Goal: Information Seeking & Learning: Learn about a topic

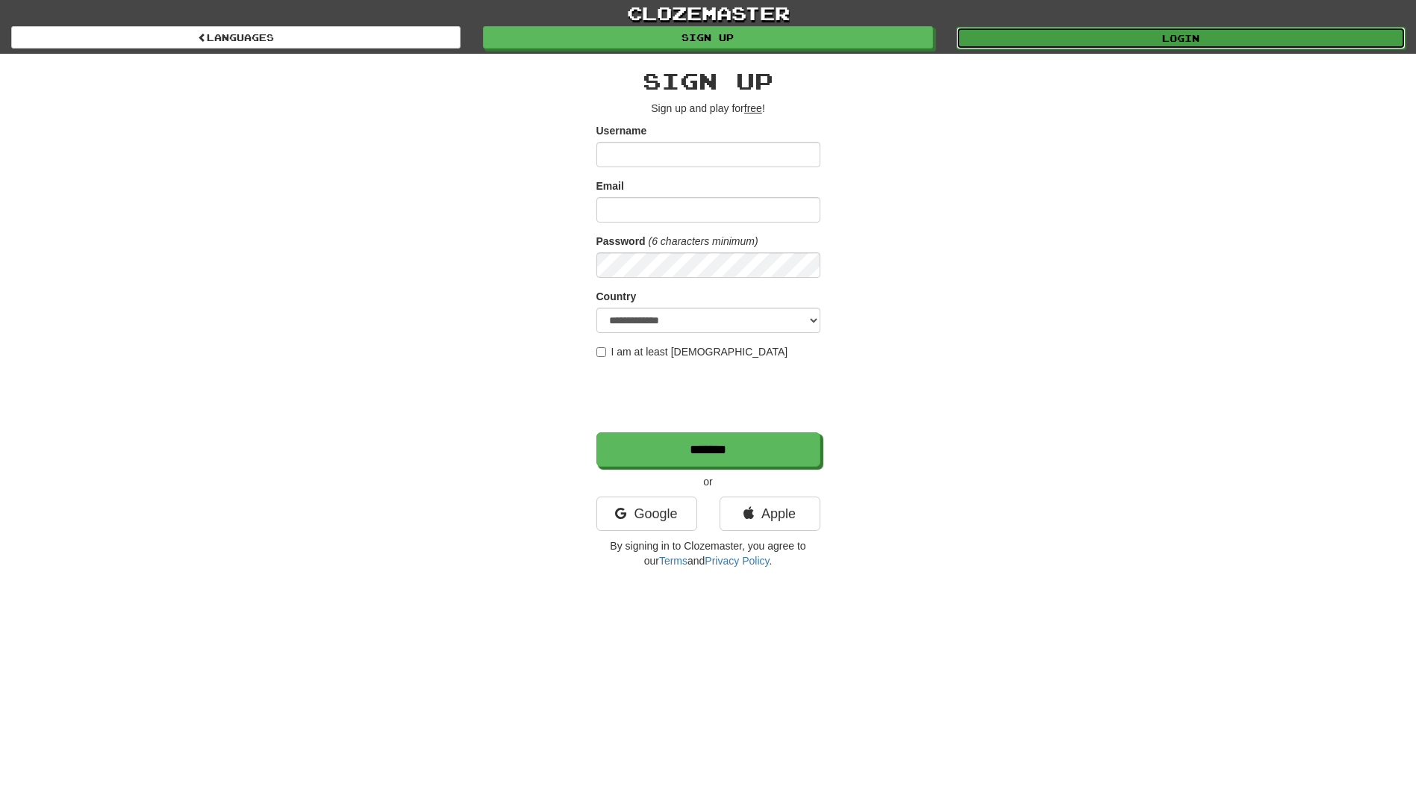
click at [1218, 31] on link "Login" at bounding box center [1180, 38] width 449 height 22
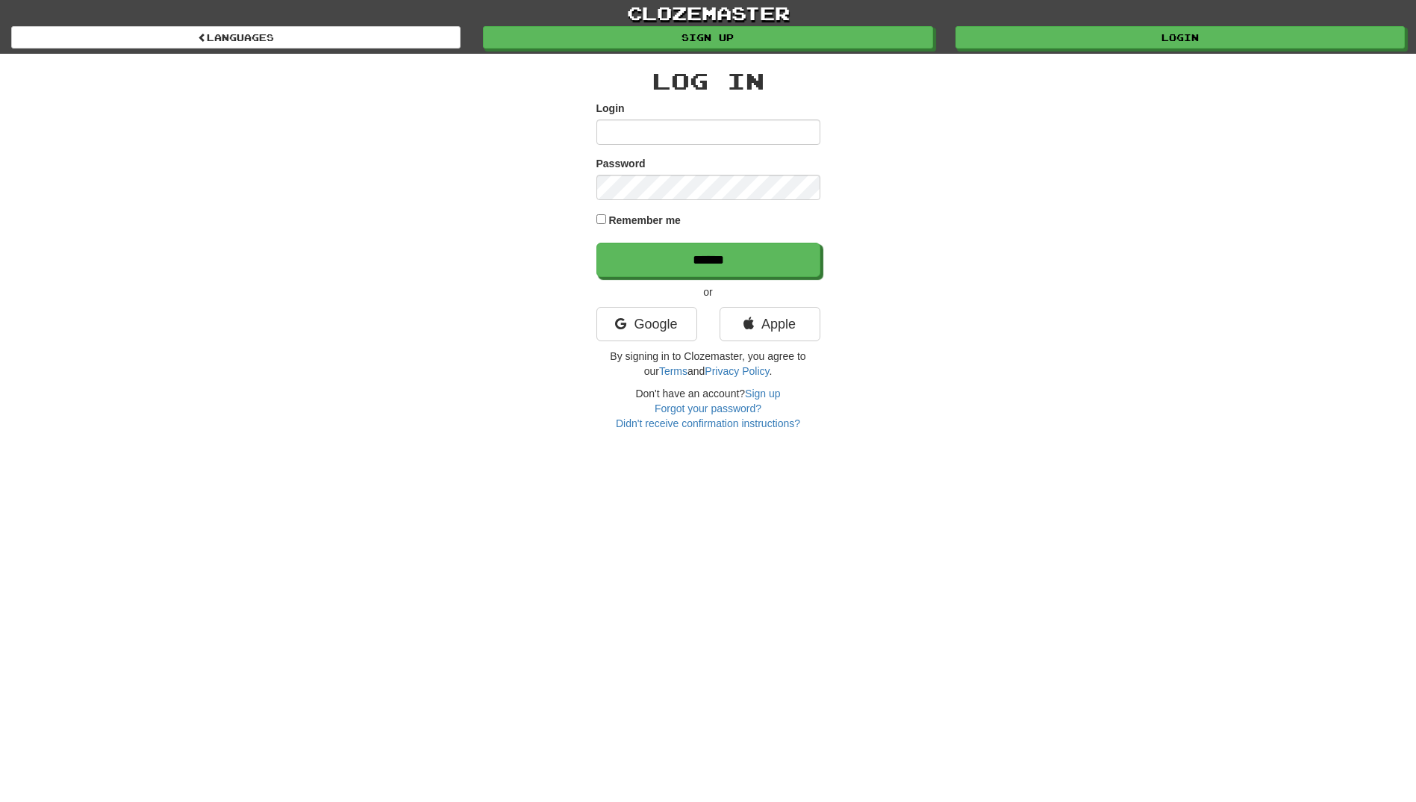
type input "**********"
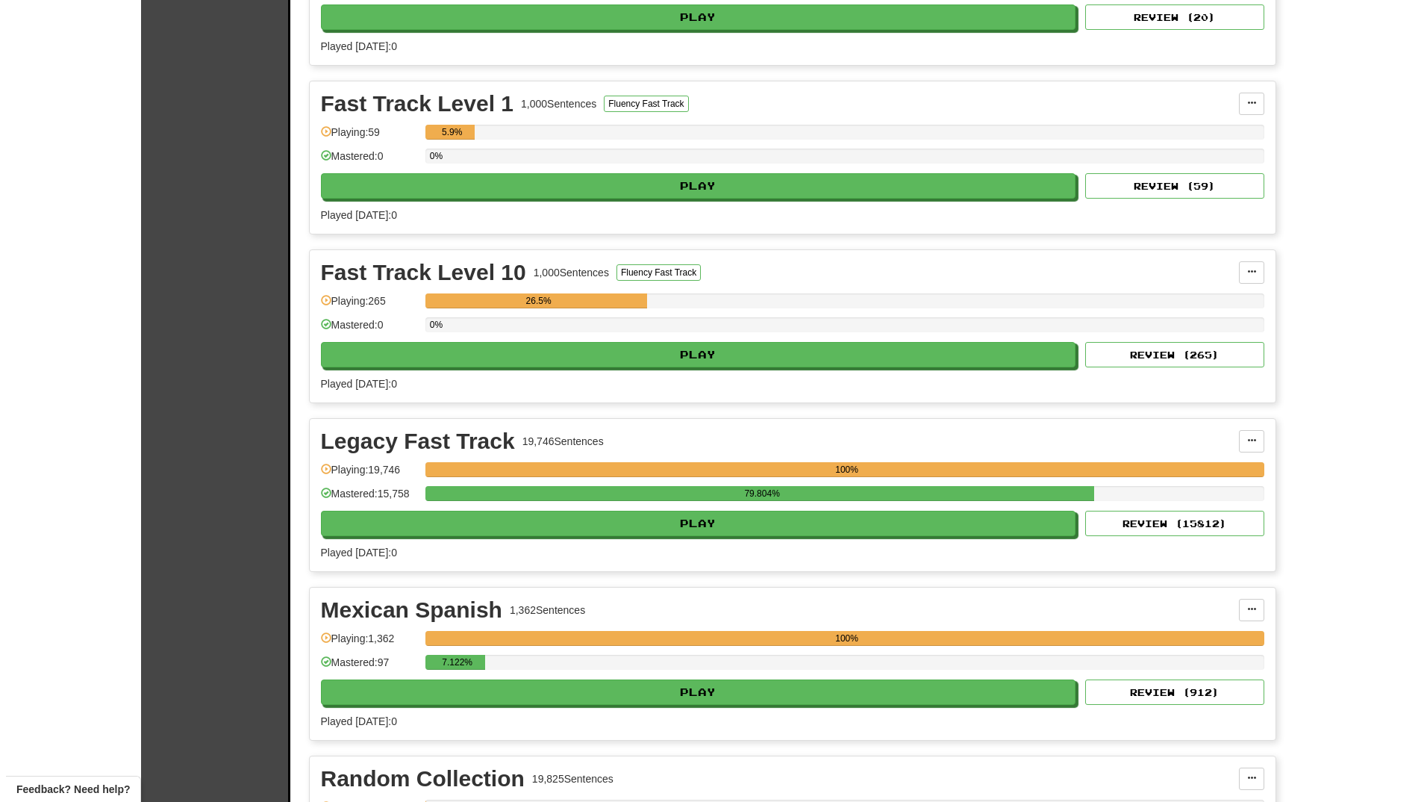
scroll to position [448, 0]
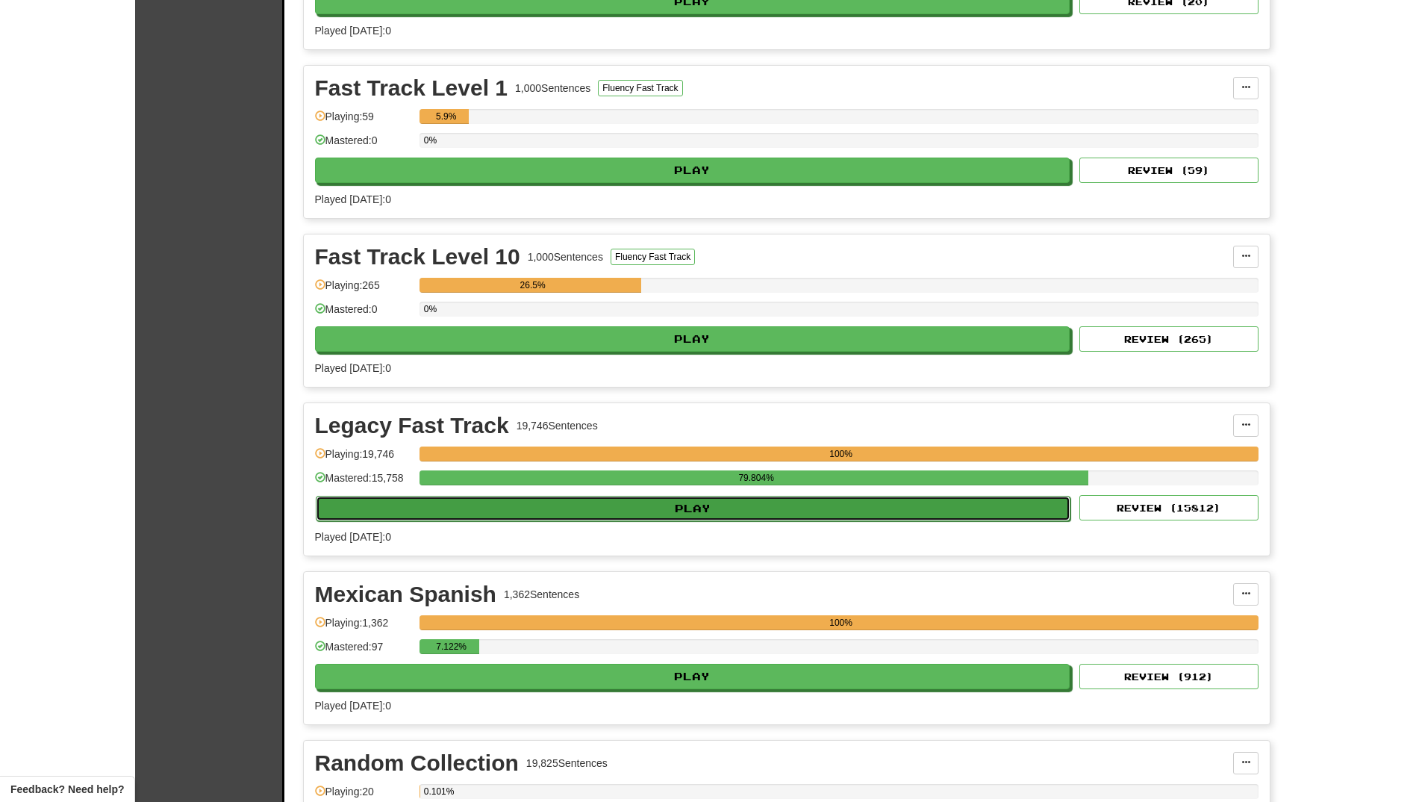
click at [706, 504] on button "Play" at bounding box center [693, 508] width 755 height 25
select select "**"
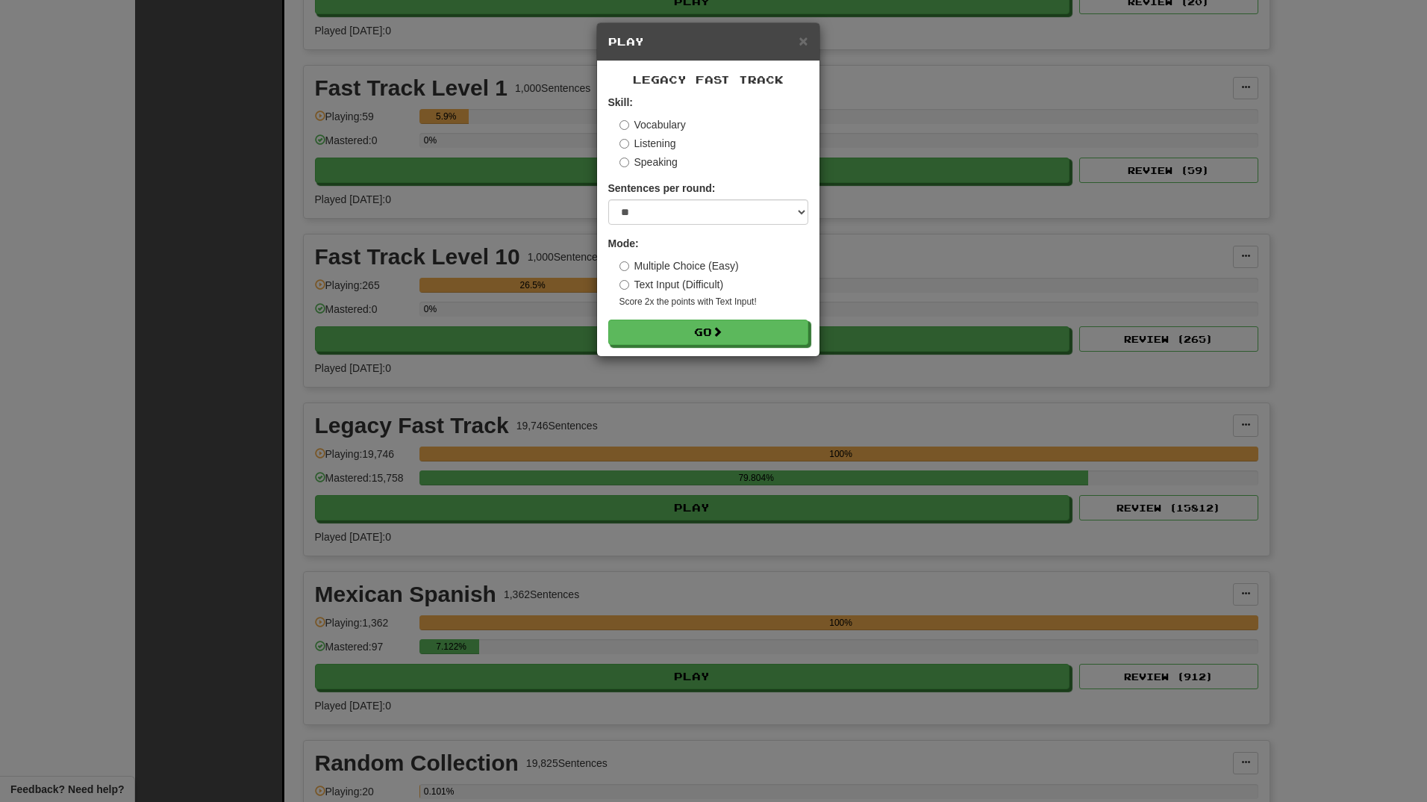
click at [662, 159] on label "Speaking" at bounding box center [649, 162] width 58 height 15
click at [670, 324] on button "Go" at bounding box center [709, 332] width 200 height 25
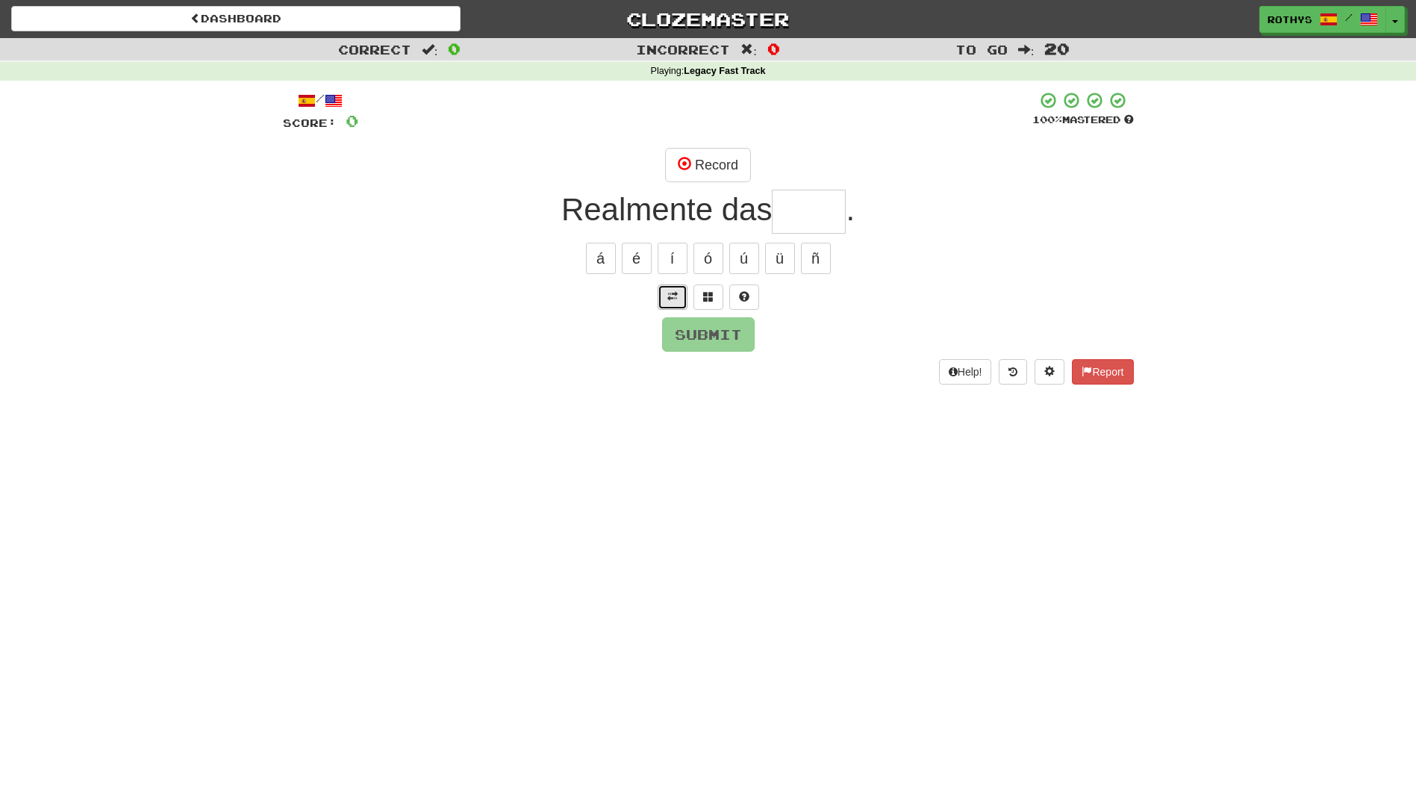
click at [663, 292] on button at bounding box center [673, 296] width 30 height 25
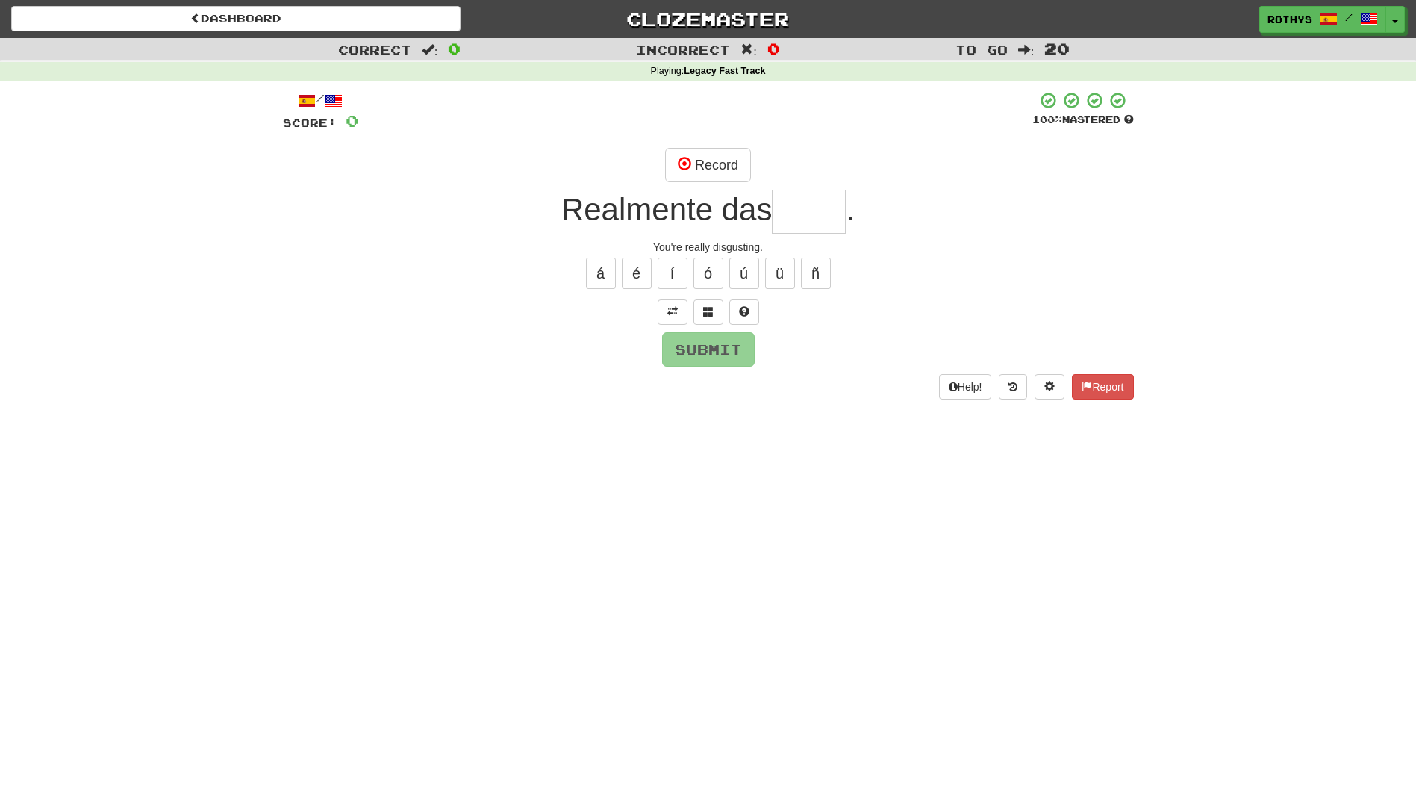
click at [797, 212] on input "text" at bounding box center [809, 212] width 74 height 44
click at [723, 163] on button "Record" at bounding box center [708, 165] width 86 height 34
type input "****"
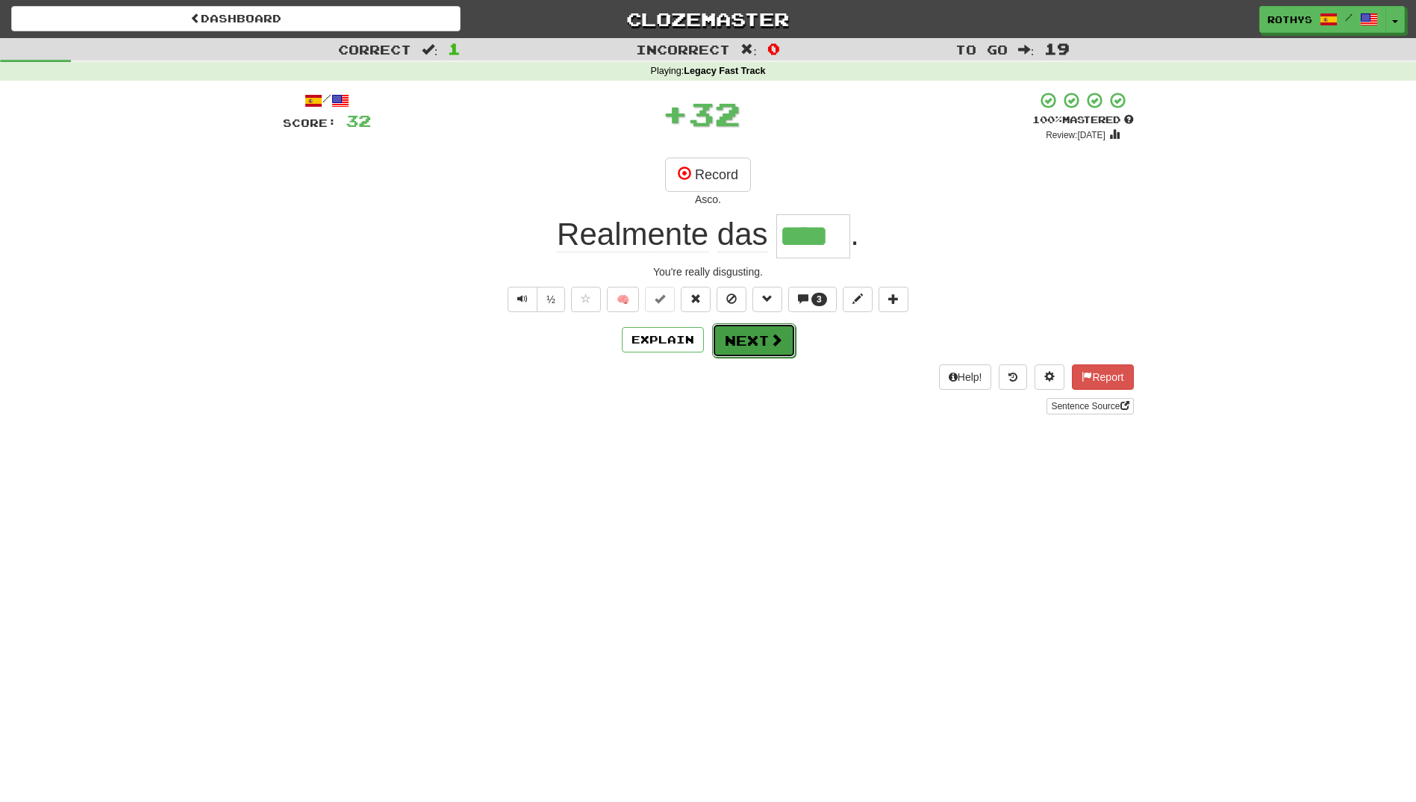
click at [734, 346] on button "Next" at bounding box center [754, 340] width 84 height 34
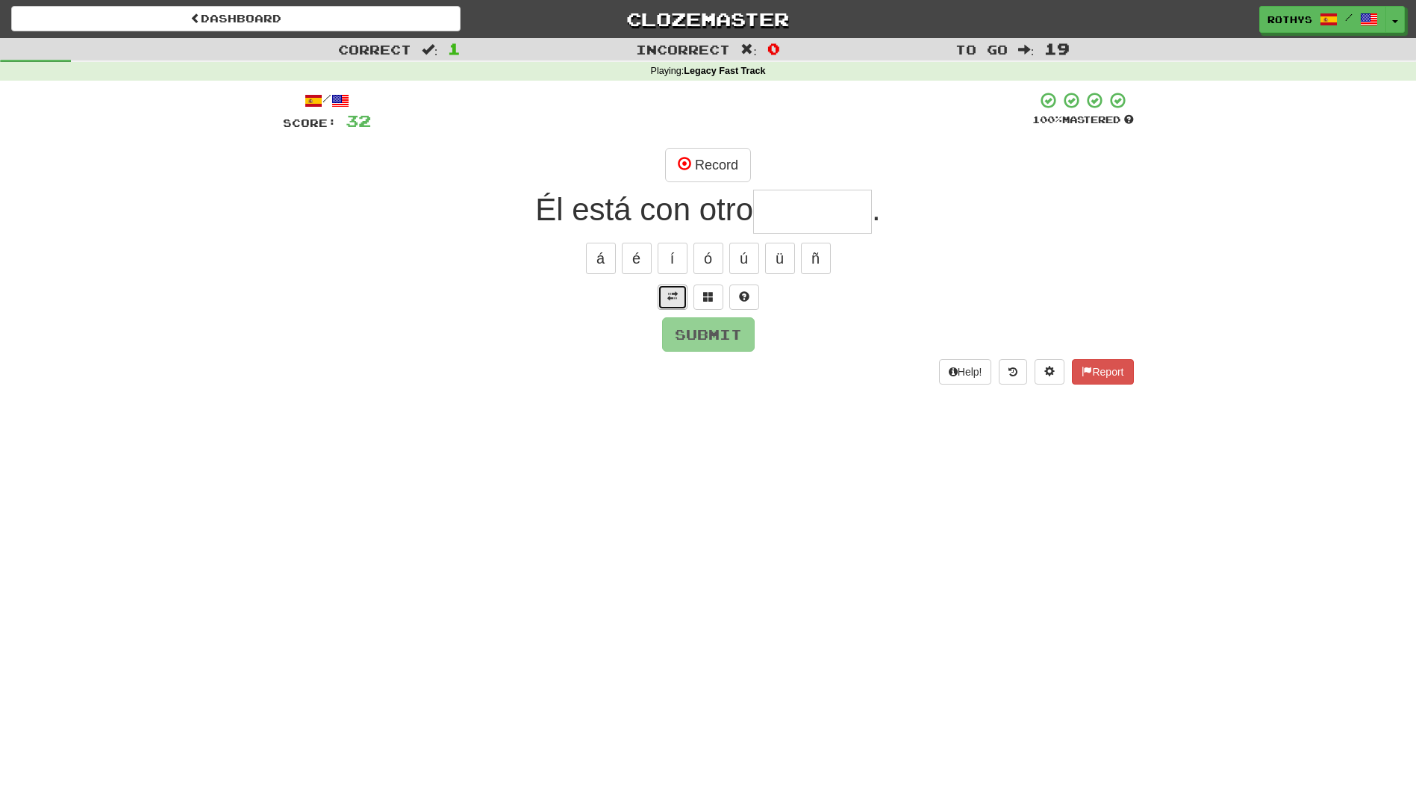
click at [678, 294] on button at bounding box center [673, 296] width 30 height 25
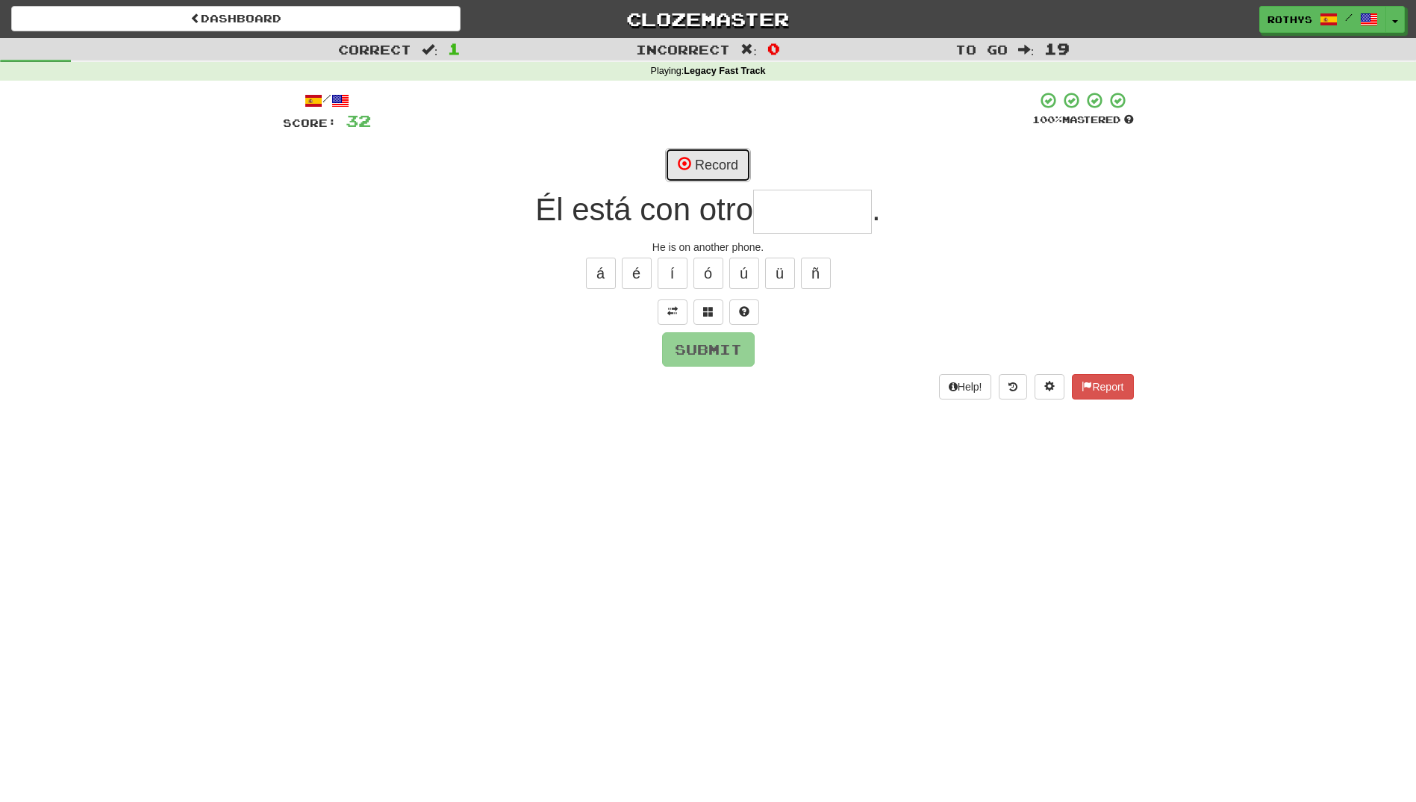
click at [710, 155] on button "Record" at bounding box center [708, 165] width 86 height 34
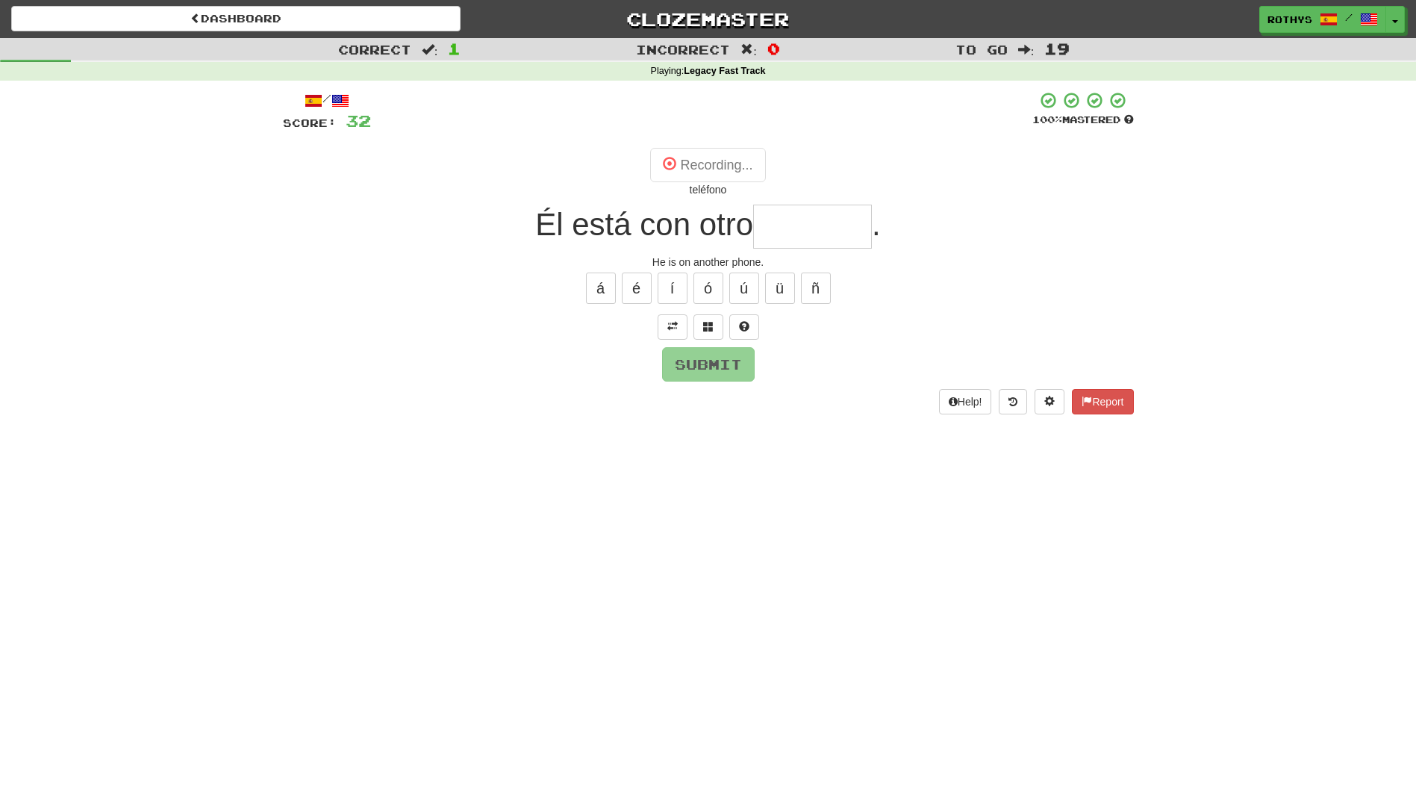
type input "********"
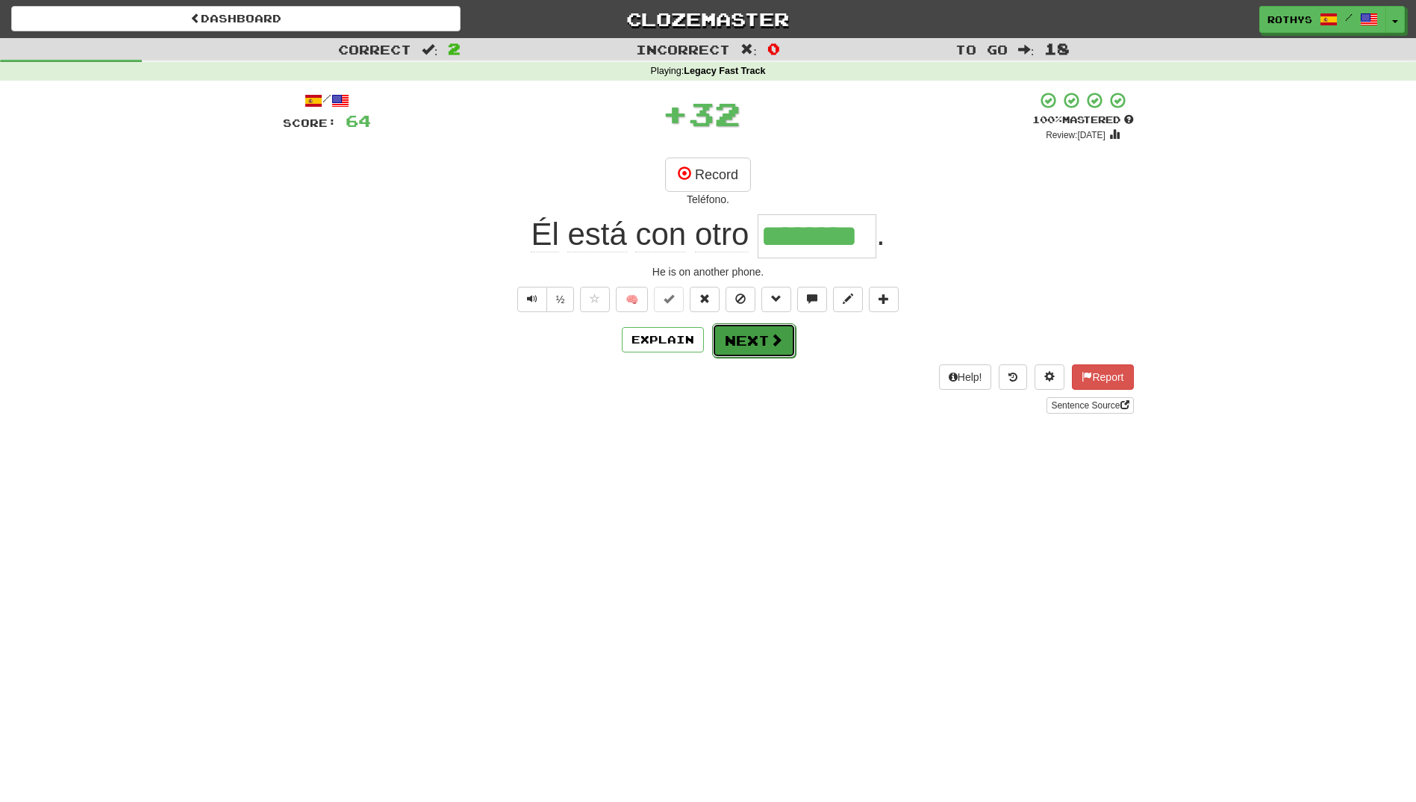
click at [729, 346] on button "Next" at bounding box center [754, 340] width 84 height 34
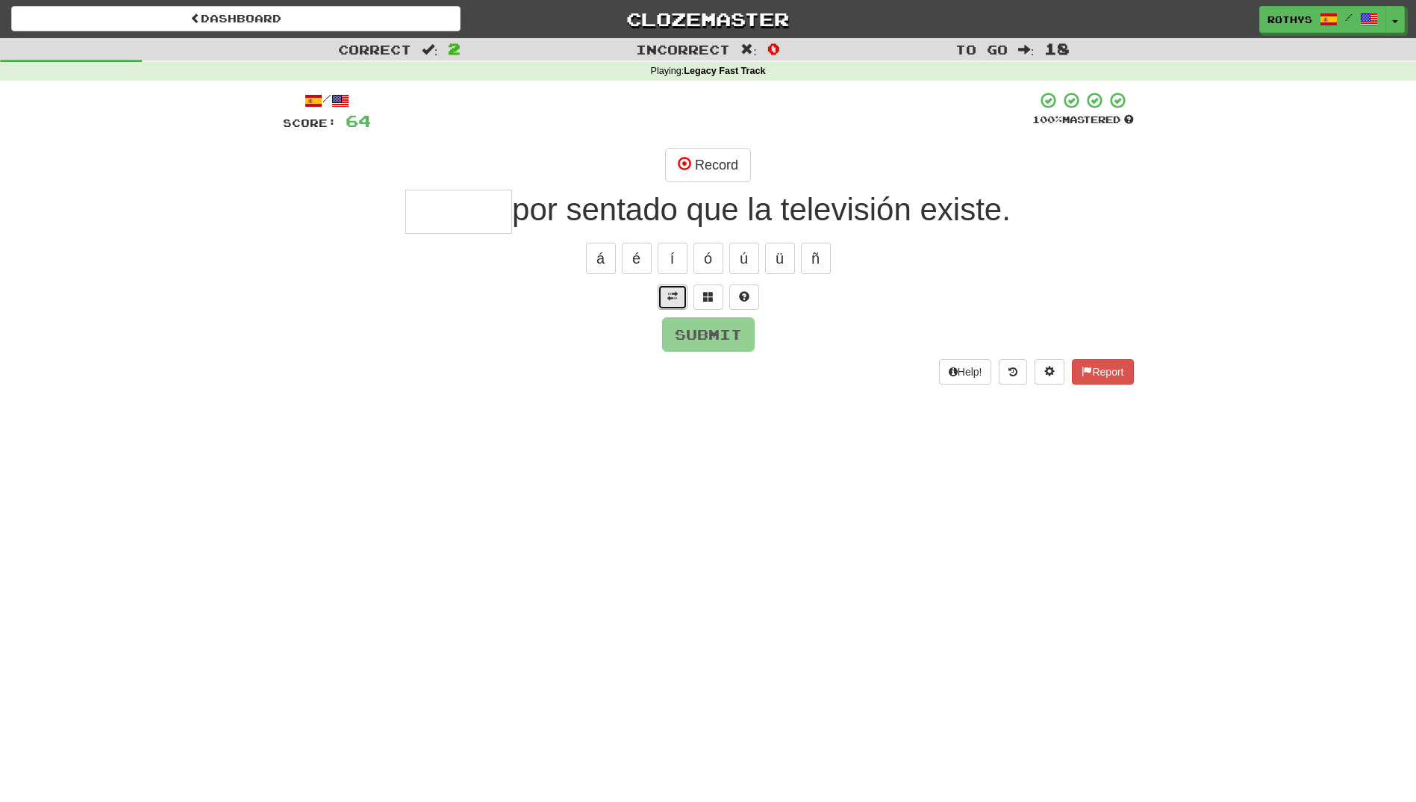
click at [665, 295] on button at bounding box center [673, 296] width 30 height 25
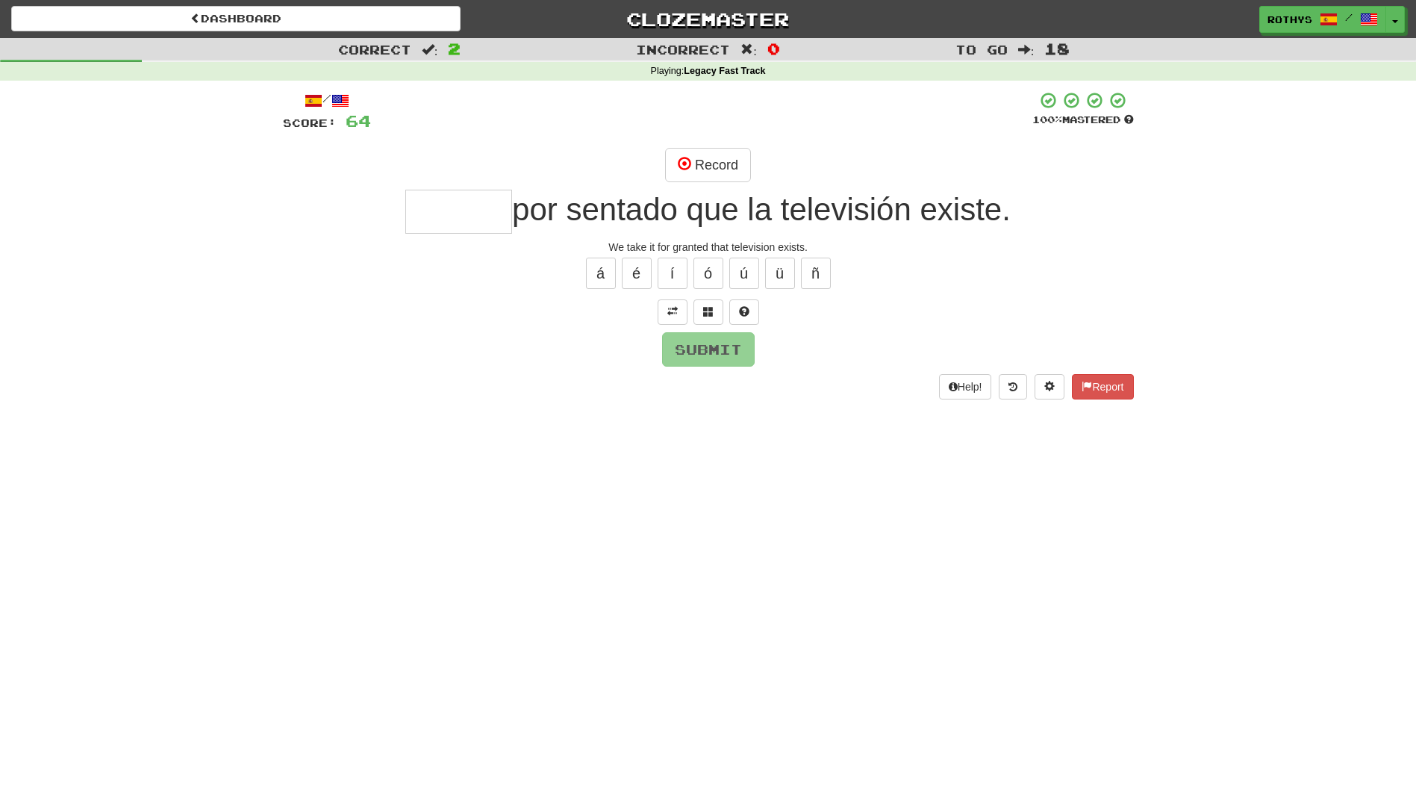
click at [446, 199] on input "text" at bounding box center [458, 212] width 107 height 44
click at [706, 317] on span at bounding box center [708, 311] width 10 height 10
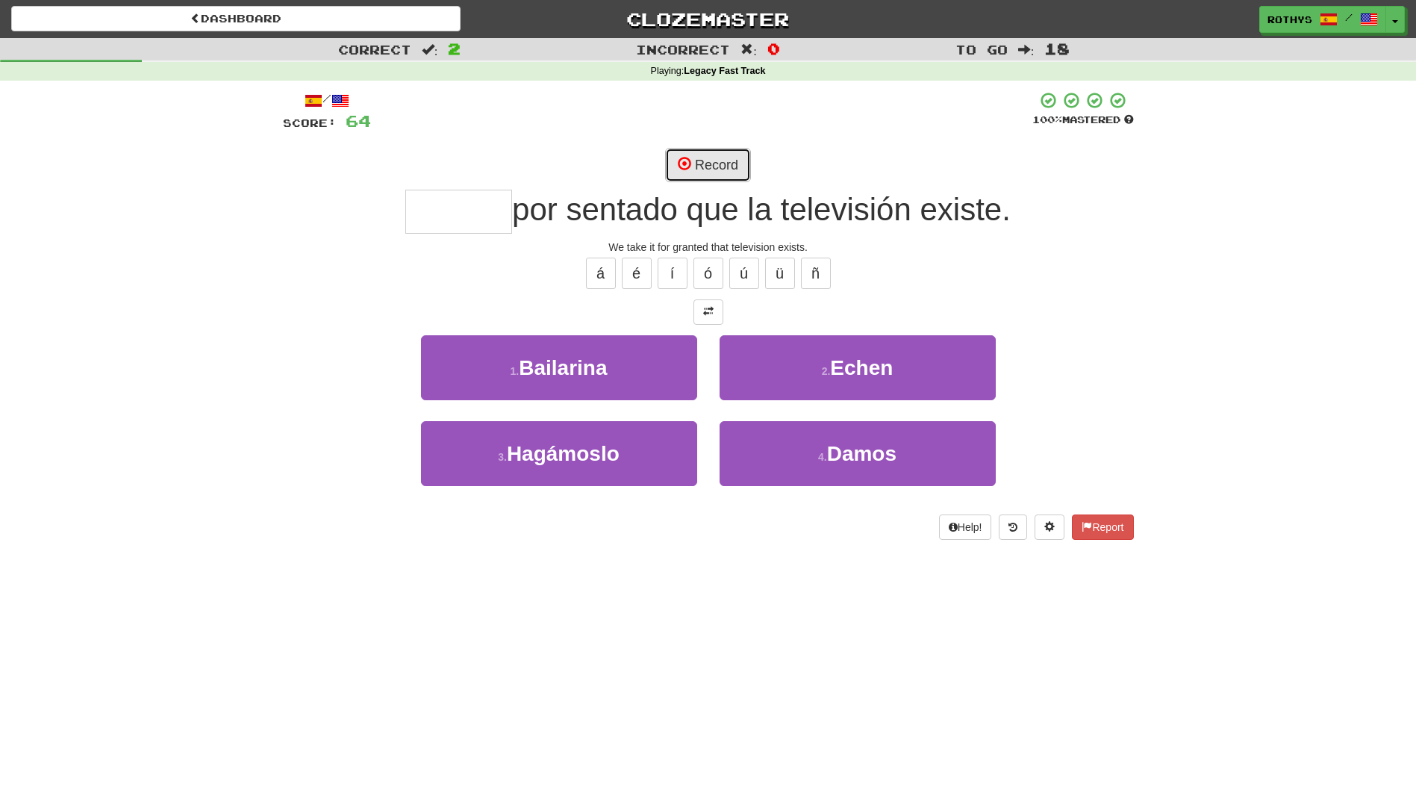
click at [724, 169] on button "Record" at bounding box center [708, 165] width 86 height 34
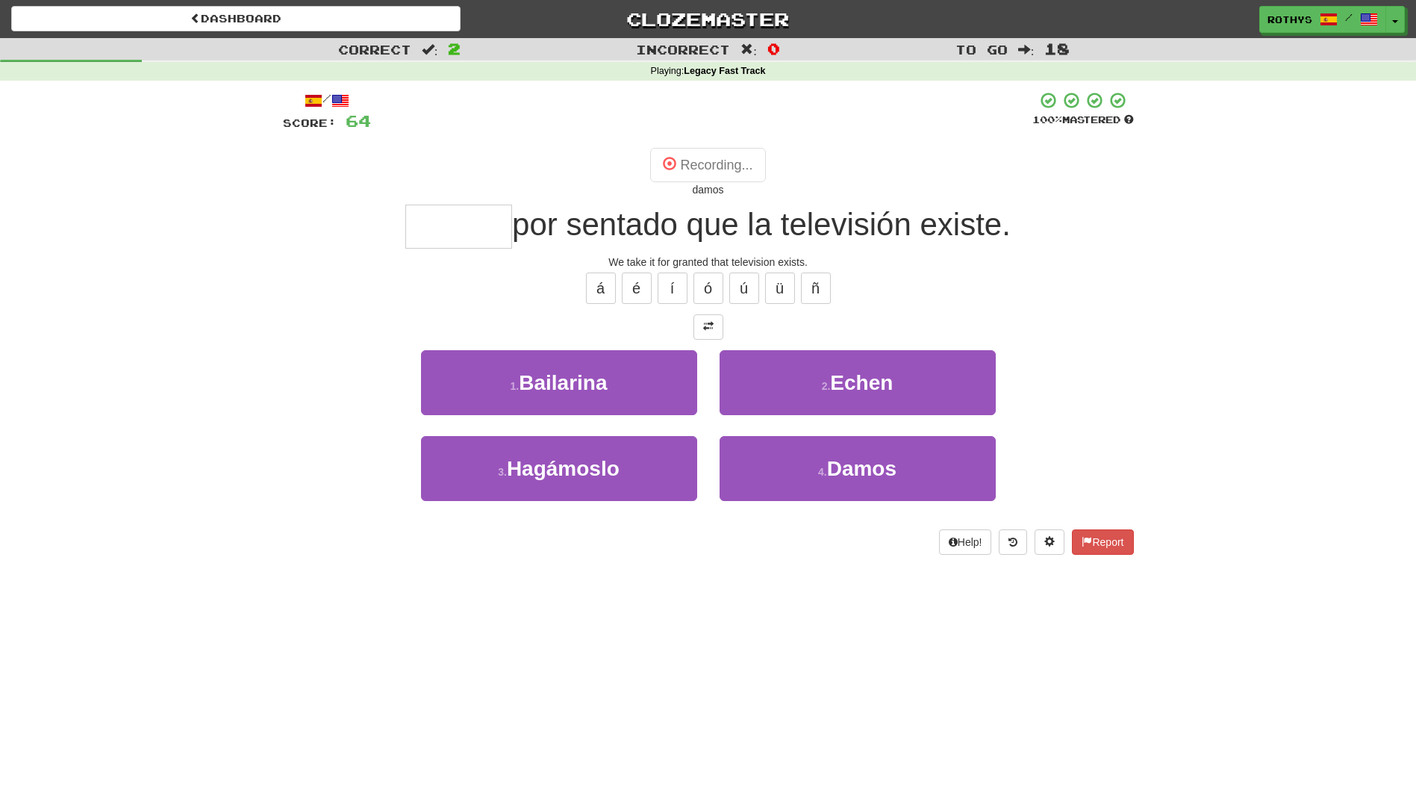
type input "*****"
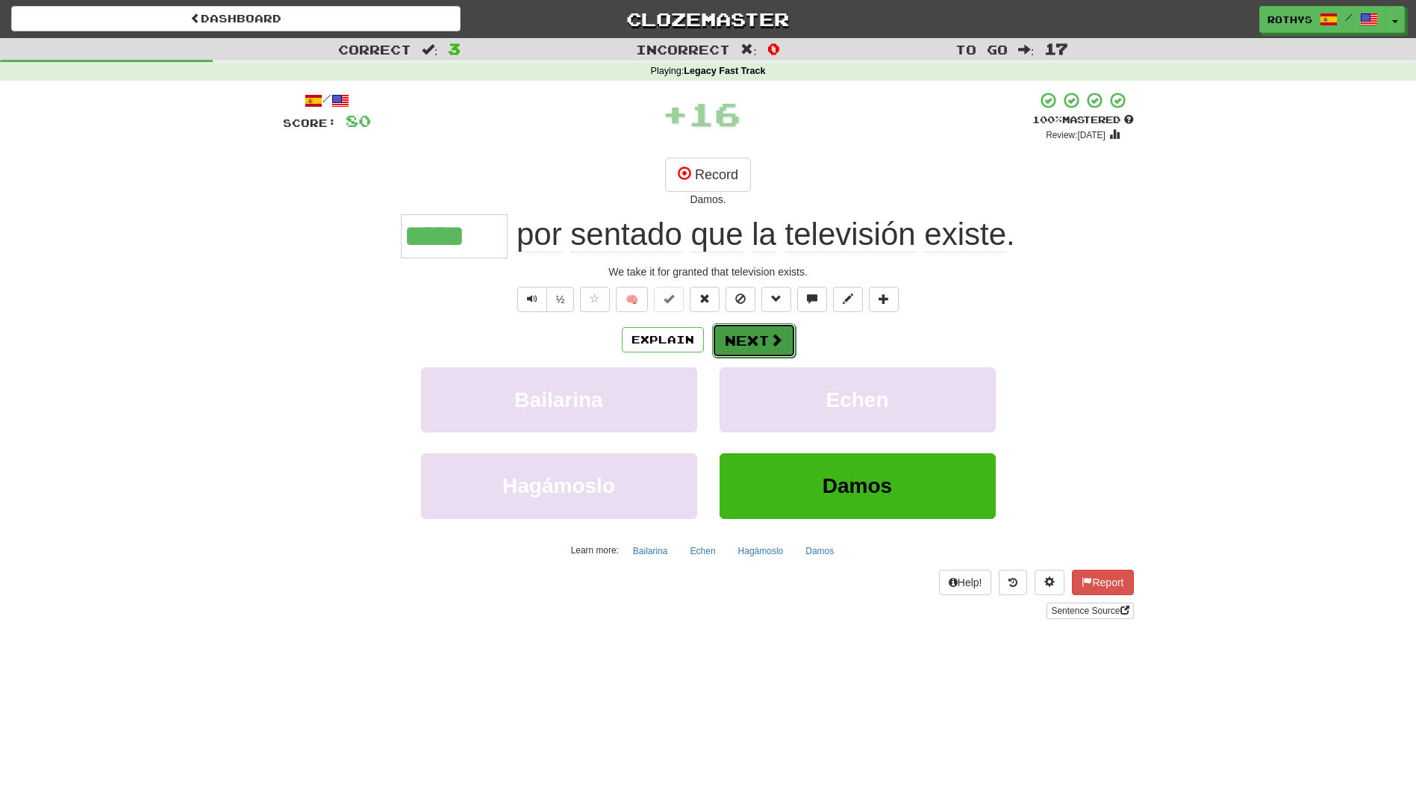
click at [733, 341] on button "Next" at bounding box center [754, 340] width 84 height 34
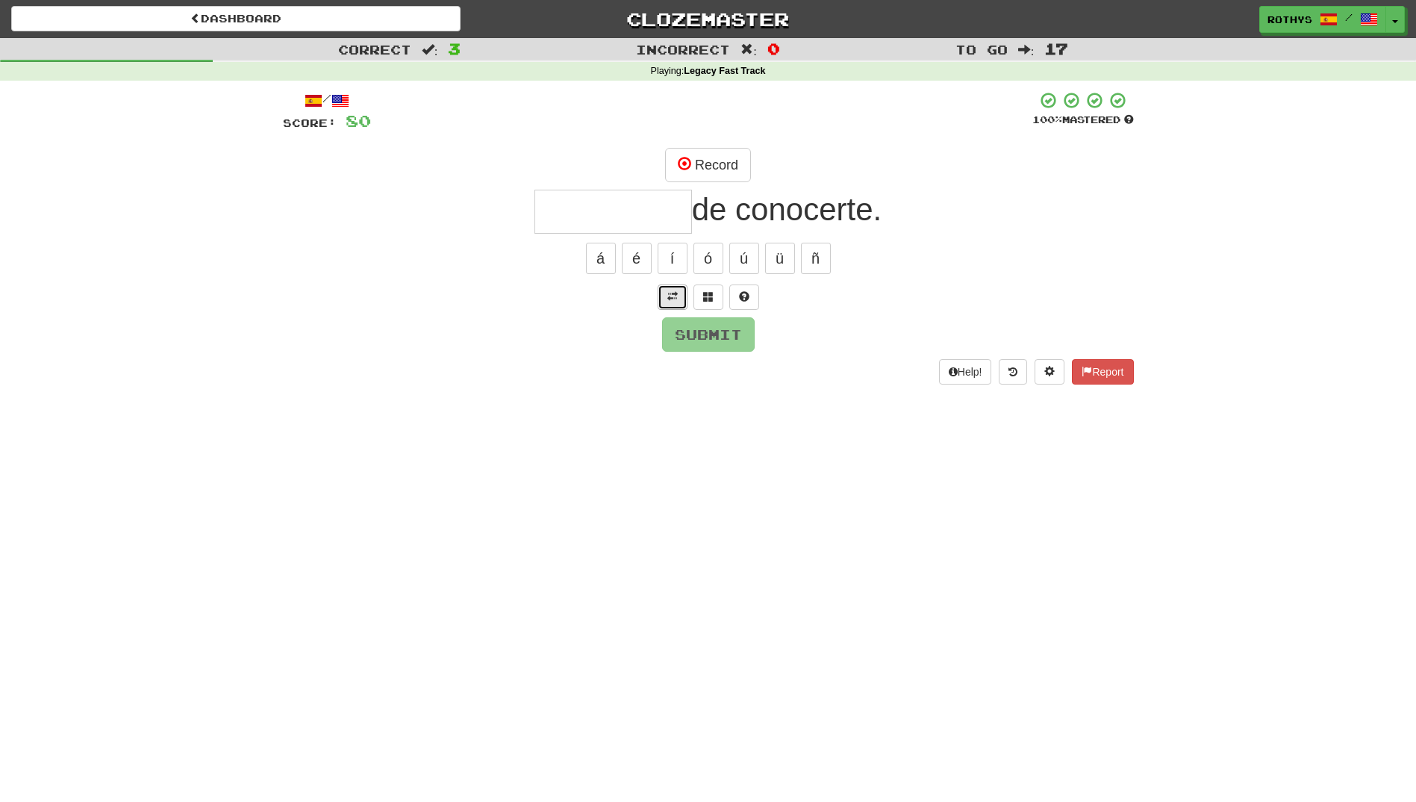
click at [672, 291] on span at bounding box center [672, 296] width 10 height 10
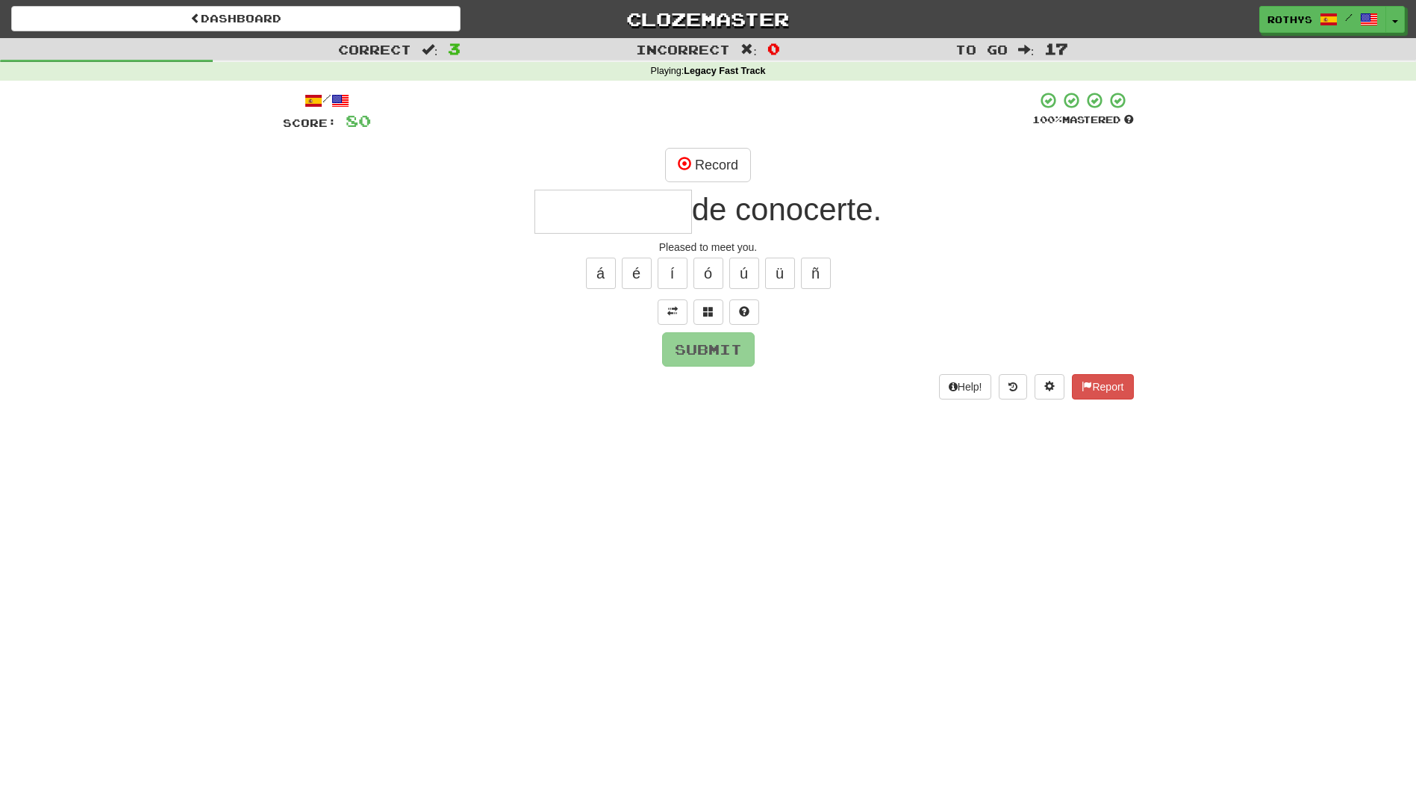
click at [630, 210] on input "text" at bounding box center [613, 212] width 158 height 44
click at [711, 305] on button at bounding box center [708, 311] width 30 height 25
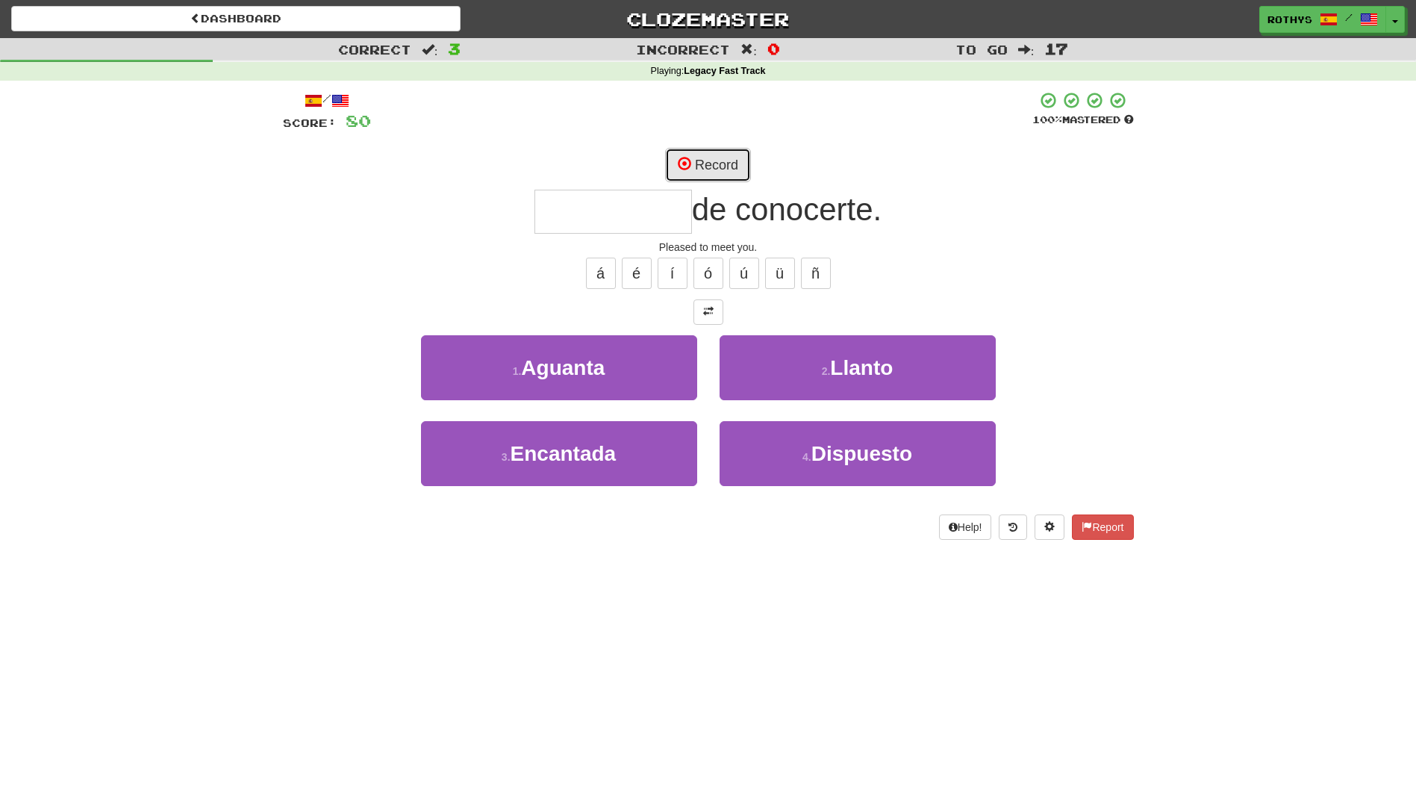
click at [729, 172] on button "Record" at bounding box center [708, 165] width 86 height 34
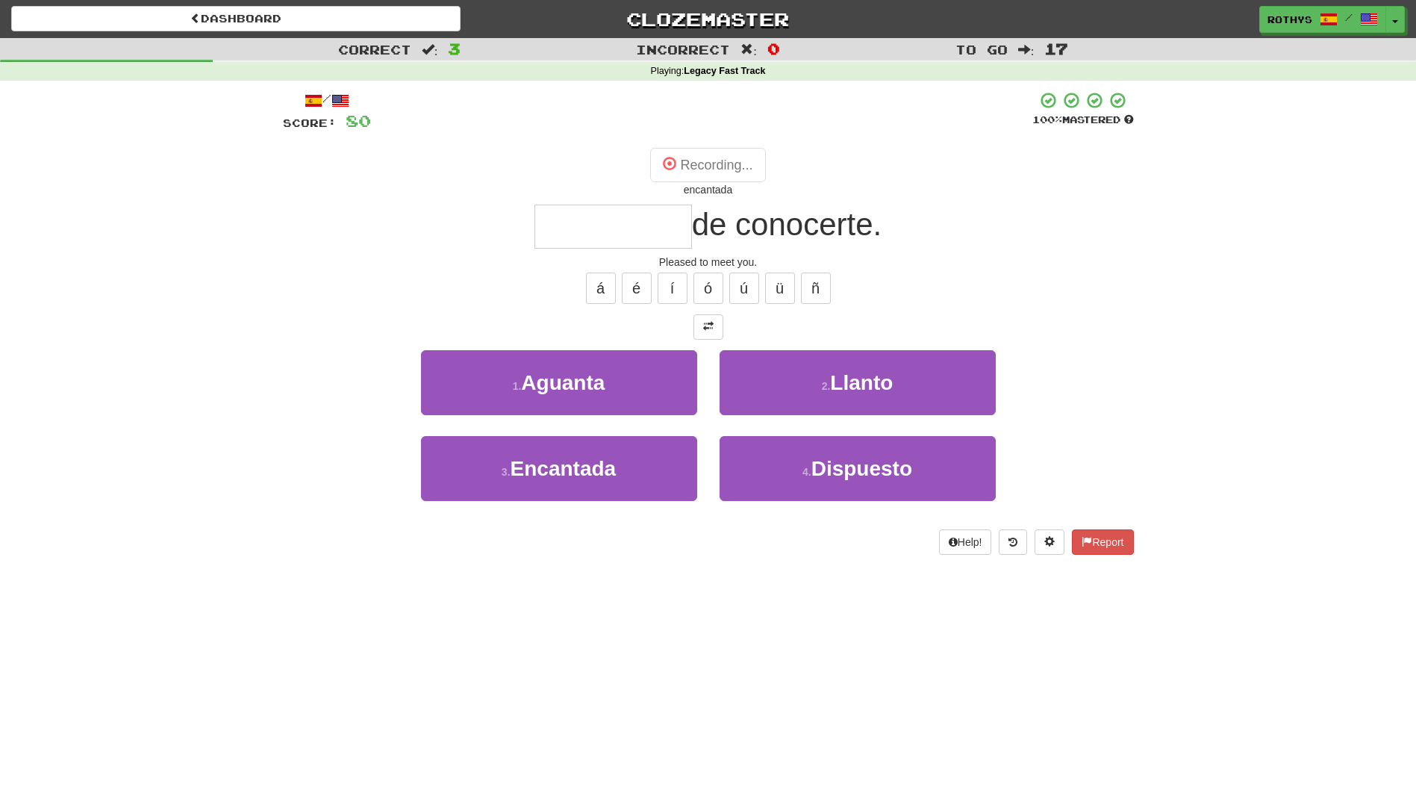
type input "*********"
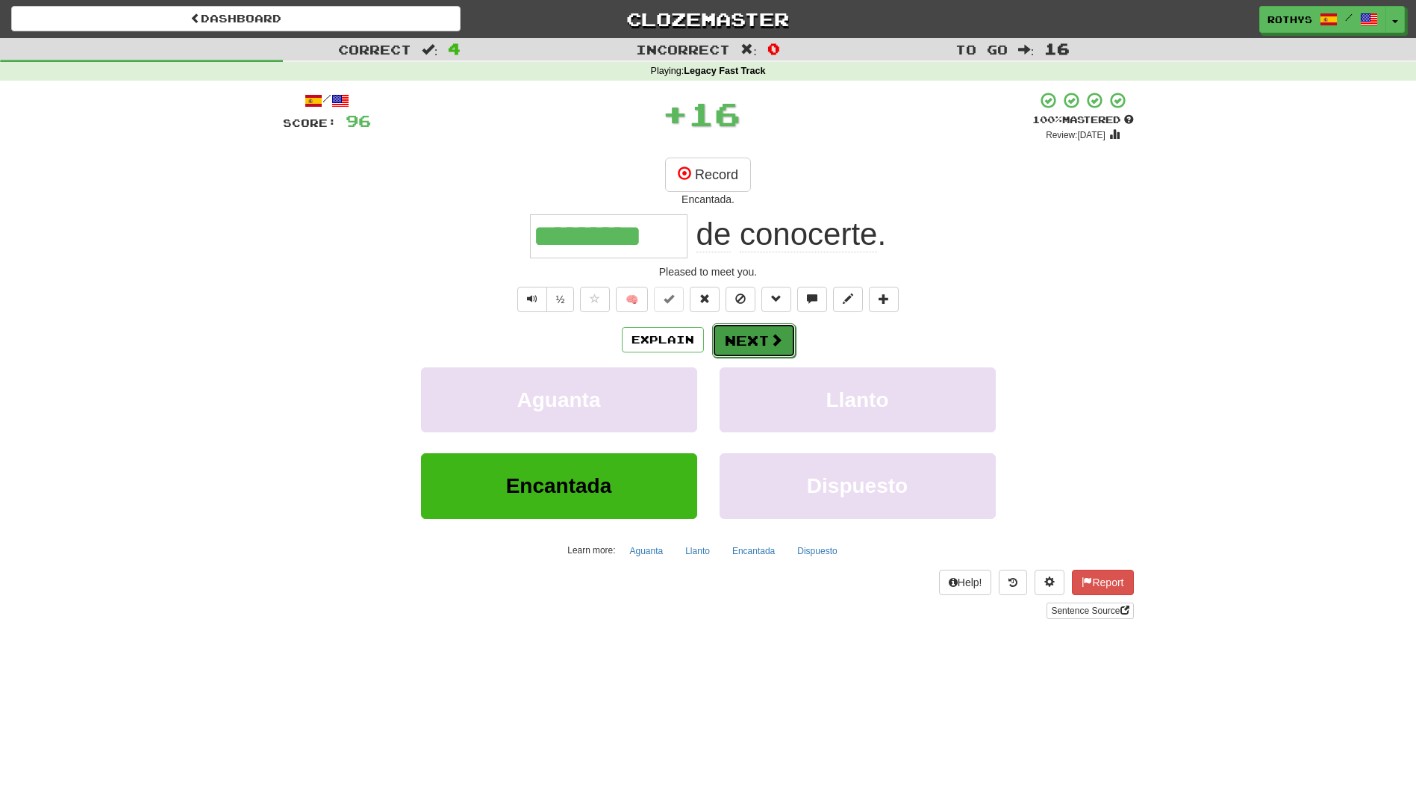
click at [735, 347] on button "Next" at bounding box center [754, 340] width 84 height 34
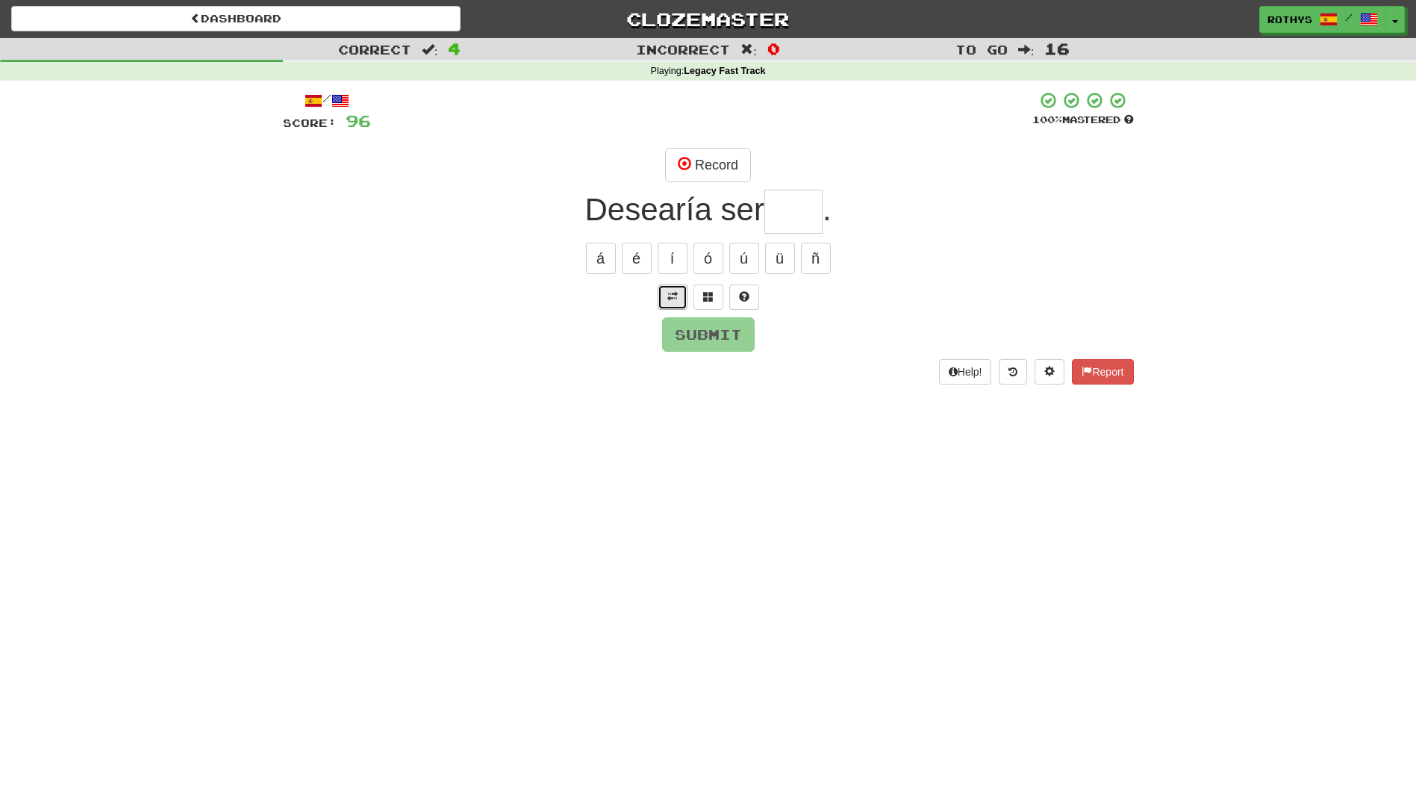
click at [665, 303] on button at bounding box center [673, 296] width 30 height 25
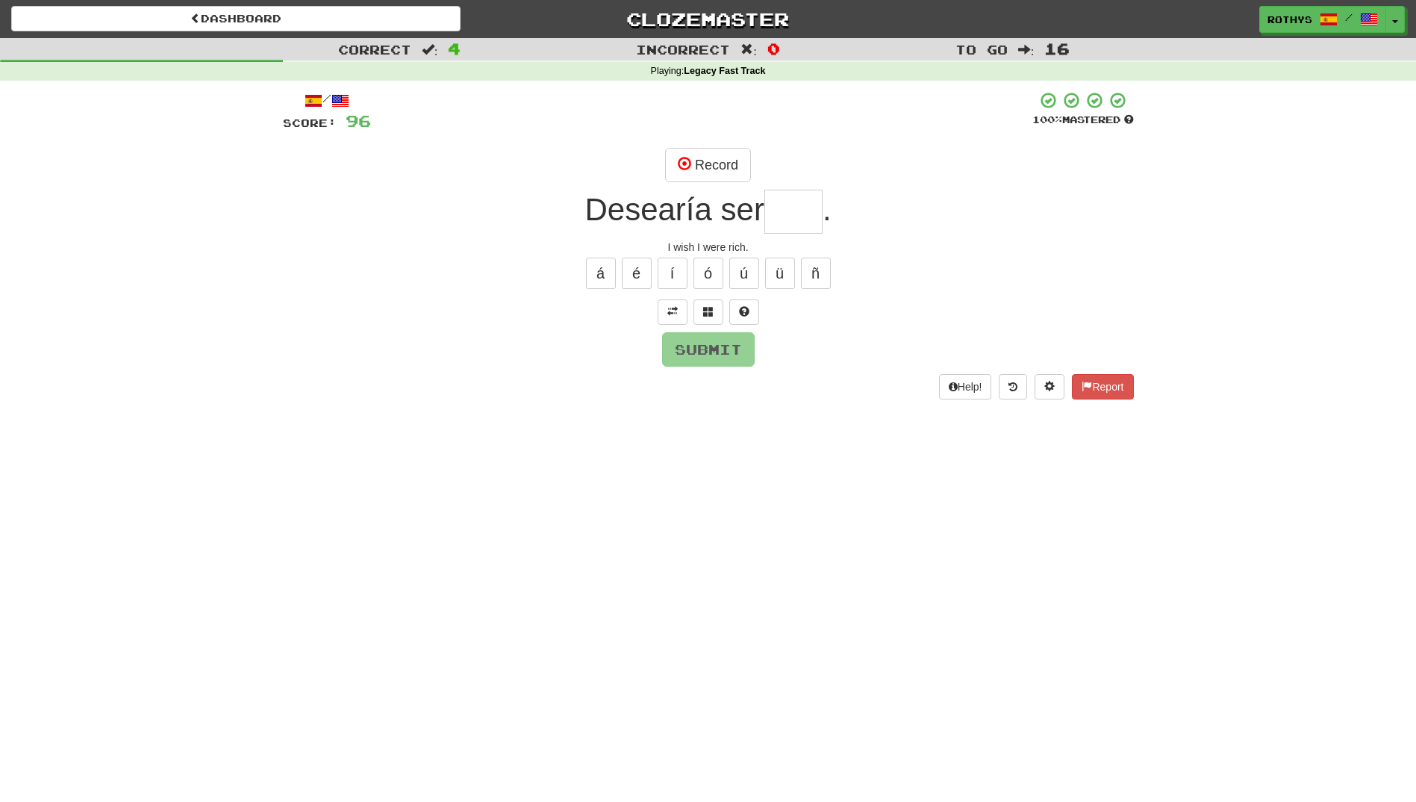
click at [797, 211] on input "text" at bounding box center [793, 212] width 58 height 44
click at [708, 161] on button "Record" at bounding box center [708, 165] width 86 height 34
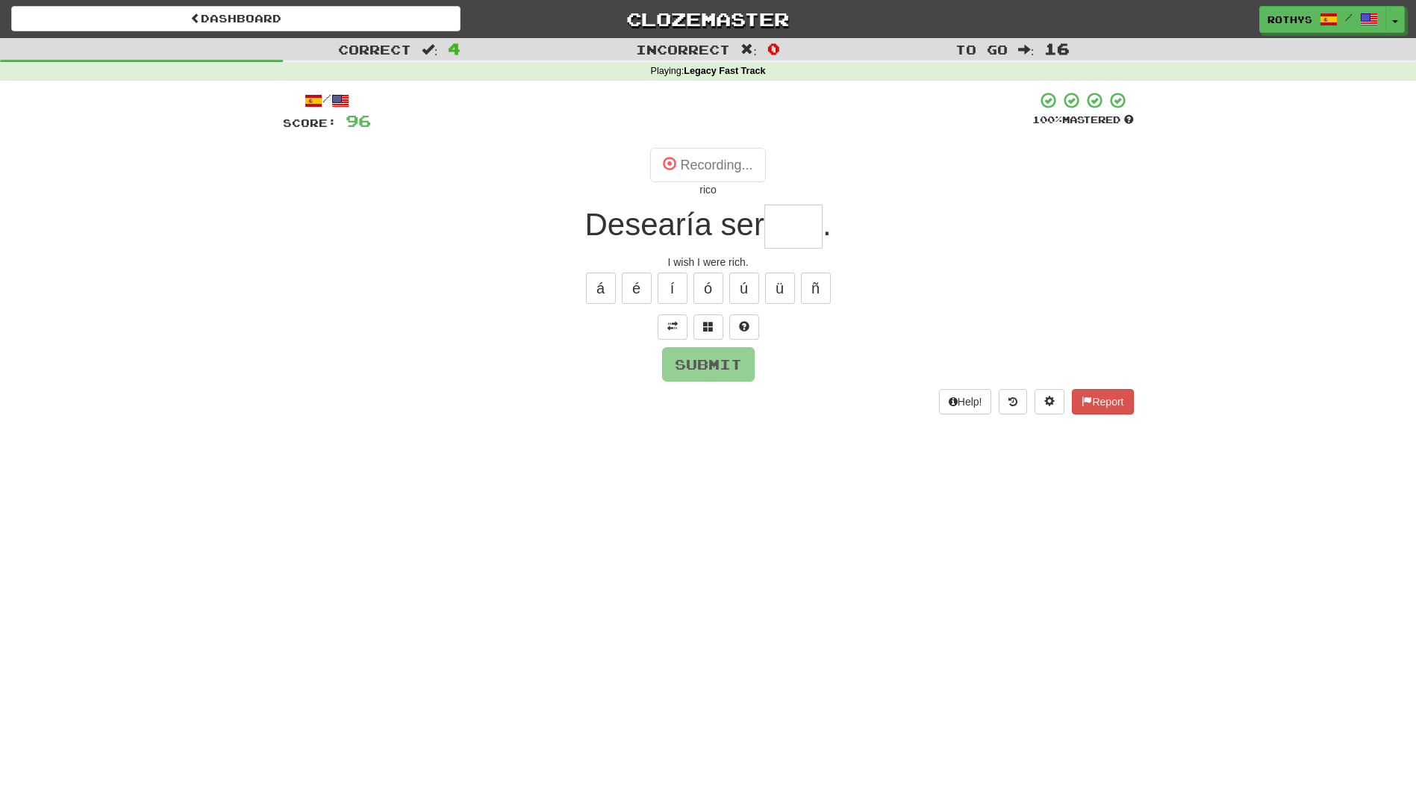
type input "****"
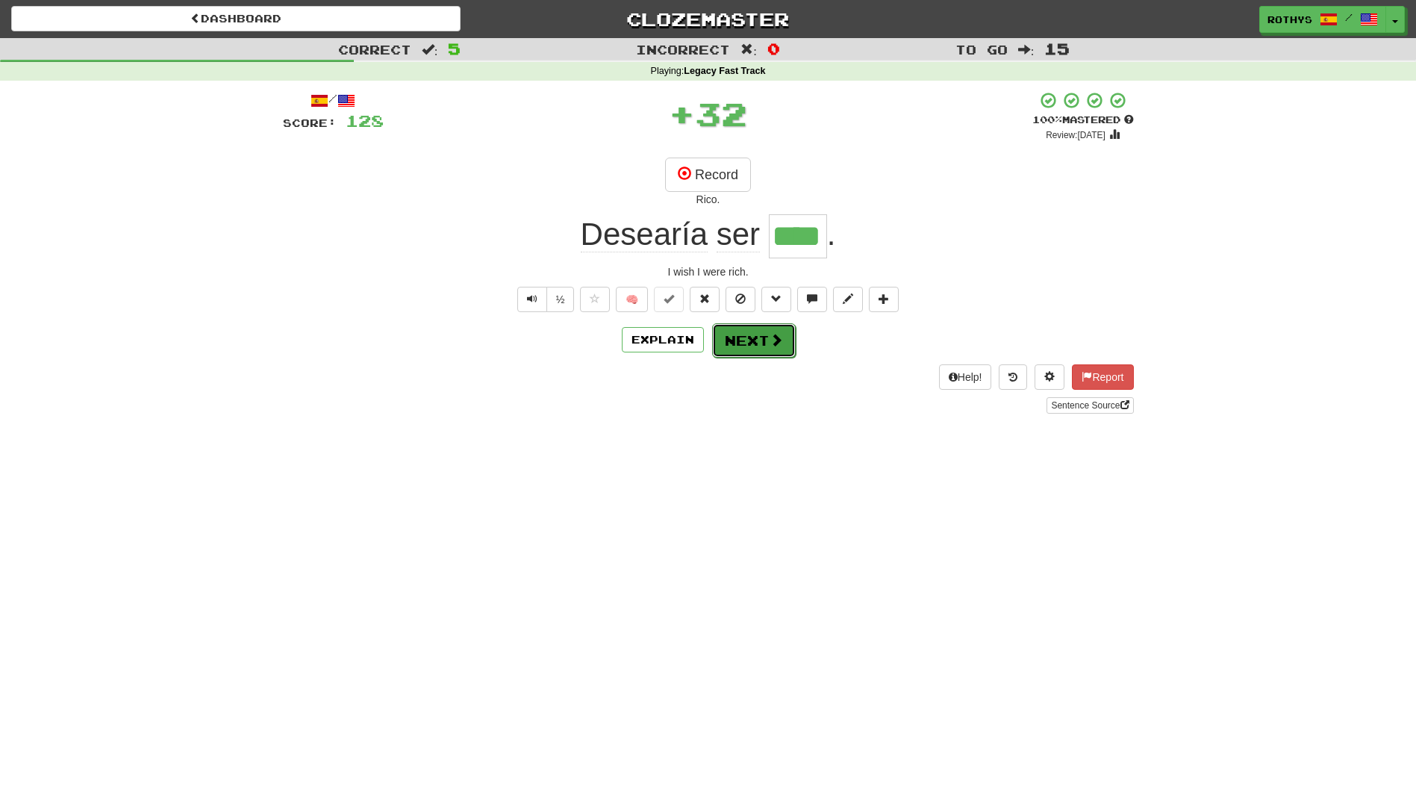
click at [750, 339] on button "Next" at bounding box center [754, 340] width 84 height 34
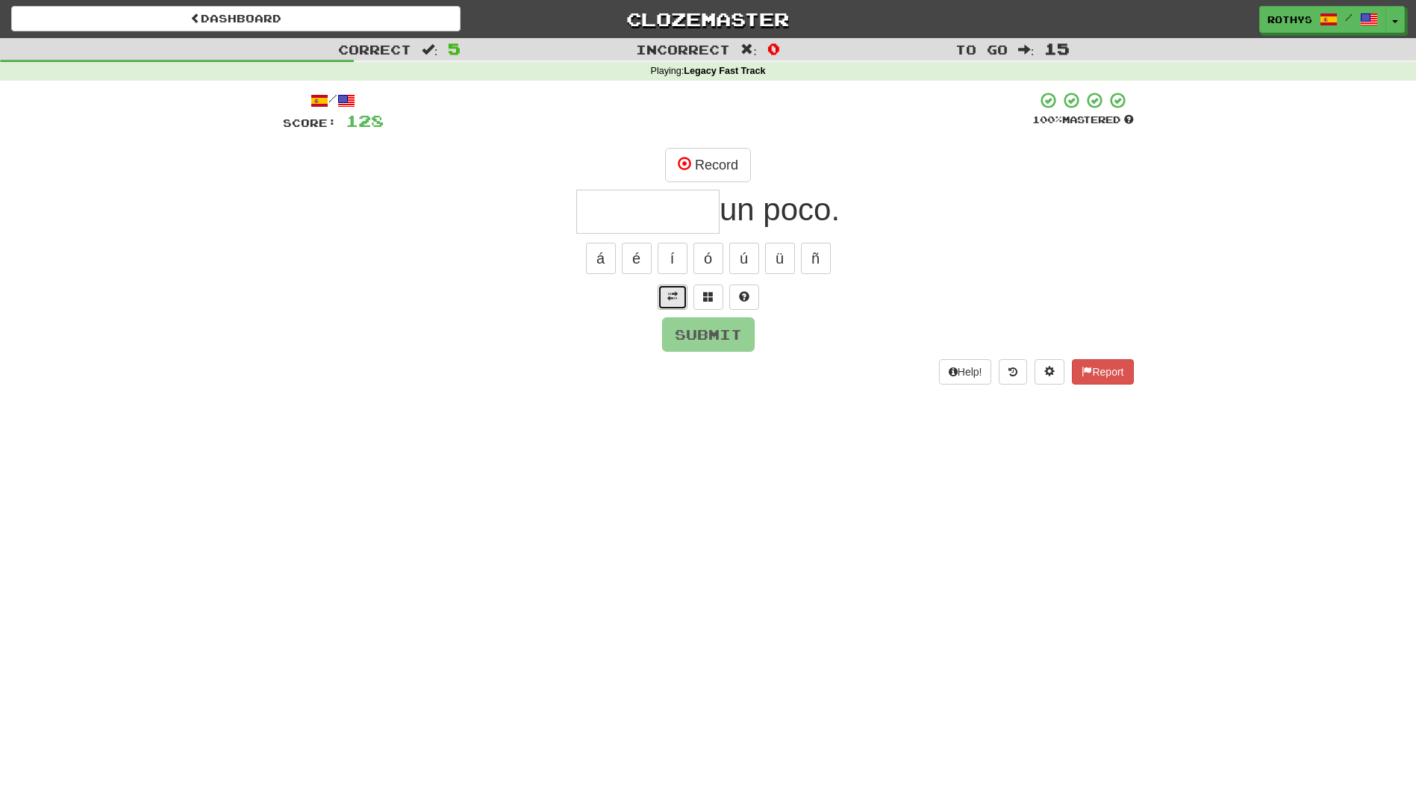
click at [660, 300] on button at bounding box center [673, 296] width 30 height 25
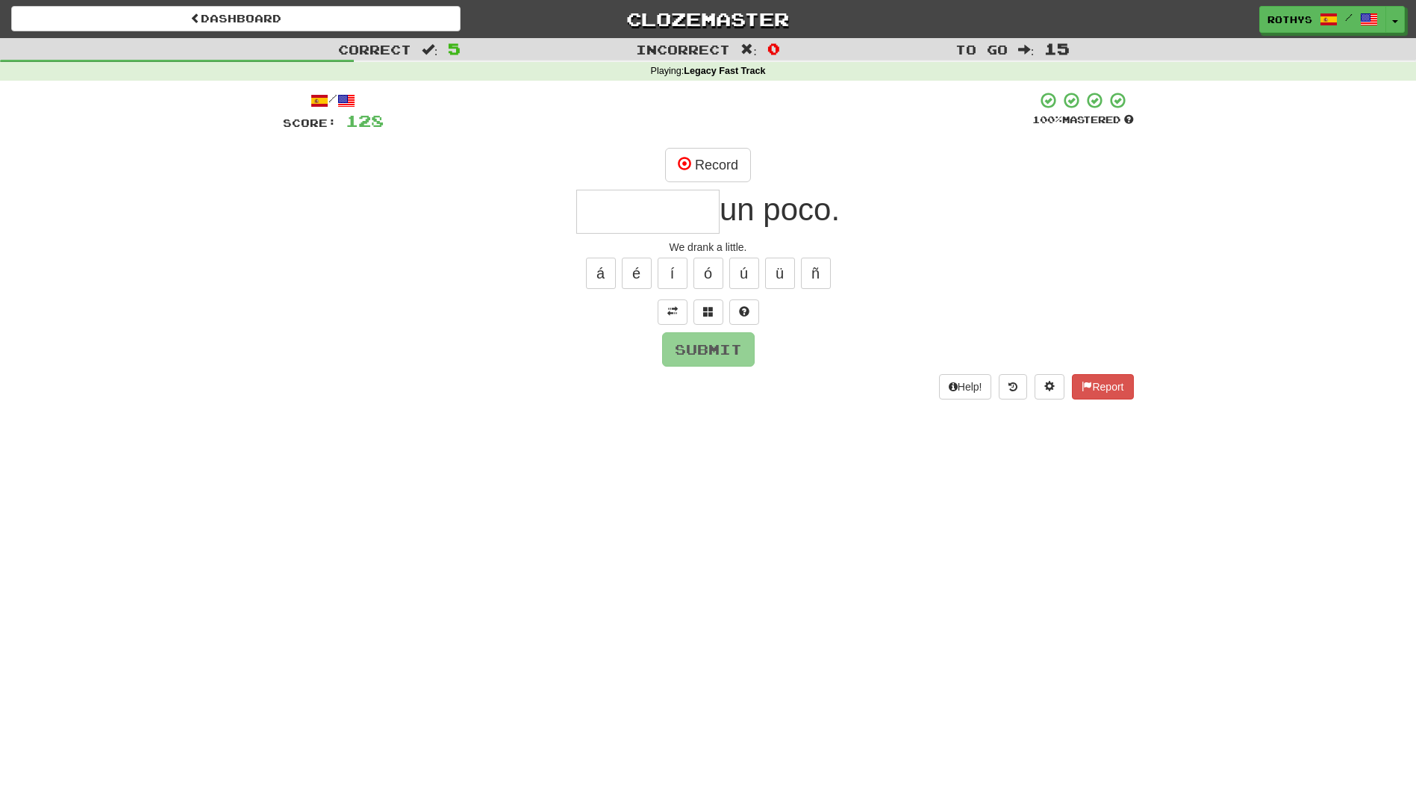
drag, startPoint x: 674, startPoint y: 217, endPoint x: 696, endPoint y: 218, distance: 22.4
click at [685, 218] on input "text" at bounding box center [647, 212] width 143 height 44
click at [706, 312] on span at bounding box center [708, 311] width 10 height 10
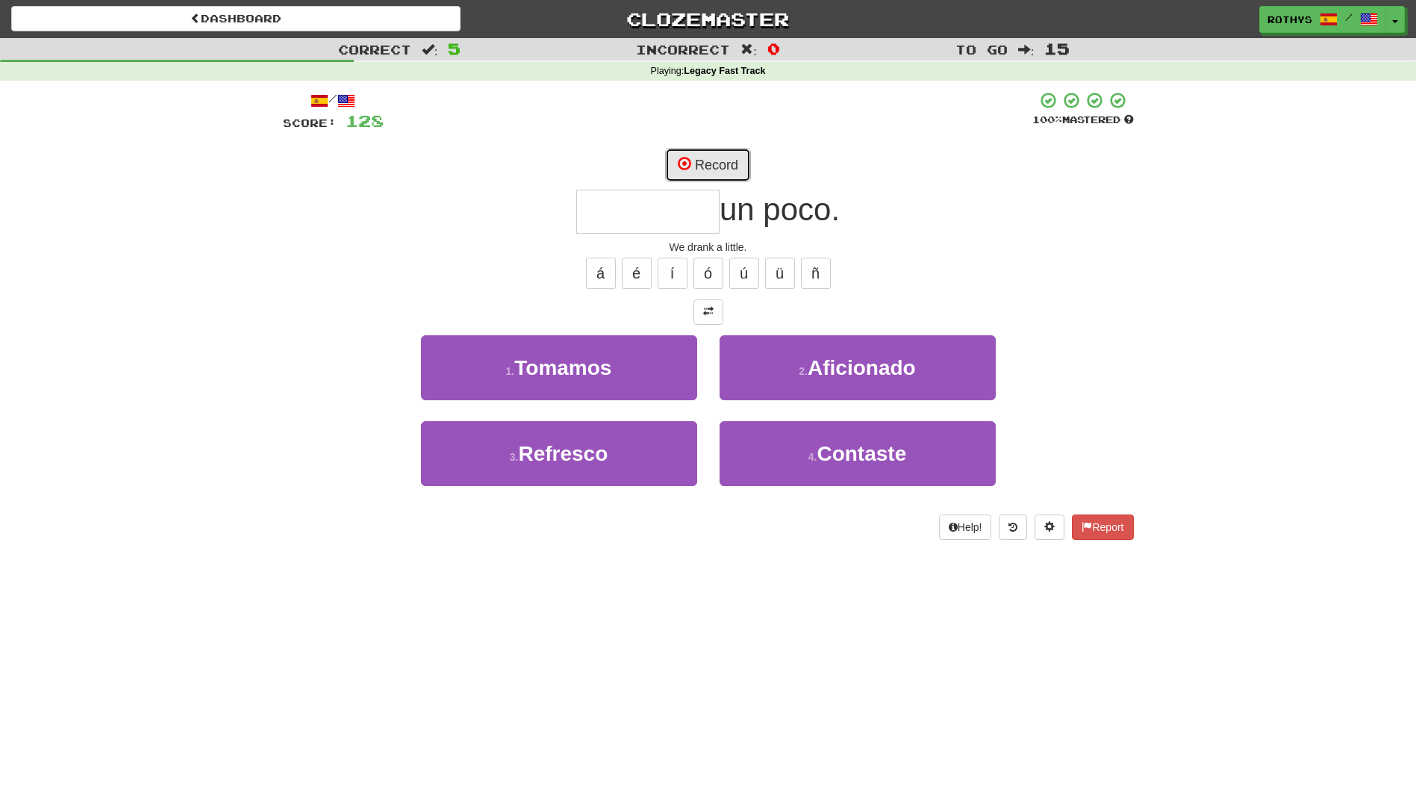
click at [714, 167] on button "Record" at bounding box center [708, 165] width 86 height 34
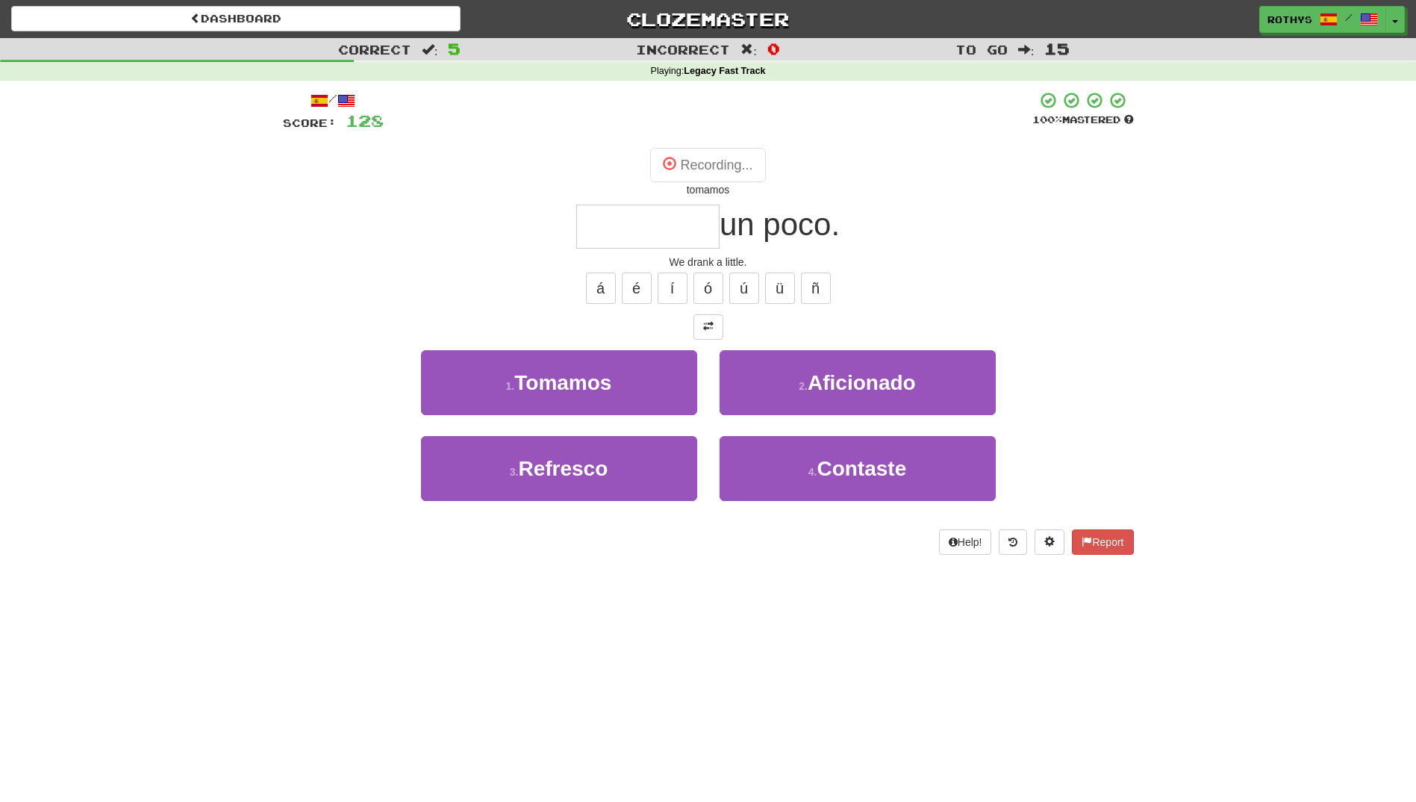
type input "*******"
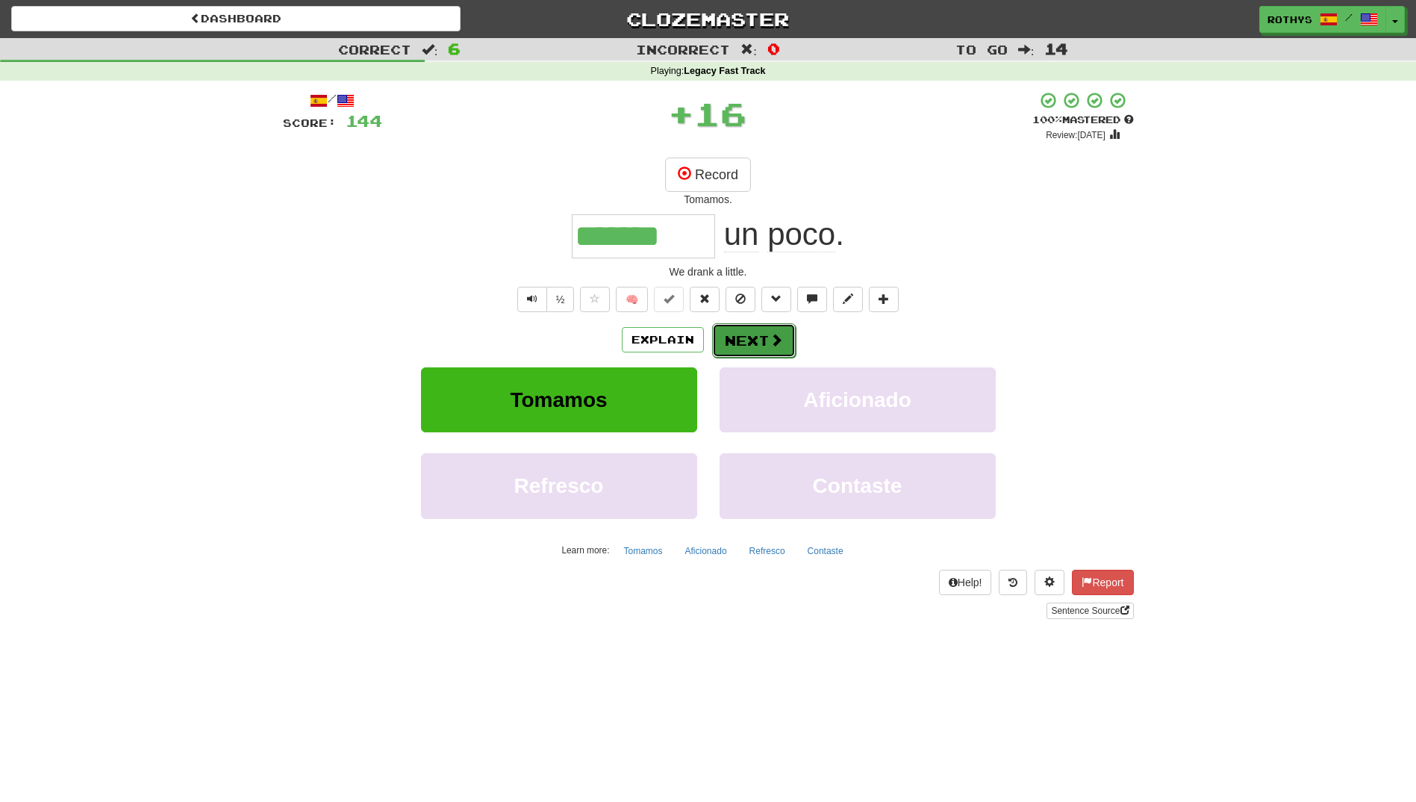
click at [749, 342] on button "Next" at bounding box center [754, 340] width 84 height 34
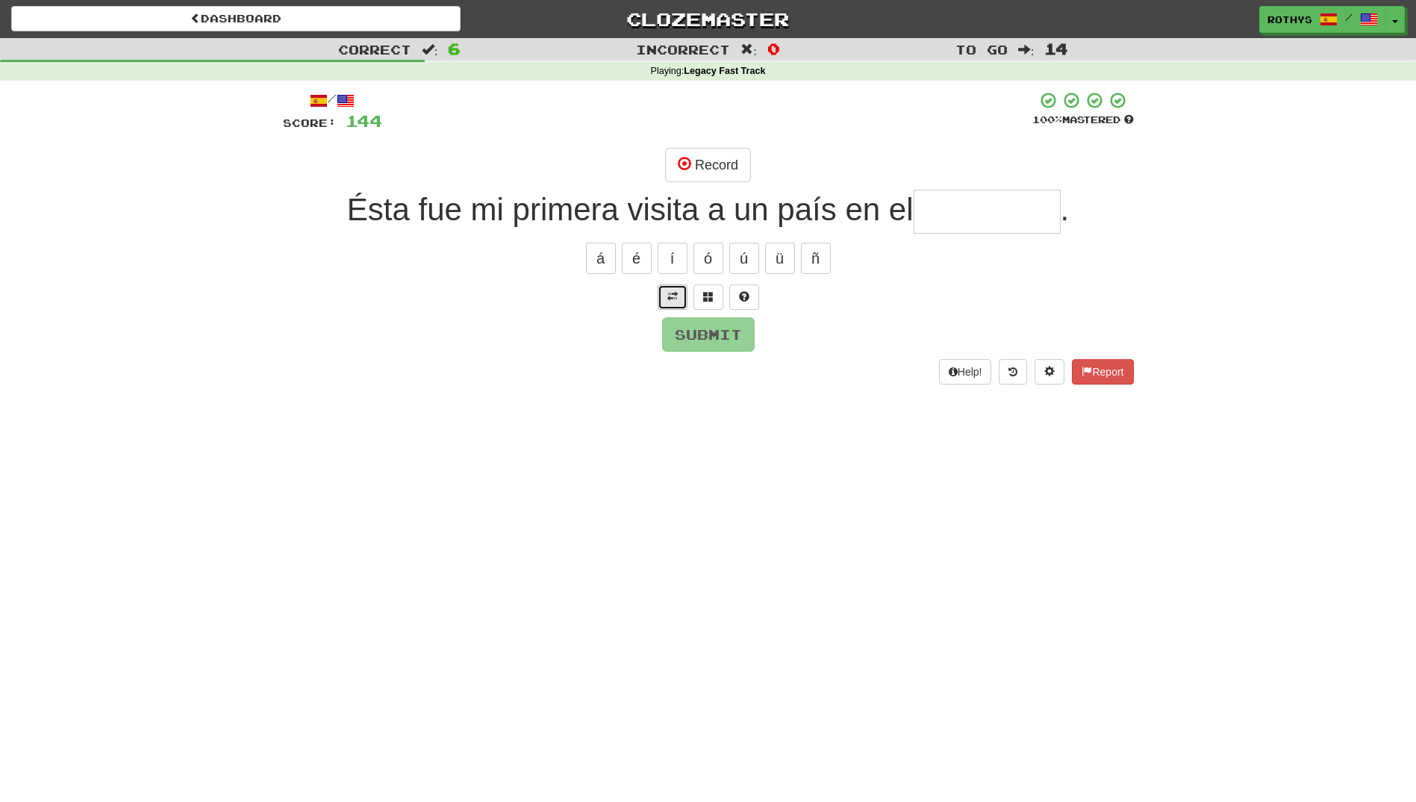
click at [661, 294] on button at bounding box center [673, 296] width 30 height 25
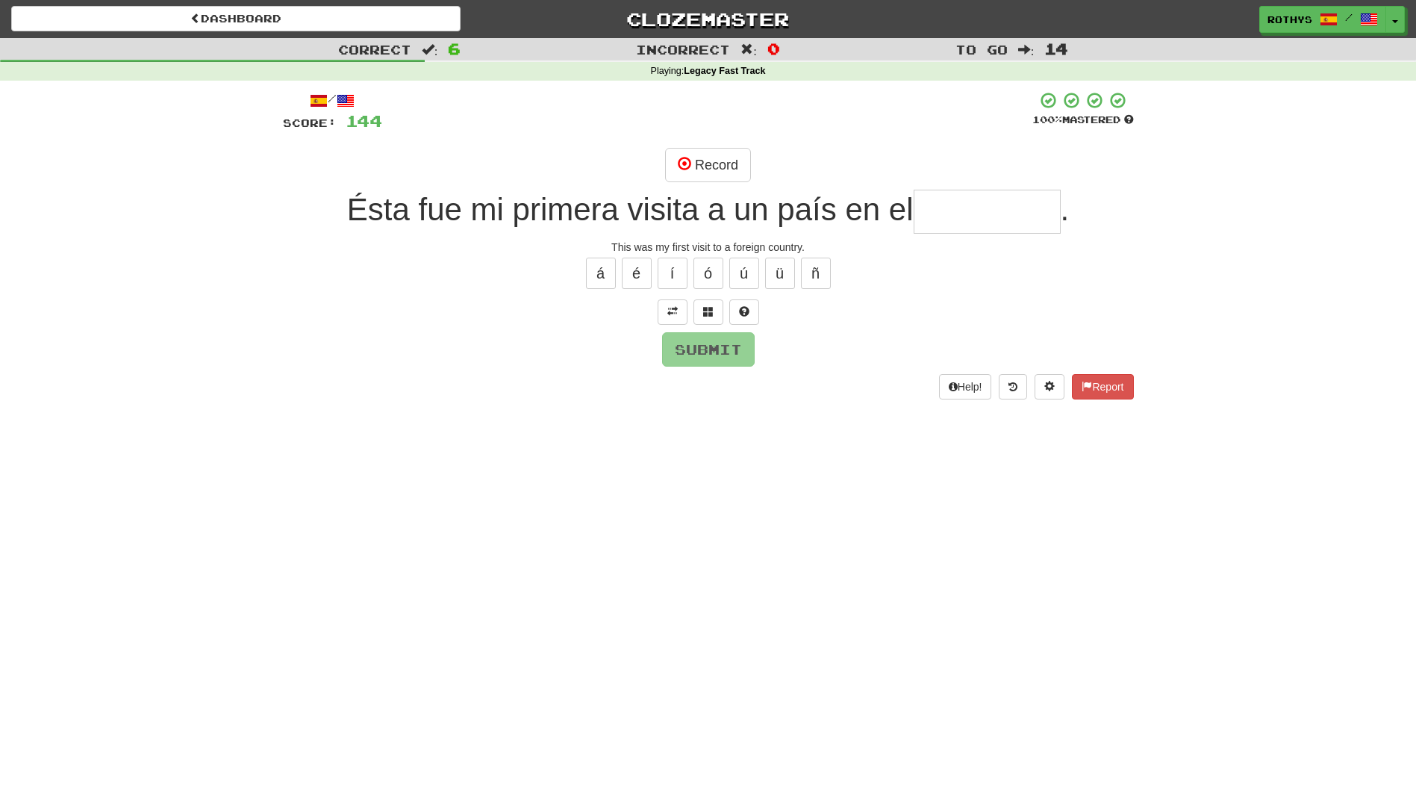
click at [964, 208] on input "text" at bounding box center [987, 212] width 147 height 44
click at [685, 170] on span at bounding box center [684, 163] width 13 height 13
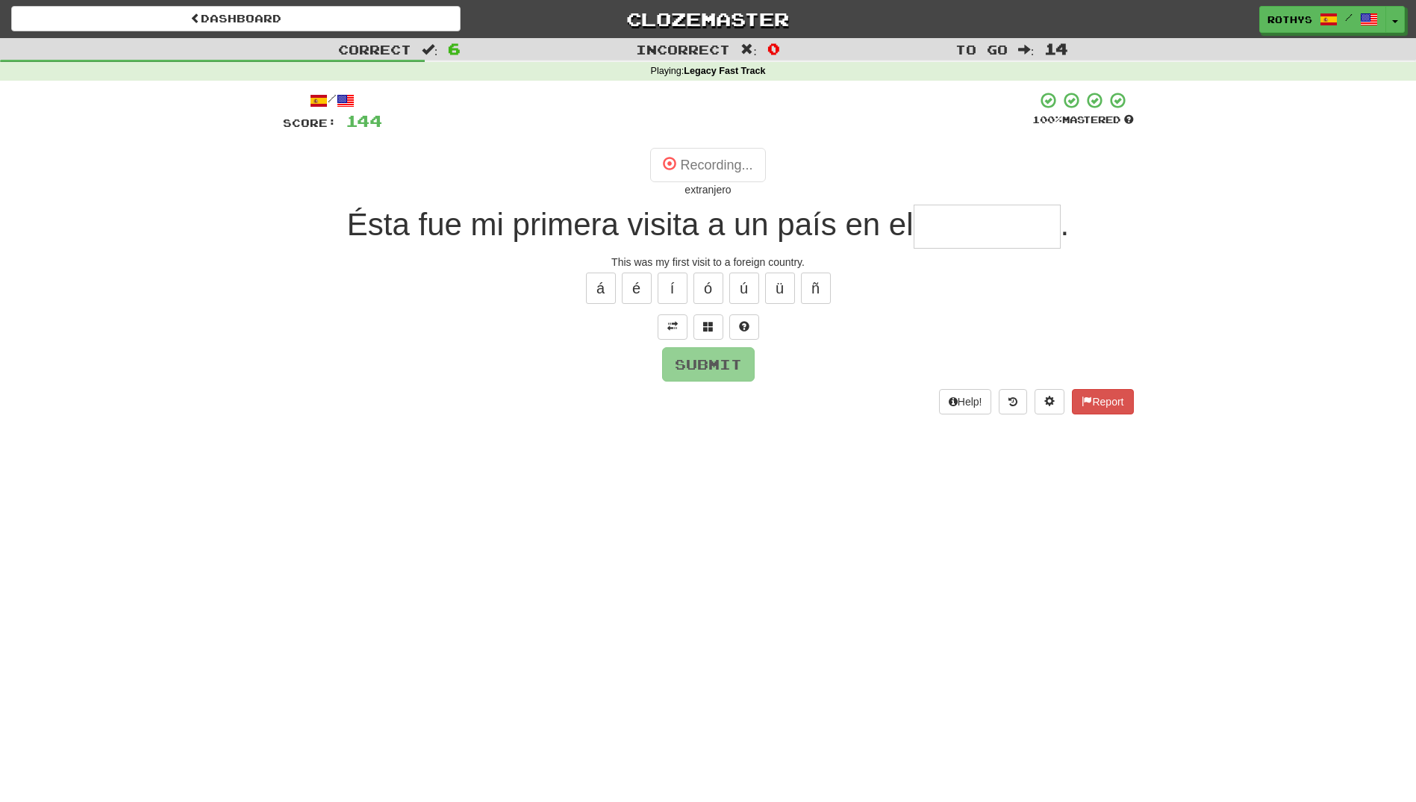
type input "**********"
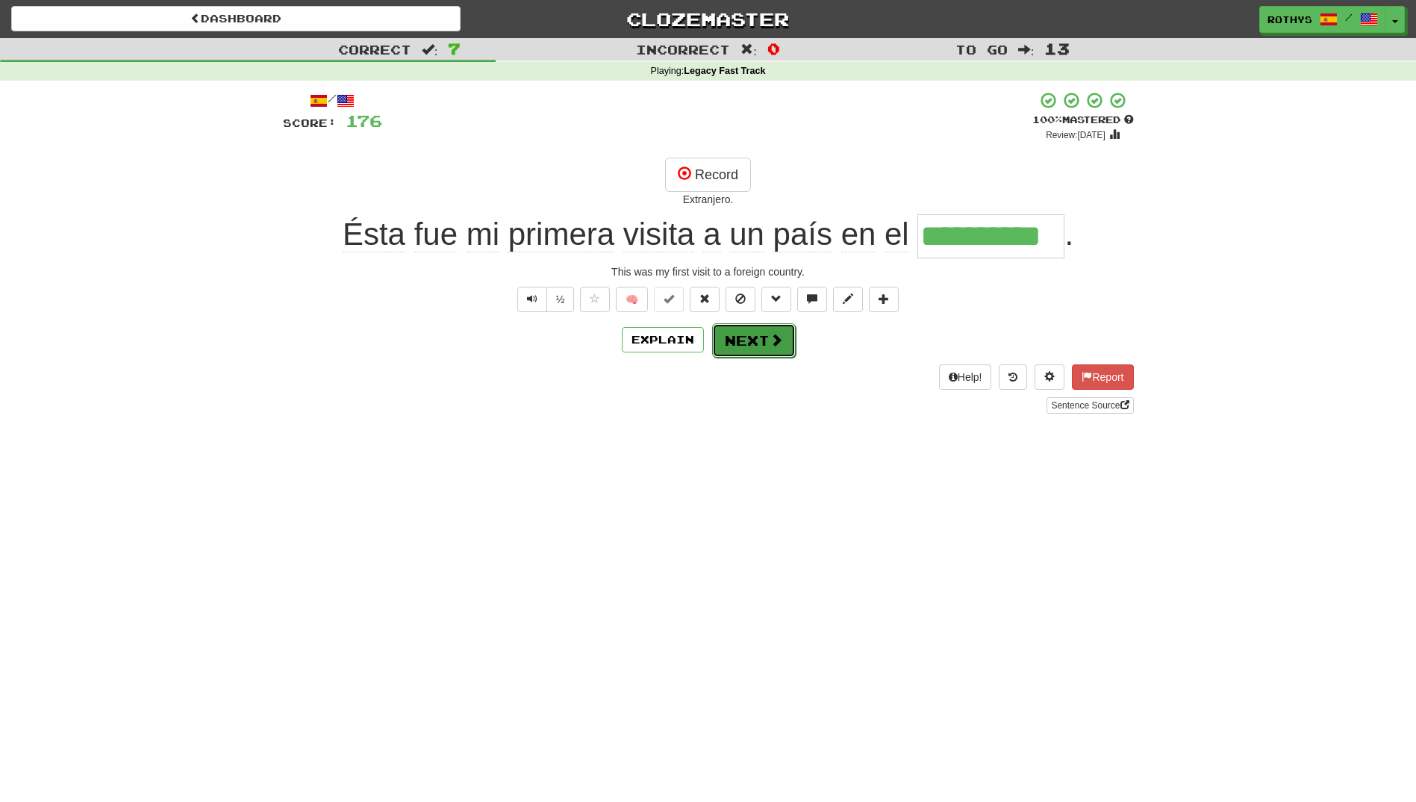
click at [730, 336] on button "Next" at bounding box center [754, 340] width 84 height 34
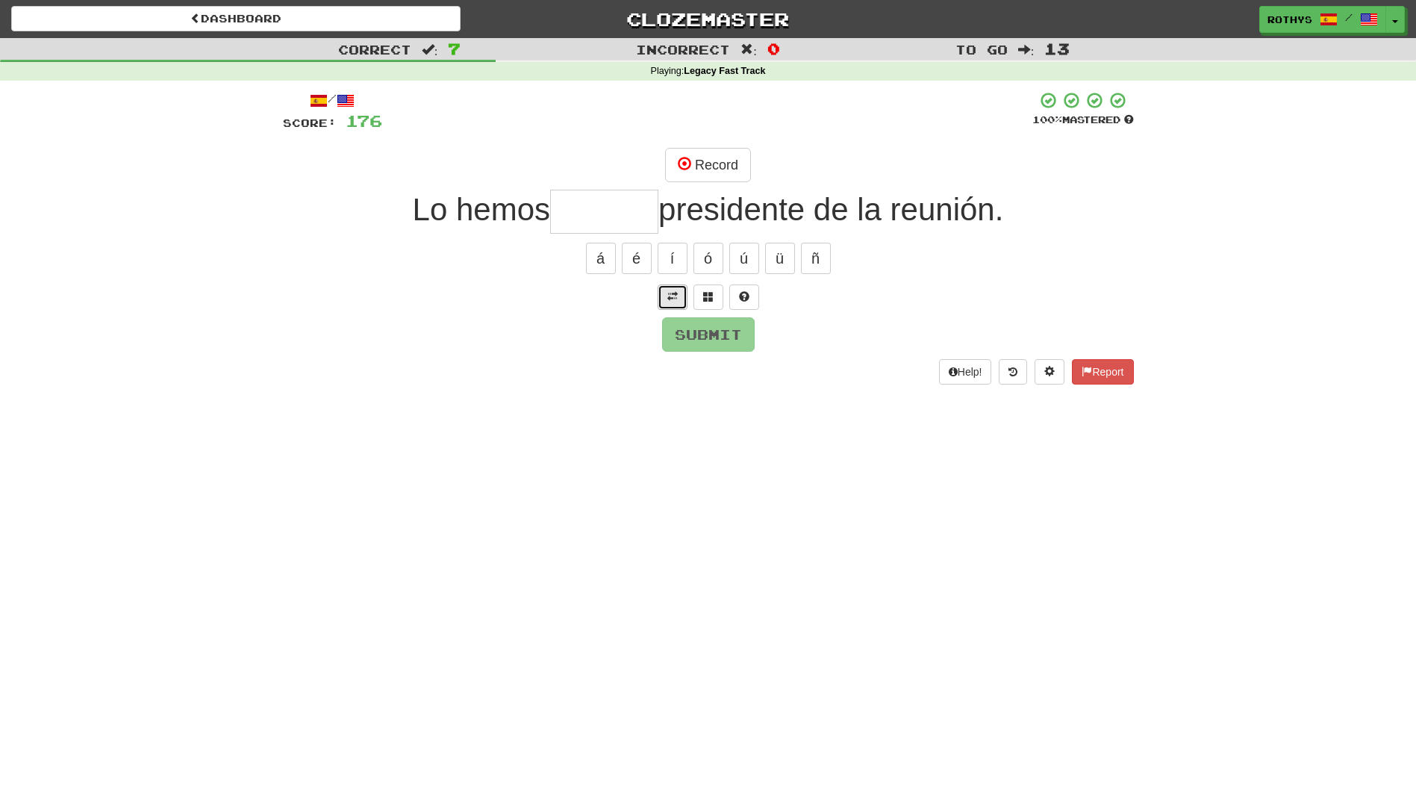
click at [673, 296] on span at bounding box center [672, 296] width 10 height 10
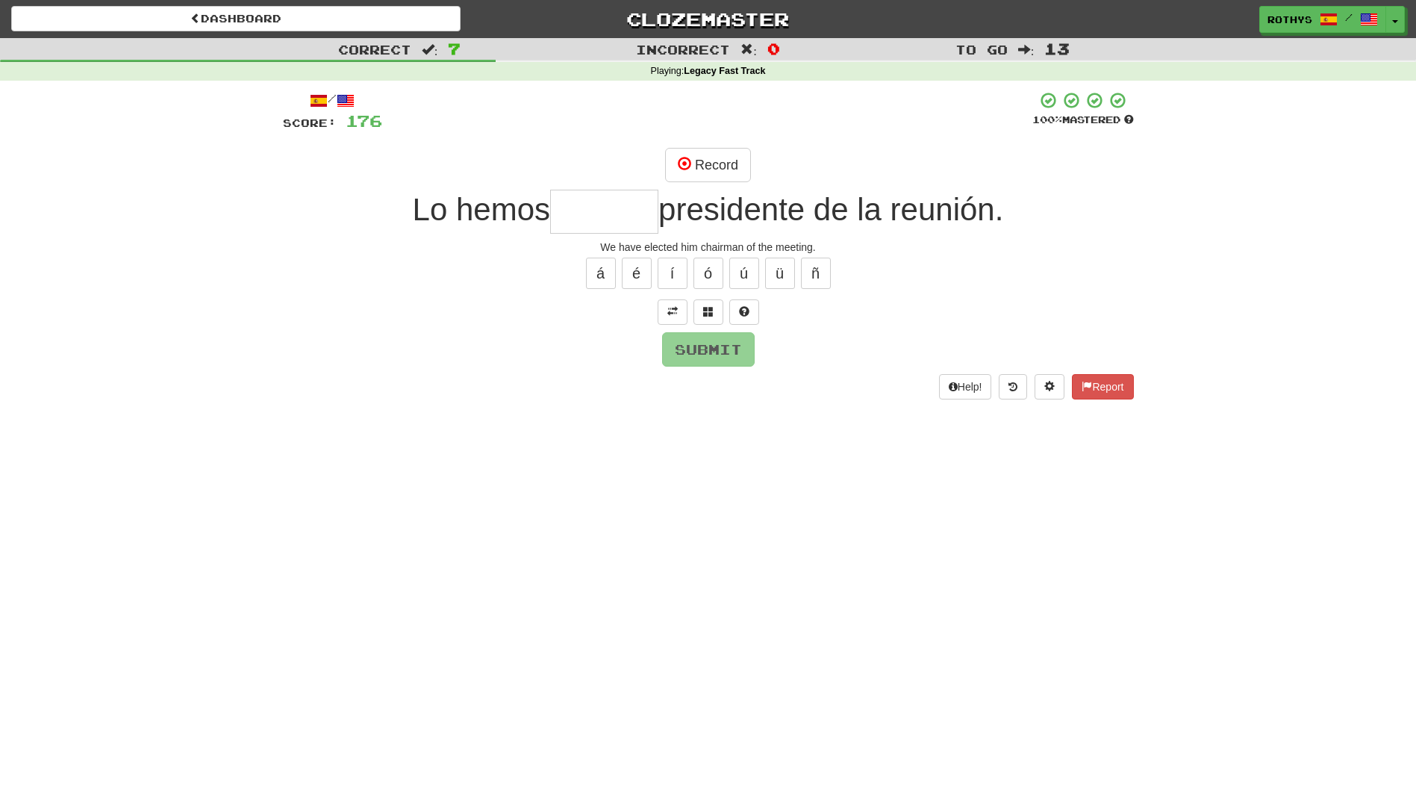
click at [623, 213] on input "text" at bounding box center [604, 212] width 108 height 44
click at [720, 168] on button "Record" at bounding box center [708, 165] width 86 height 34
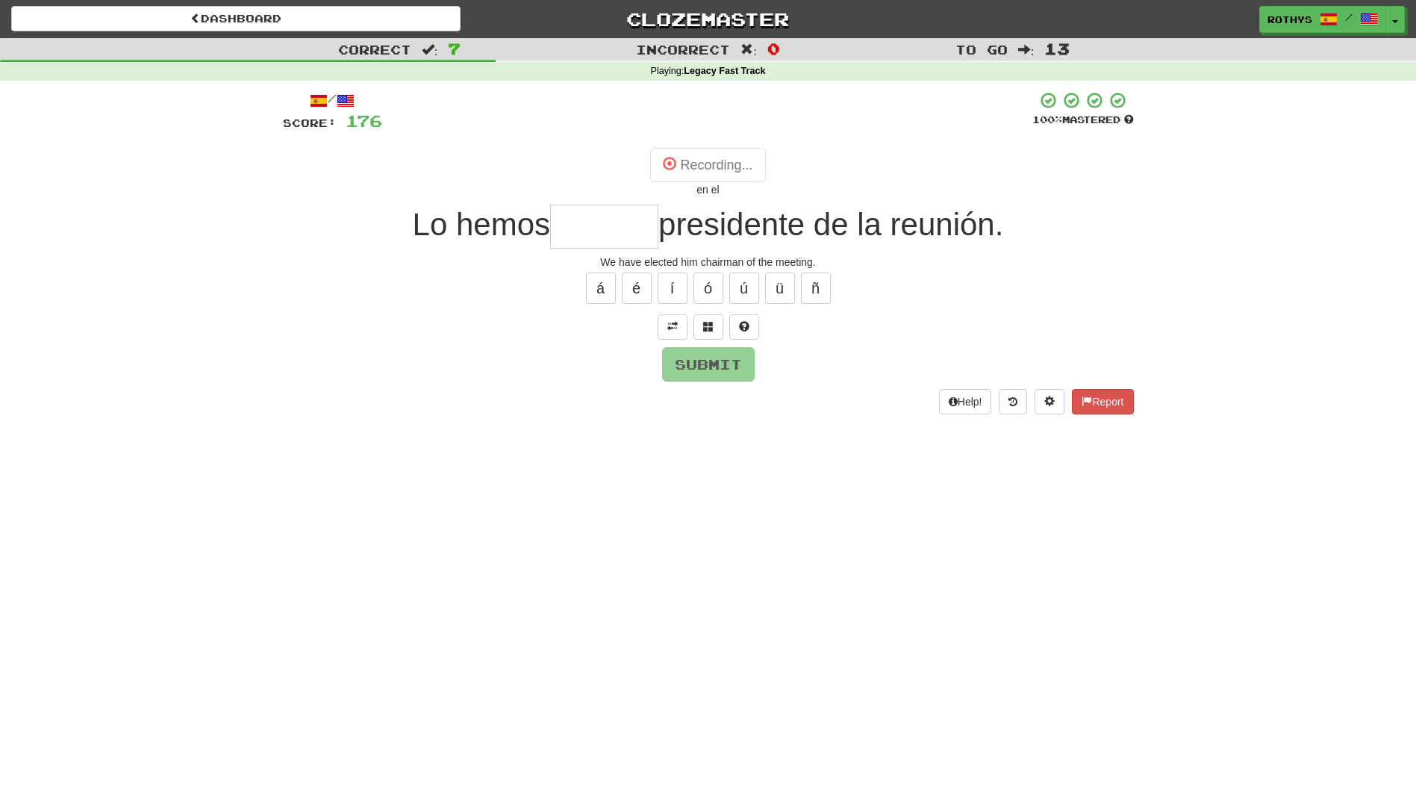
type input "*******"
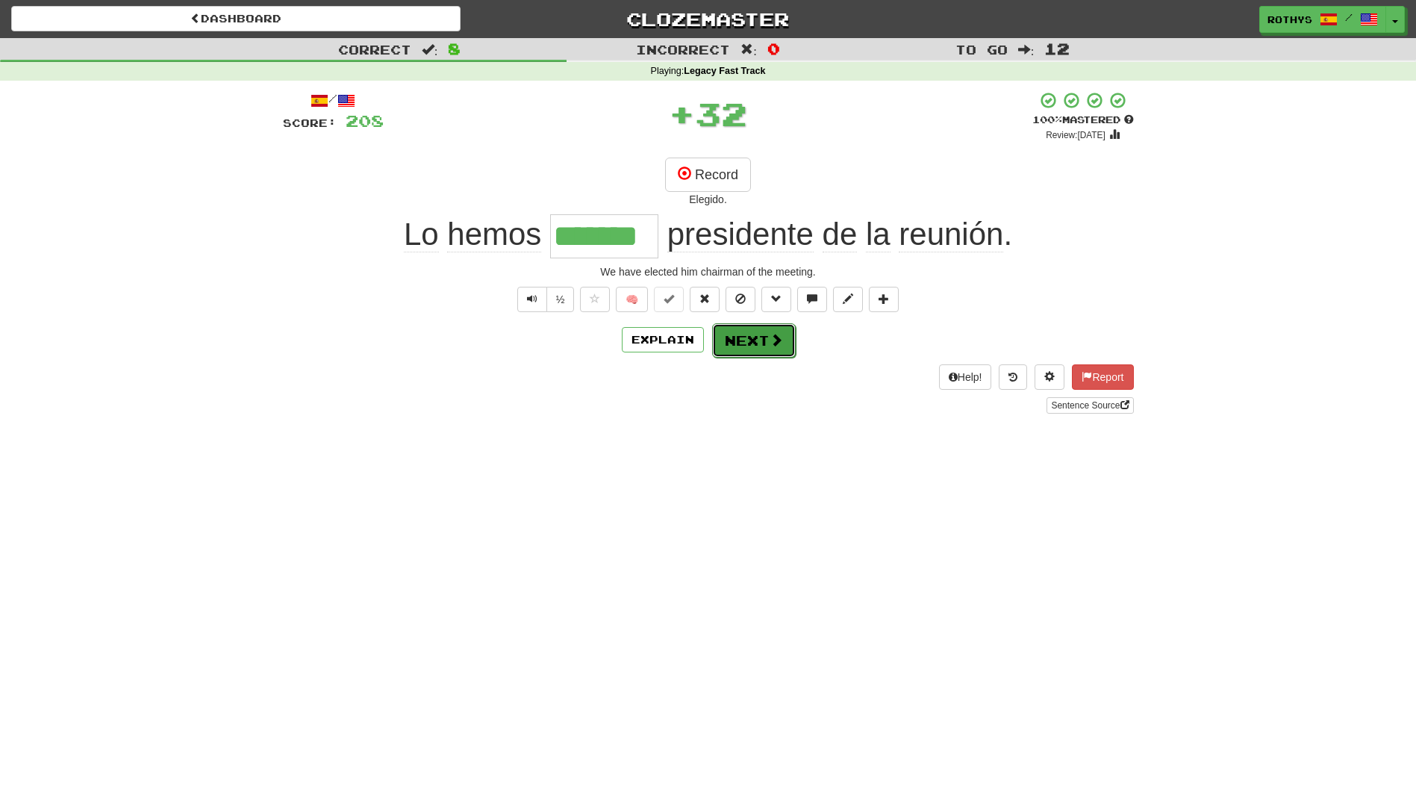
click at [738, 334] on button "Next" at bounding box center [754, 340] width 84 height 34
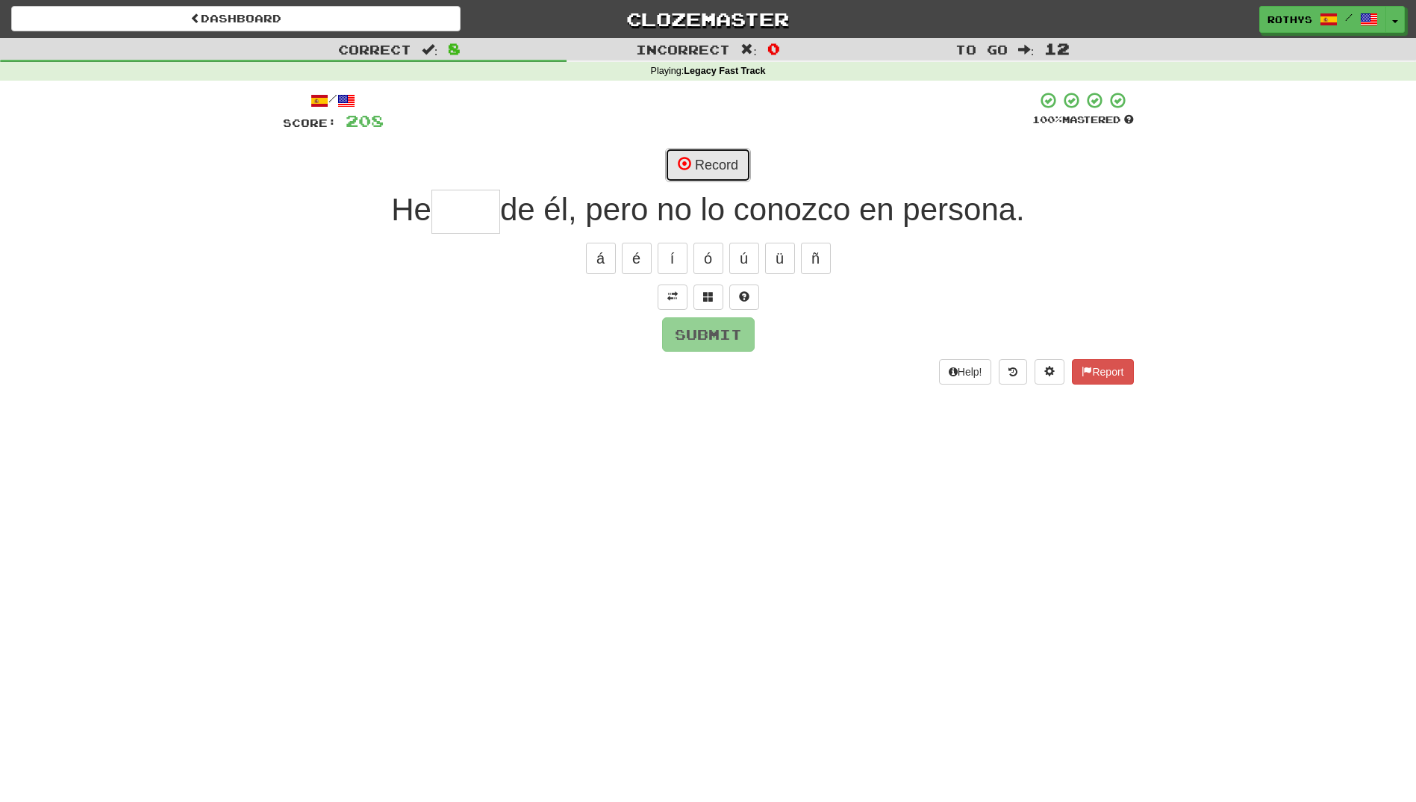
click at [714, 163] on button "Record" at bounding box center [708, 165] width 86 height 34
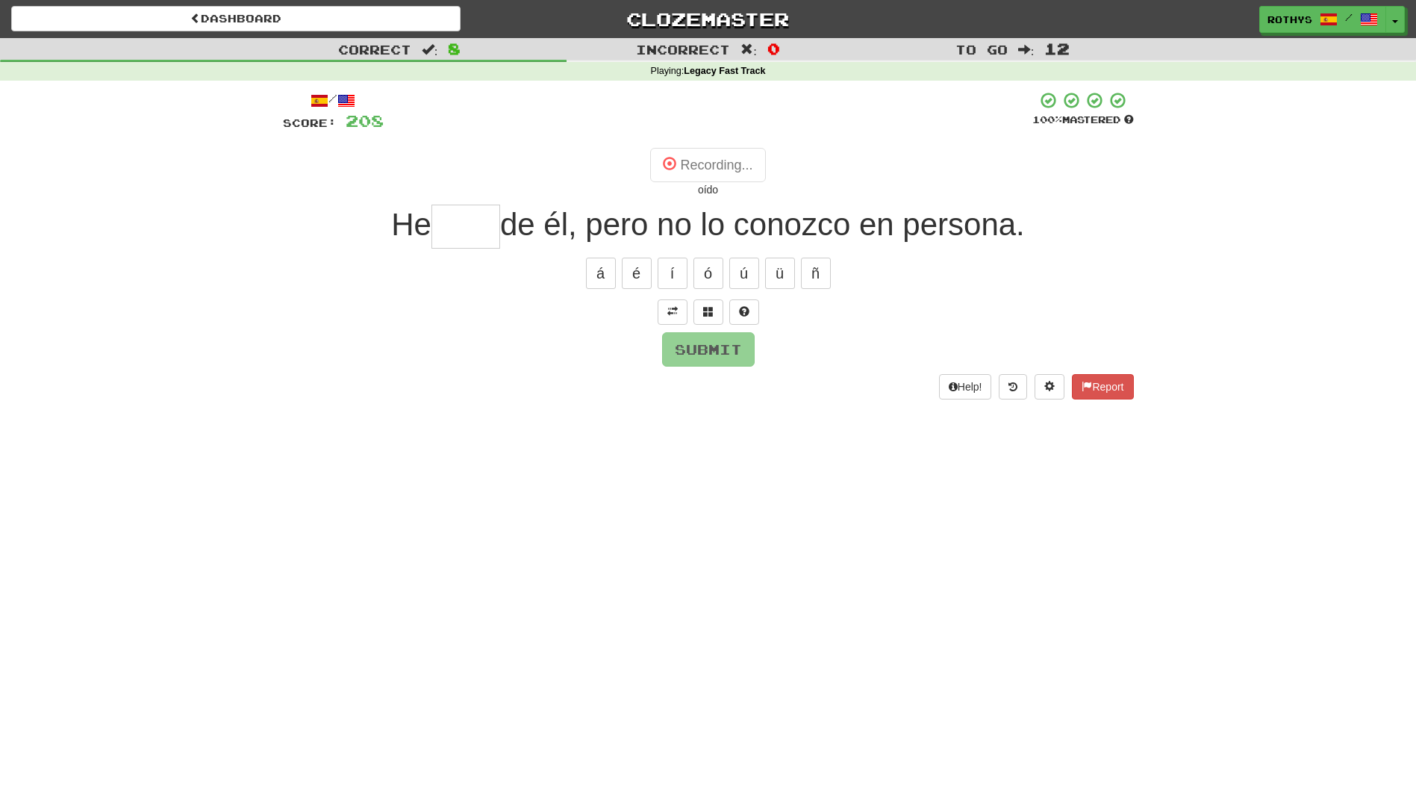
type input "****"
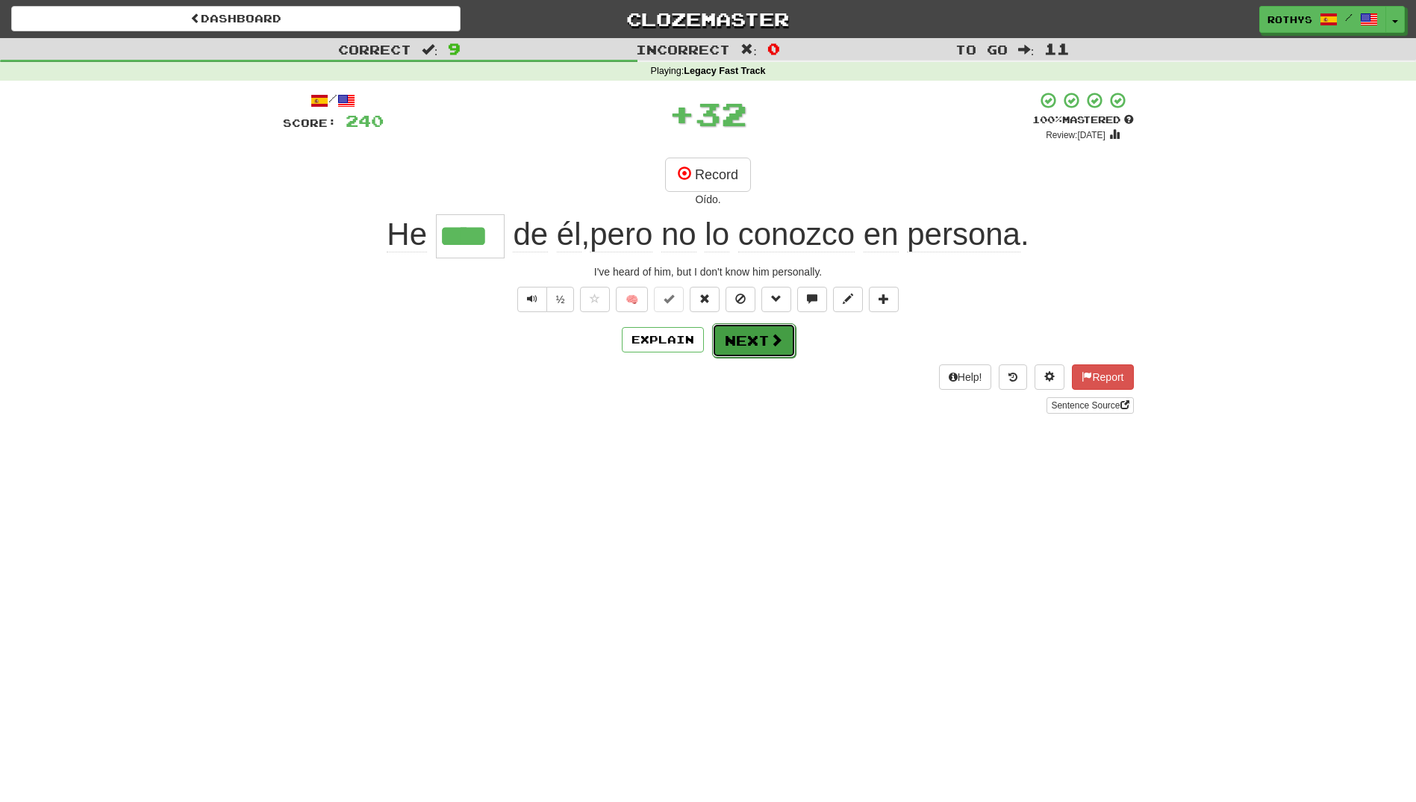
click at [746, 340] on button "Next" at bounding box center [754, 340] width 84 height 34
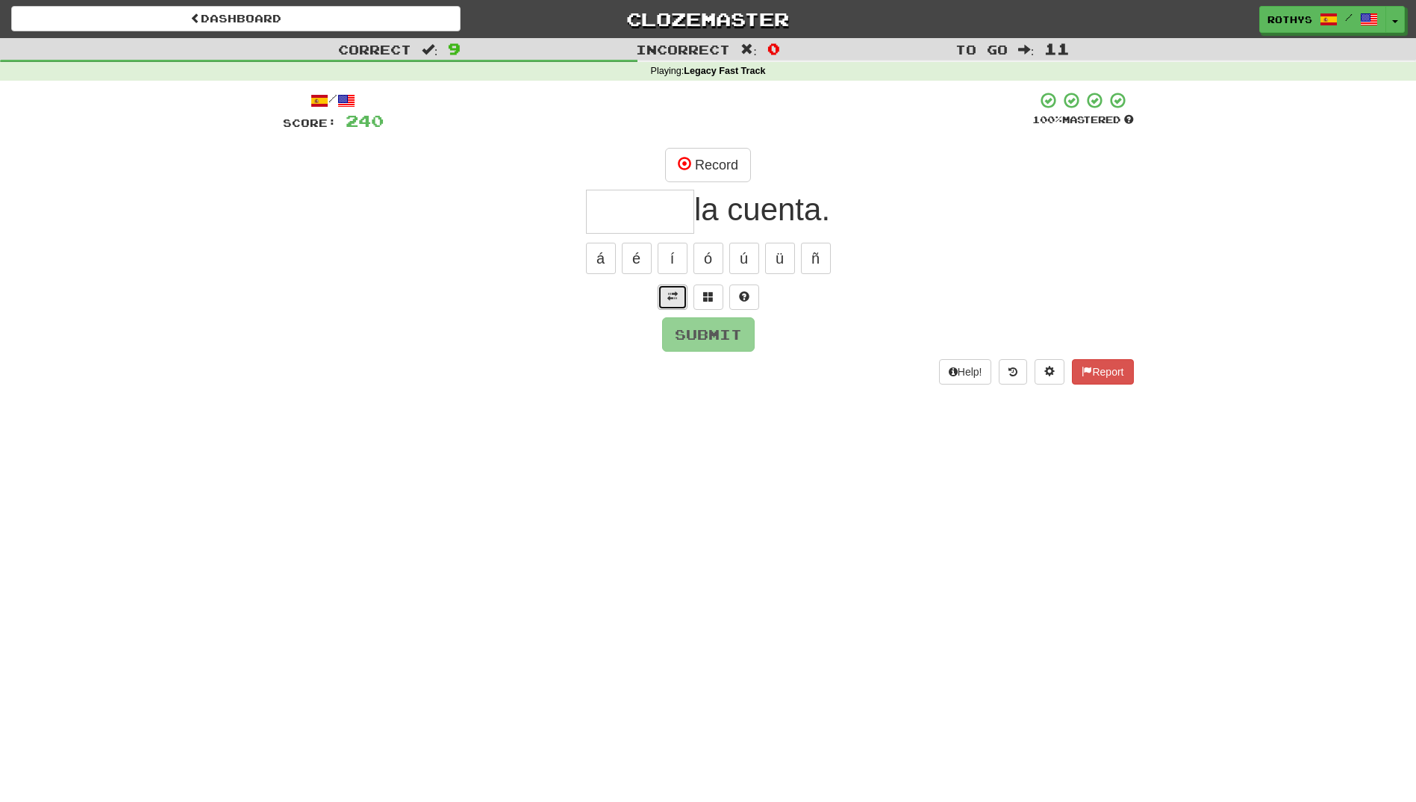
click at [673, 296] on span at bounding box center [672, 296] width 10 height 10
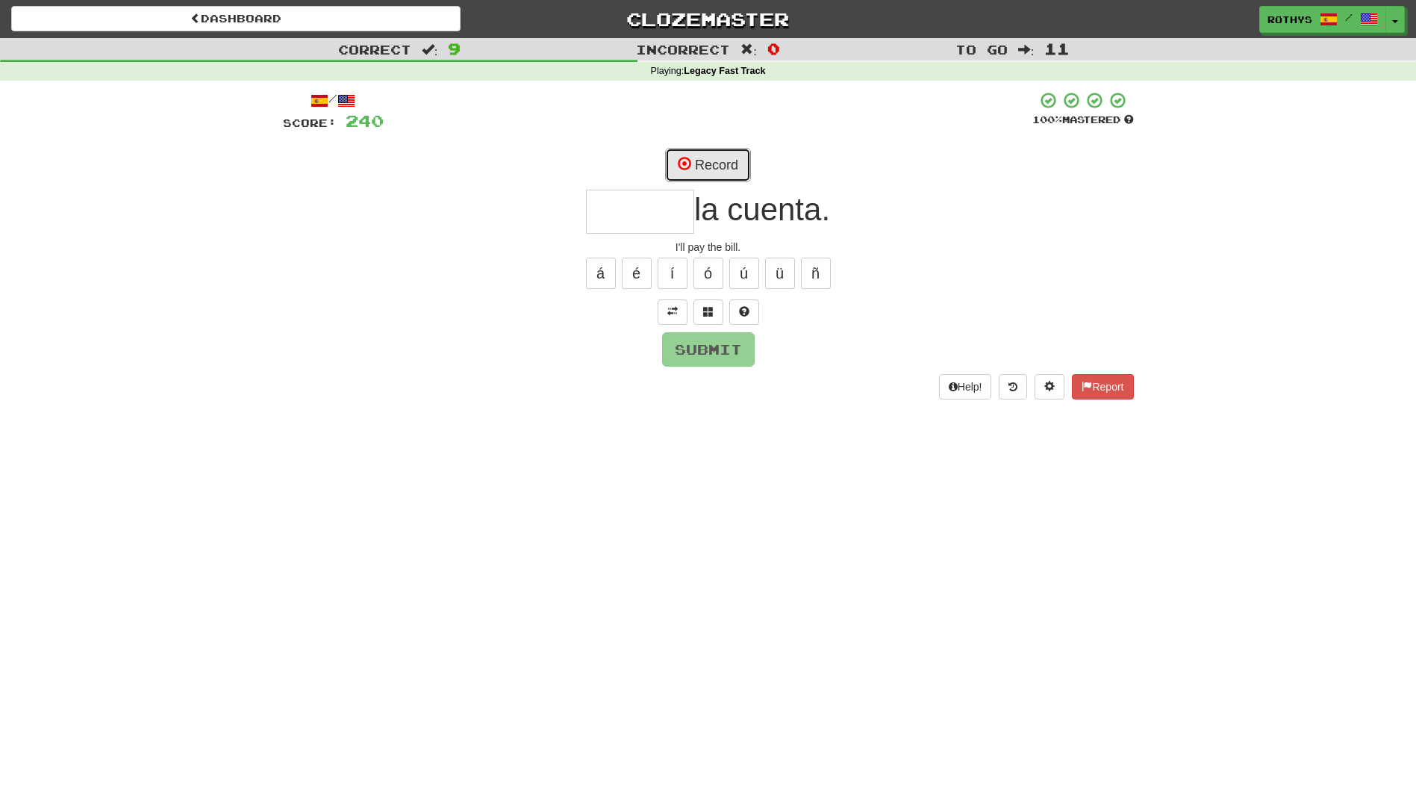
drag, startPoint x: 718, startPoint y: 164, endPoint x: 579, endPoint y: 178, distance: 139.5
click at [579, 178] on div "Record" at bounding box center [708, 165] width 851 height 34
click at [719, 160] on button "Record" at bounding box center [708, 165] width 86 height 34
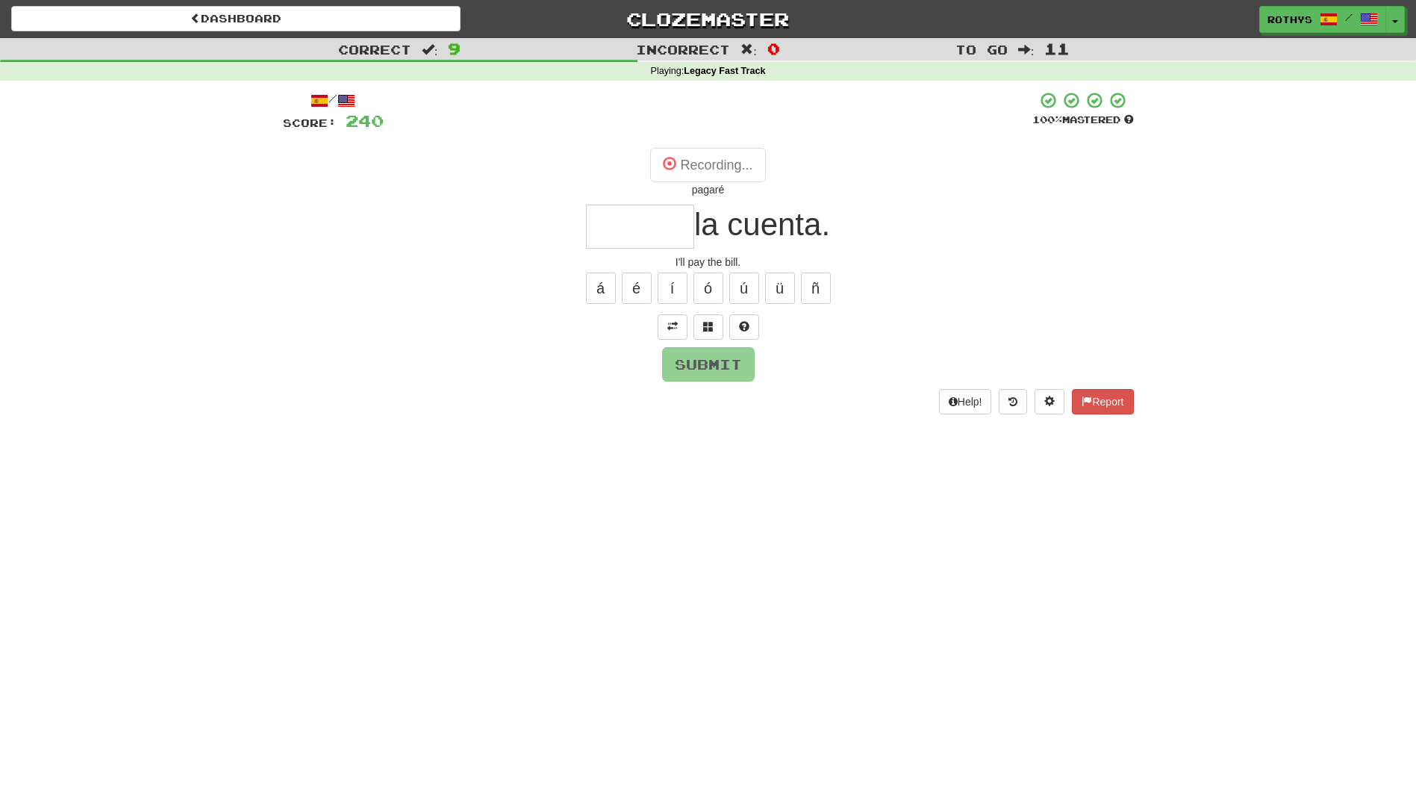
type input "******"
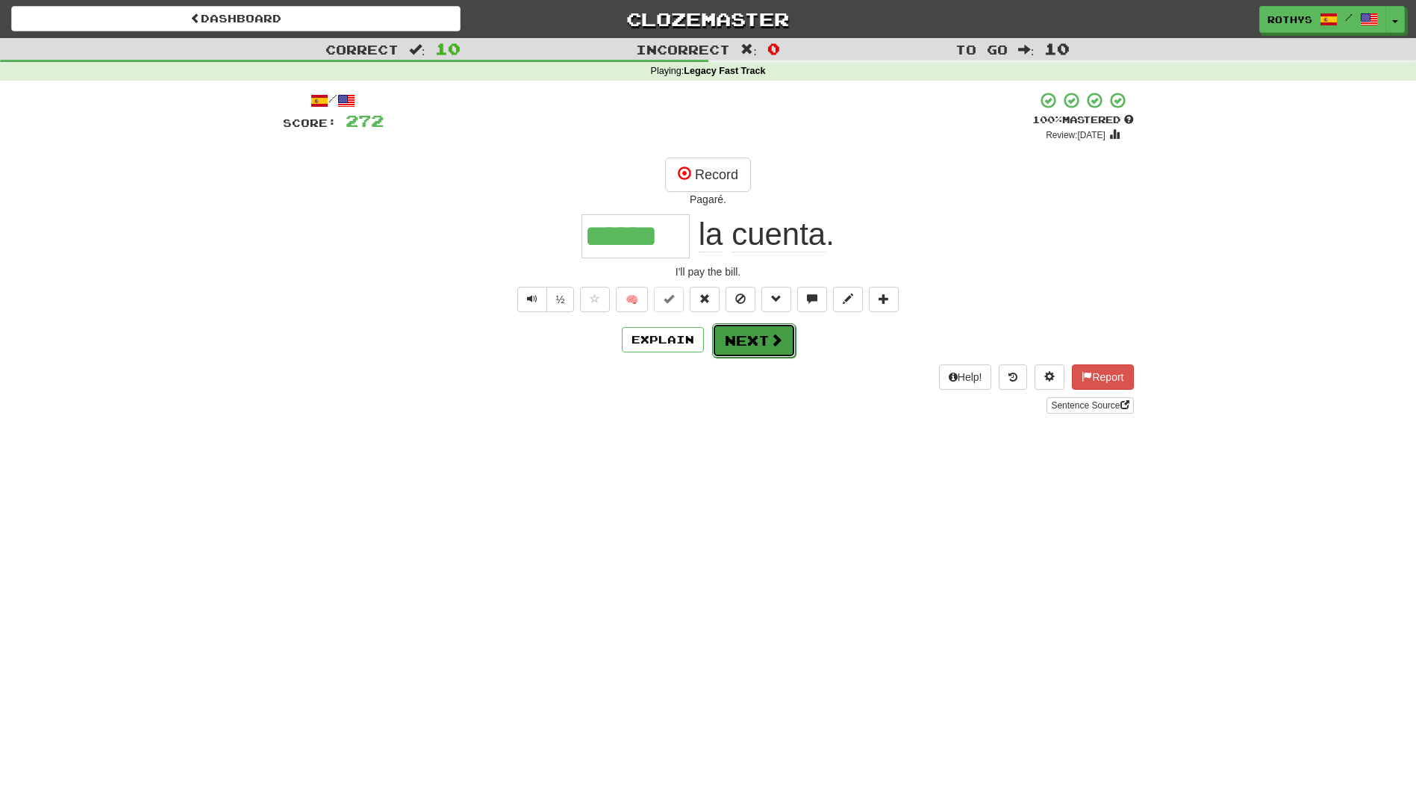
click at [737, 339] on button "Next" at bounding box center [754, 340] width 84 height 34
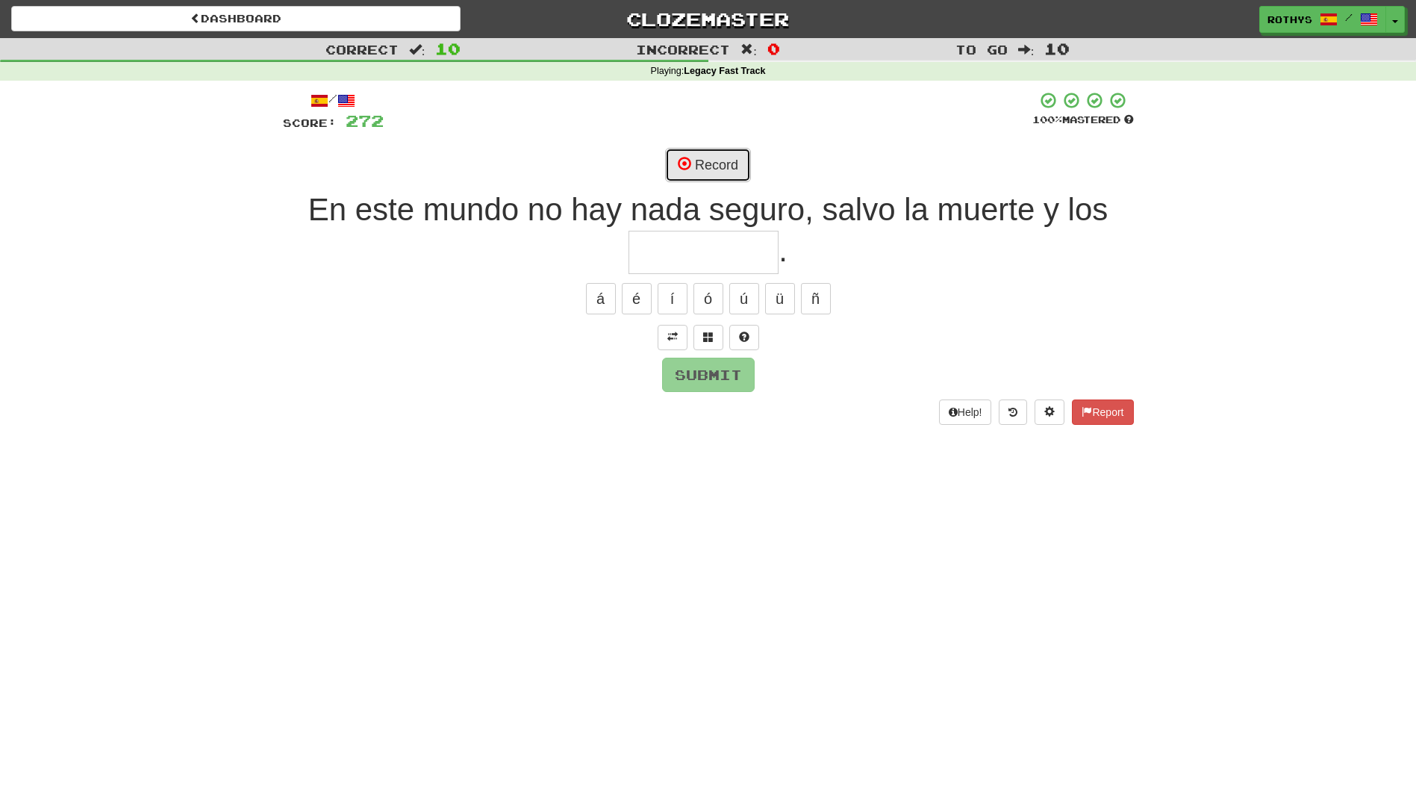
click at [699, 176] on button "Record" at bounding box center [708, 165] width 86 height 34
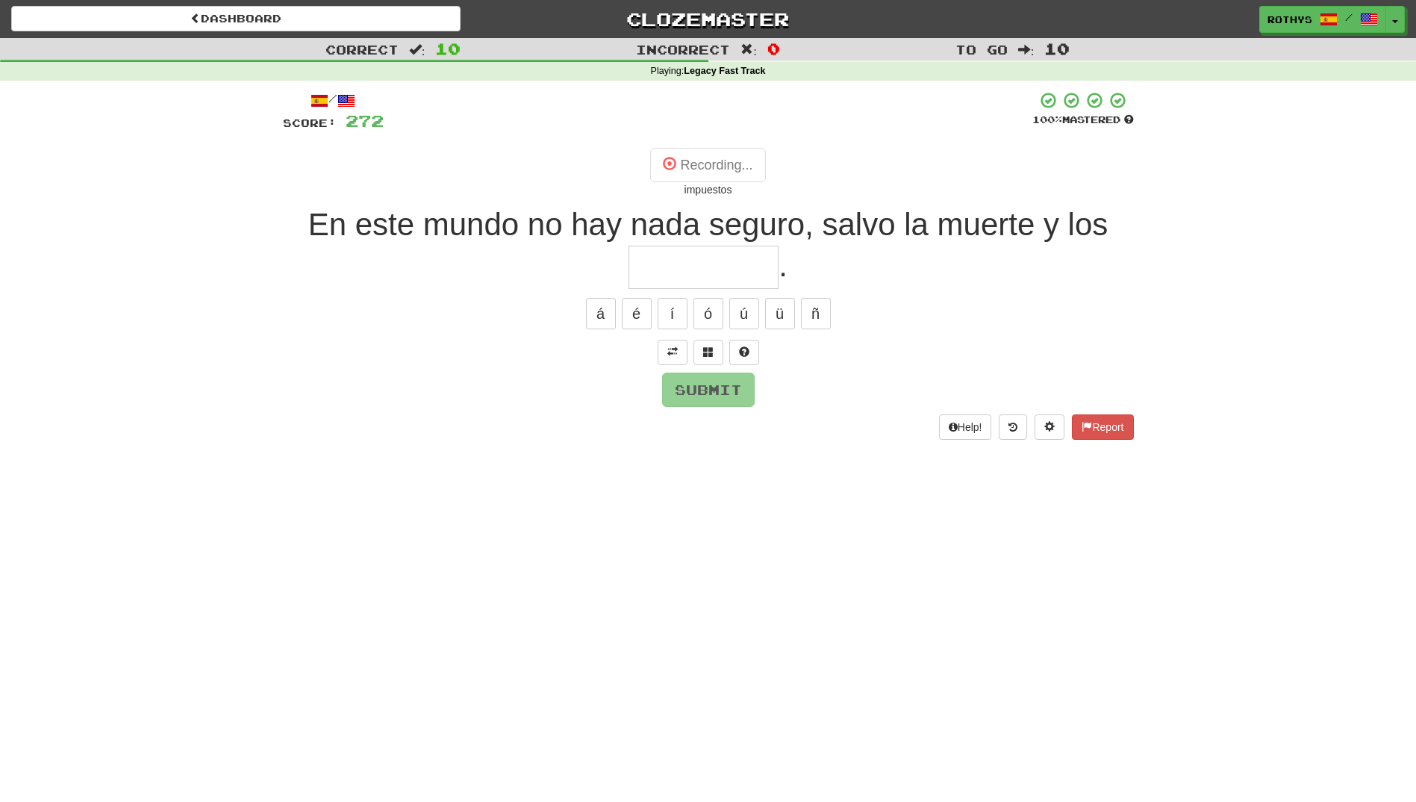
type input "*********"
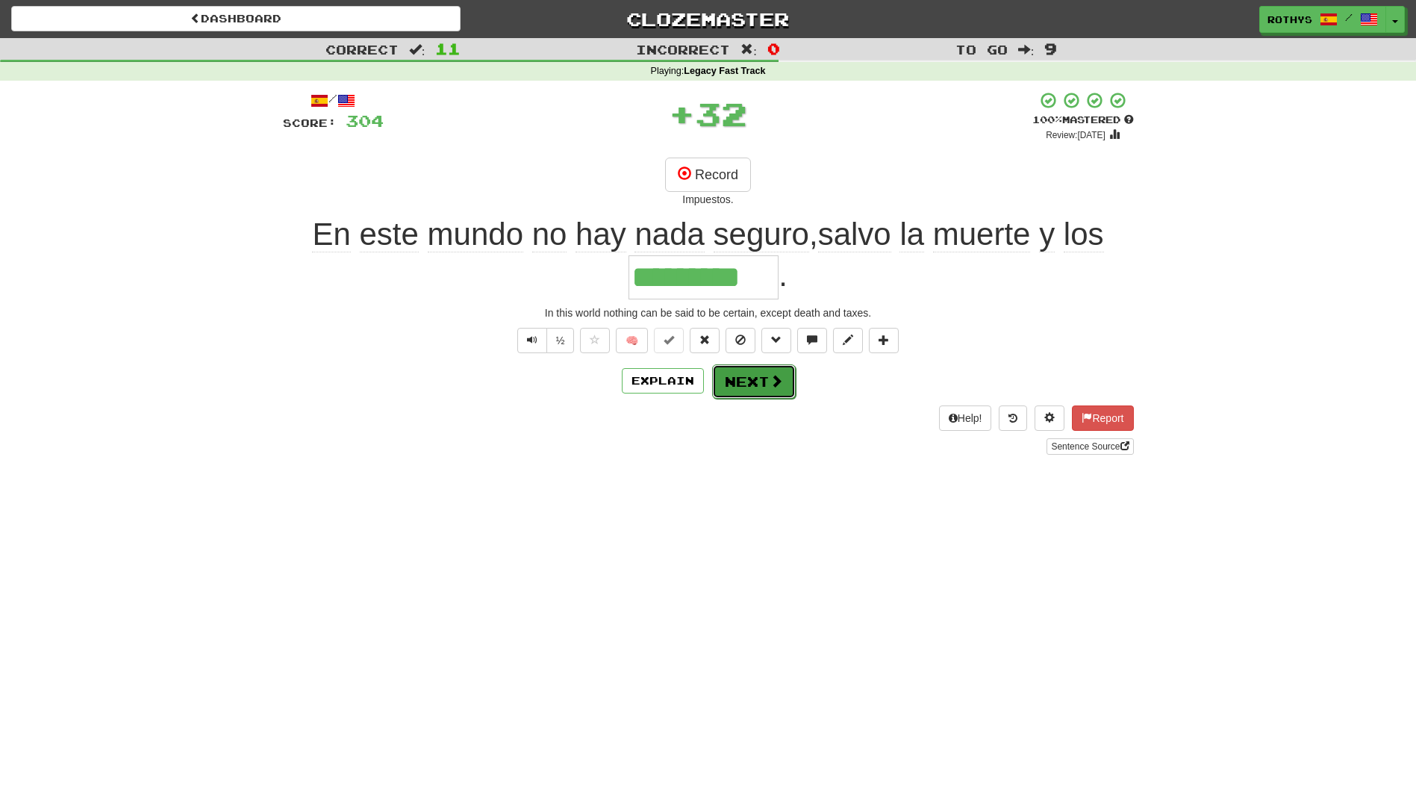
click at [744, 381] on button "Next" at bounding box center [754, 381] width 84 height 34
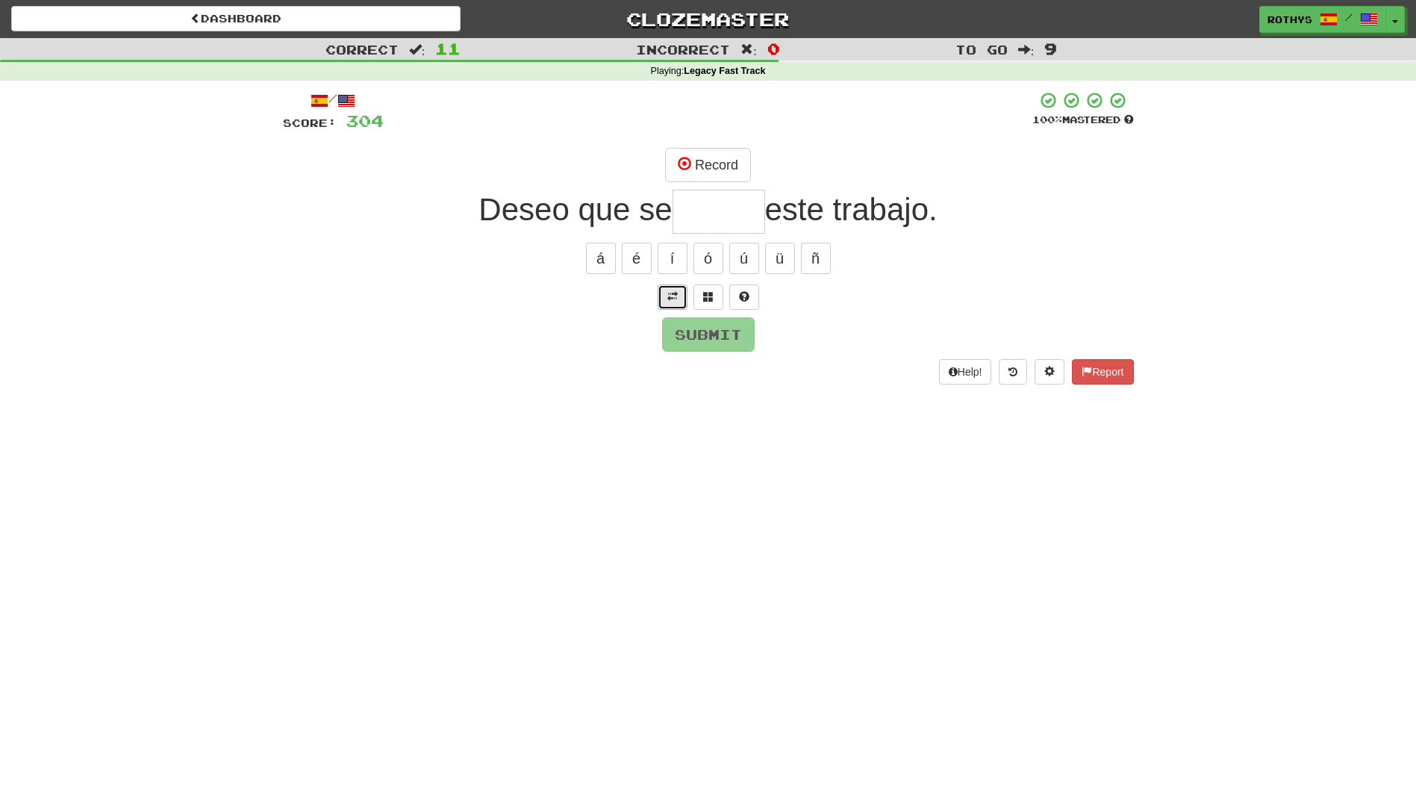
click at [672, 296] on span at bounding box center [672, 296] width 10 height 10
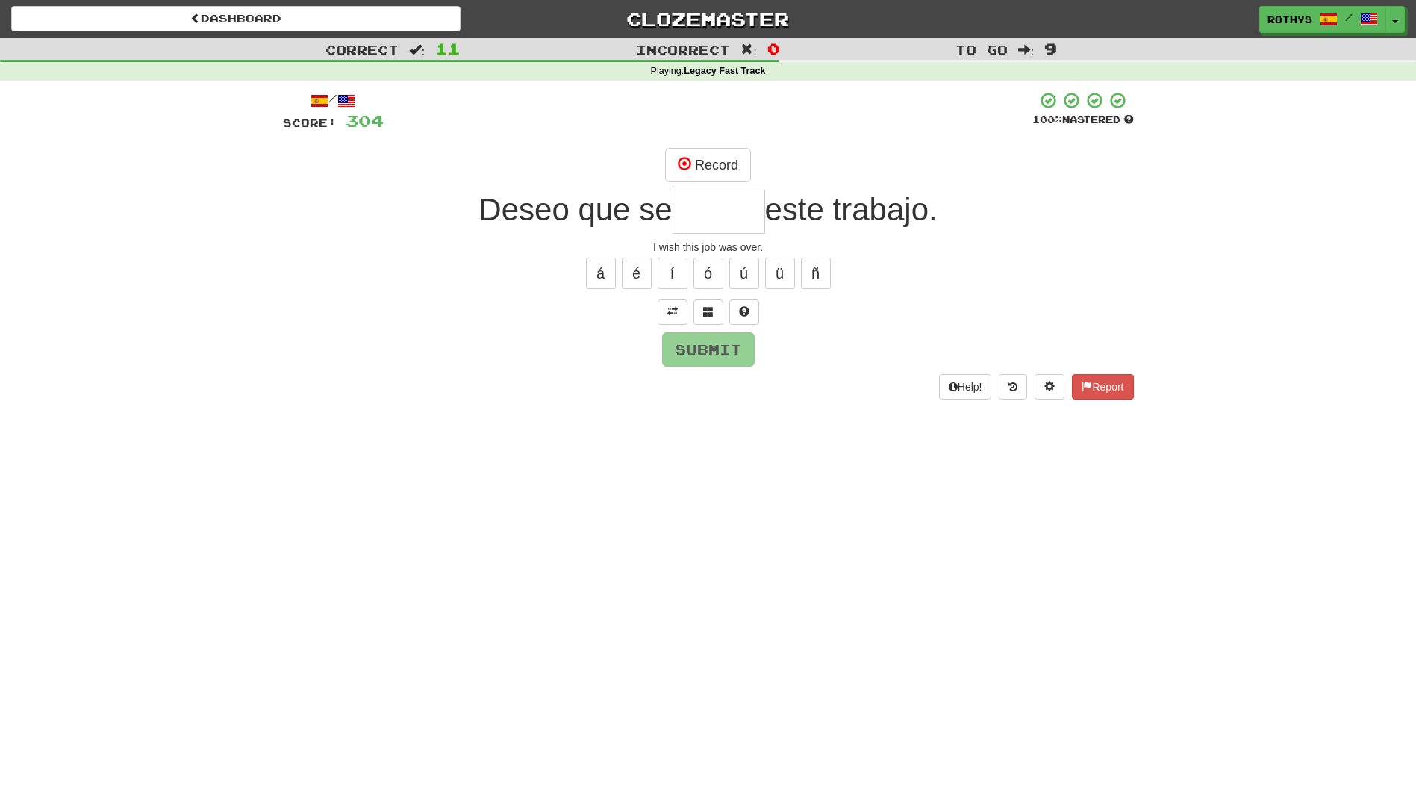
click at [708, 214] on input "text" at bounding box center [719, 212] width 93 height 44
click at [705, 315] on span at bounding box center [708, 311] width 10 height 10
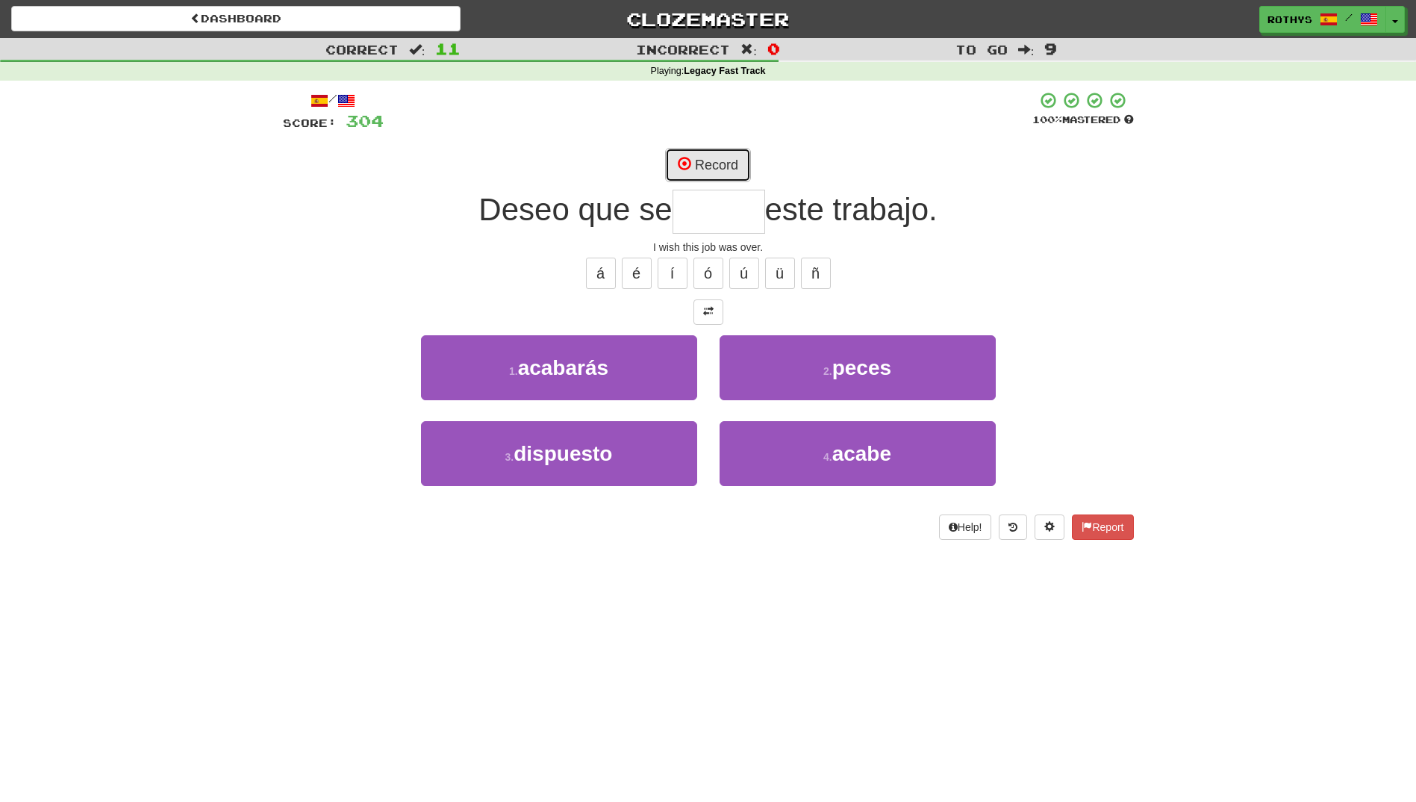
click at [723, 165] on button "Record" at bounding box center [708, 165] width 86 height 34
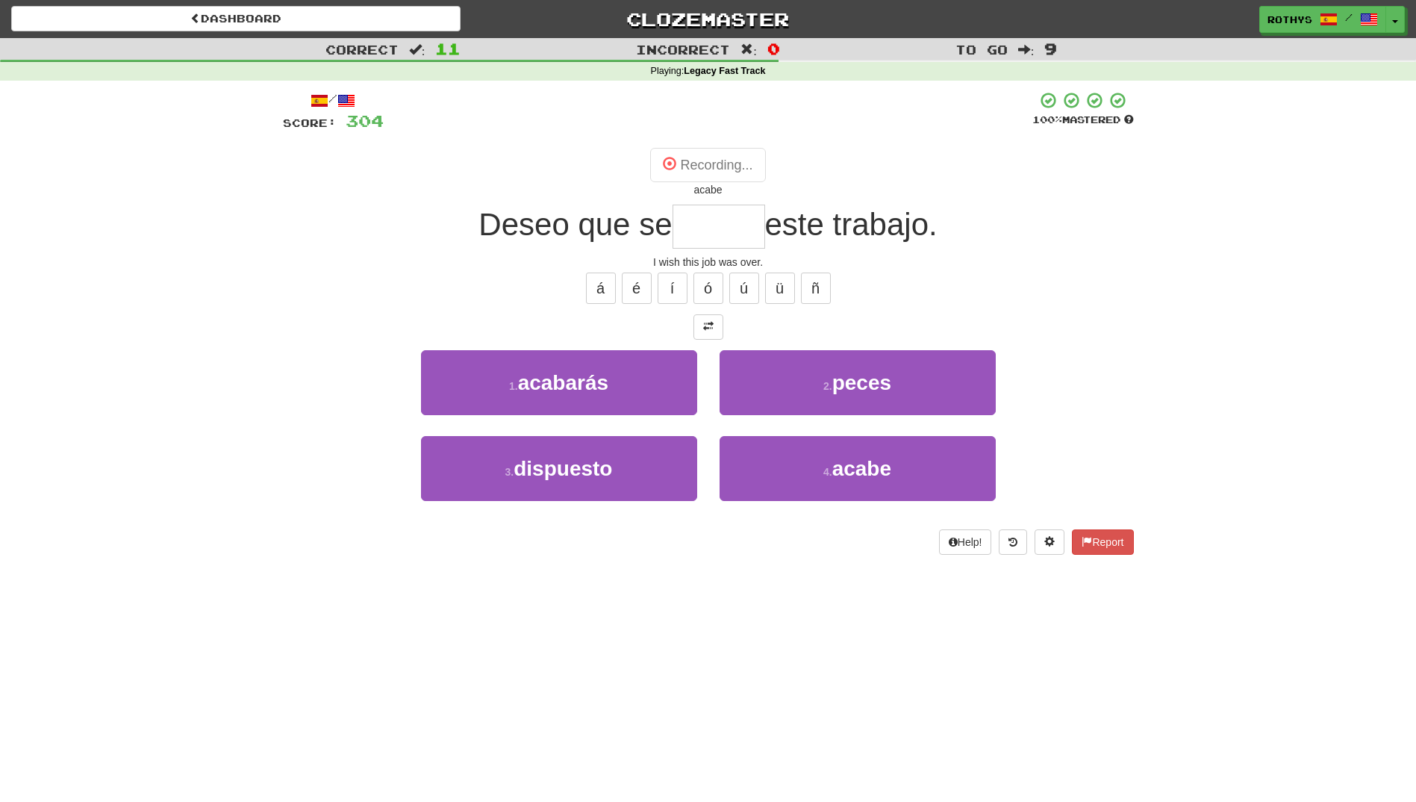
type input "*****"
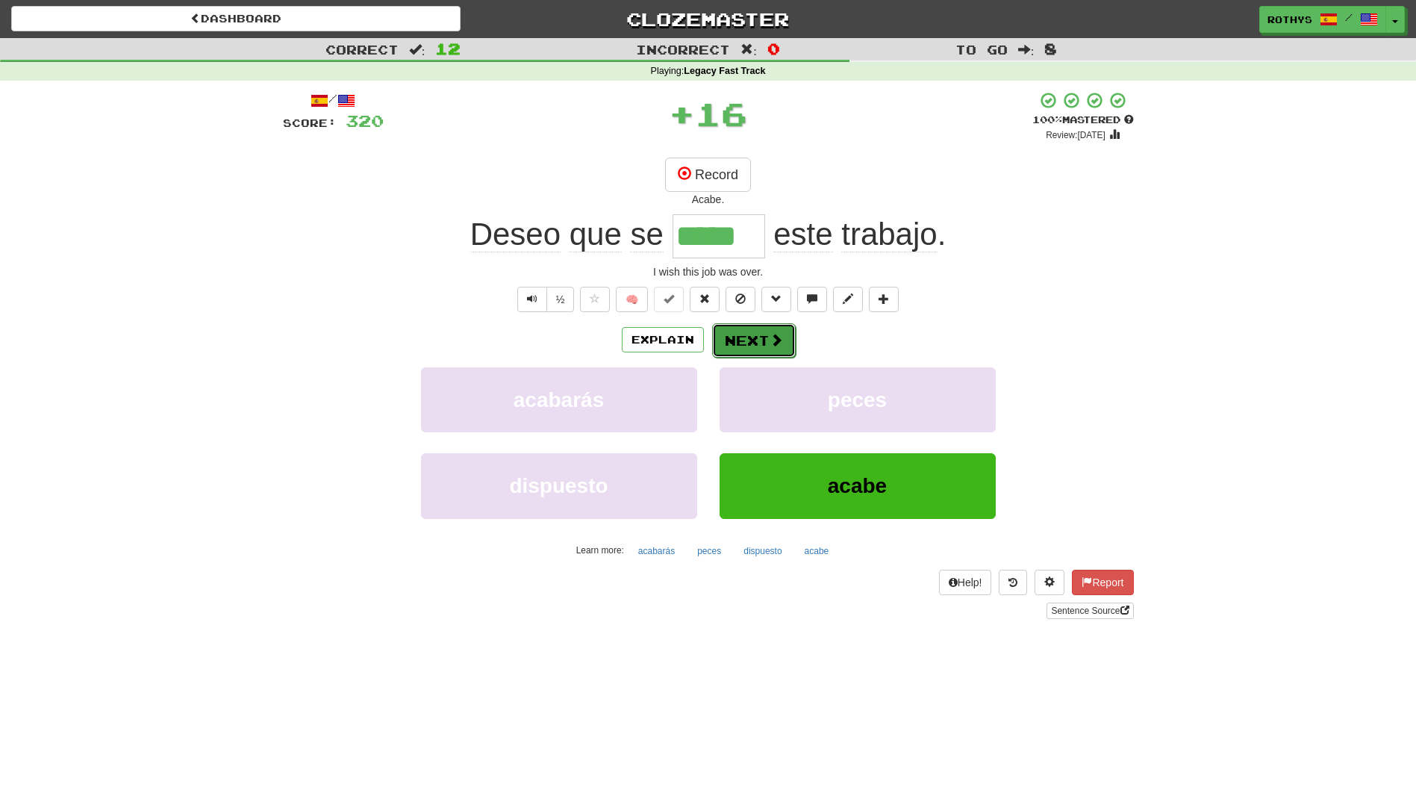
click at [741, 334] on button "Next" at bounding box center [754, 340] width 84 height 34
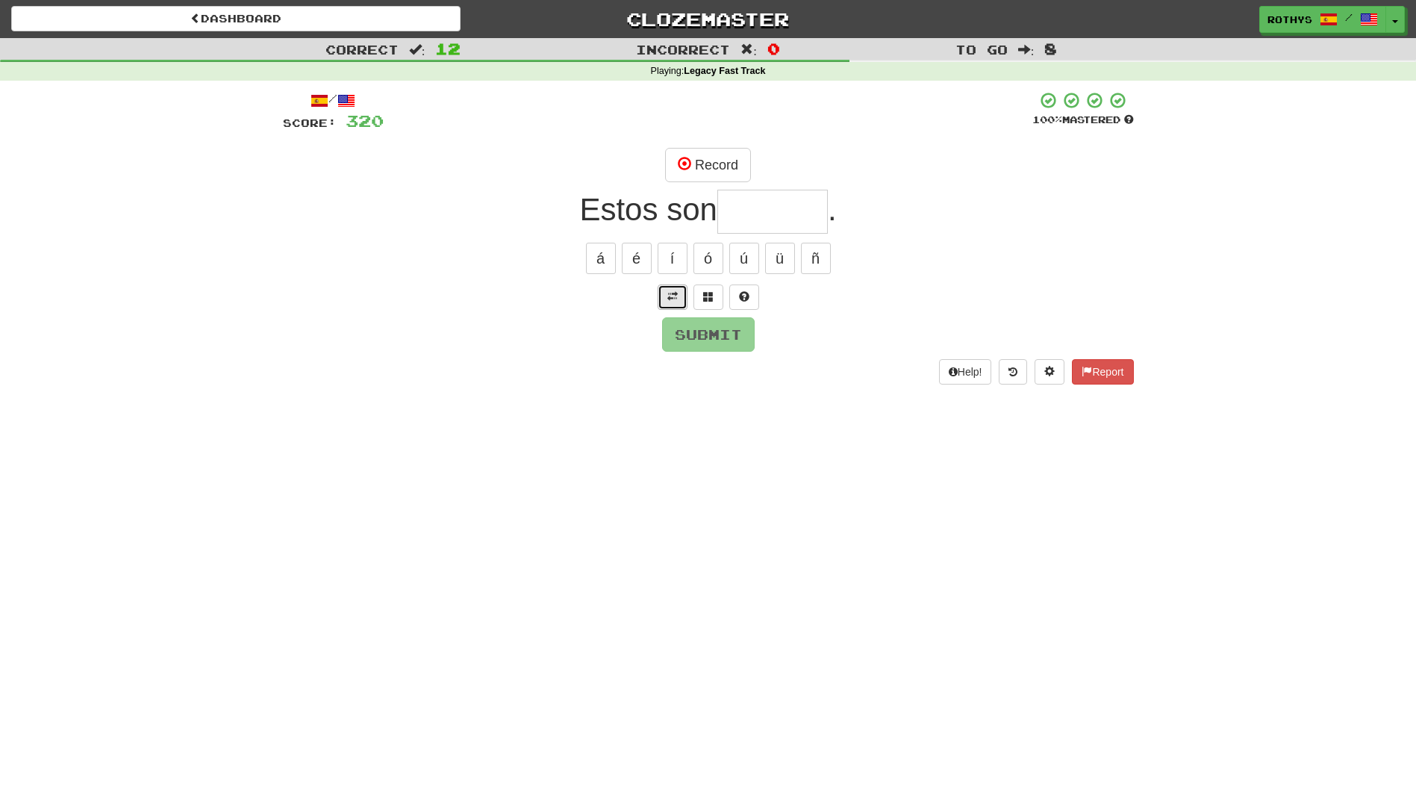
click at [676, 298] on span at bounding box center [672, 296] width 10 height 10
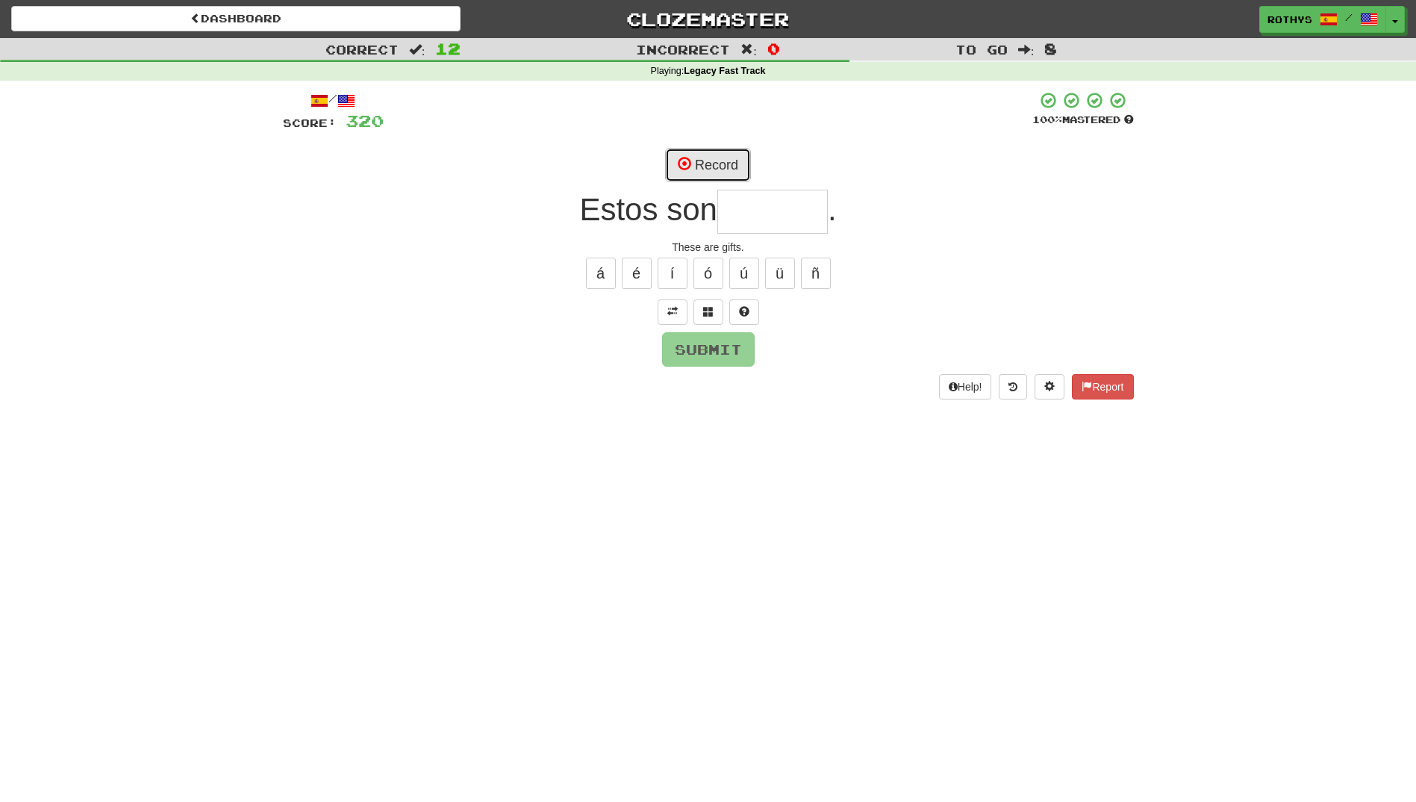
click at [687, 157] on span at bounding box center [684, 163] width 13 height 13
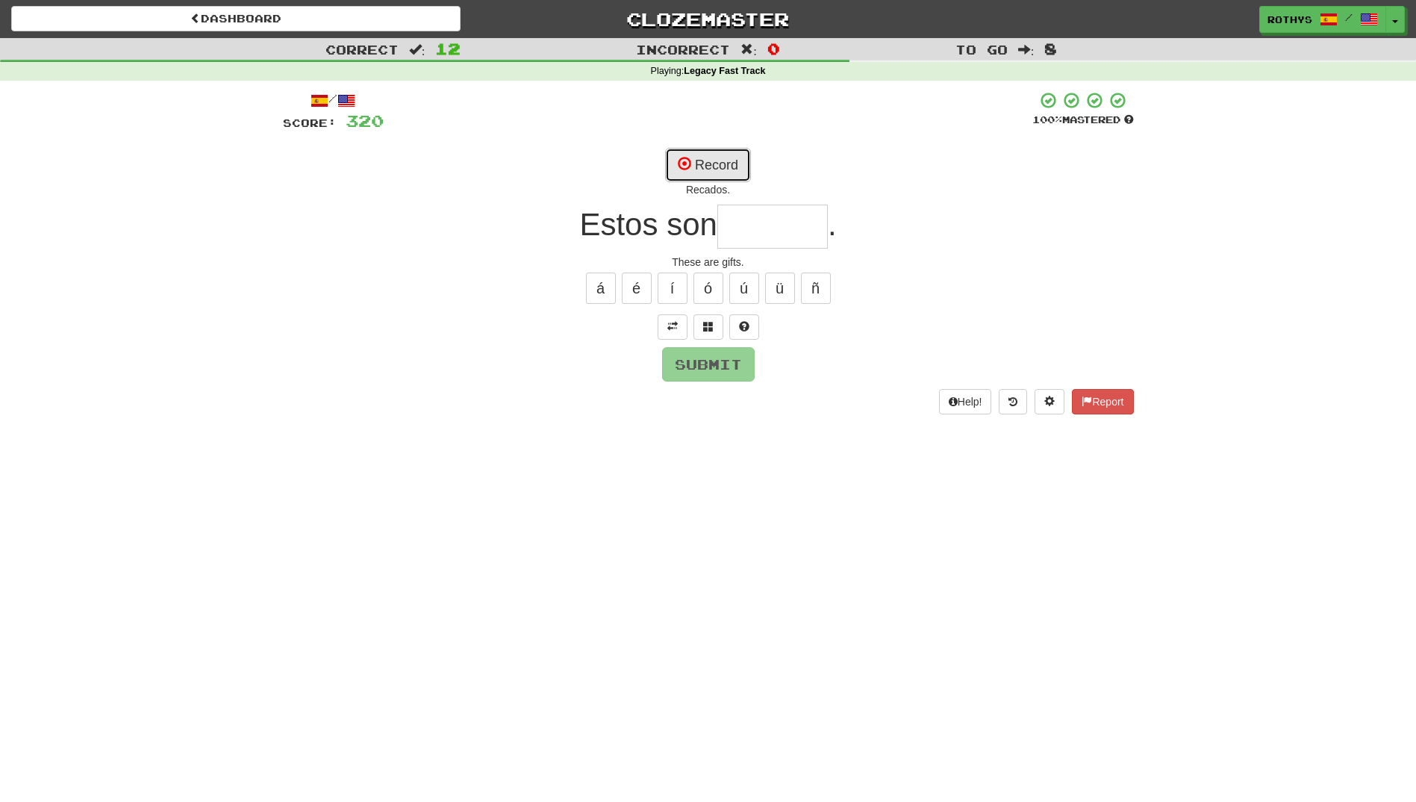
click at [702, 169] on button "Record" at bounding box center [708, 165] width 86 height 34
click at [702, 331] on button at bounding box center [708, 326] width 30 height 25
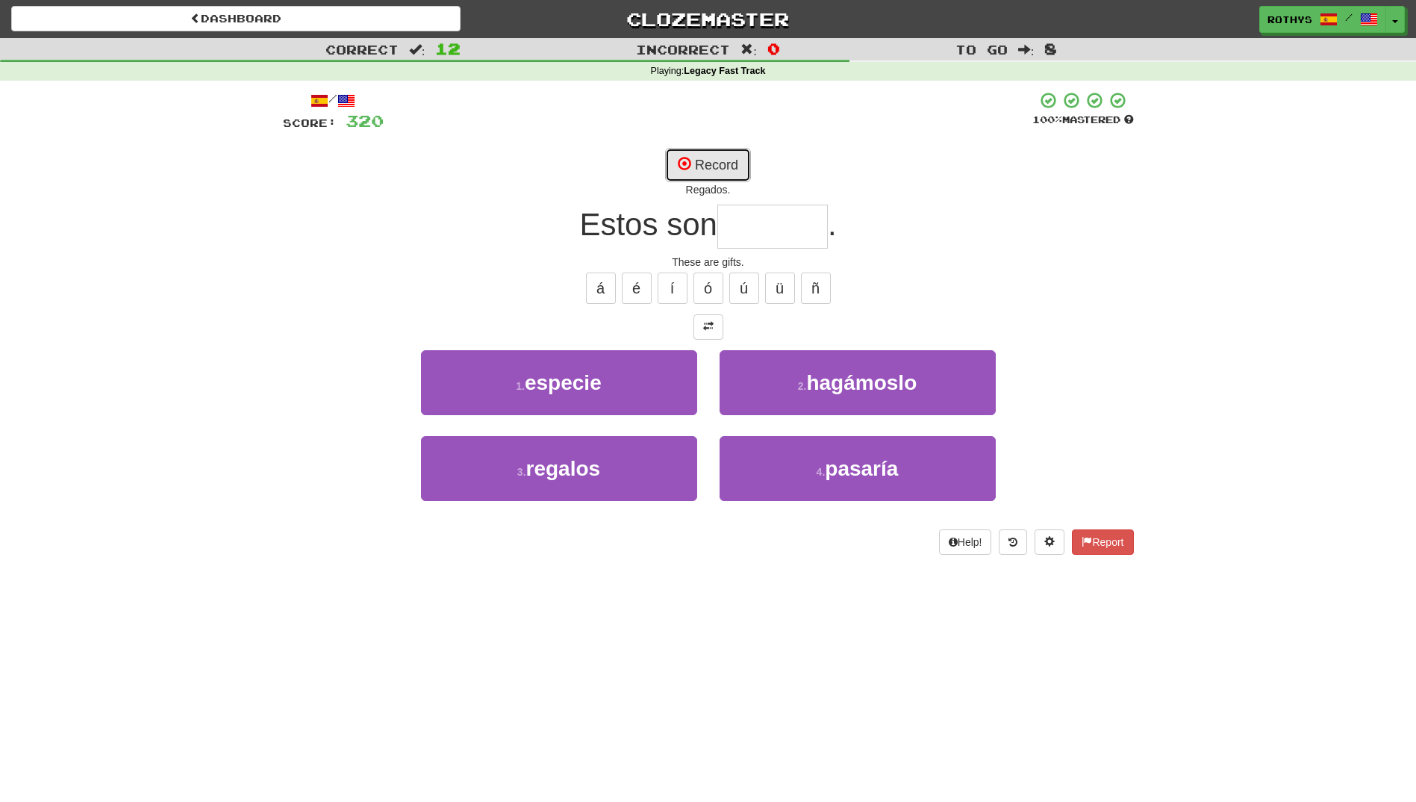
click at [732, 170] on button "Record" at bounding box center [708, 165] width 86 height 34
click at [725, 172] on button "Record" at bounding box center [708, 165] width 86 height 34
type input "*******"
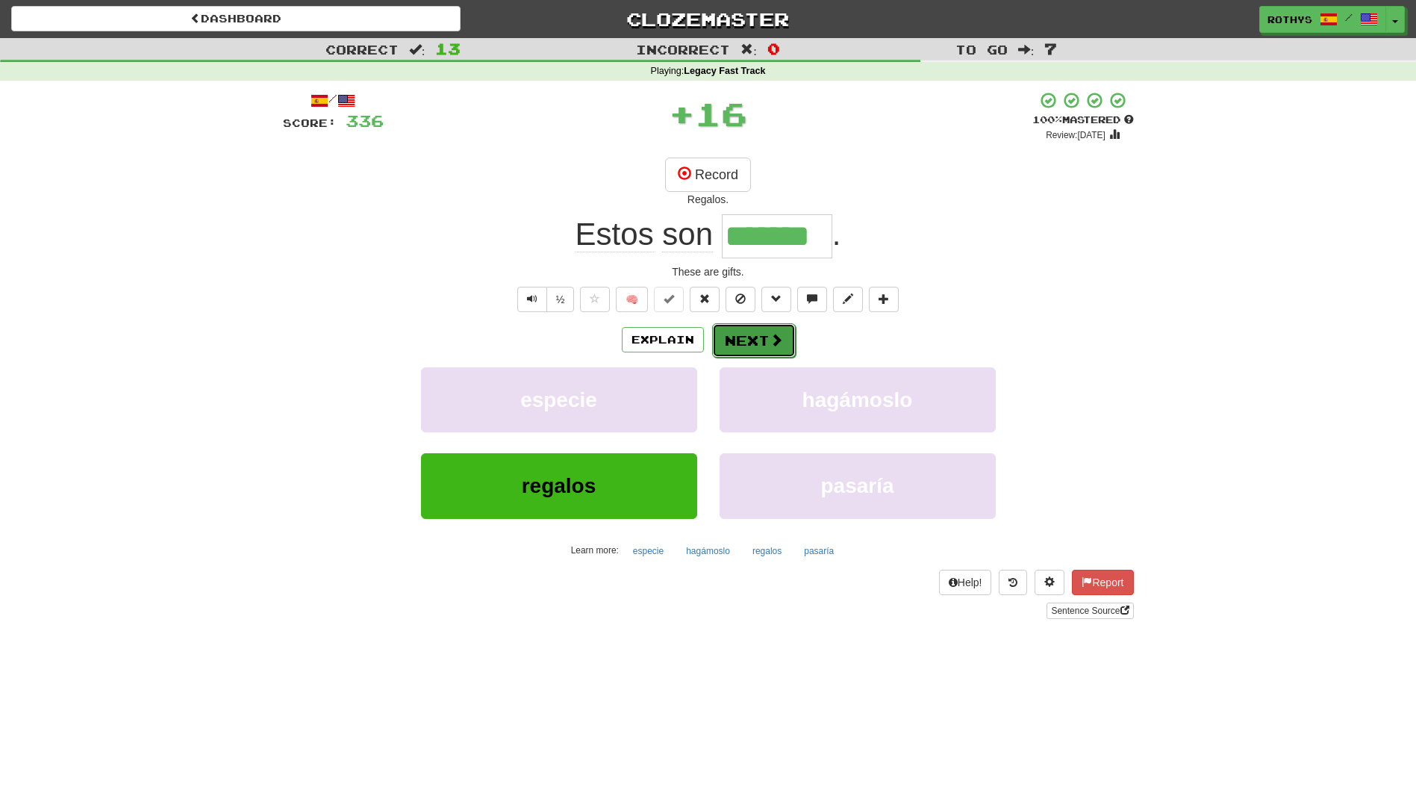
click at [752, 347] on button "Next" at bounding box center [754, 340] width 84 height 34
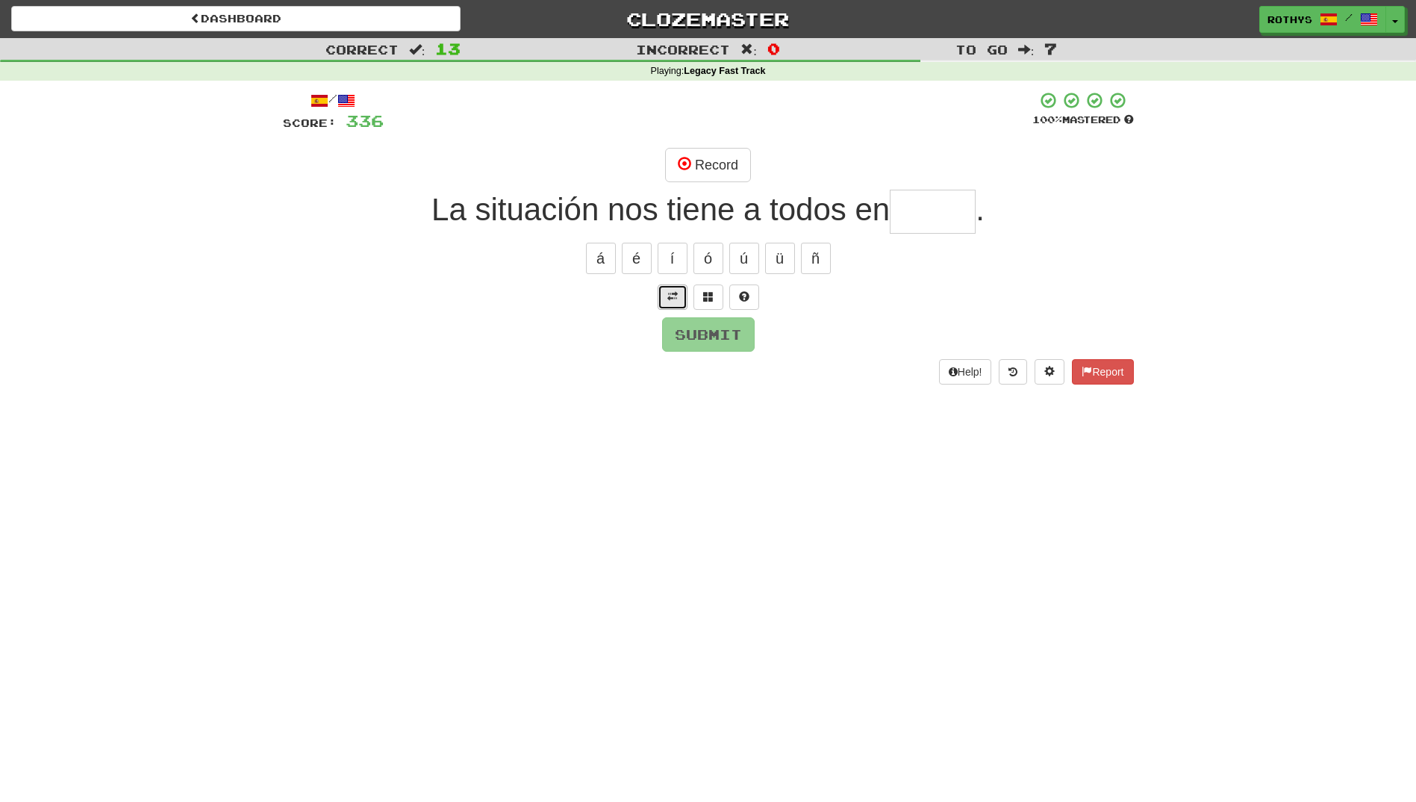
click at [675, 299] on span at bounding box center [672, 296] width 10 height 10
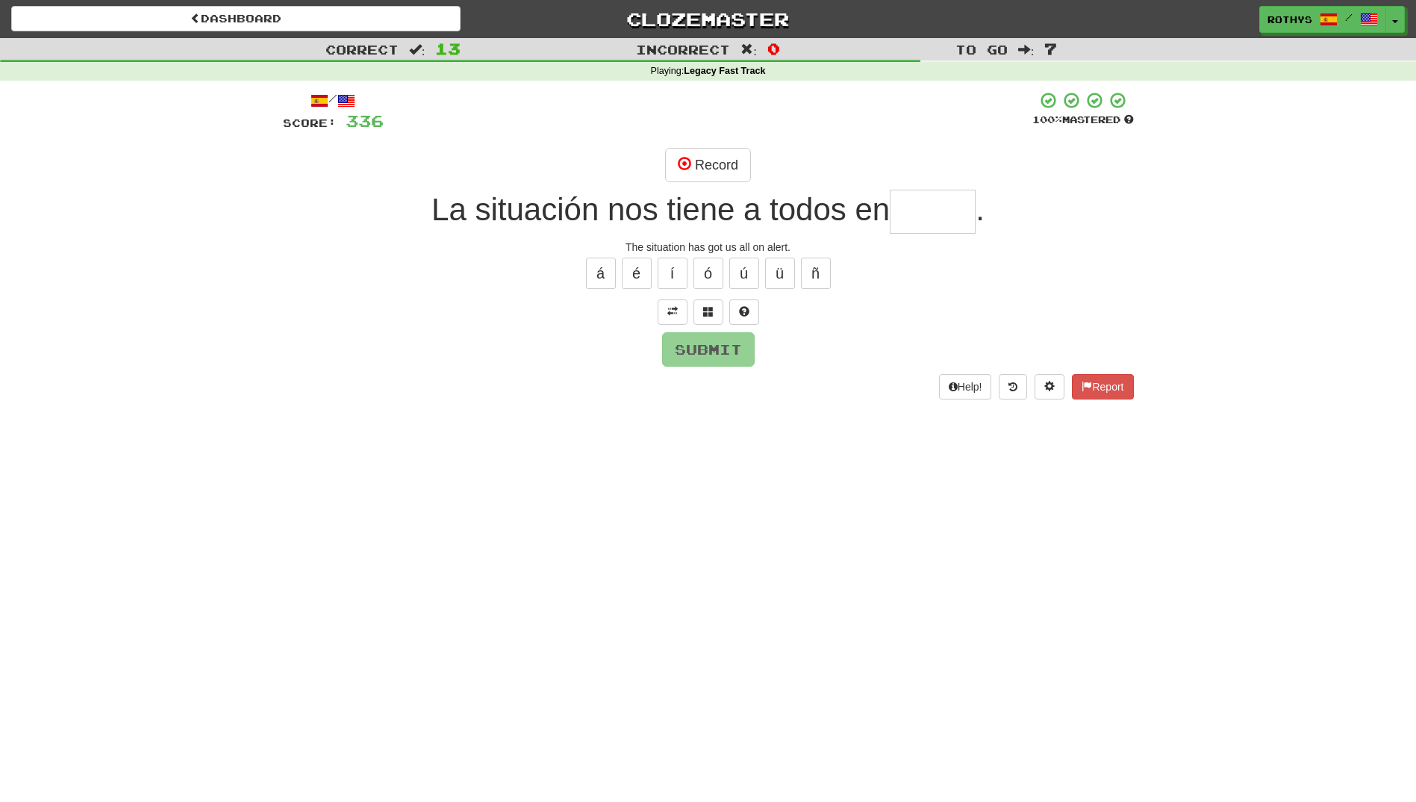
click at [935, 210] on input "text" at bounding box center [933, 212] width 86 height 44
click at [716, 160] on button "Record" at bounding box center [708, 165] width 86 height 34
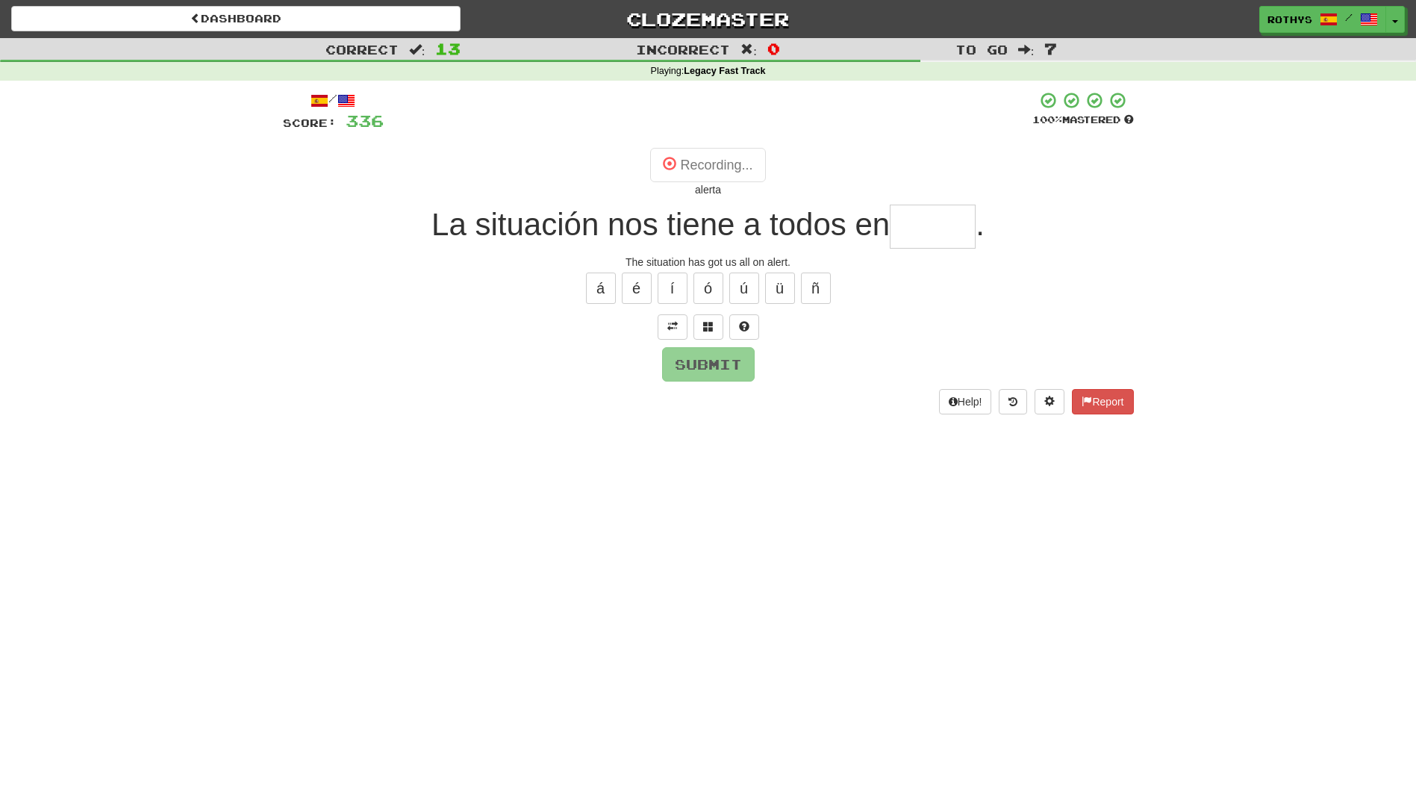
type input "******"
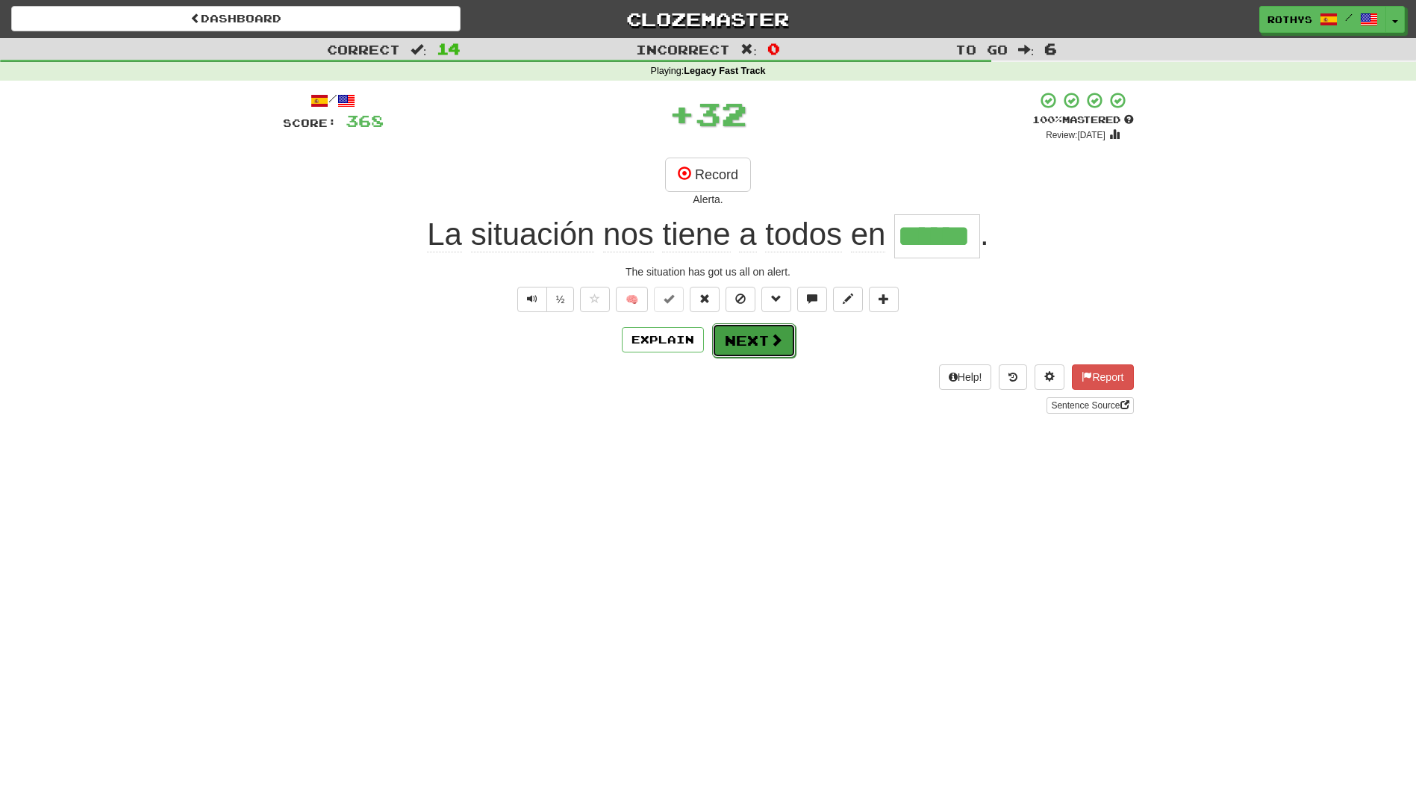
click at [749, 337] on button "Next" at bounding box center [754, 340] width 84 height 34
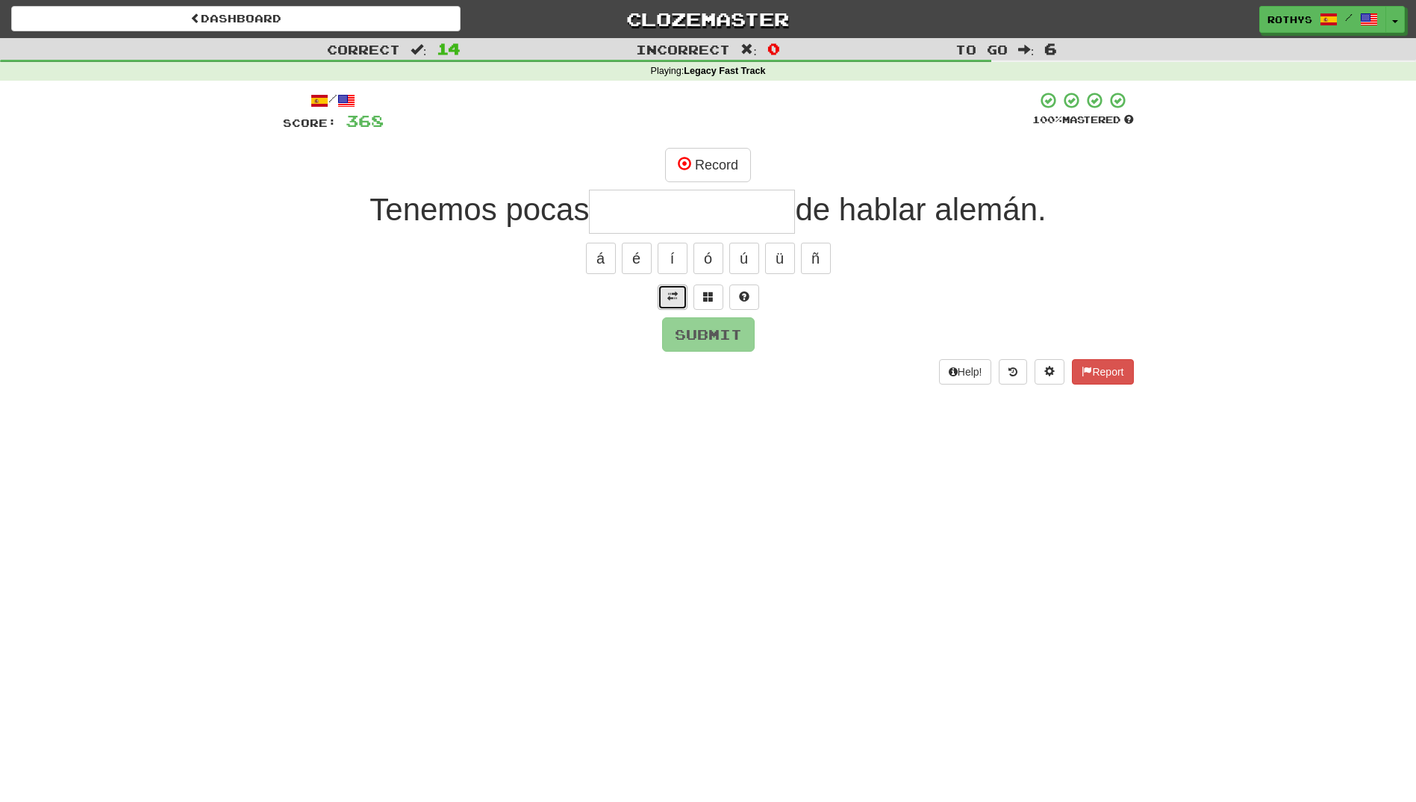
click at [673, 298] on span at bounding box center [672, 296] width 10 height 10
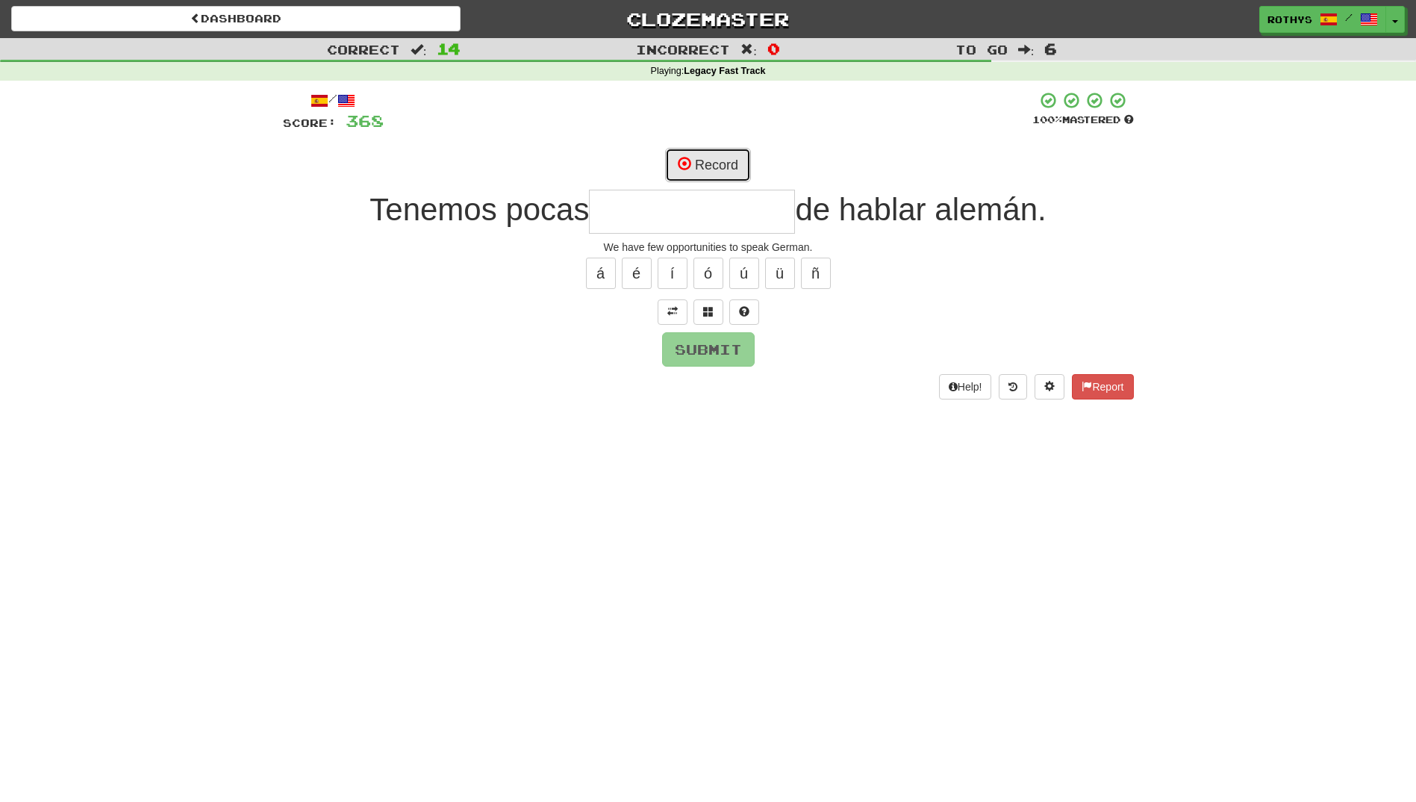
click at [720, 169] on button "Record" at bounding box center [708, 165] width 86 height 34
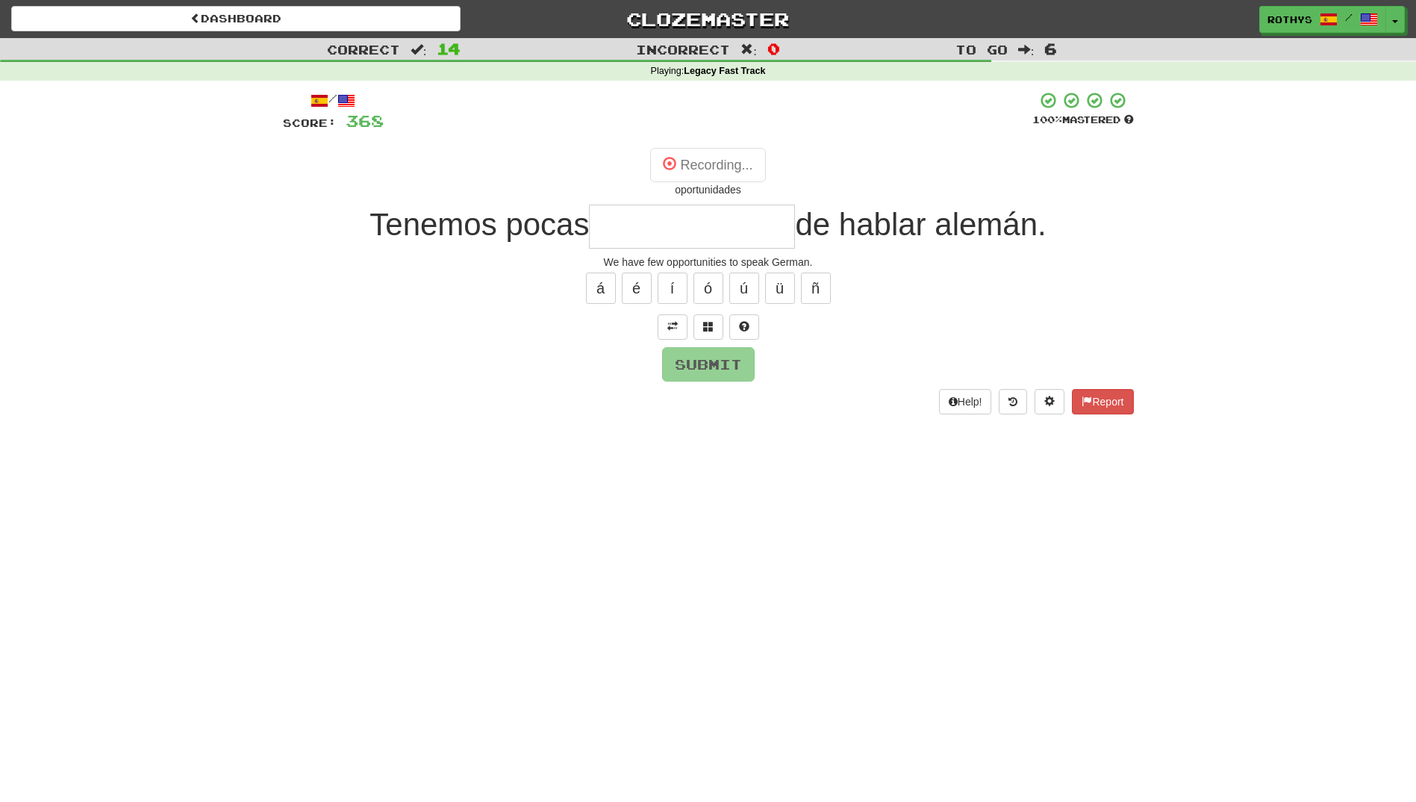
type input "**********"
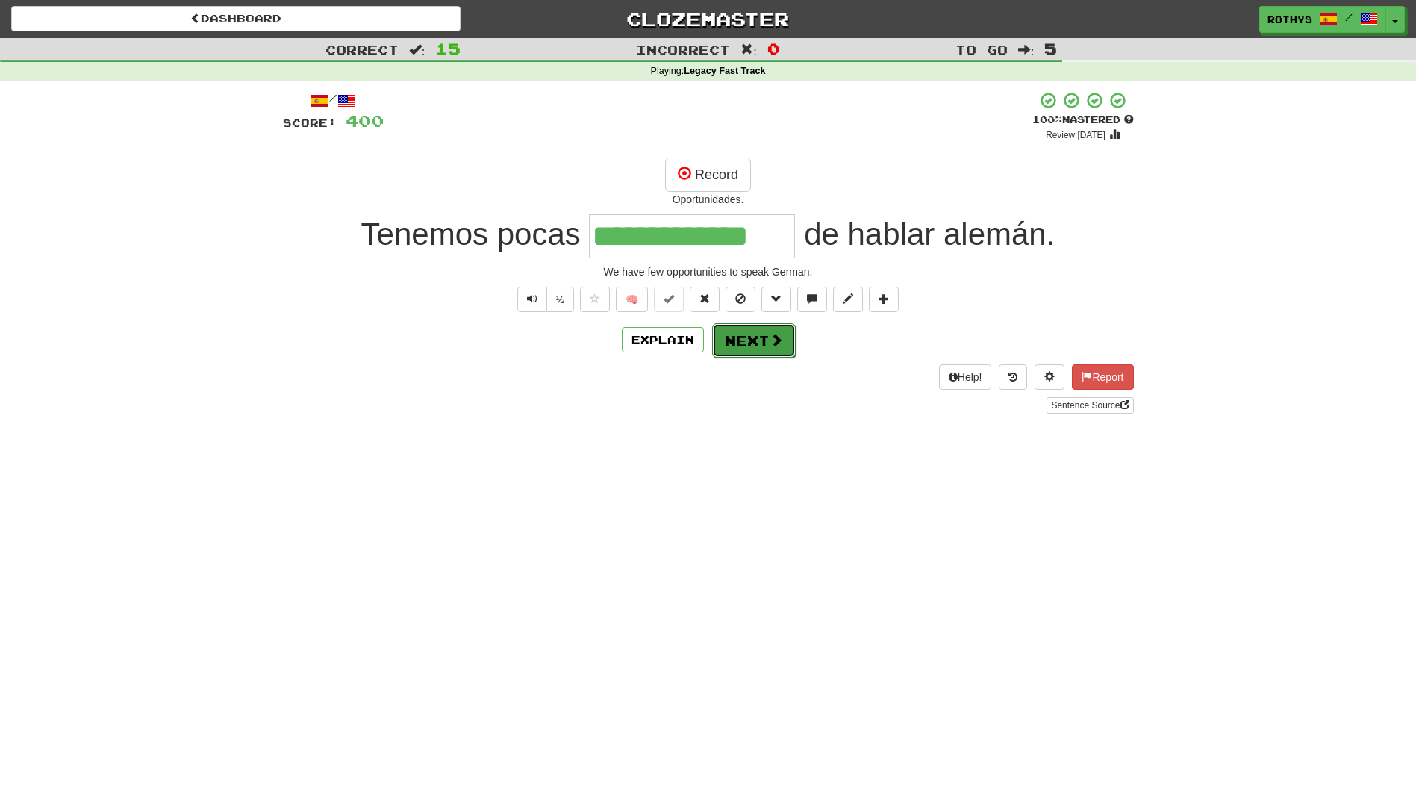
click at [751, 345] on button "Next" at bounding box center [754, 340] width 84 height 34
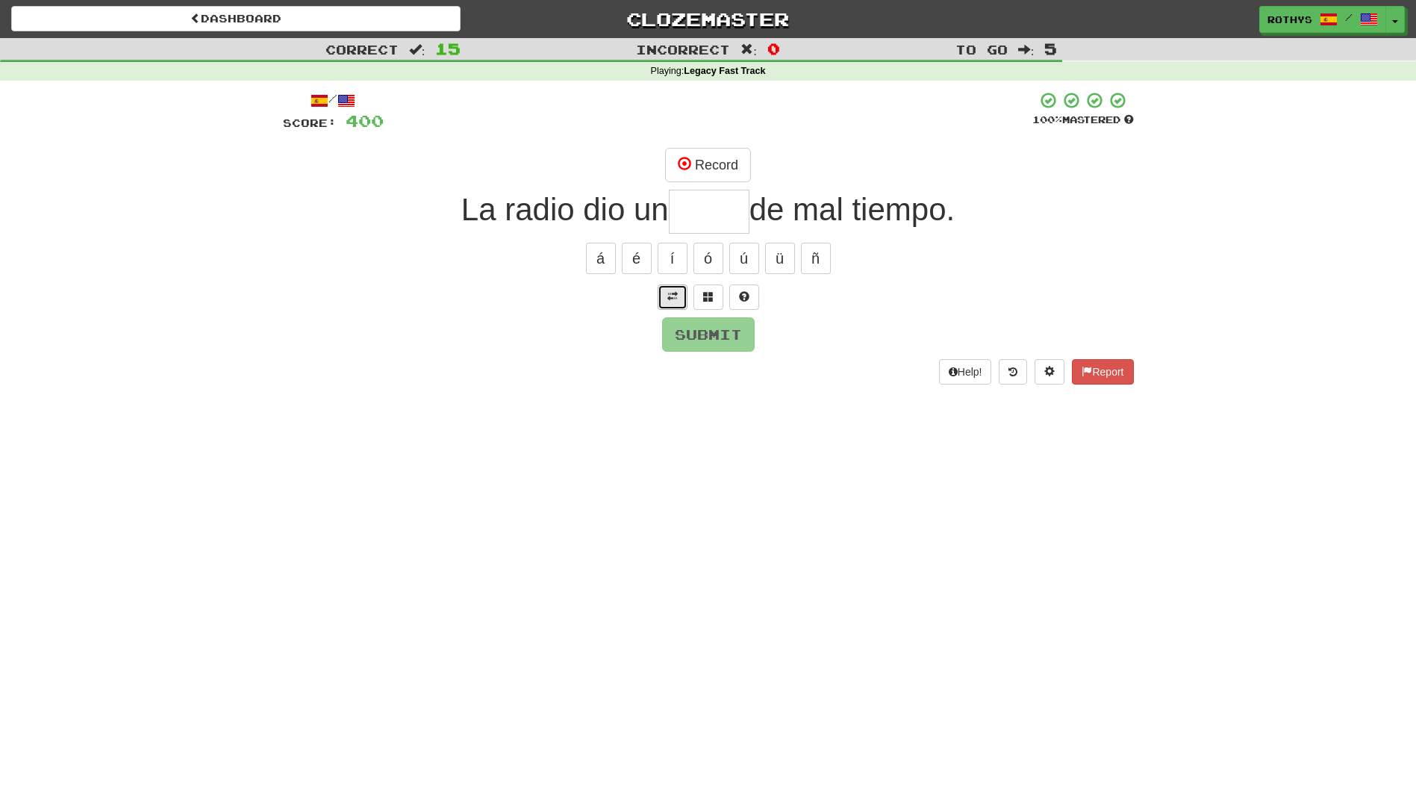
click at [678, 293] on button at bounding box center [673, 296] width 30 height 25
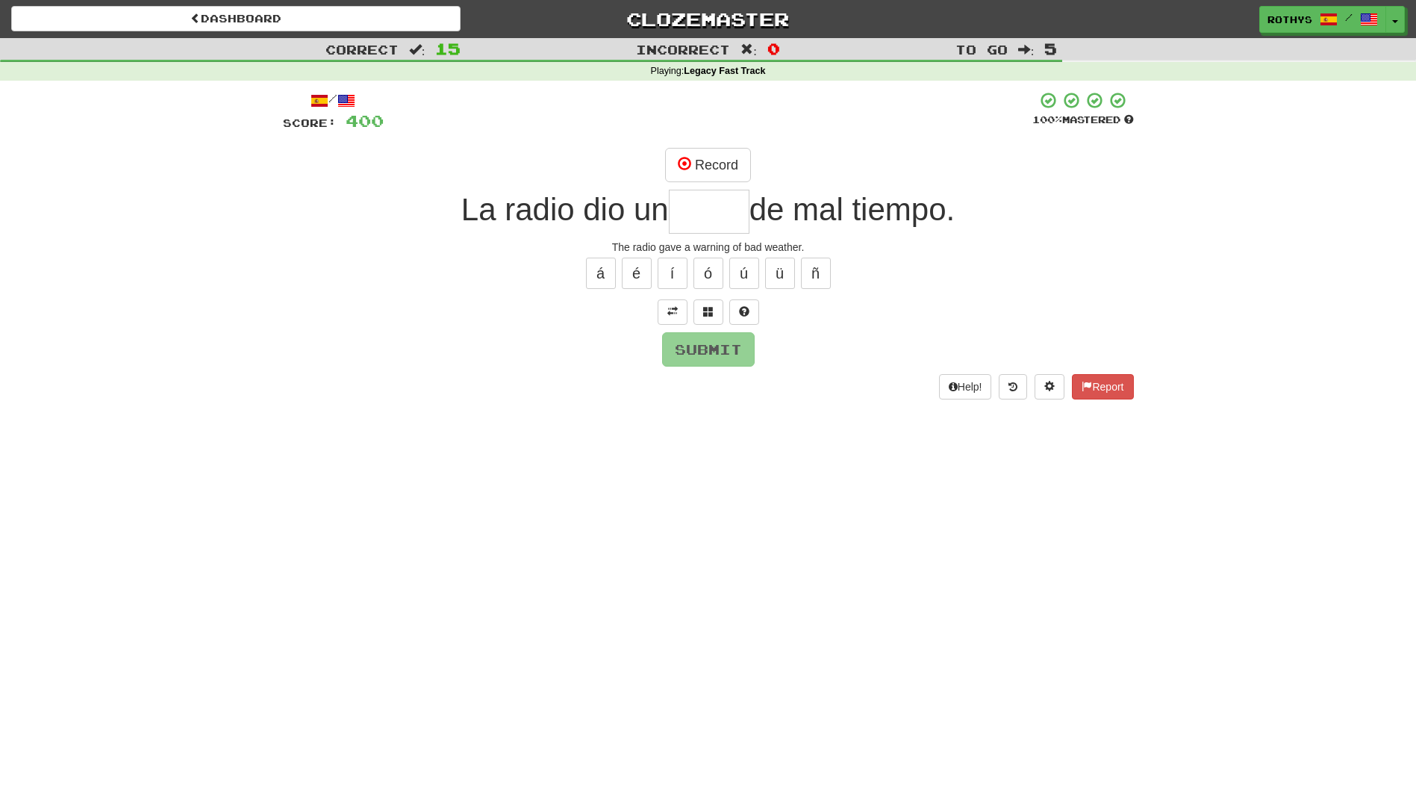
click at [719, 199] on input "text" at bounding box center [709, 212] width 81 height 44
click at [700, 307] on button at bounding box center [708, 311] width 30 height 25
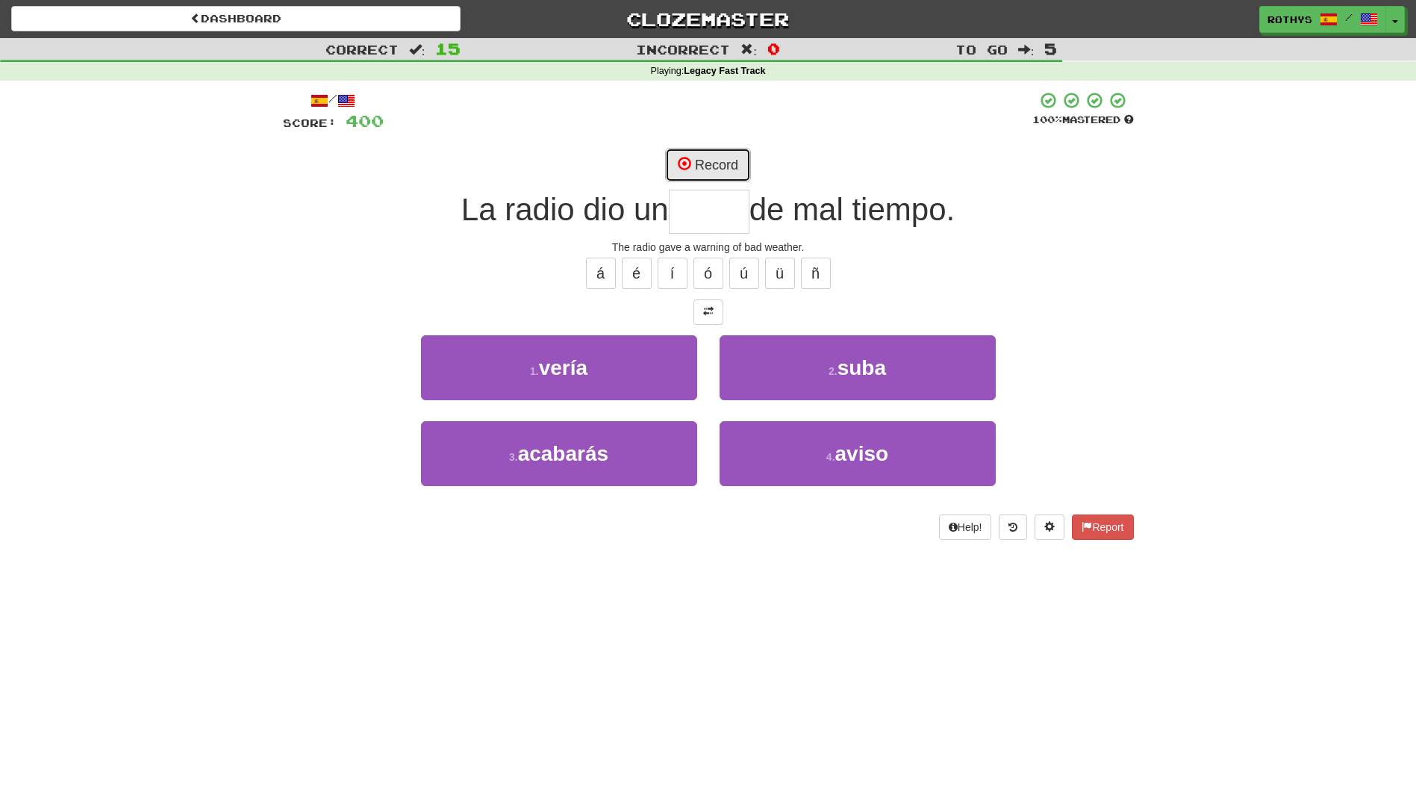
click at [716, 169] on button "Record" at bounding box center [708, 165] width 86 height 34
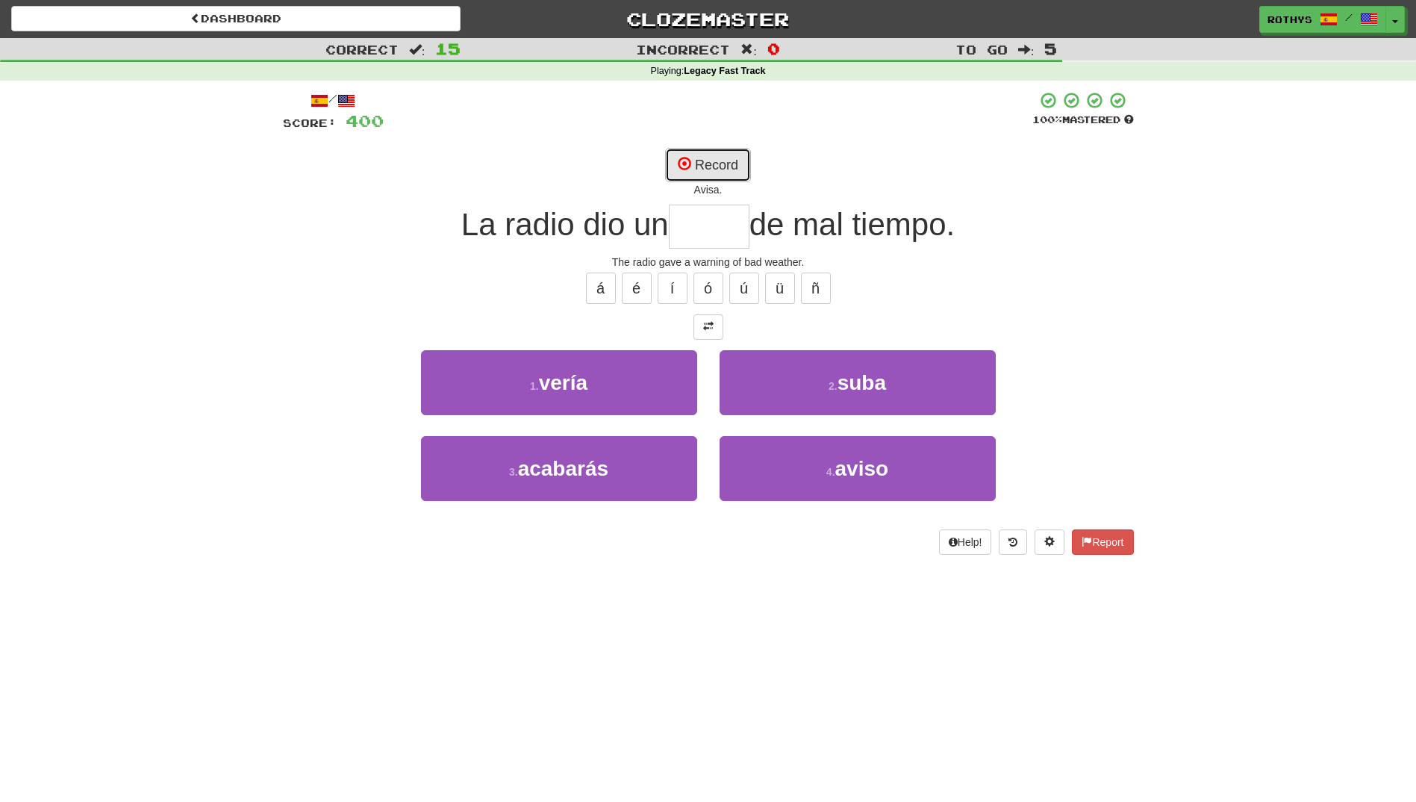
click at [715, 169] on button "Record" at bounding box center [708, 165] width 86 height 34
type input "*****"
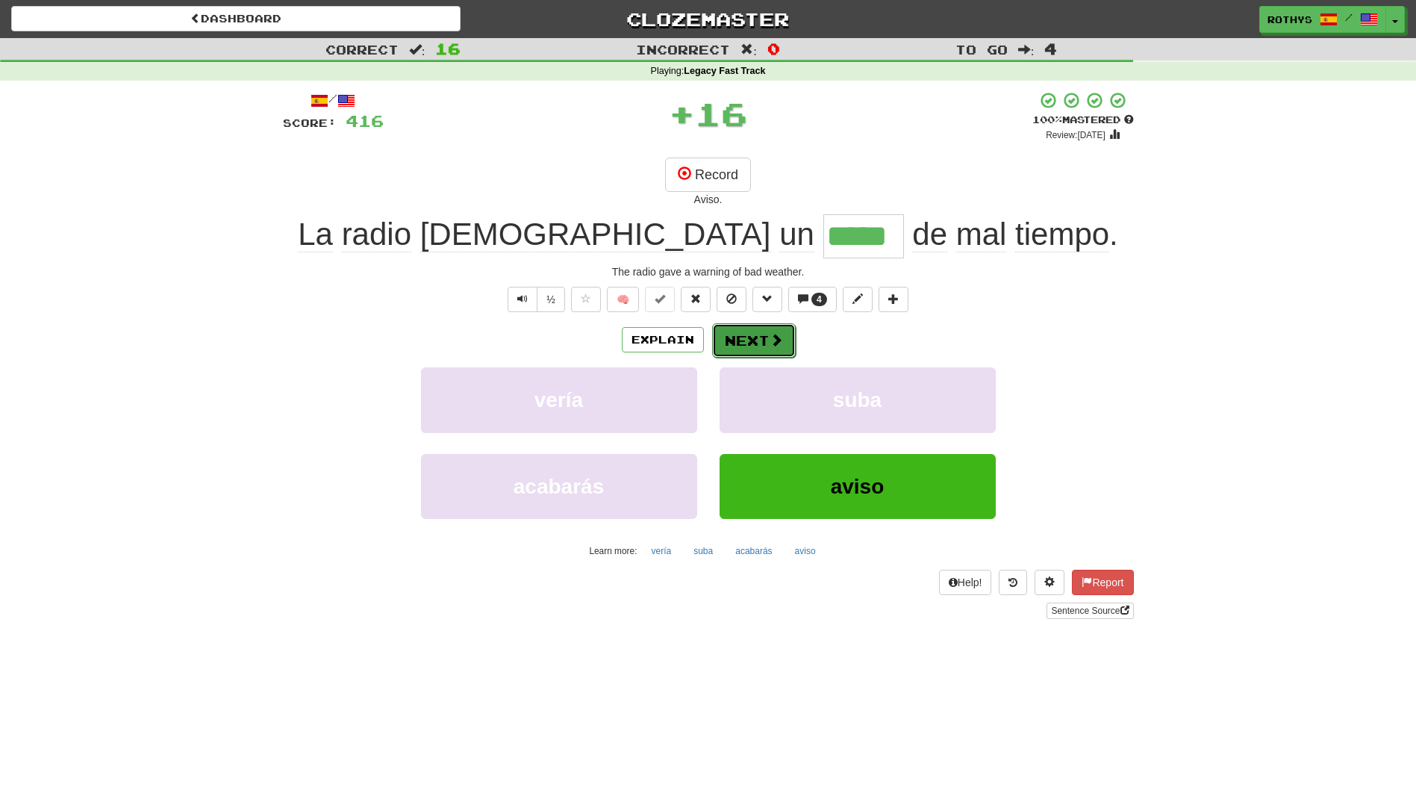
click at [732, 340] on button "Next" at bounding box center [754, 340] width 84 height 34
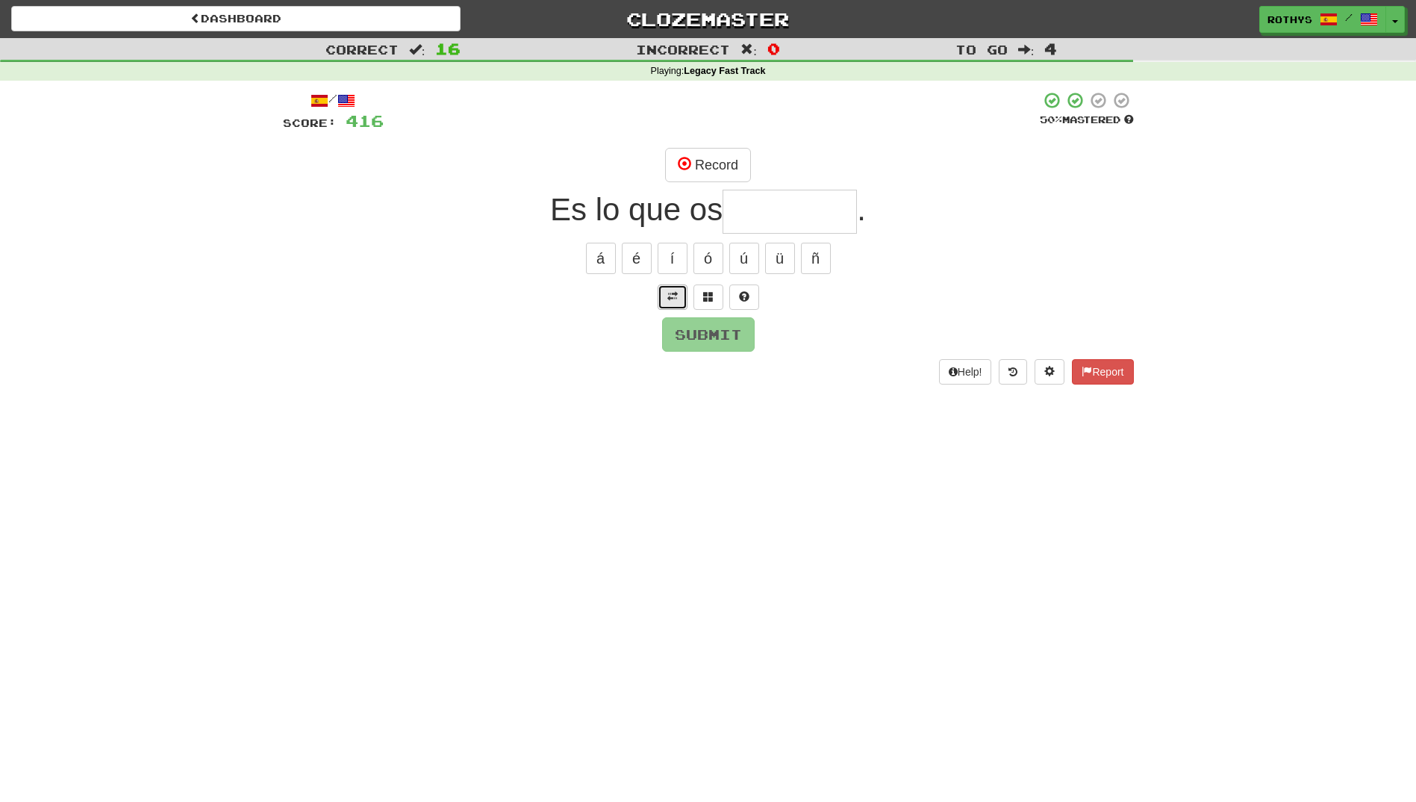
click at [678, 292] on button at bounding box center [673, 296] width 30 height 25
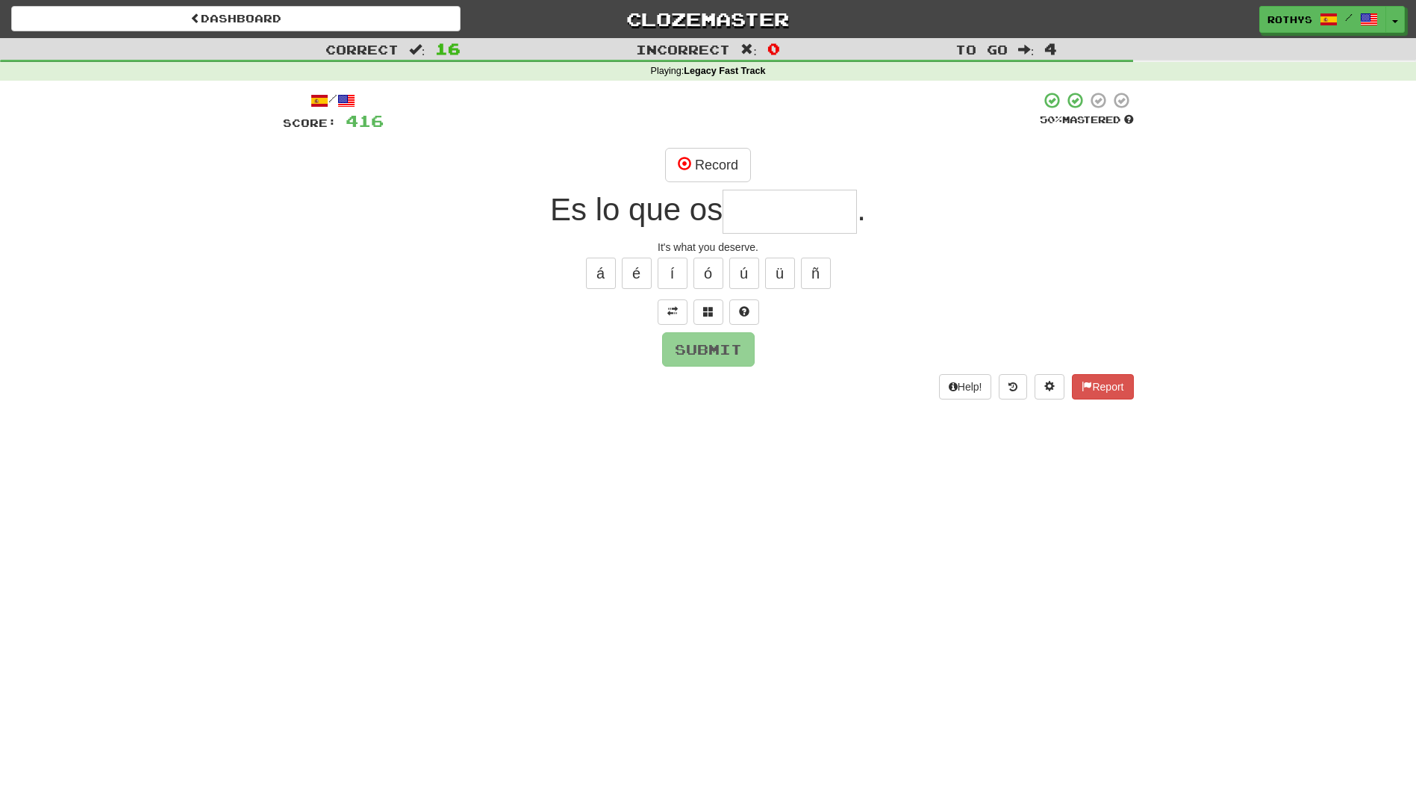
drag, startPoint x: 806, startPoint y: 207, endPoint x: 1113, endPoint y: 203, distance: 306.8
click at [808, 208] on input "text" at bounding box center [790, 212] width 134 height 44
drag, startPoint x: 701, startPoint y: 315, endPoint x: 722, endPoint y: 161, distance: 155.2
click at [733, 149] on div "/ Score: 416 50 % Mastered Record Es lo que os . It's what you deserve. á é í ó…" at bounding box center [708, 245] width 851 height 308
click at [715, 168] on button "Record" at bounding box center [708, 165] width 86 height 34
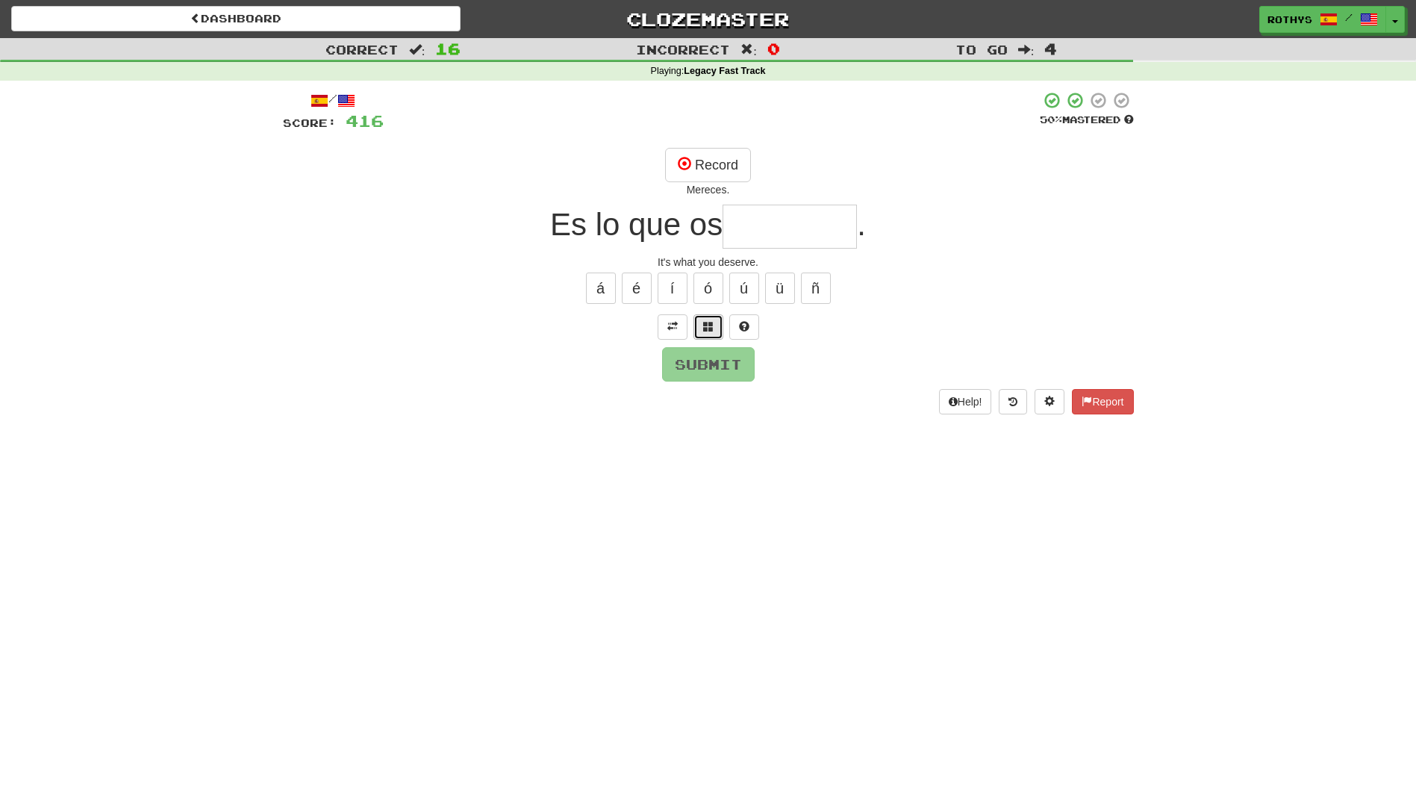
click at [703, 324] on span at bounding box center [708, 326] width 10 height 10
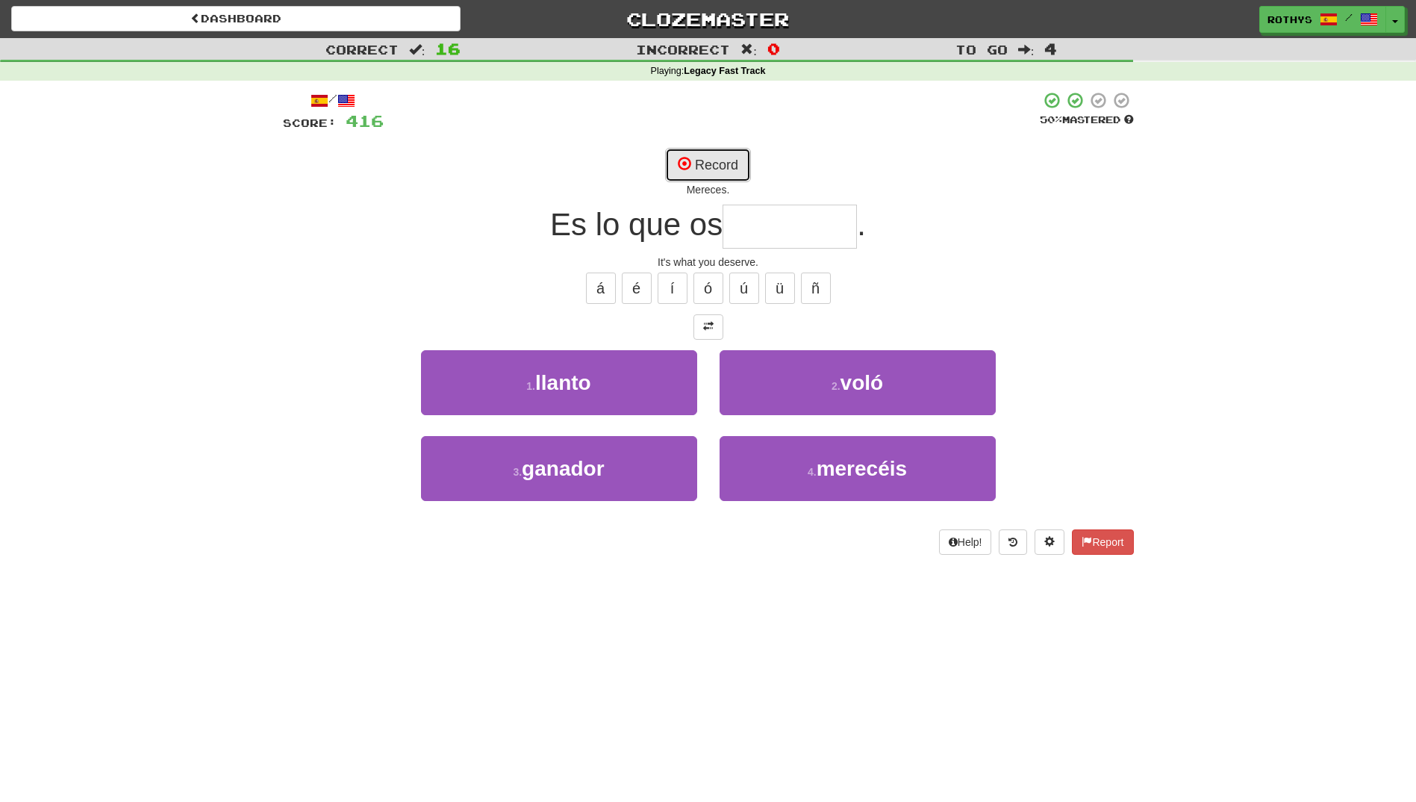
click at [708, 149] on button "Record" at bounding box center [708, 165] width 86 height 34
click at [693, 175] on button "Record" at bounding box center [708, 165] width 86 height 34
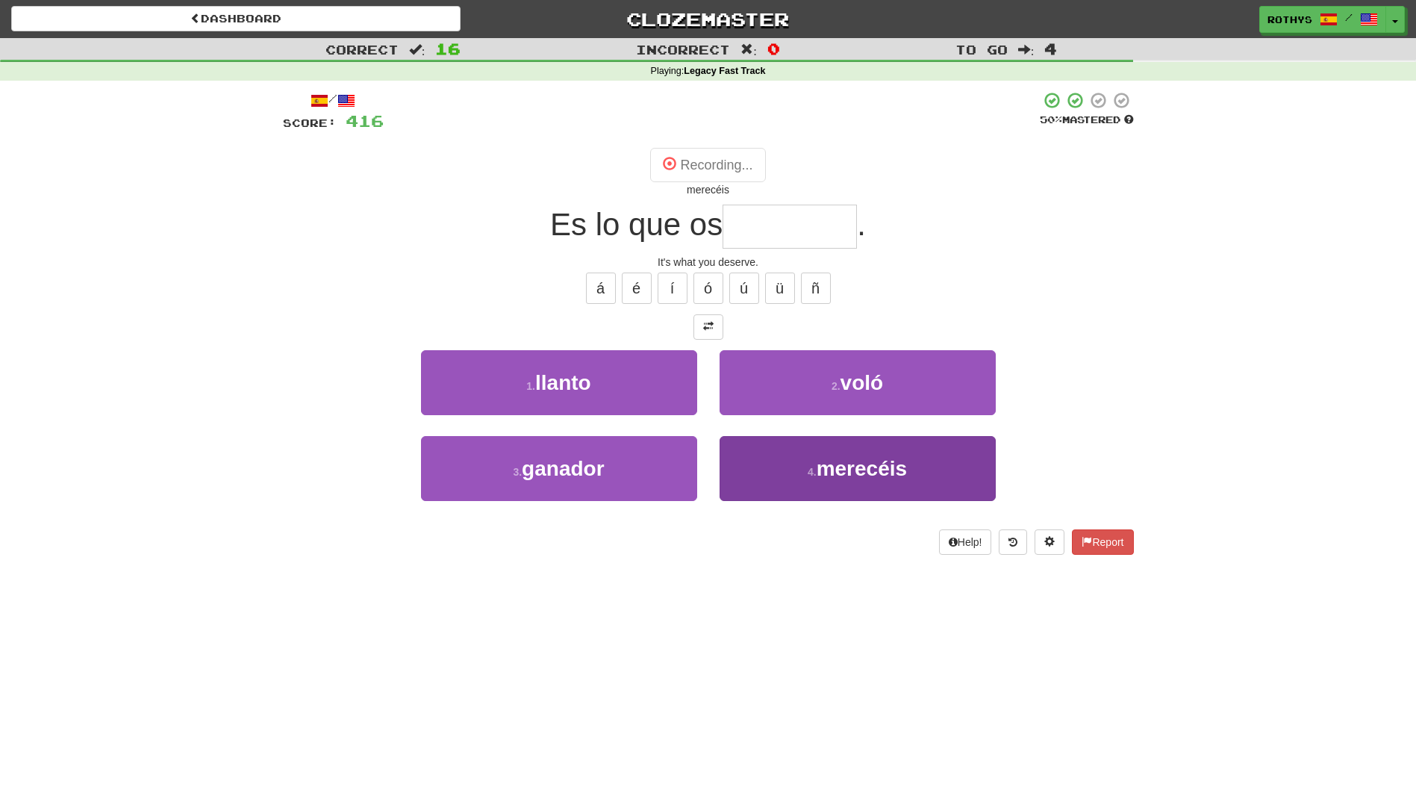
type input "********"
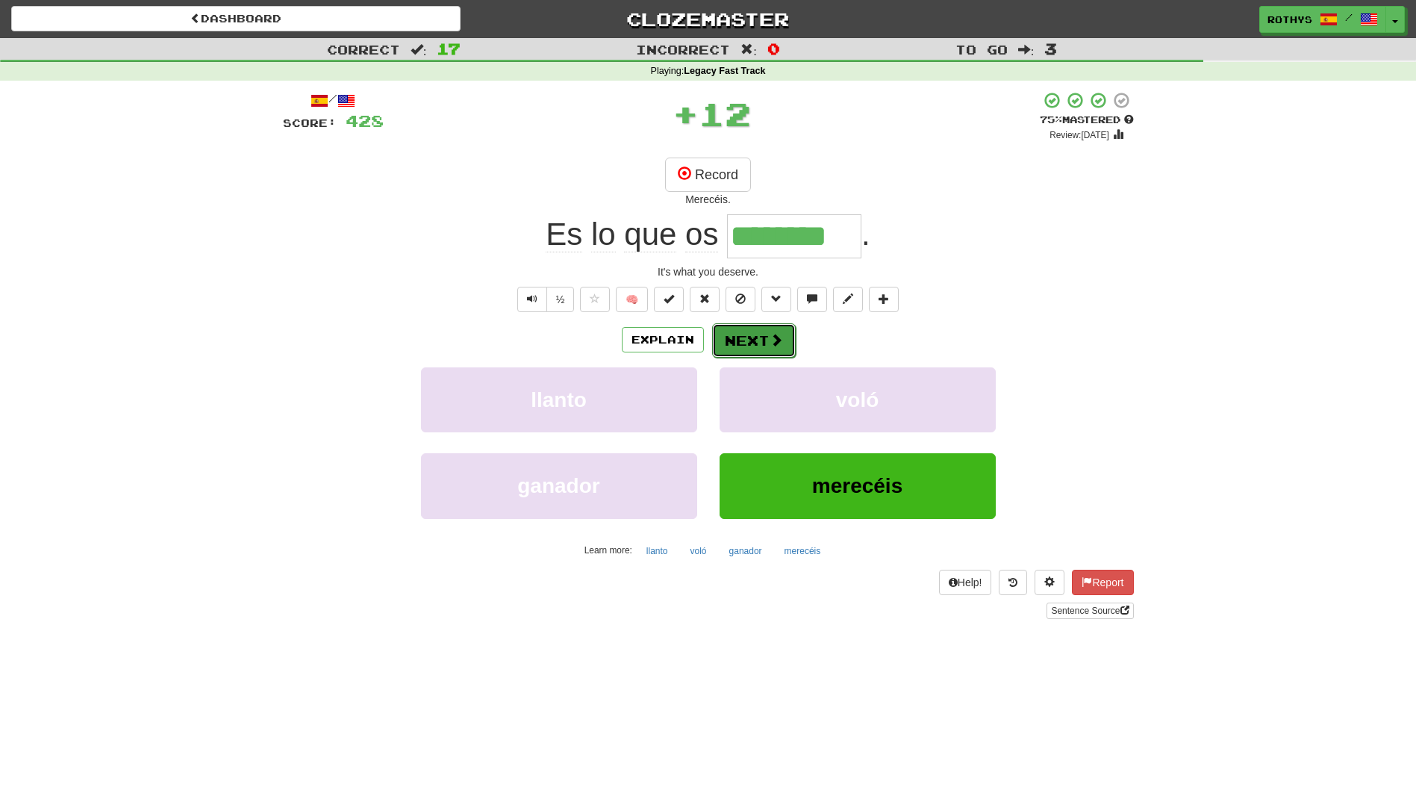
click at [761, 335] on button "Next" at bounding box center [754, 340] width 84 height 34
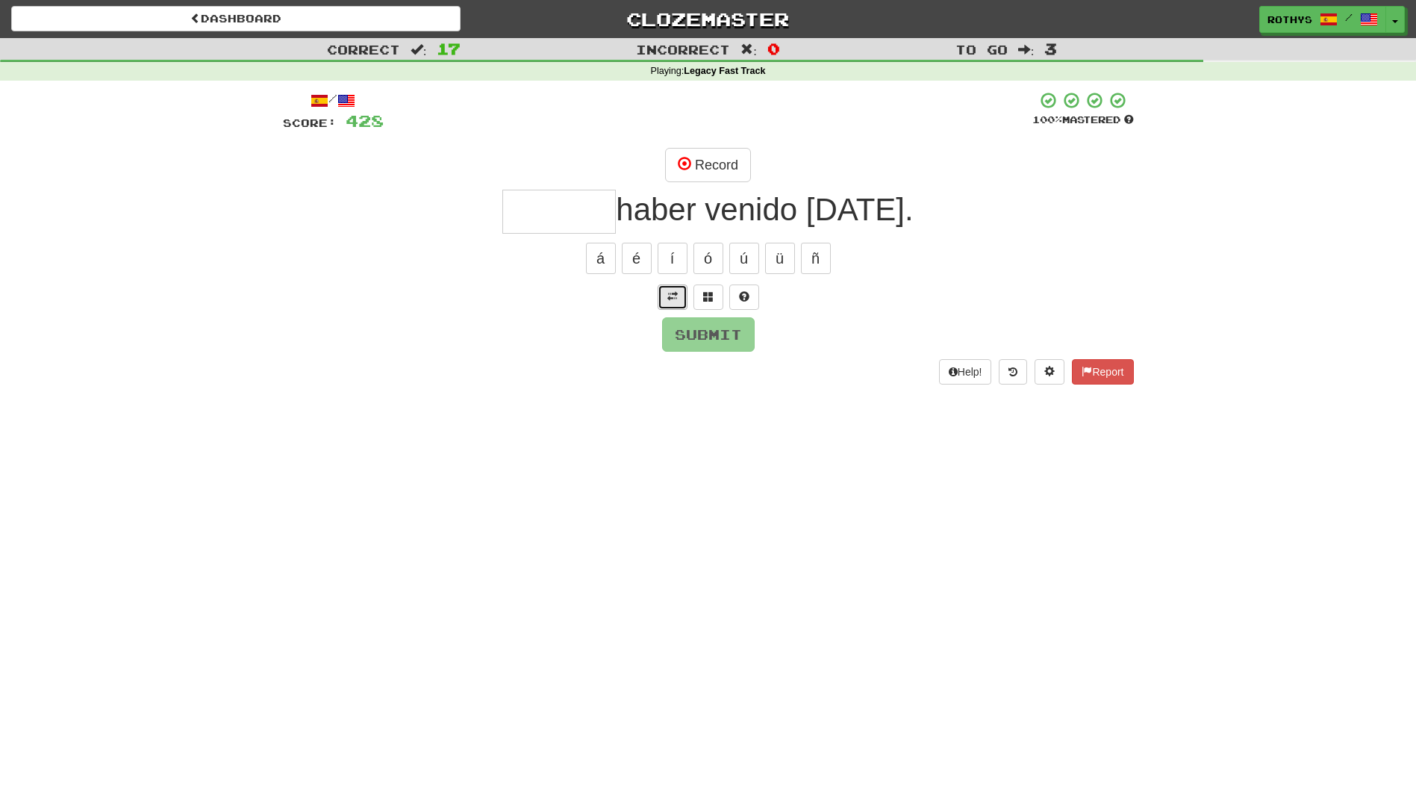
click at [669, 290] on button at bounding box center [673, 296] width 30 height 25
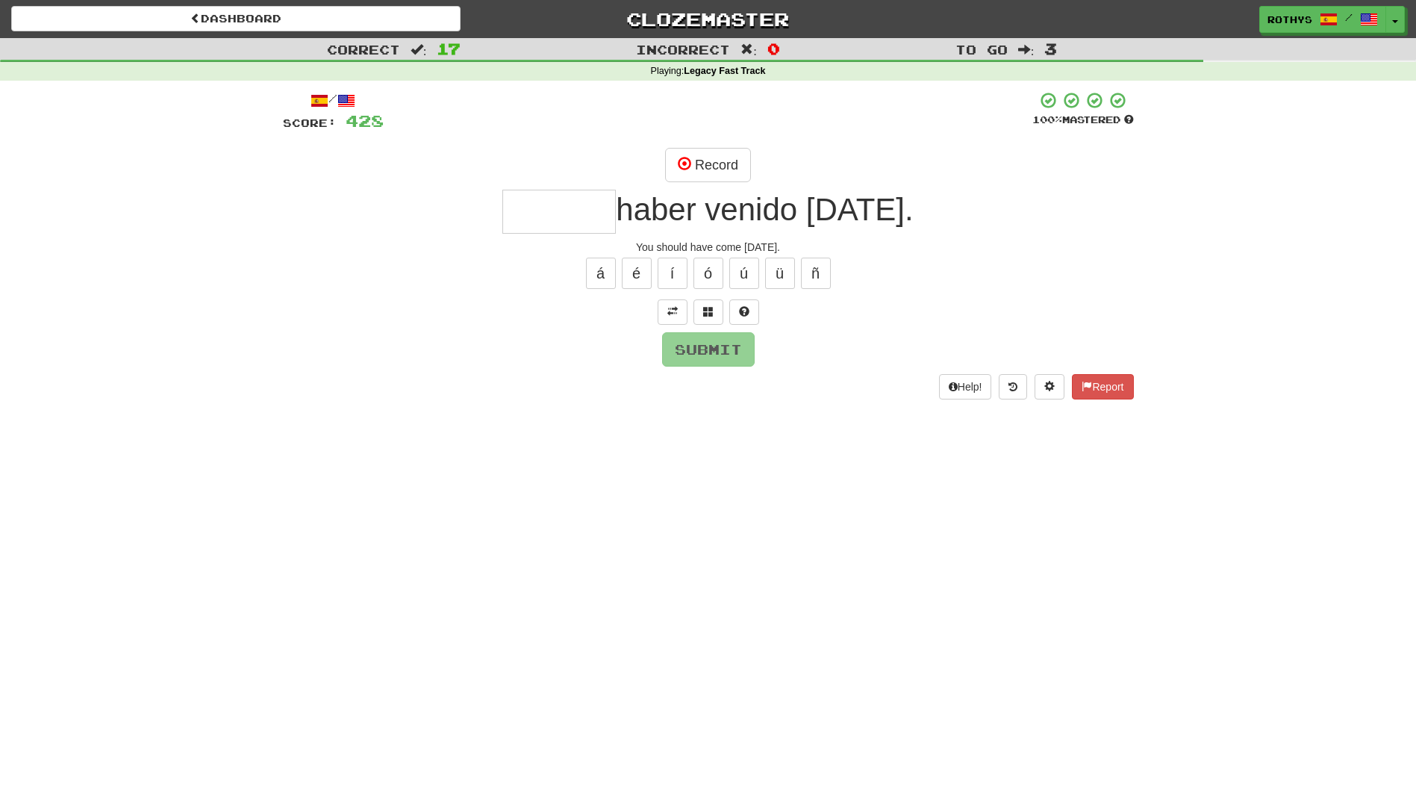
click at [602, 215] on input "text" at bounding box center [558, 212] width 113 height 44
click at [705, 161] on button "Record" at bounding box center [708, 165] width 86 height 34
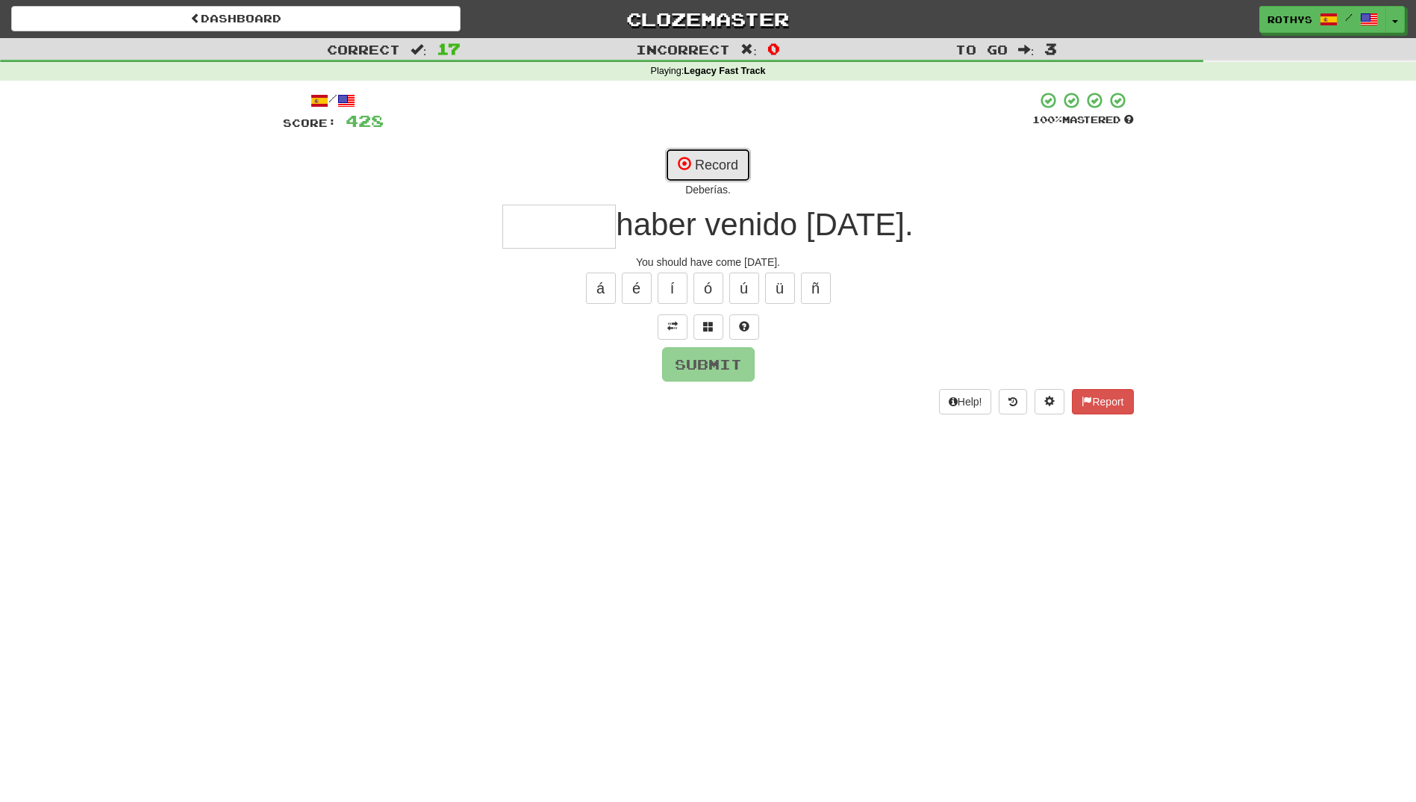
click at [705, 161] on button "Record" at bounding box center [708, 165] width 86 height 34
drag, startPoint x: 690, startPoint y: 319, endPoint x: 702, endPoint y: 325, distance: 13.0
click at [694, 322] on div at bounding box center [708, 326] width 851 height 25
click at [703, 324] on span at bounding box center [708, 326] width 10 height 10
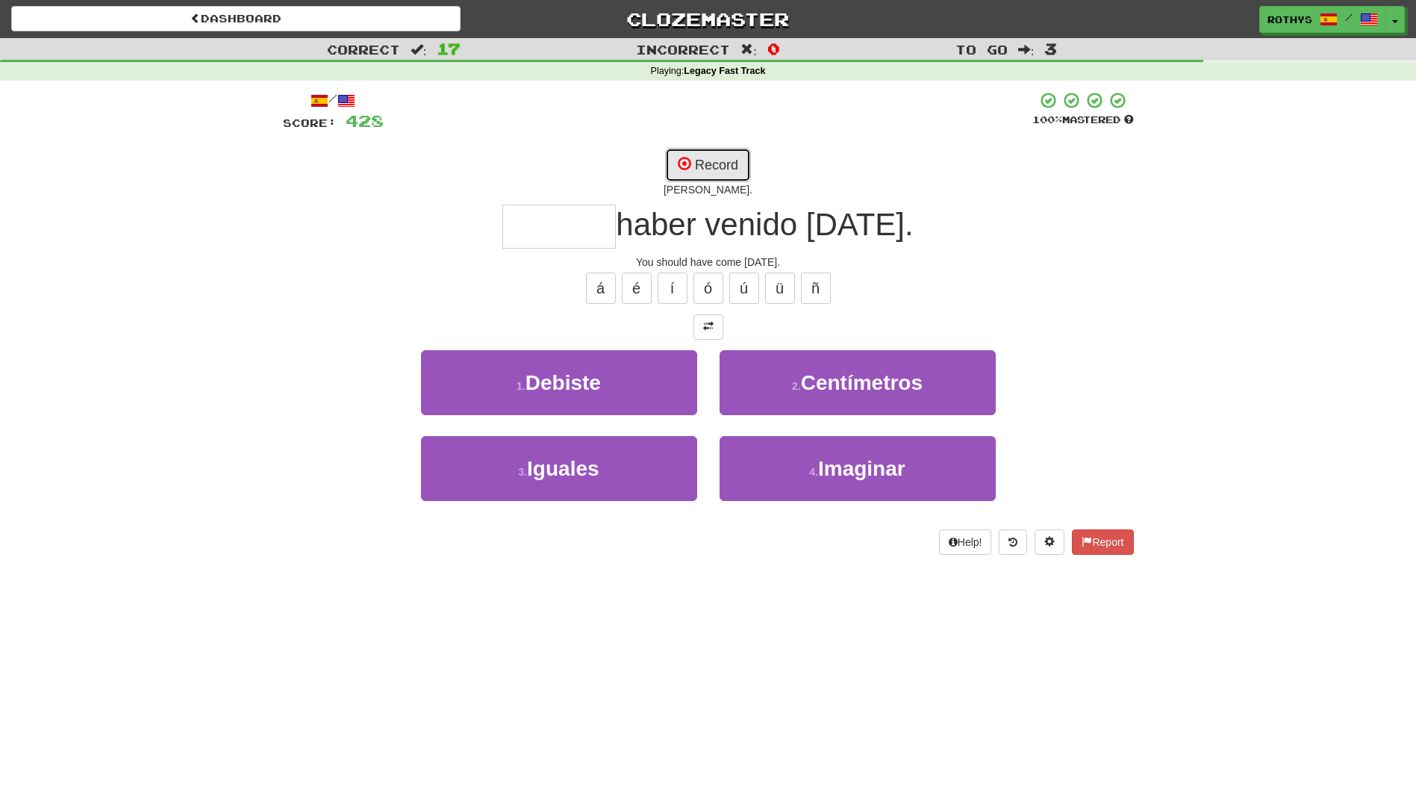
click at [726, 156] on button "Record" at bounding box center [708, 165] width 86 height 34
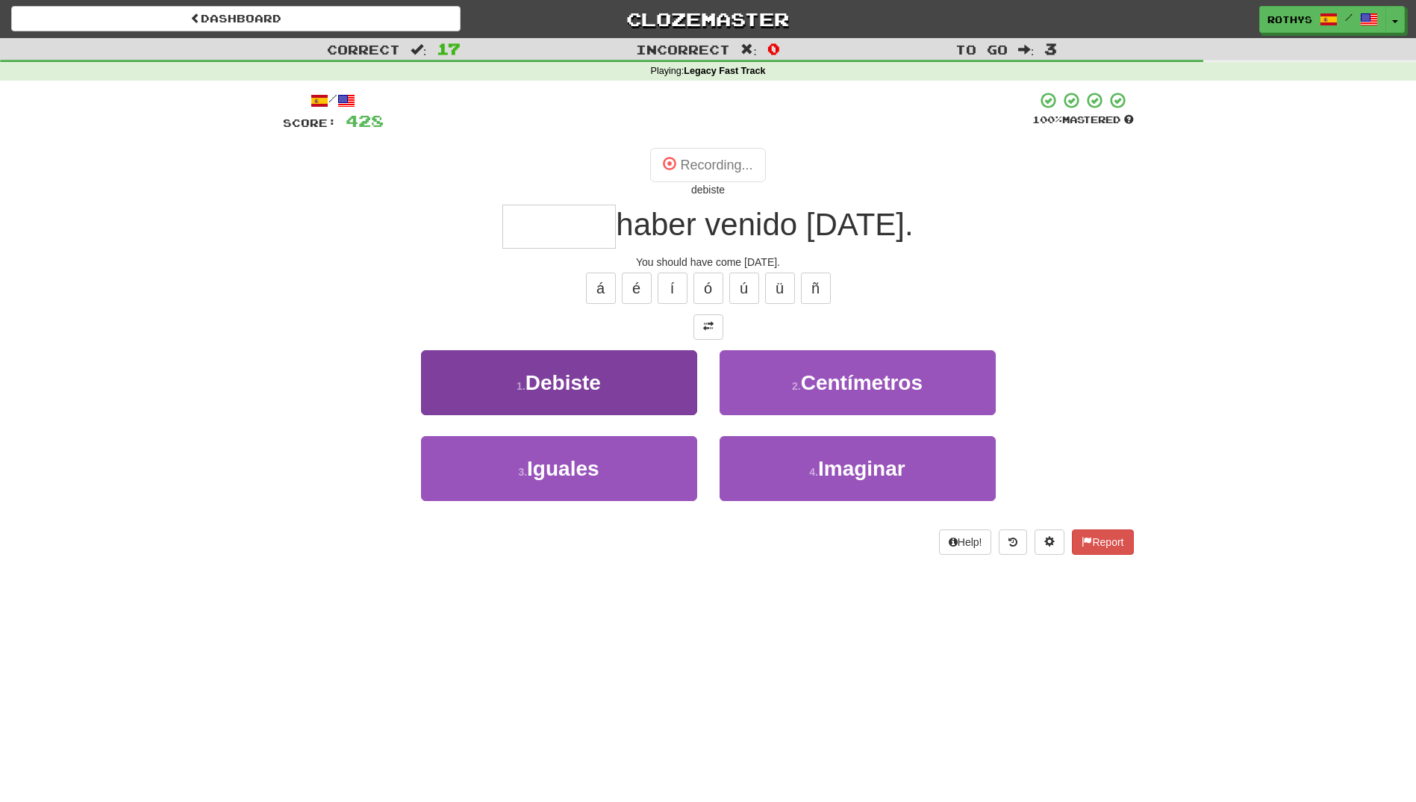
type input "*******"
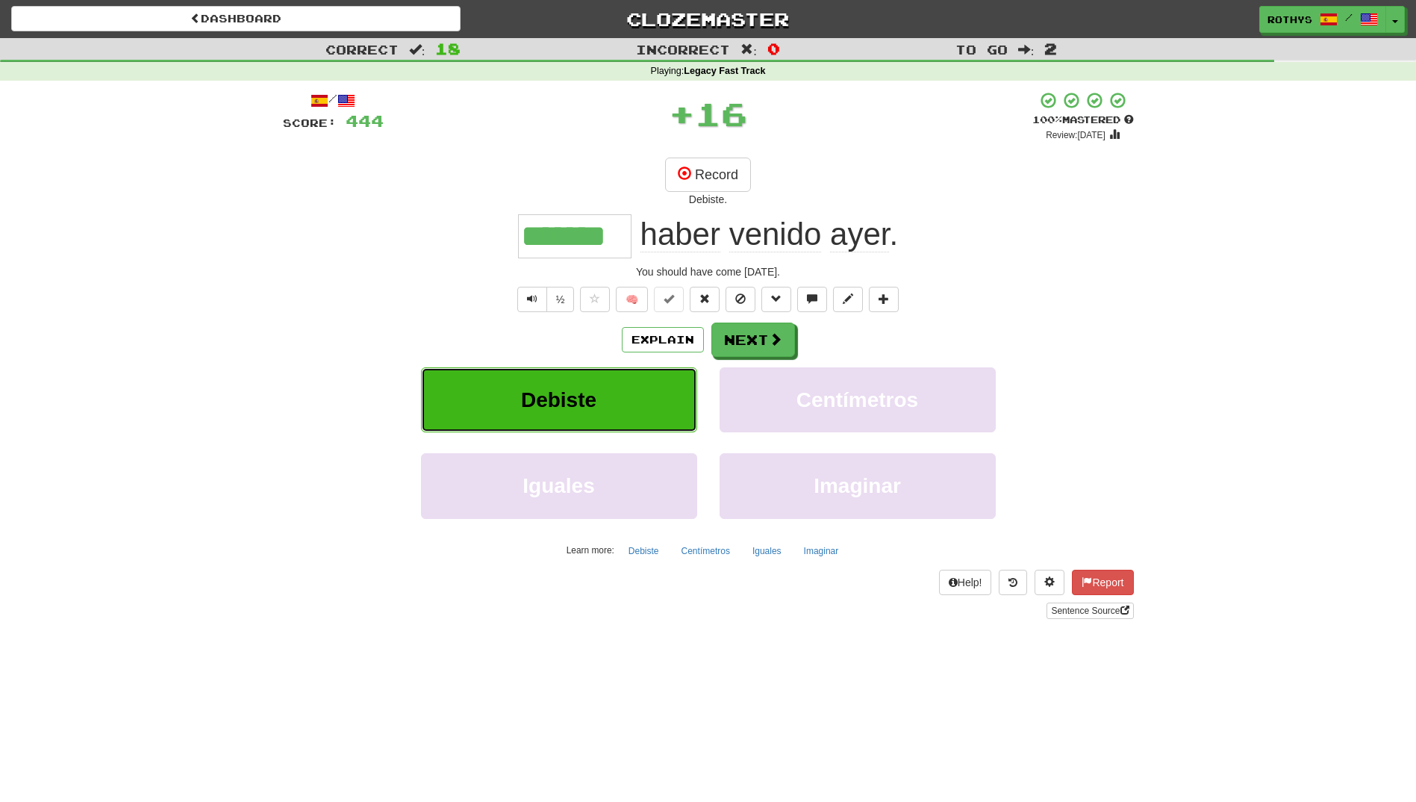
drag, startPoint x: 547, startPoint y: 388, endPoint x: 738, endPoint y: 319, distance: 203.3
click at [749, 305] on div "/ Score: 444 + 16 100 % Mastered Review: 2026-03-17 Record Debiste. ******* hab…" at bounding box center [708, 355] width 851 height 528
click at [735, 324] on button "Next" at bounding box center [754, 340] width 84 height 34
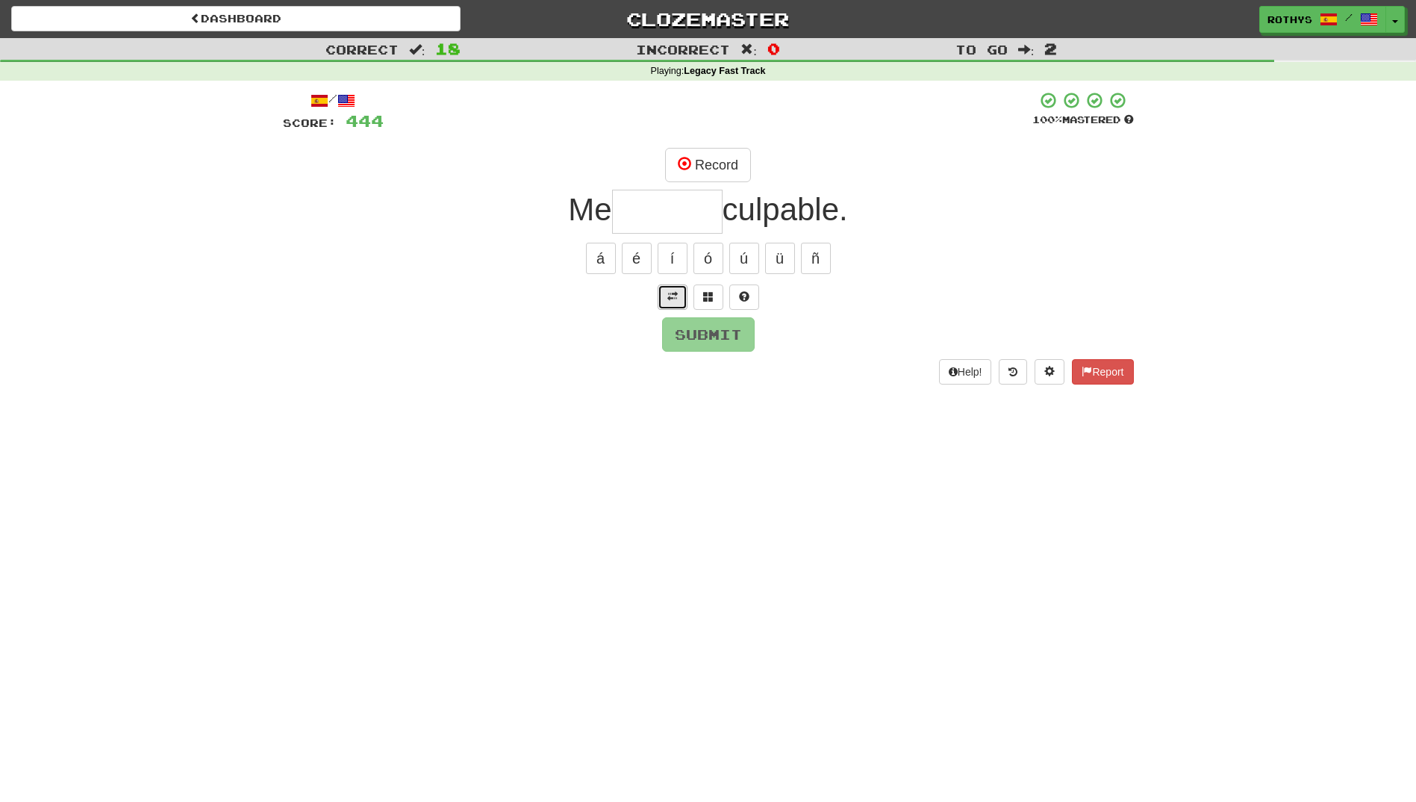
click at [668, 296] on span at bounding box center [672, 296] width 10 height 10
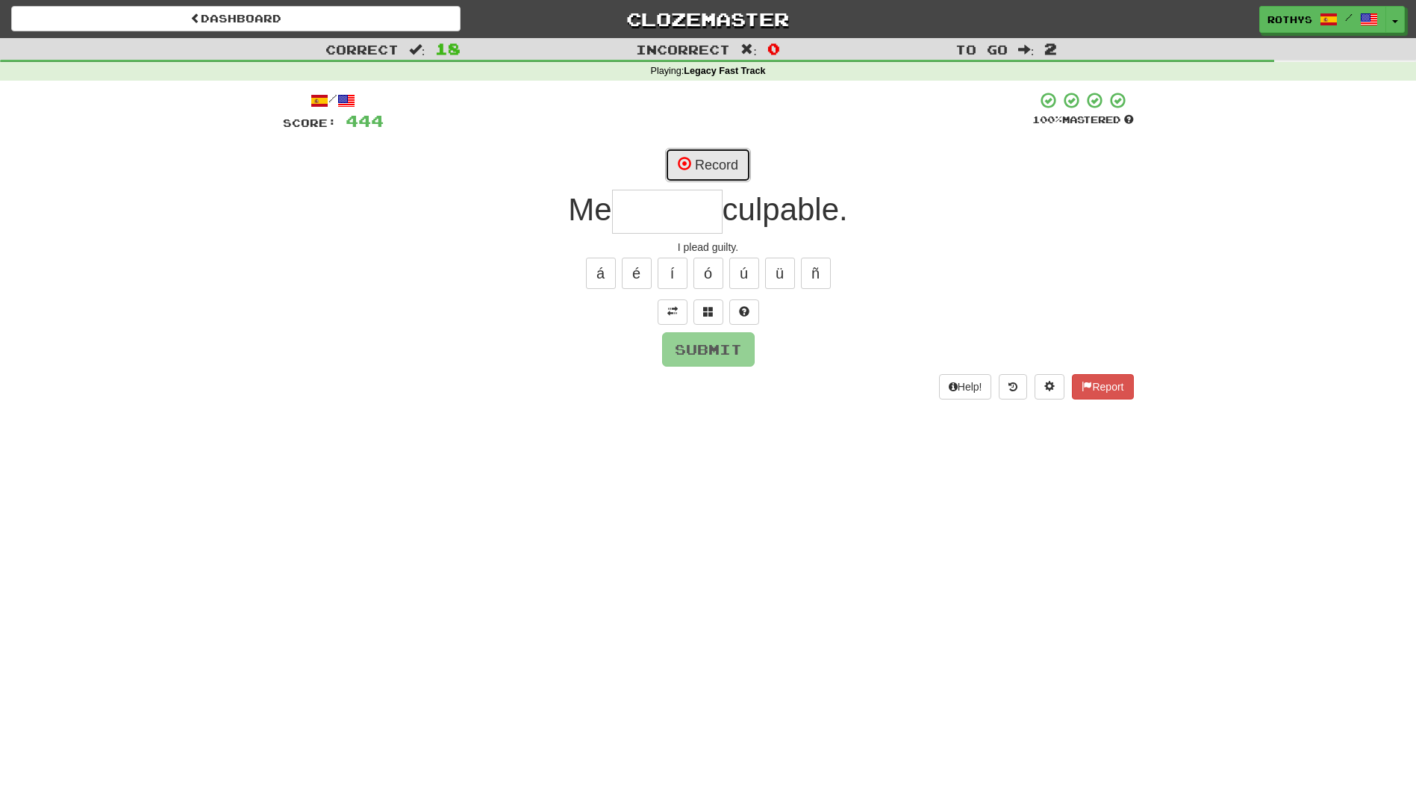
click at [725, 158] on button "Record" at bounding box center [708, 165] width 86 height 34
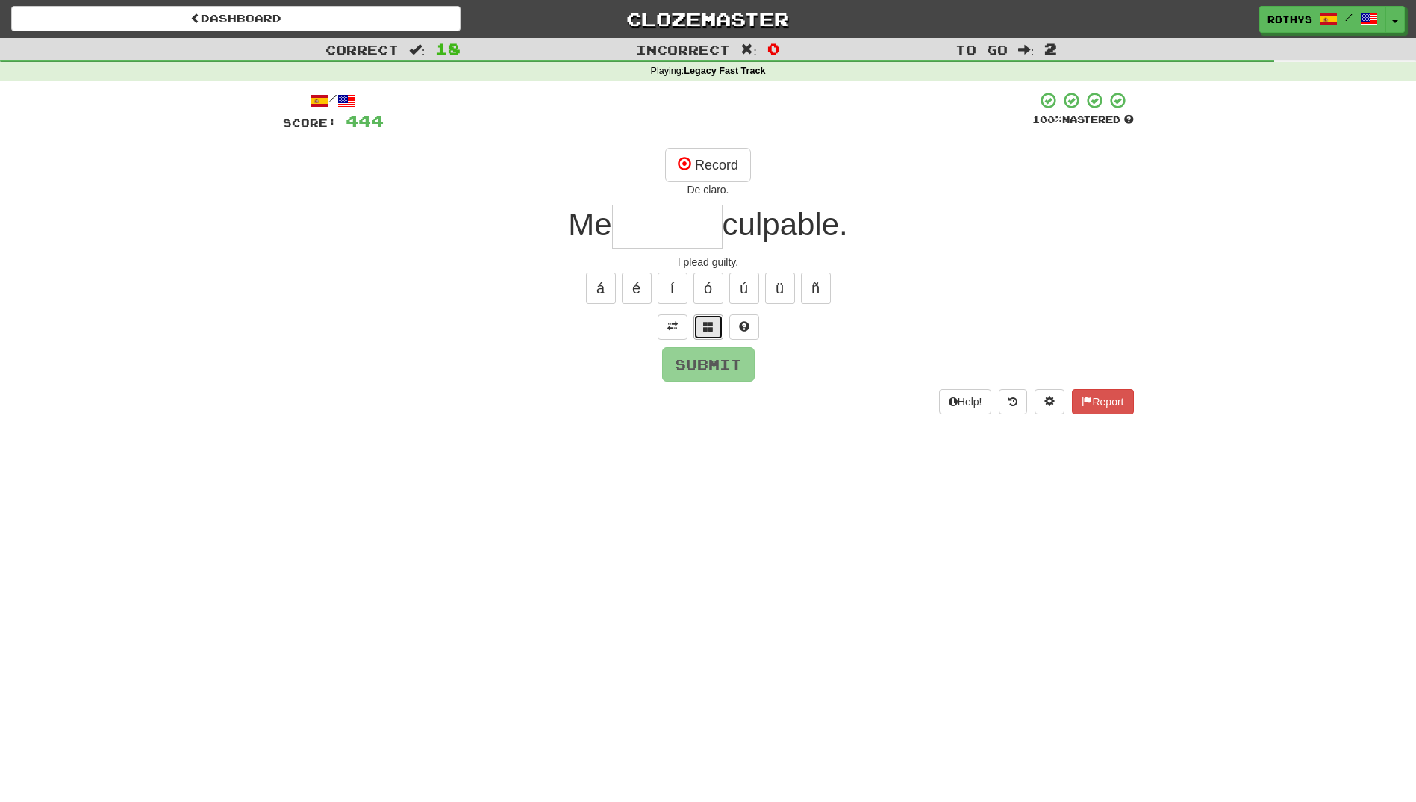
click at [700, 325] on button at bounding box center [708, 326] width 30 height 25
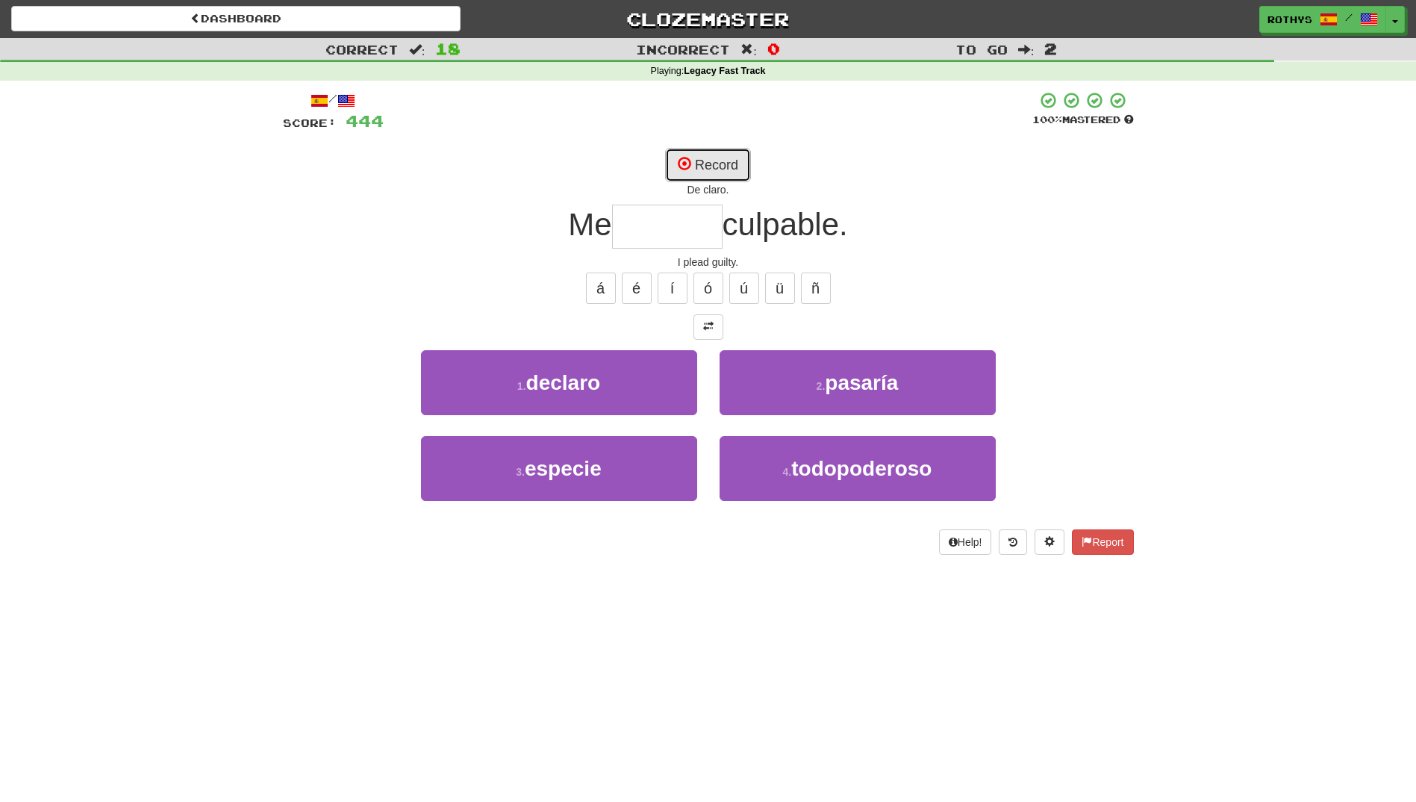
click at [728, 169] on button "Record" at bounding box center [708, 165] width 86 height 34
type input "*******"
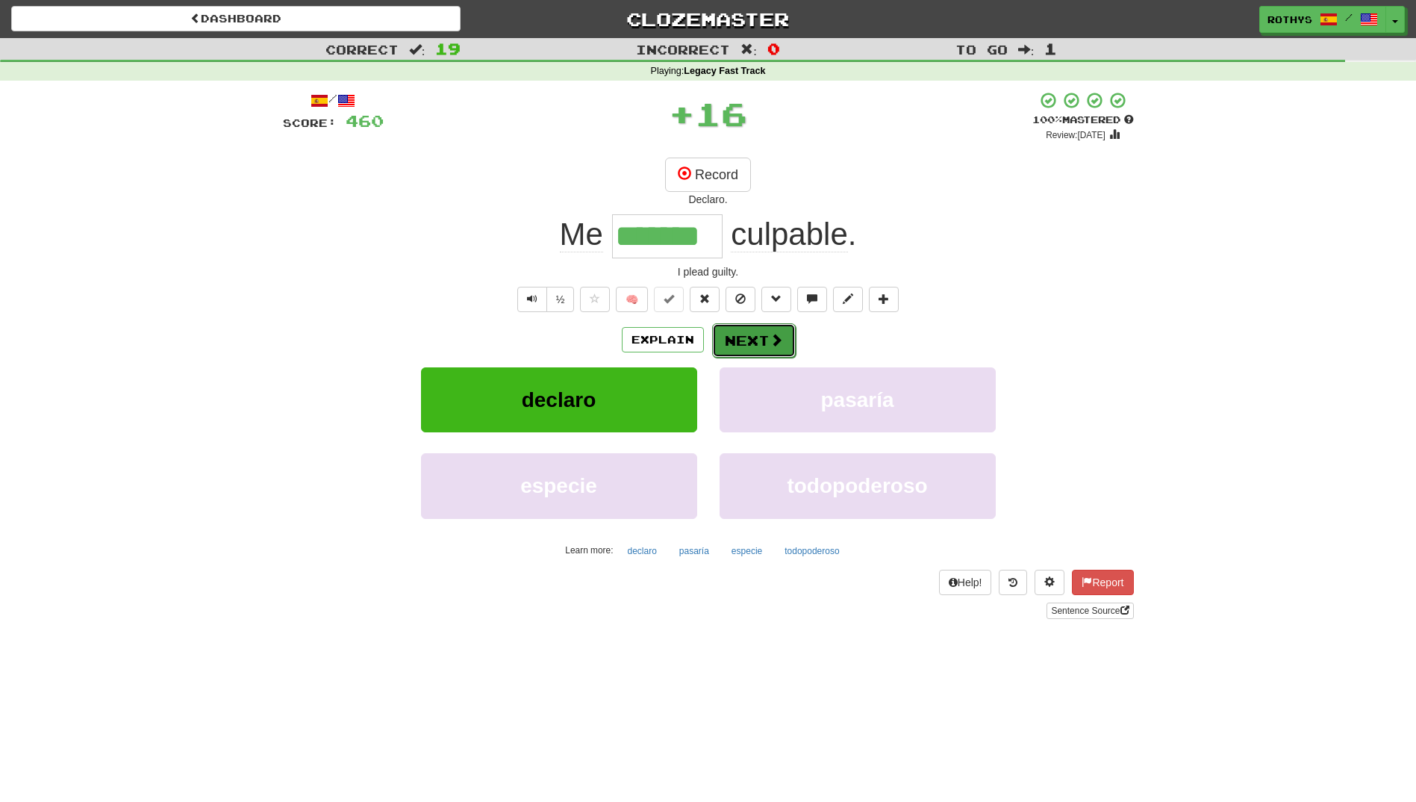
click at [725, 340] on button "Next" at bounding box center [754, 340] width 84 height 34
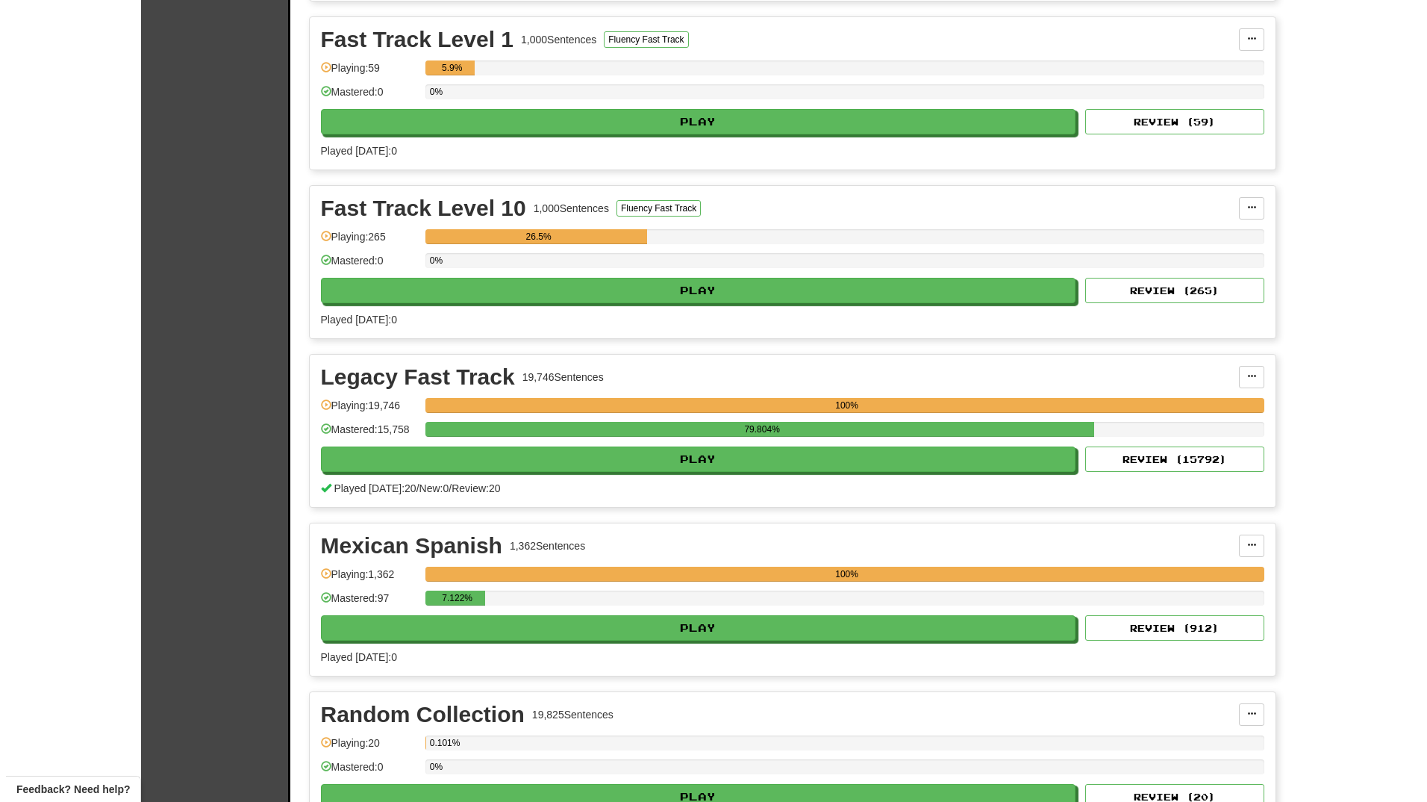
scroll to position [523, 0]
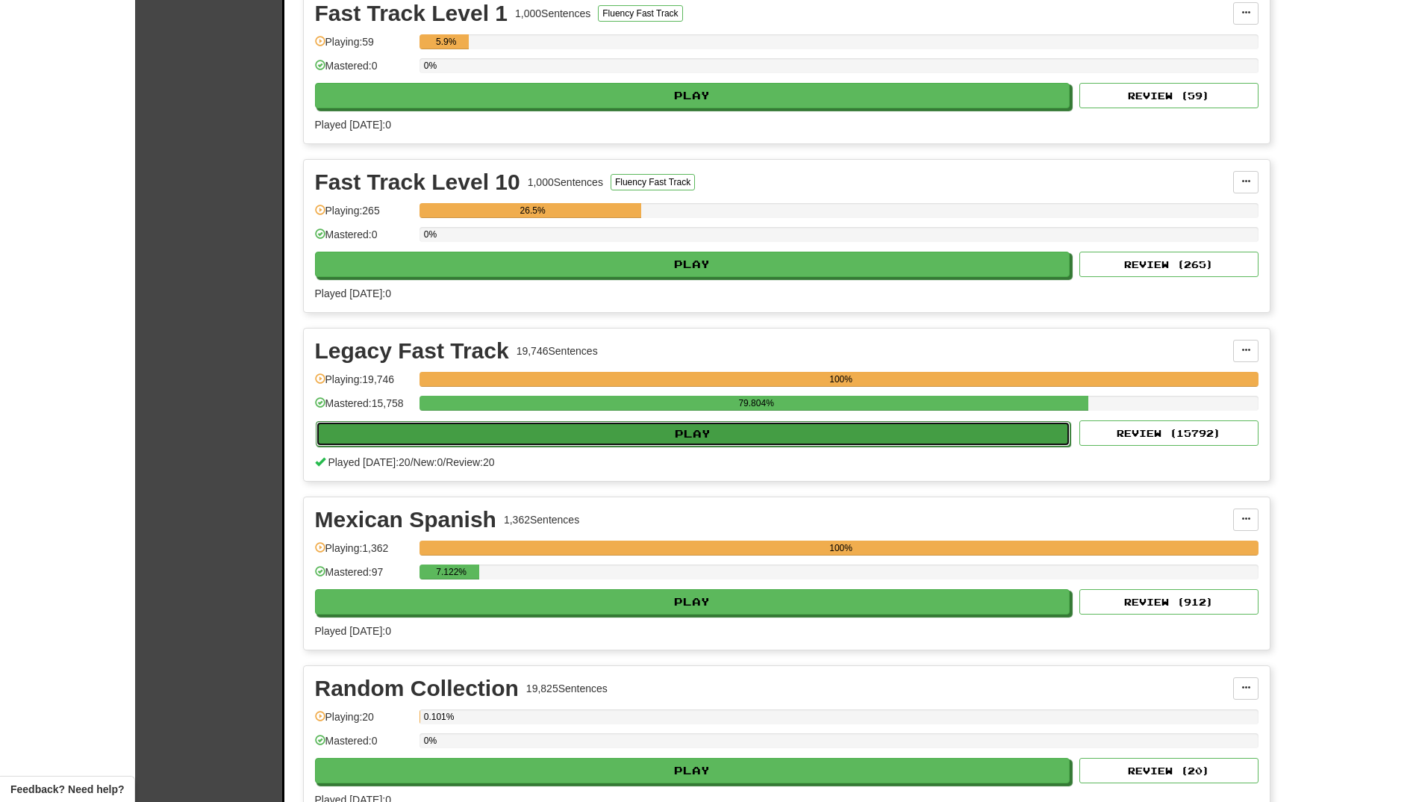
click at [585, 443] on button "Play" at bounding box center [693, 433] width 755 height 25
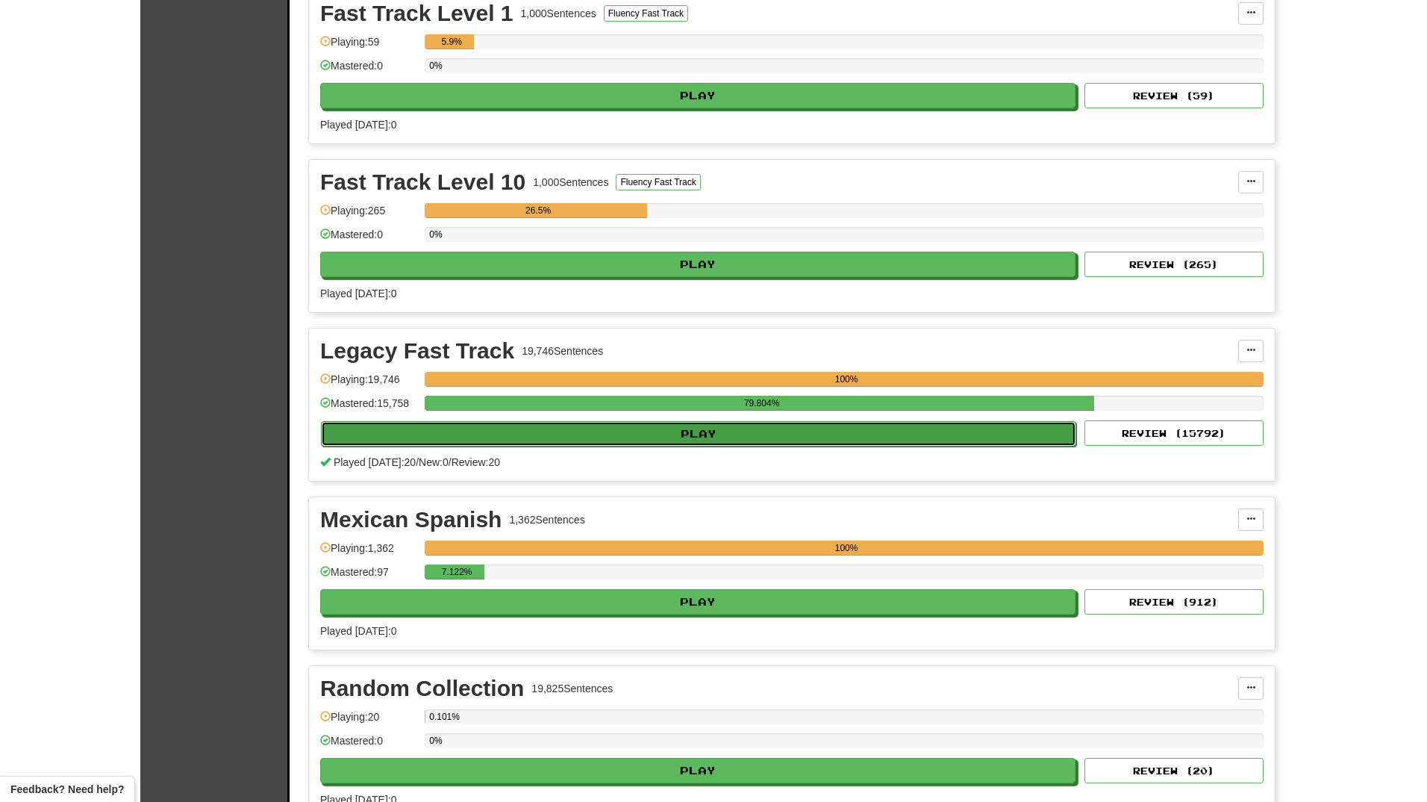
select select "**"
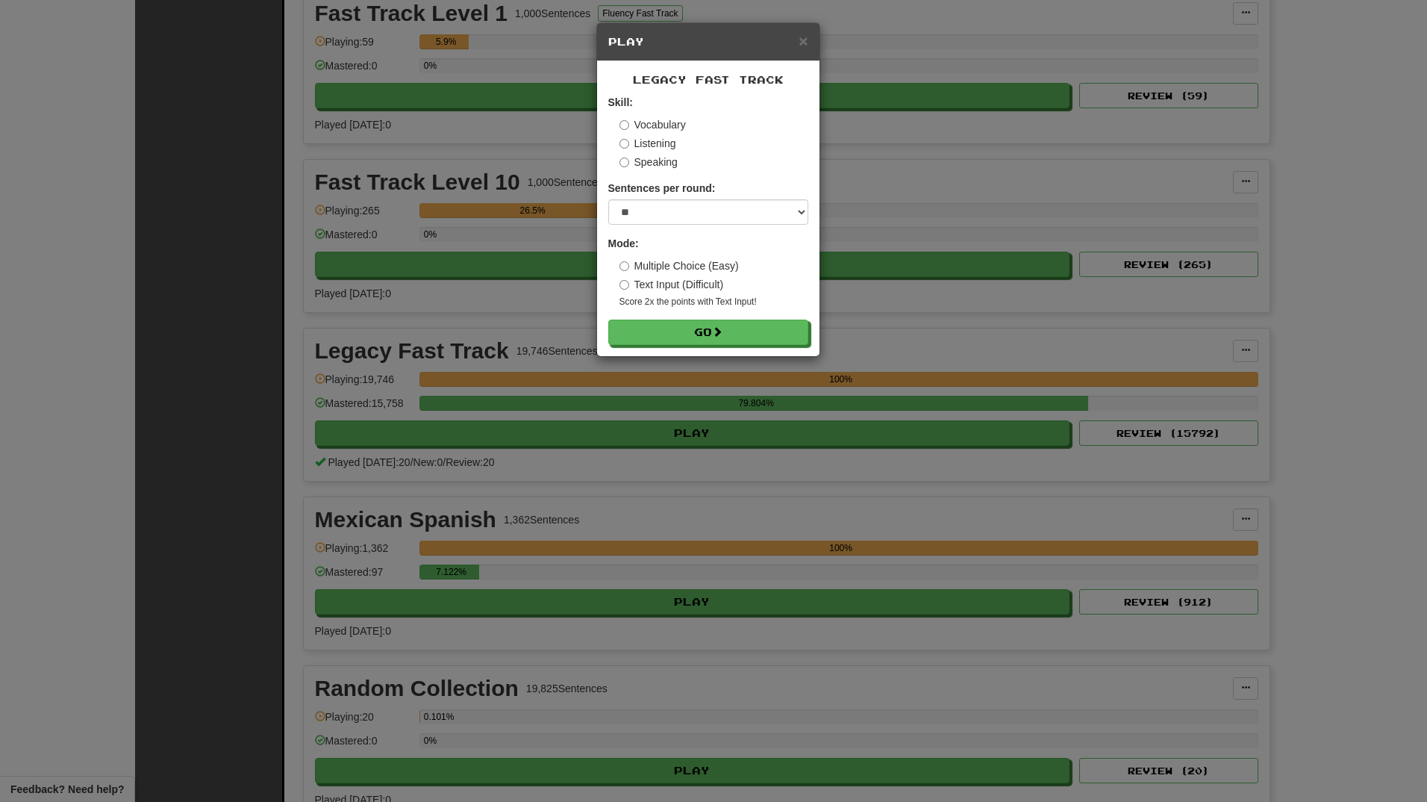
click at [632, 141] on label "Listening" at bounding box center [648, 143] width 57 height 15
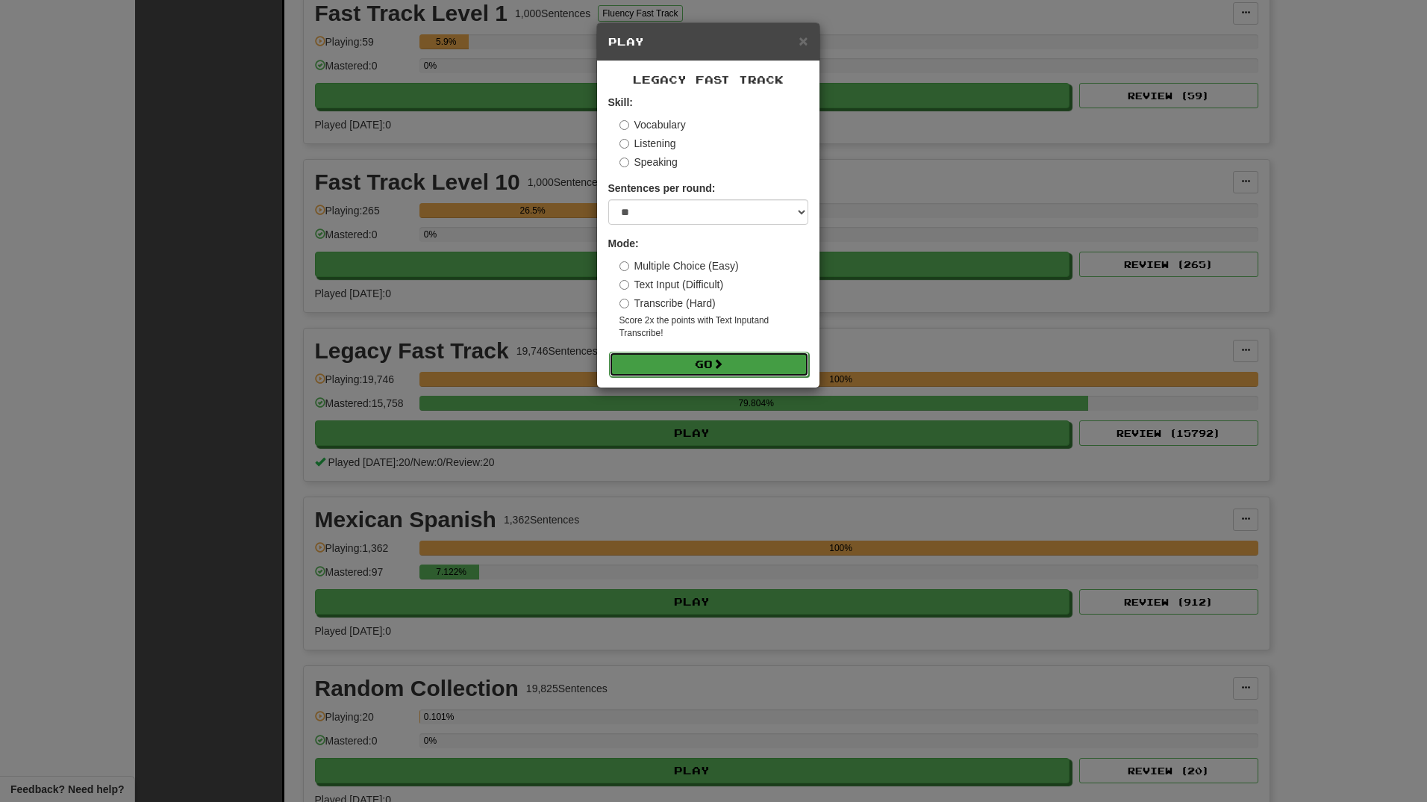
click at [667, 367] on button "Go" at bounding box center [709, 364] width 200 height 25
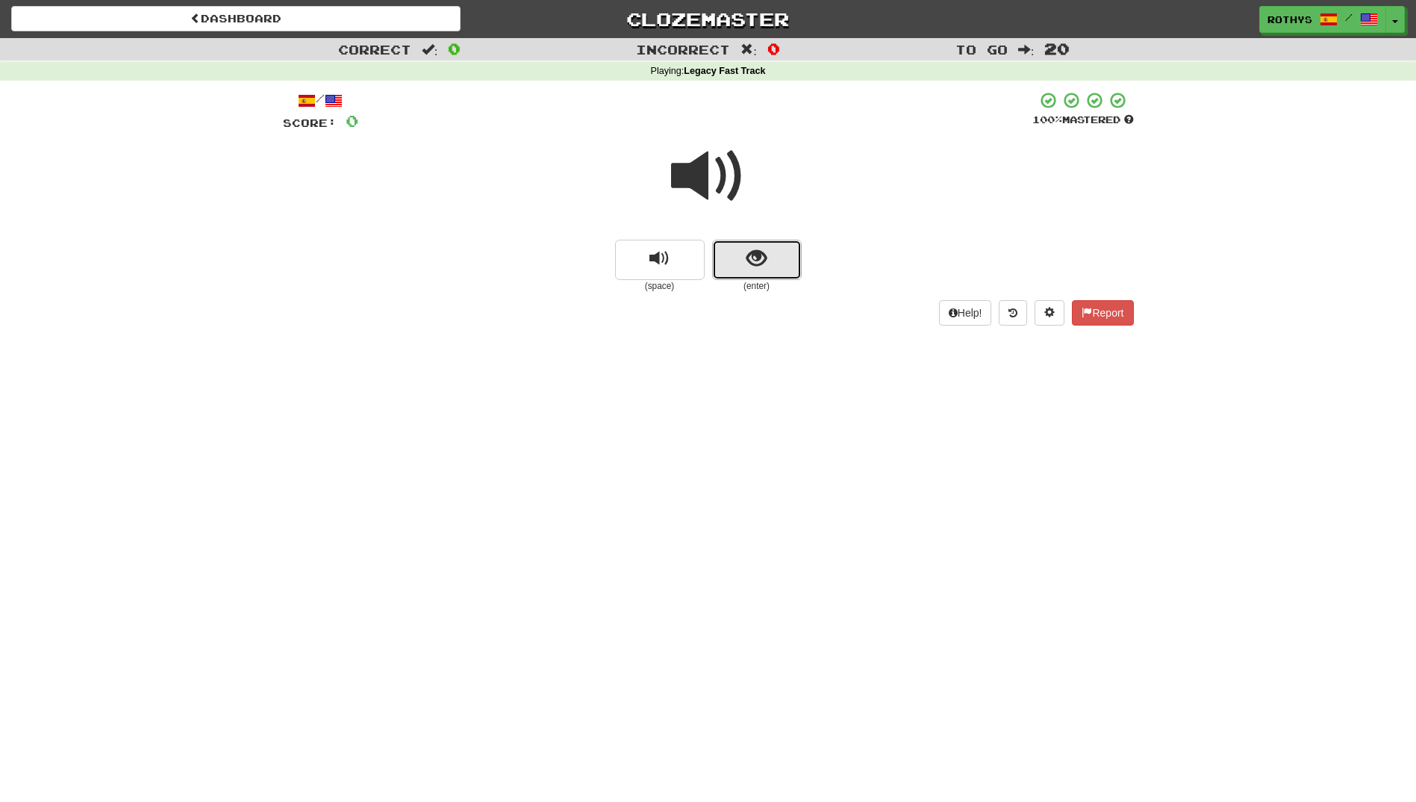
click at [740, 253] on button "show sentence" at bounding box center [757, 260] width 90 height 40
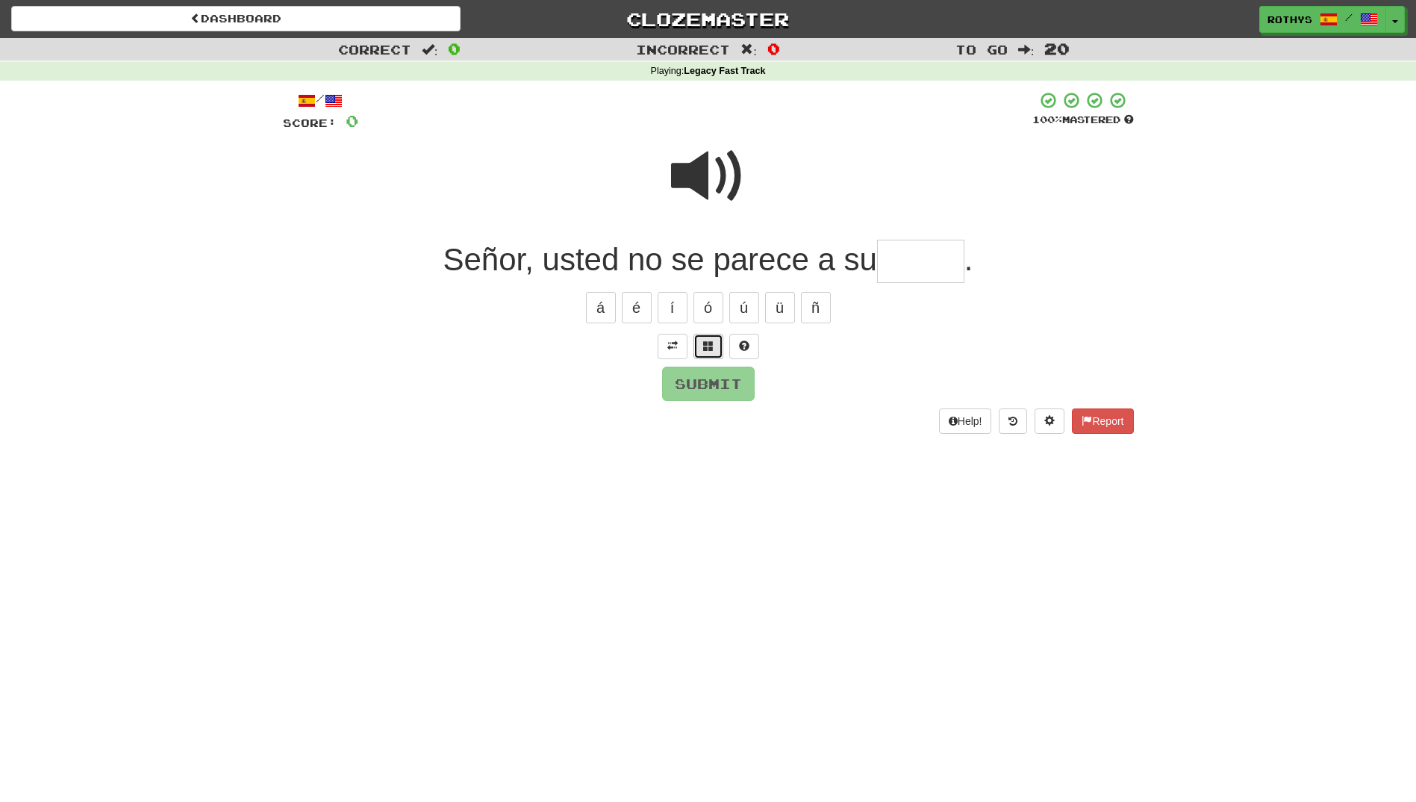
click at [699, 343] on button at bounding box center [708, 346] width 30 height 25
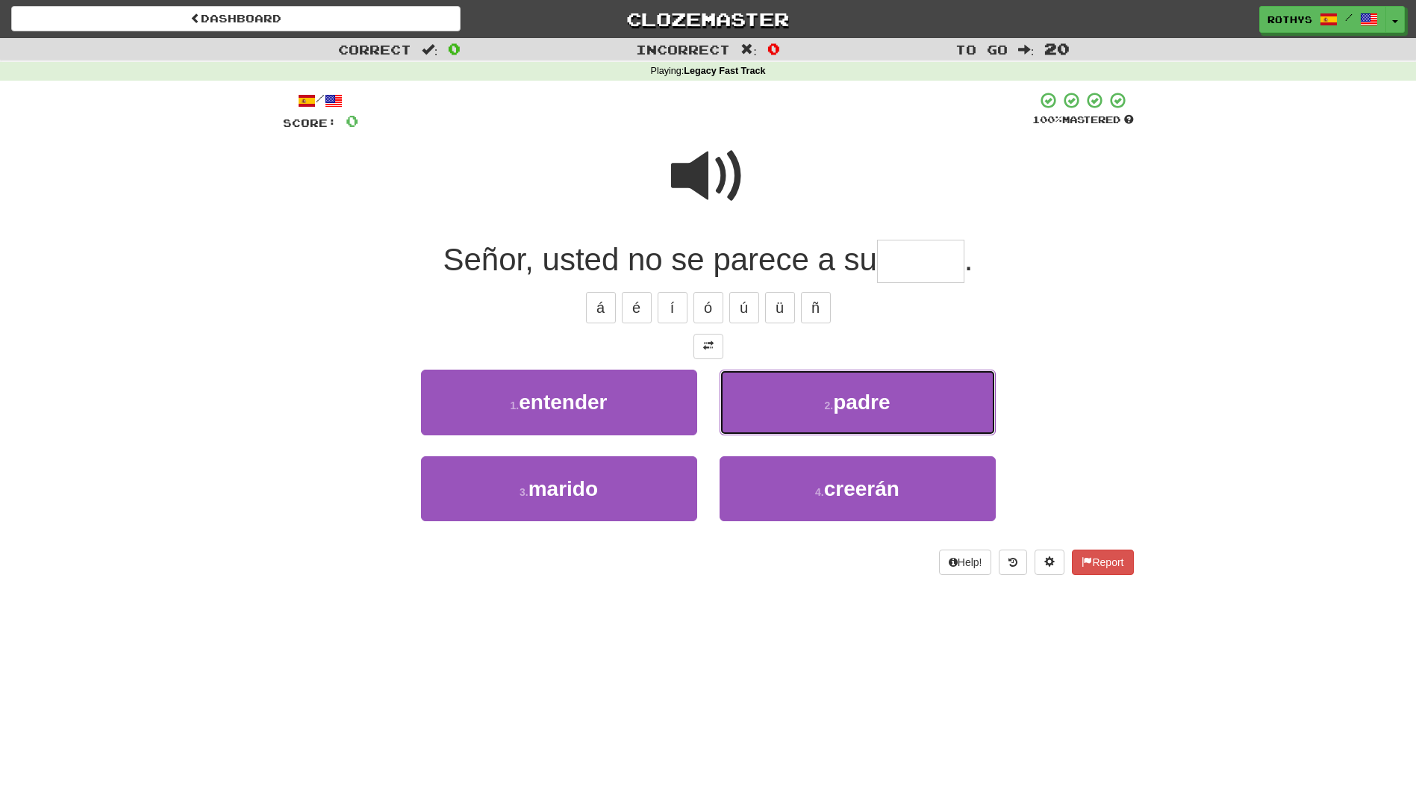
click at [825, 395] on button "2 . padre" at bounding box center [858, 402] width 276 height 65
type input "*****"
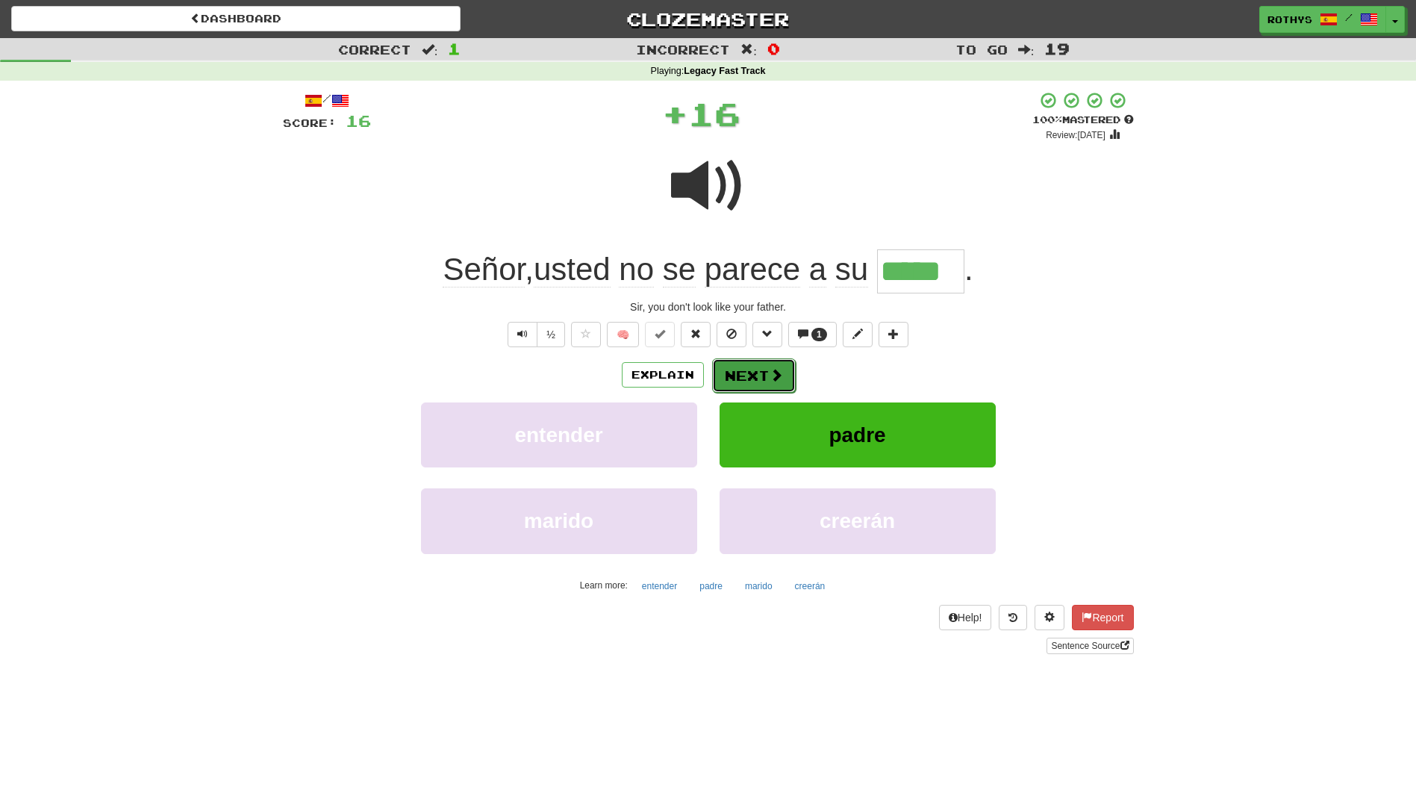
click at [748, 367] on button "Next" at bounding box center [754, 375] width 84 height 34
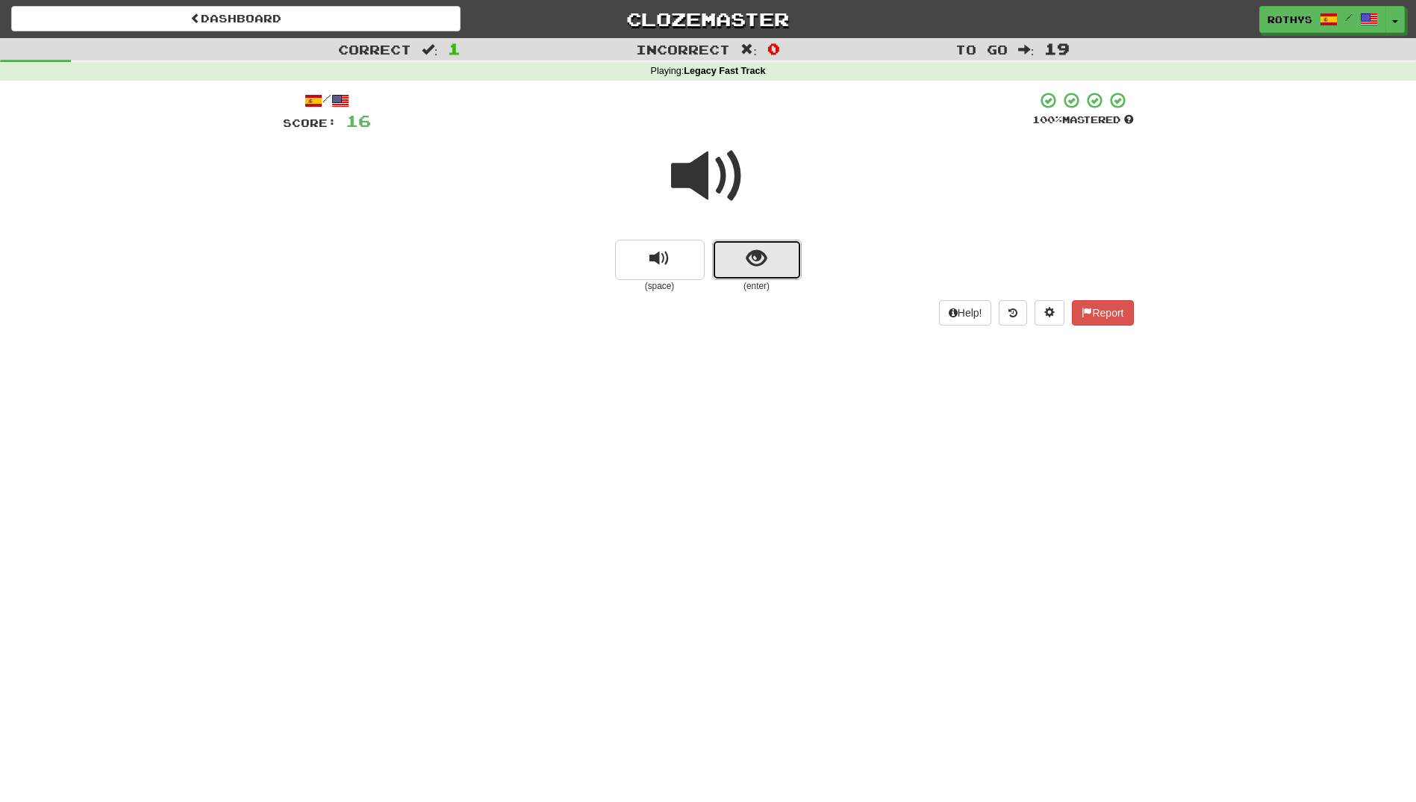
click at [770, 252] on button "show sentence" at bounding box center [757, 260] width 90 height 40
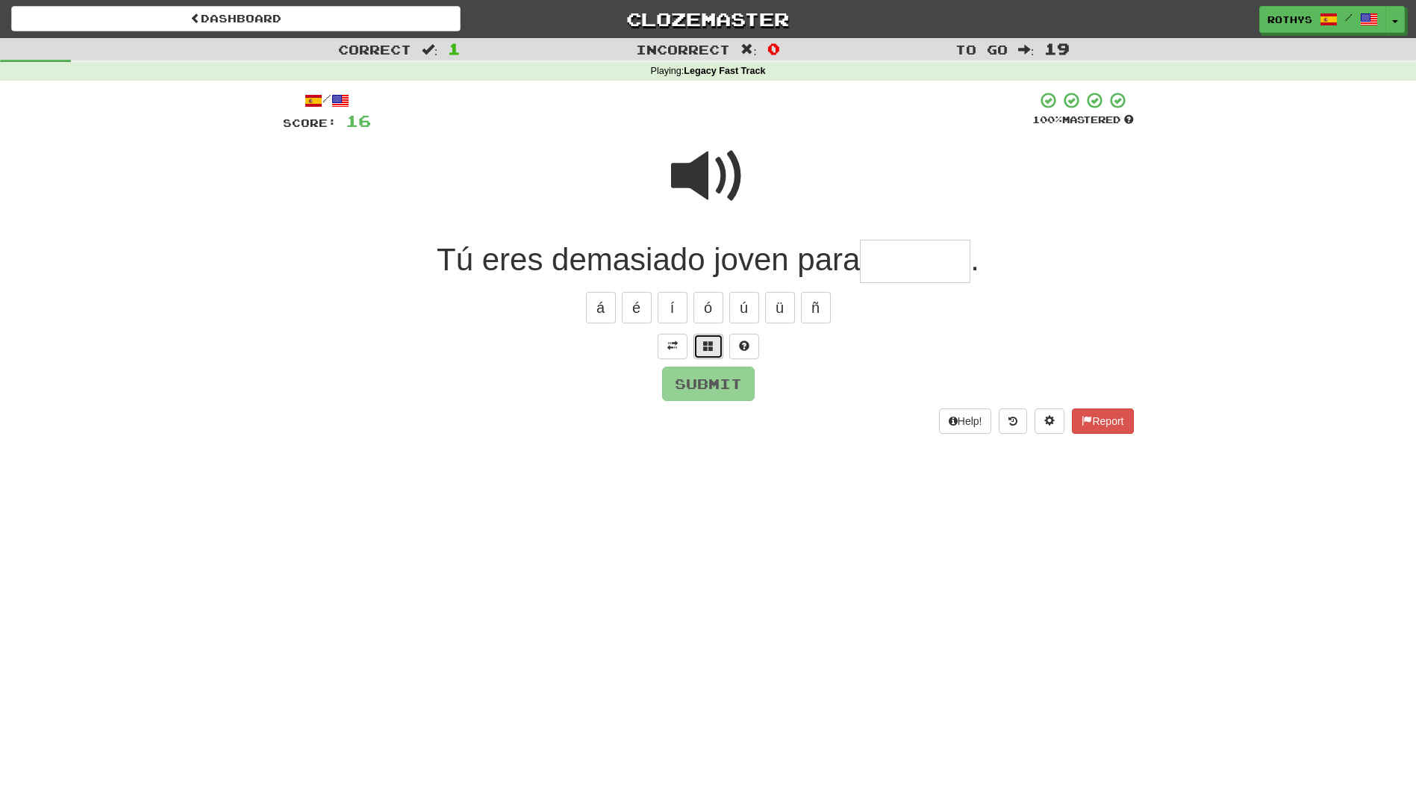
click at [719, 343] on button at bounding box center [708, 346] width 30 height 25
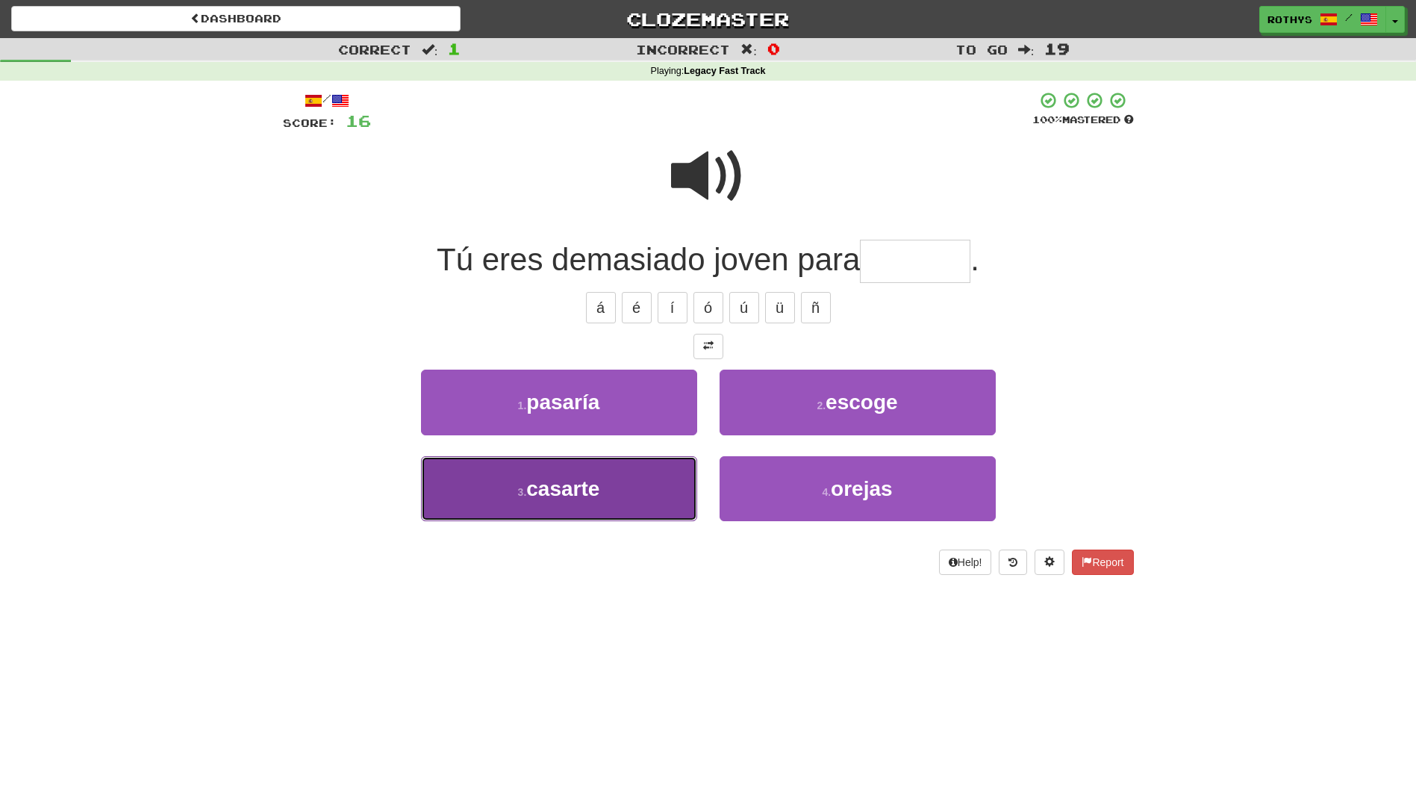
click at [629, 499] on button "3 . casarte" at bounding box center [559, 488] width 276 height 65
type input "*******"
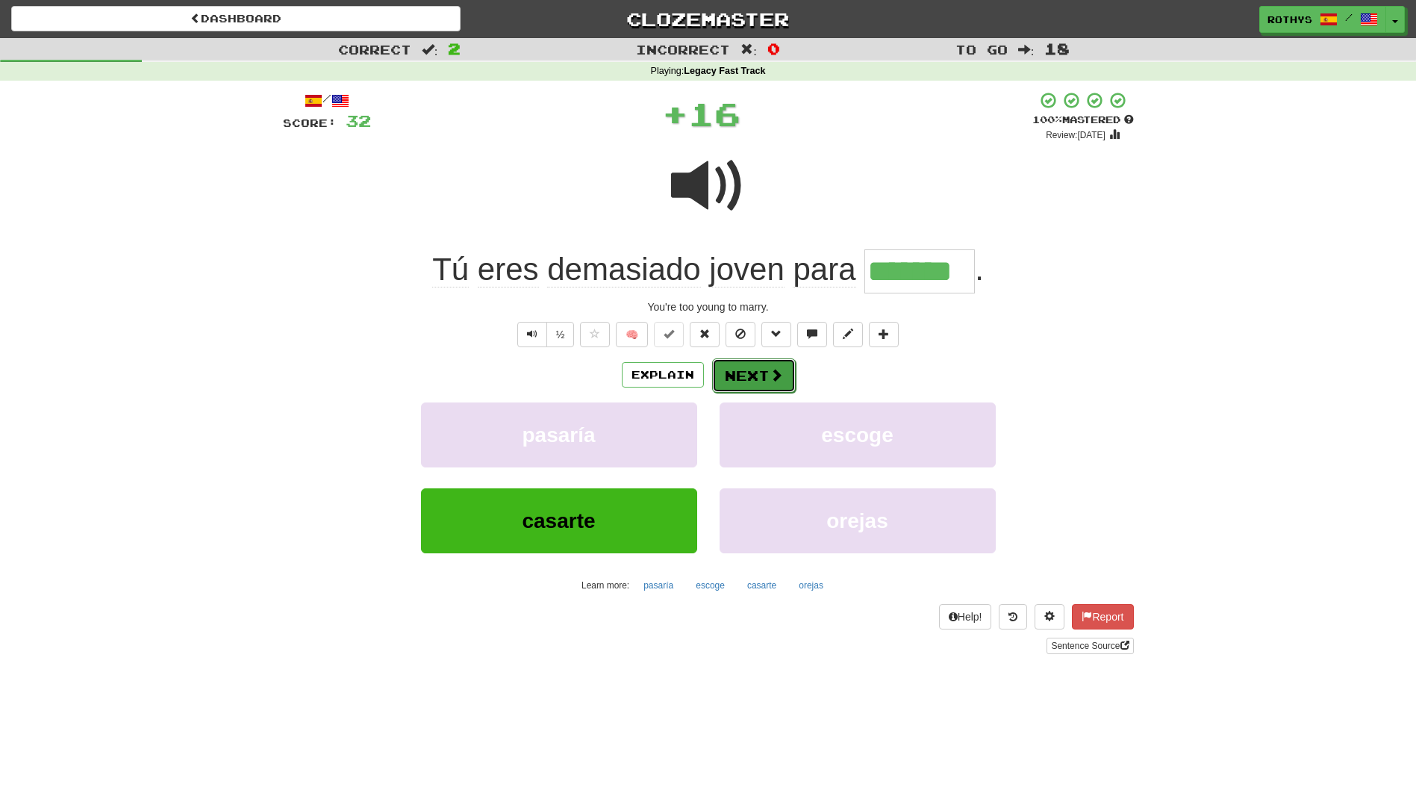
click at [745, 367] on button "Next" at bounding box center [754, 375] width 84 height 34
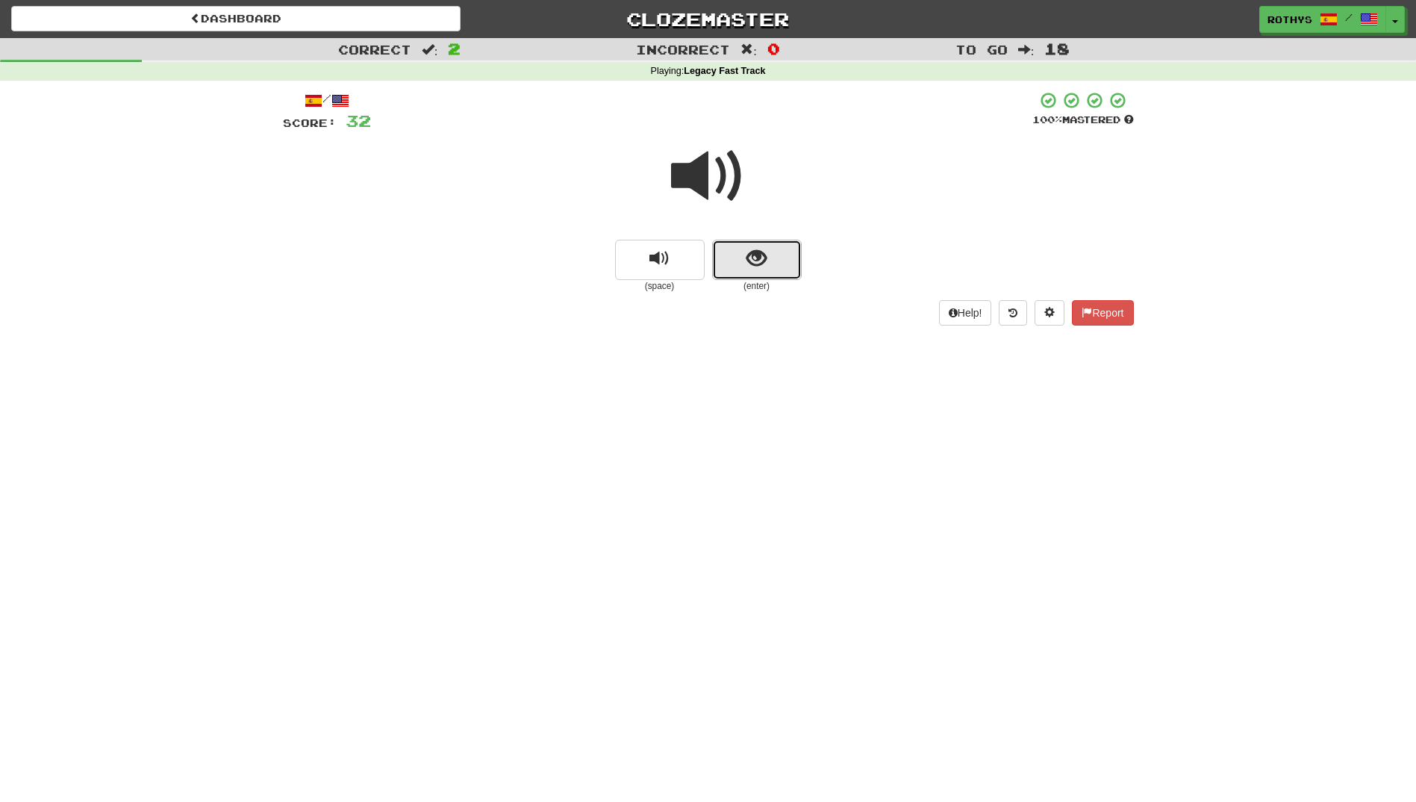
click at [738, 258] on button "show sentence" at bounding box center [757, 260] width 90 height 40
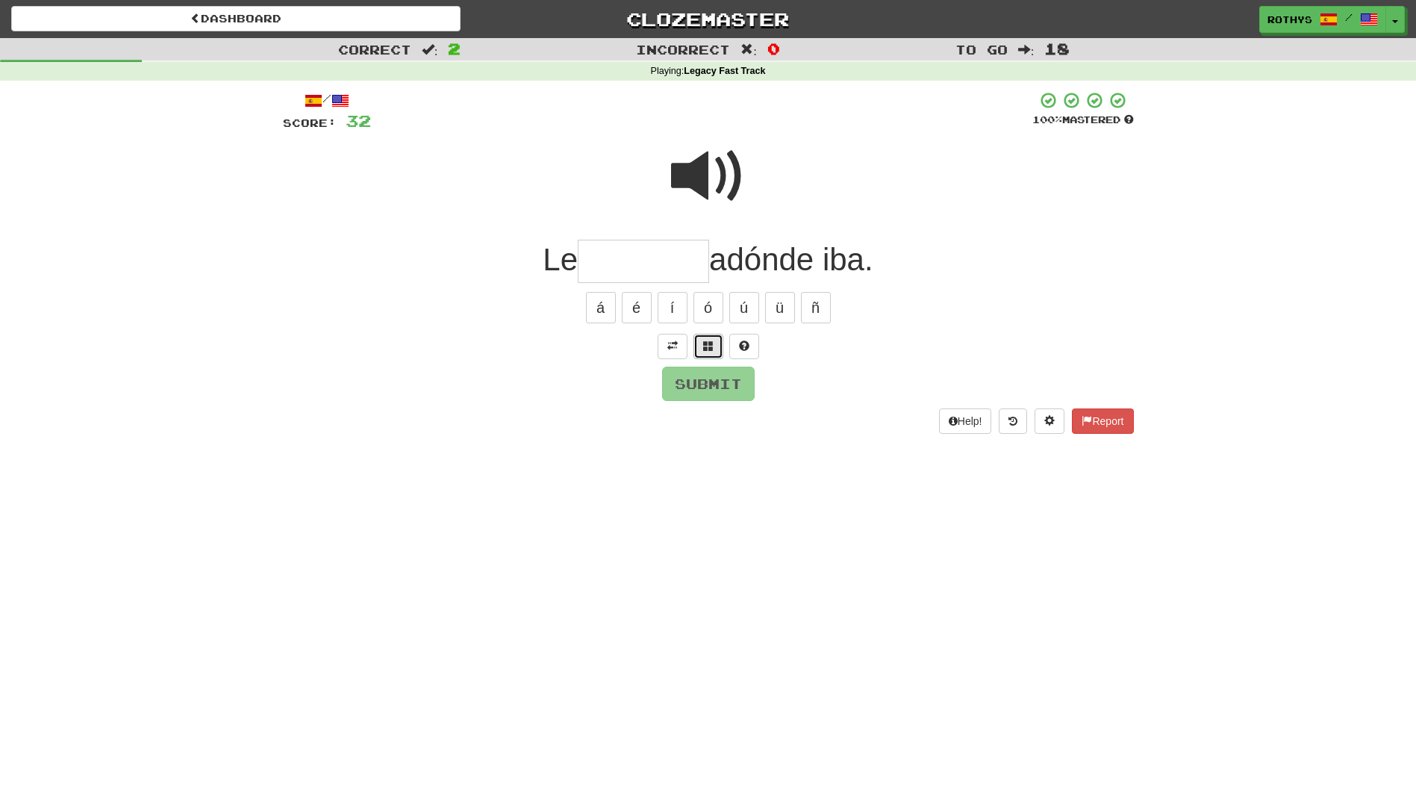
click at [705, 351] on span at bounding box center [708, 345] width 10 height 10
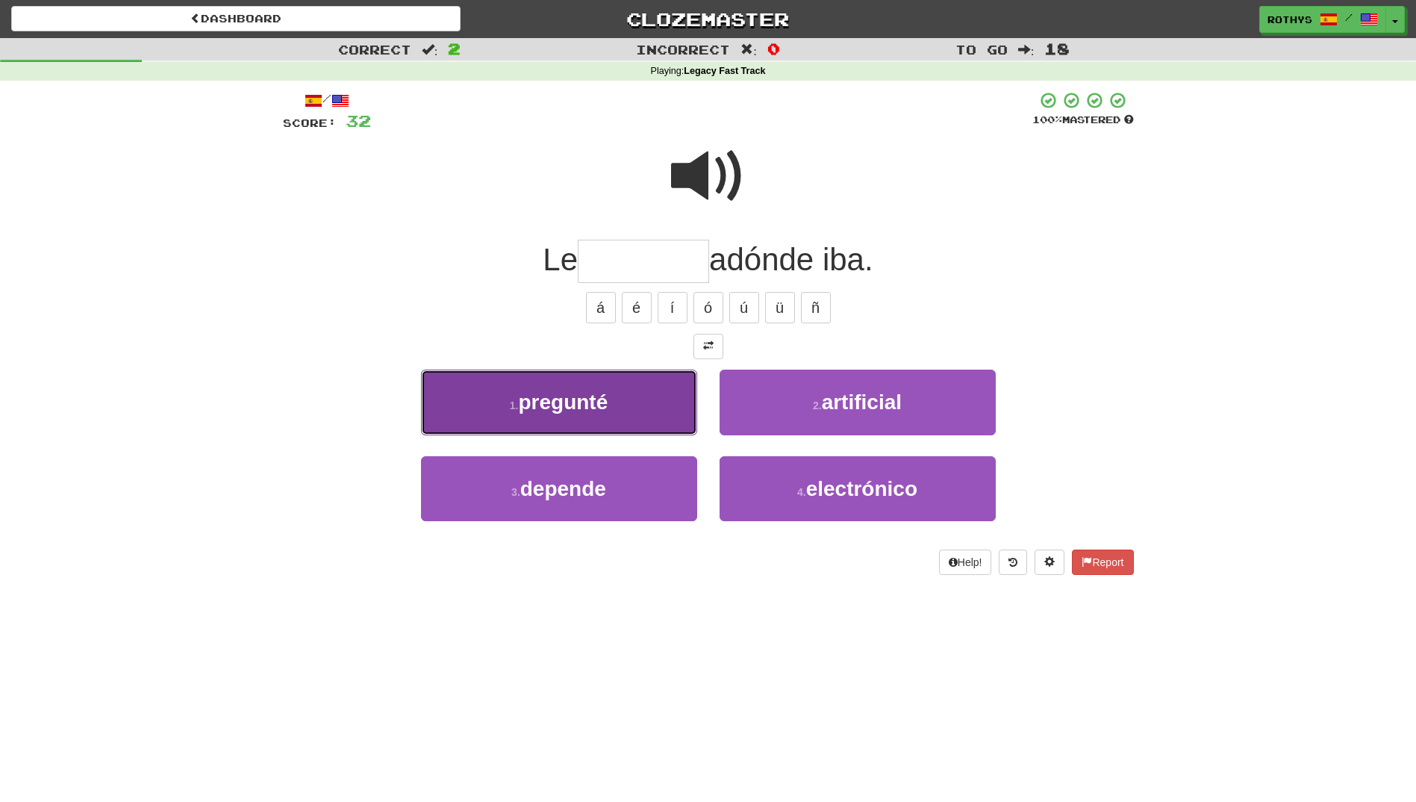
click at [638, 397] on button "1 . pregunté" at bounding box center [559, 402] width 276 height 65
type input "********"
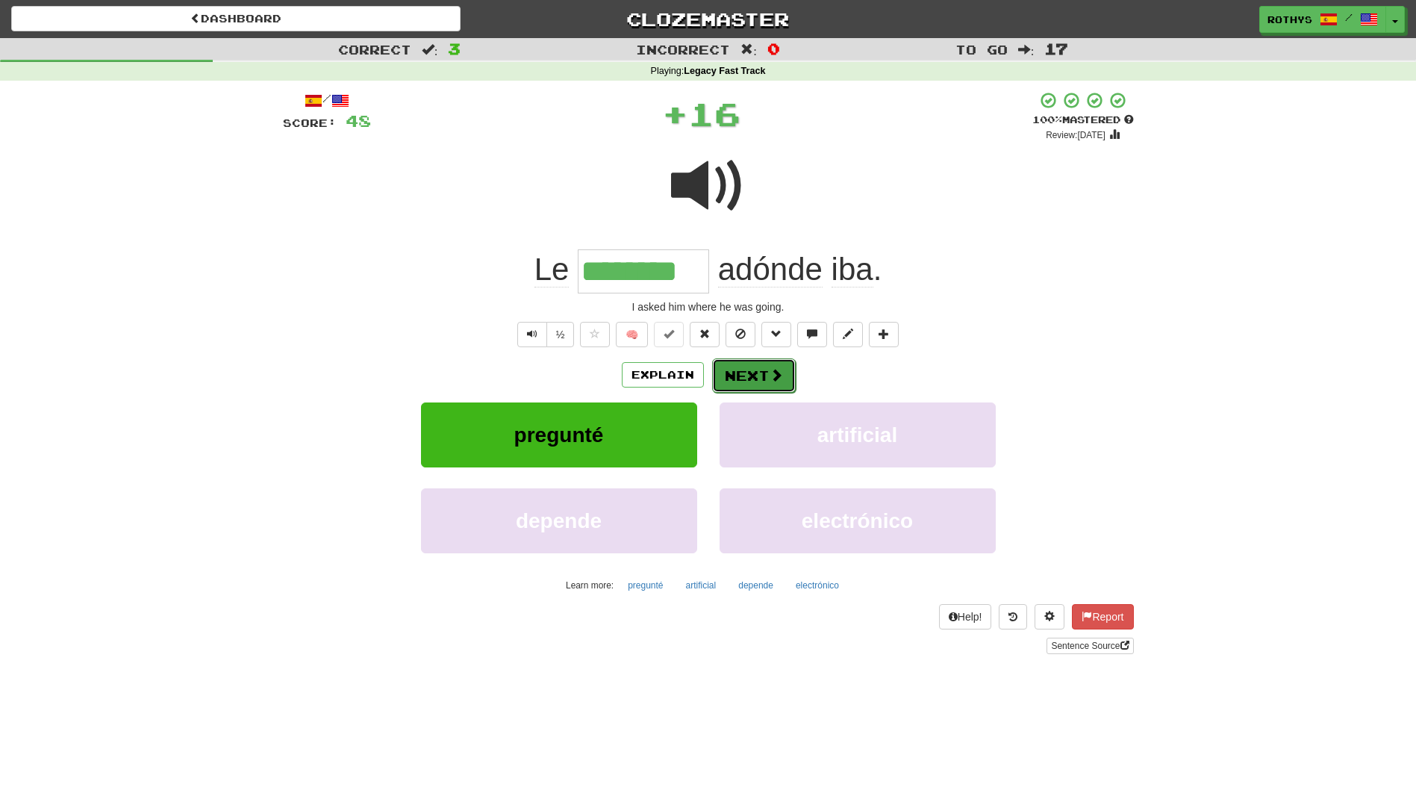
click at [736, 367] on button "Next" at bounding box center [754, 375] width 84 height 34
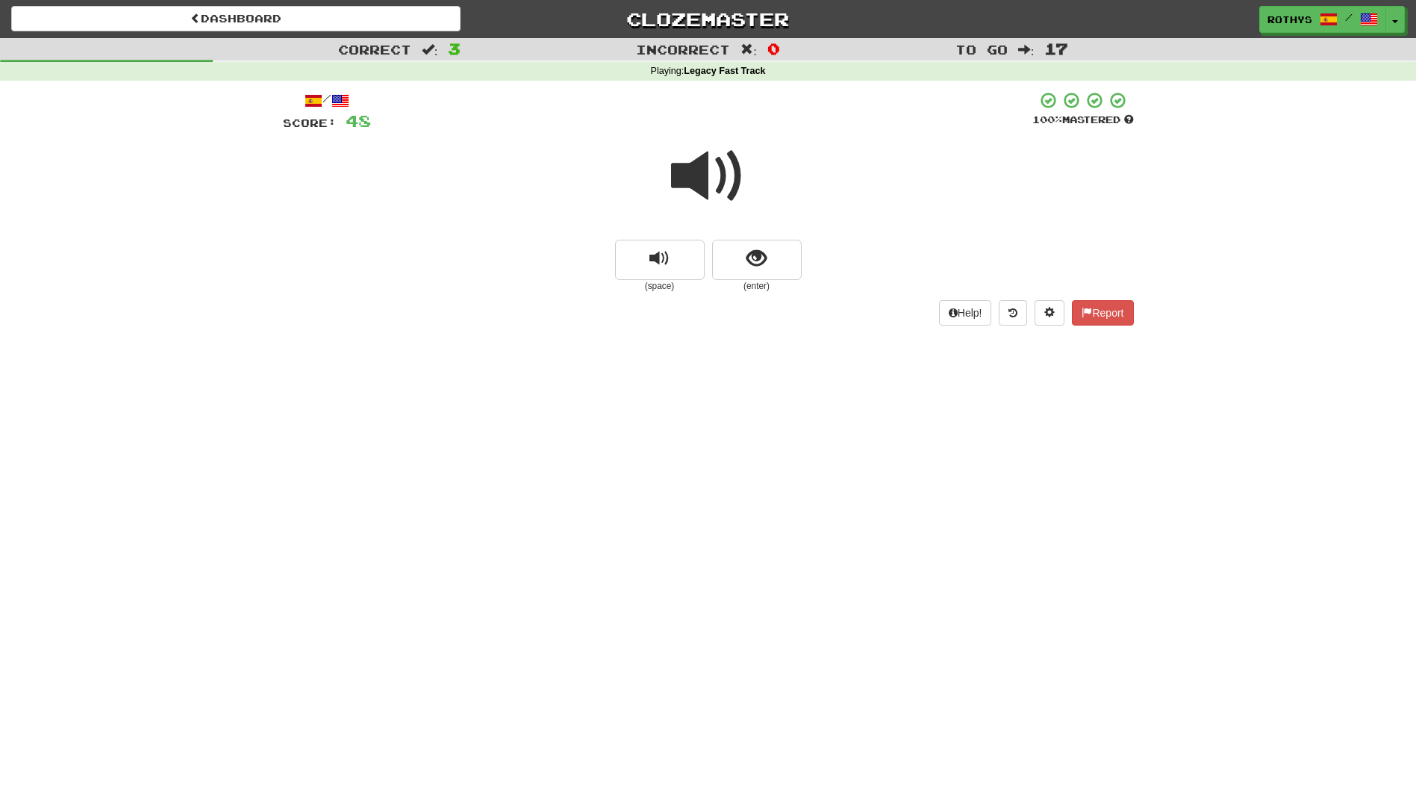
click at [717, 169] on span at bounding box center [708, 176] width 75 height 75
click at [747, 257] on span "show sentence" at bounding box center [756, 259] width 20 height 20
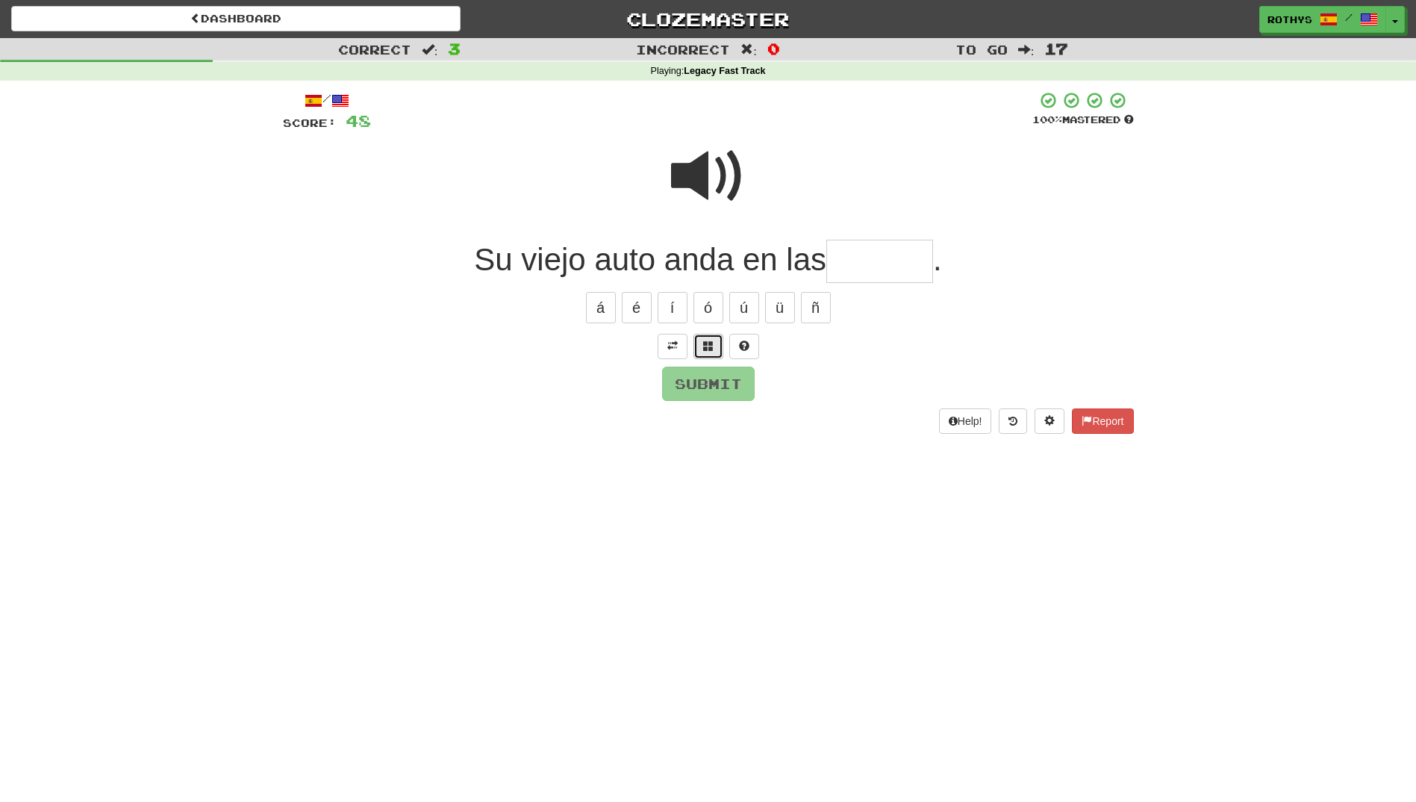
click at [707, 355] on button at bounding box center [708, 346] width 30 height 25
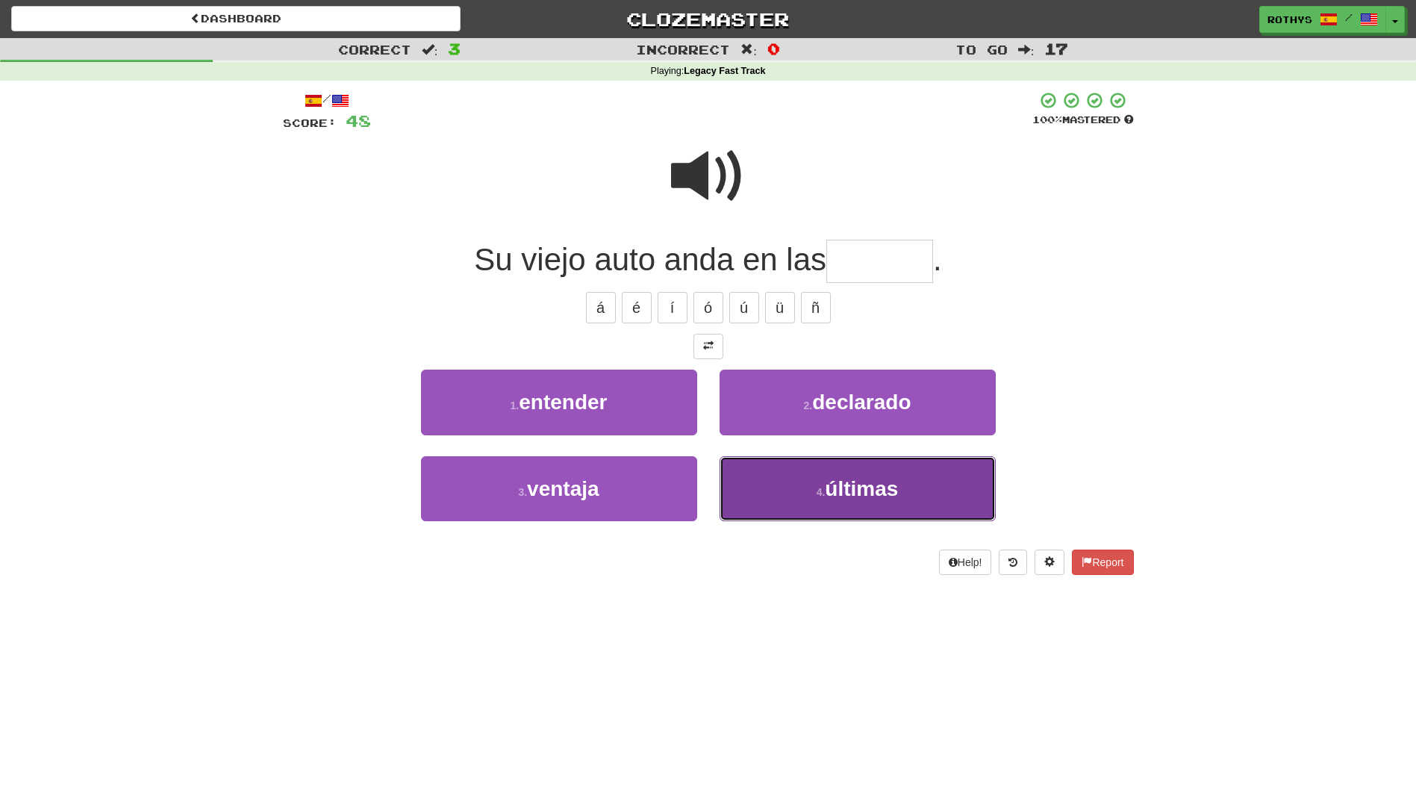
drag, startPoint x: 804, startPoint y: 473, endPoint x: 801, endPoint y: 465, distance: 8.0
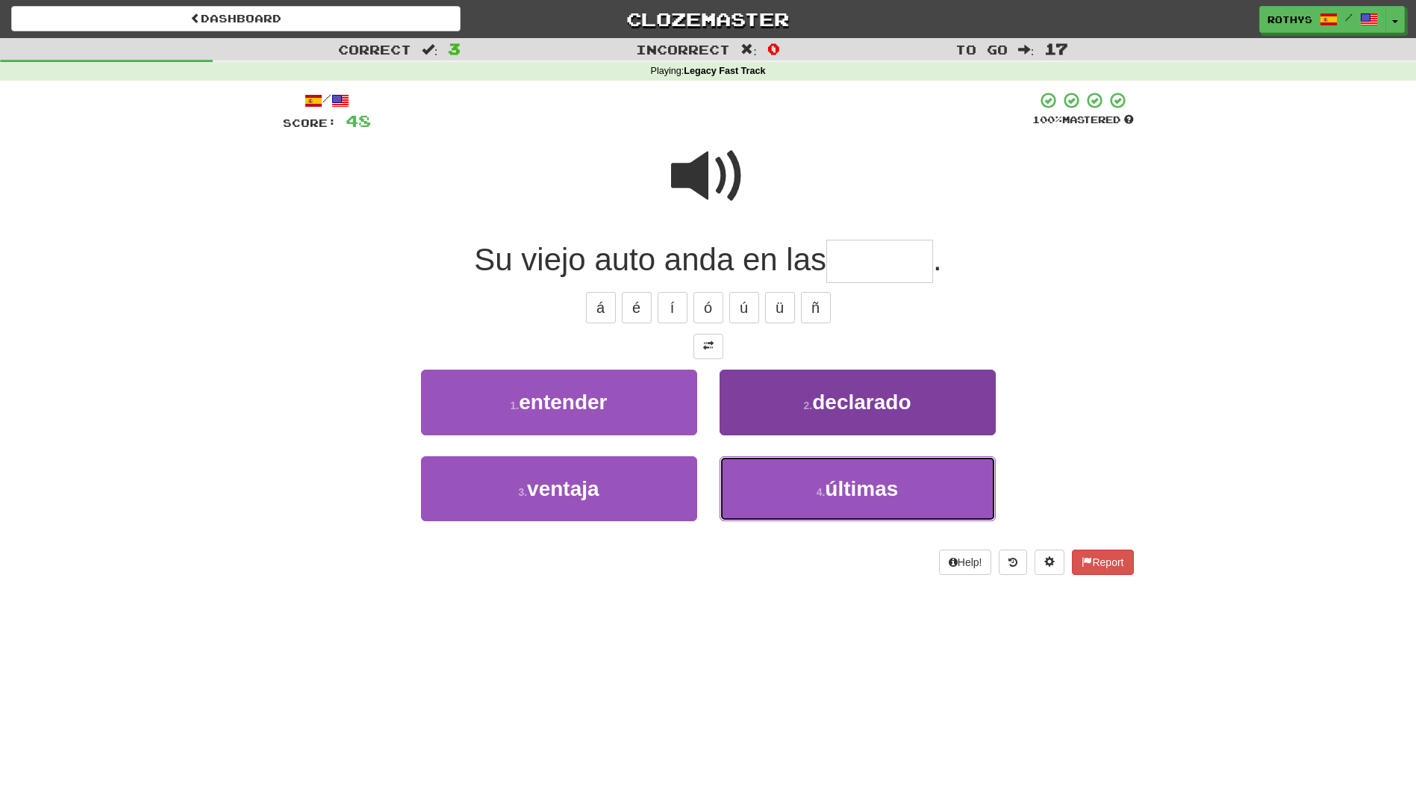
click at [804, 472] on button "4 . últimas" at bounding box center [858, 488] width 276 height 65
type input "*******"
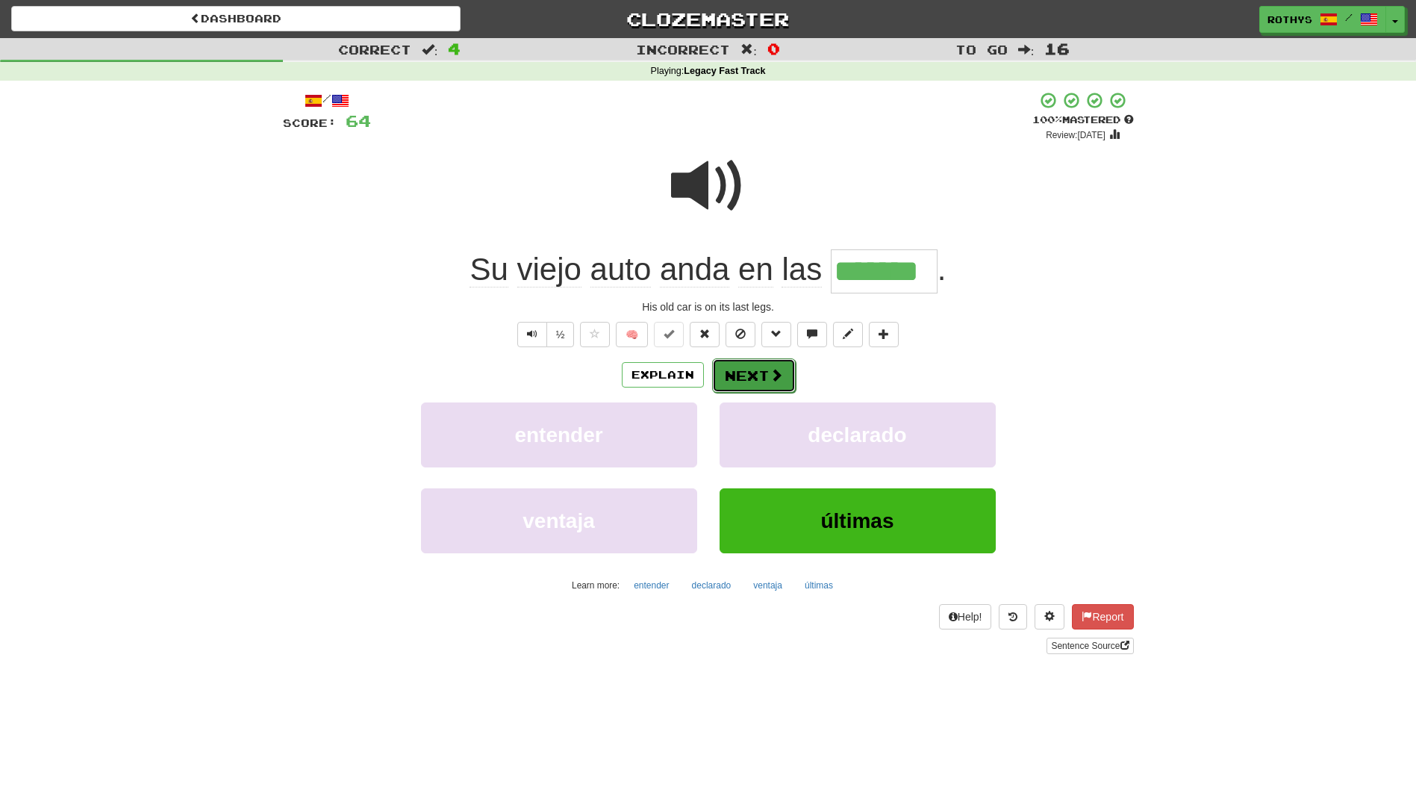
click at [770, 371] on span at bounding box center [776, 374] width 13 height 13
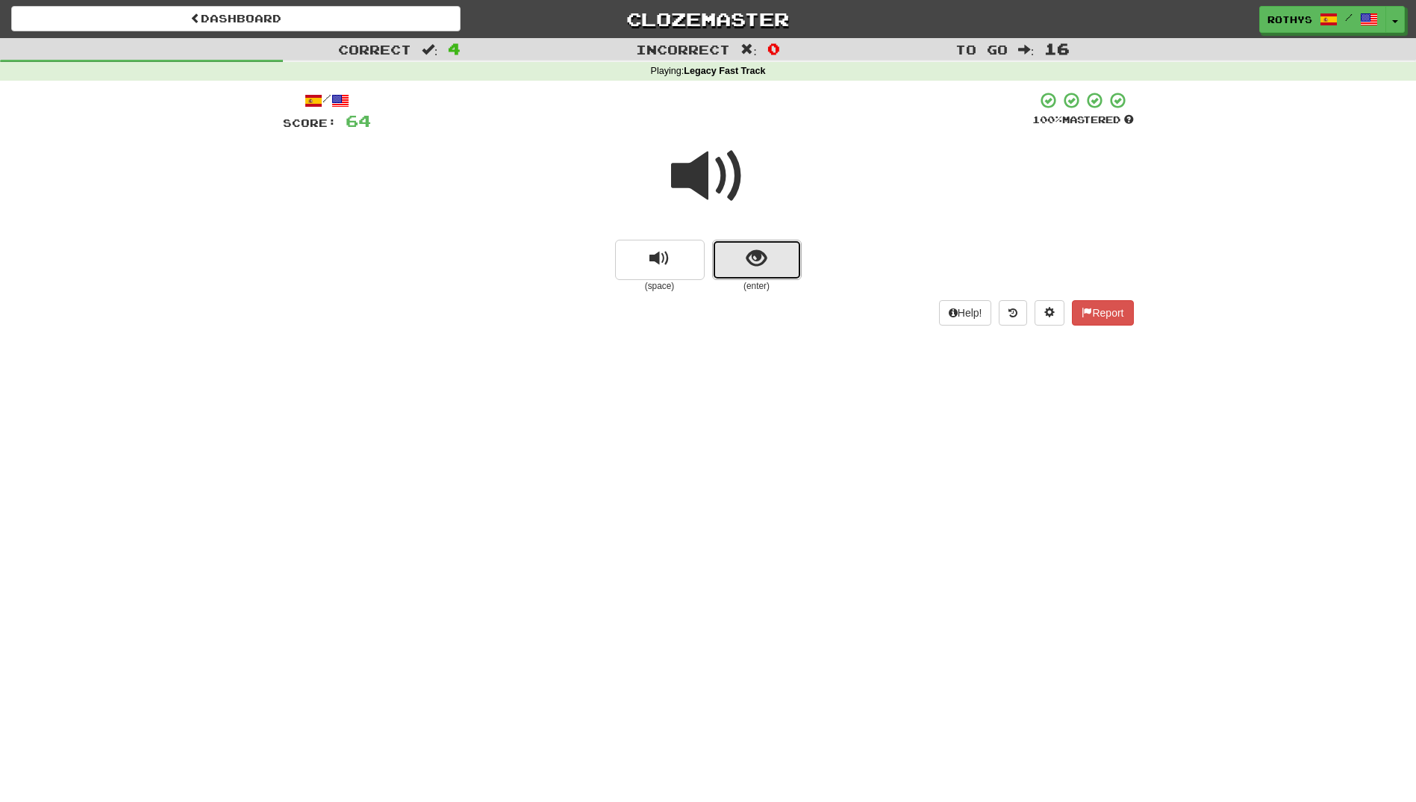
click at [769, 261] on button "show sentence" at bounding box center [757, 260] width 90 height 40
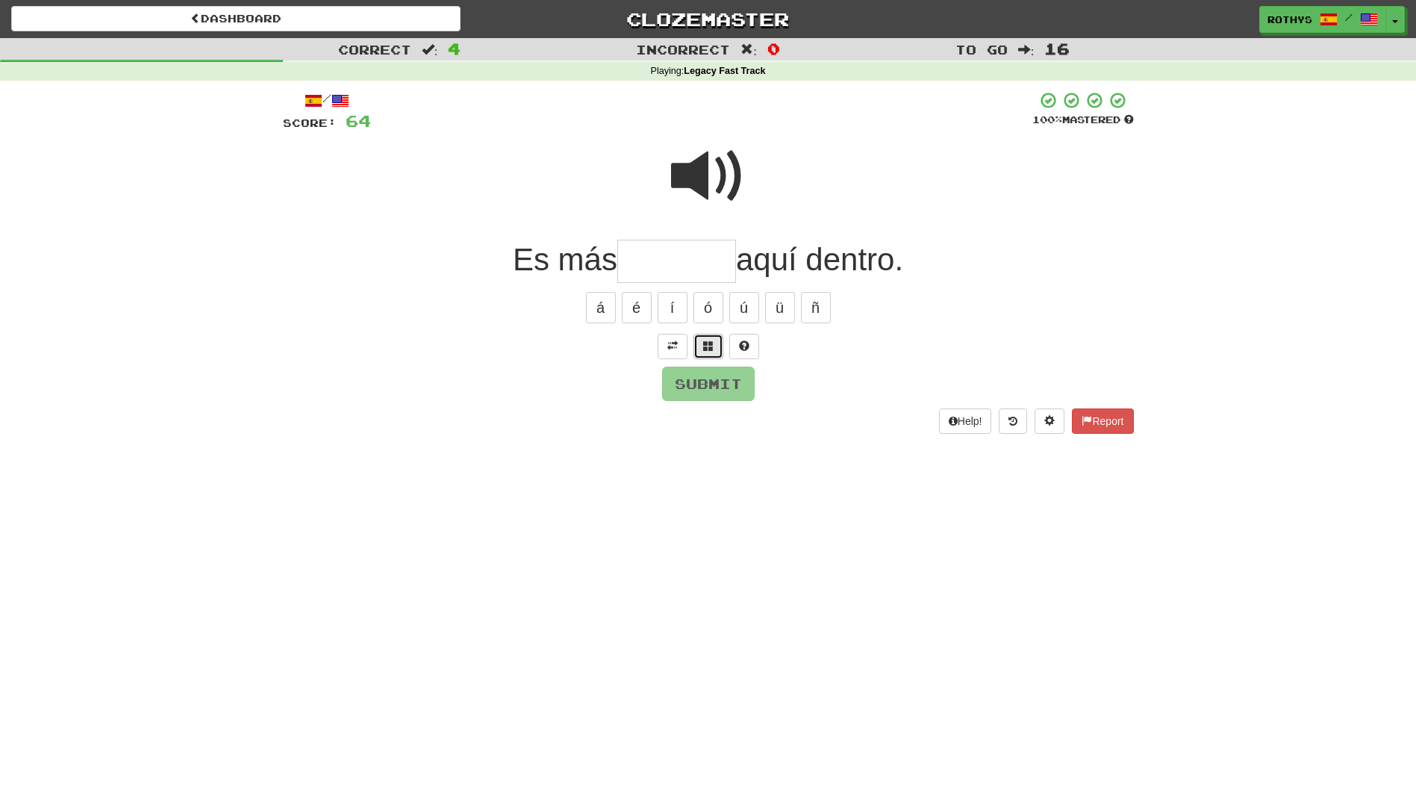
click at [700, 350] on button at bounding box center [708, 346] width 30 height 25
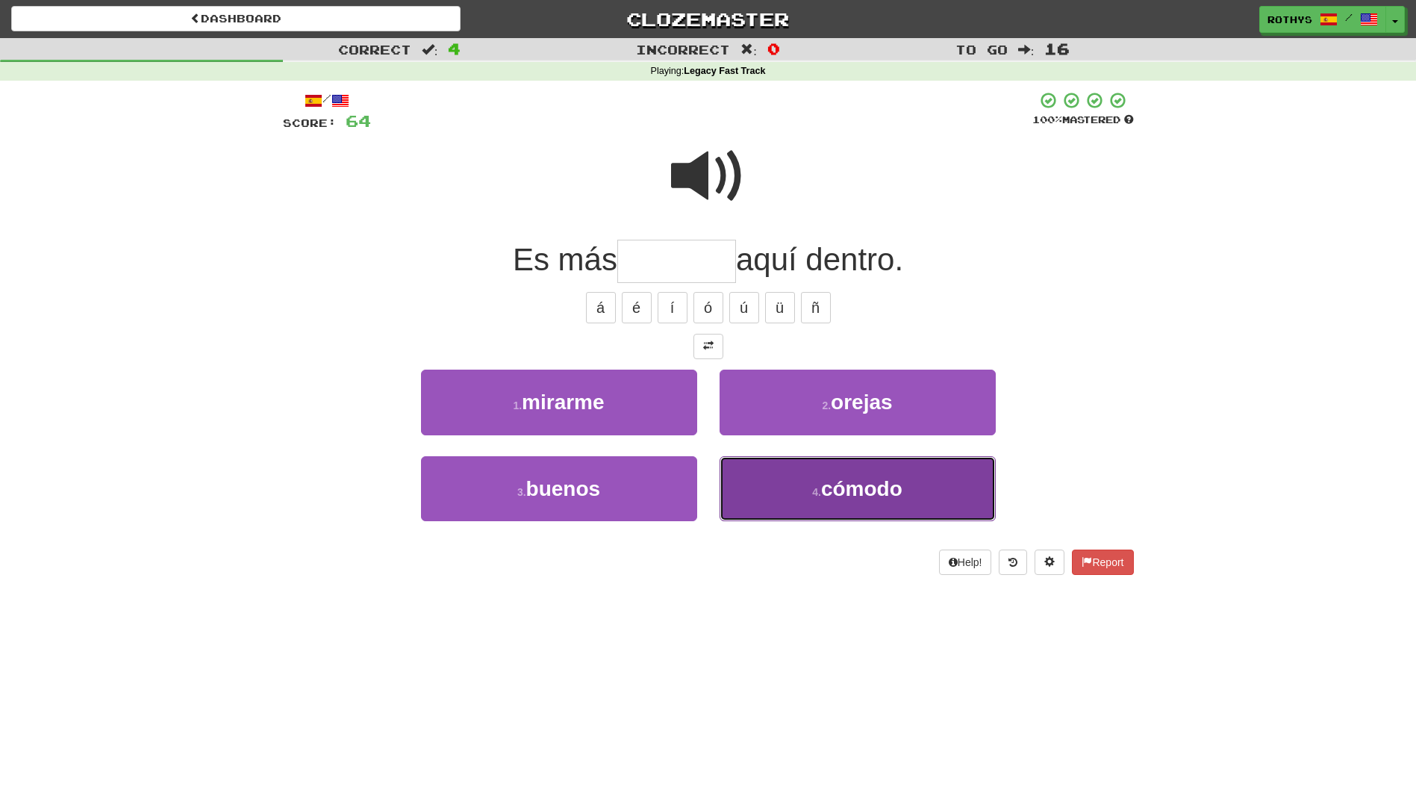
click at [870, 486] on span "cómodo" at bounding box center [861, 488] width 81 height 23
type input "******"
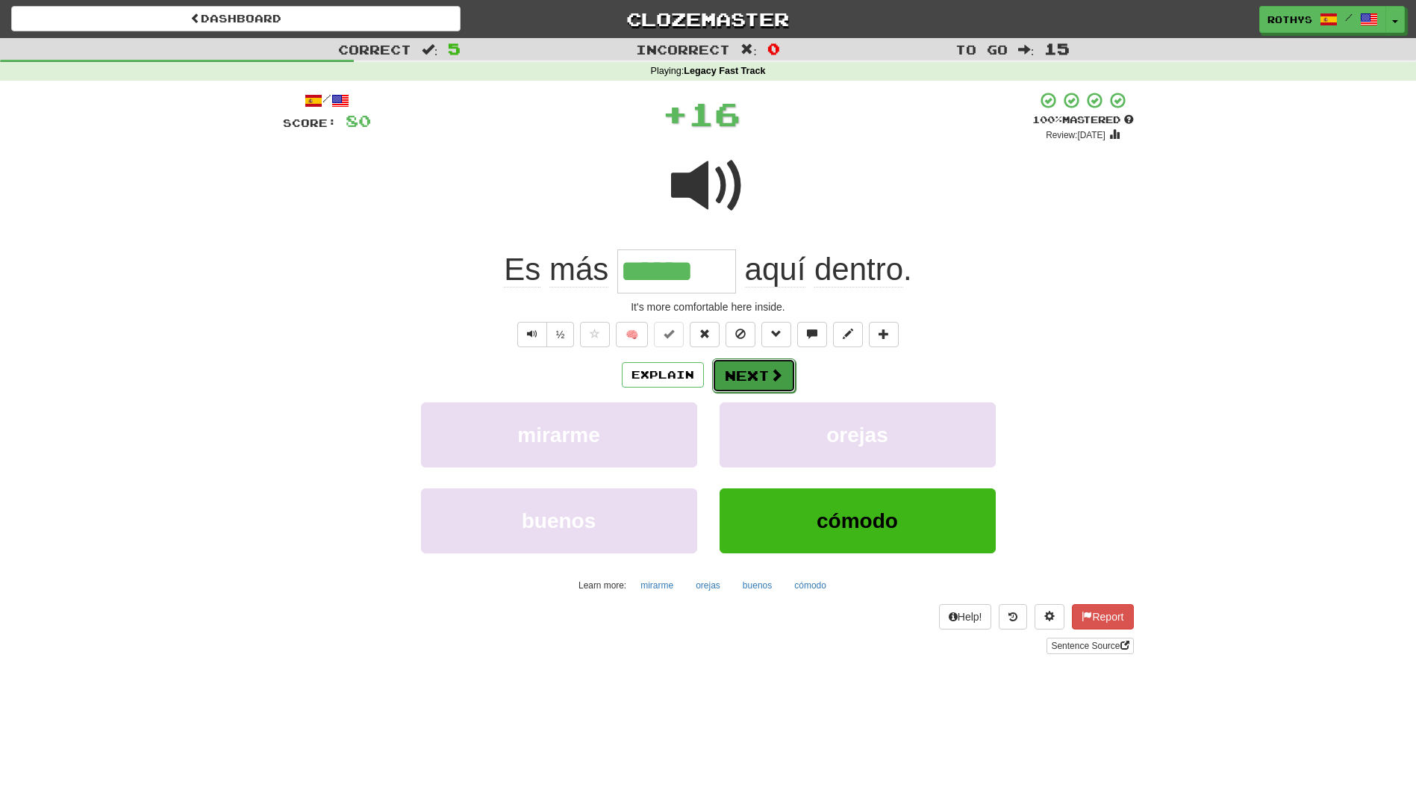
click at [758, 379] on button "Next" at bounding box center [754, 375] width 84 height 34
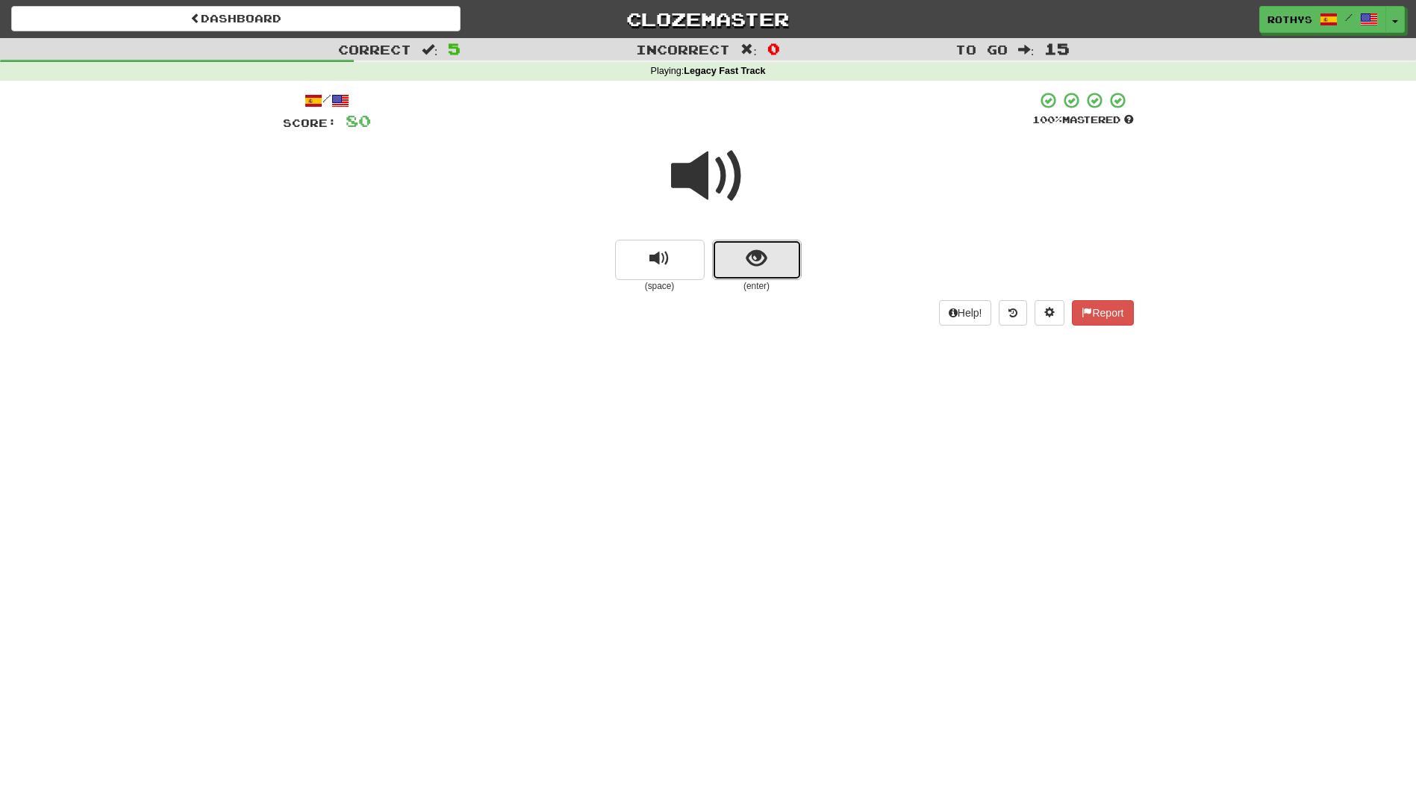
click at [770, 258] on button "show sentence" at bounding box center [757, 260] width 90 height 40
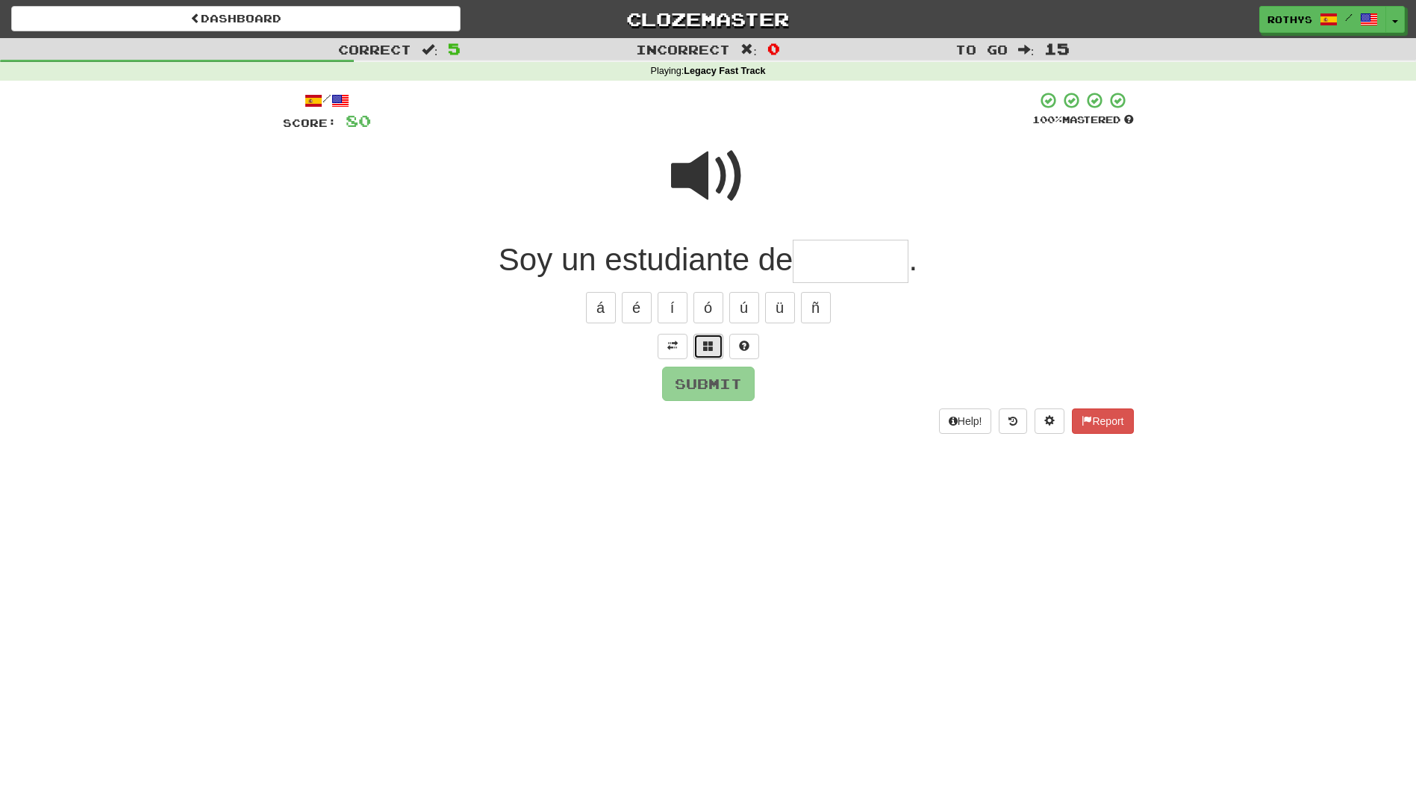
click at [718, 347] on button at bounding box center [708, 346] width 30 height 25
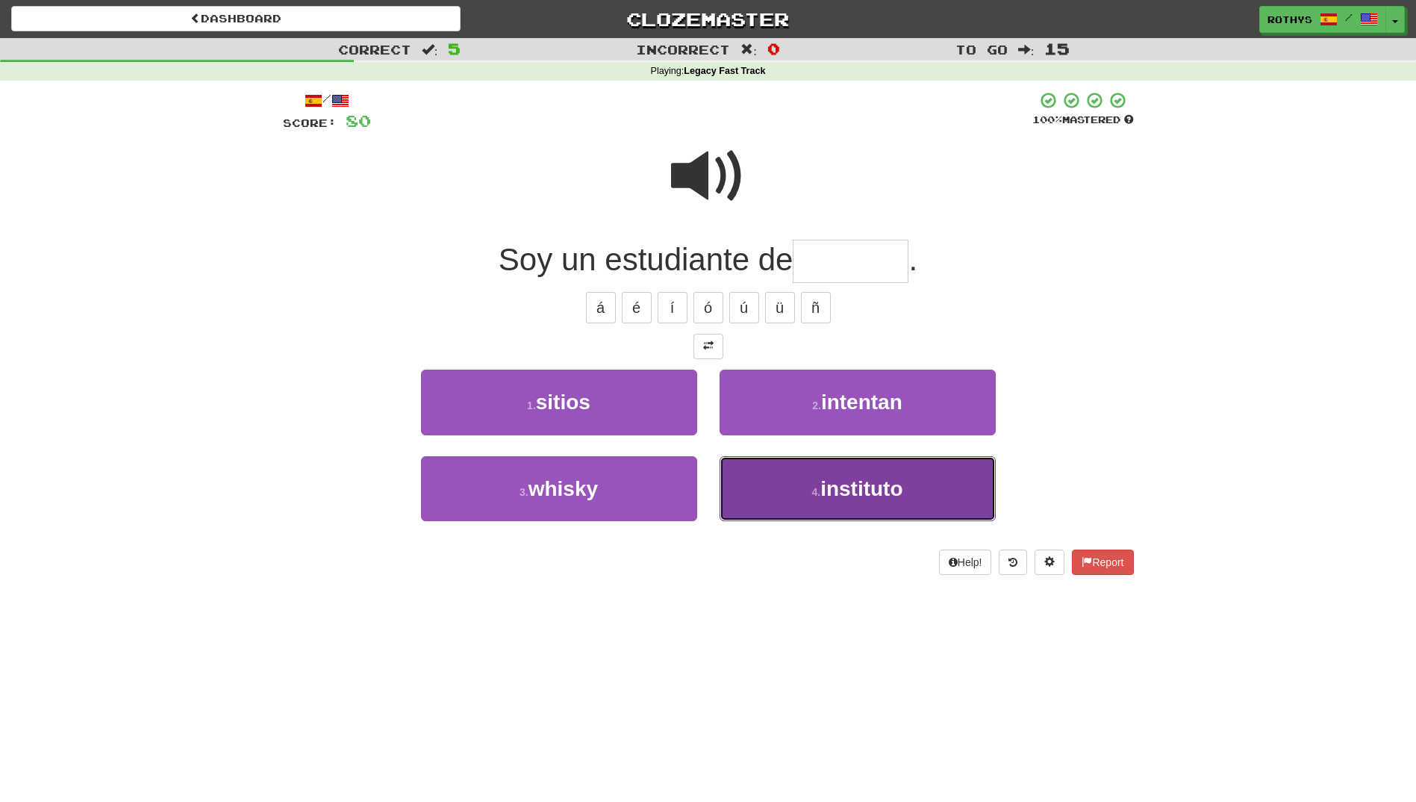
click at [811, 482] on button "4 . instituto" at bounding box center [858, 488] width 276 height 65
type input "*********"
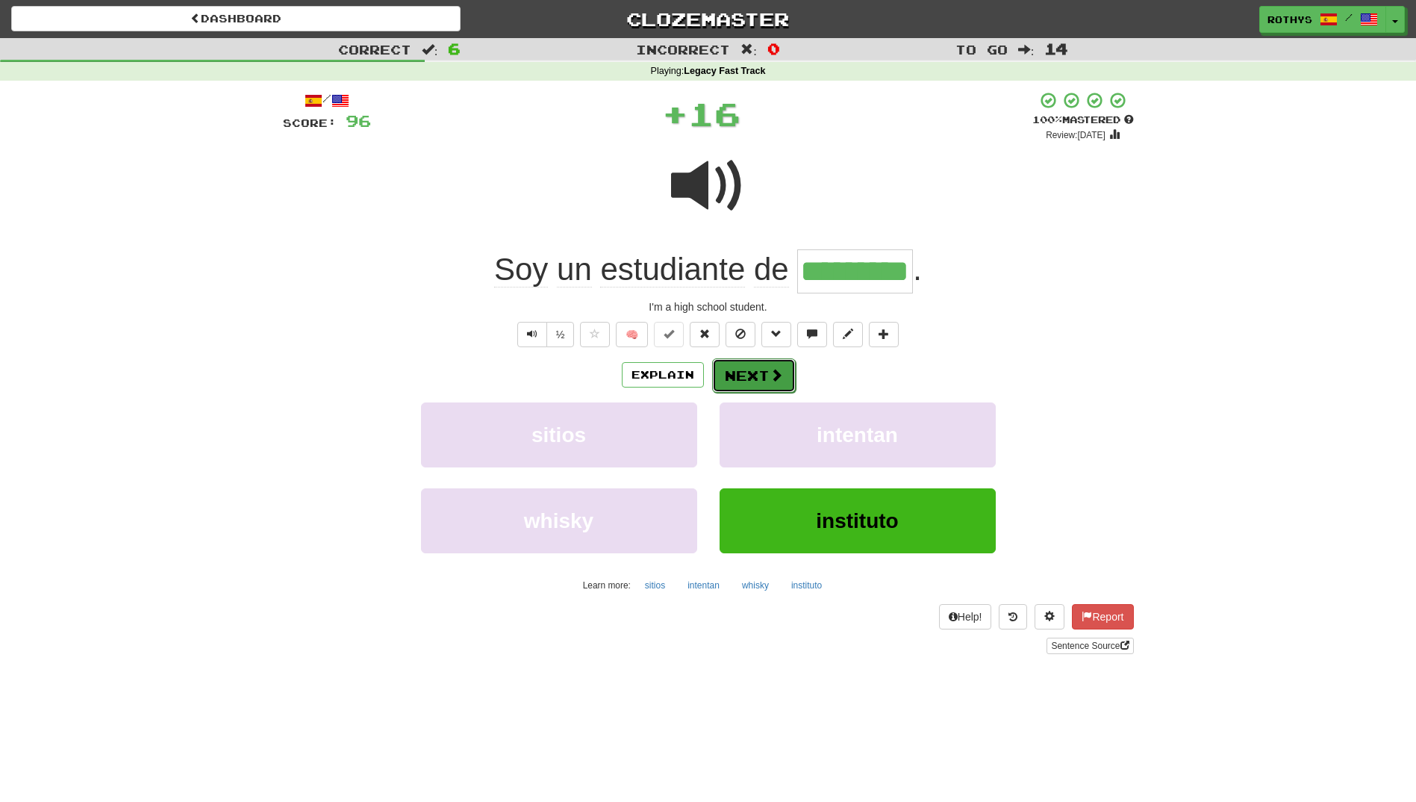
click at [763, 372] on button "Next" at bounding box center [754, 375] width 84 height 34
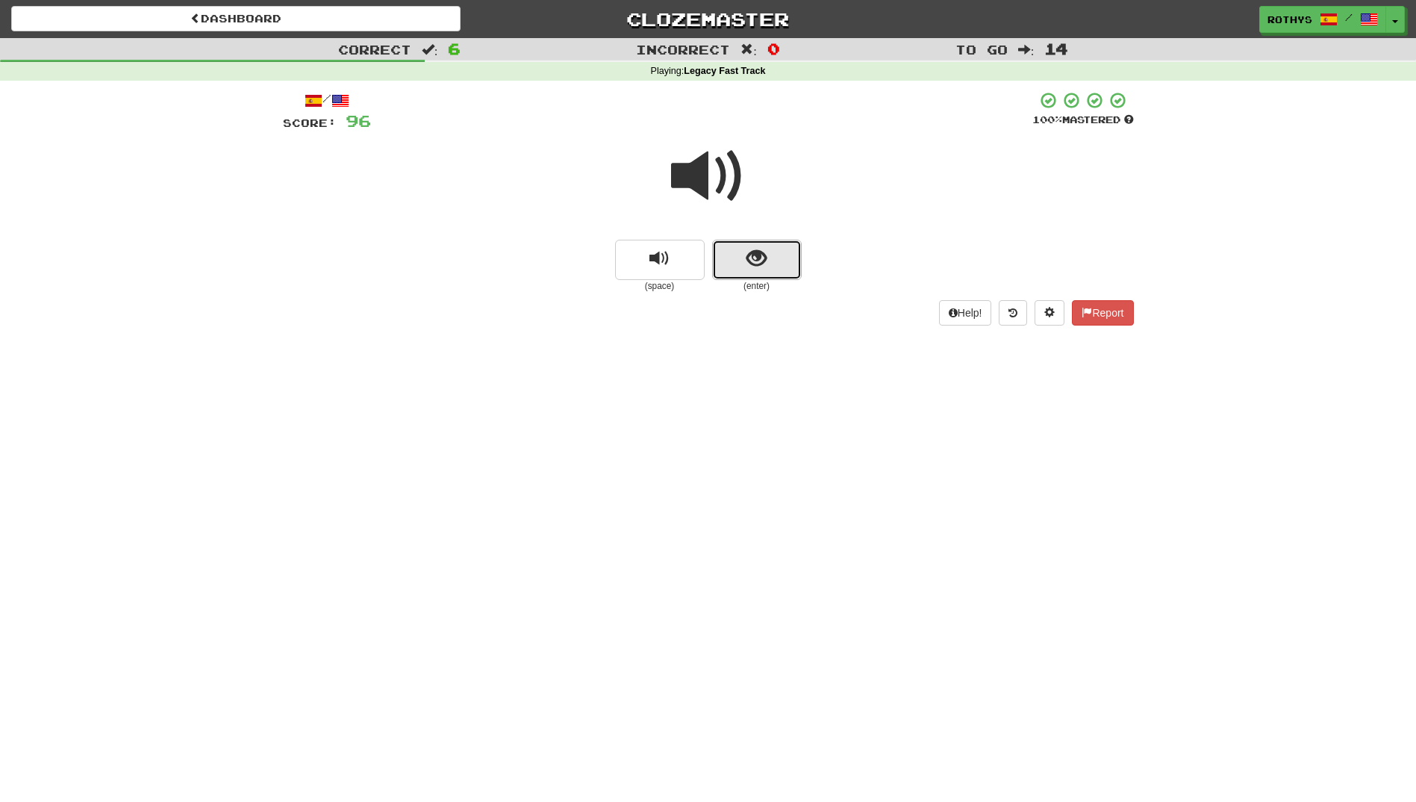
click at [755, 264] on span "show sentence" at bounding box center [756, 259] width 20 height 20
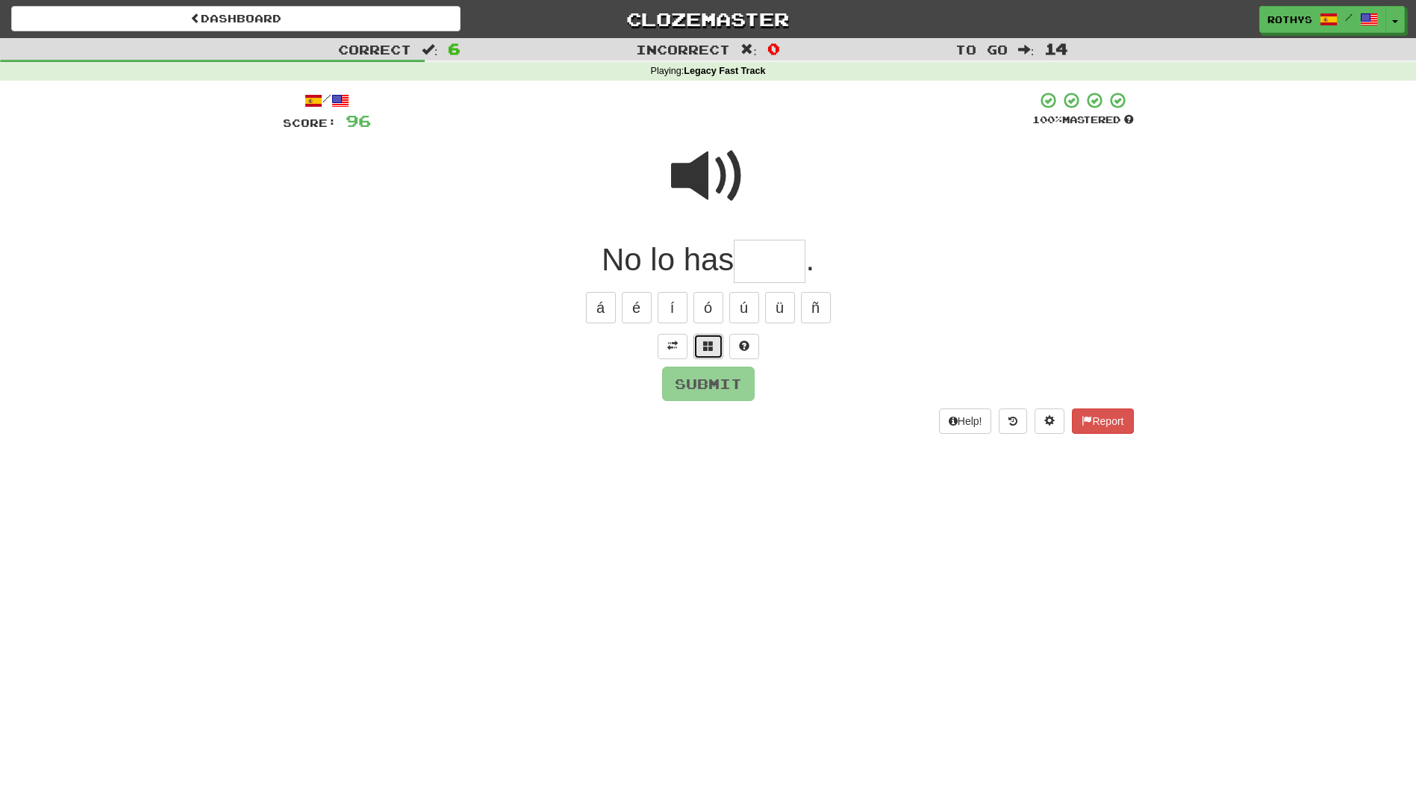
click at [702, 356] on button at bounding box center [708, 346] width 30 height 25
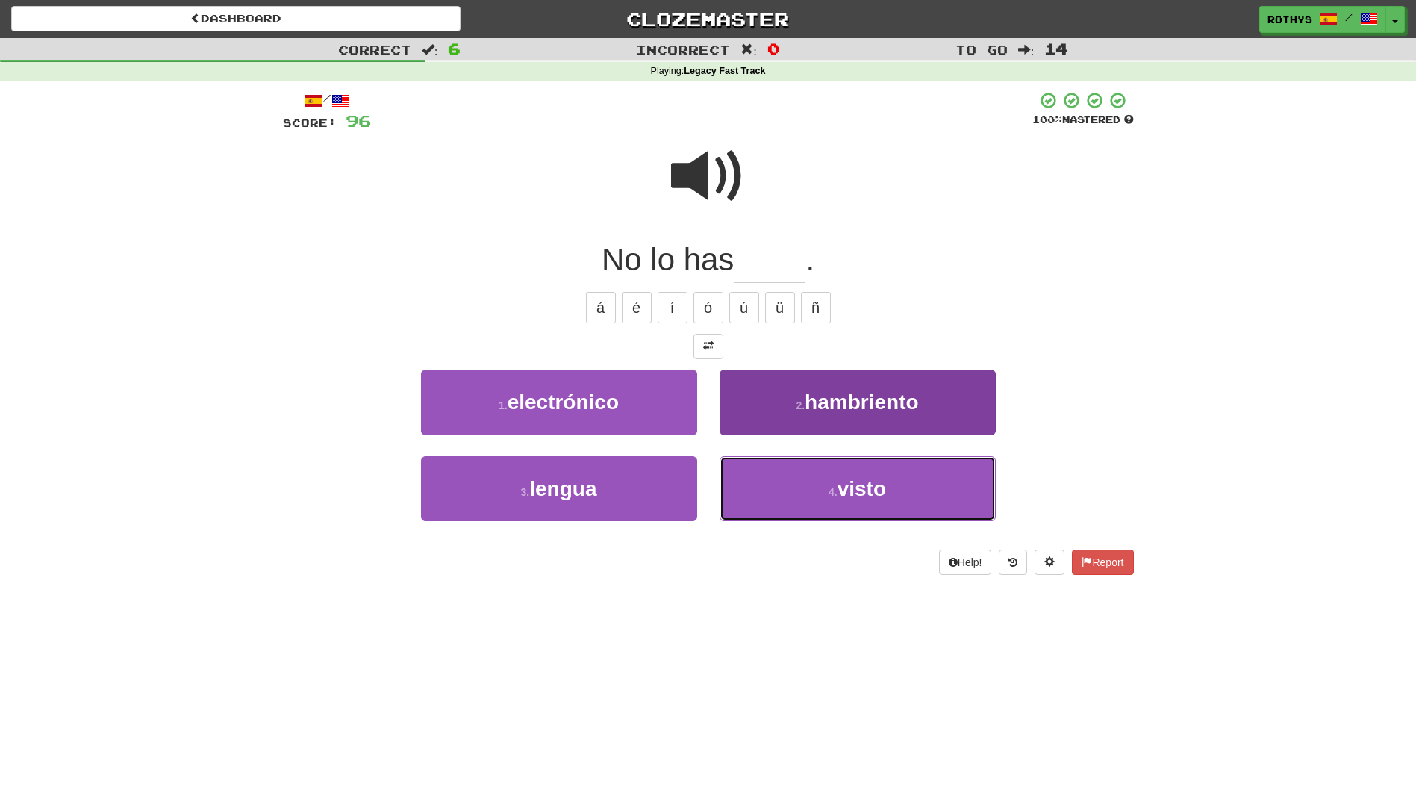
drag, startPoint x: 858, startPoint y: 484, endPoint x: 860, endPoint y: 466, distance: 18.8
click at [858, 484] on span "visto" at bounding box center [862, 488] width 49 height 23
type input "*****"
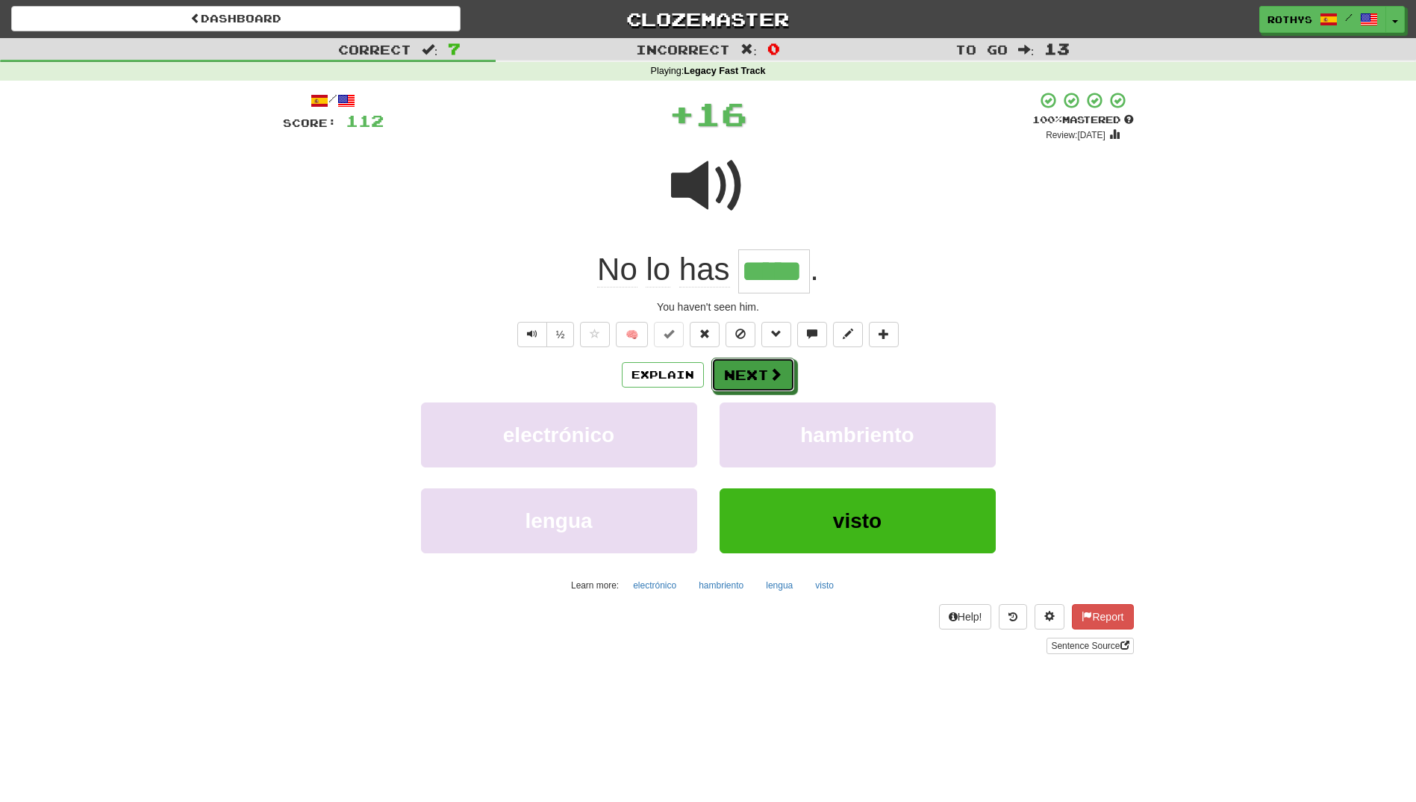
click at [758, 367] on button "Next" at bounding box center [753, 375] width 84 height 34
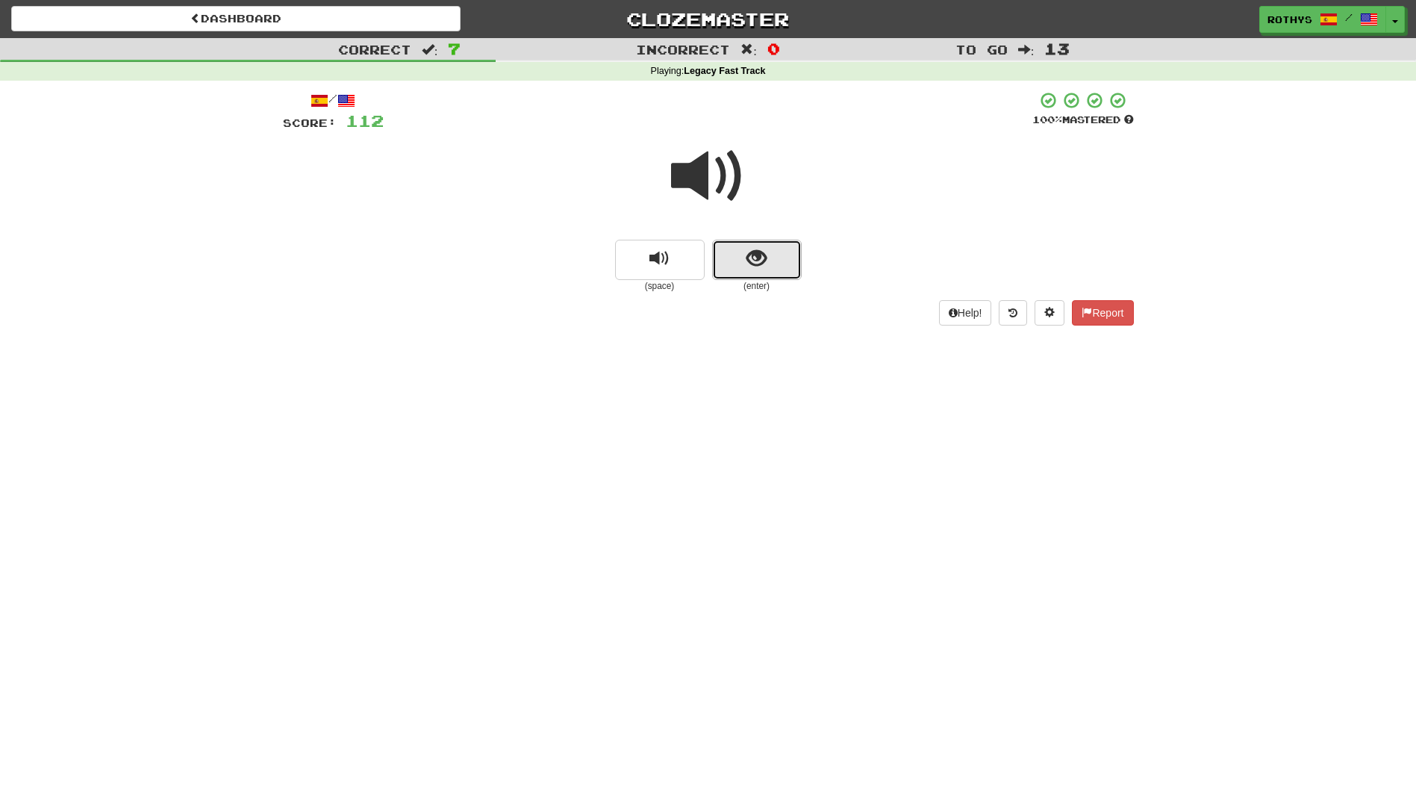
click at [749, 263] on span "show sentence" at bounding box center [756, 259] width 20 height 20
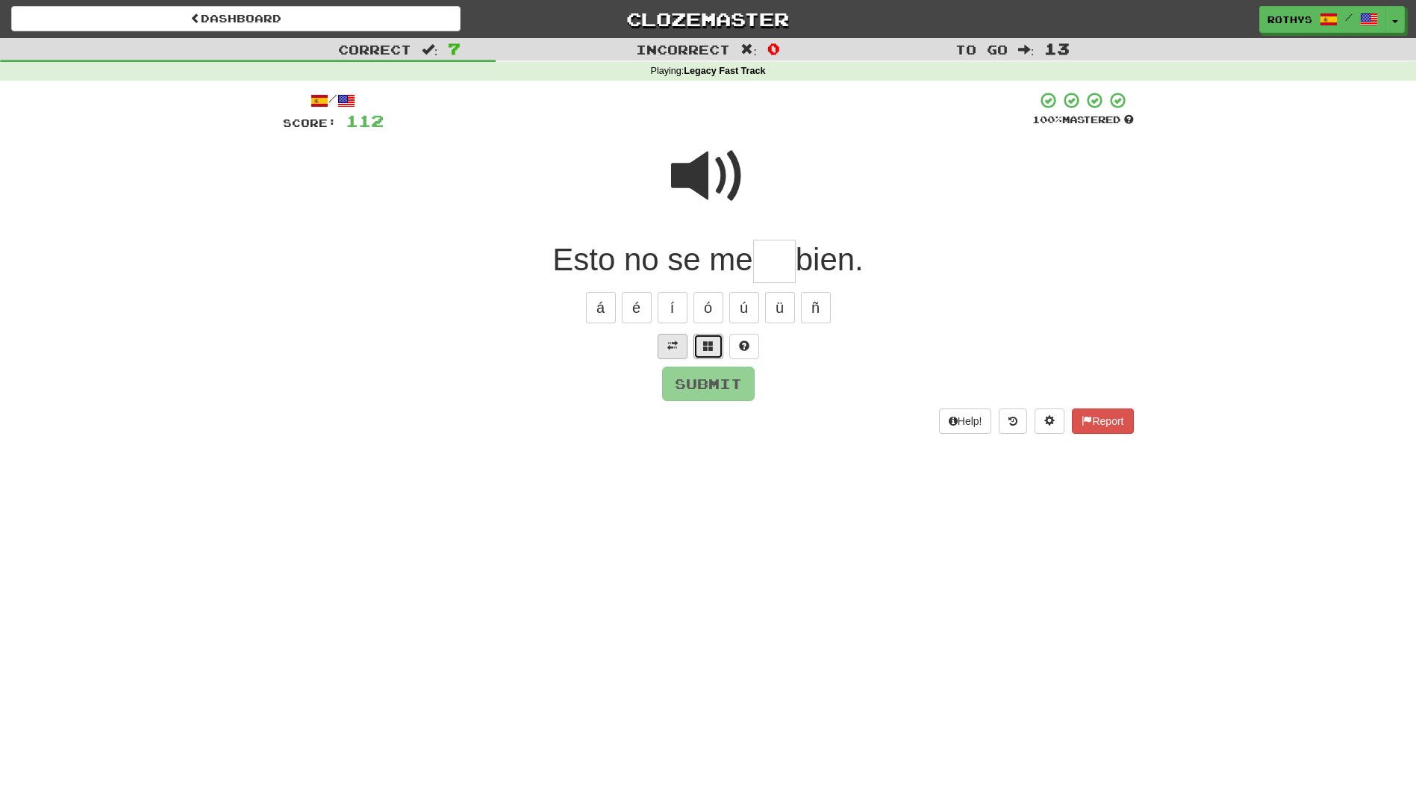
click at [711, 348] on span at bounding box center [708, 345] width 10 height 10
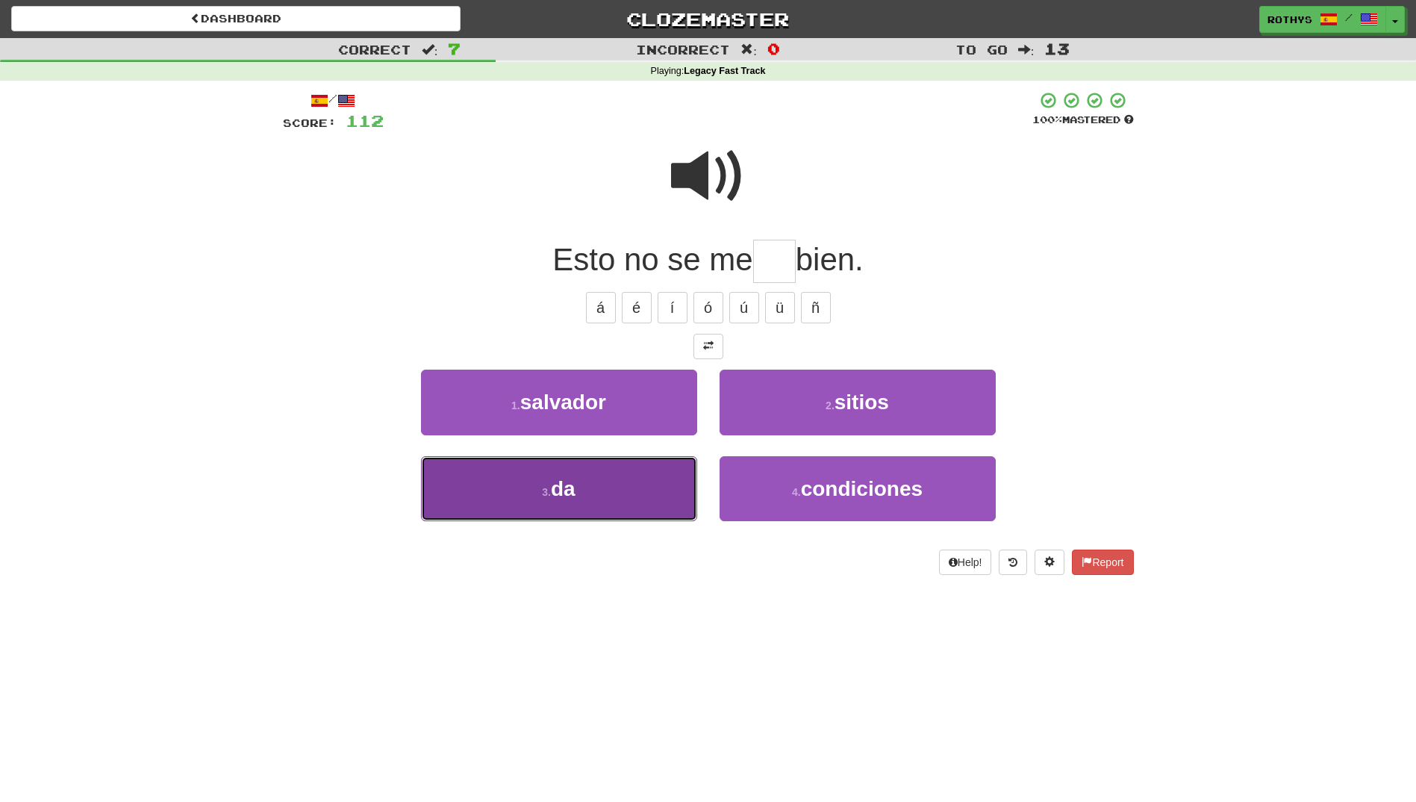
click at [602, 501] on button "3 . da" at bounding box center [559, 488] width 276 height 65
type input "**"
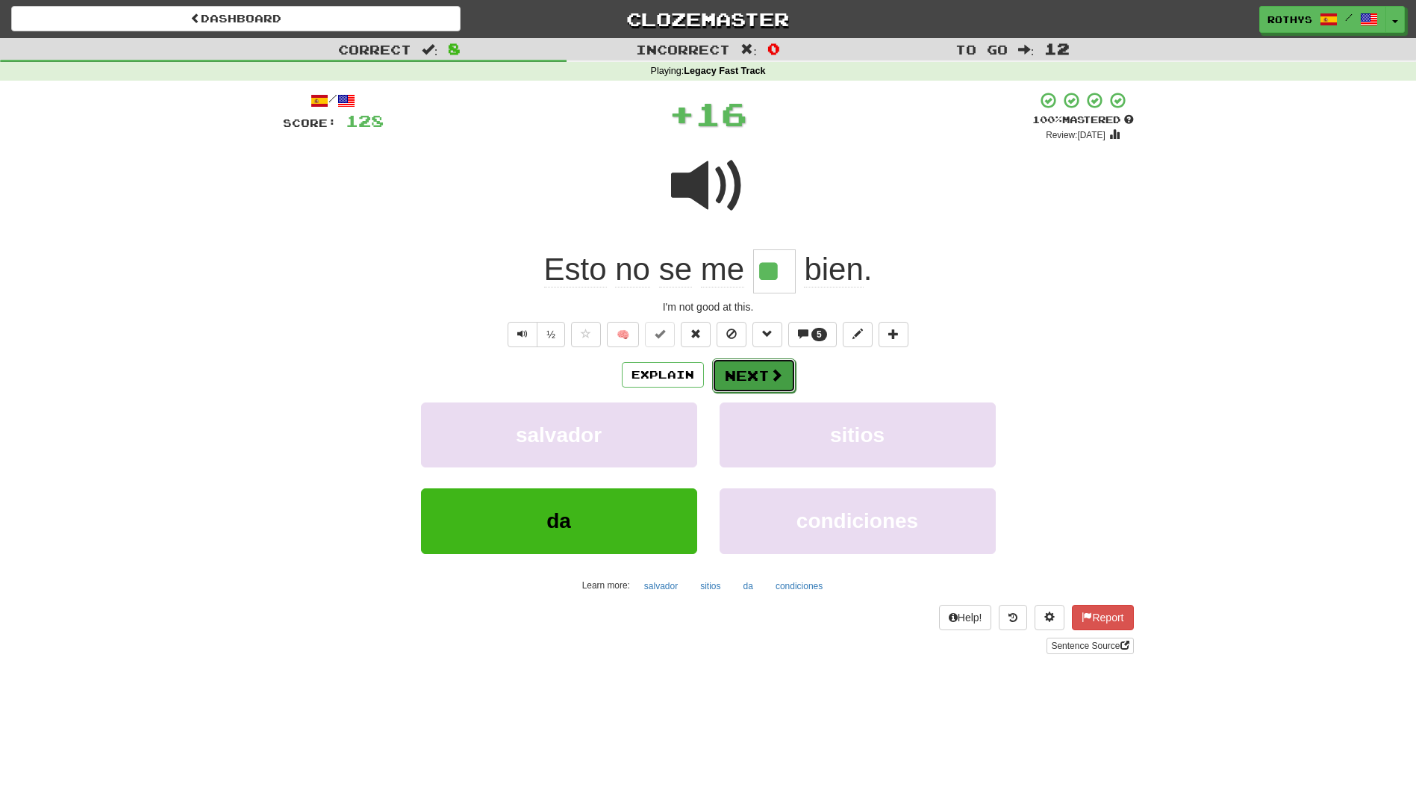
click at [744, 371] on button "Next" at bounding box center [754, 375] width 84 height 34
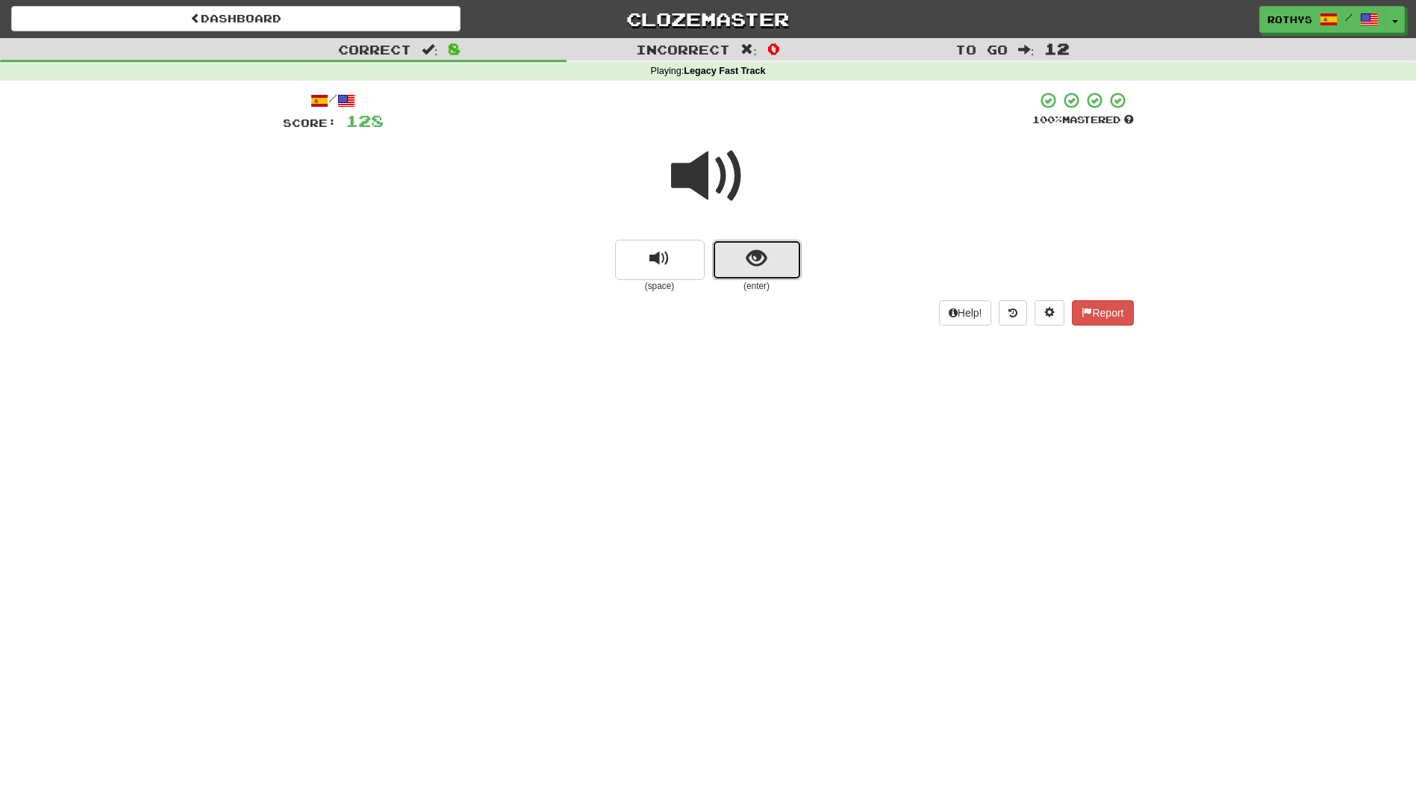
click at [748, 261] on span "show sentence" at bounding box center [756, 259] width 20 height 20
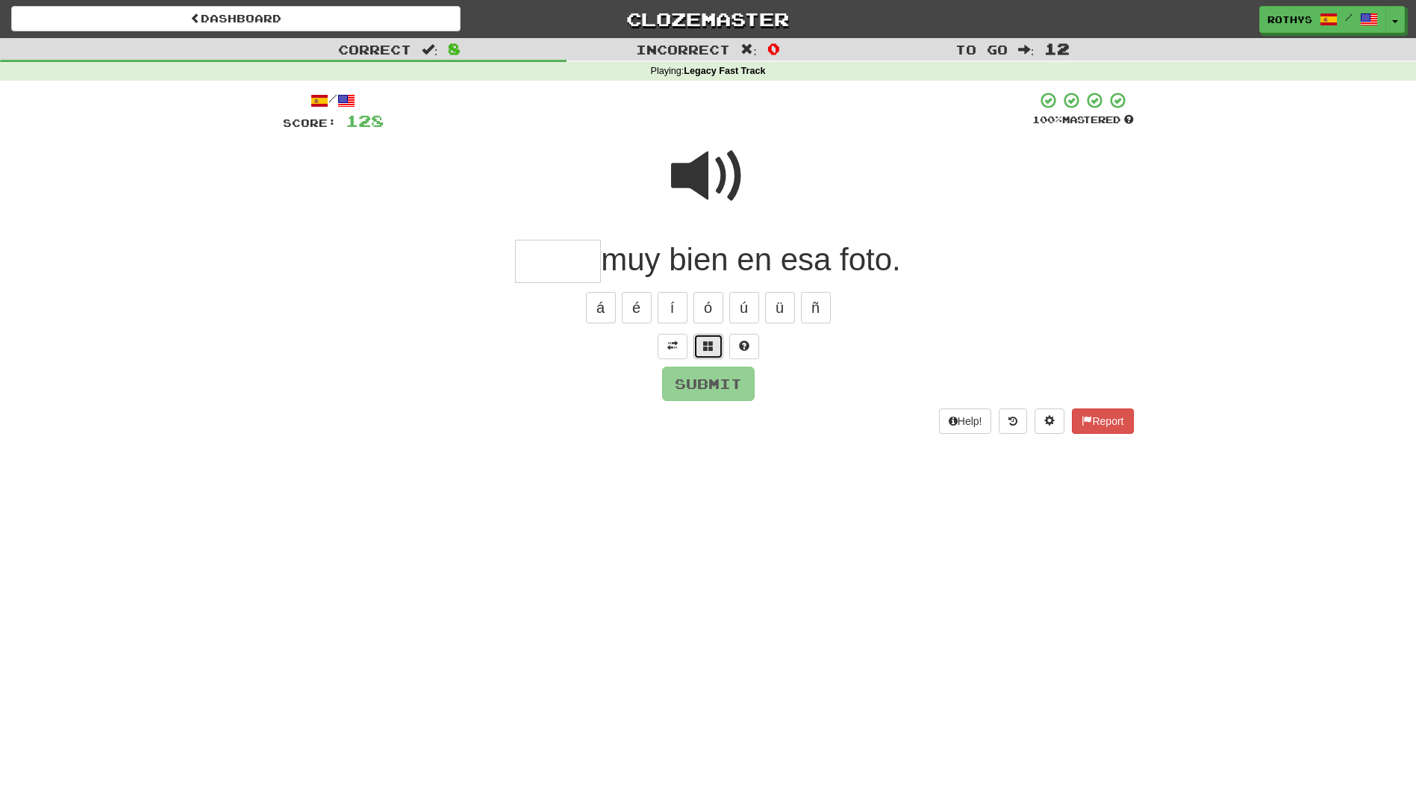
click at [707, 345] on span at bounding box center [708, 345] width 10 height 10
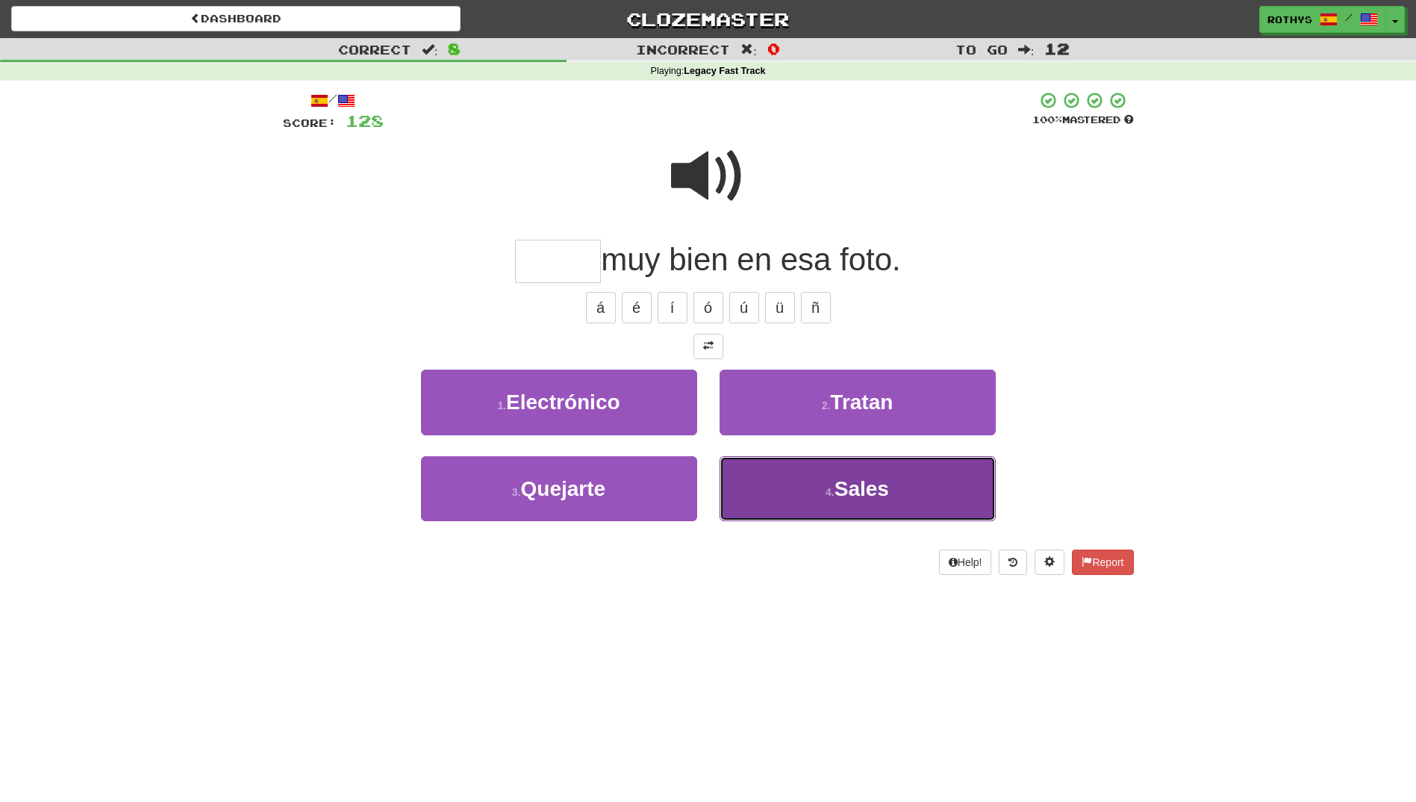
click at [858, 481] on span "Sales" at bounding box center [862, 488] width 54 height 23
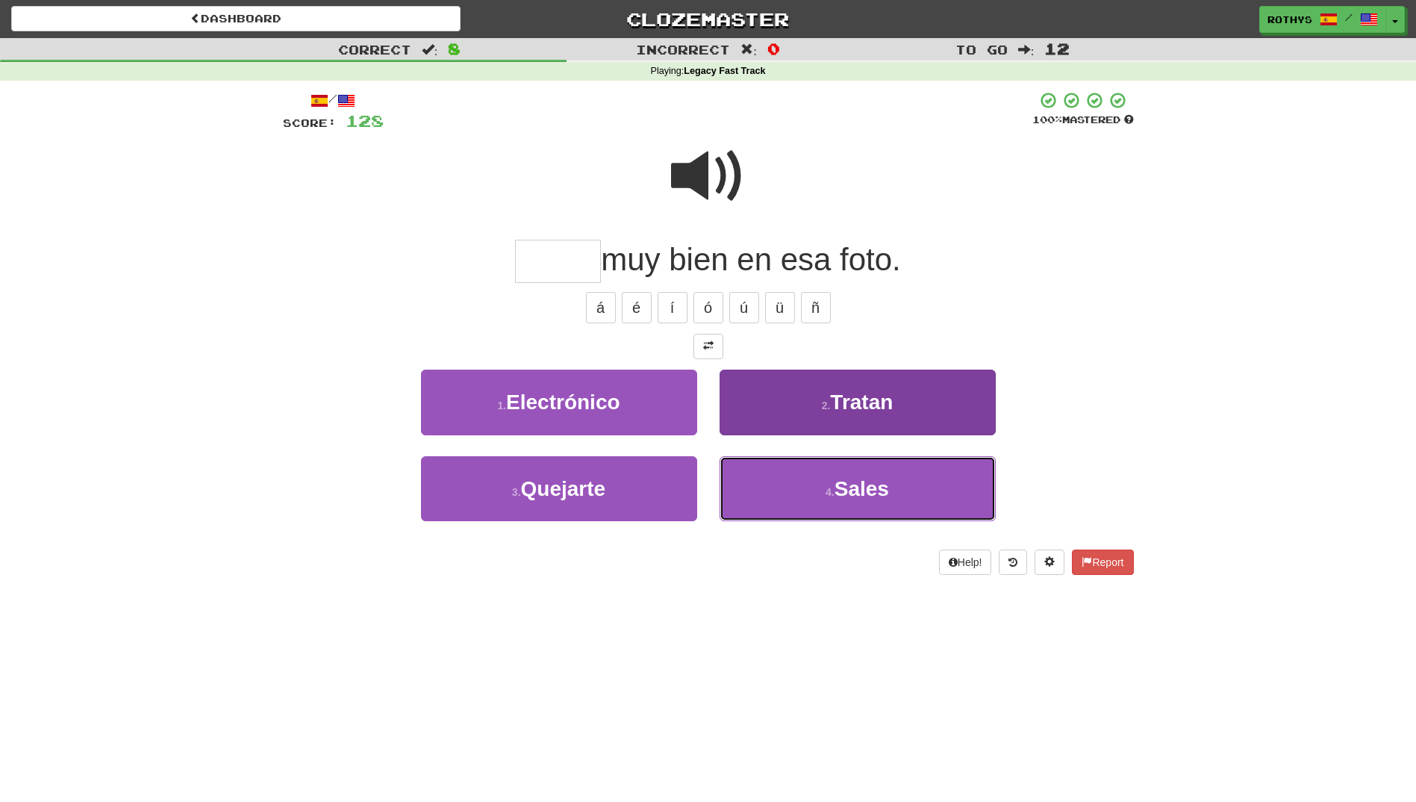
type input "*****"
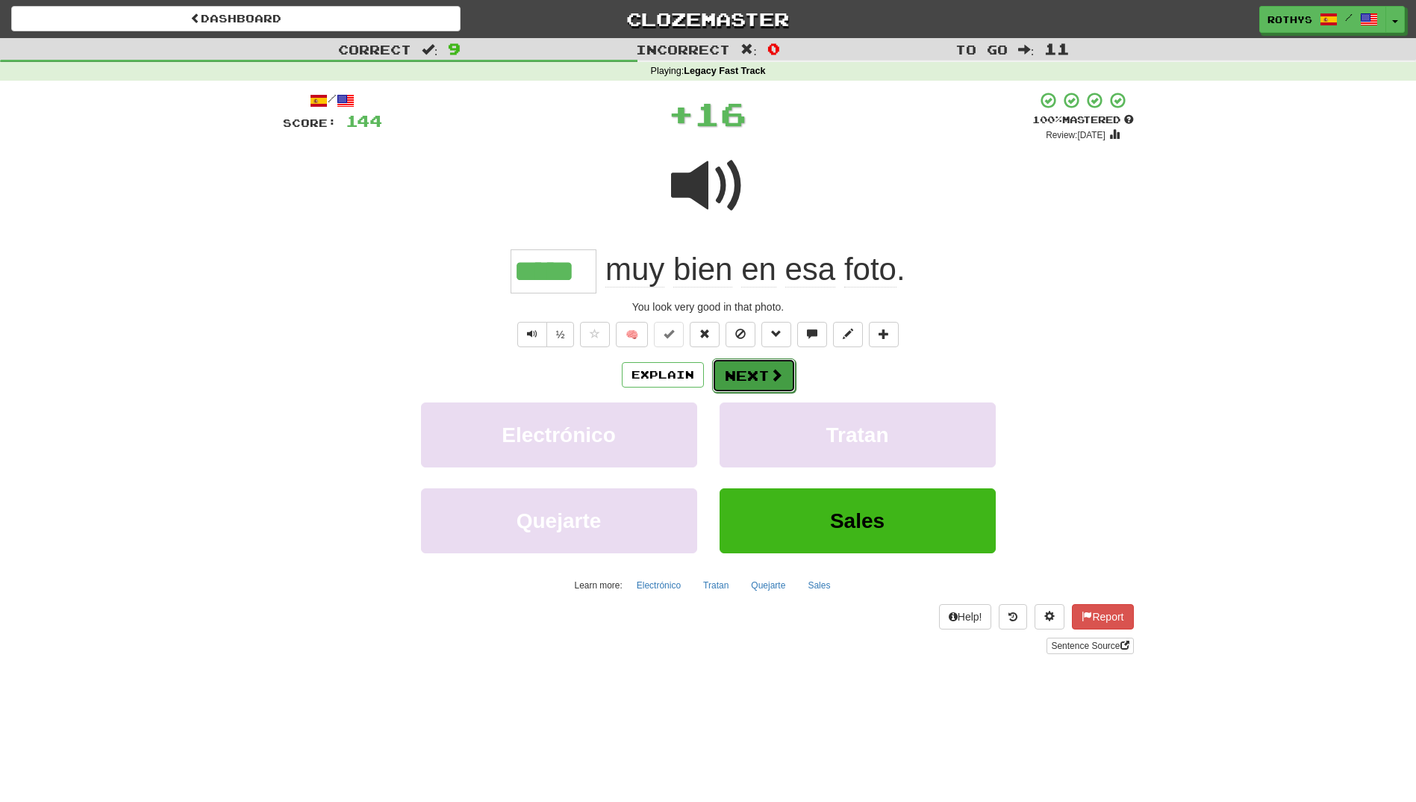
drag, startPoint x: 737, startPoint y: 377, endPoint x: 732, endPoint y: 369, distance: 9.4
click at [736, 377] on button "Next" at bounding box center [753, 375] width 84 height 34
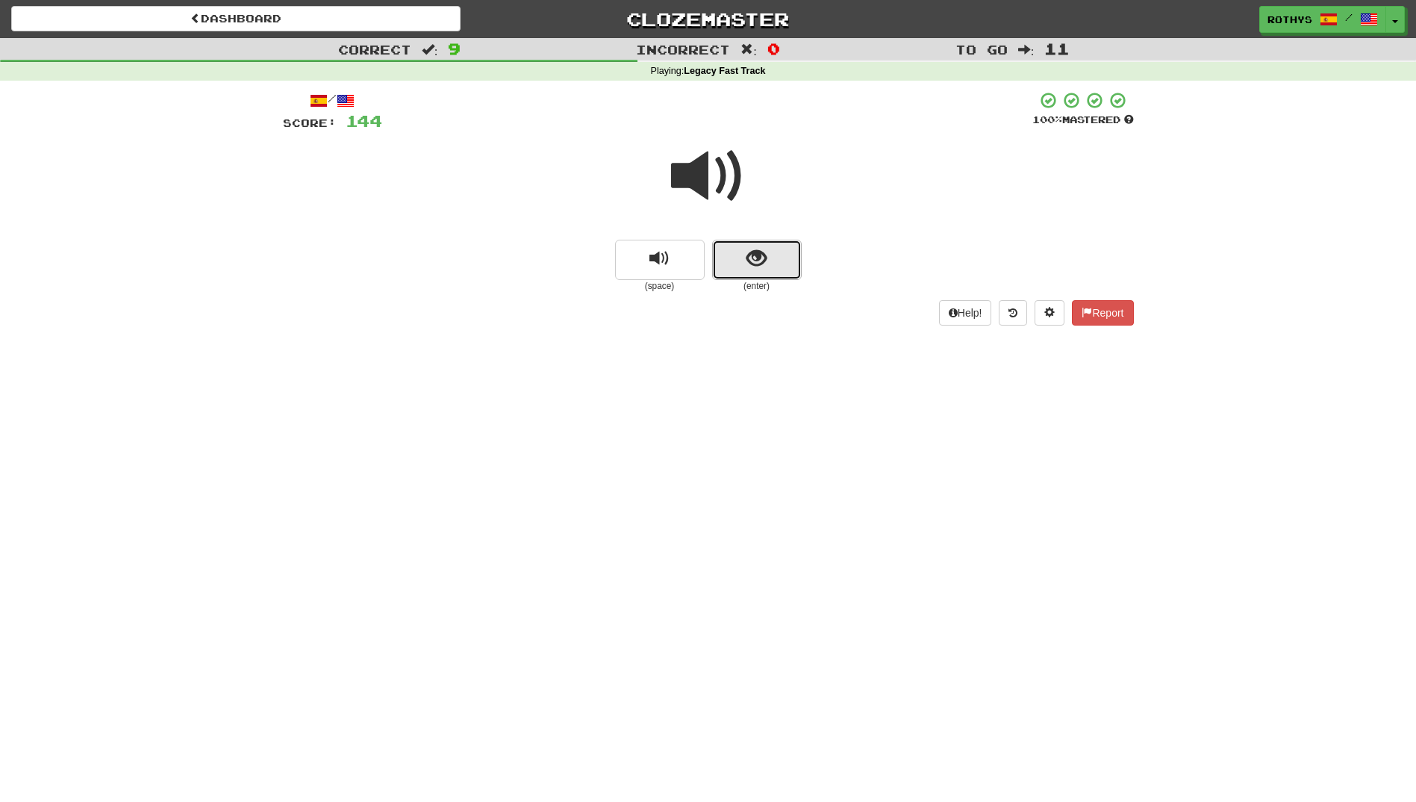
click at [749, 255] on span "show sentence" at bounding box center [756, 259] width 20 height 20
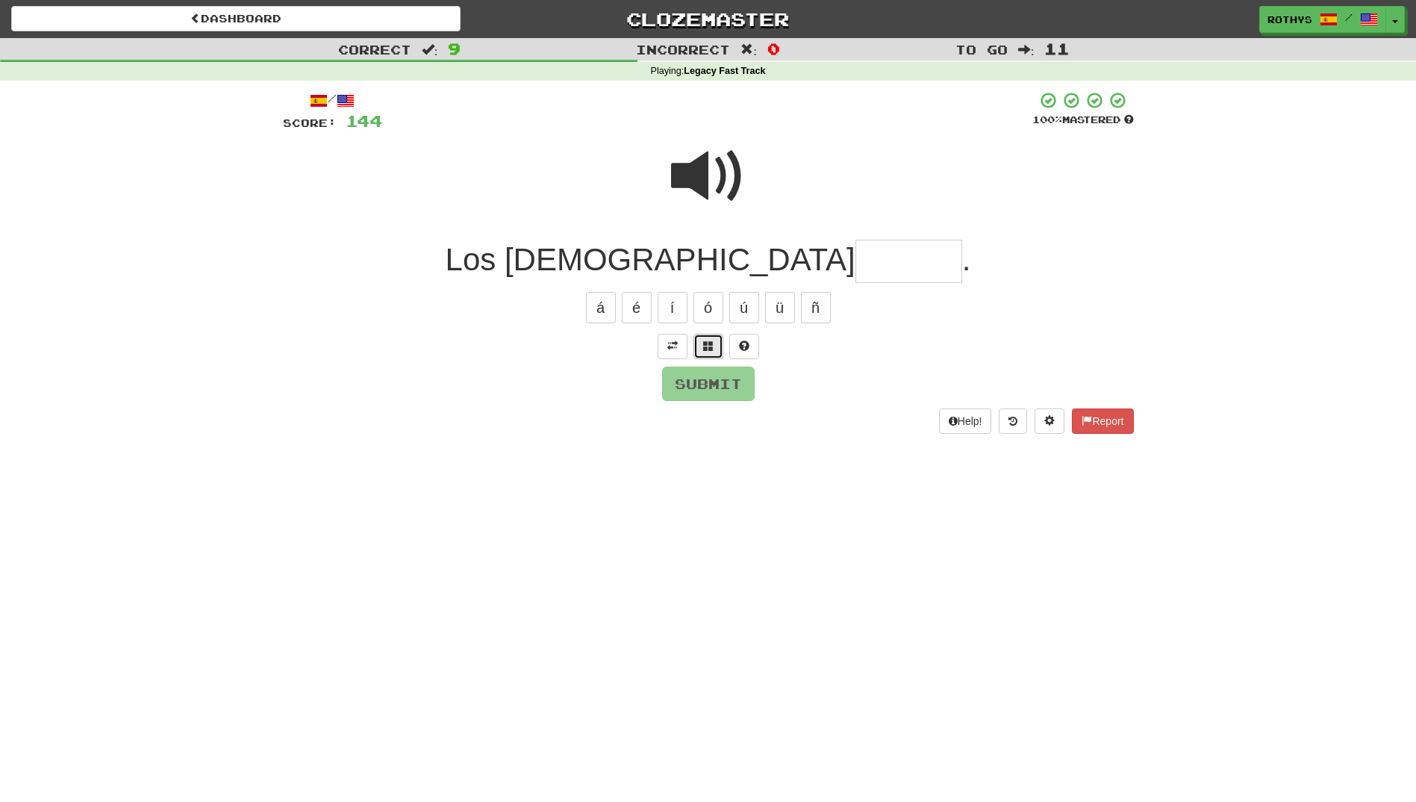
click at [700, 350] on button at bounding box center [708, 346] width 30 height 25
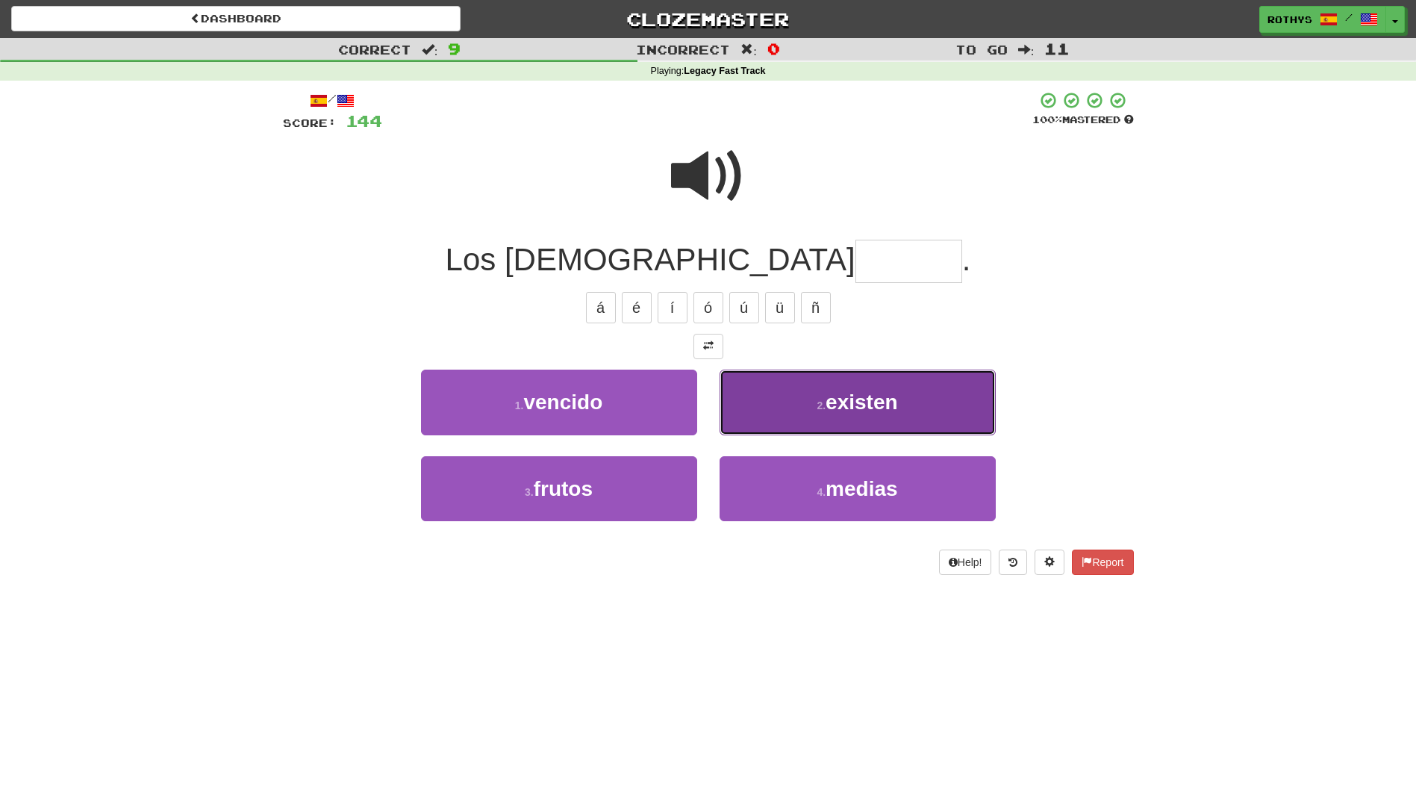
click at [866, 399] on span "existen" at bounding box center [862, 401] width 72 height 23
type input "*******"
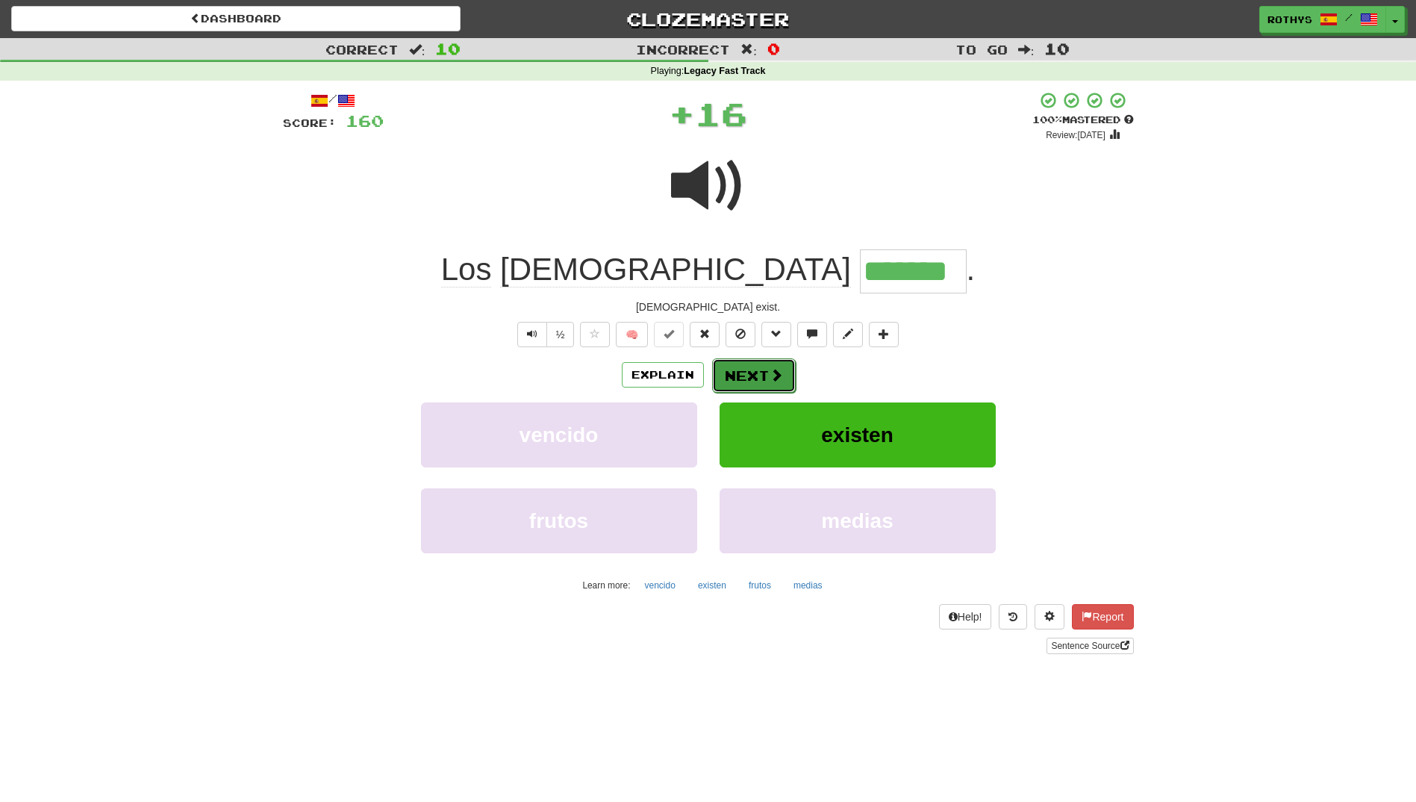
click at [760, 376] on button "Next" at bounding box center [754, 375] width 84 height 34
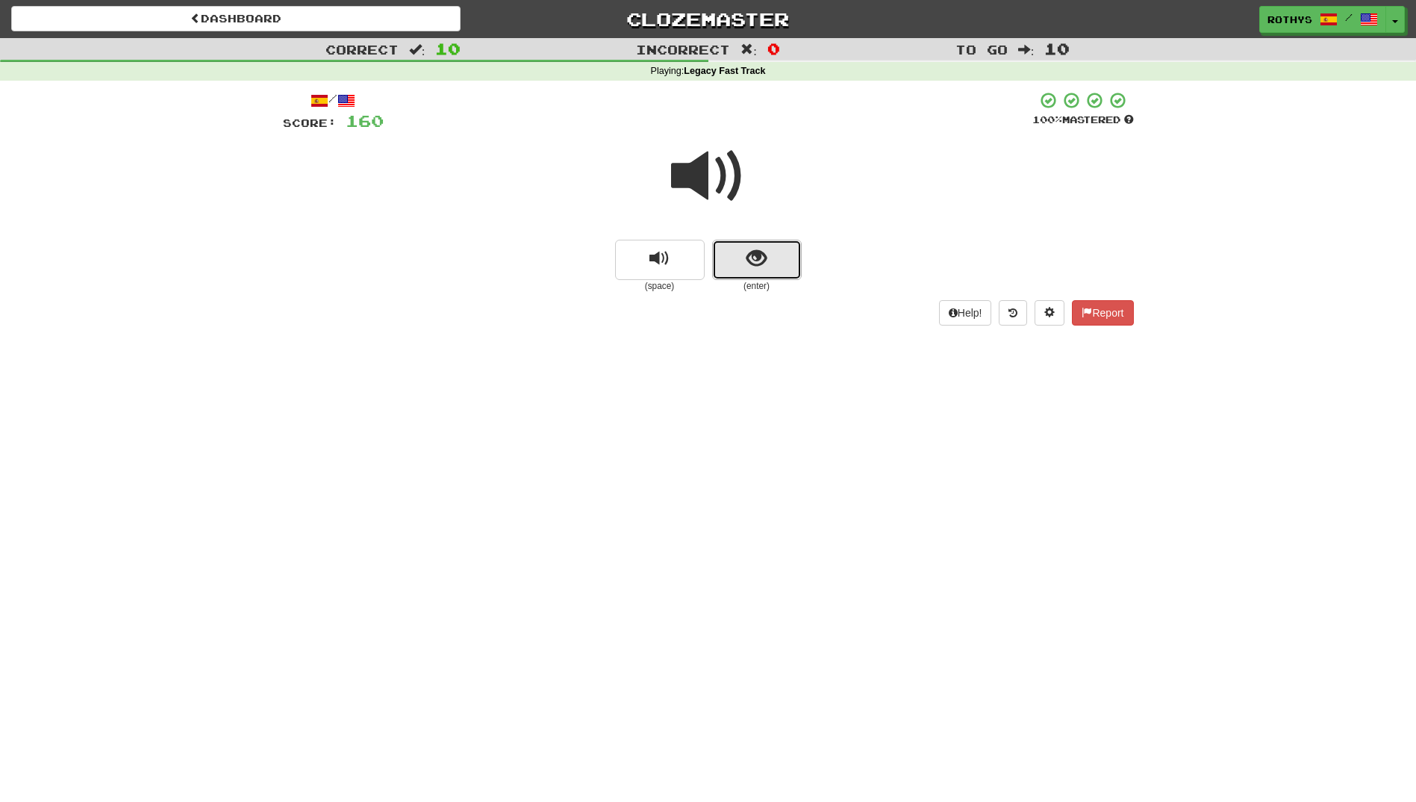
click at [747, 259] on span "show sentence" at bounding box center [756, 259] width 20 height 20
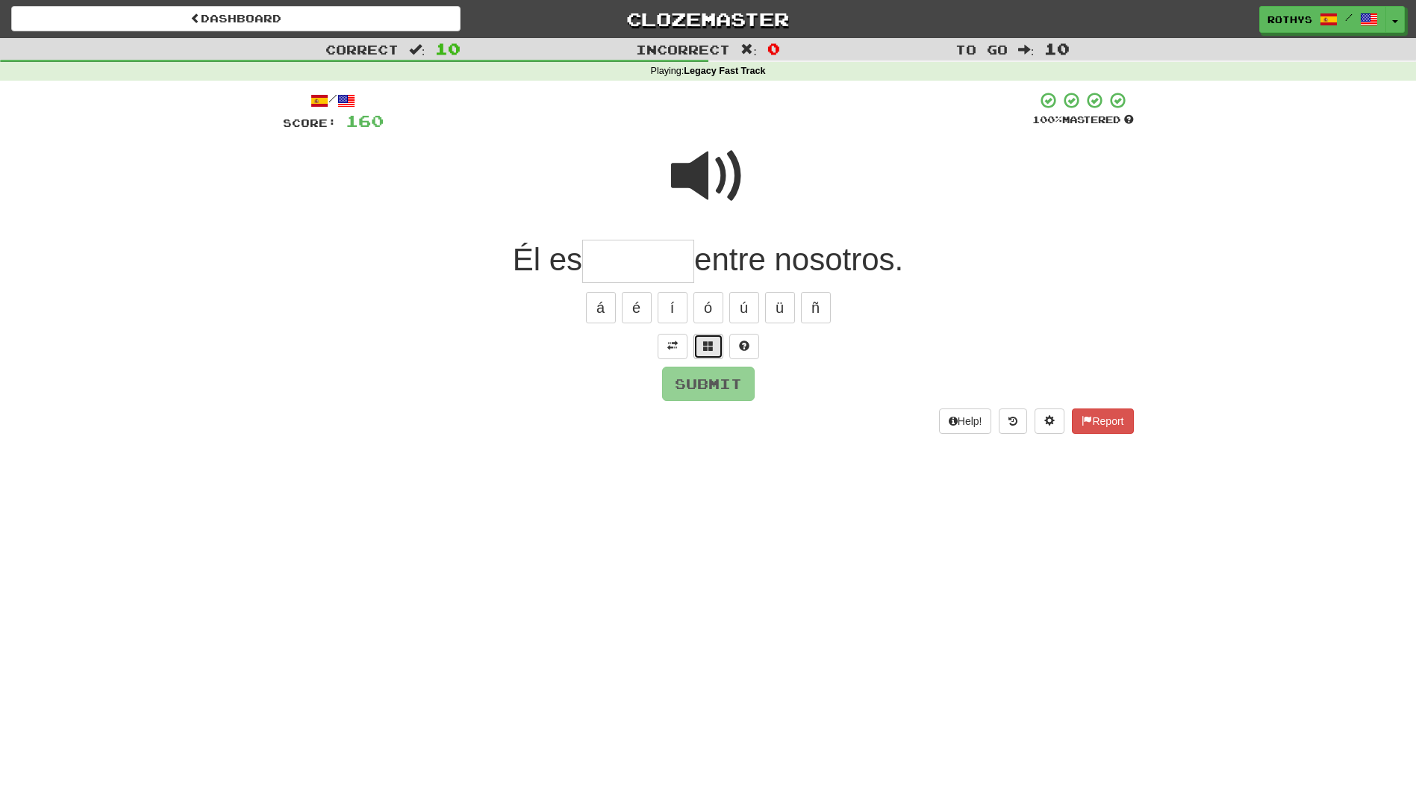
click at [716, 344] on button at bounding box center [708, 346] width 30 height 25
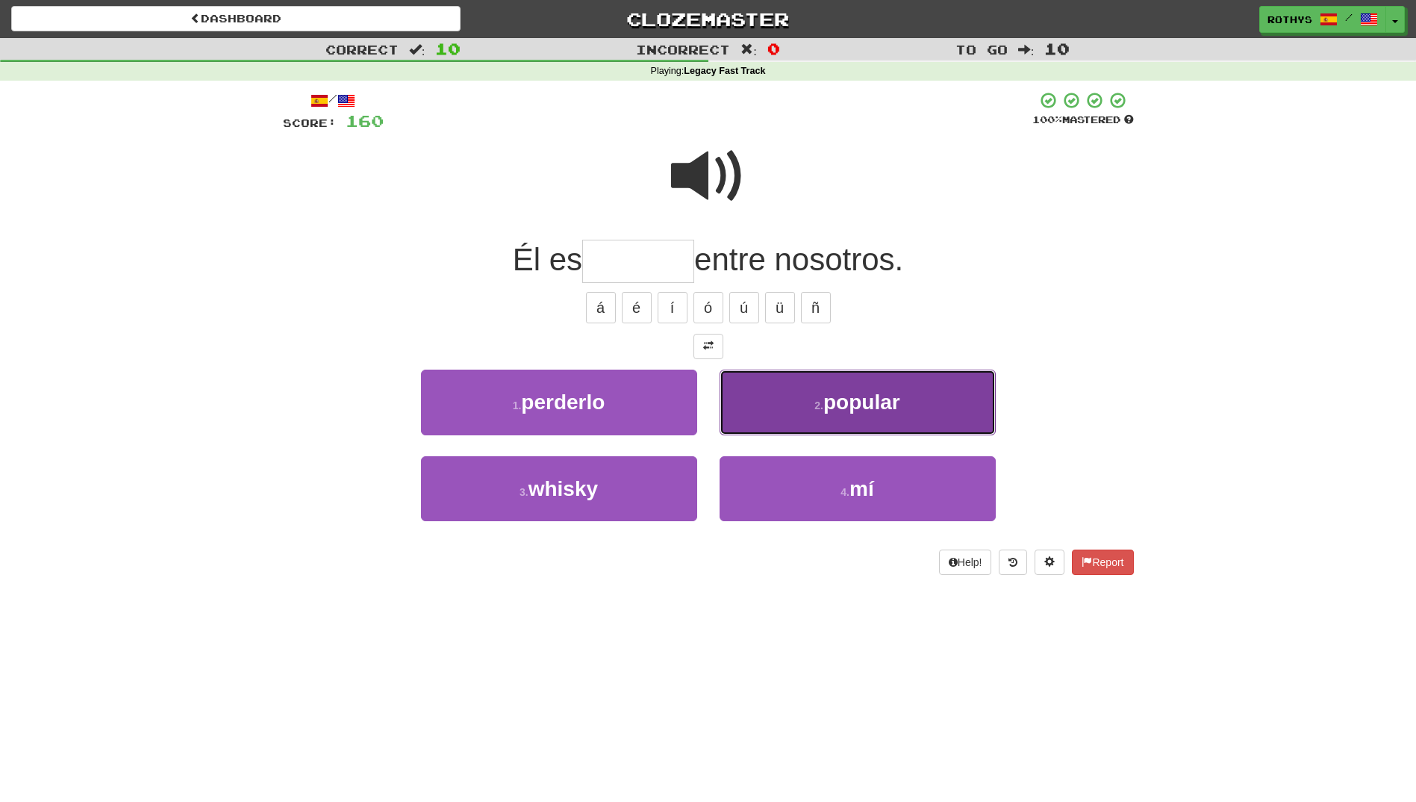
click at [797, 411] on button "2 . popular" at bounding box center [858, 402] width 276 height 65
type input "*******"
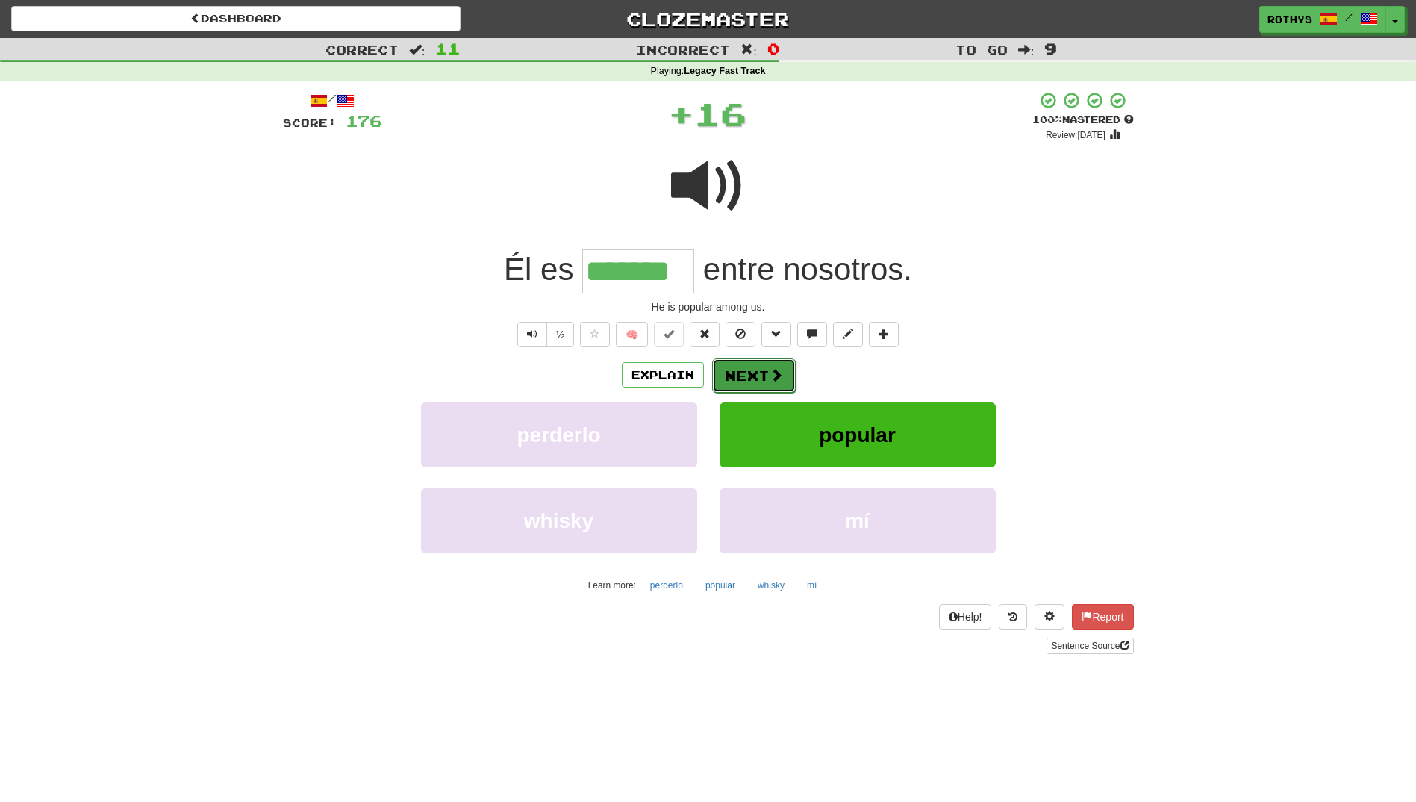
click at [761, 371] on button "Next" at bounding box center [754, 375] width 84 height 34
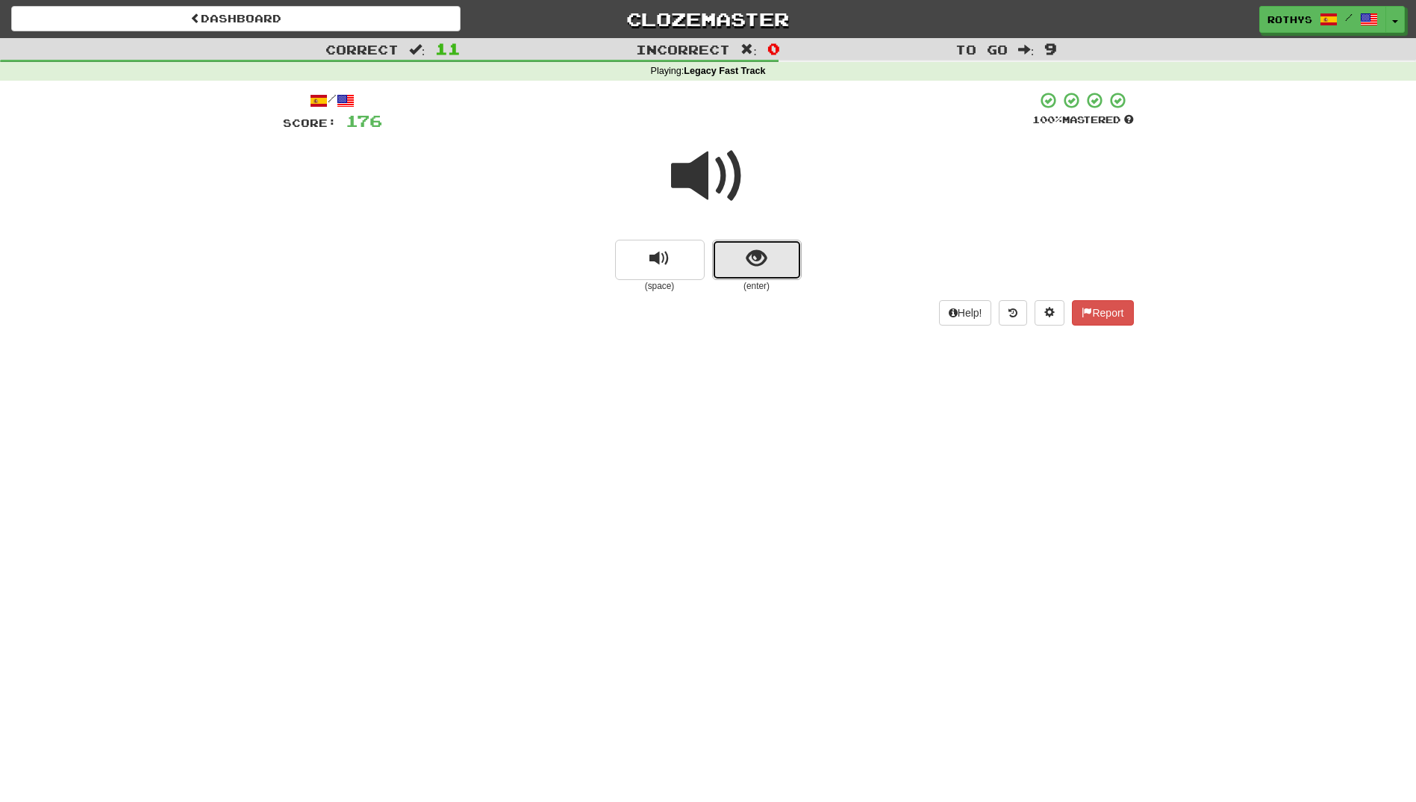
click at [782, 254] on button "show sentence" at bounding box center [757, 260] width 90 height 40
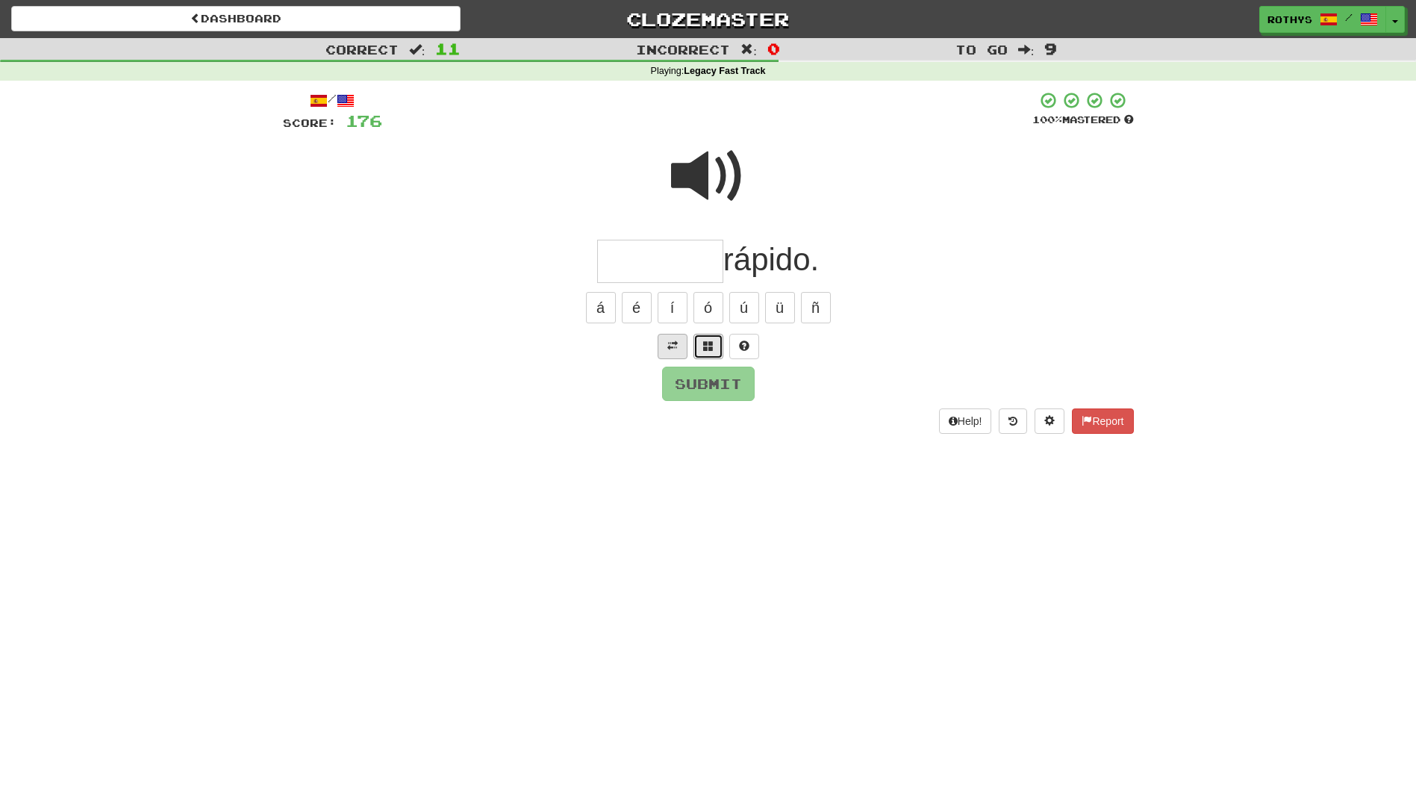
click at [705, 343] on span at bounding box center [708, 345] width 10 height 10
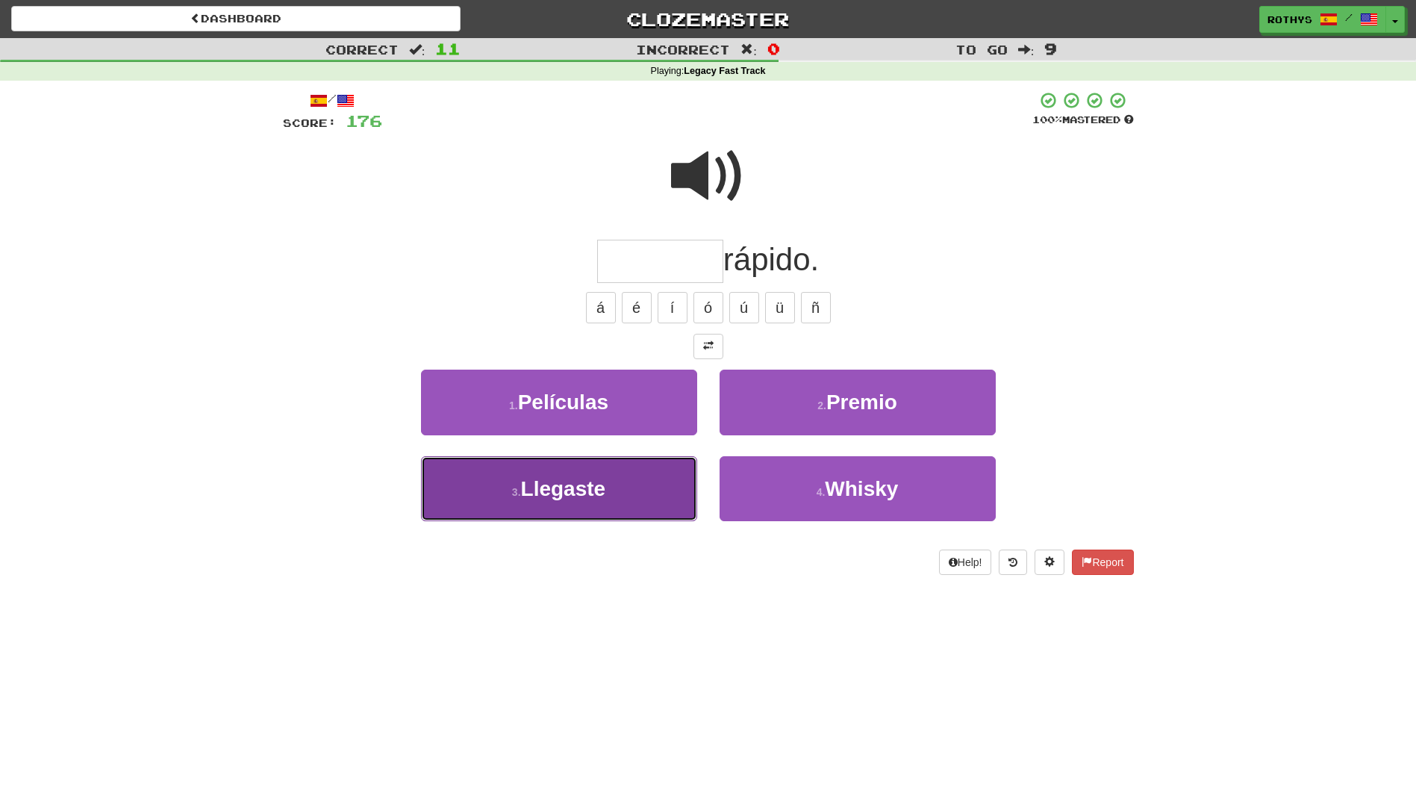
click at [529, 491] on span "Llegaste" at bounding box center [563, 488] width 85 height 23
type input "********"
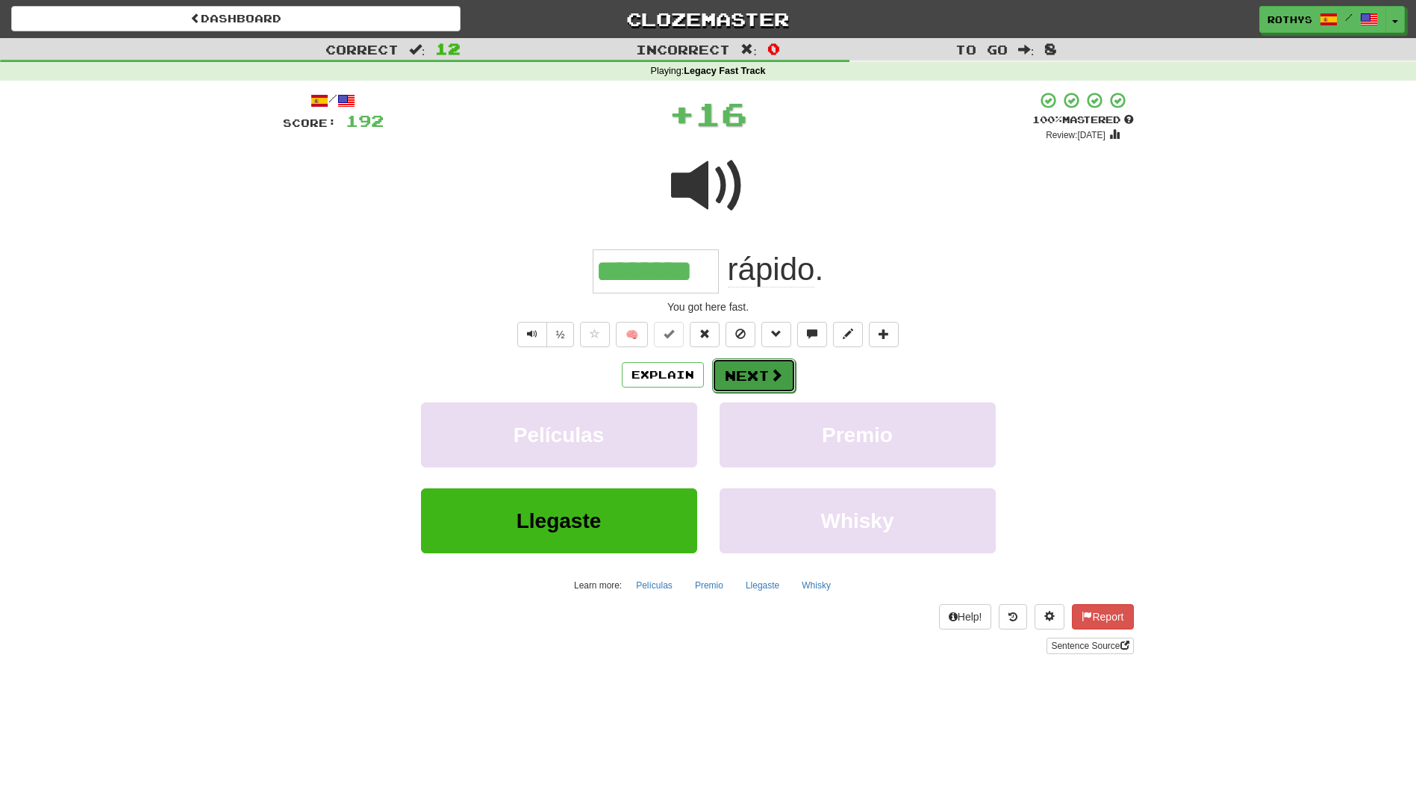
click at [781, 361] on button "Next" at bounding box center [754, 375] width 84 height 34
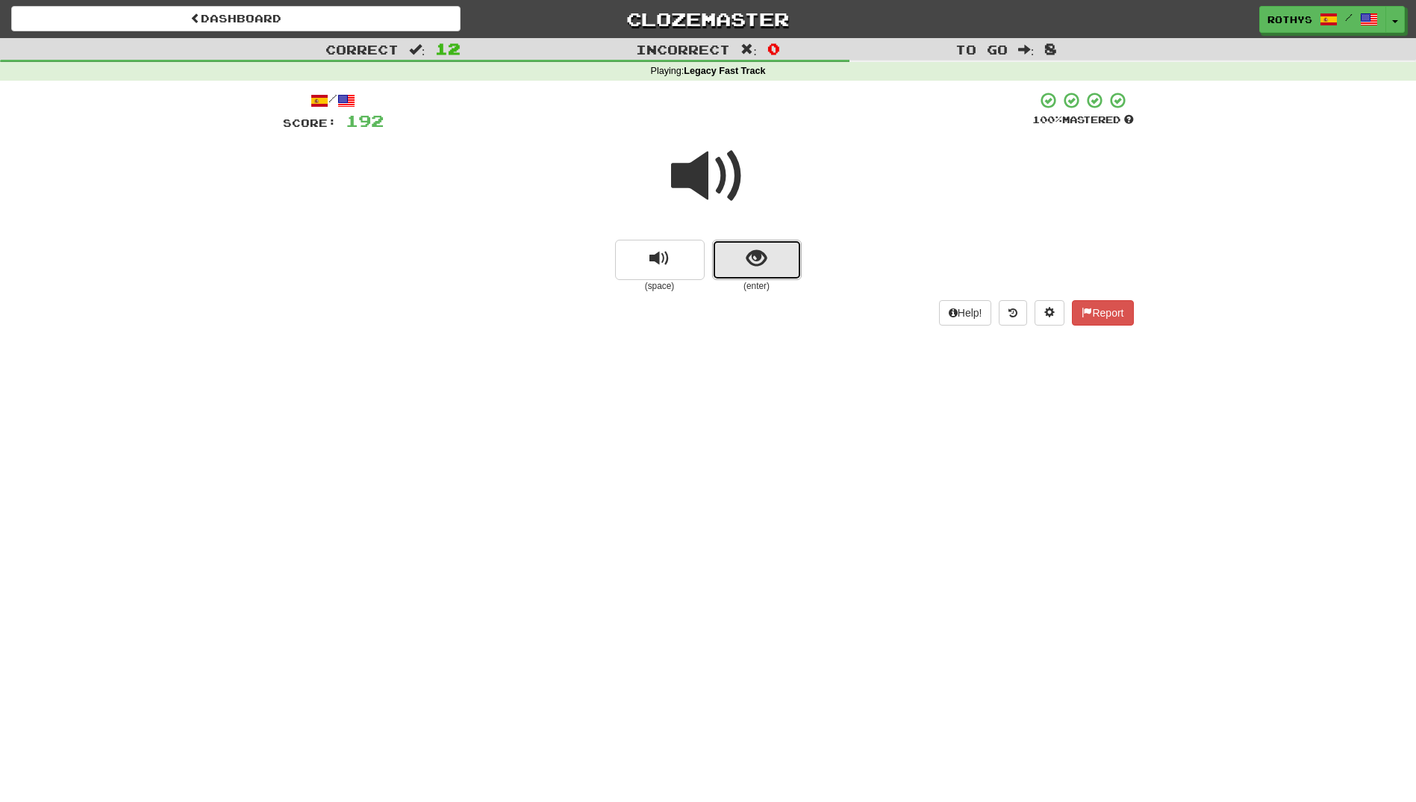
click at [769, 262] on button "show sentence" at bounding box center [757, 260] width 90 height 40
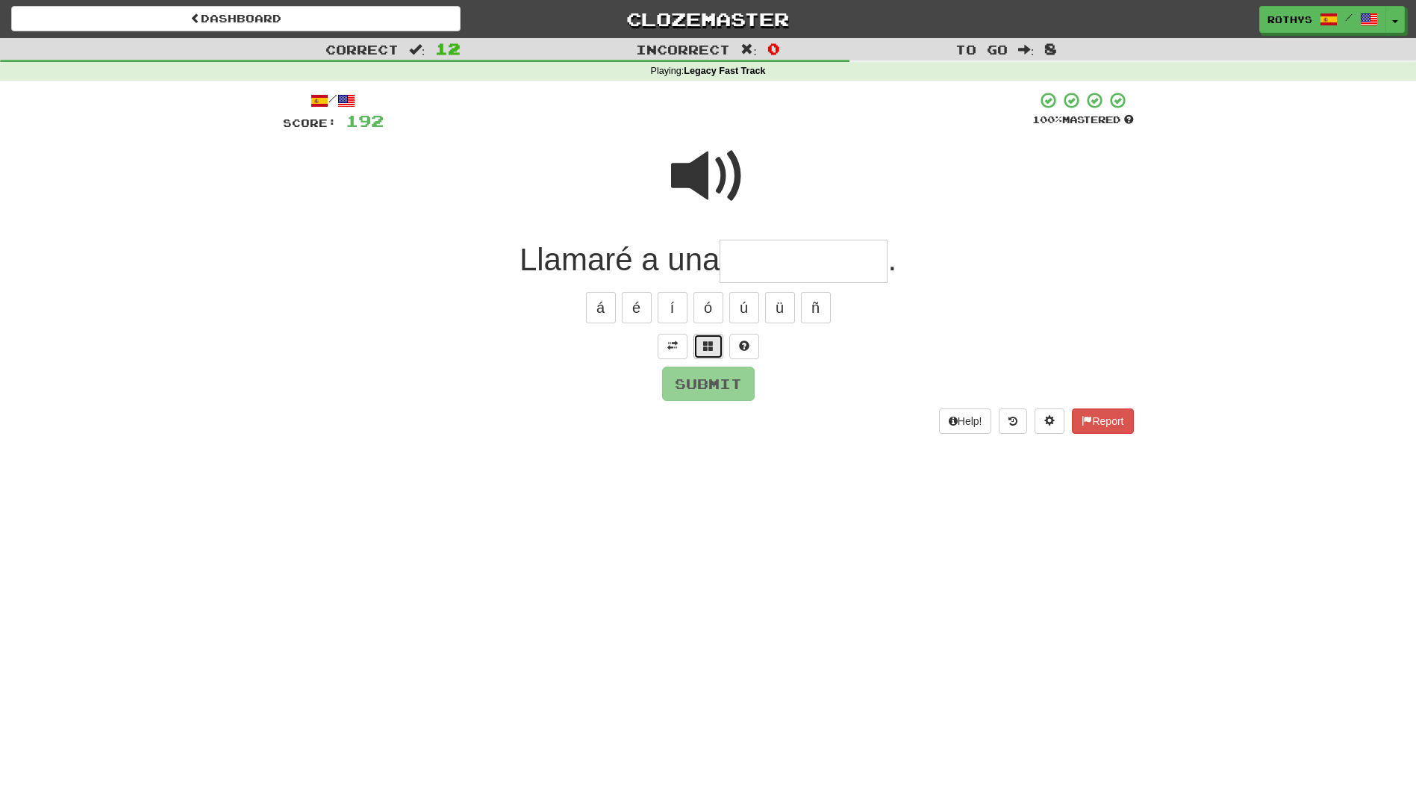
click at [711, 346] on span at bounding box center [708, 345] width 10 height 10
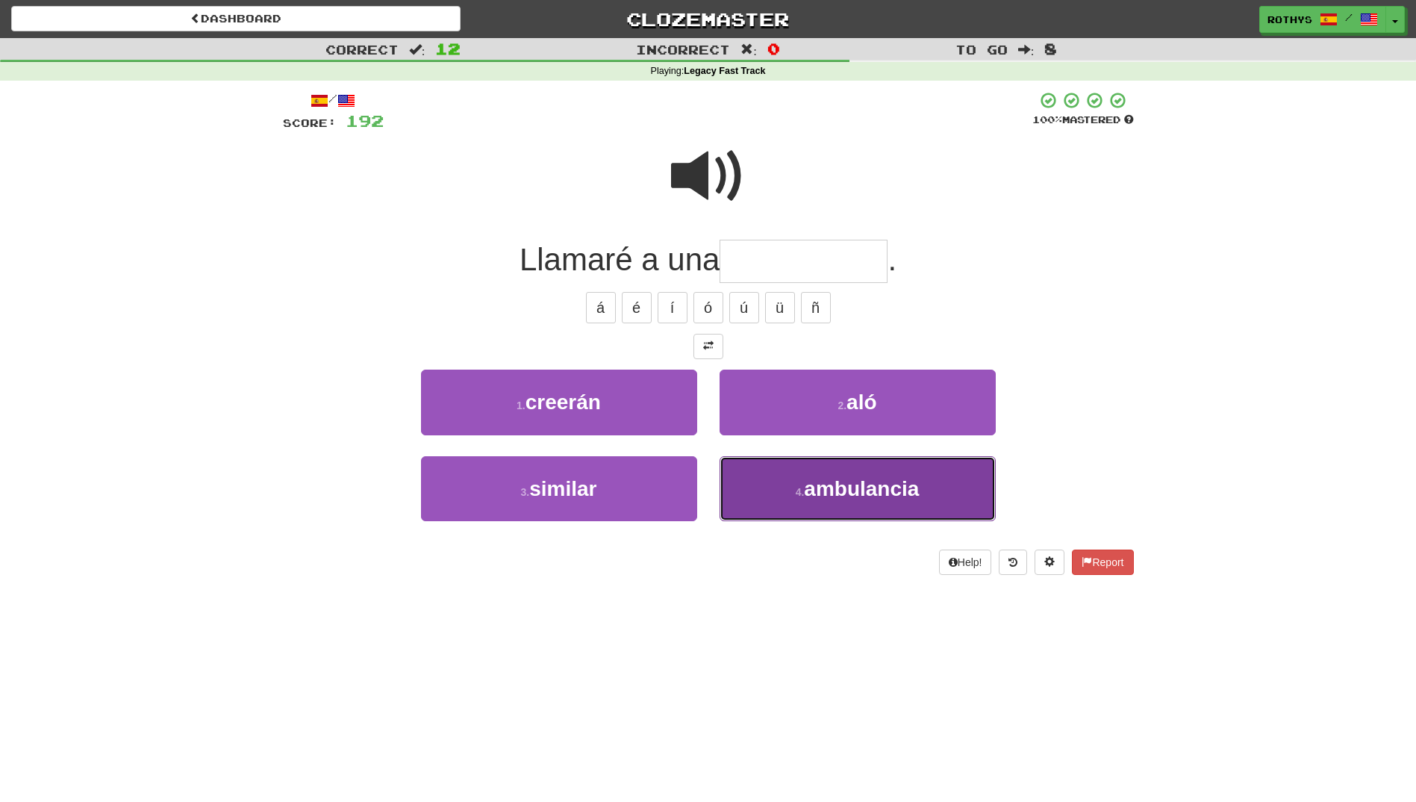
click at [867, 478] on span "ambulancia" at bounding box center [861, 488] width 115 height 23
type input "**********"
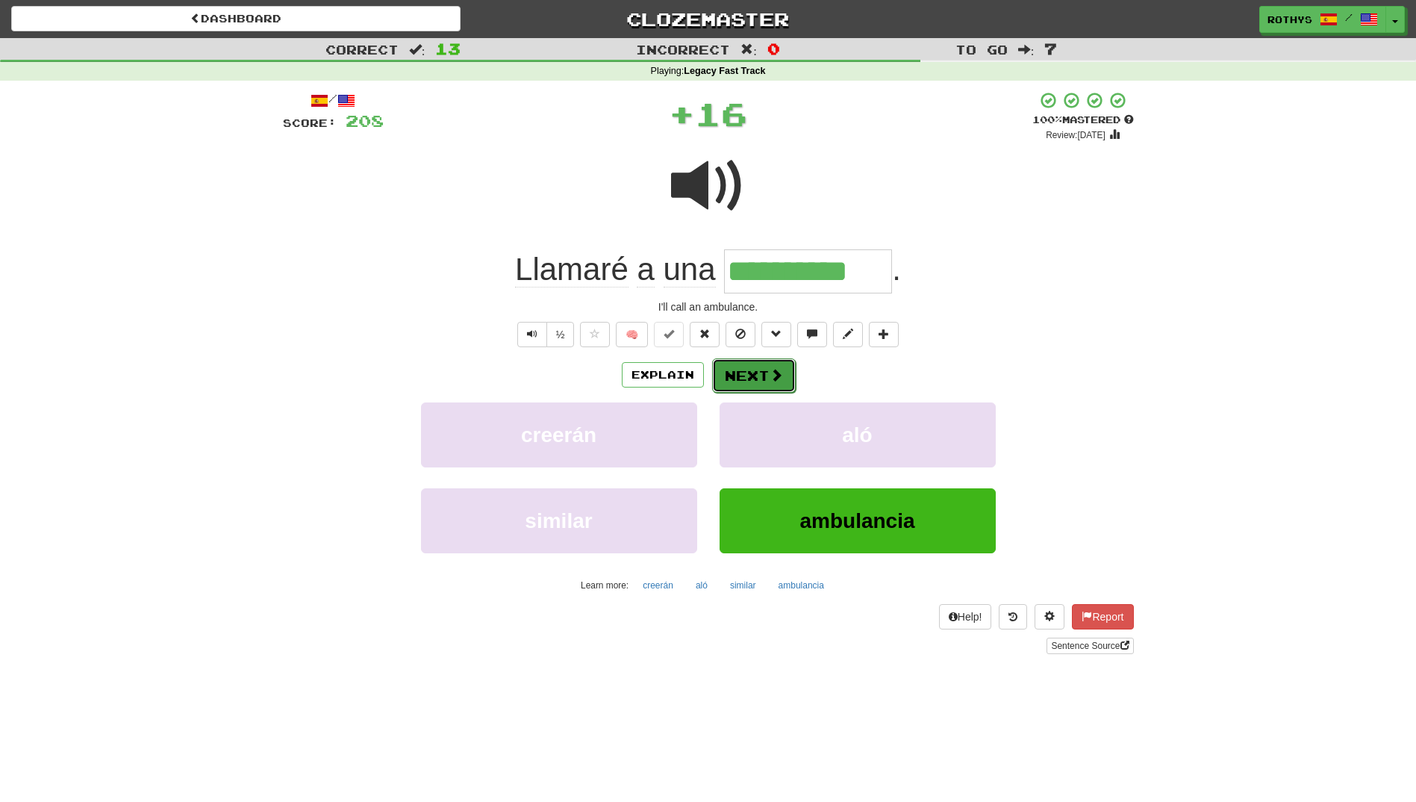
click at [738, 377] on button "Next" at bounding box center [754, 375] width 84 height 34
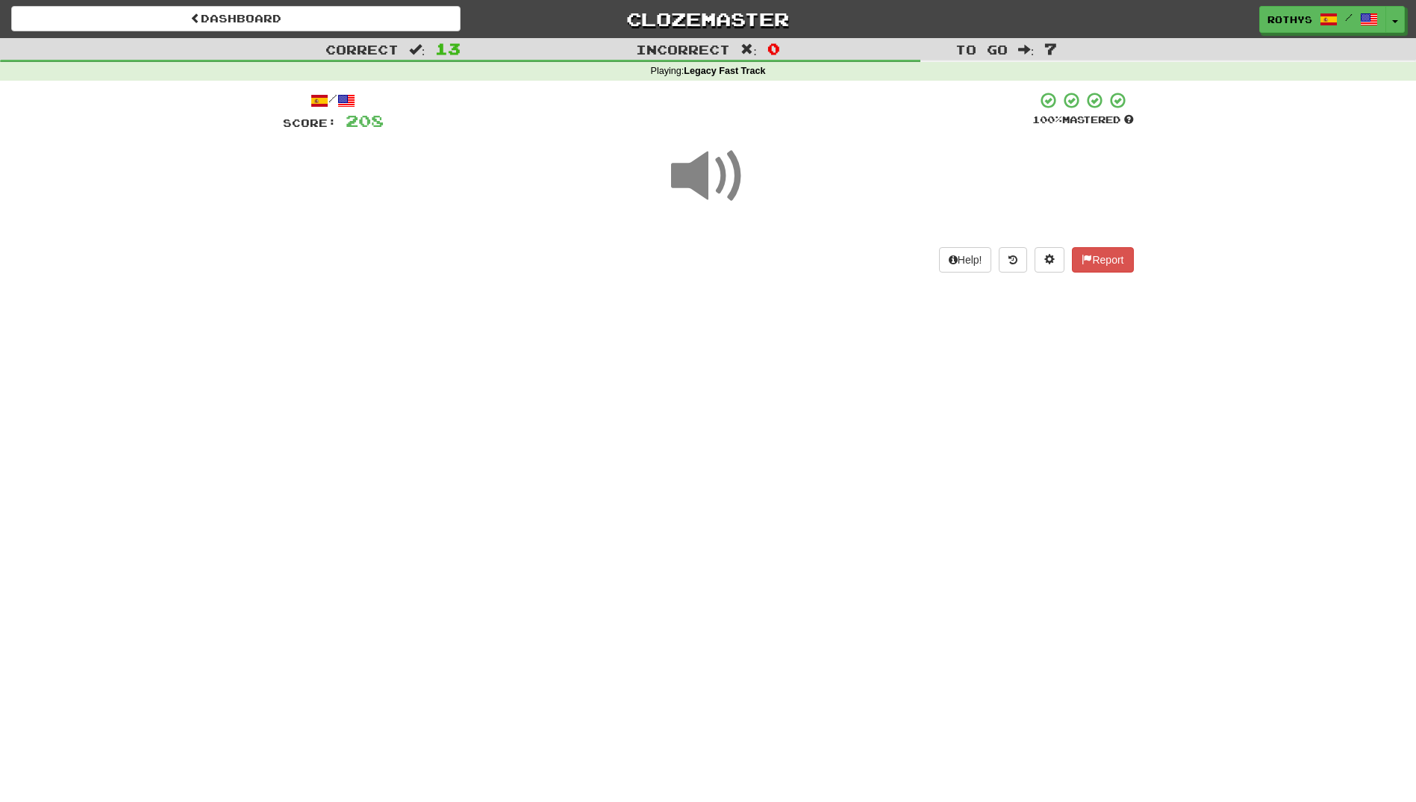
click at [738, 377] on div "Dashboard Clozemaster rothys / Toggle Dropdown Dashboard Leaderboard Activity F…" at bounding box center [708, 401] width 1416 height 802
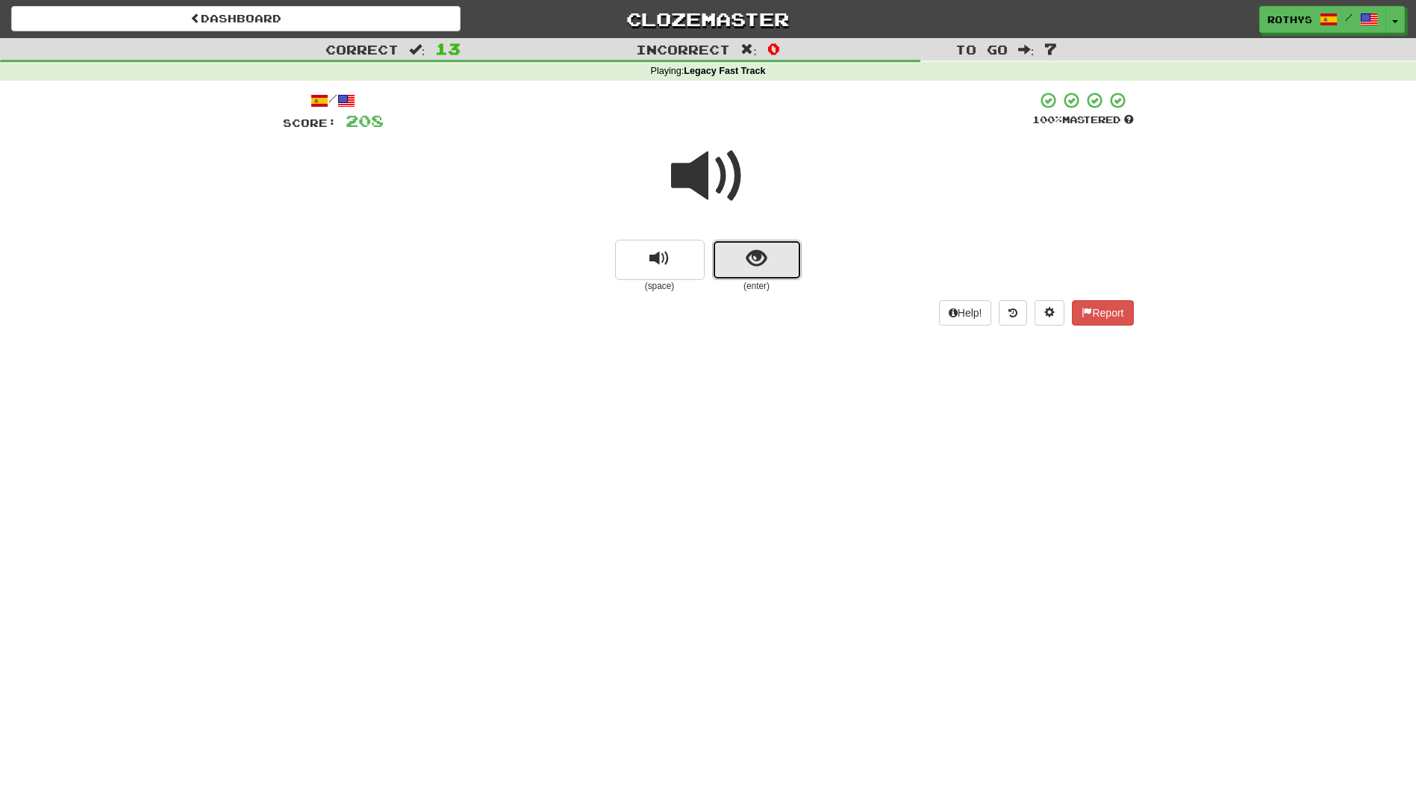
drag, startPoint x: 738, startPoint y: 377, endPoint x: 717, endPoint y: 256, distance: 122.7
click at [717, 256] on button "show sentence" at bounding box center [757, 260] width 90 height 40
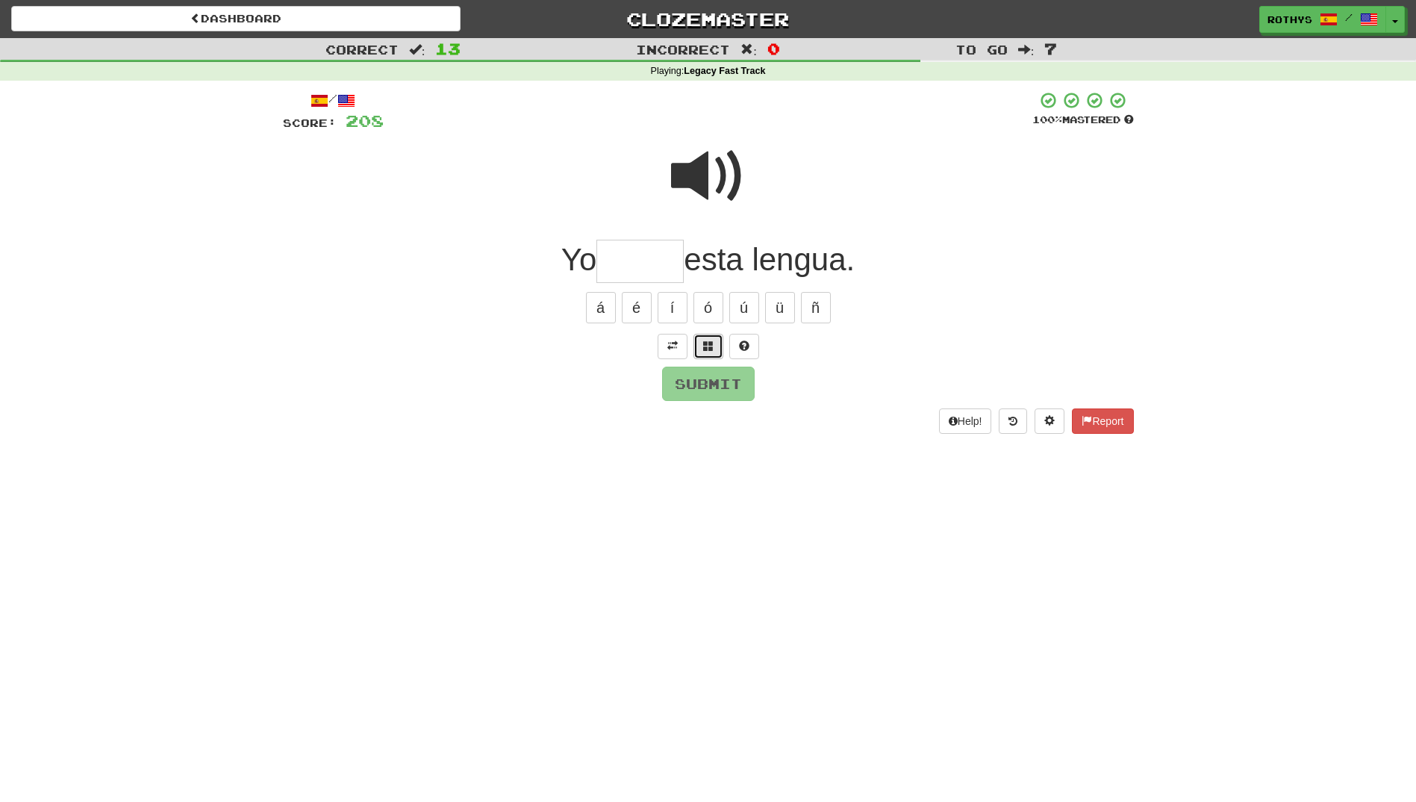
click at [708, 341] on span at bounding box center [708, 345] width 10 height 10
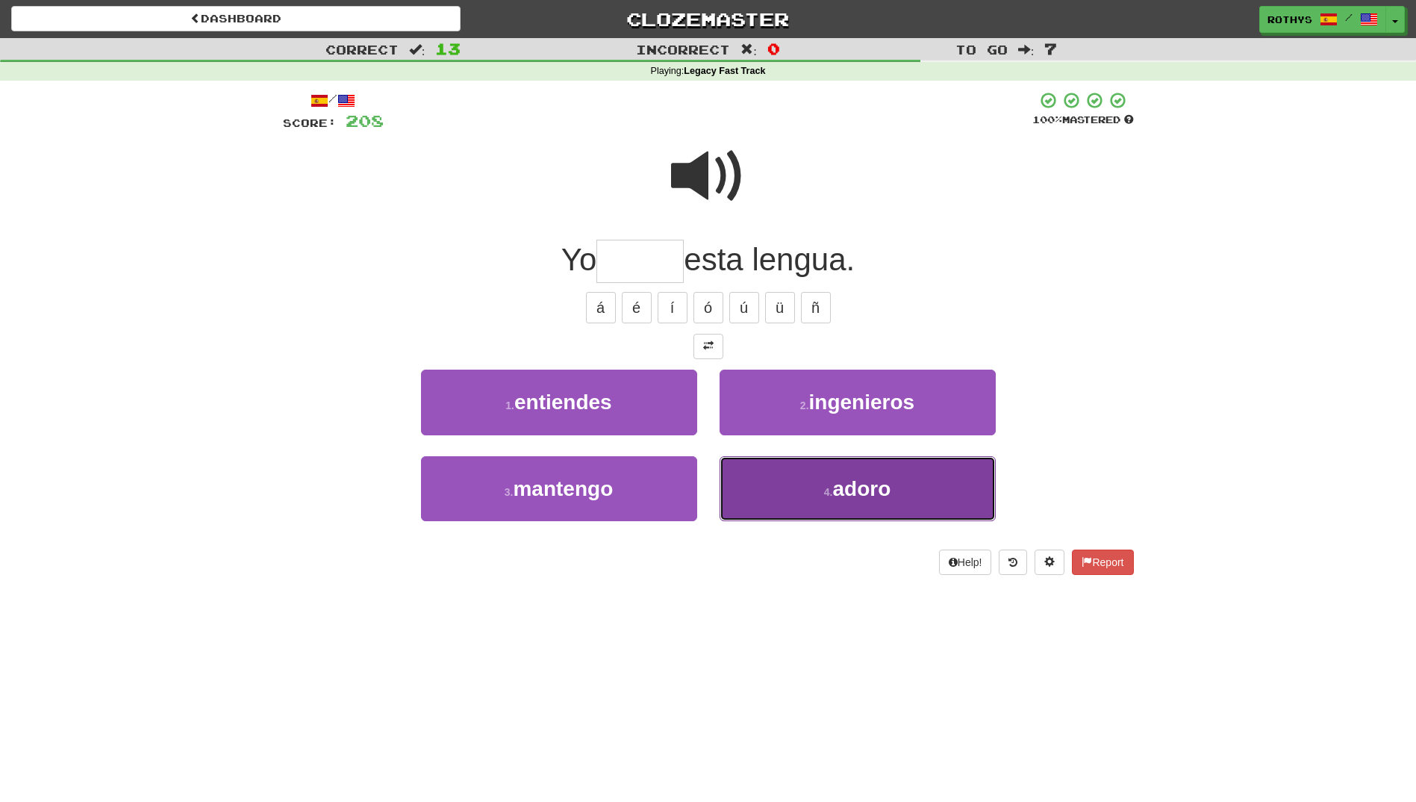
click at [886, 487] on span "adoro" at bounding box center [861, 488] width 58 height 23
type input "*****"
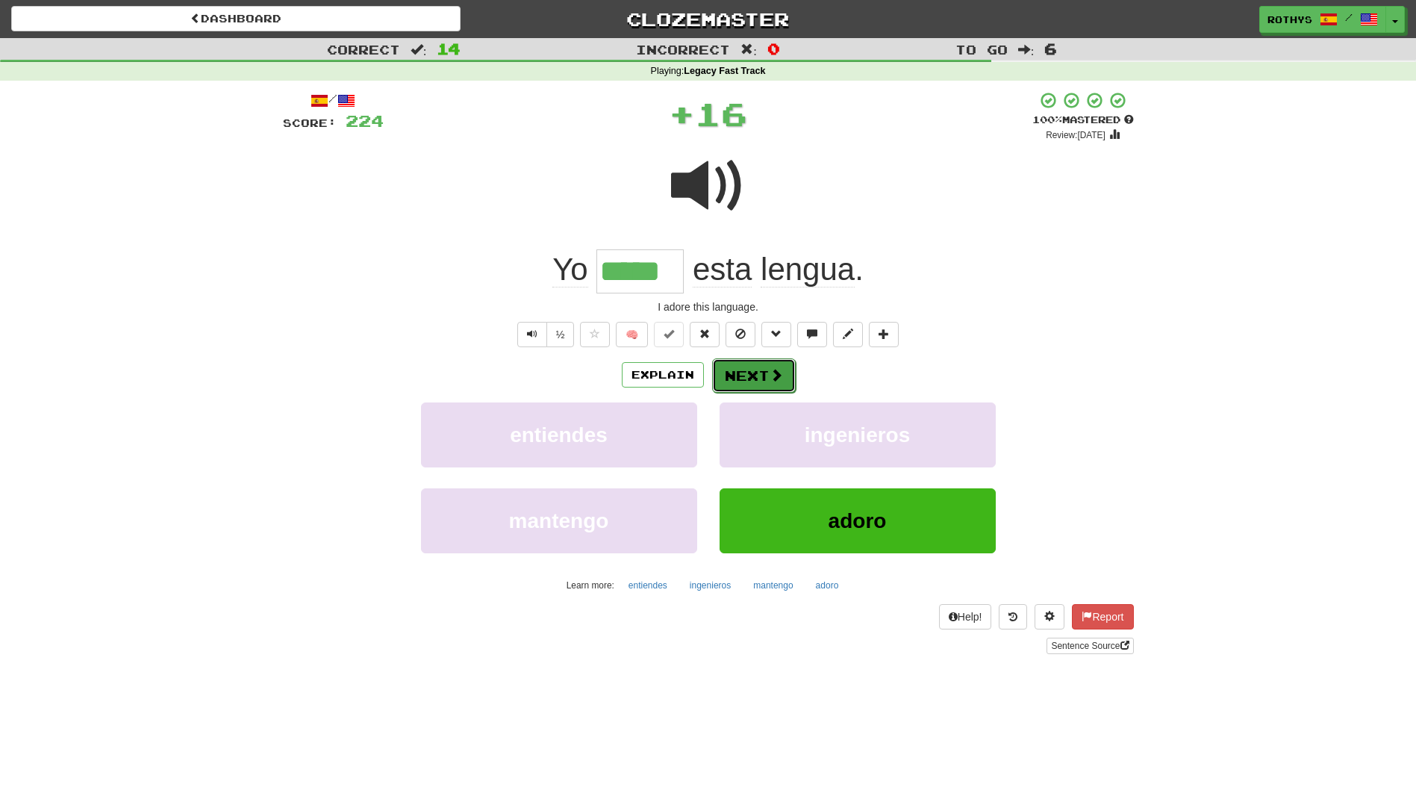
click at [779, 380] on span at bounding box center [776, 374] width 13 height 13
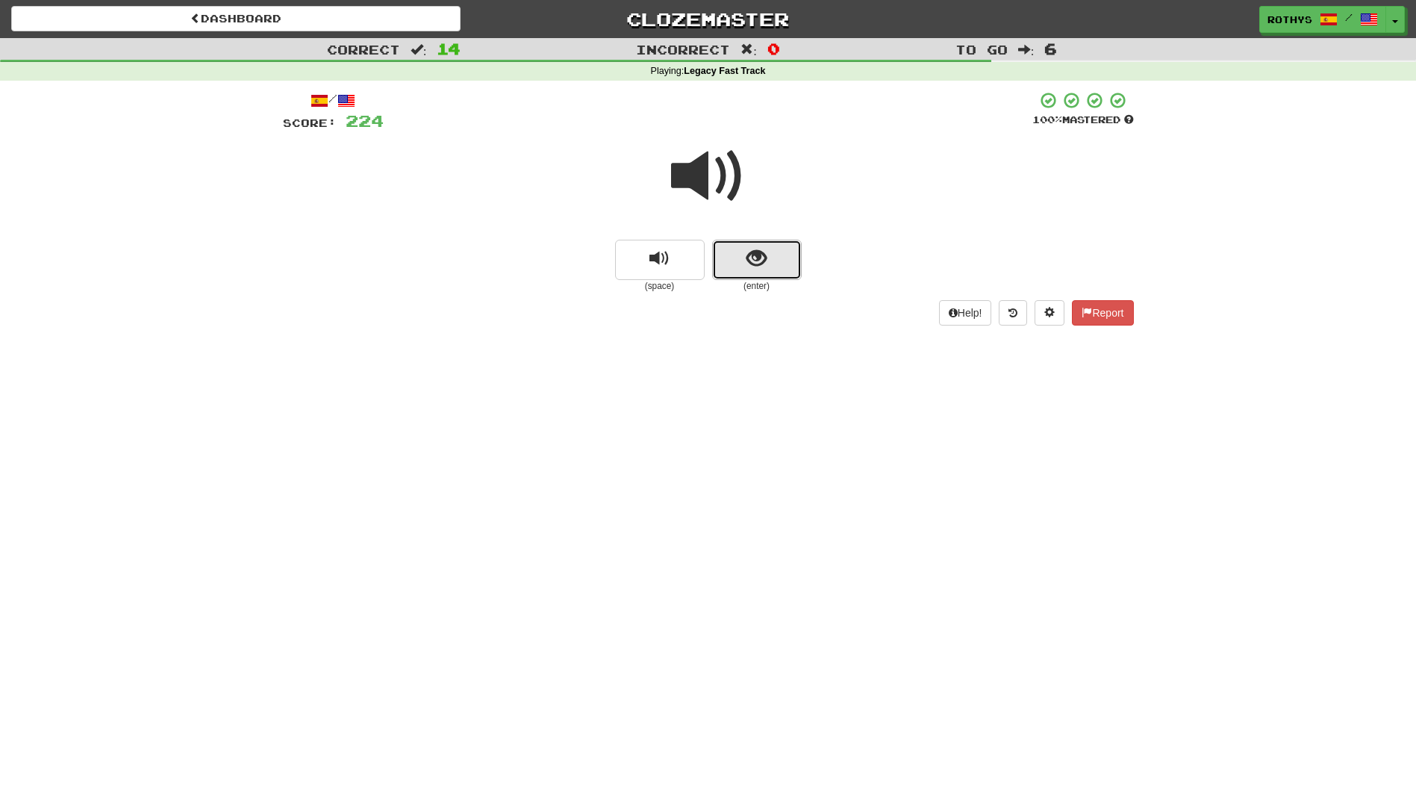
click at [776, 246] on button "show sentence" at bounding box center [757, 260] width 90 height 40
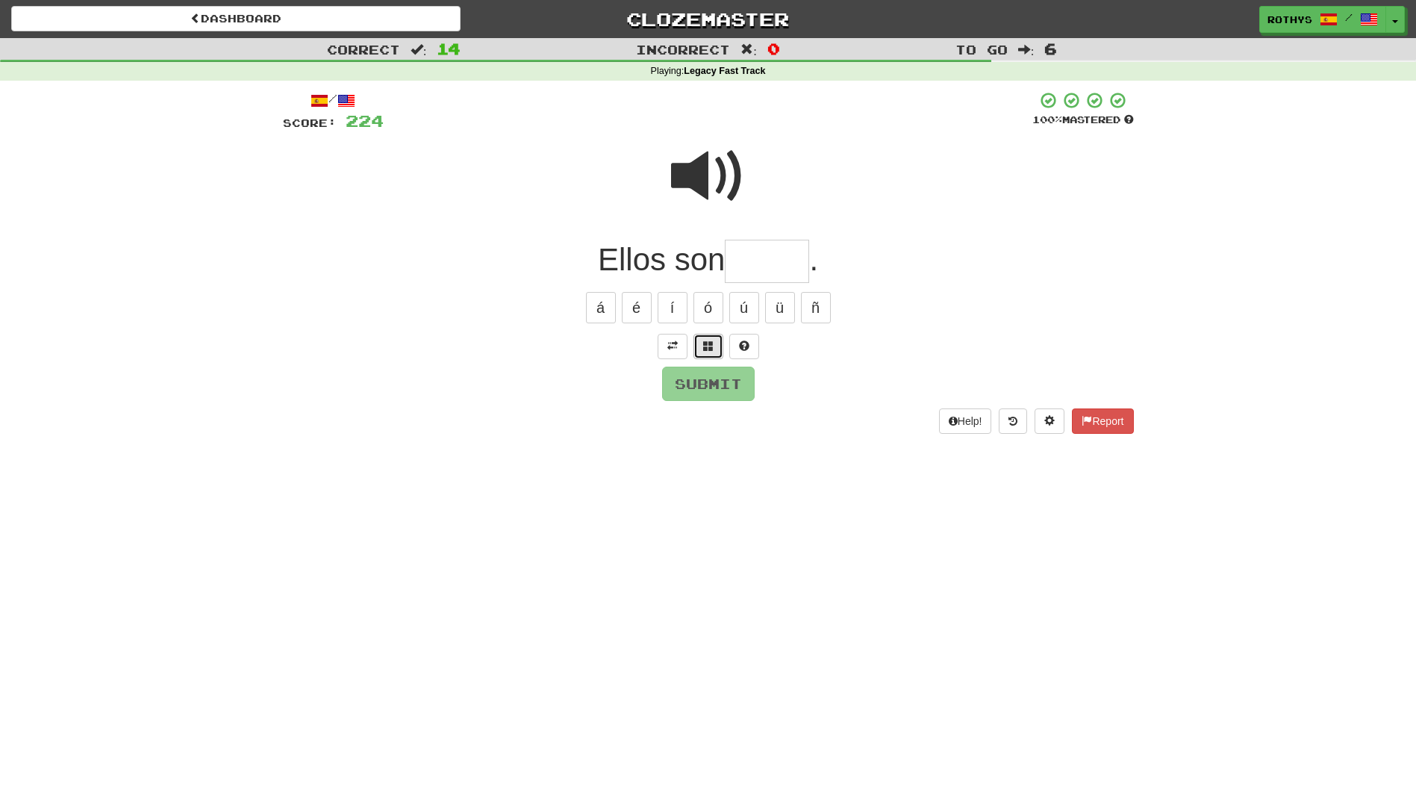
click at [708, 343] on span at bounding box center [708, 345] width 10 height 10
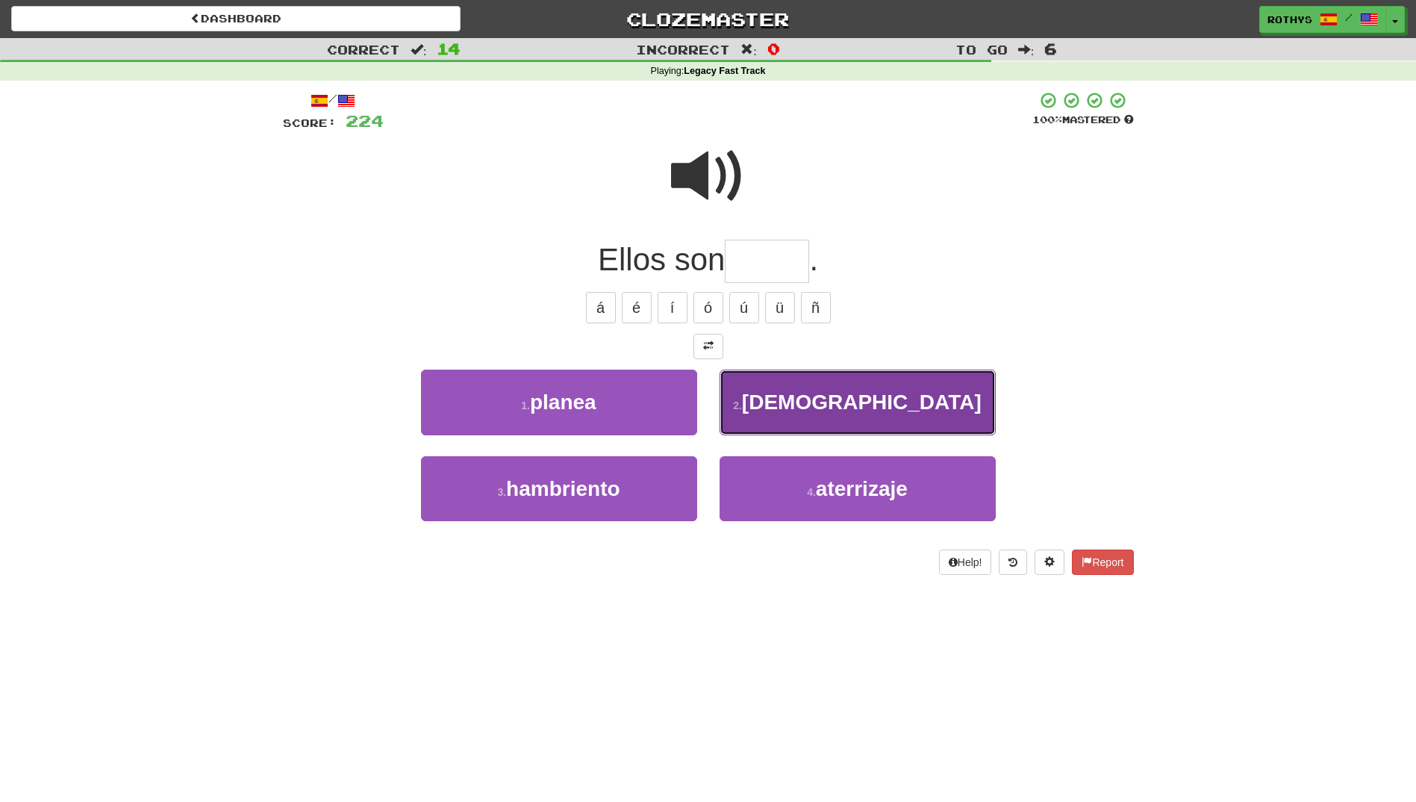
click at [845, 409] on span "rusos" at bounding box center [862, 401] width 240 height 23
type input "*****"
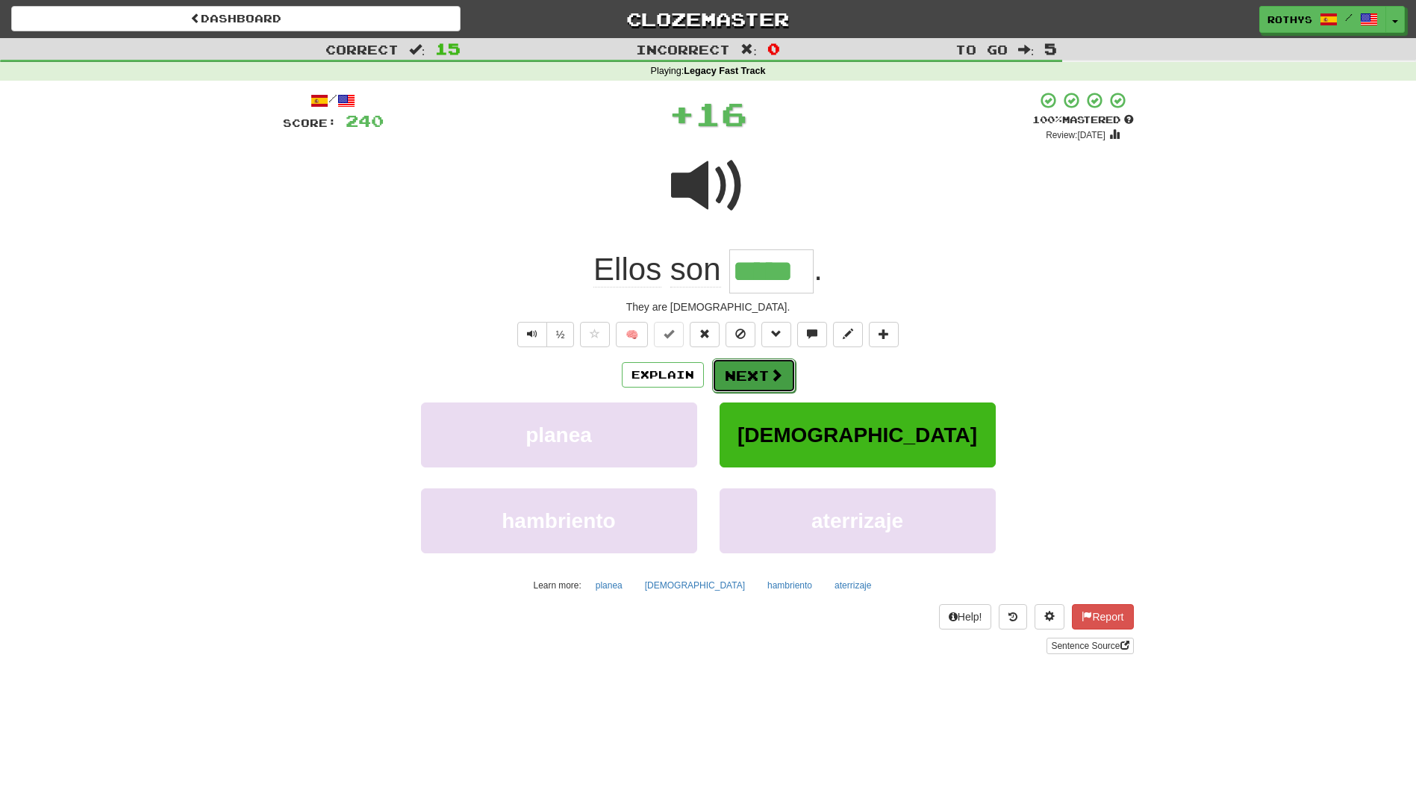
click at [770, 378] on span at bounding box center [776, 374] width 13 height 13
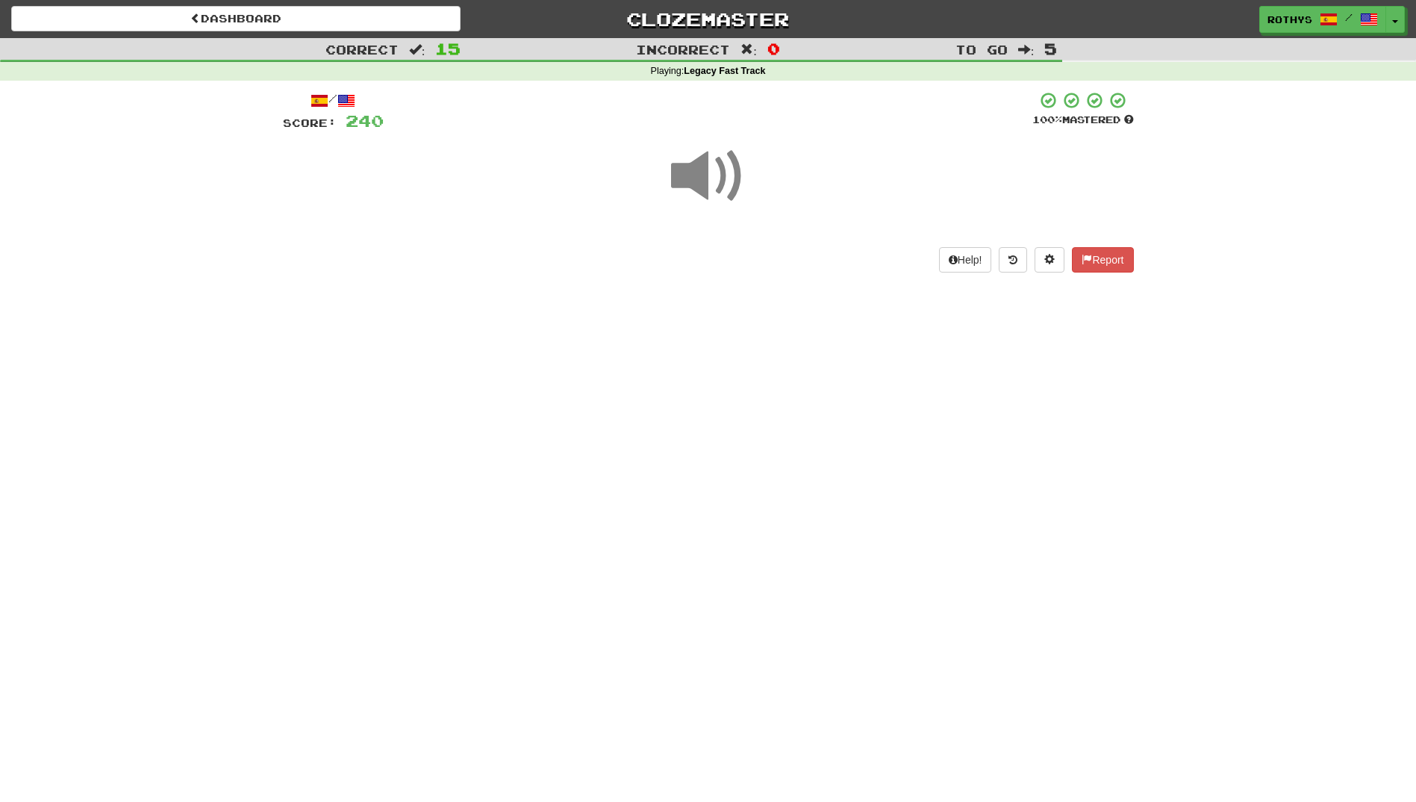
click at [768, 378] on div "Dashboard Clozemaster rothys / Toggle Dropdown Dashboard Leaderboard Activity F…" at bounding box center [708, 401] width 1416 height 802
drag, startPoint x: 768, startPoint y: 378, endPoint x: 924, endPoint y: 130, distance: 292.9
click at [924, 130] on div at bounding box center [708, 111] width 649 height 41
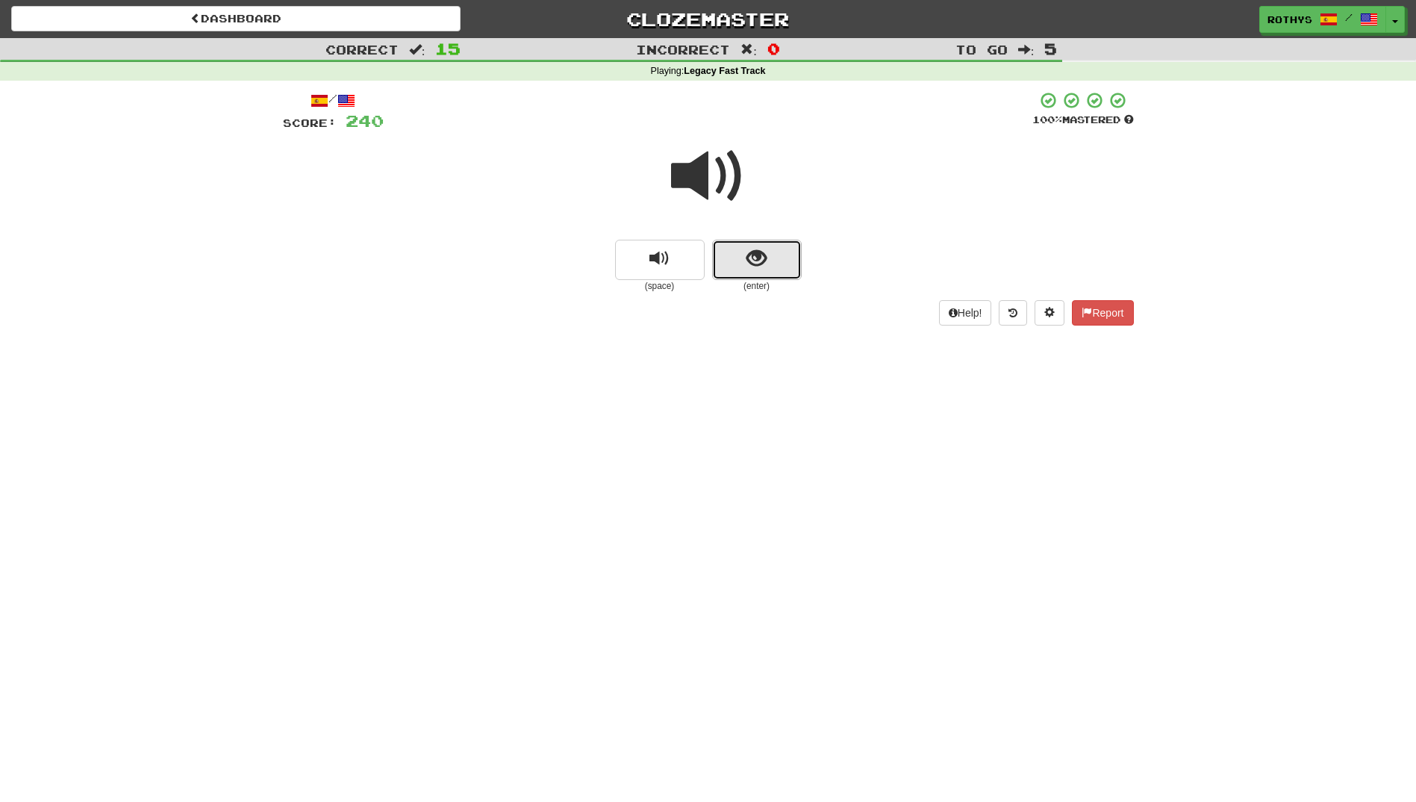
click at [735, 263] on button "show sentence" at bounding box center [757, 260] width 90 height 40
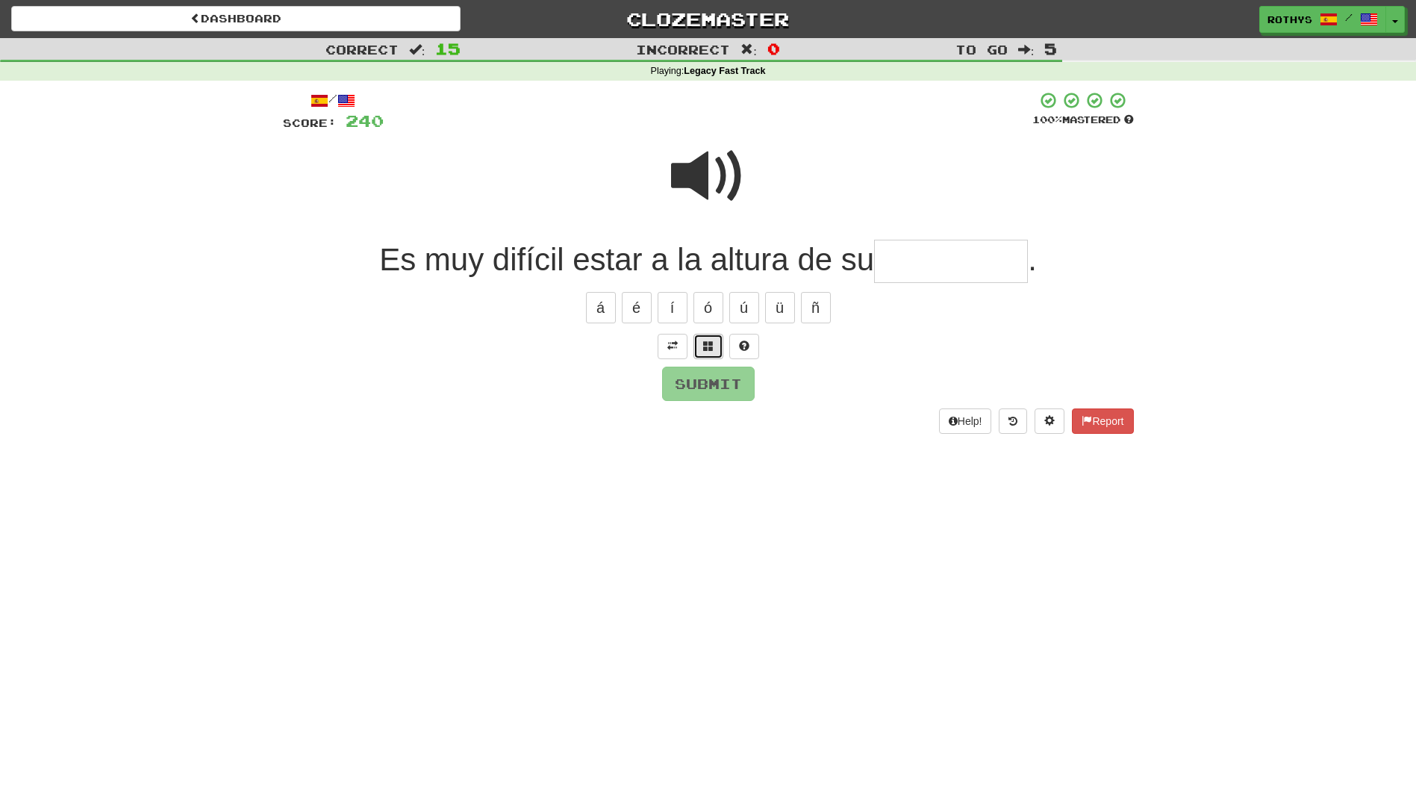
click at [707, 346] on span at bounding box center [708, 345] width 10 height 10
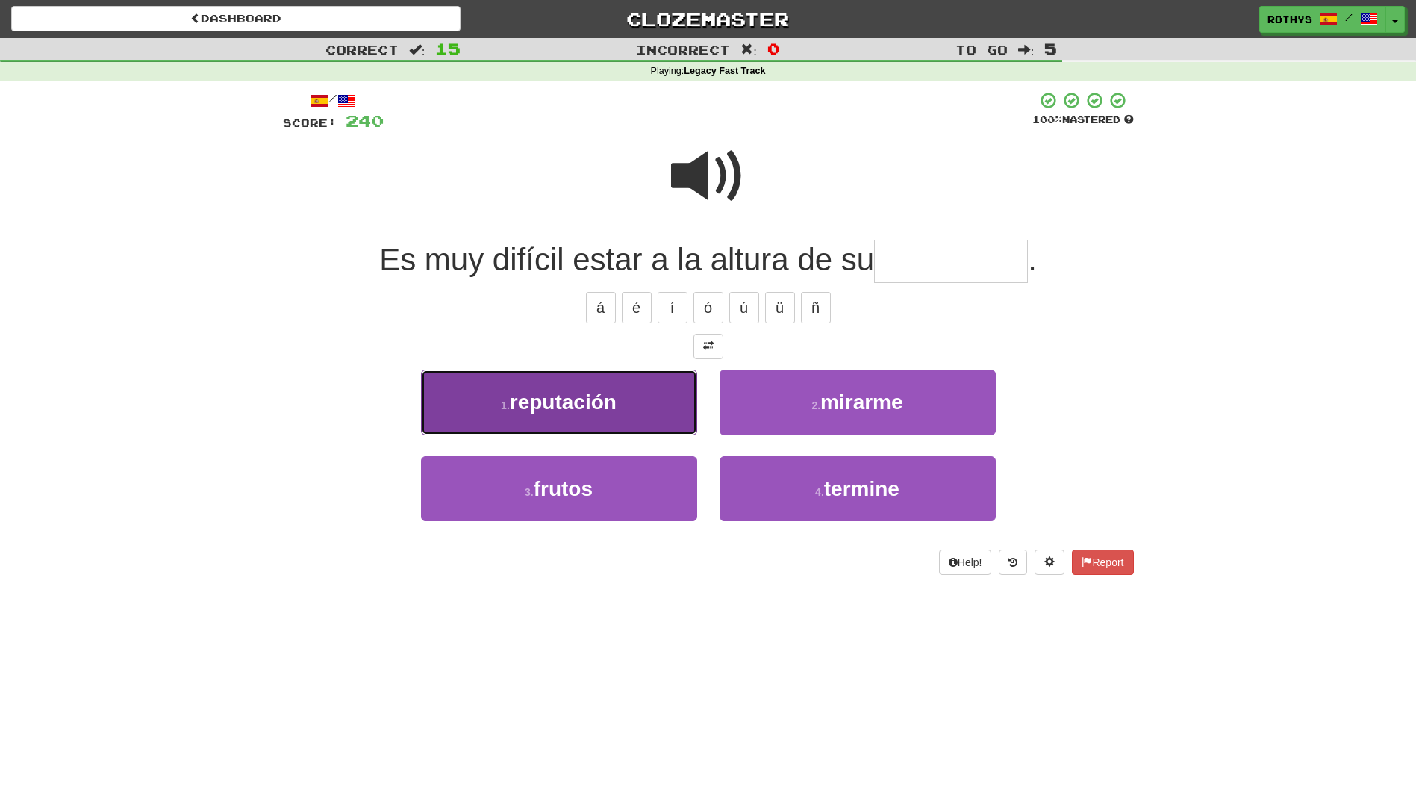
click at [573, 402] on span "reputación" at bounding box center [563, 401] width 107 height 23
type input "**********"
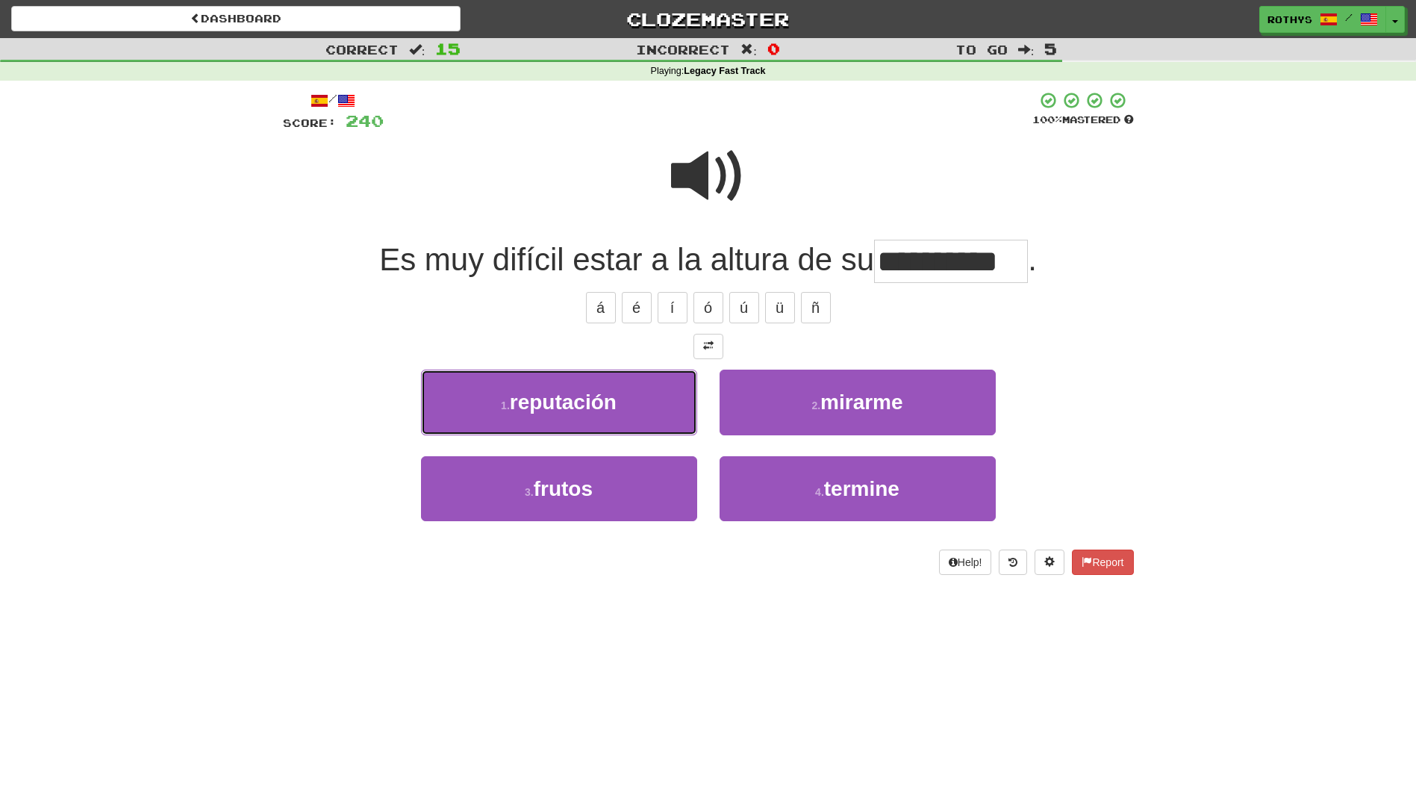
click at [573, 402] on button "1 . reputación" at bounding box center [559, 402] width 276 height 65
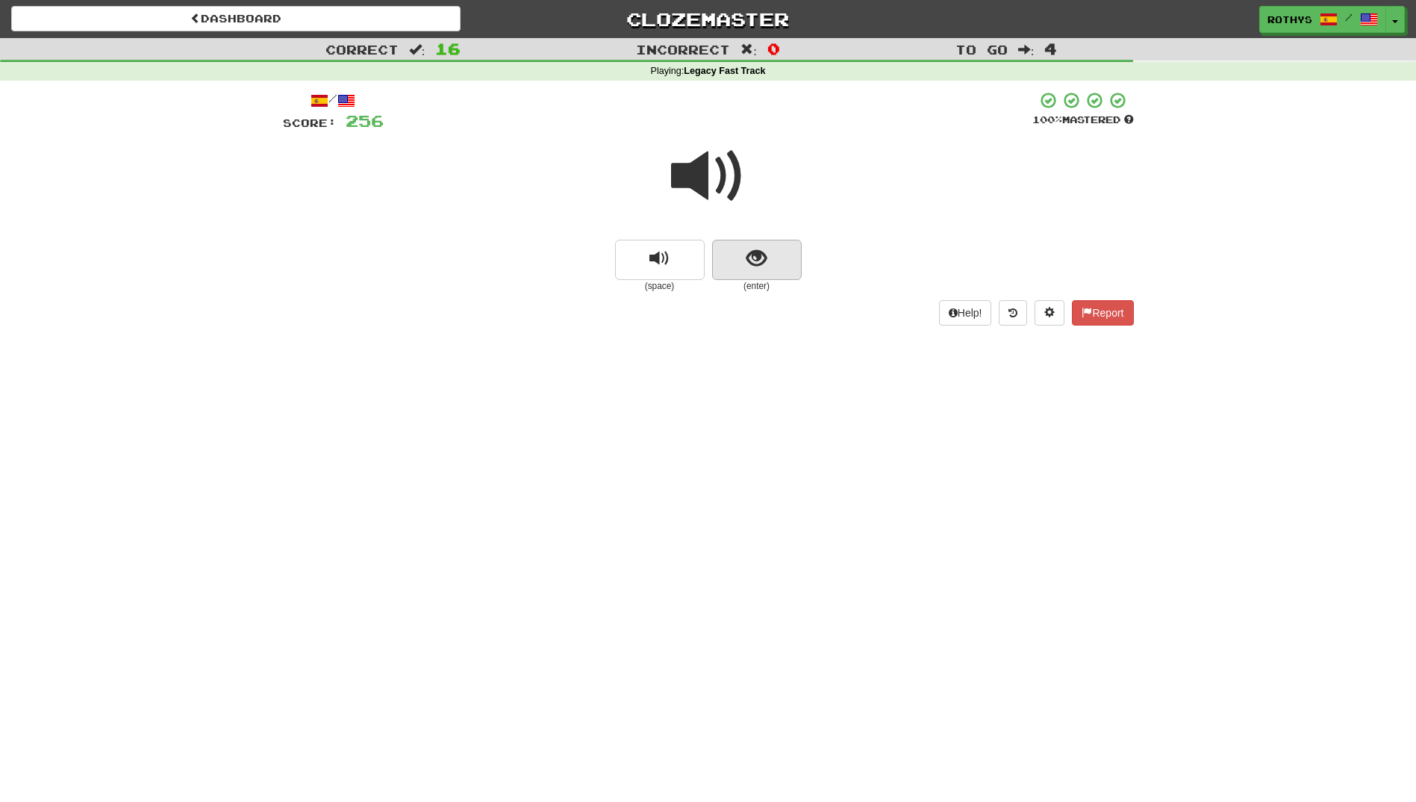
click at [734, 234] on div at bounding box center [708, 186] width 851 height 107
click at [791, 269] on button "show sentence" at bounding box center [757, 260] width 90 height 40
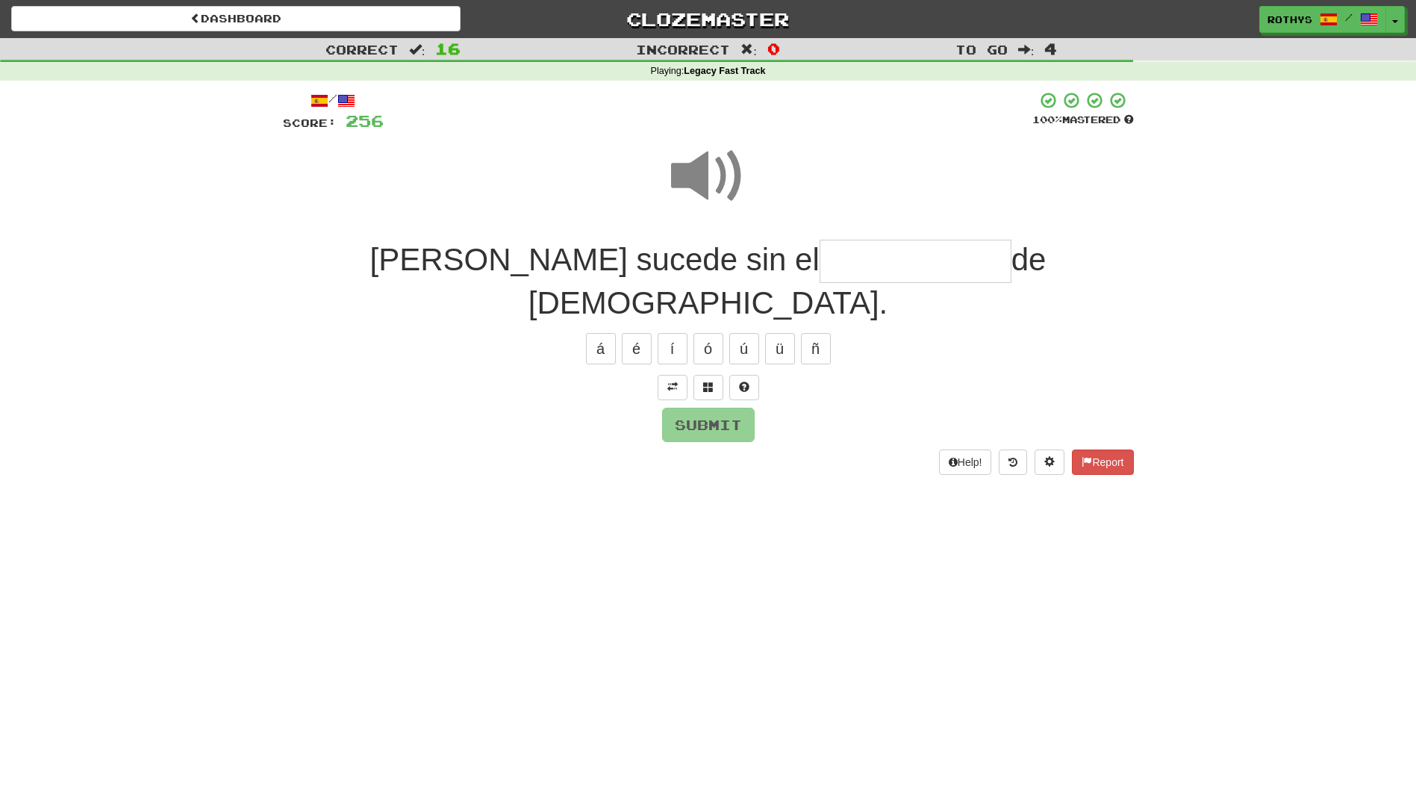
click at [820, 252] on input "text" at bounding box center [916, 262] width 192 height 44
click at [705, 381] on span at bounding box center [708, 386] width 10 height 10
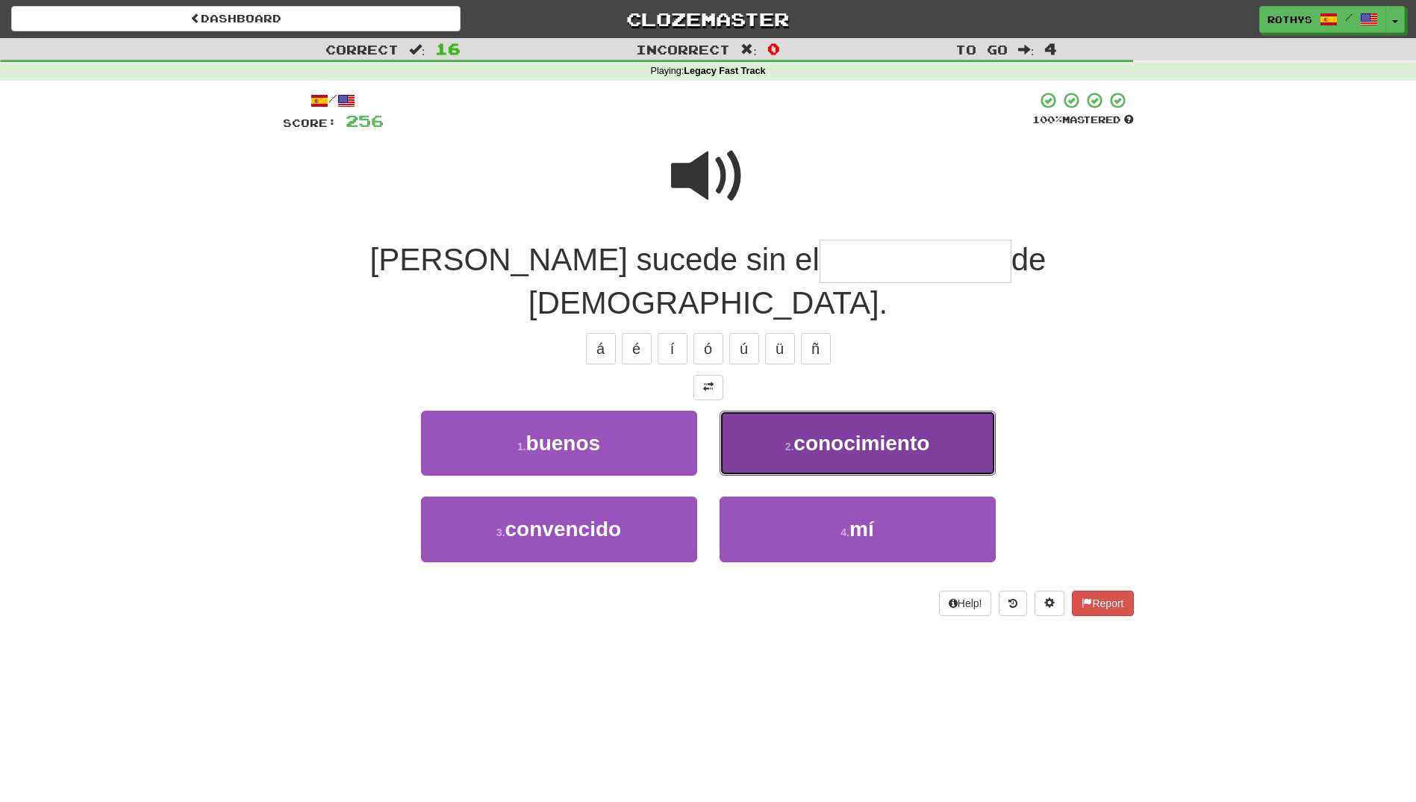
click at [801, 431] on span "conocimiento" at bounding box center [862, 442] width 136 height 23
type input "**********"
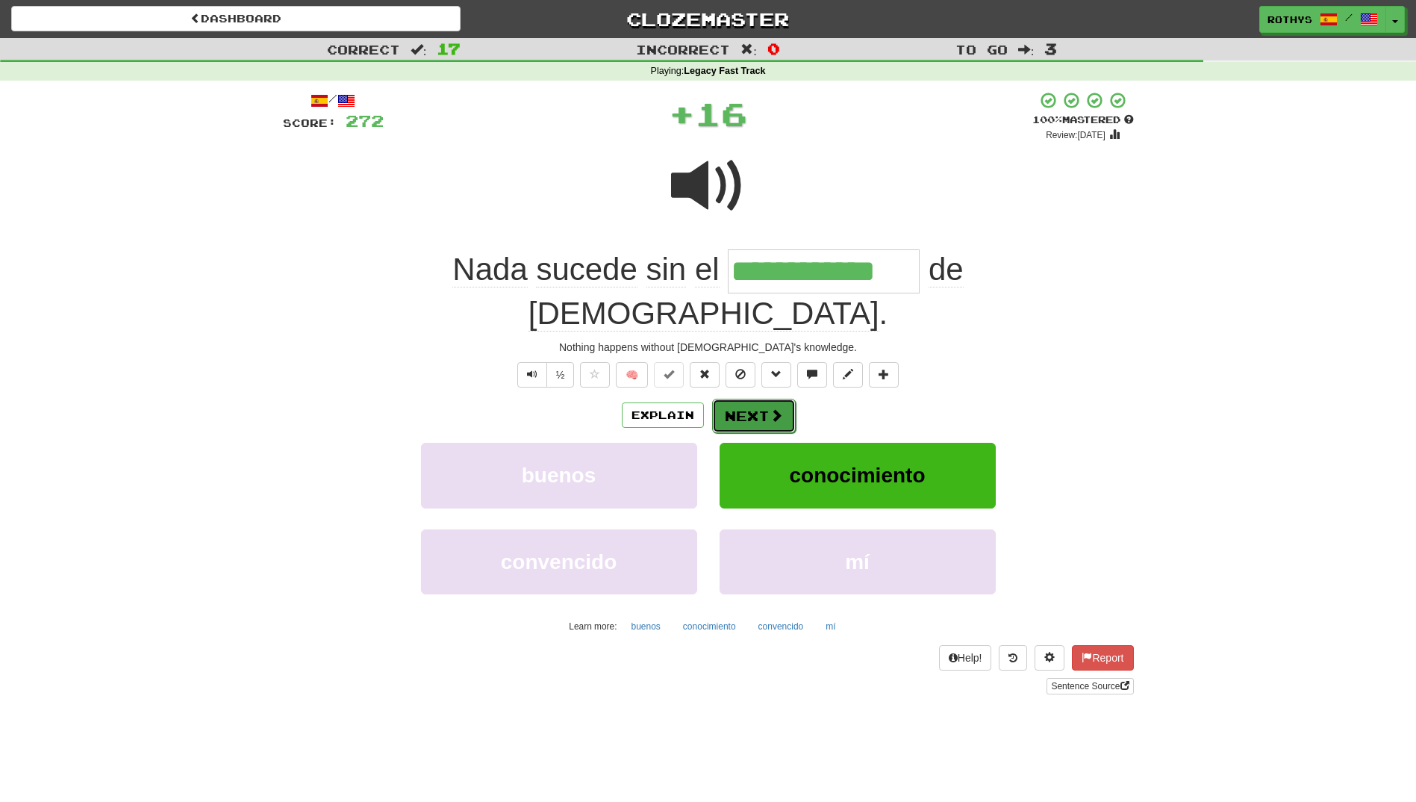
click at [771, 408] on span at bounding box center [776, 414] width 13 height 13
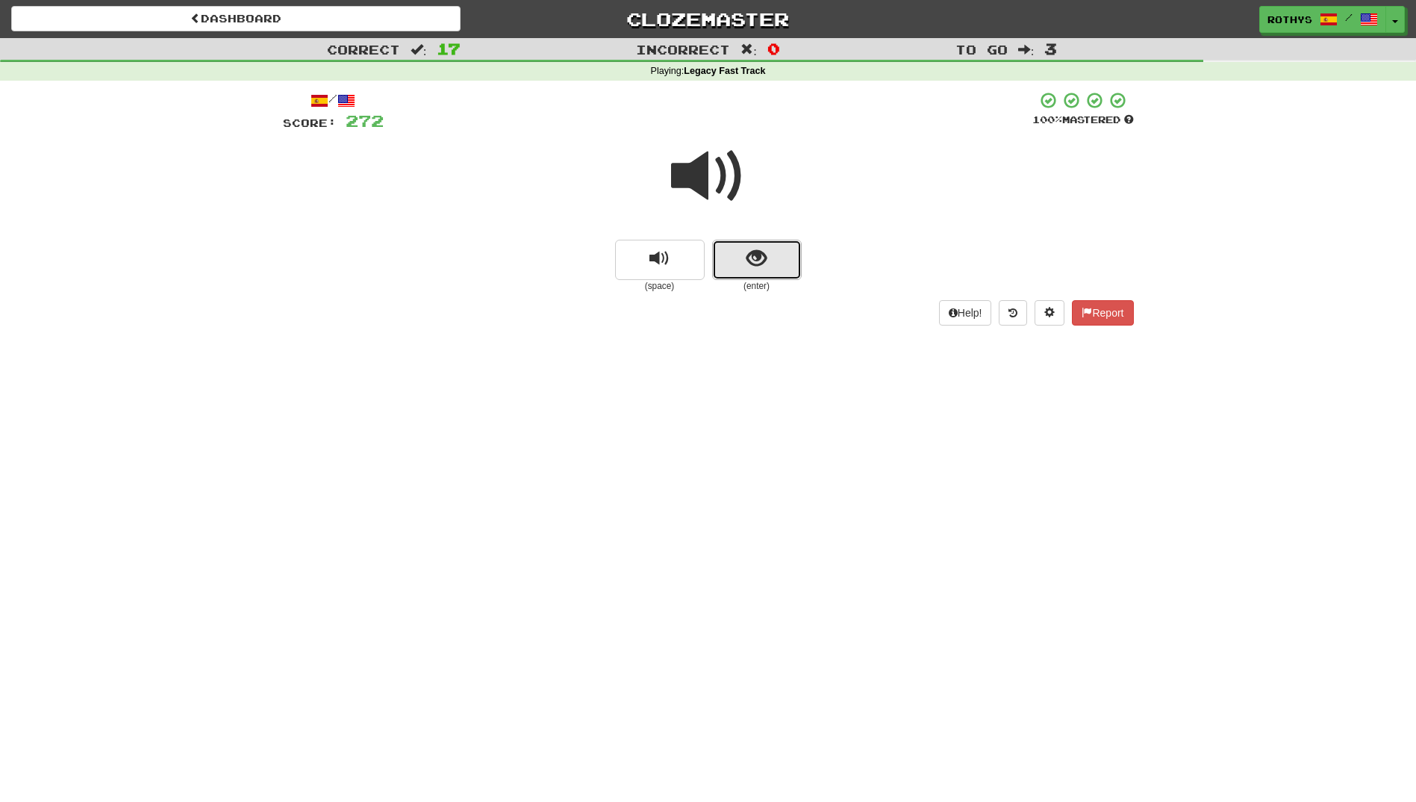
click at [738, 255] on button "show sentence" at bounding box center [757, 260] width 90 height 40
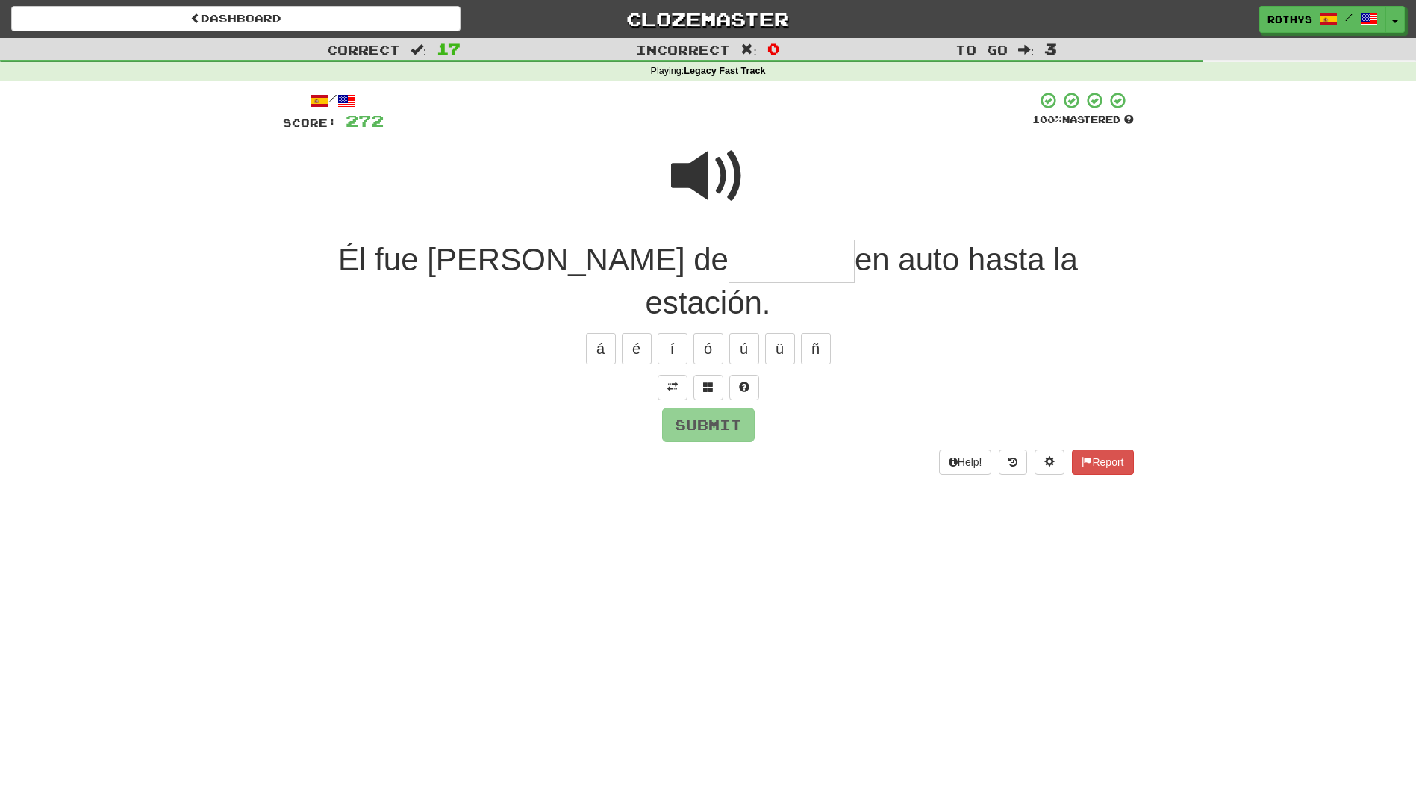
click at [729, 248] on input "text" at bounding box center [792, 262] width 126 height 44
click at [705, 381] on span at bounding box center [708, 386] width 10 height 10
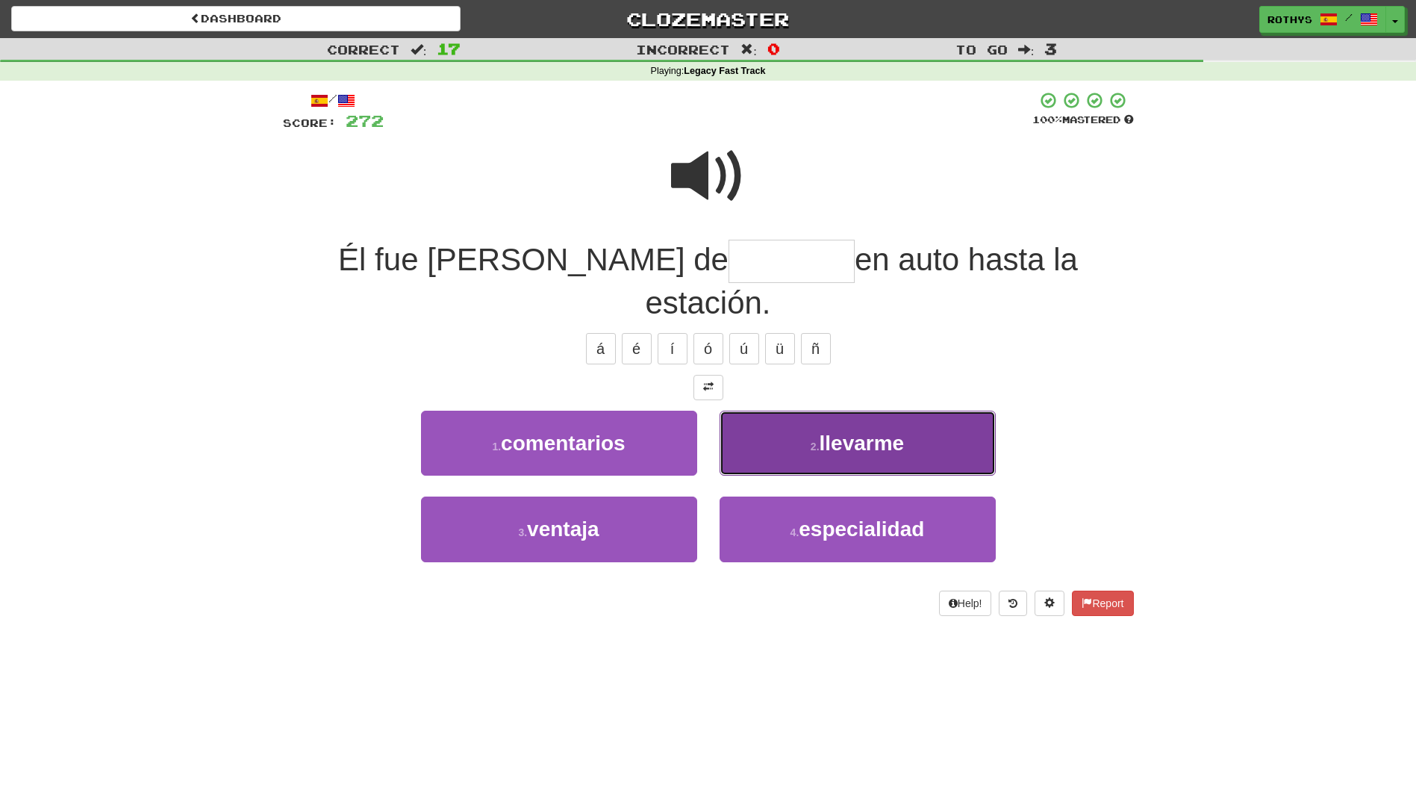
click at [805, 411] on button "2 . llevarme" at bounding box center [858, 443] width 276 height 65
type input "********"
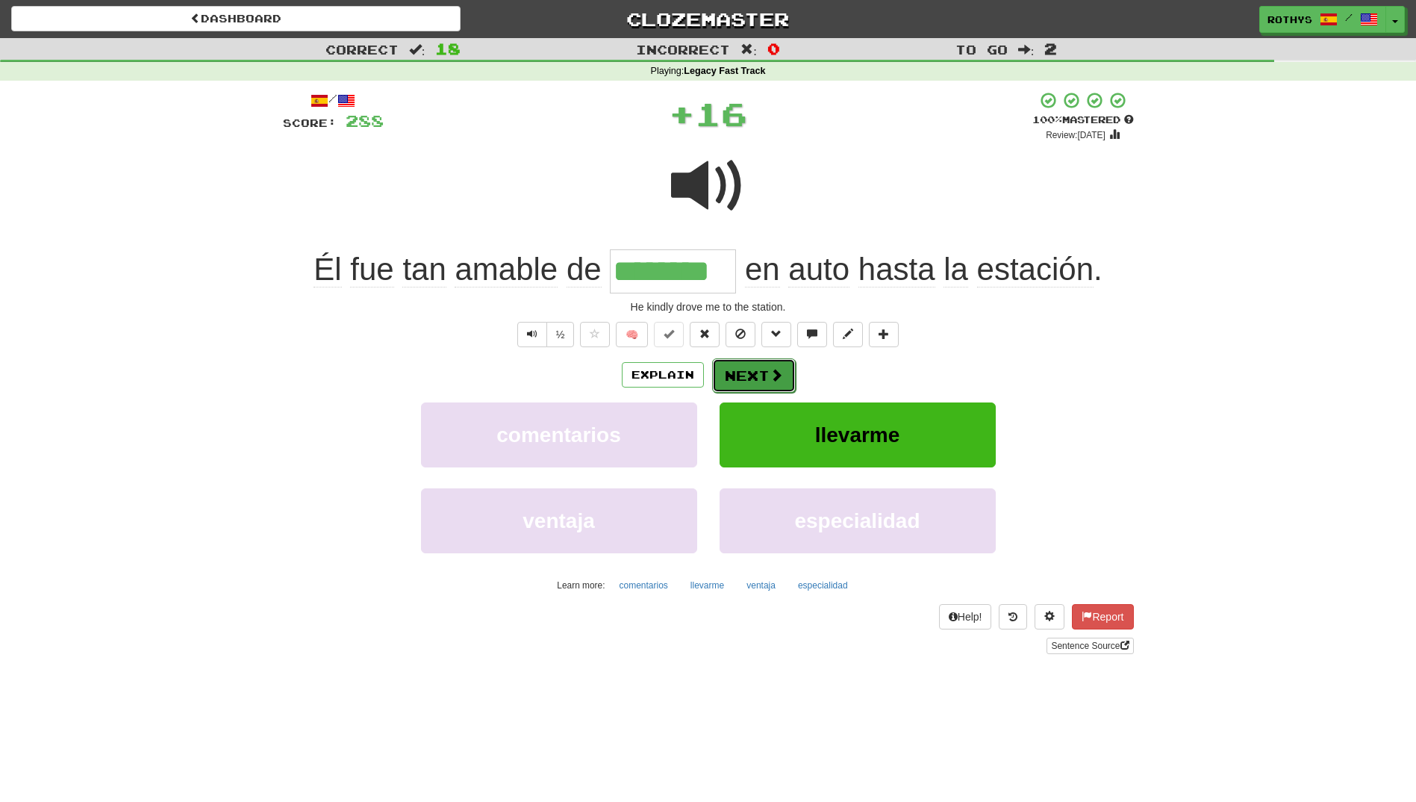
click at [761, 371] on button "Next" at bounding box center [754, 375] width 84 height 34
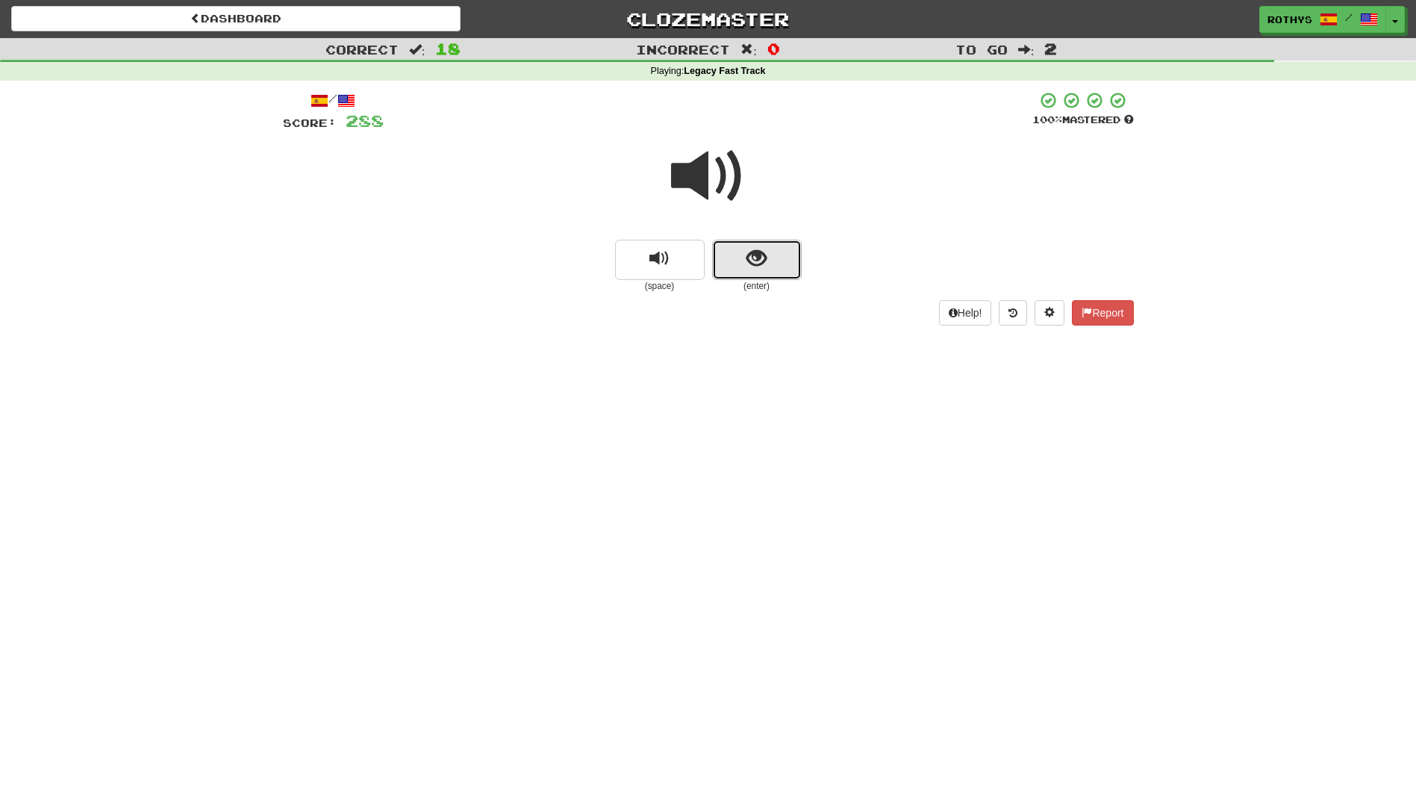
click at [747, 250] on span "show sentence" at bounding box center [756, 259] width 20 height 20
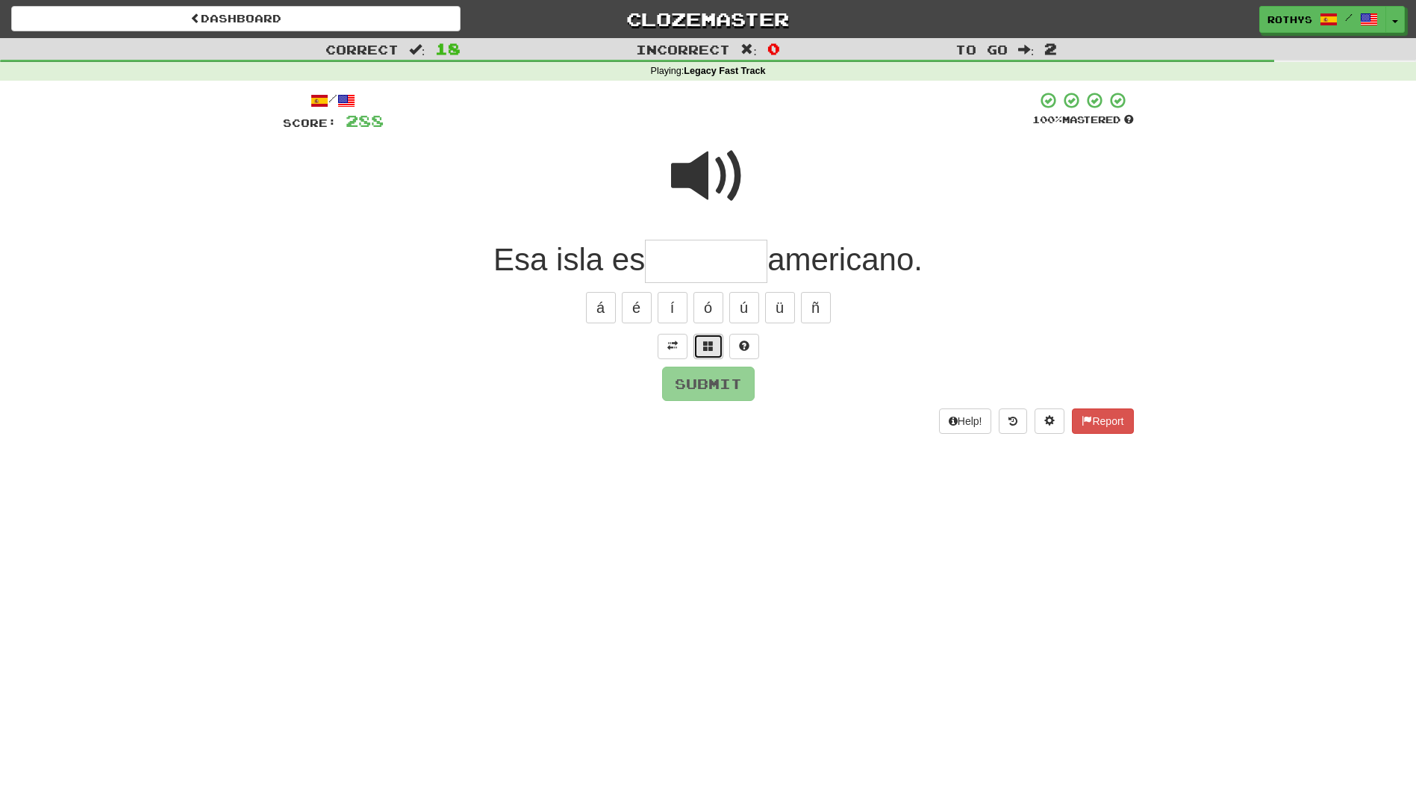
click at [708, 340] on span at bounding box center [708, 345] width 10 height 10
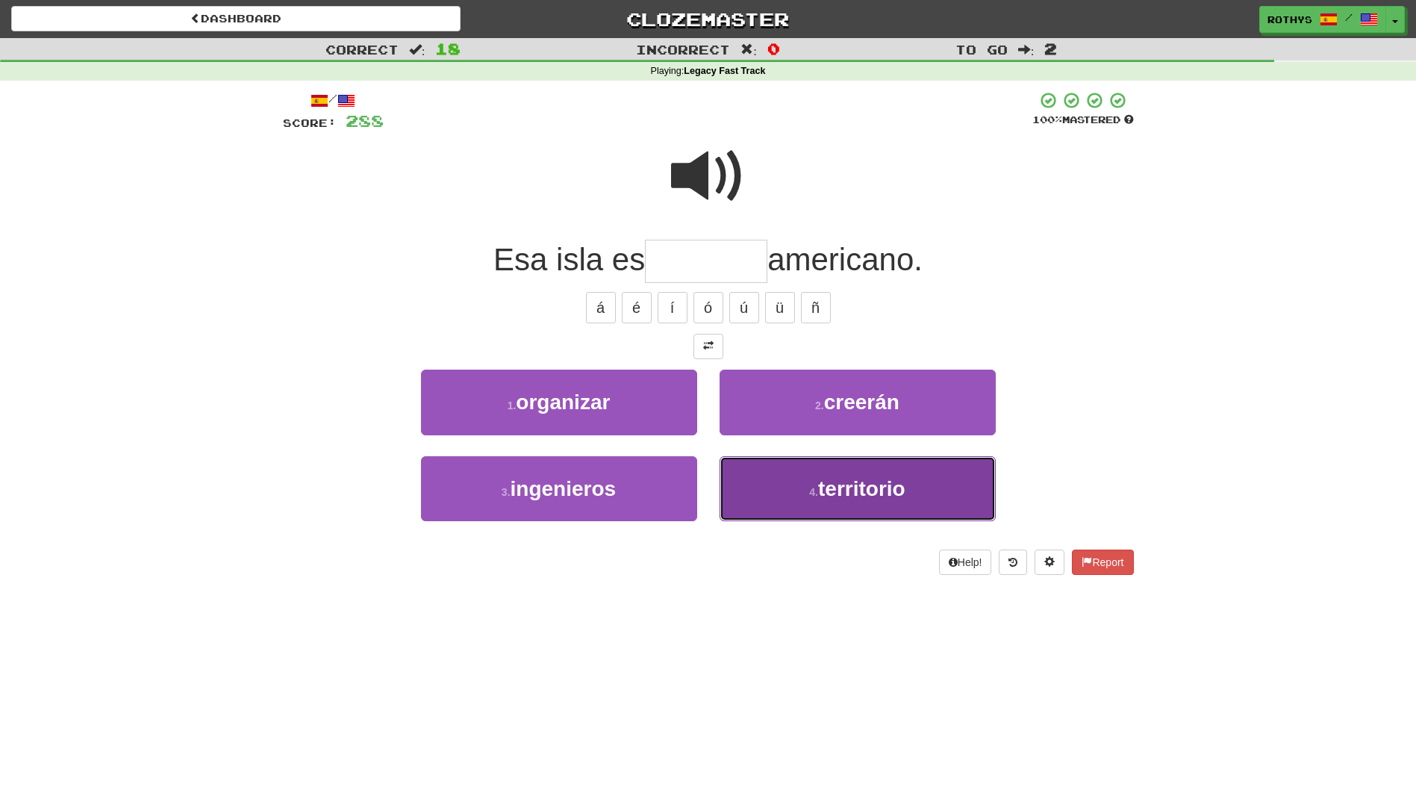
click at [808, 481] on button "4 . territorio" at bounding box center [858, 488] width 276 height 65
type input "**********"
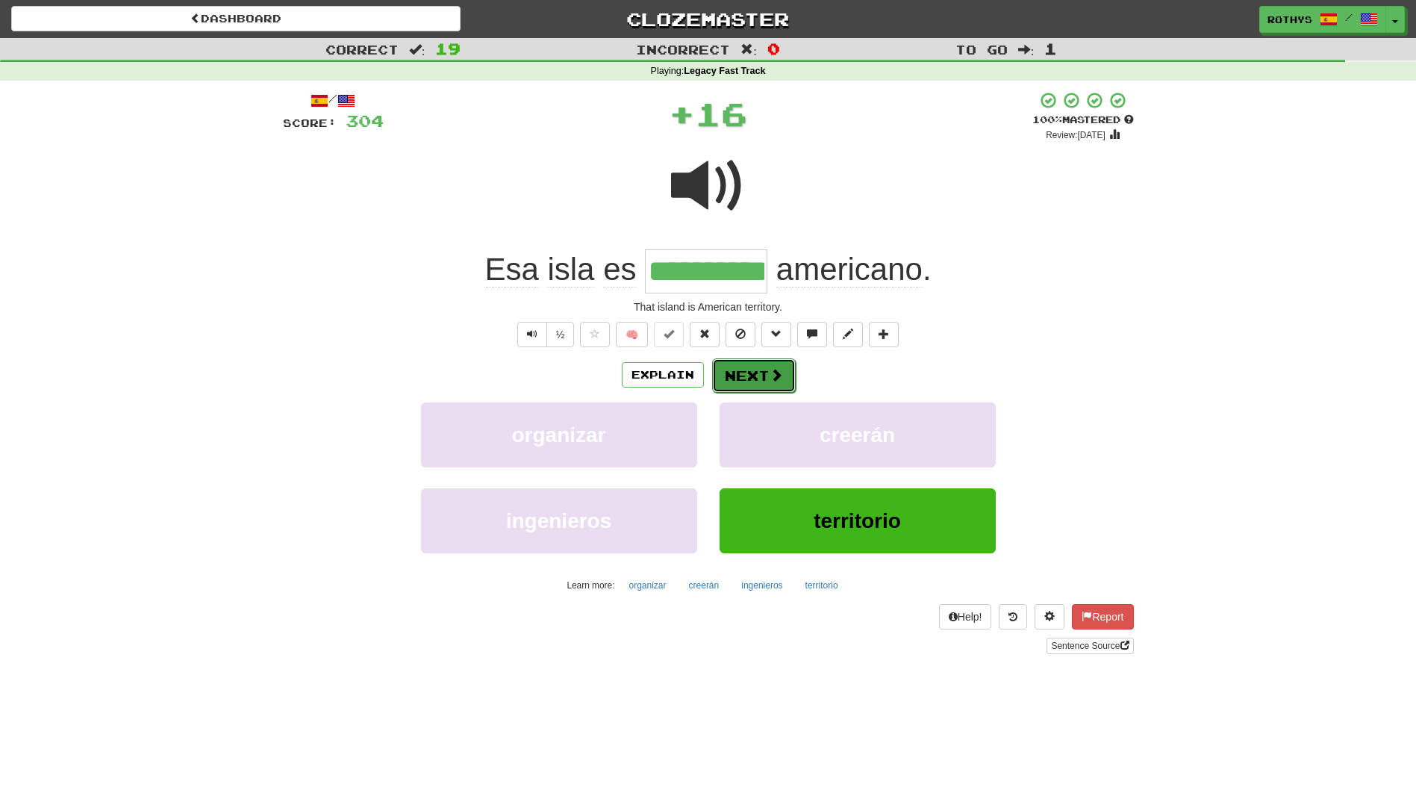
click at [742, 364] on button "Next" at bounding box center [754, 375] width 84 height 34
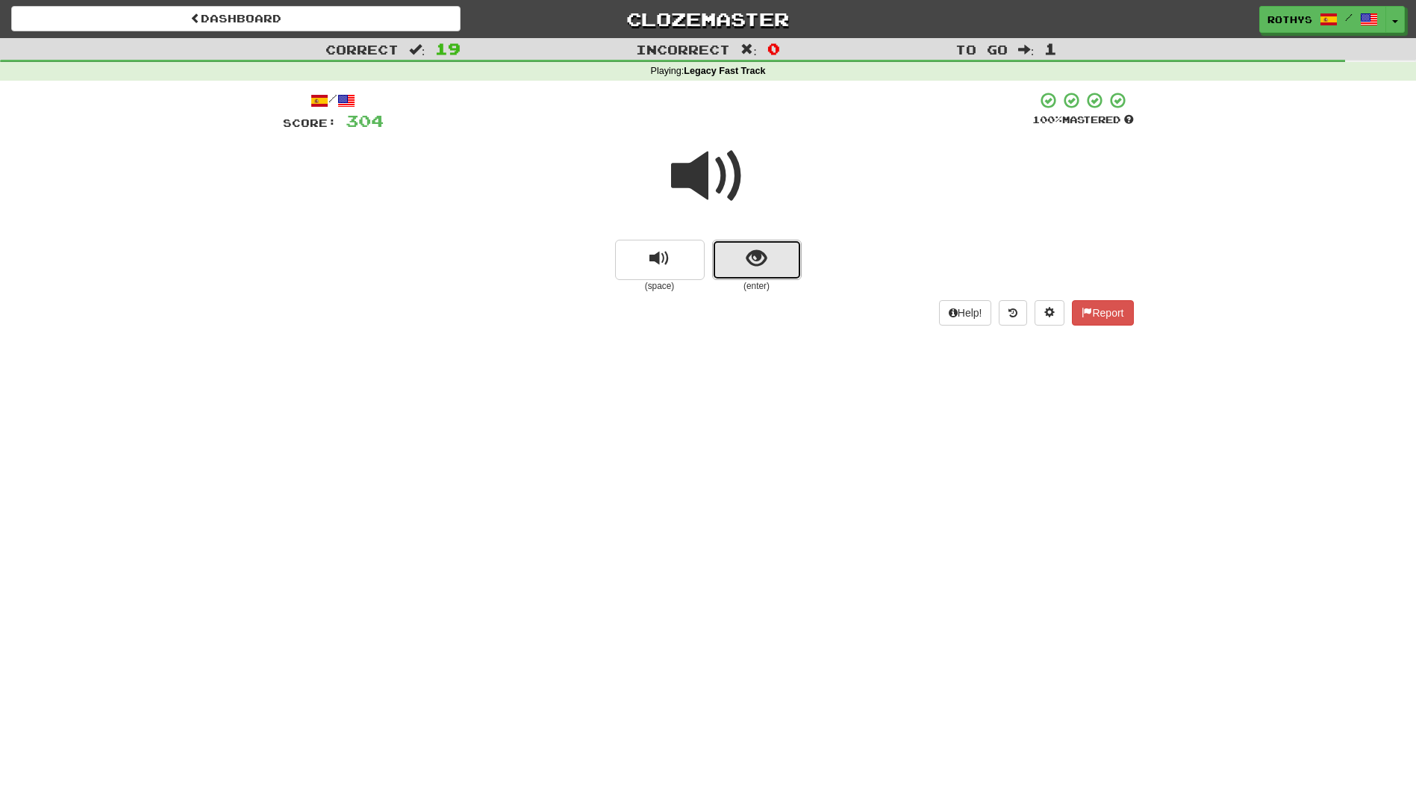
click at [747, 264] on span "show sentence" at bounding box center [756, 259] width 20 height 20
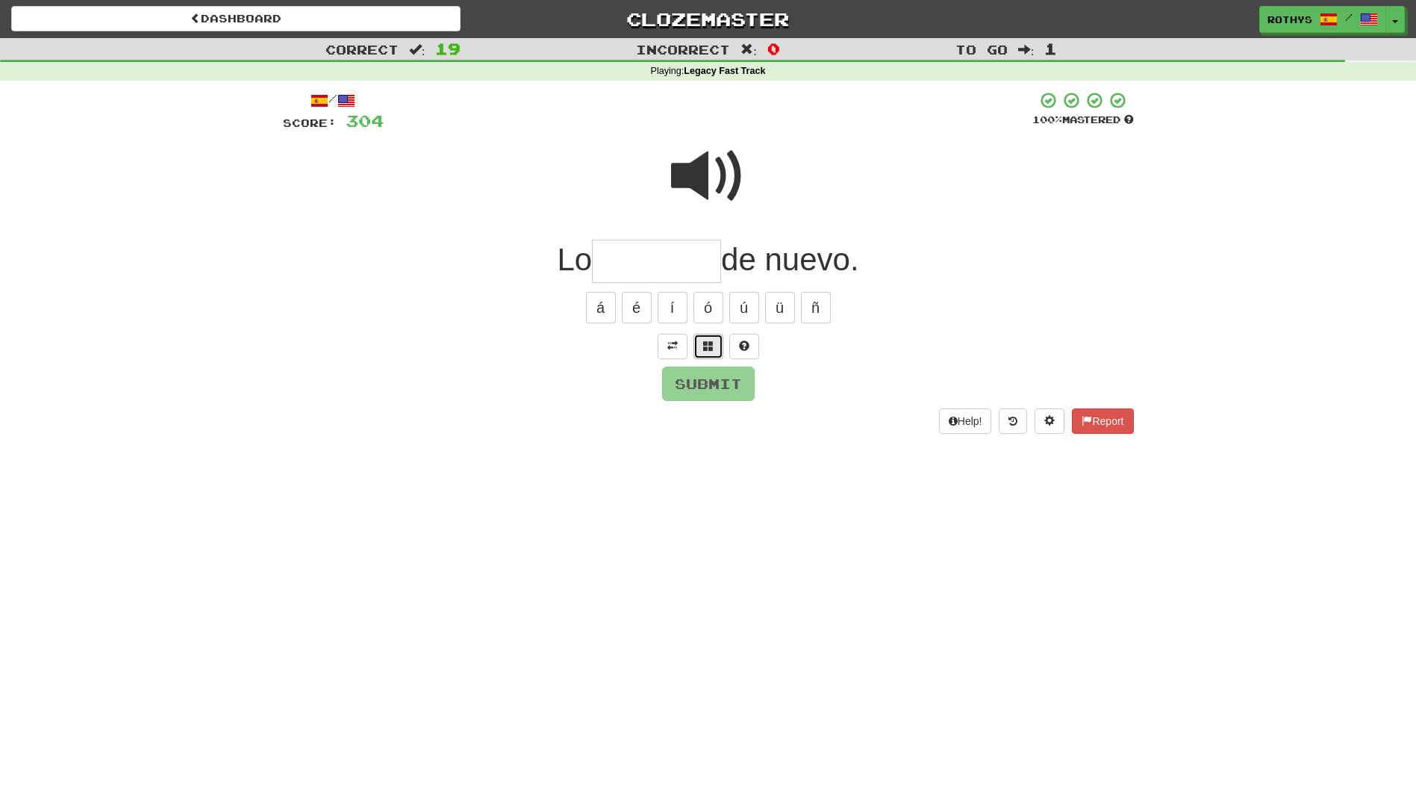
click at [701, 346] on button at bounding box center [708, 346] width 30 height 25
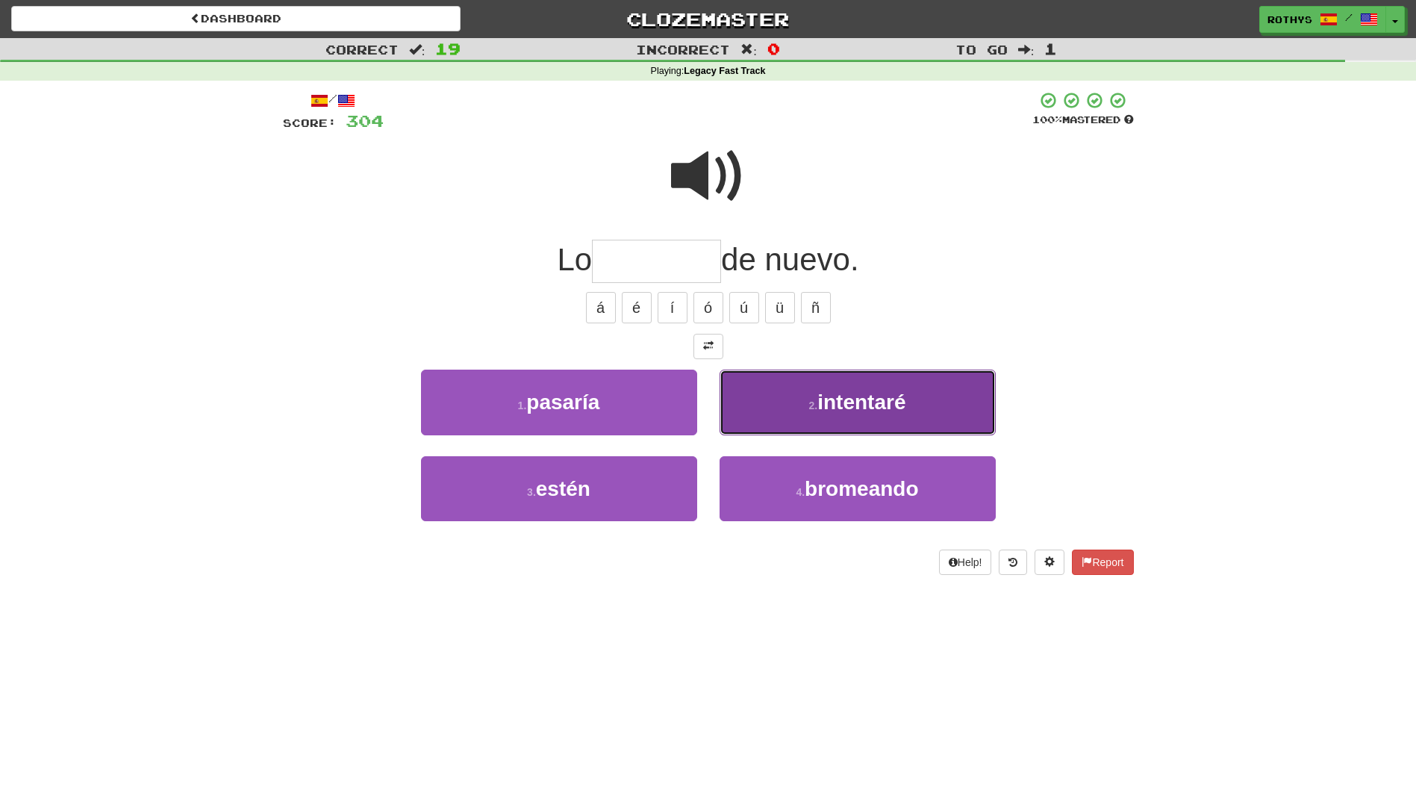
click at [825, 395] on span "intentaré" at bounding box center [861, 401] width 88 height 23
type input "*********"
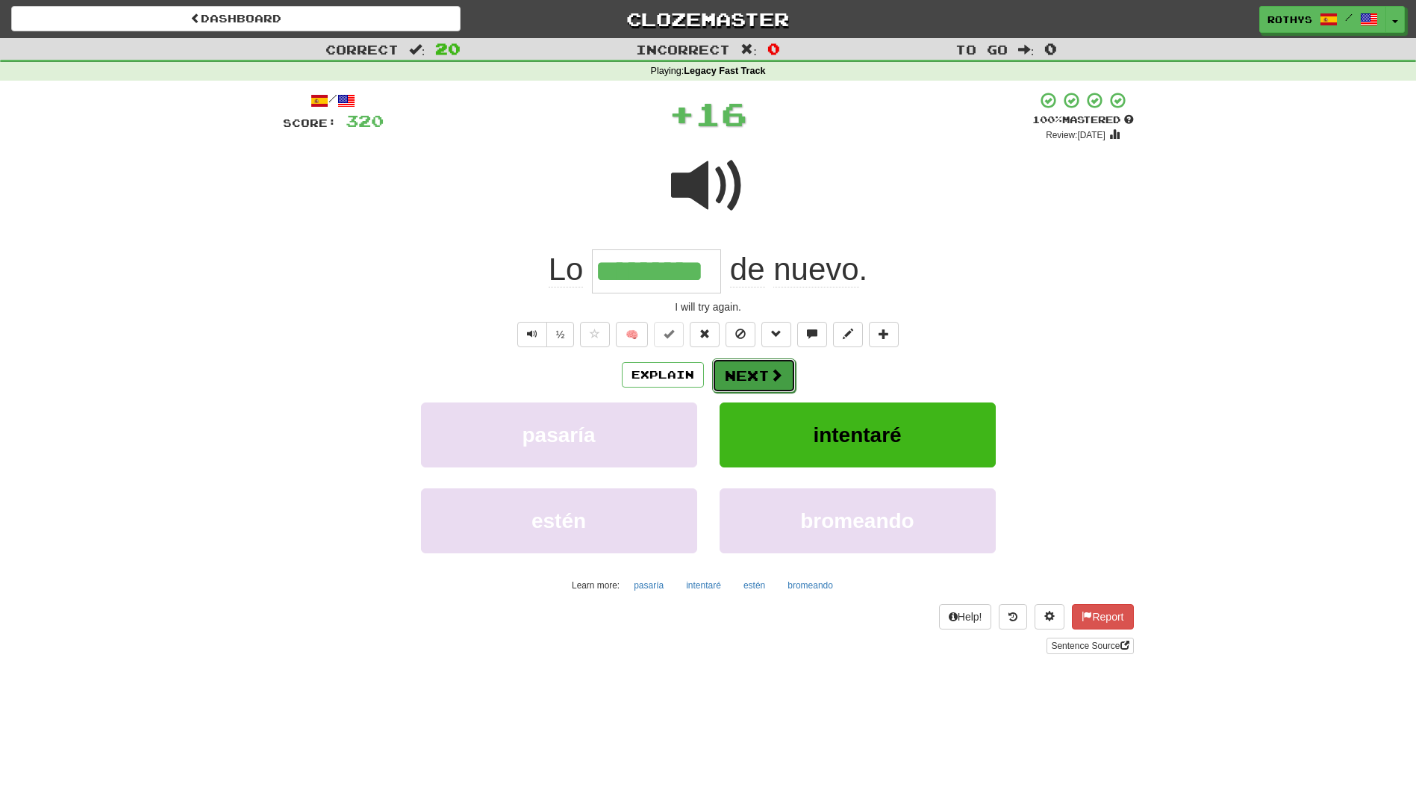
click at [760, 381] on button "Next" at bounding box center [754, 375] width 84 height 34
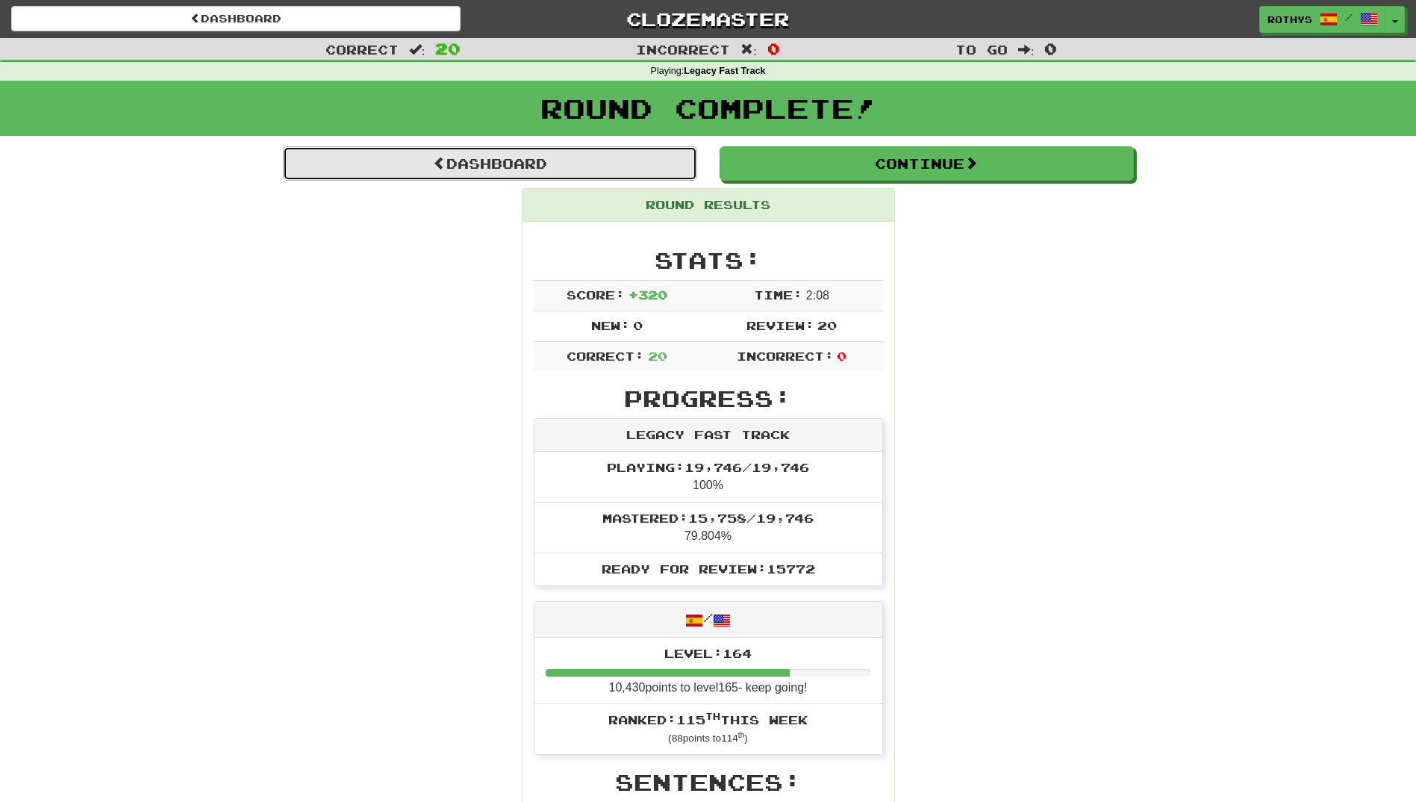
click at [481, 161] on link "Dashboard" at bounding box center [490, 163] width 414 height 34
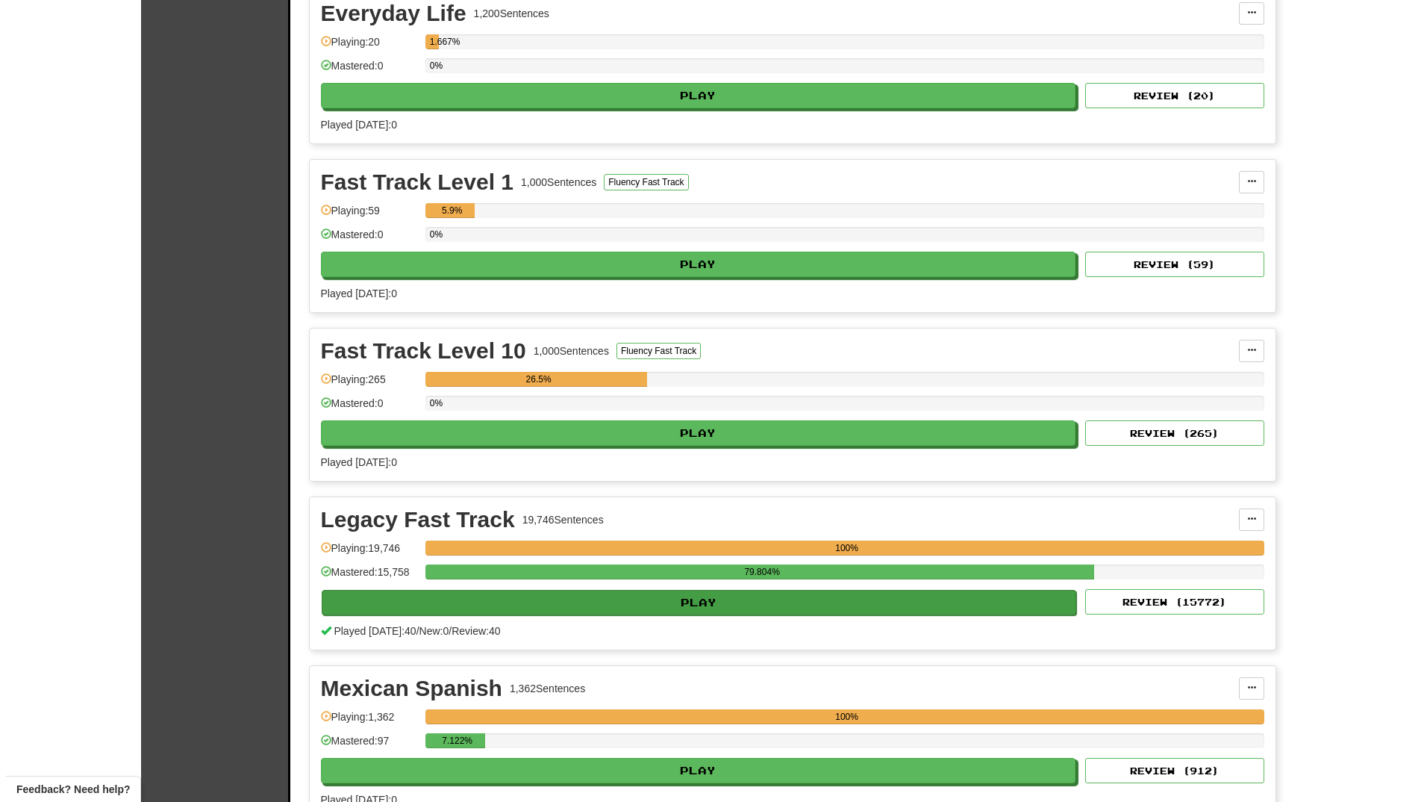
scroll to position [373, 0]
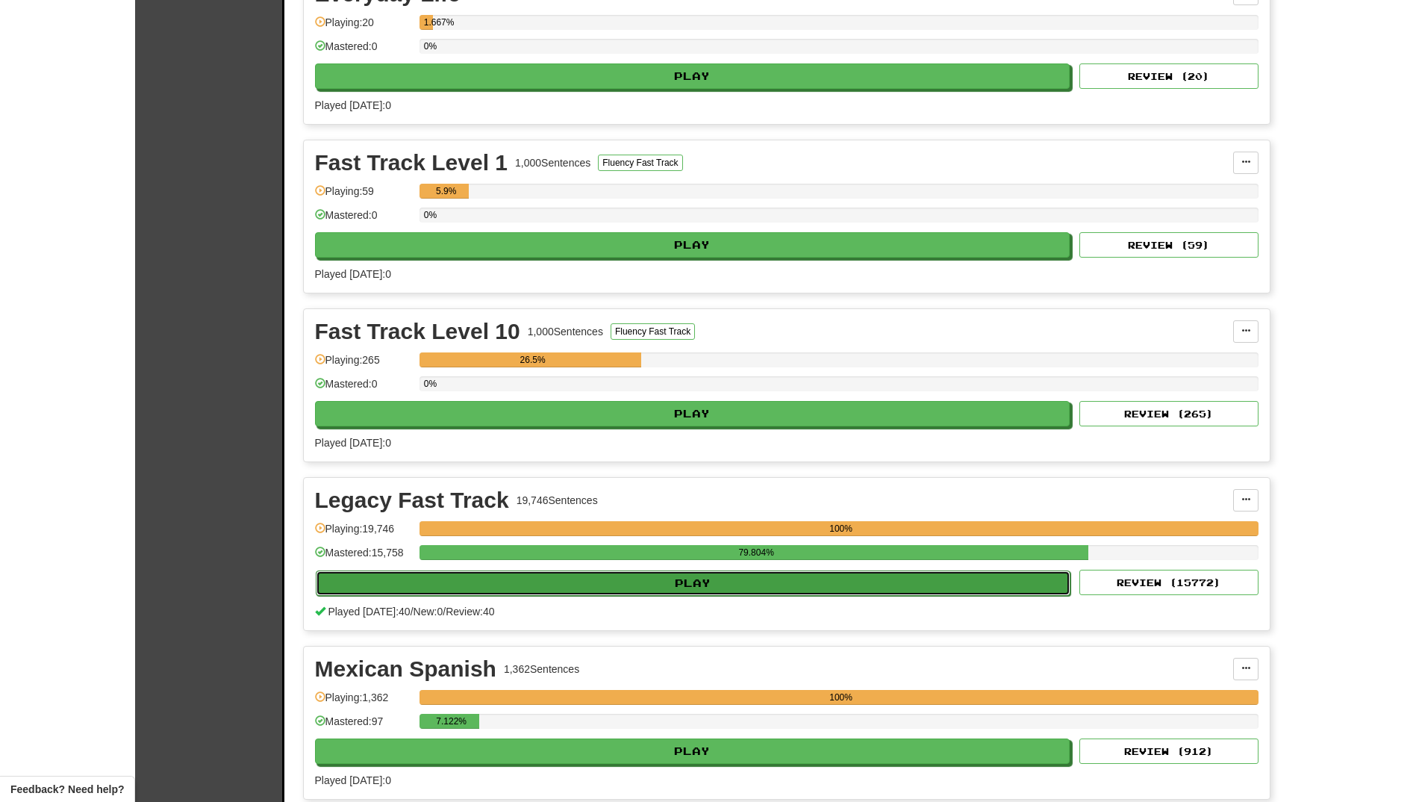
click at [493, 581] on button "Play" at bounding box center [693, 582] width 755 height 25
select select "**"
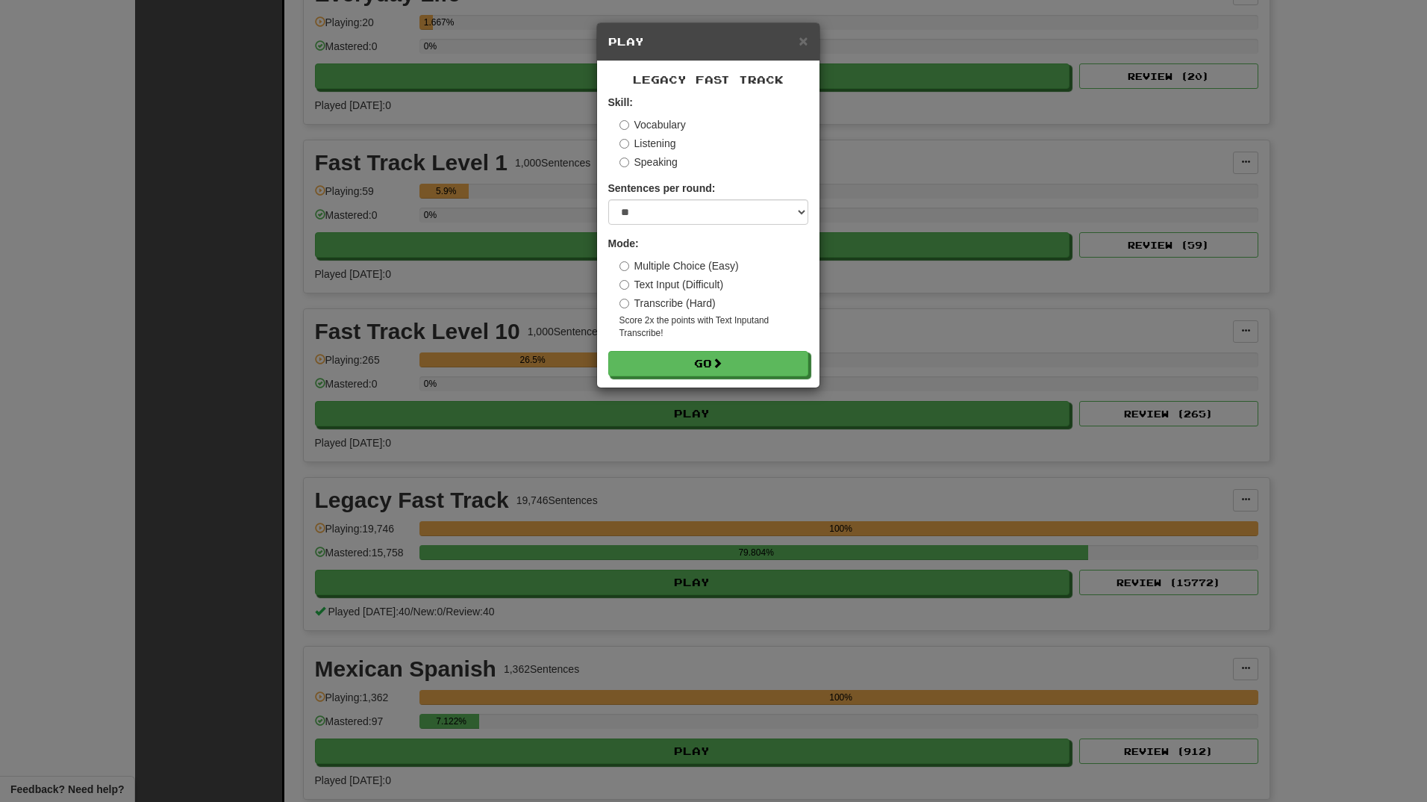
click at [687, 115] on div "Skill: Vocabulary Listening Speaking" at bounding box center [708, 132] width 200 height 75
click at [673, 125] on label "Vocabulary" at bounding box center [653, 124] width 66 height 15
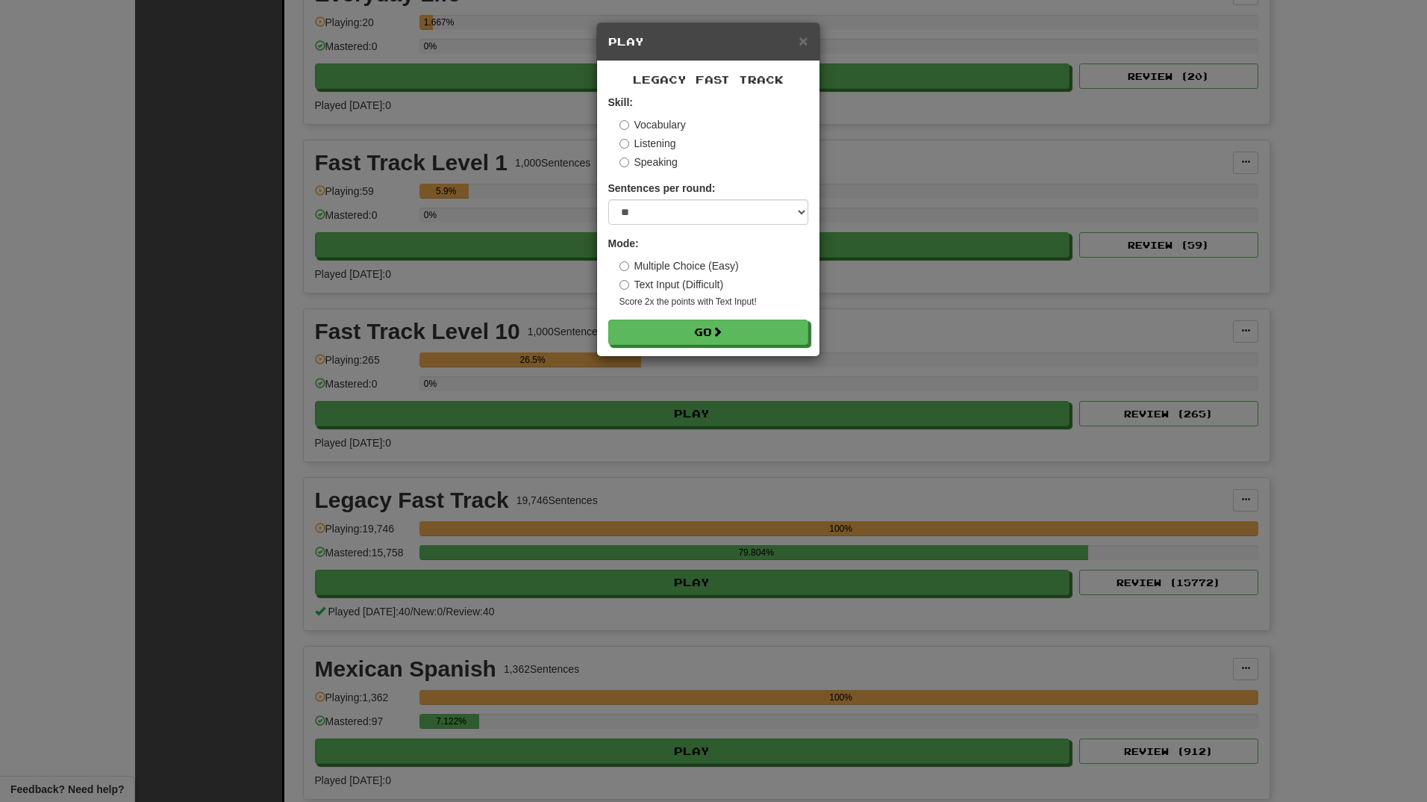
click at [690, 314] on form "Skill: Vocabulary Listening Speaking Sentences per round: * ** ** ** ** ** *** …" at bounding box center [708, 220] width 200 height 250
click at [672, 336] on button "Go" at bounding box center [709, 332] width 200 height 25
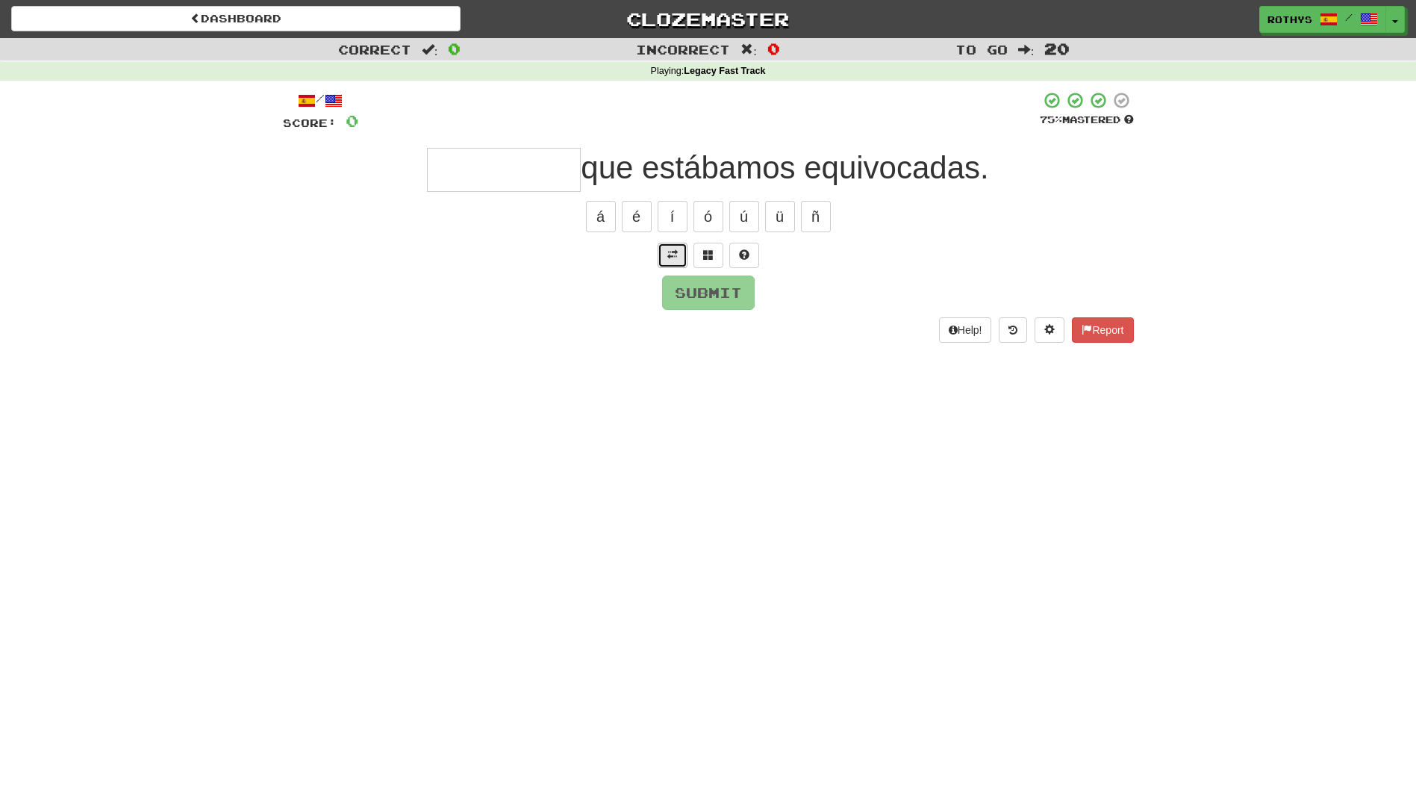
click at [666, 256] on button at bounding box center [673, 255] width 30 height 25
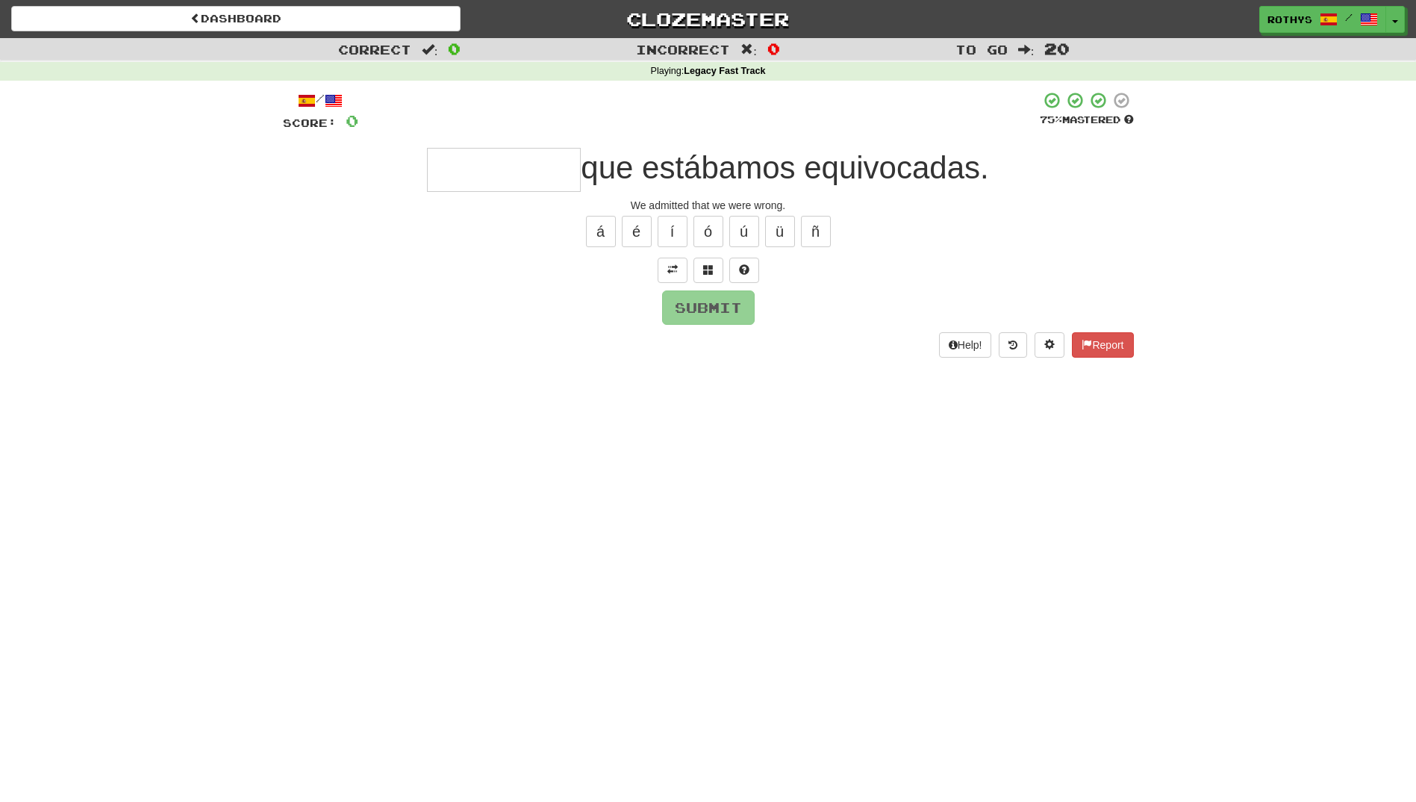
click at [532, 171] on input "text" at bounding box center [504, 170] width 154 height 44
click at [703, 266] on span at bounding box center [708, 269] width 10 height 10
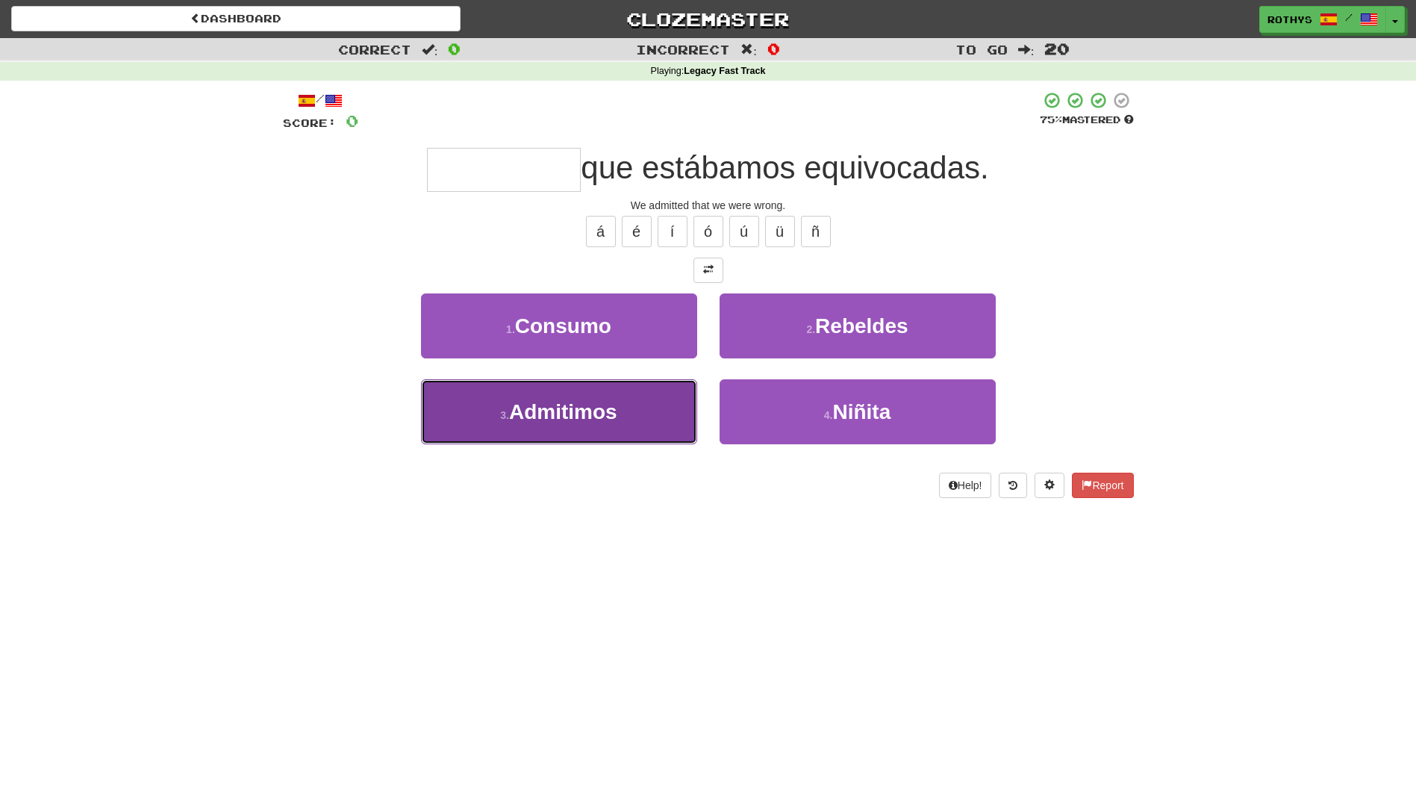
click at [526, 427] on button "3 . Admitimos" at bounding box center [559, 411] width 276 height 65
type input "*********"
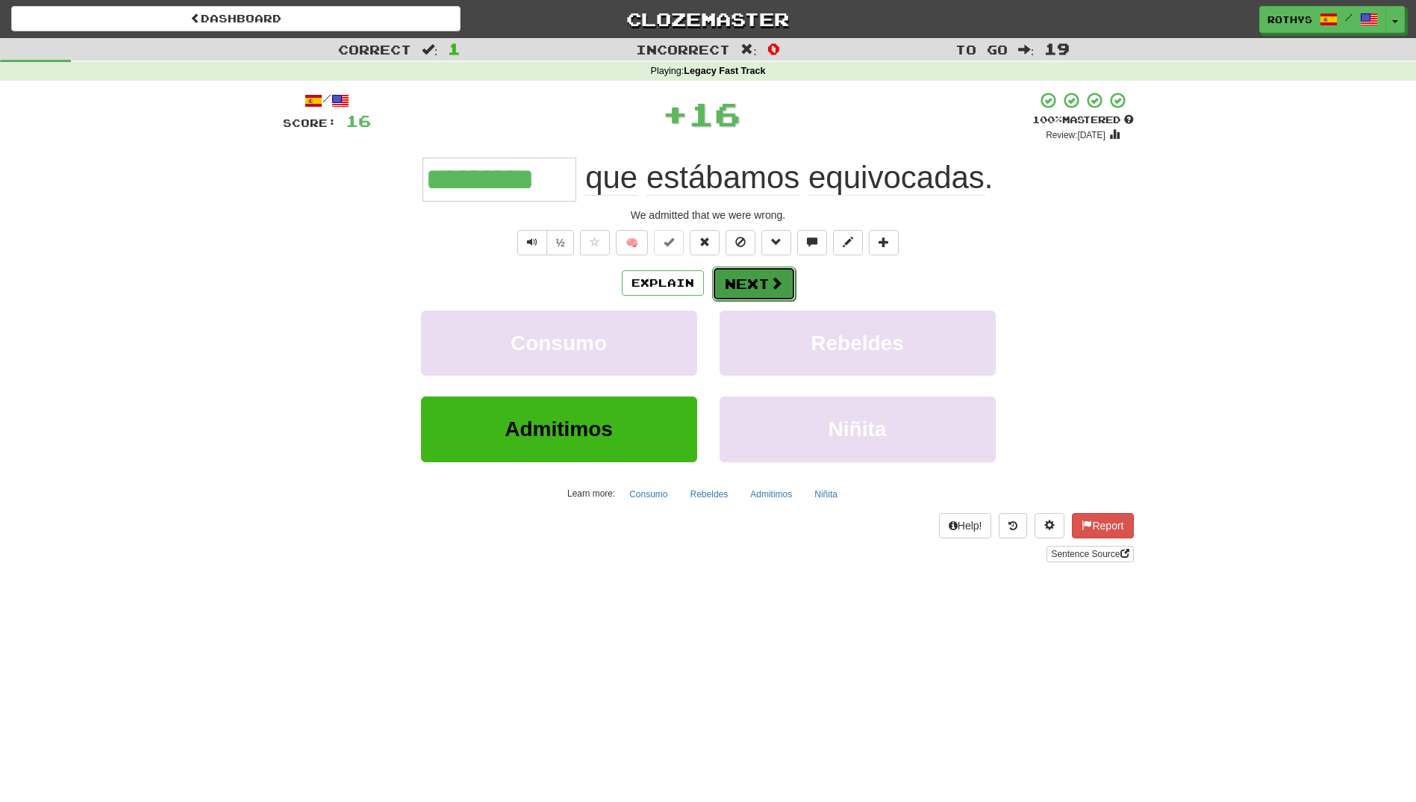
click at [738, 278] on button "Next" at bounding box center [754, 283] width 84 height 34
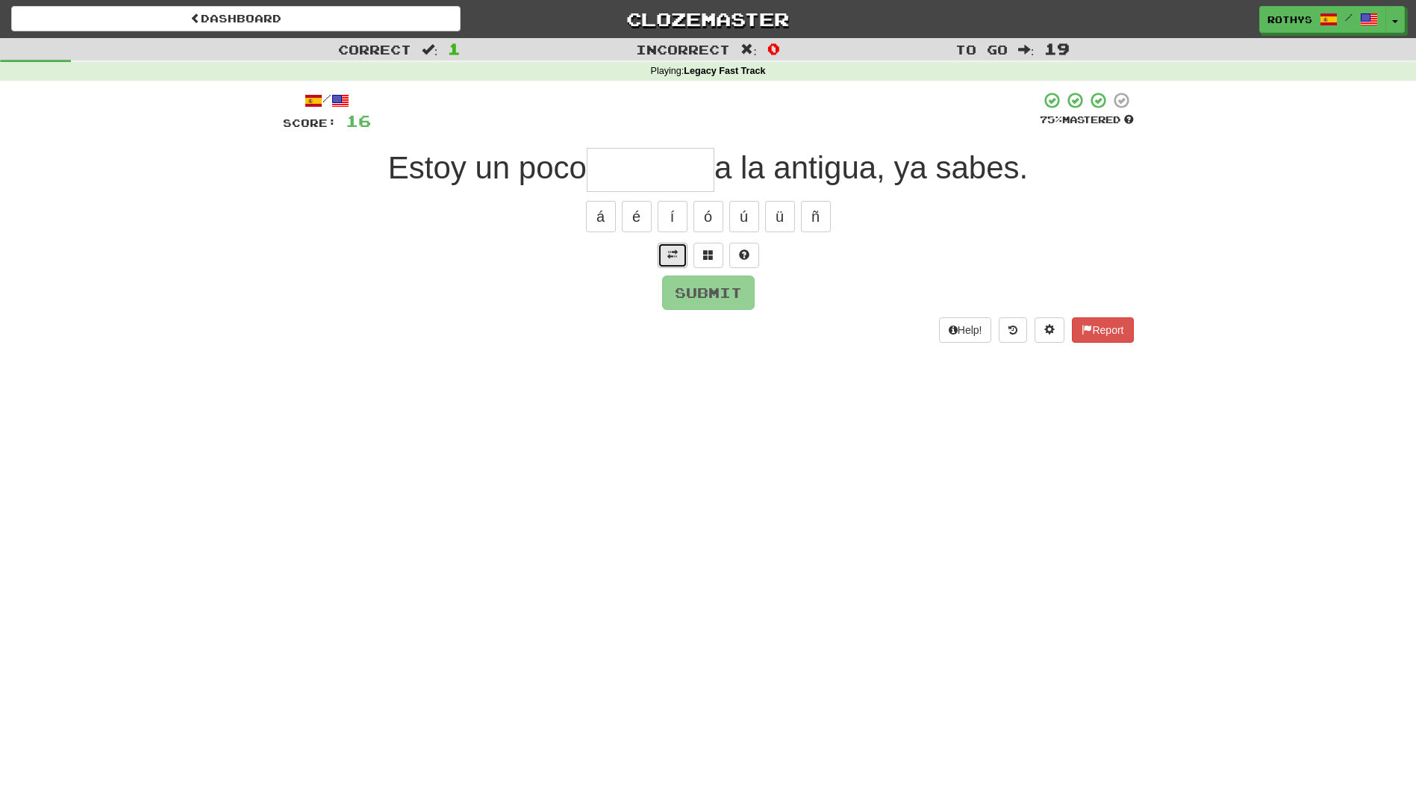
click at [668, 252] on span at bounding box center [672, 254] width 10 height 10
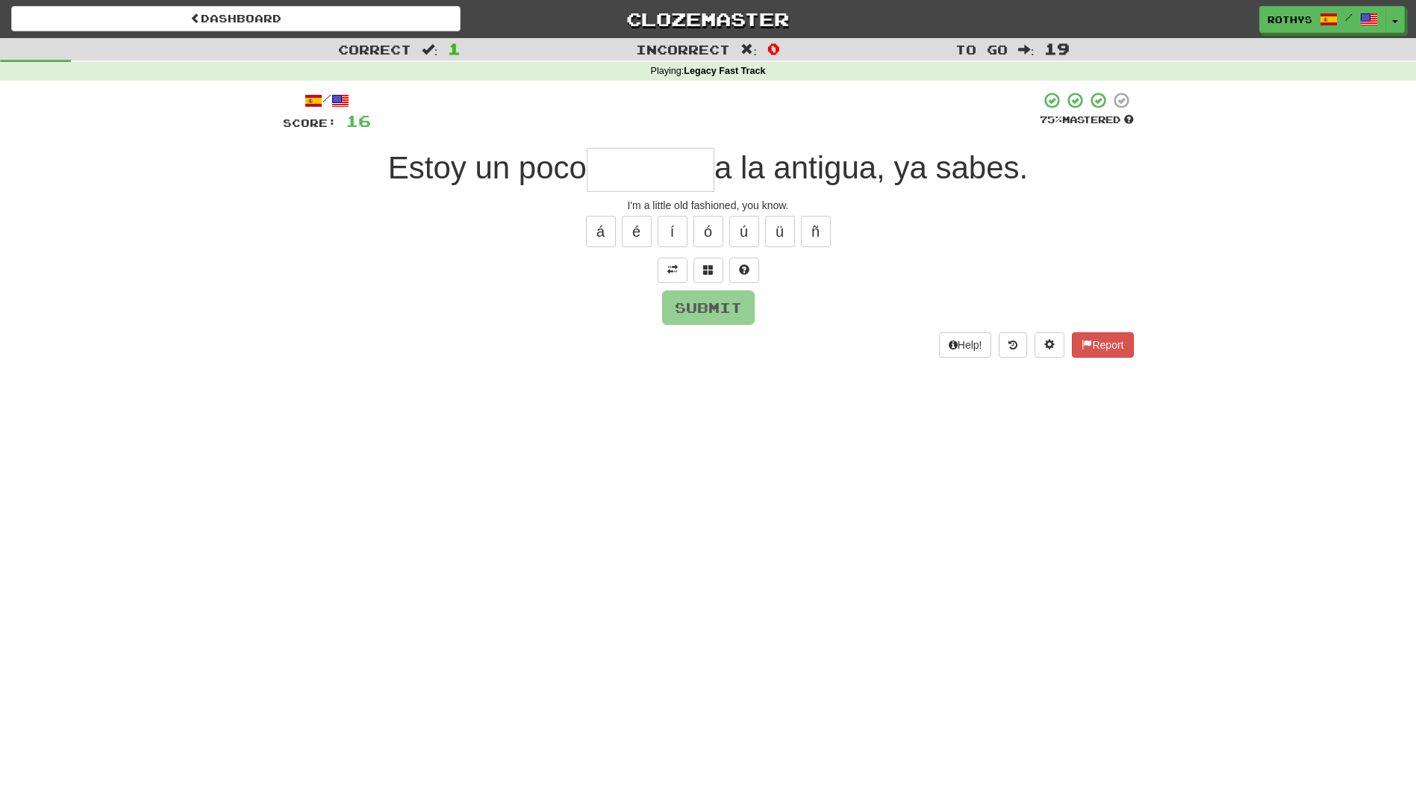
click at [638, 178] on input "text" at bounding box center [651, 170] width 128 height 44
click at [710, 267] on span at bounding box center [708, 269] width 10 height 10
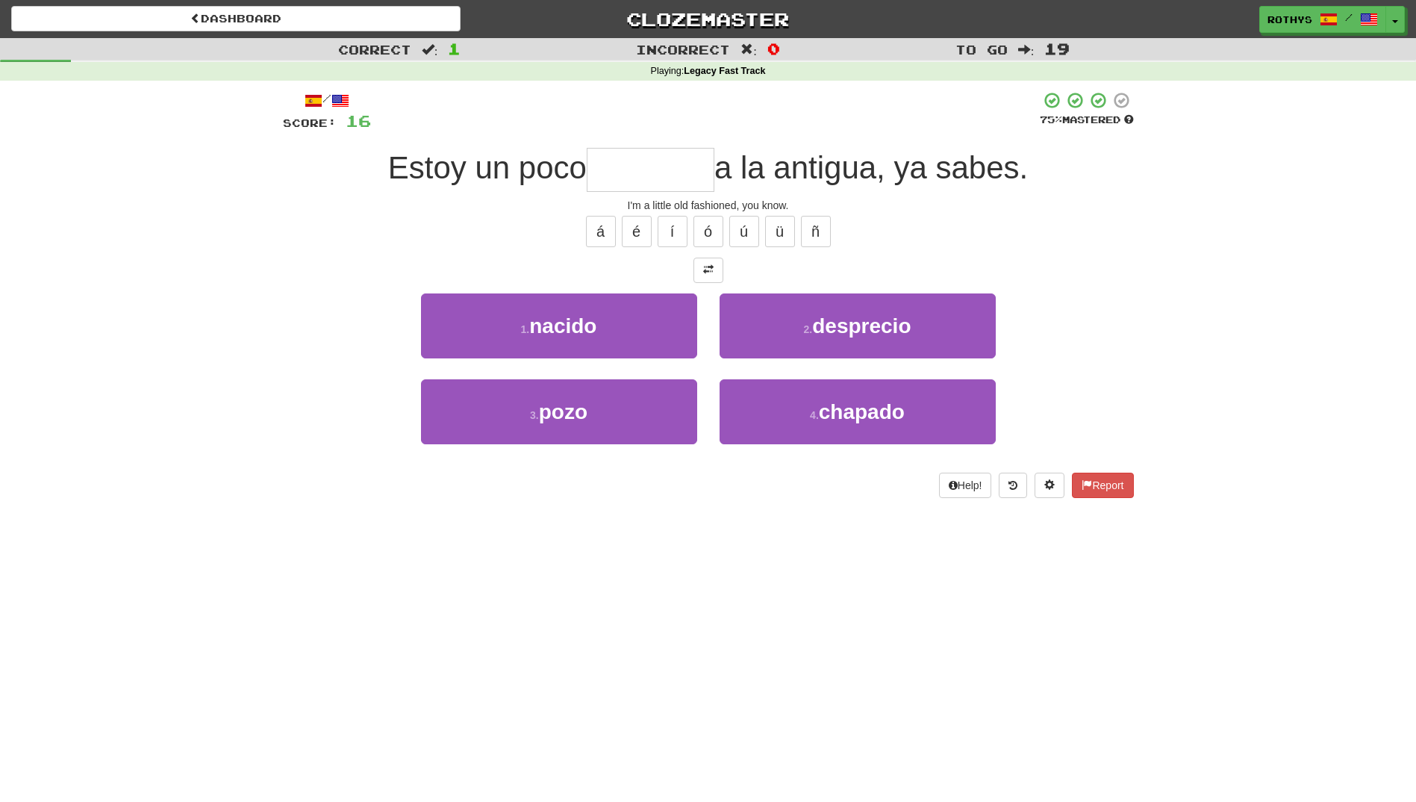
type input "*"
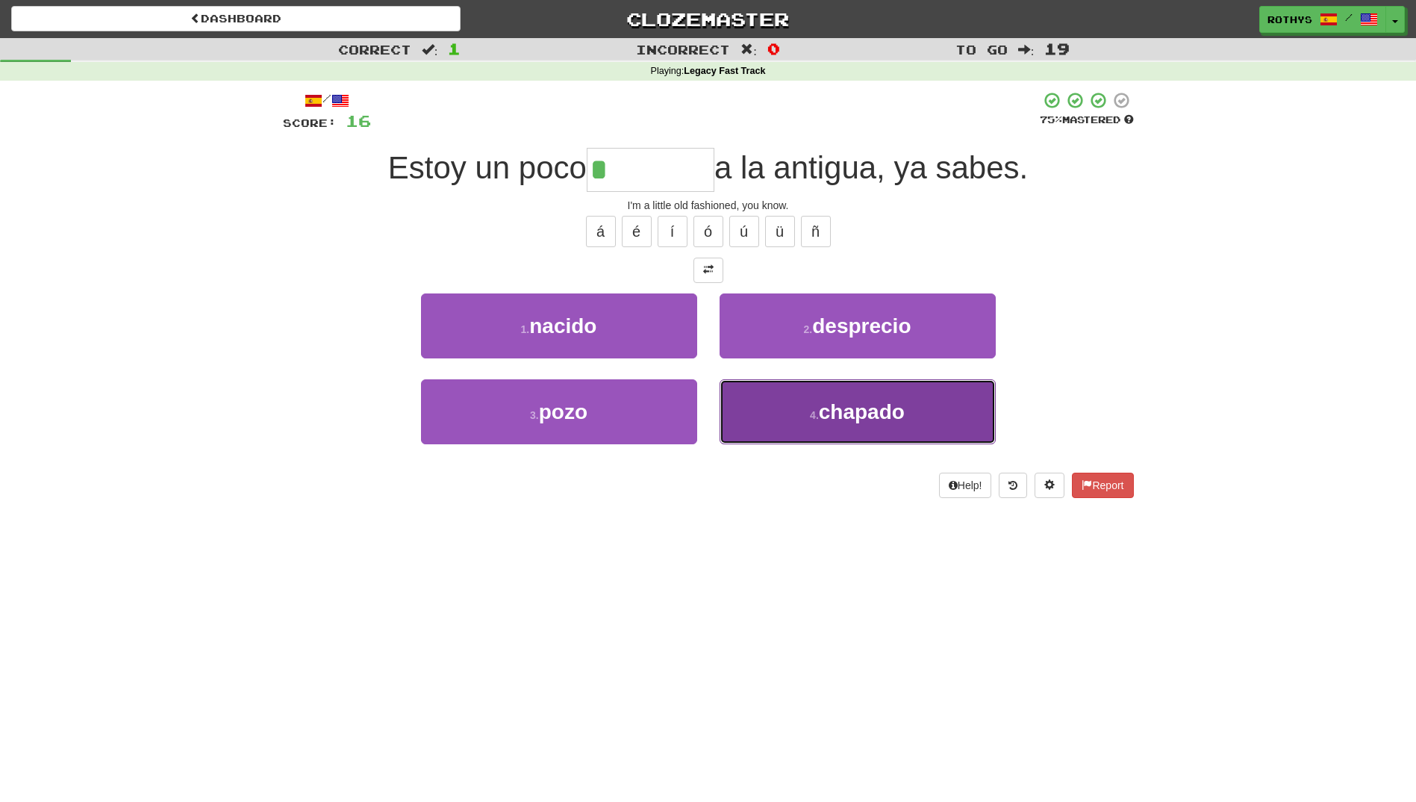
click at [844, 411] on span "chapado" at bounding box center [862, 411] width 86 height 23
type input "*******"
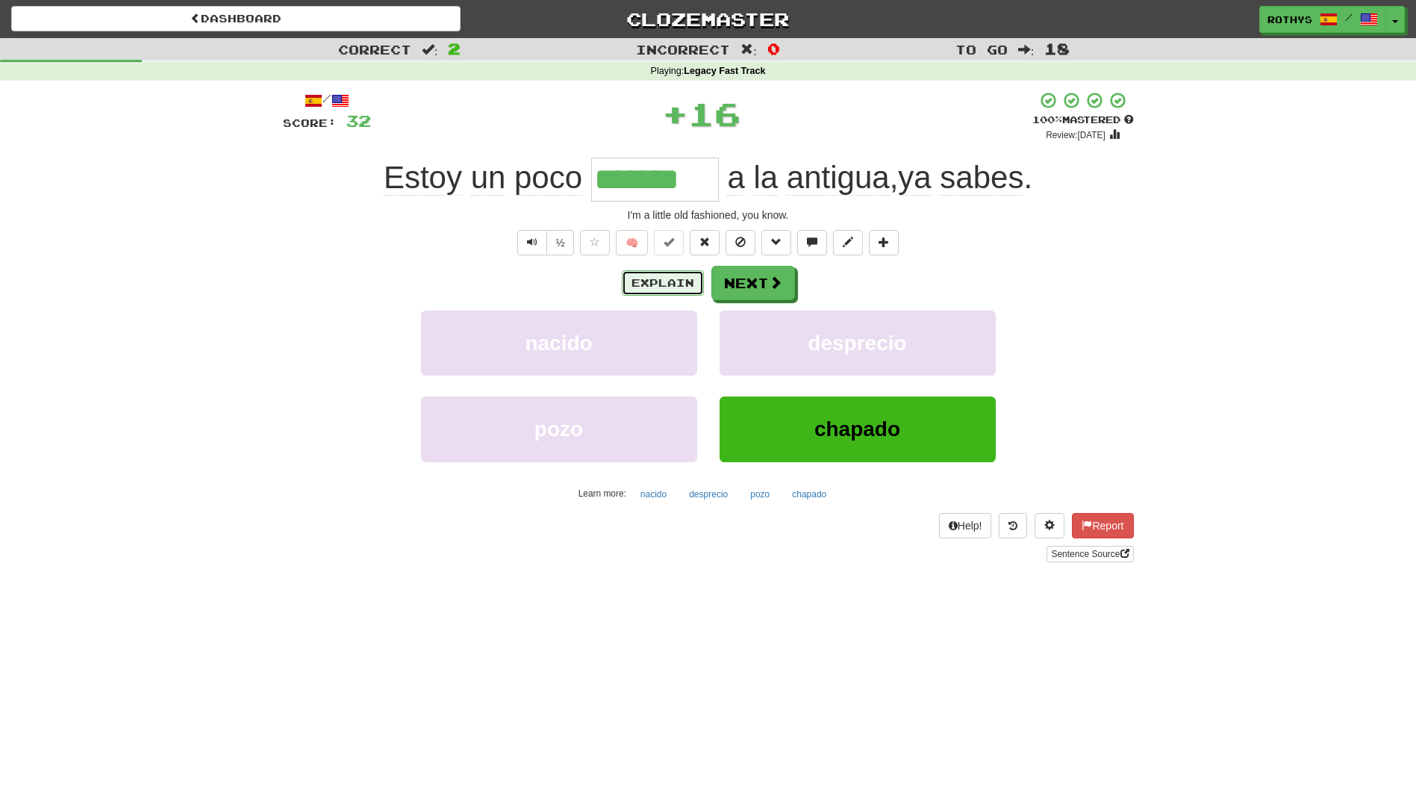
click at [664, 278] on button "Explain" at bounding box center [663, 282] width 82 height 25
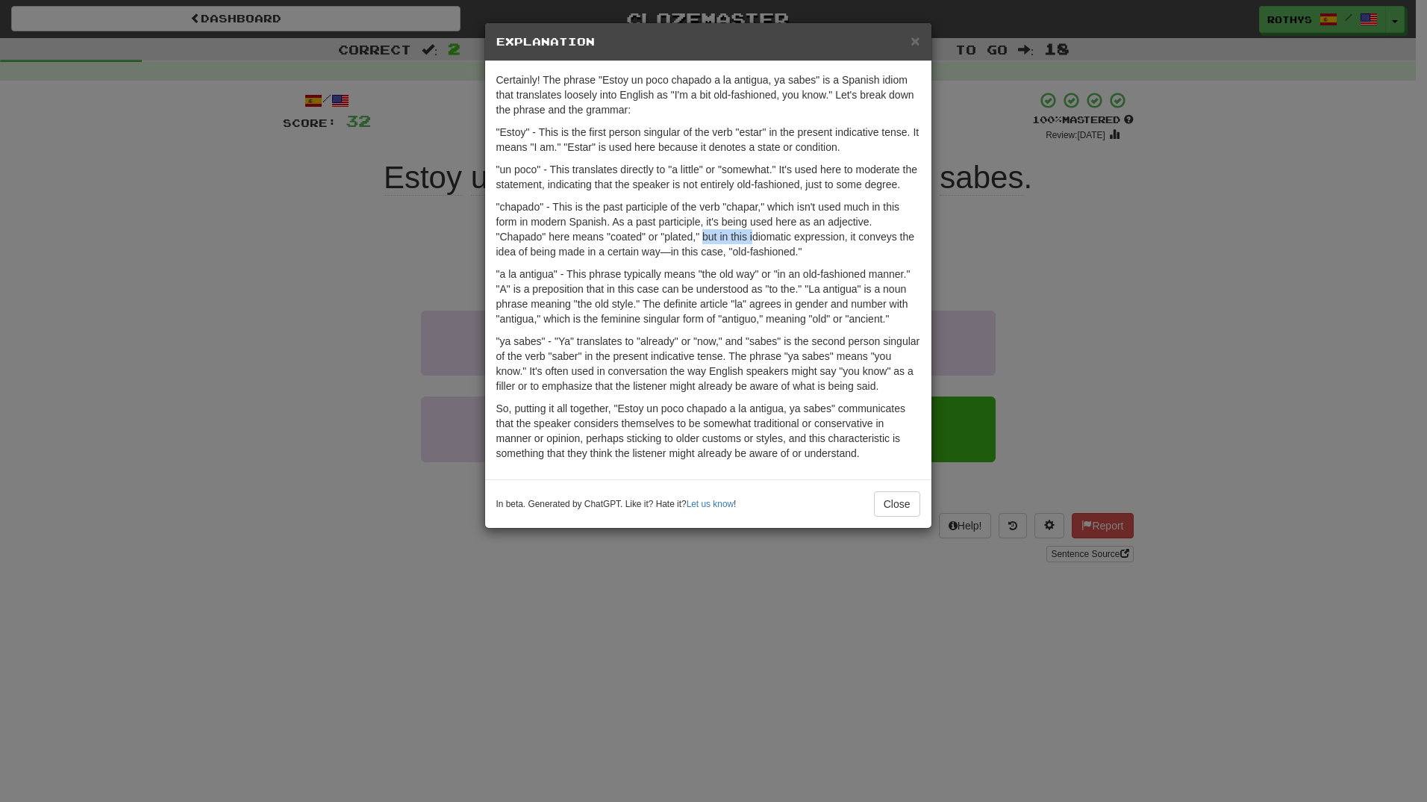
drag, startPoint x: 726, startPoint y: 237, endPoint x: 752, endPoint y: 235, distance: 27.0
click at [752, 235] on p ""chapado" - This is the past participle of the verb "chapar," which isn't used …" at bounding box center [708, 229] width 424 height 60
drag, startPoint x: 752, startPoint y: 235, endPoint x: 780, endPoint y: 240, distance: 28.0
click at [780, 240] on p ""chapado" - This is the past participle of the verb "chapar," which isn't used …" at bounding box center [708, 229] width 424 height 60
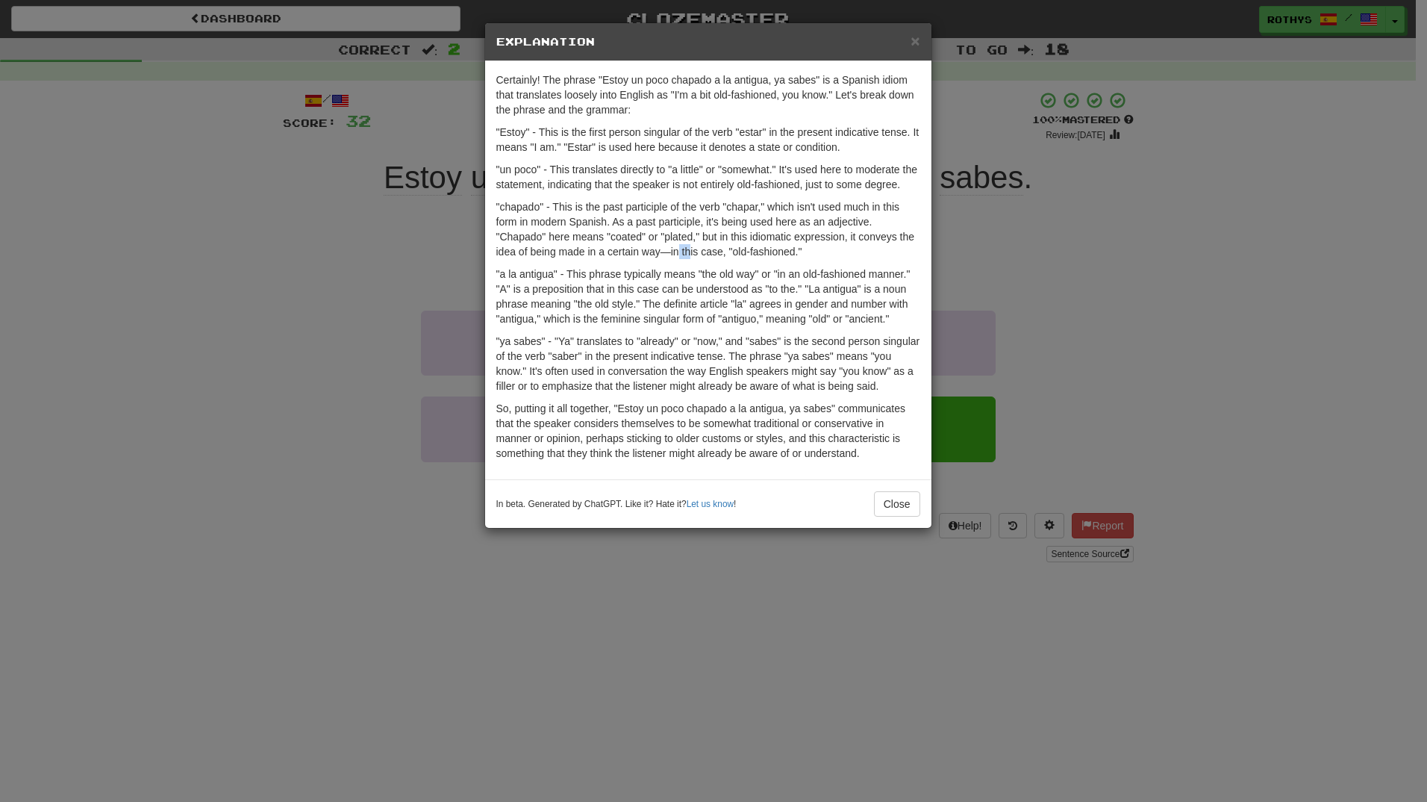
drag, startPoint x: 780, startPoint y: 240, endPoint x: 679, endPoint y: 244, distance: 101.6
click at [679, 244] on p ""chapado" - This is the past participle of the verb "chapar," which isn't used …" at bounding box center [708, 229] width 424 height 60
click at [894, 505] on button "Close" at bounding box center [897, 503] width 46 height 25
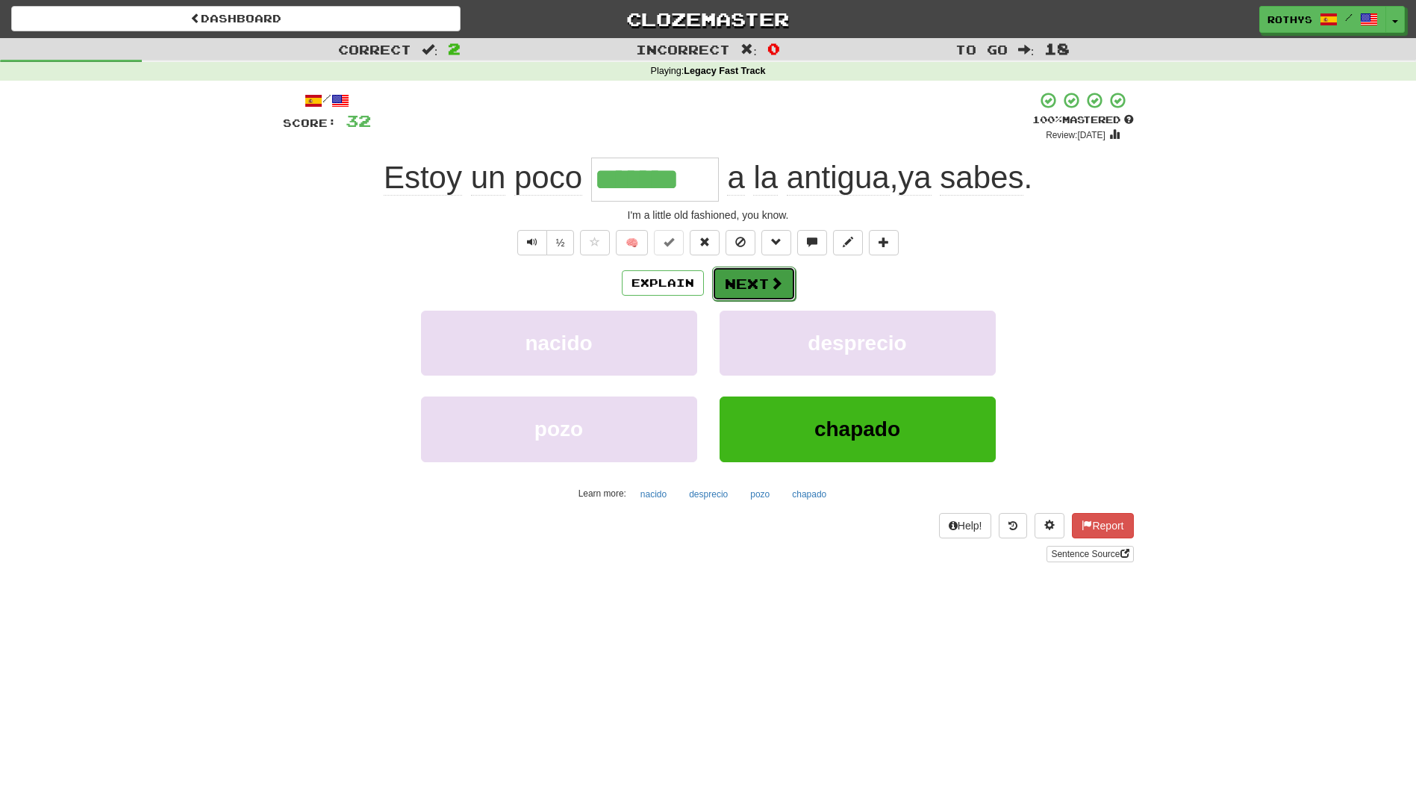
click at [767, 268] on button "Next" at bounding box center [754, 283] width 84 height 34
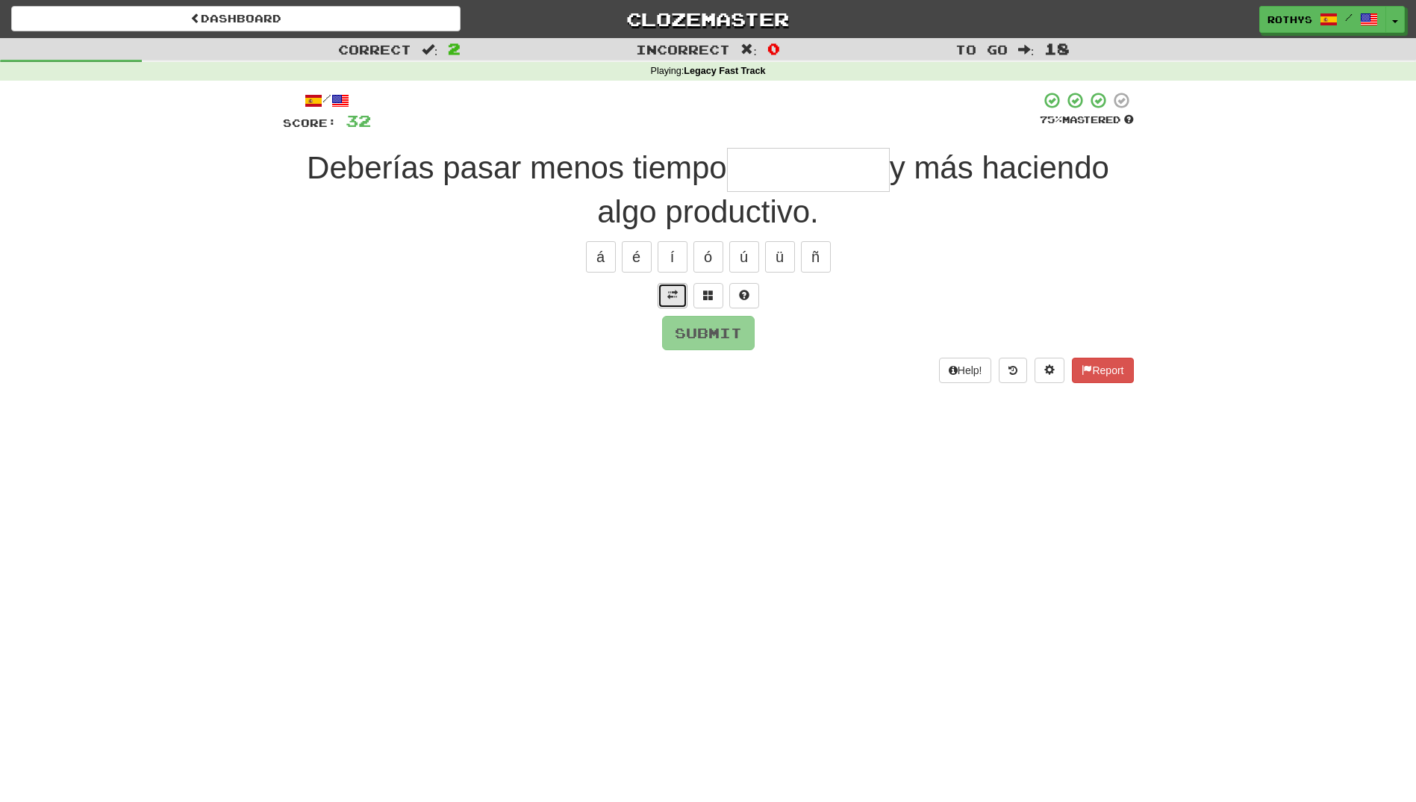
drag, startPoint x: 764, startPoint y: 160, endPoint x: 677, endPoint y: 296, distance: 160.9
click at [677, 296] on button at bounding box center [673, 295] width 30 height 25
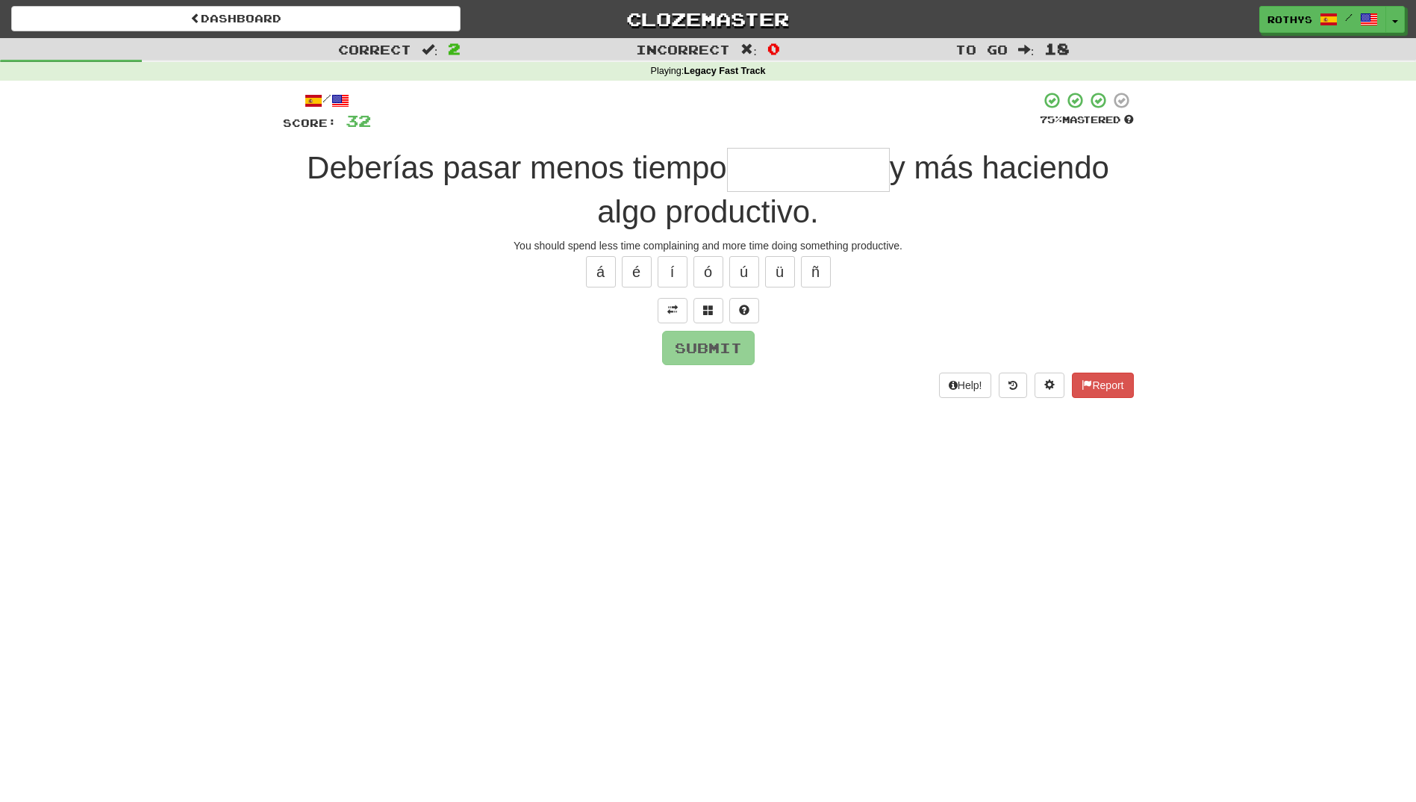
click at [754, 173] on input "text" at bounding box center [808, 170] width 163 height 44
click at [717, 308] on button at bounding box center [708, 310] width 30 height 25
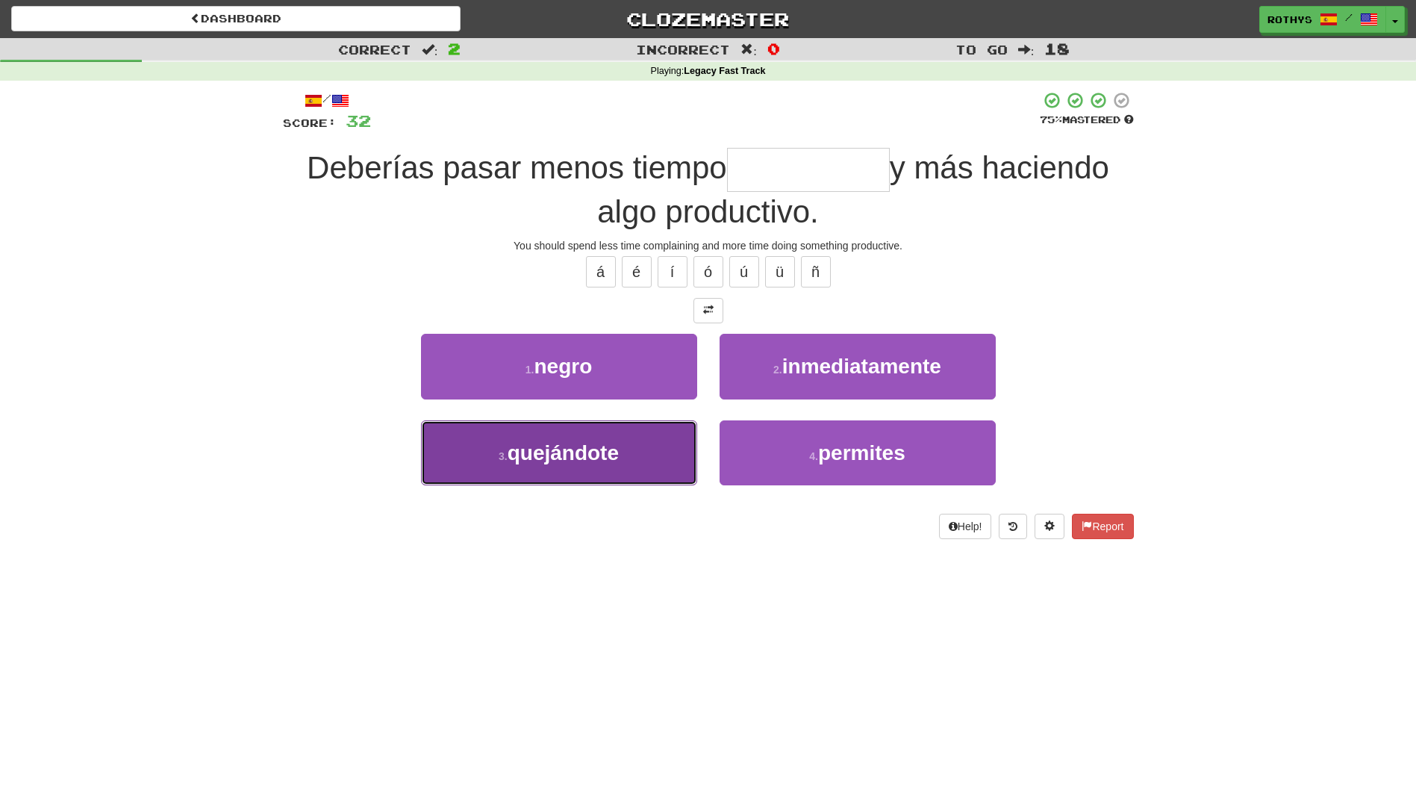
click at [605, 467] on button "3 . quejándote" at bounding box center [559, 452] width 276 height 65
type input "**********"
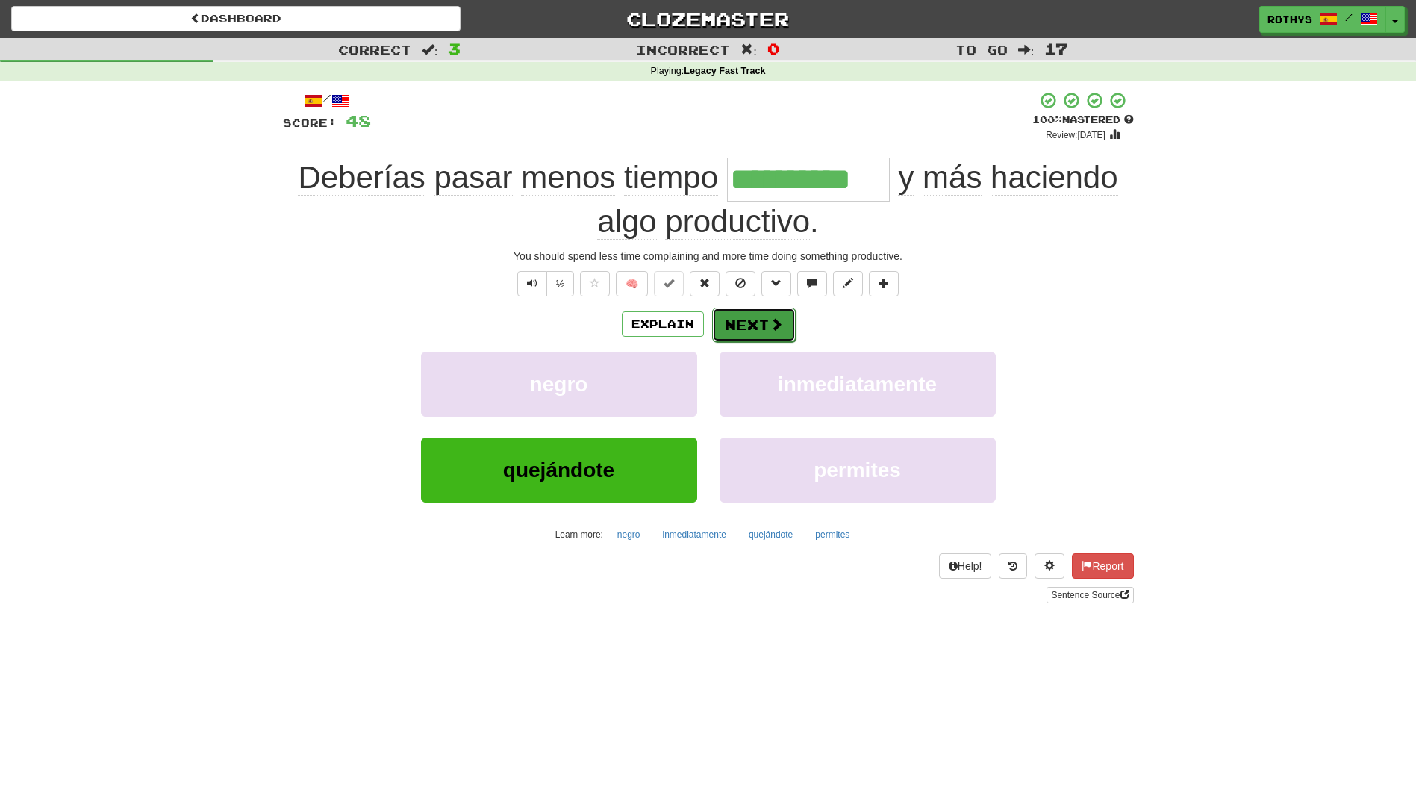
click at [746, 328] on button "Next" at bounding box center [754, 325] width 84 height 34
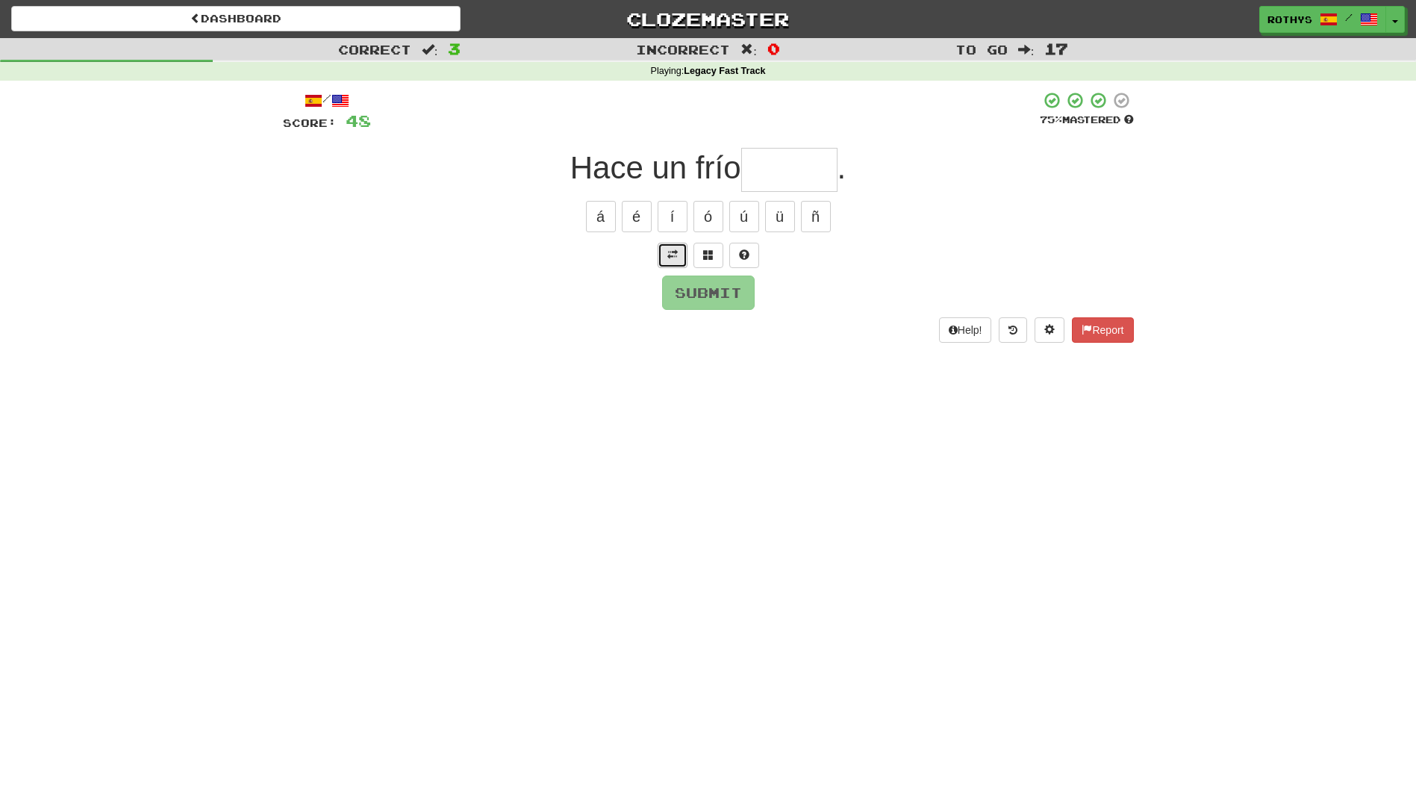
click at [669, 253] on span at bounding box center [672, 254] width 10 height 10
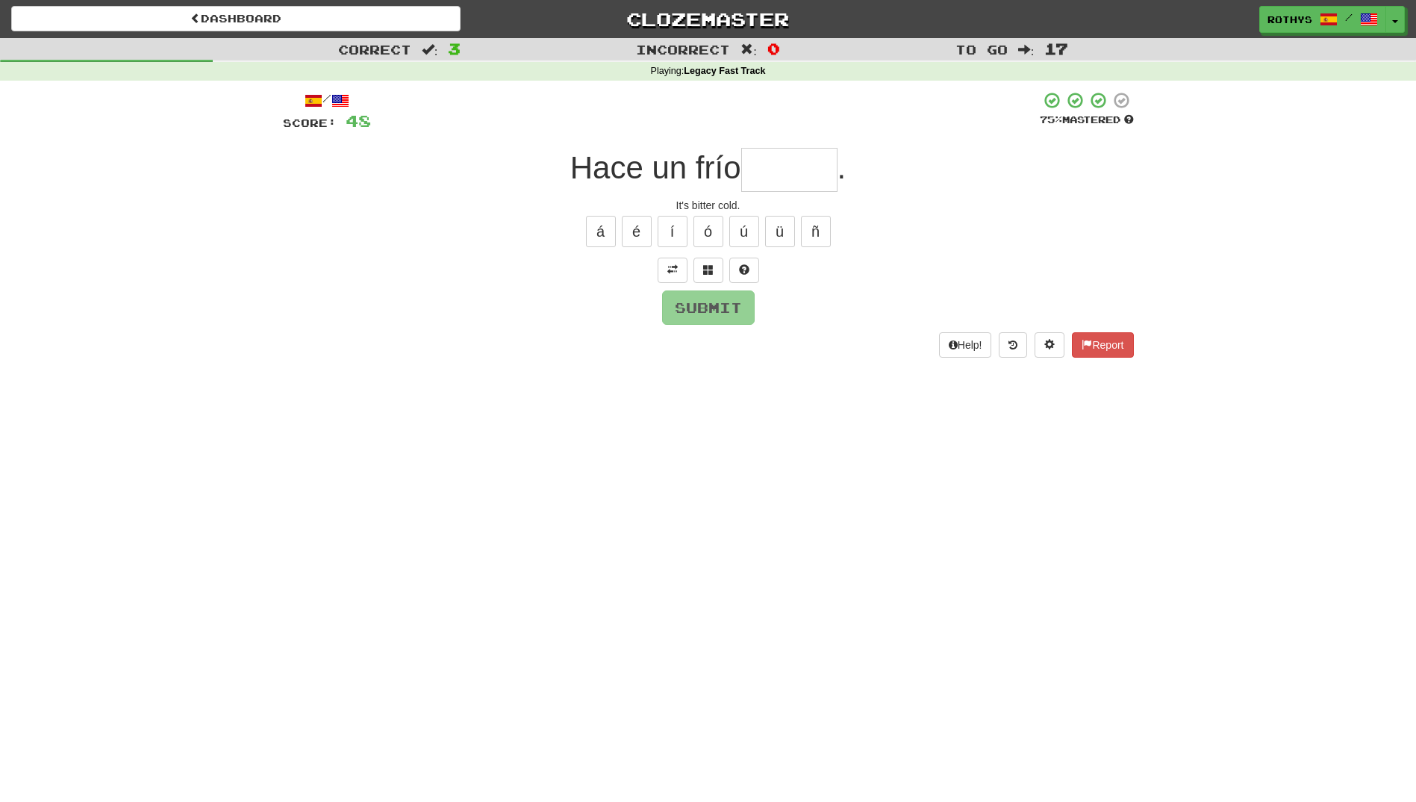
click at [780, 171] on input "text" at bounding box center [789, 170] width 96 height 44
click at [705, 269] on span at bounding box center [708, 269] width 10 height 10
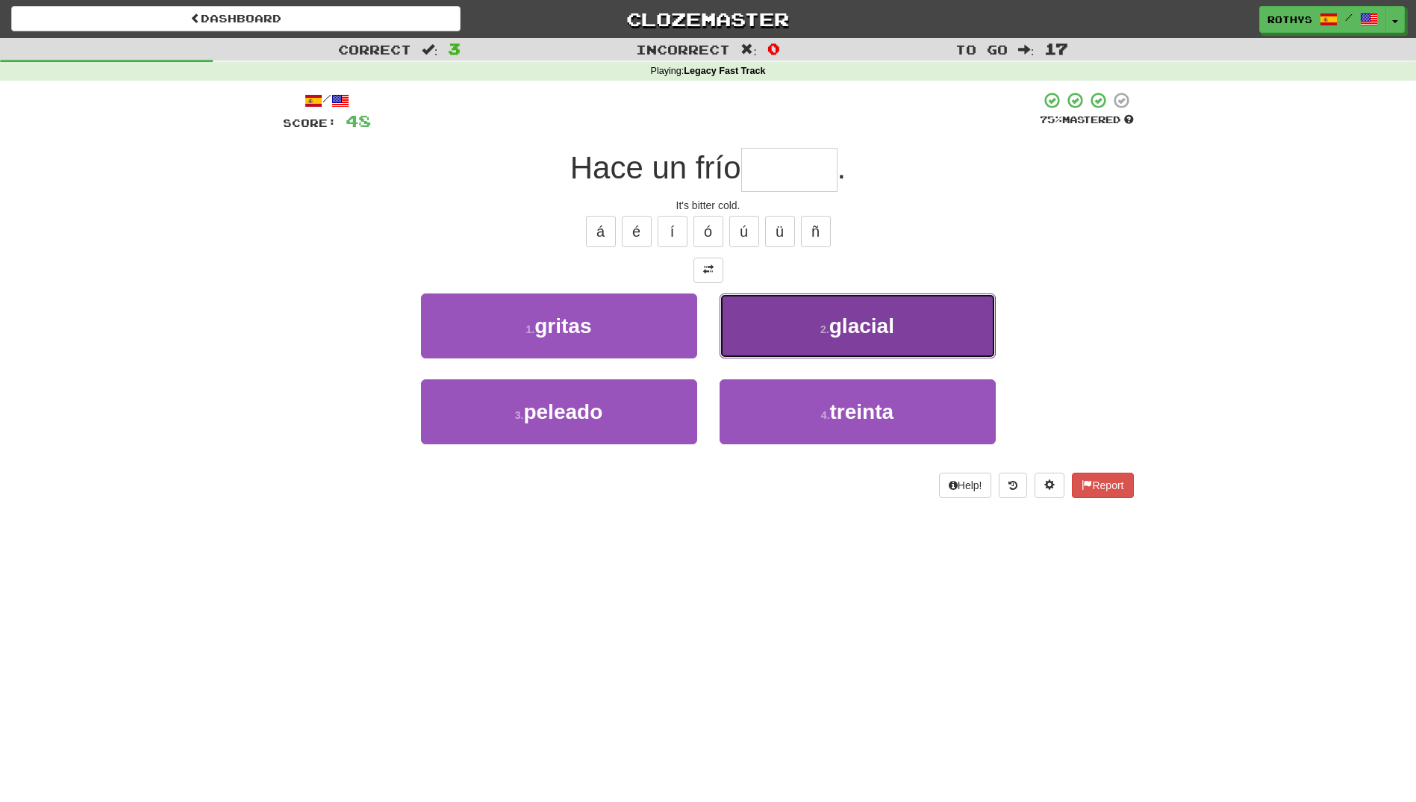
click at [759, 323] on button "2 . glacial" at bounding box center [858, 325] width 276 height 65
type input "*******"
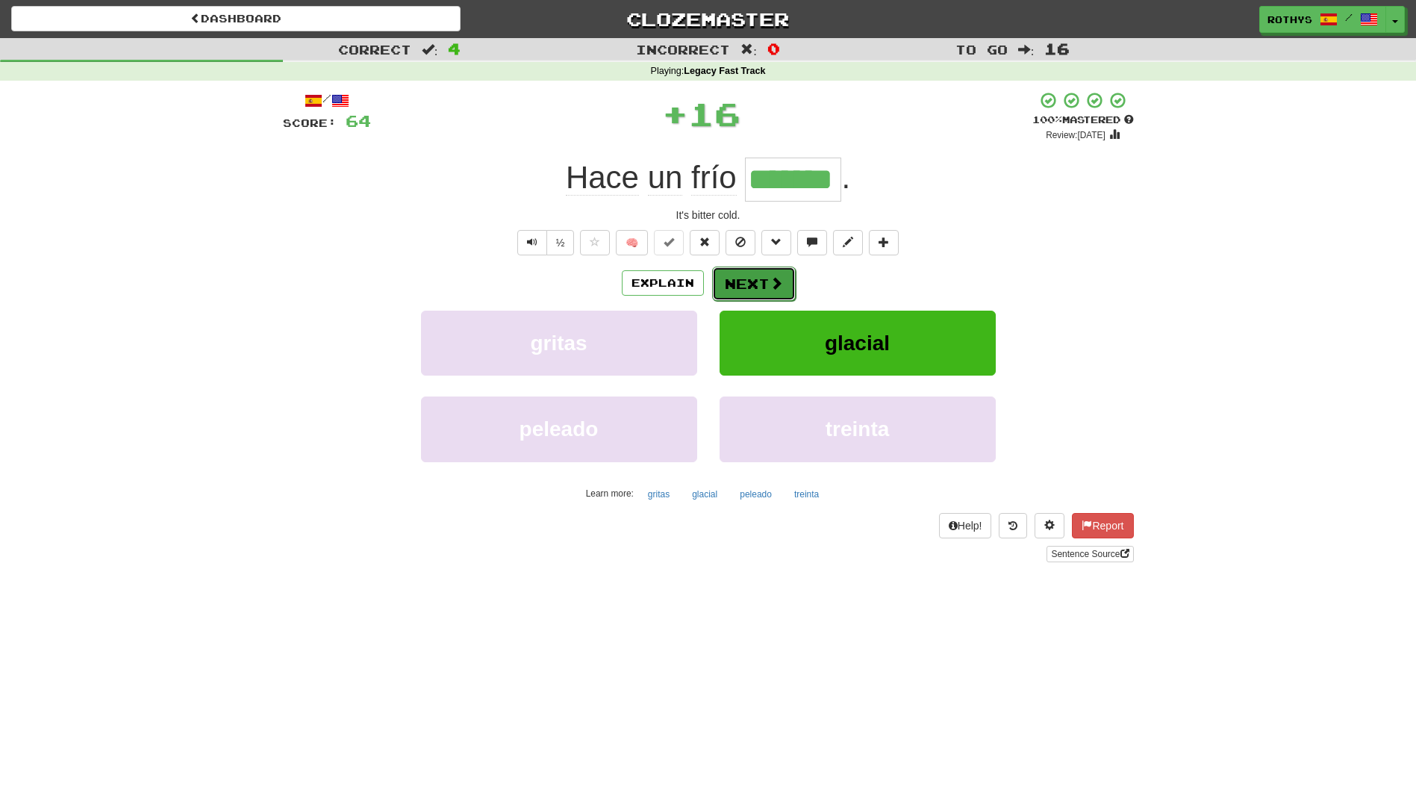
click at [750, 280] on button "Next" at bounding box center [754, 283] width 84 height 34
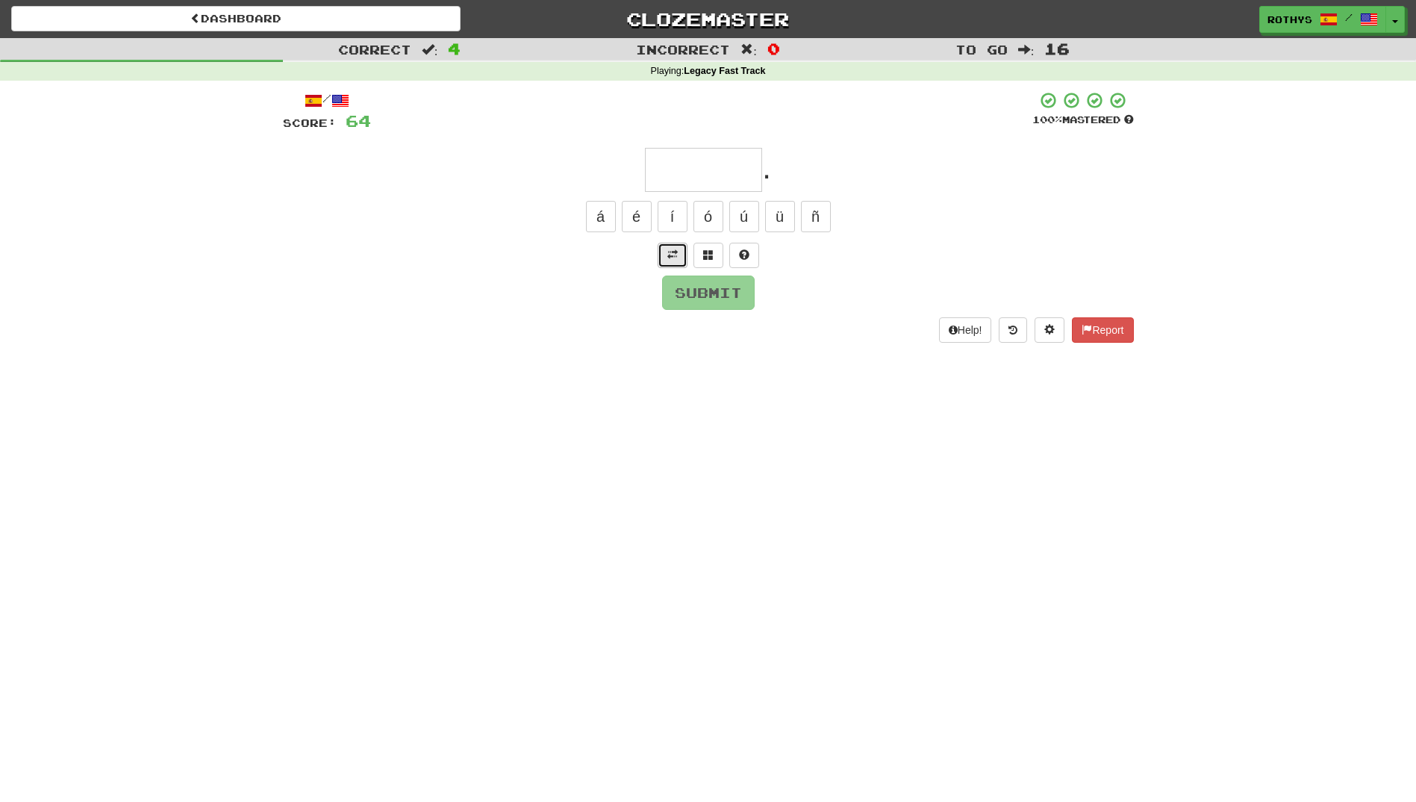
click at [672, 247] on button at bounding box center [673, 255] width 30 height 25
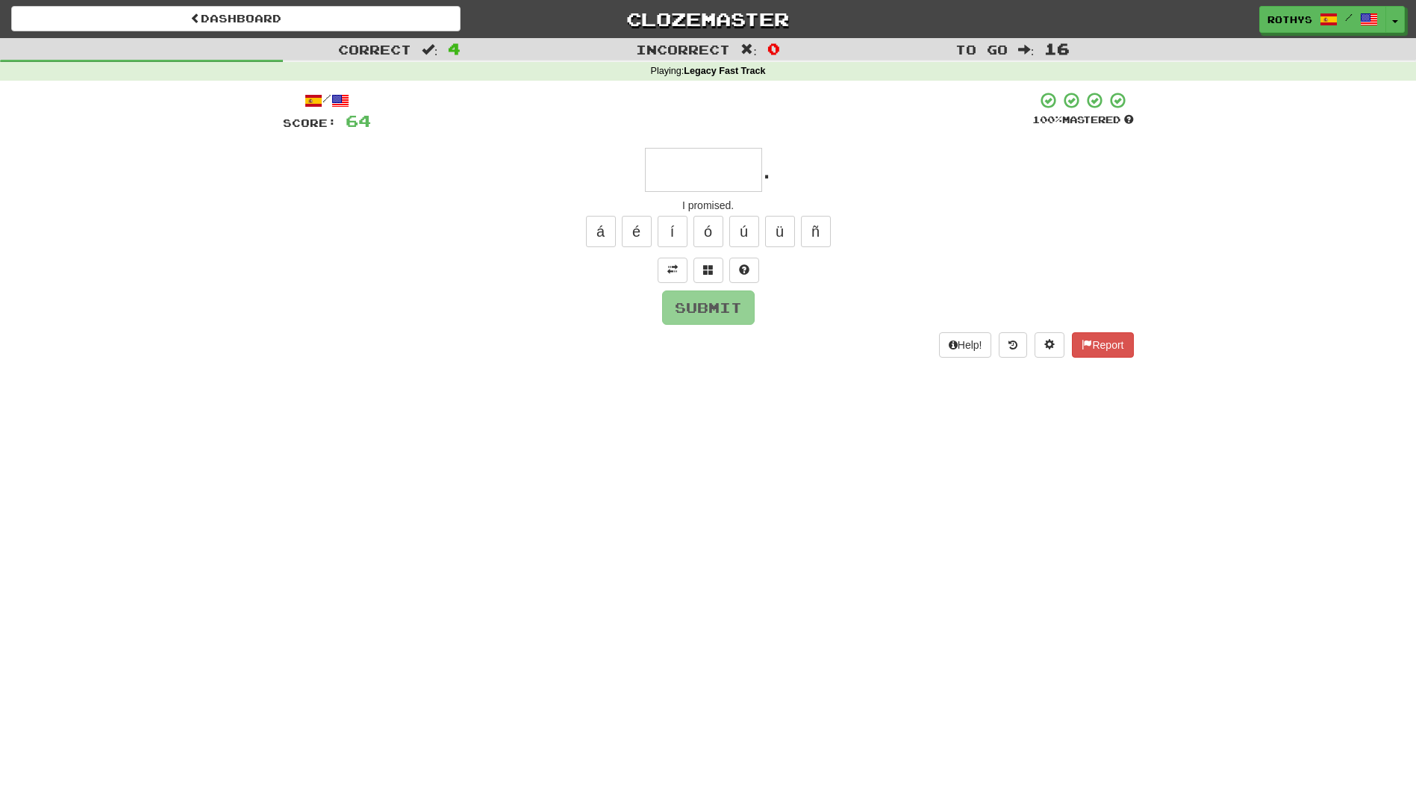
click at [693, 162] on input "text" at bounding box center [703, 170] width 117 height 44
click at [708, 272] on span at bounding box center [708, 269] width 10 height 10
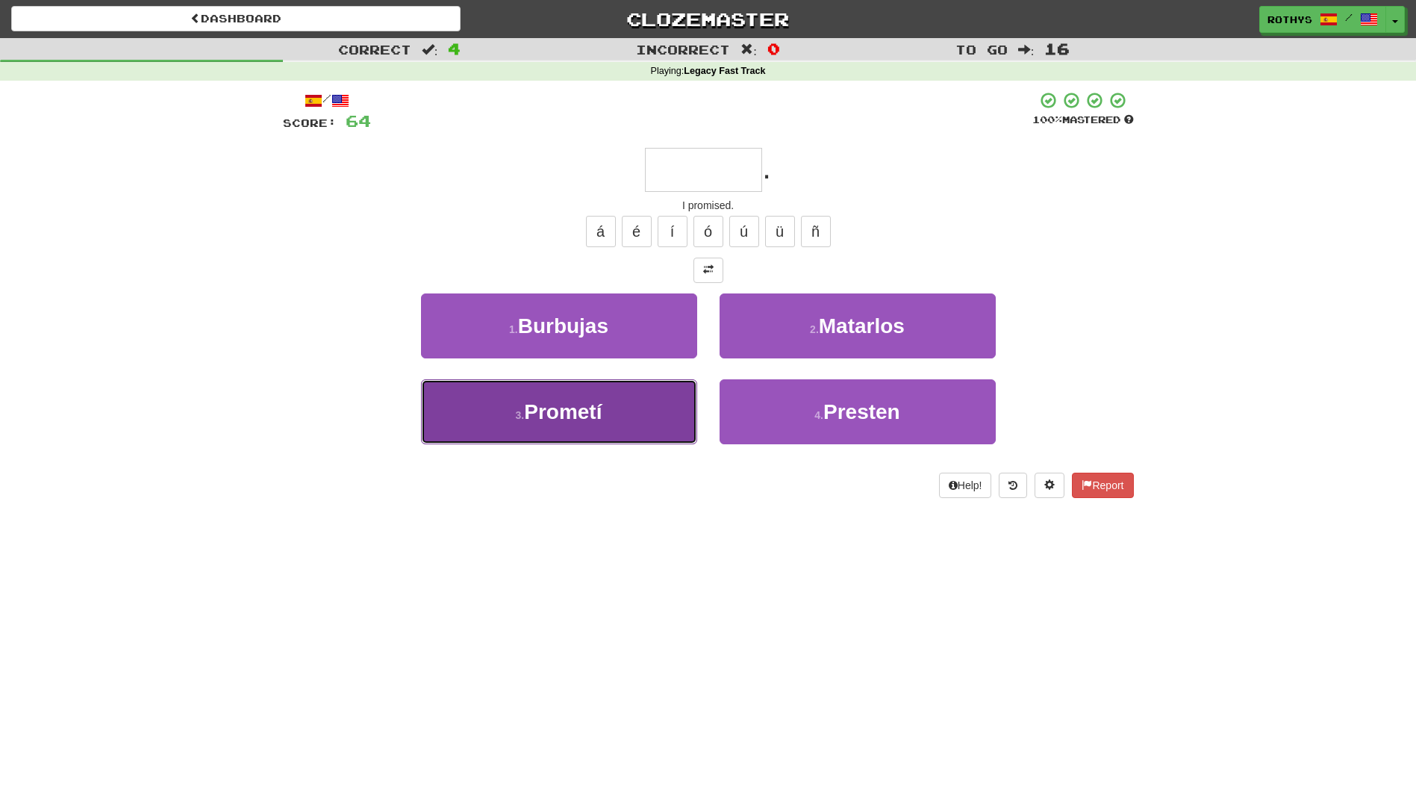
click at [625, 414] on button "3 . Prometí" at bounding box center [559, 411] width 276 height 65
type input "*******"
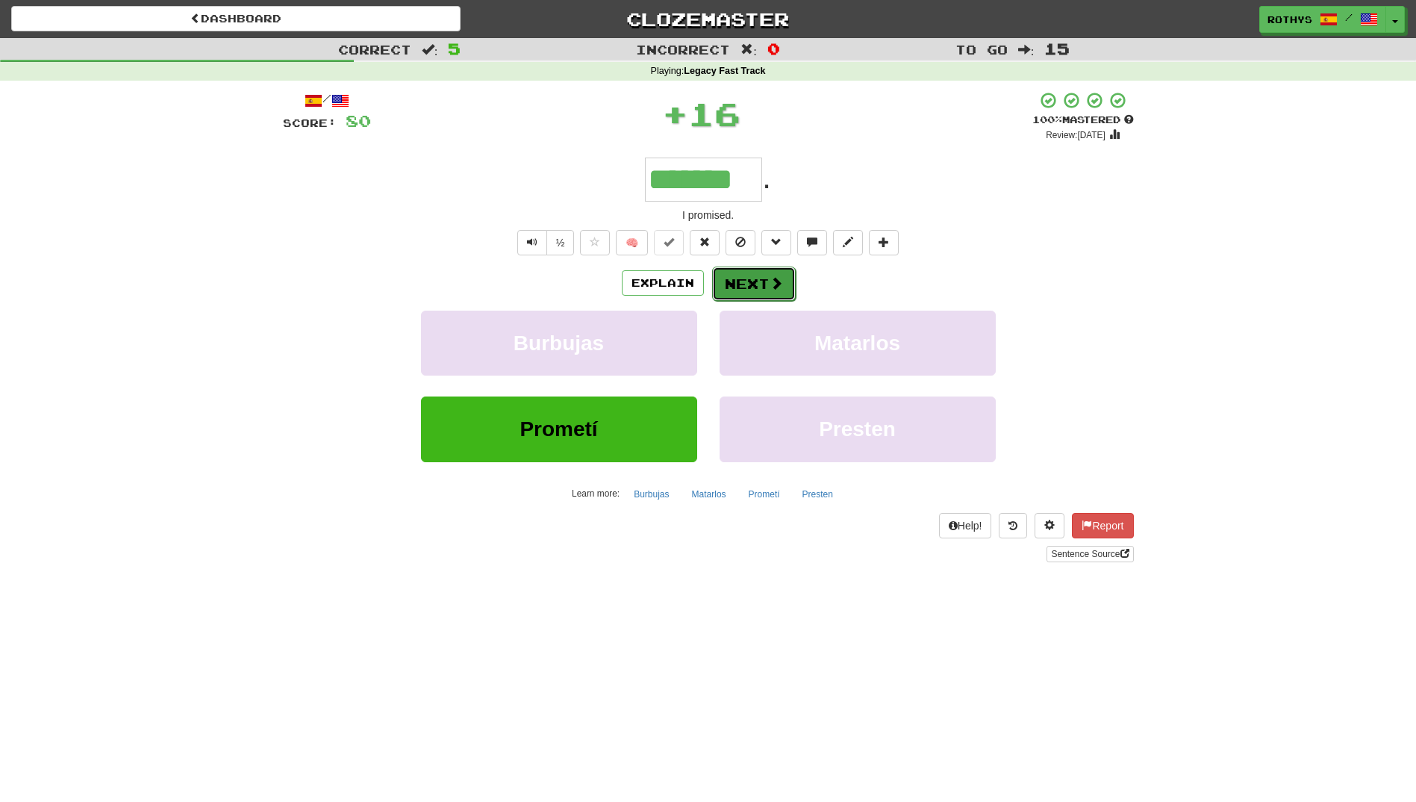
click at [720, 292] on button "Next" at bounding box center [754, 283] width 84 height 34
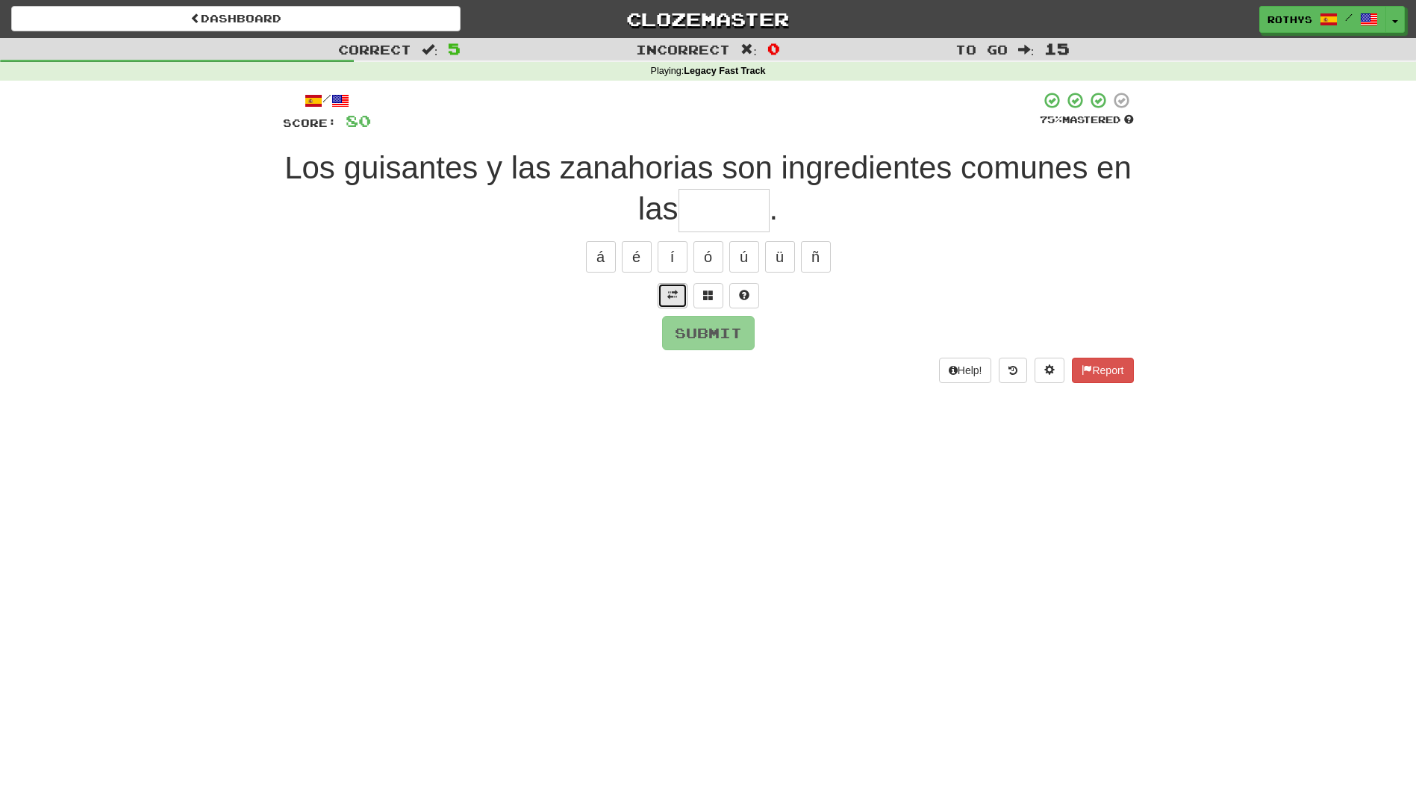
click at [673, 294] on span at bounding box center [672, 295] width 10 height 10
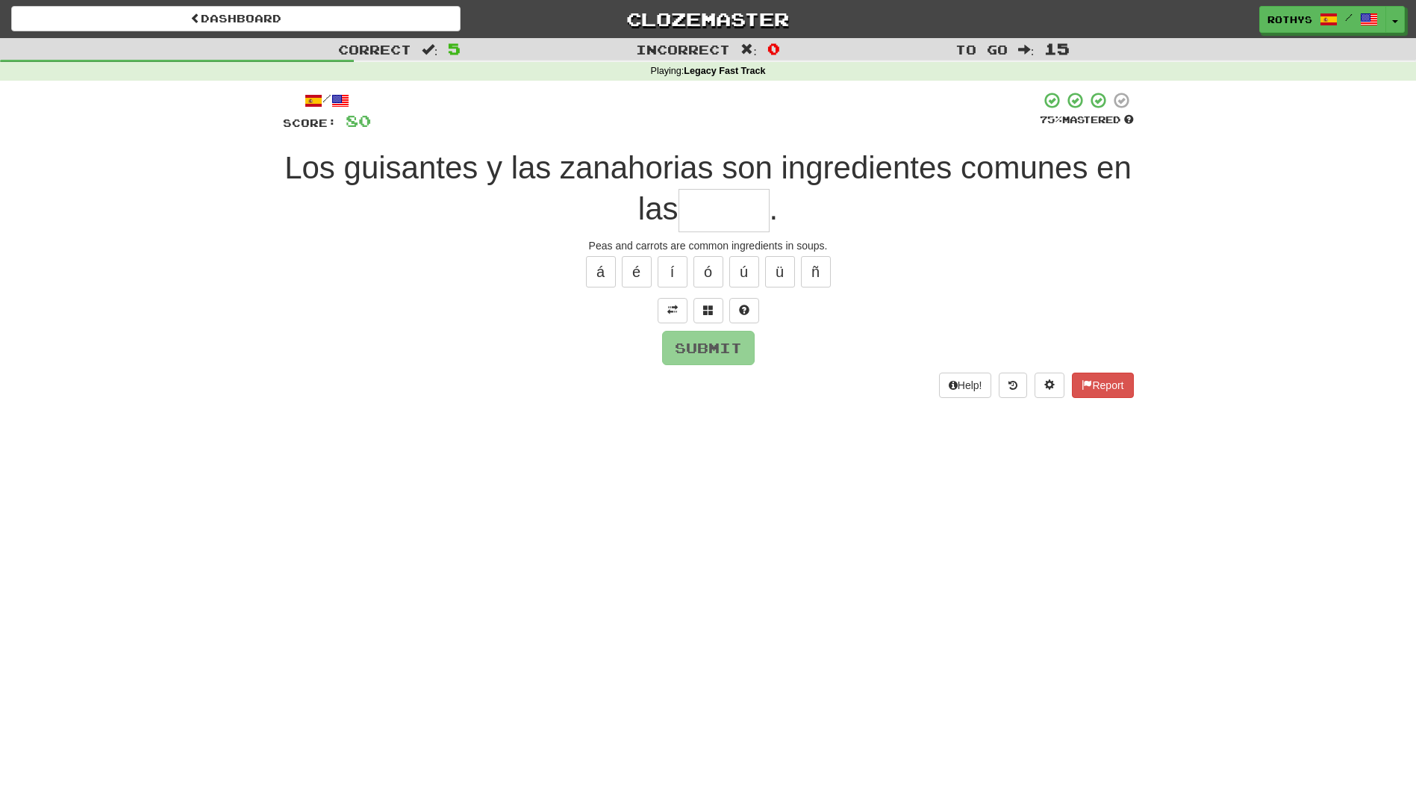
drag, startPoint x: 709, startPoint y: 213, endPoint x: 1103, endPoint y: 211, distance: 393.4
click at [1103, 211] on div "Los guisantes y las zanahorias son ingredientes comunes en las ." at bounding box center [708, 190] width 851 height 84
click at [717, 311] on button at bounding box center [708, 310] width 30 height 25
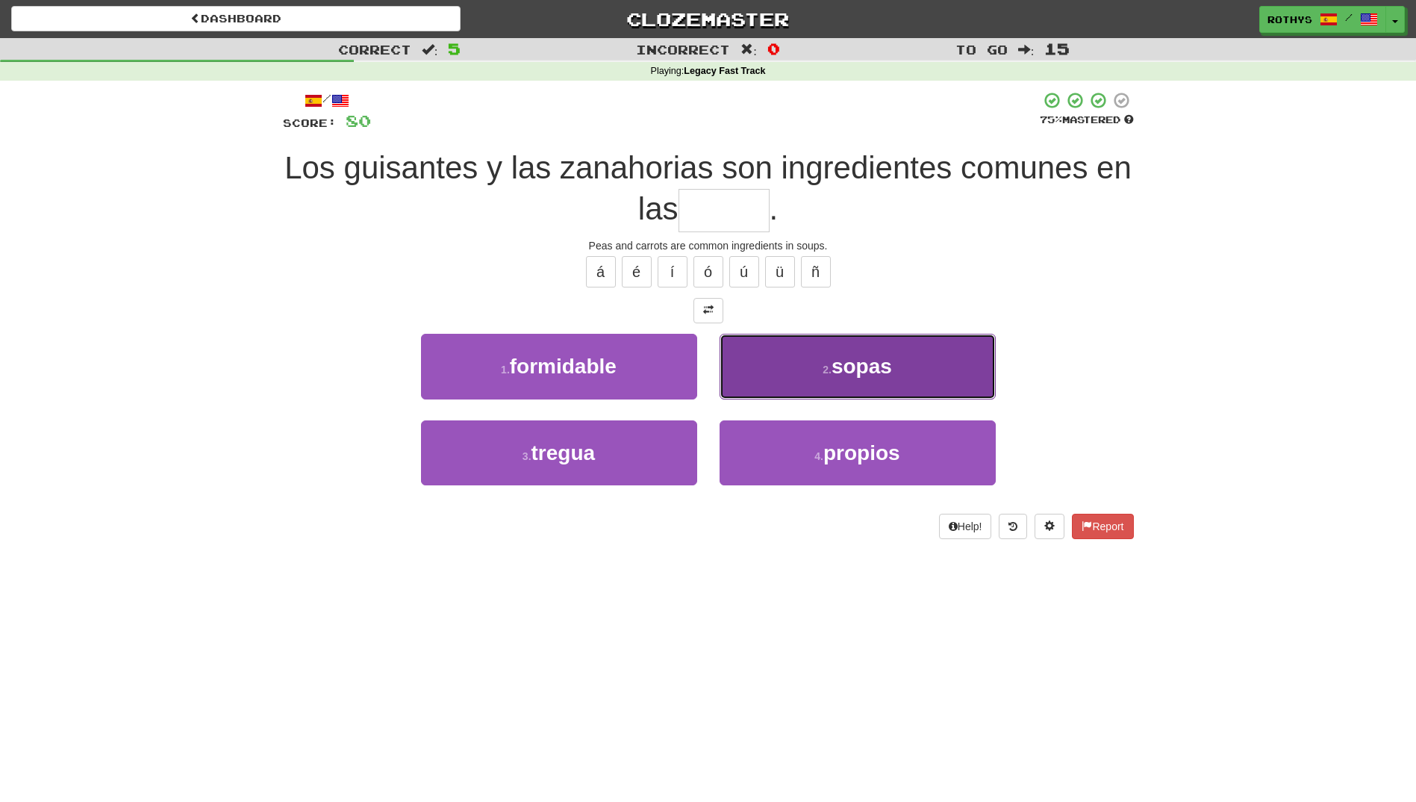
click at [835, 364] on span "sopas" at bounding box center [862, 366] width 60 height 23
type input "*****"
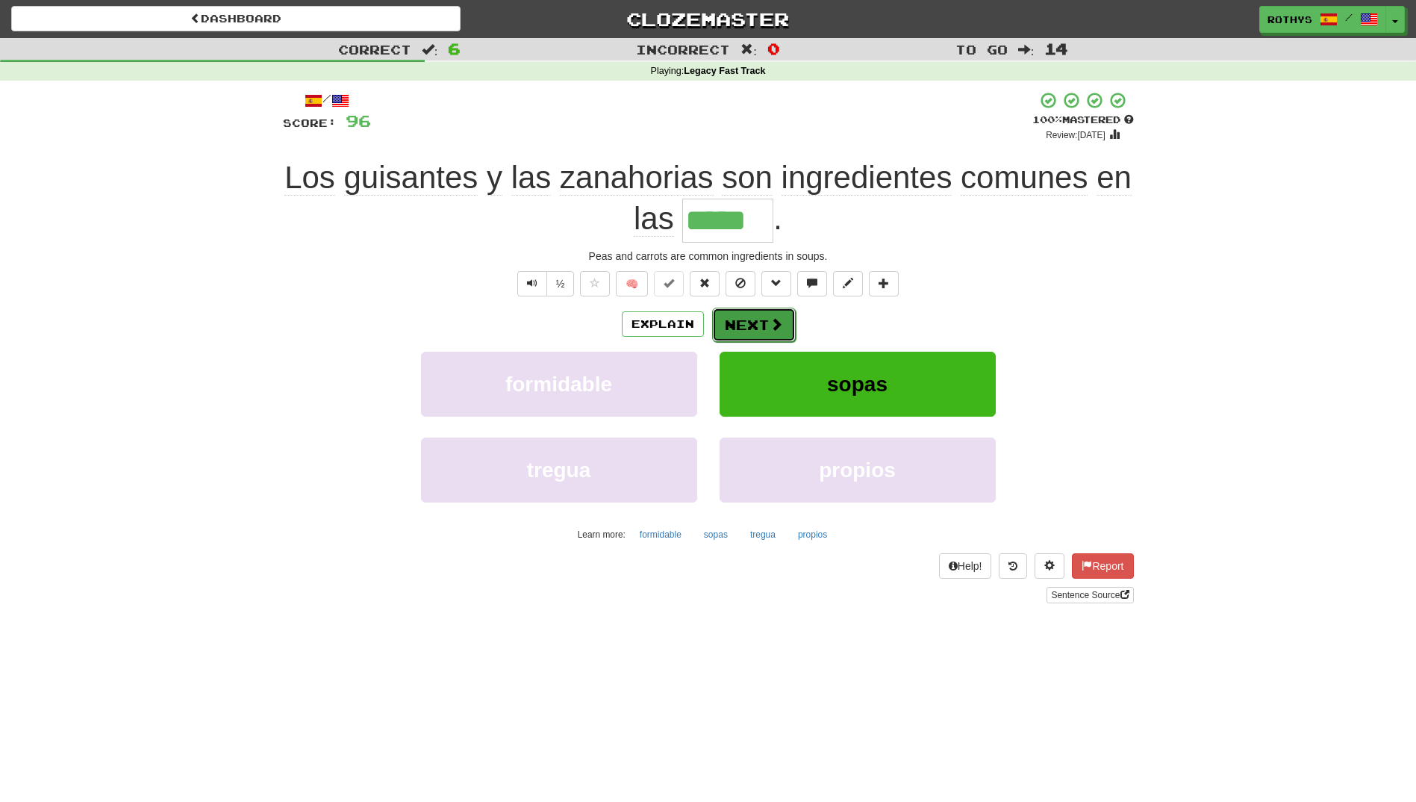
click at [764, 317] on button "Next" at bounding box center [754, 325] width 84 height 34
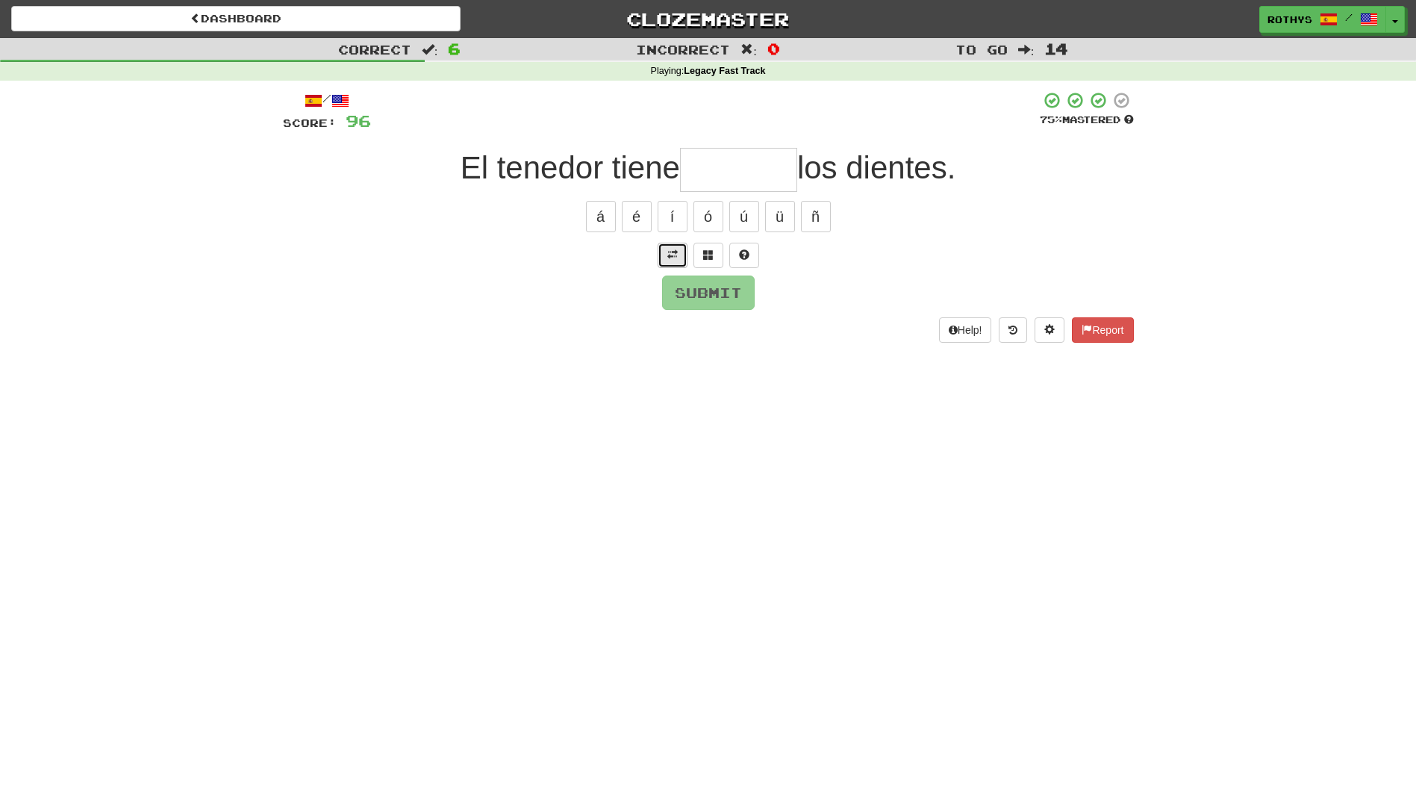
click at [670, 257] on span at bounding box center [672, 254] width 10 height 10
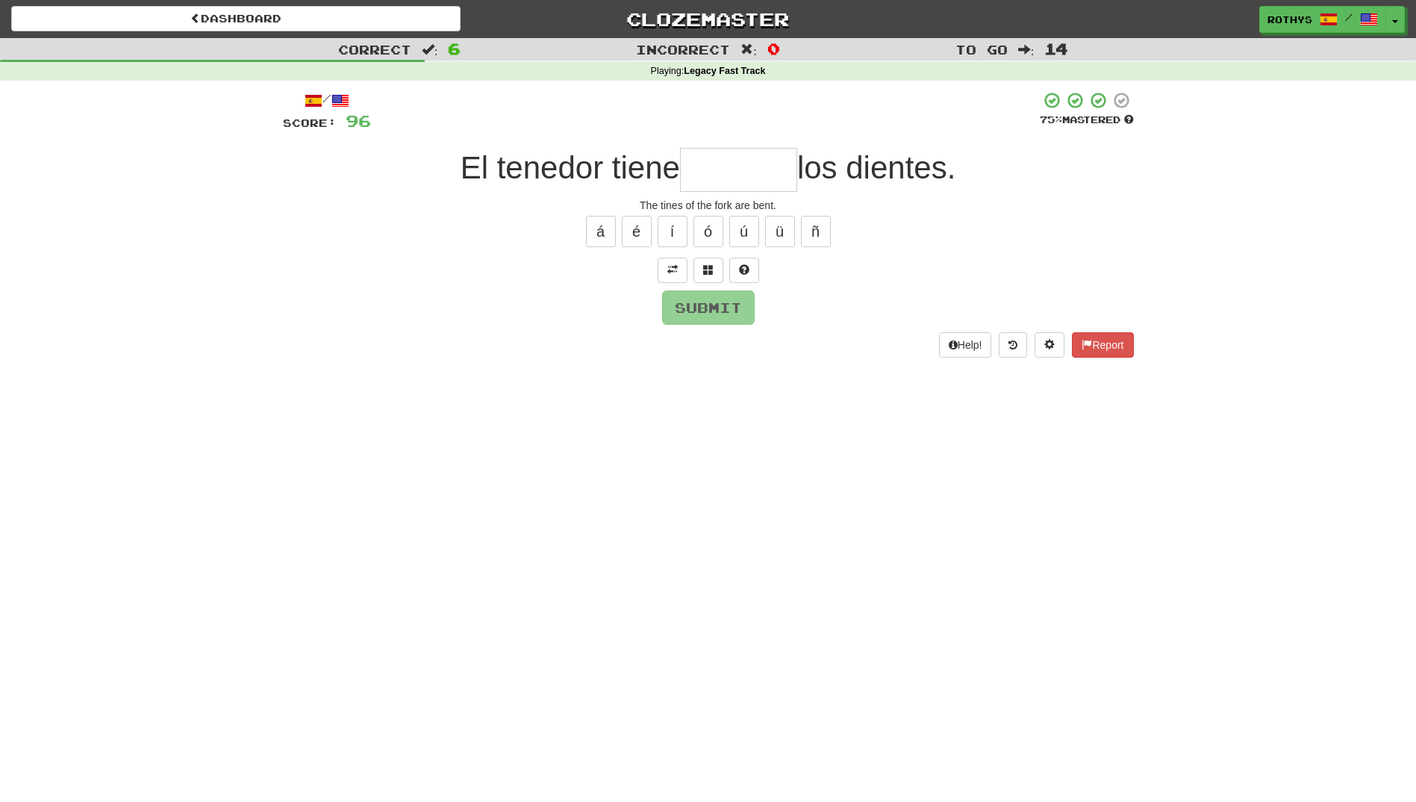
click at [699, 172] on input "text" at bounding box center [738, 170] width 117 height 44
click at [698, 263] on button at bounding box center [708, 270] width 30 height 25
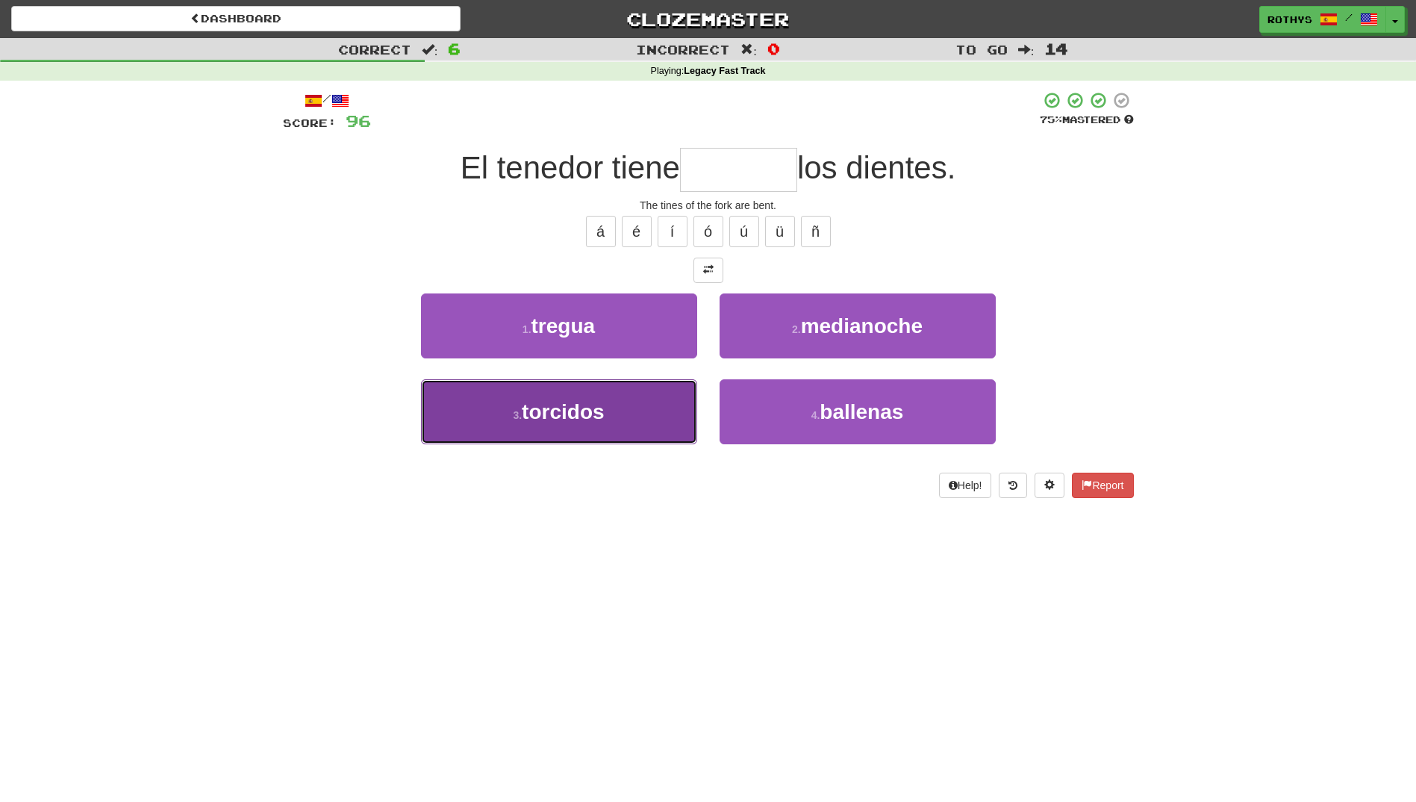
click at [556, 410] on span "torcidos" at bounding box center [563, 411] width 82 height 23
type input "********"
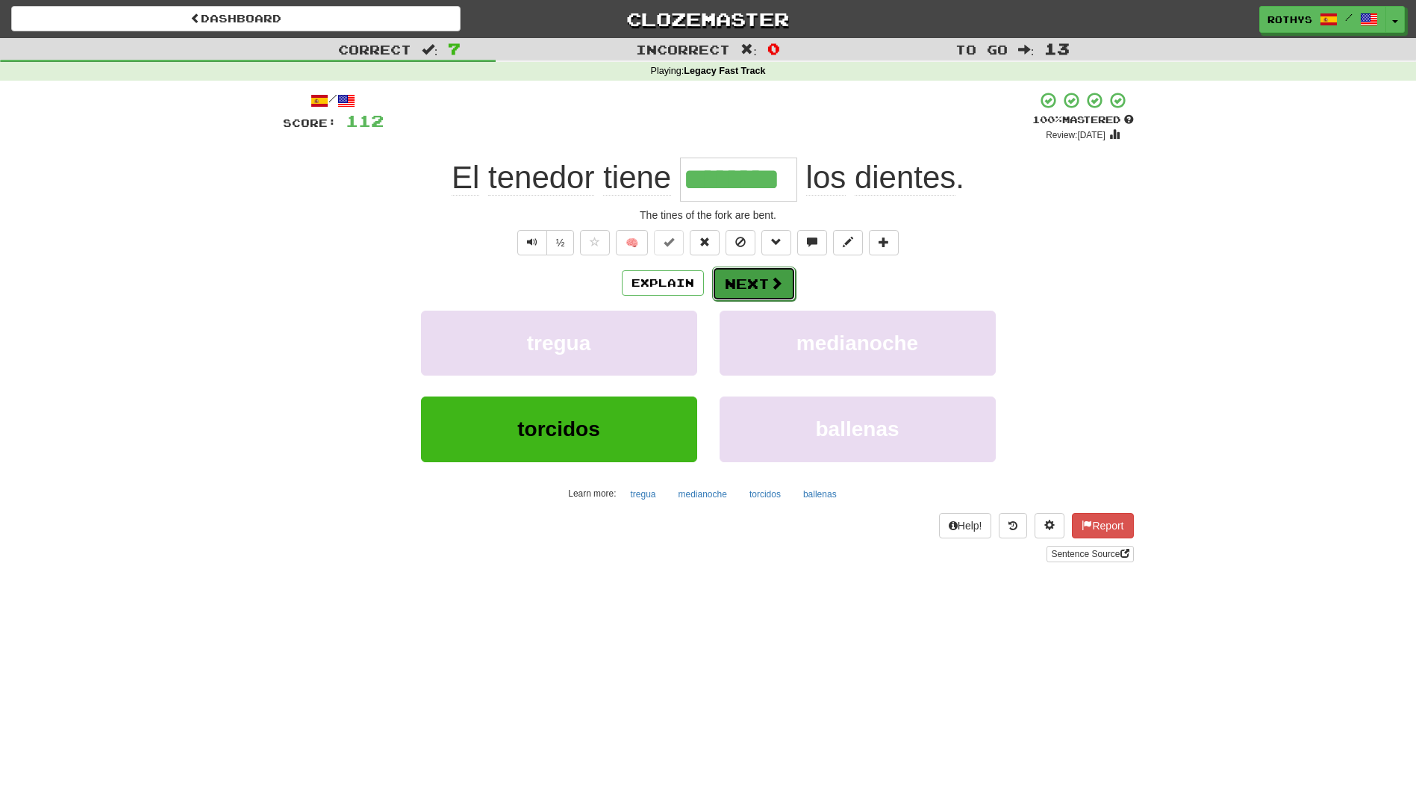
click at [734, 273] on button "Next" at bounding box center [754, 283] width 84 height 34
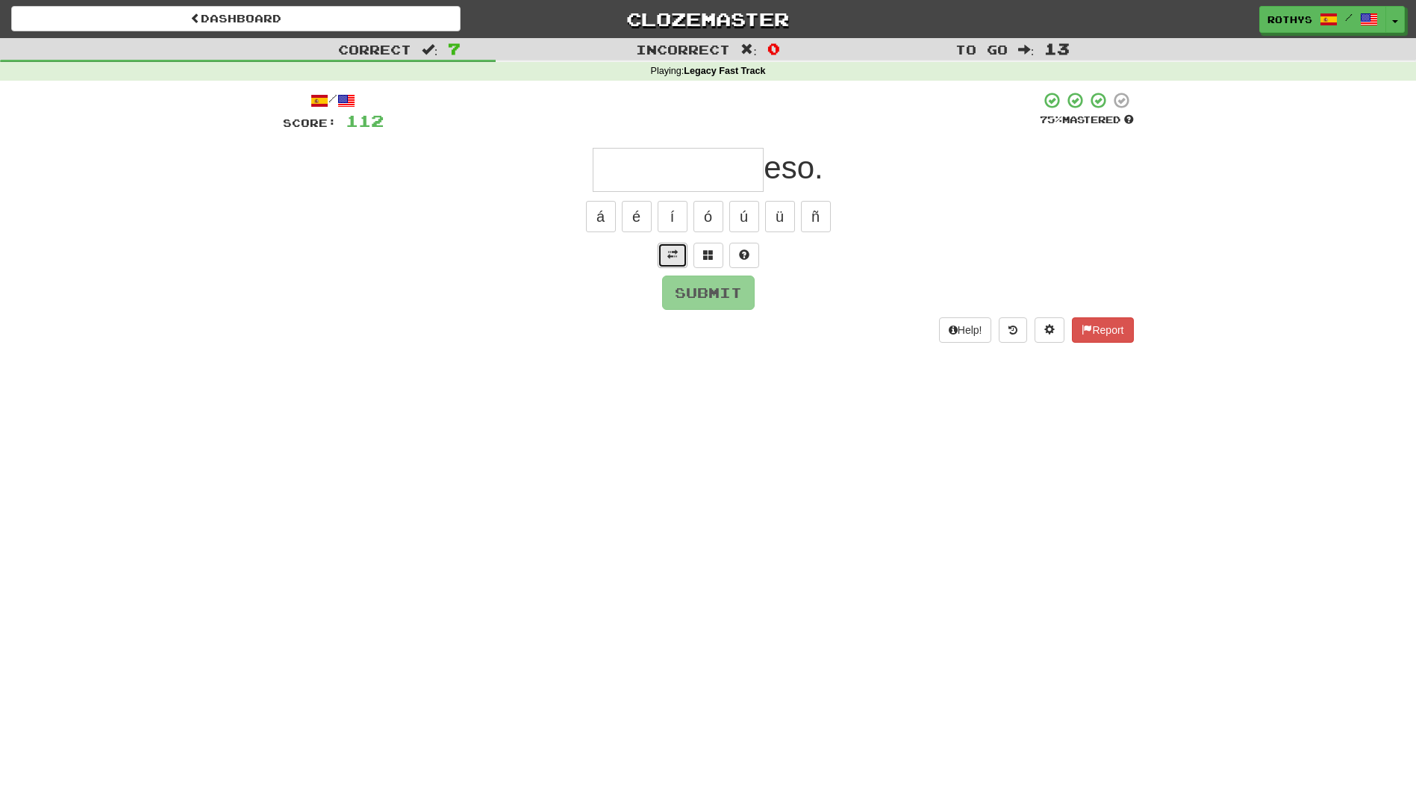
click at [678, 253] on button at bounding box center [673, 255] width 30 height 25
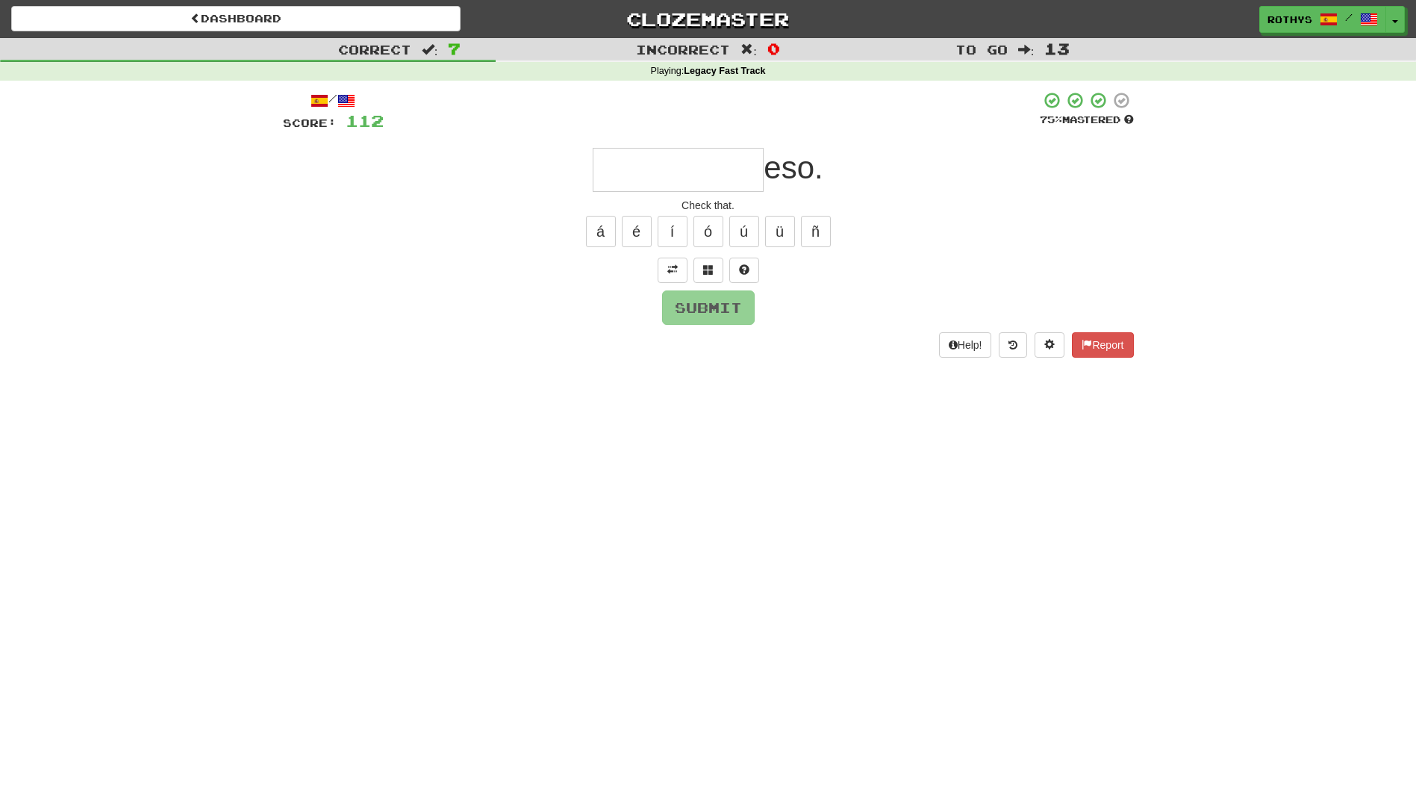
click at [664, 169] on input "text" at bounding box center [678, 170] width 171 height 44
click at [711, 264] on span at bounding box center [708, 269] width 10 height 10
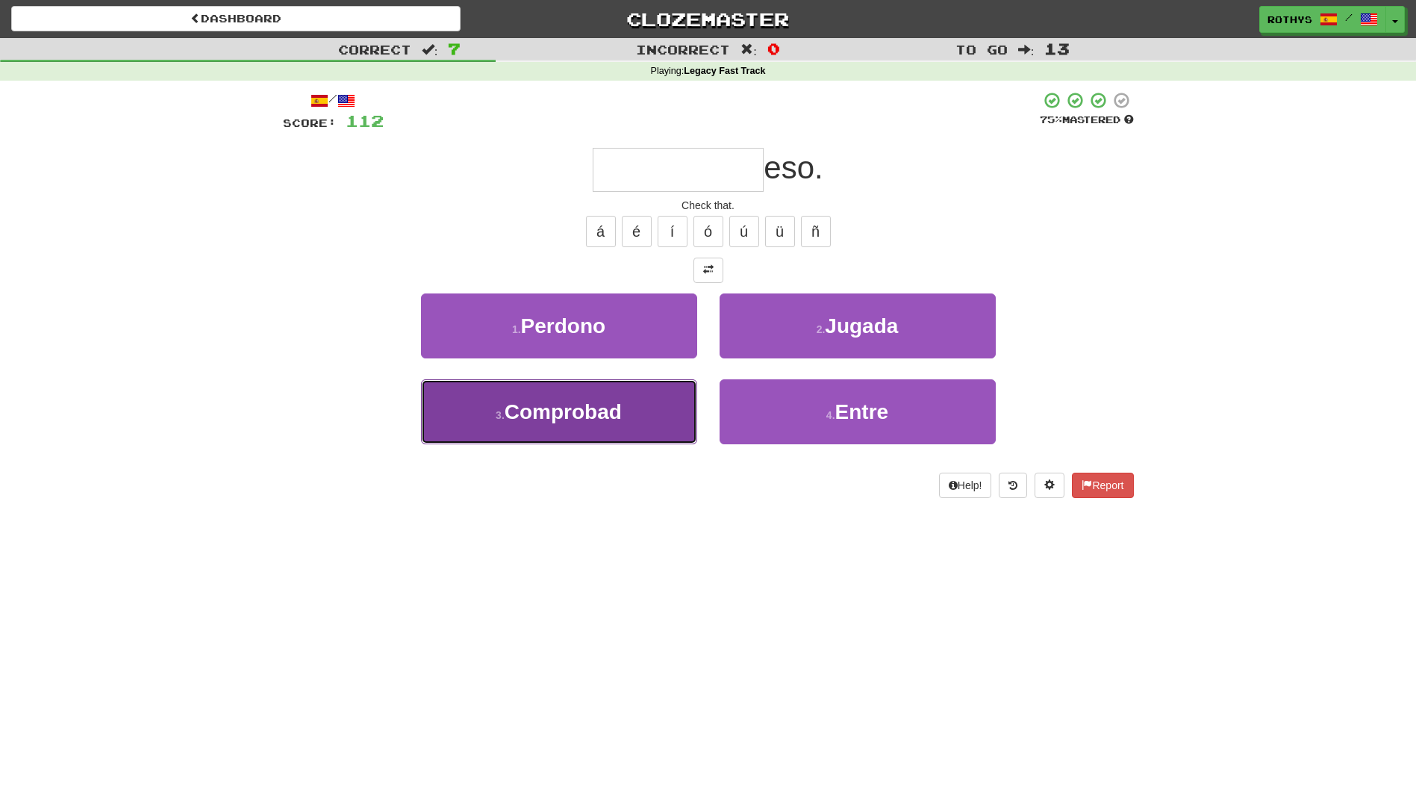
click at [616, 416] on span "Comprobad" at bounding box center [563, 411] width 117 height 23
type input "*********"
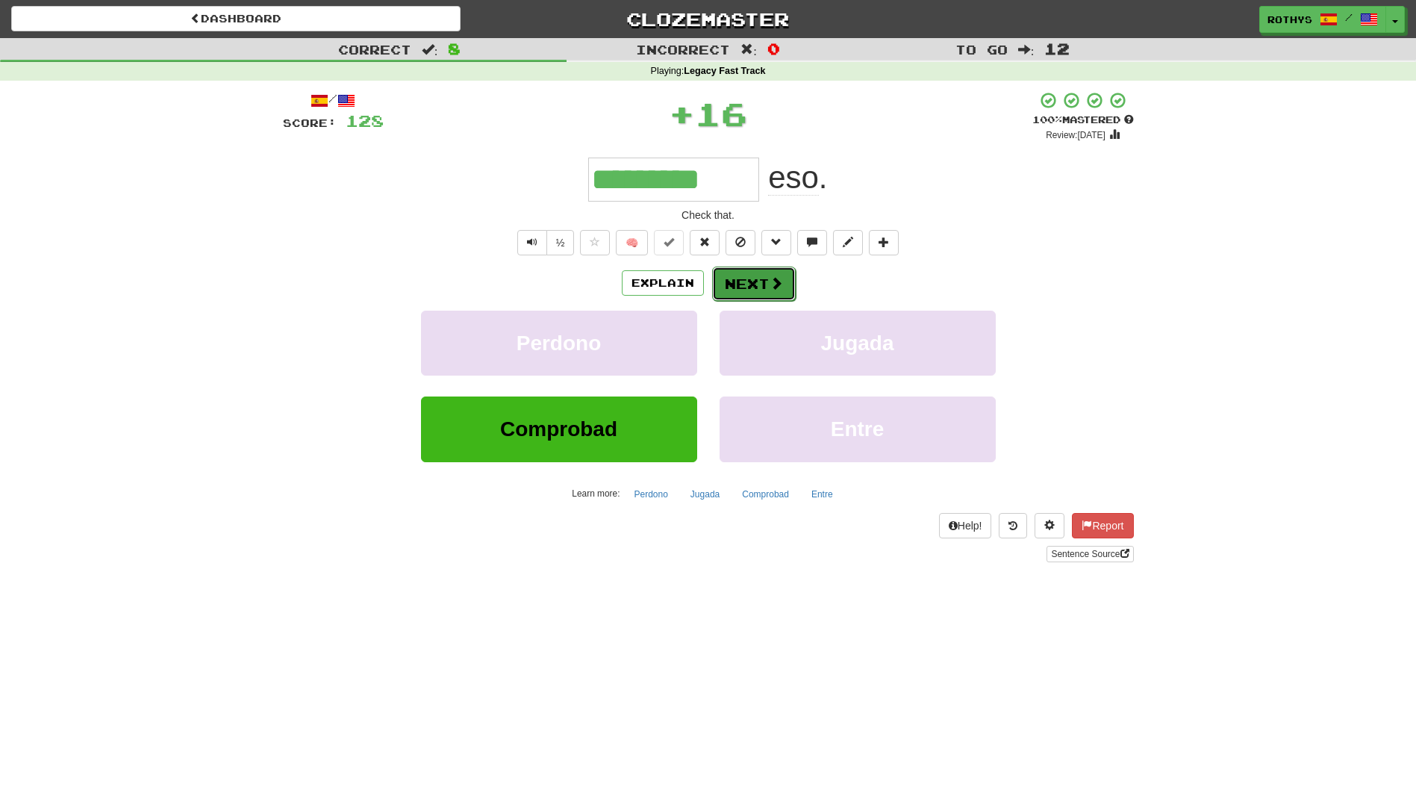
click at [773, 268] on button "Next" at bounding box center [754, 283] width 84 height 34
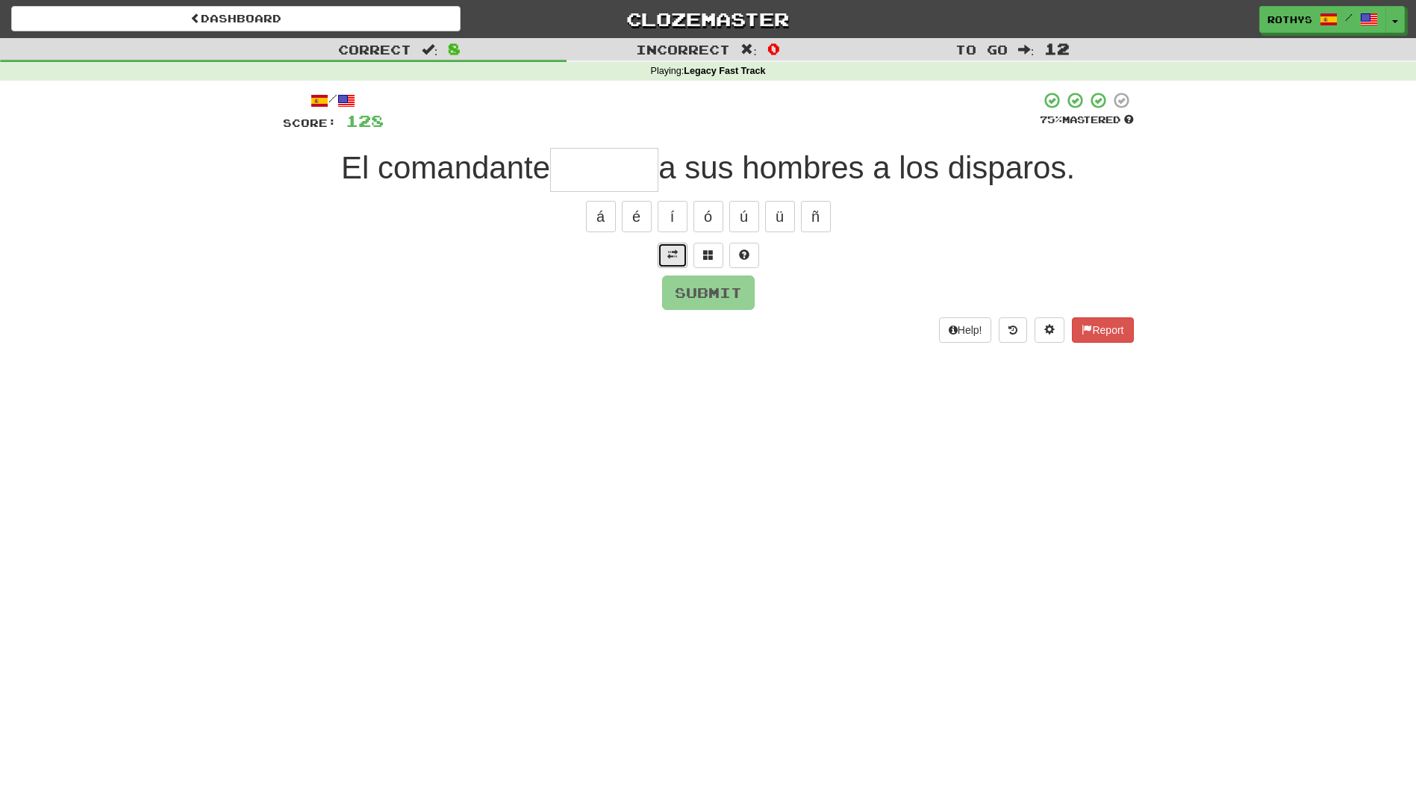
click at [671, 258] on span at bounding box center [672, 254] width 10 height 10
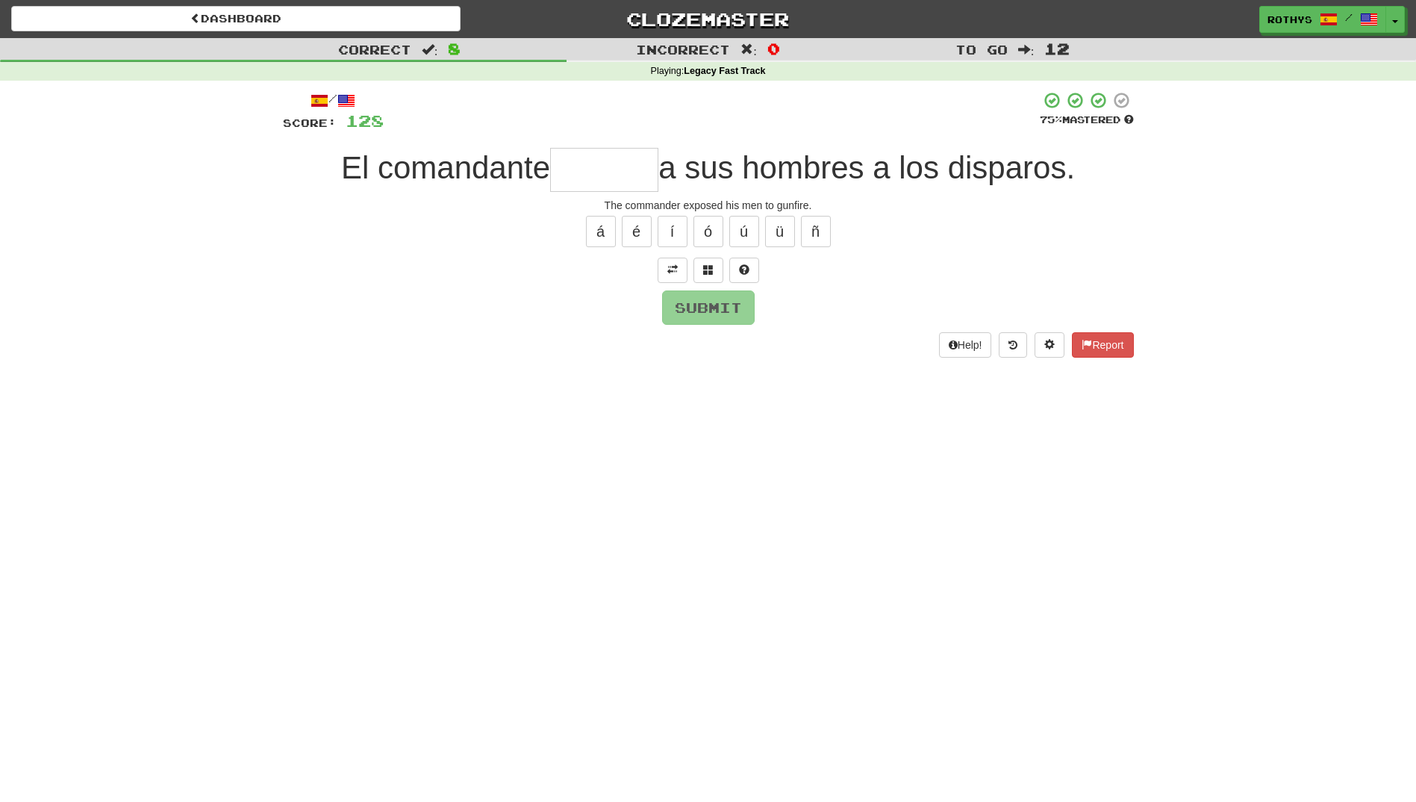
click at [570, 167] on input "text" at bounding box center [604, 170] width 108 height 44
click at [708, 271] on span at bounding box center [708, 269] width 10 height 10
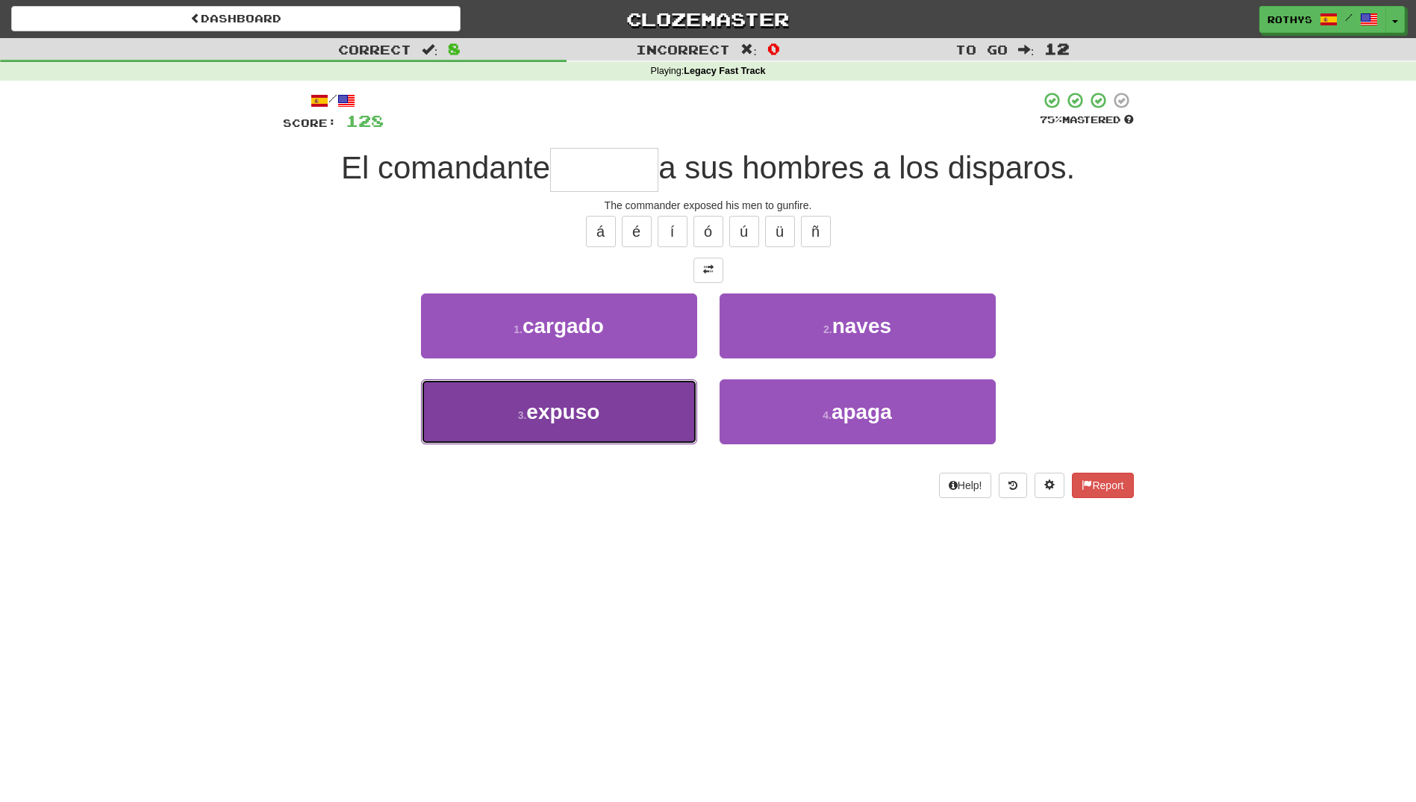
click at [628, 425] on button "3 . expuso" at bounding box center [559, 411] width 276 height 65
type input "******"
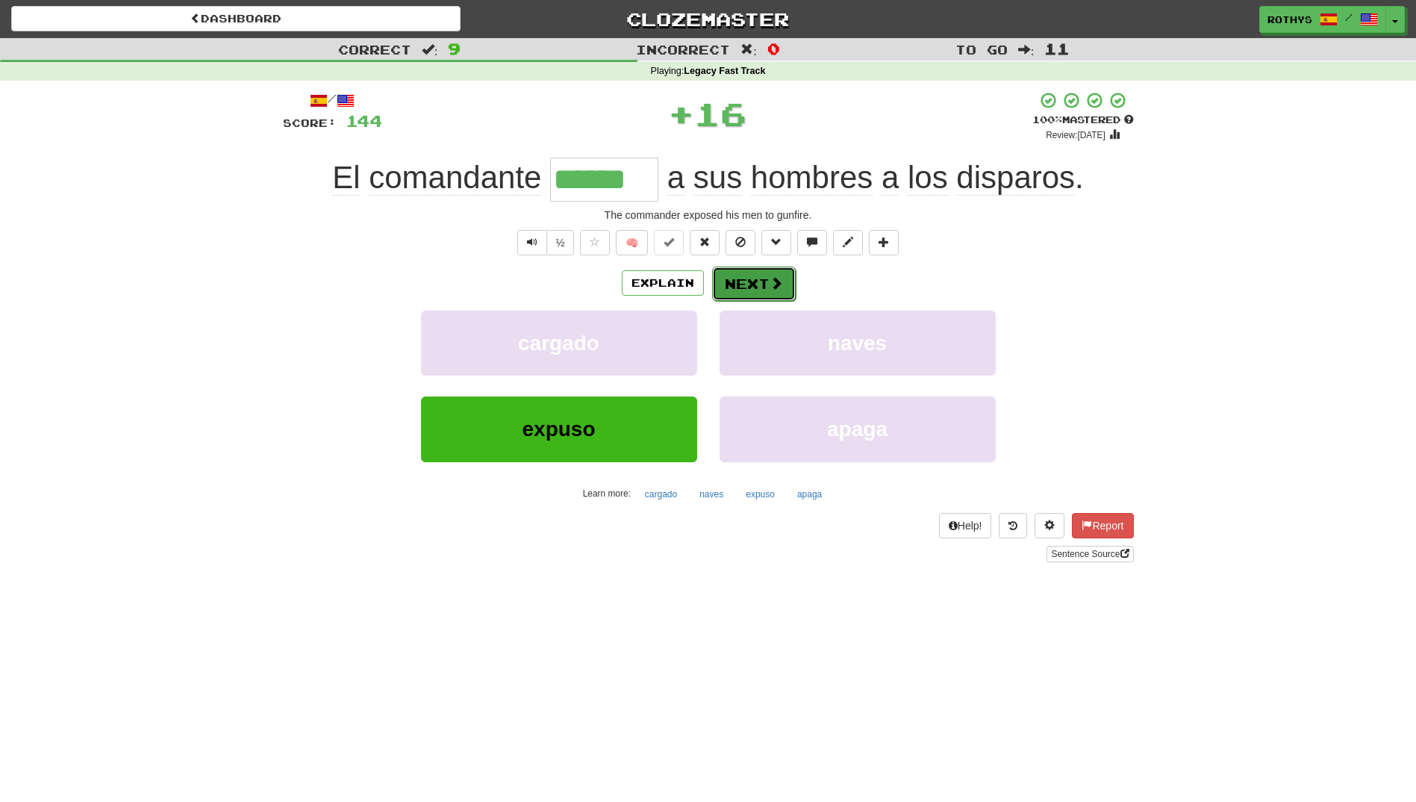
click at [735, 279] on button "Next" at bounding box center [754, 283] width 84 height 34
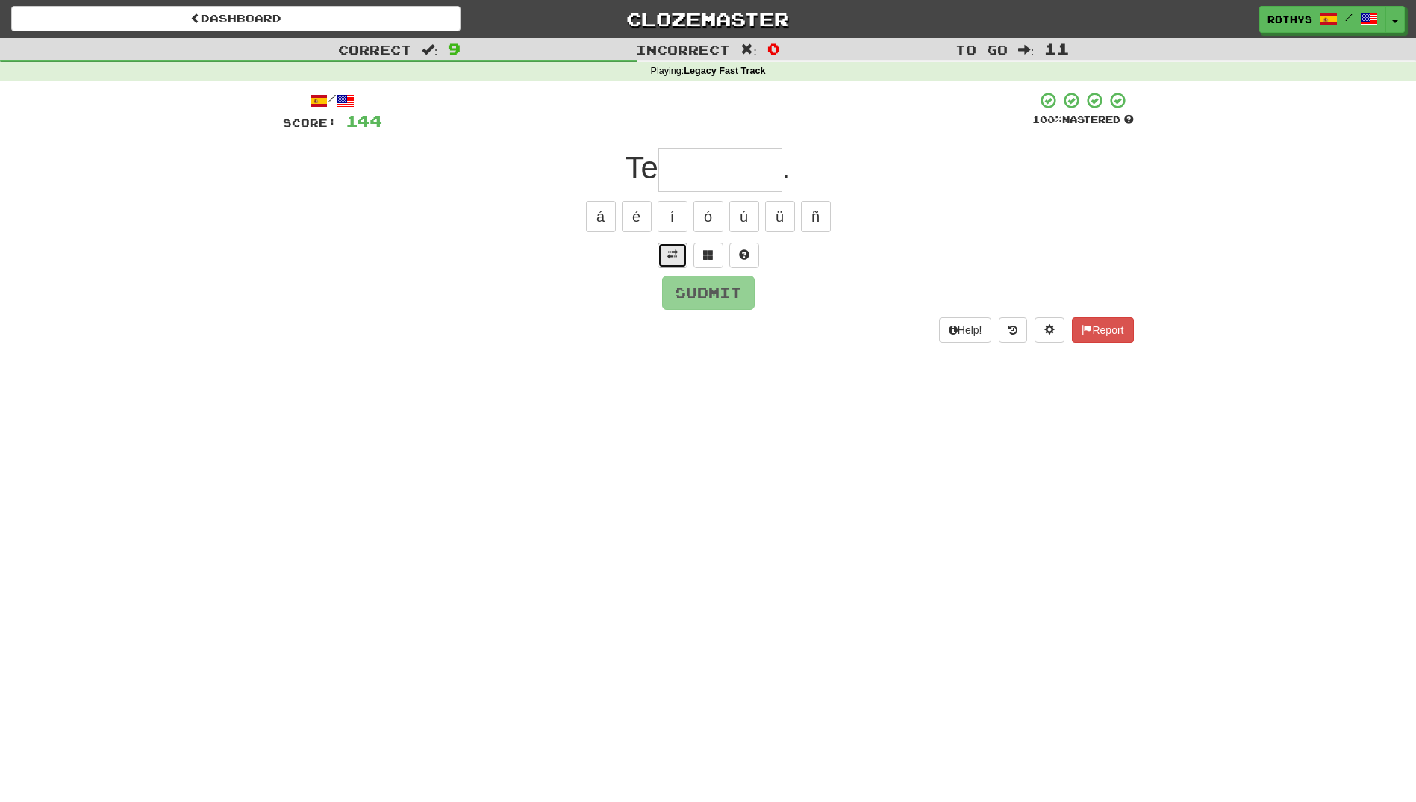
click at [680, 245] on button at bounding box center [673, 255] width 30 height 25
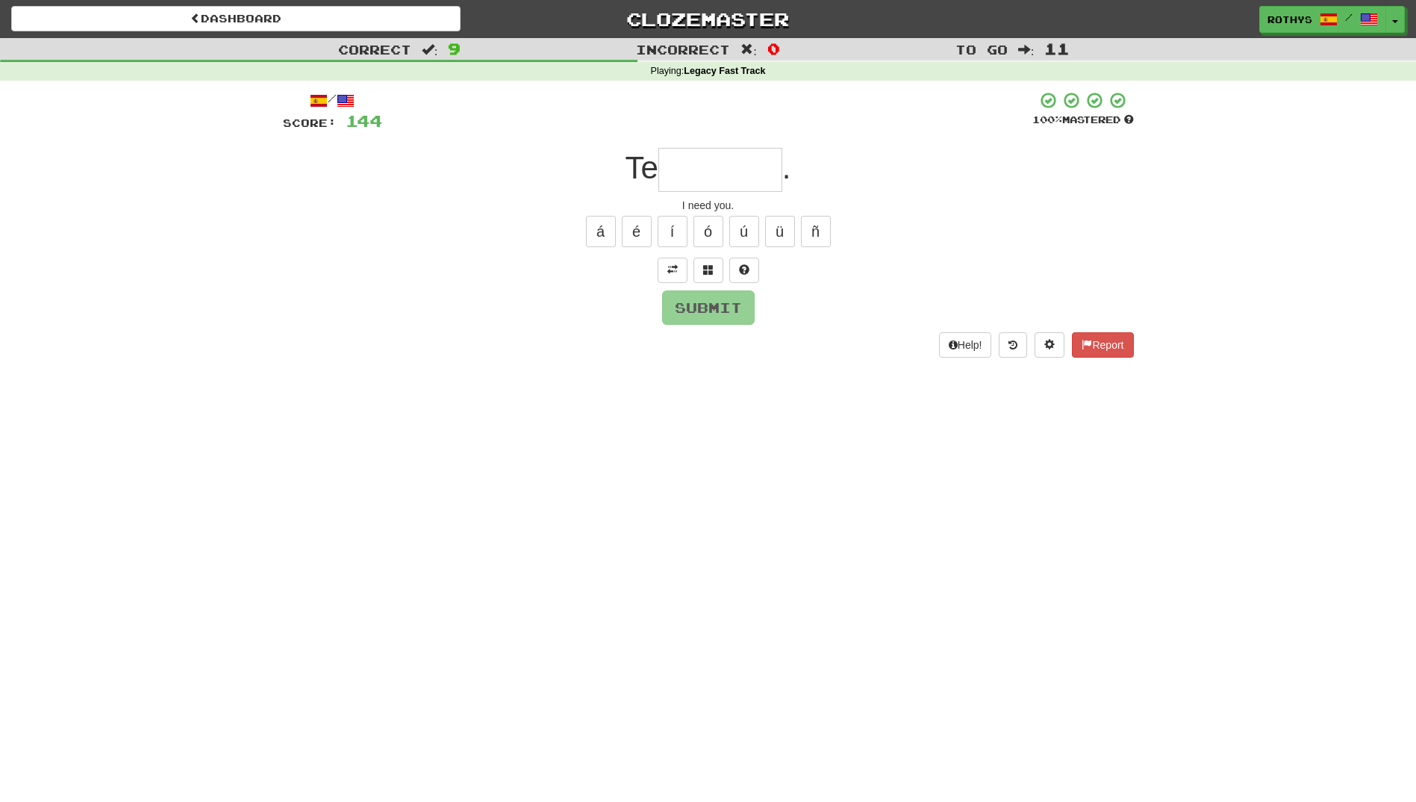
drag, startPoint x: 704, startPoint y: 172, endPoint x: 752, endPoint y: 187, distance: 50.1
click at [704, 172] on input "text" at bounding box center [720, 170] width 124 height 44
click at [703, 269] on span at bounding box center [708, 269] width 10 height 10
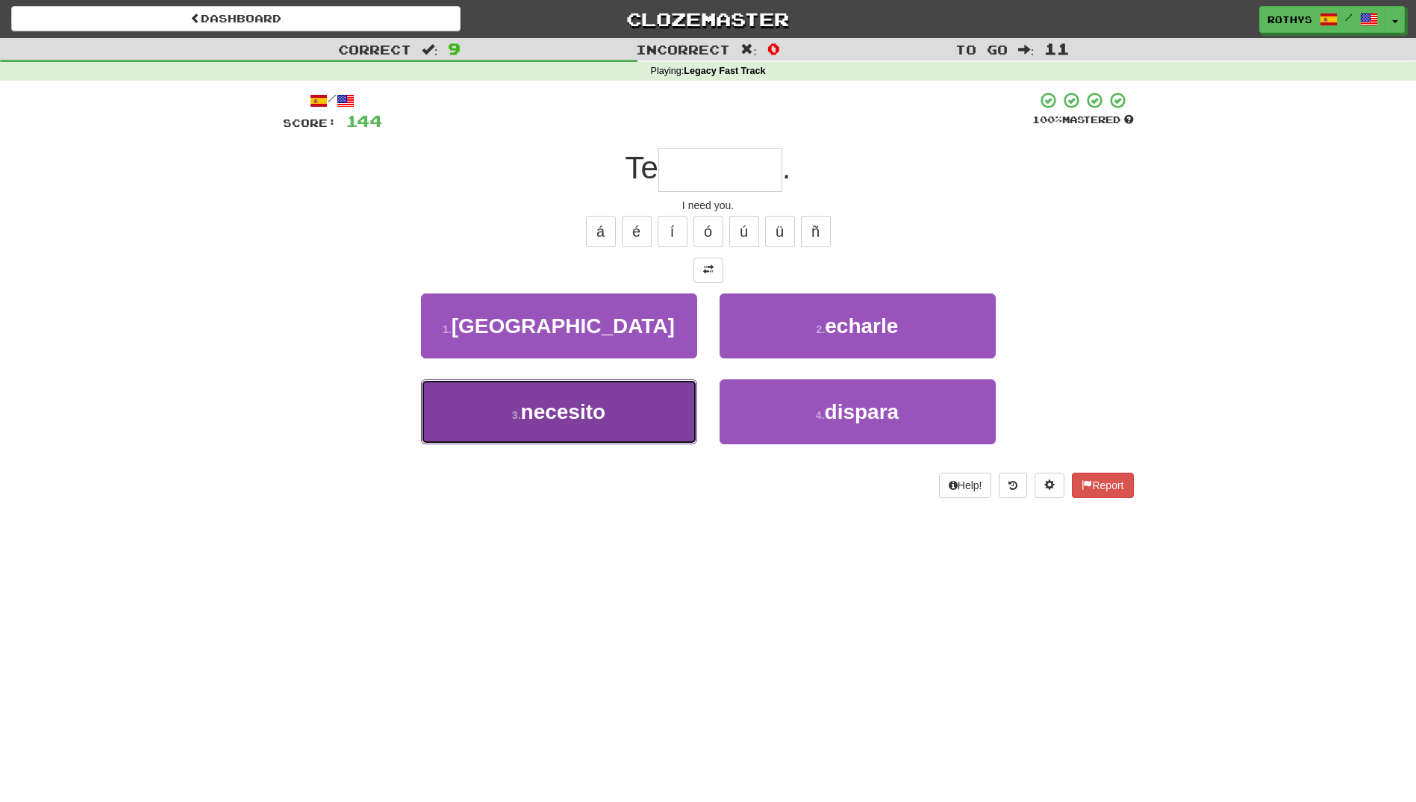
drag, startPoint x: 644, startPoint y: 391, endPoint x: 678, endPoint y: 370, distance: 39.6
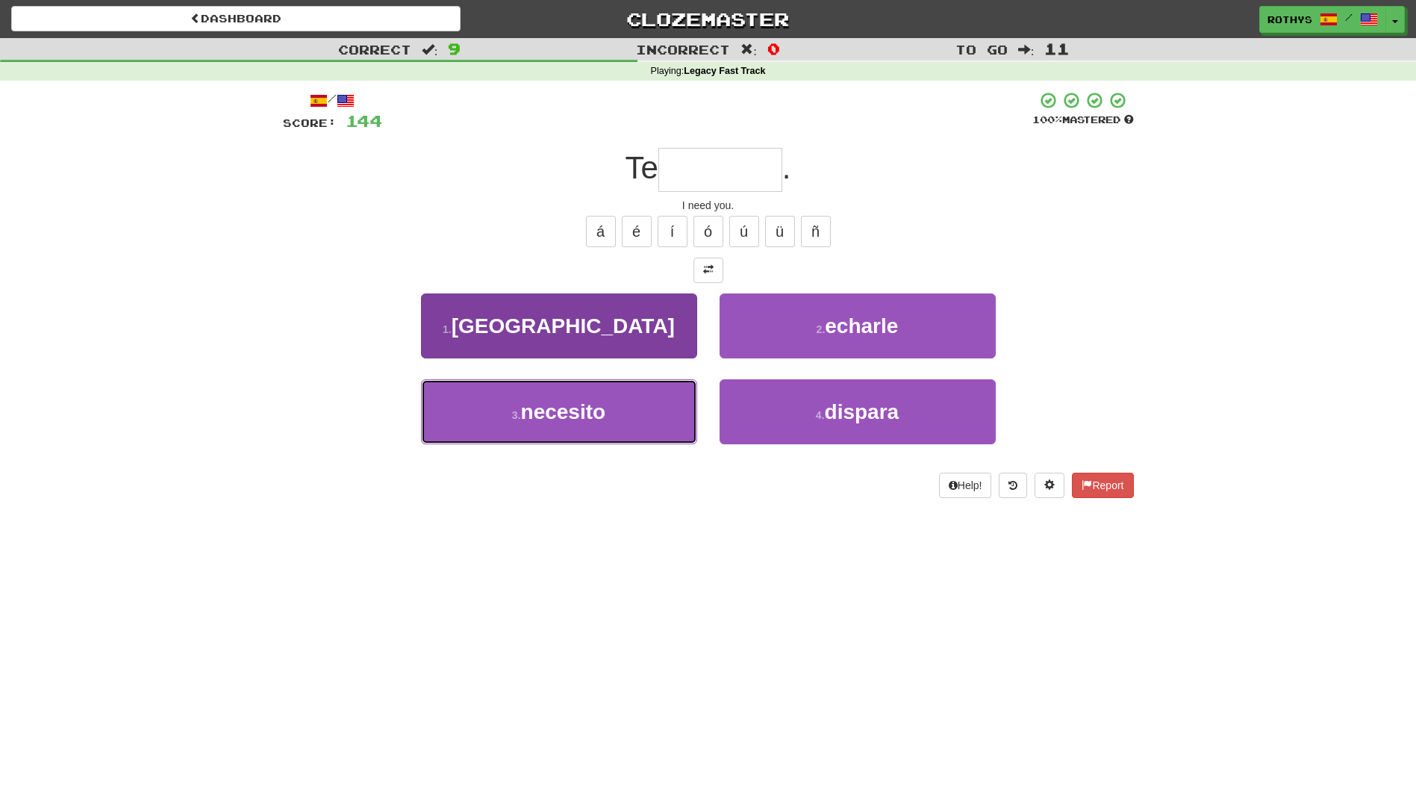
click at [644, 392] on button "3 . necesito" at bounding box center [559, 411] width 276 height 65
type input "********"
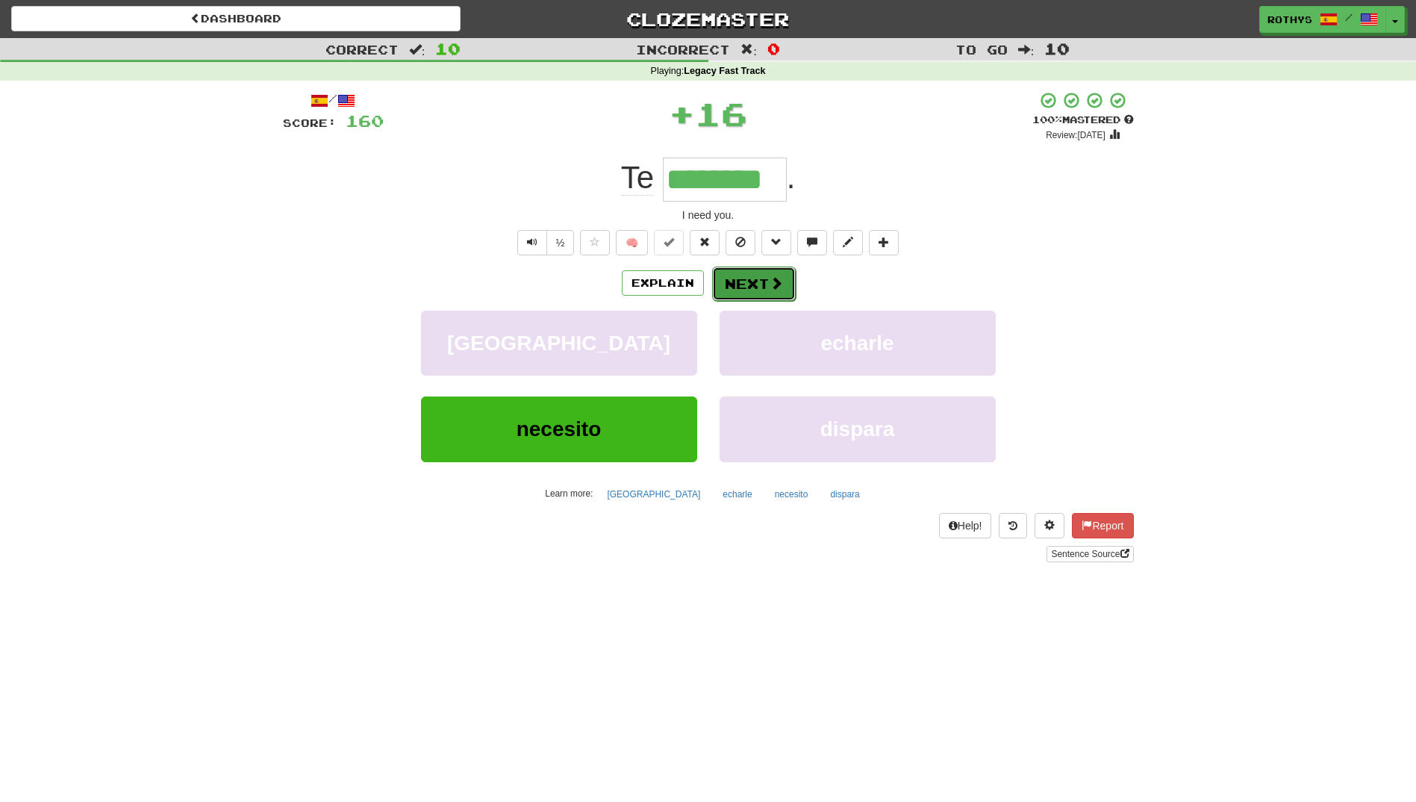
click at [754, 278] on button "Next" at bounding box center [754, 283] width 84 height 34
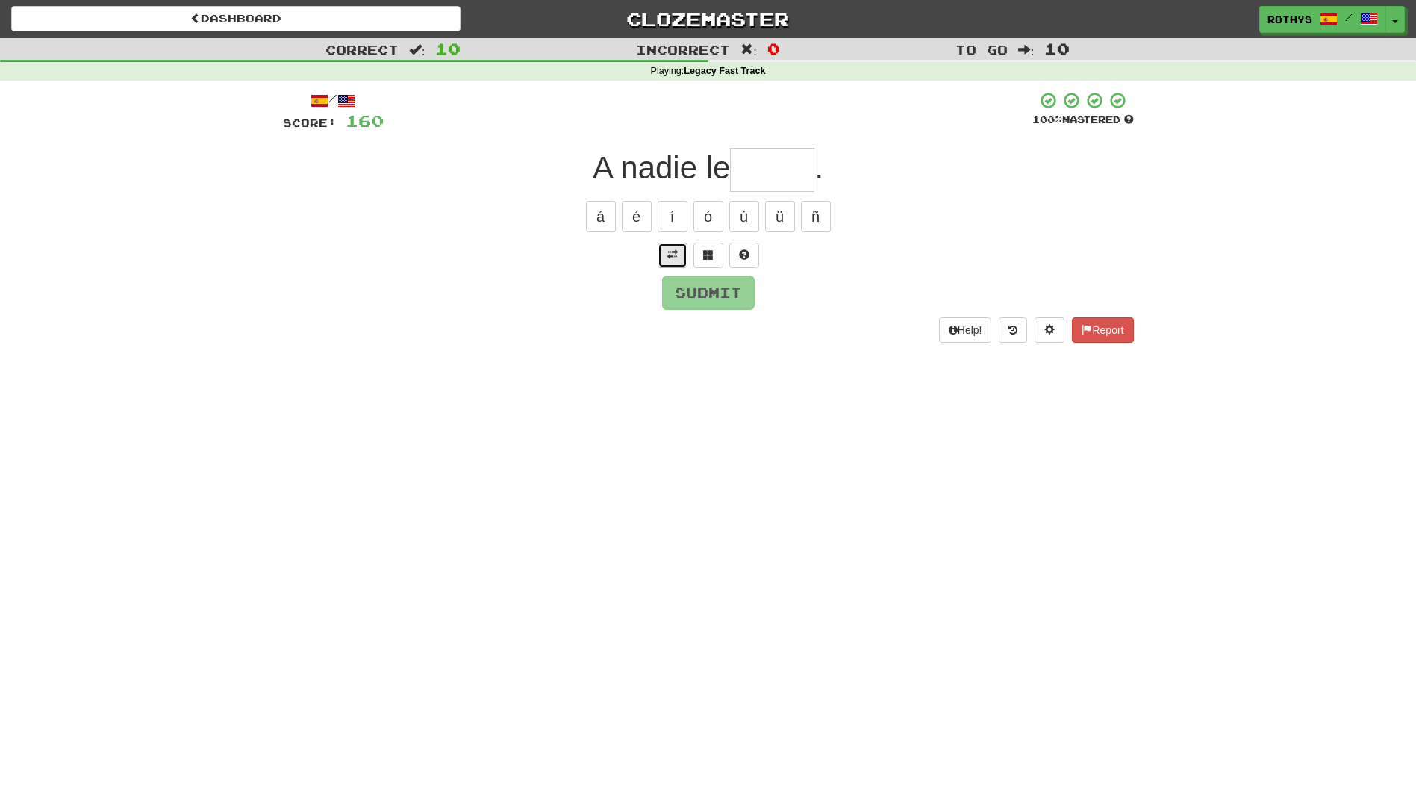
click at [676, 252] on span at bounding box center [672, 254] width 10 height 10
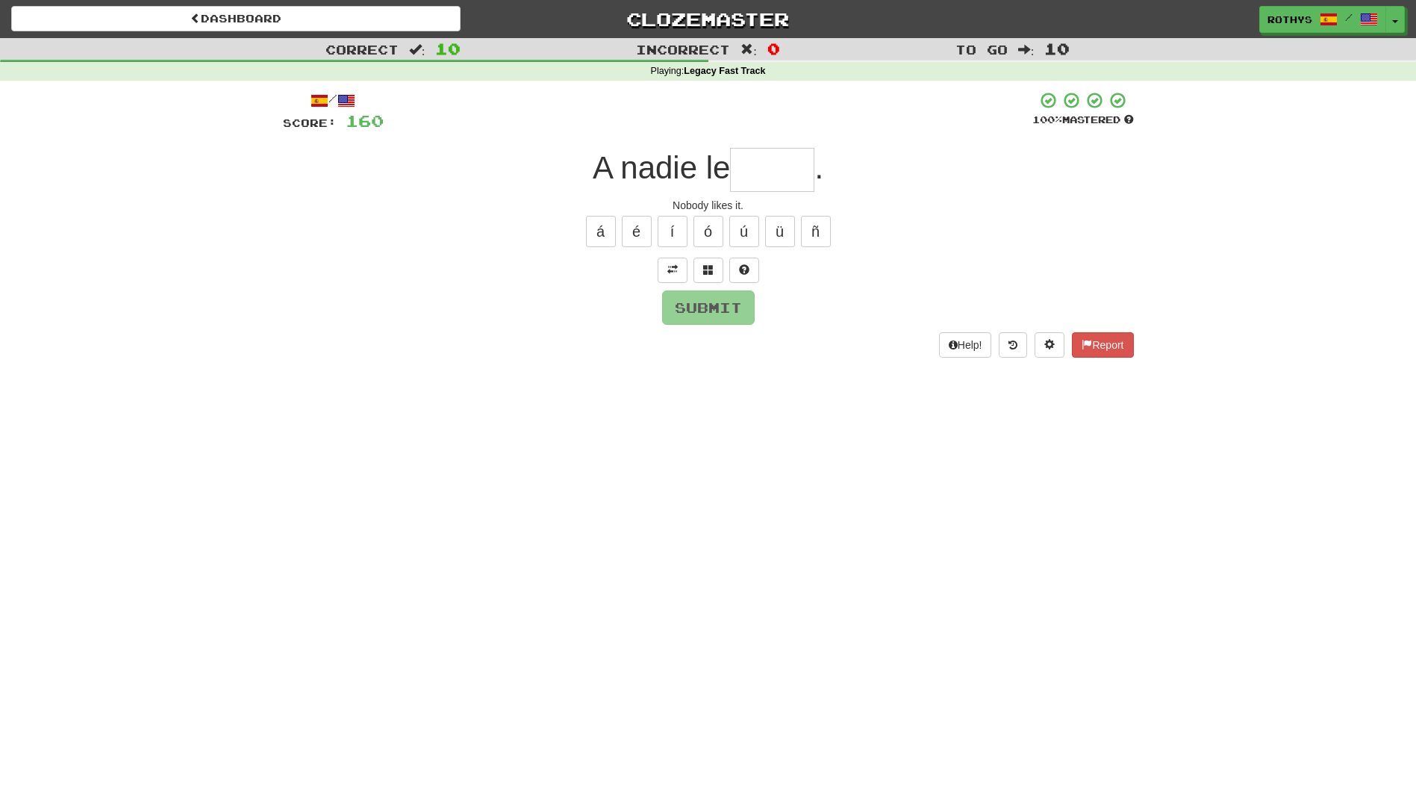
click at [760, 166] on input "text" at bounding box center [772, 170] width 84 height 44
click at [711, 269] on span at bounding box center [708, 269] width 10 height 10
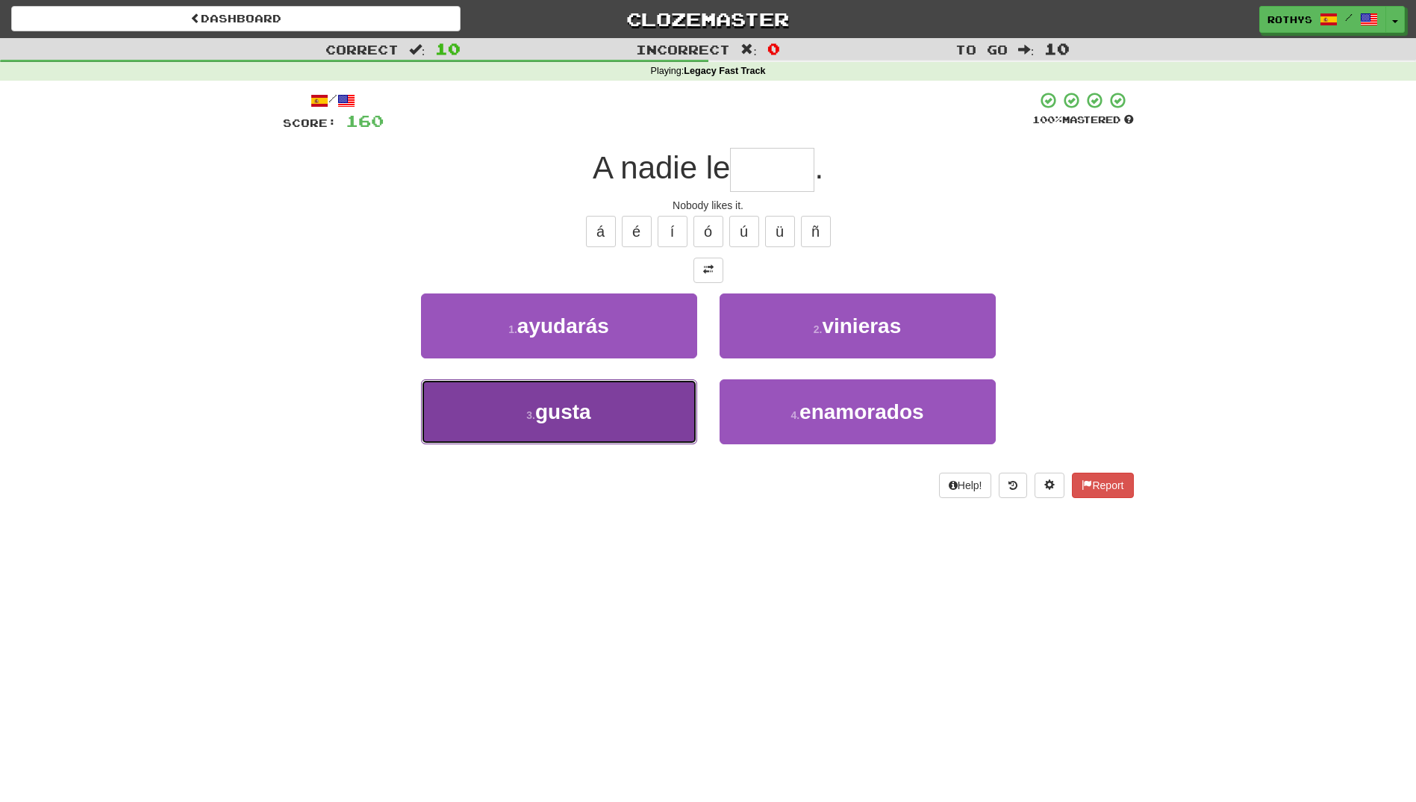
click at [640, 399] on button "3 . gusta" at bounding box center [559, 411] width 276 height 65
type input "*****"
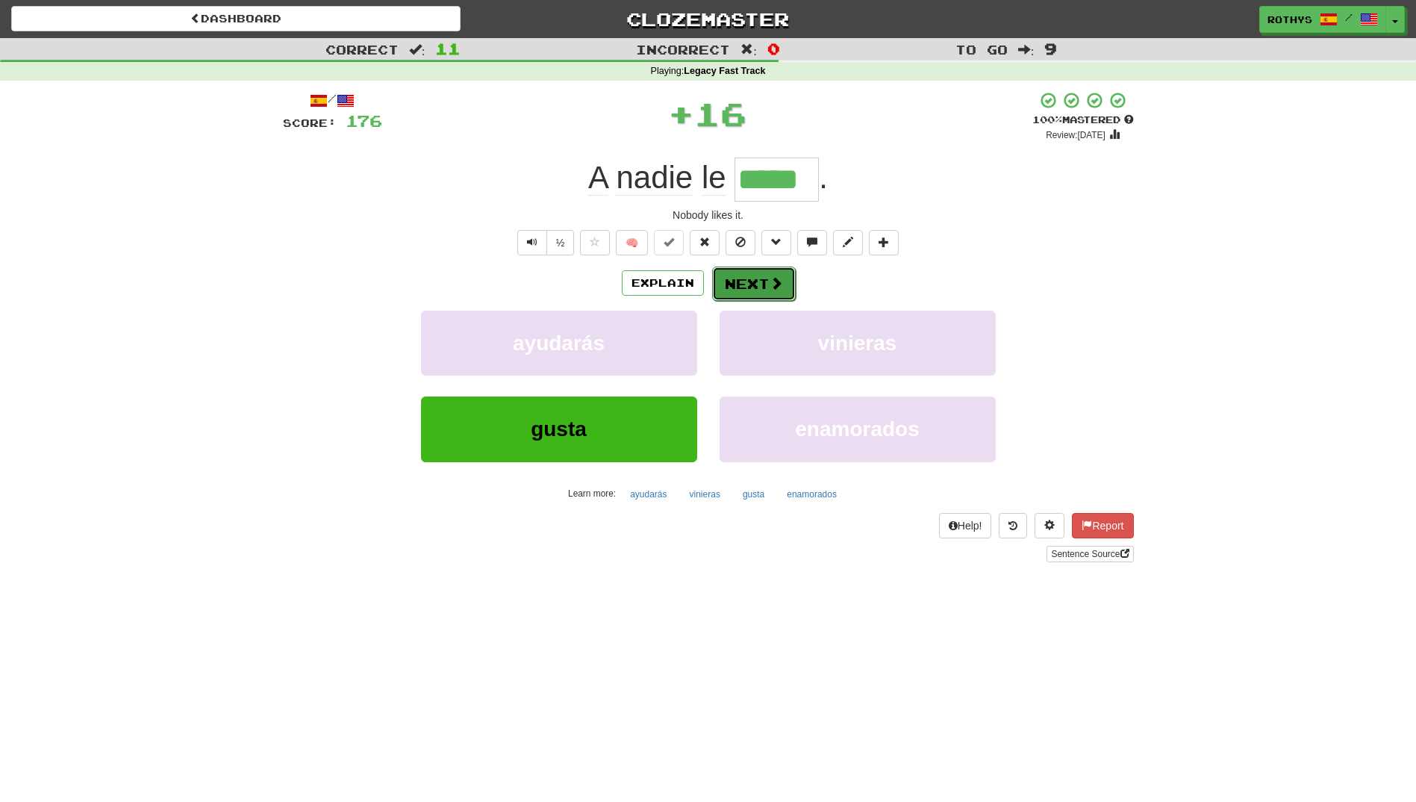
click at [752, 284] on button "Next" at bounding box center [754, 283] width 84 height 34
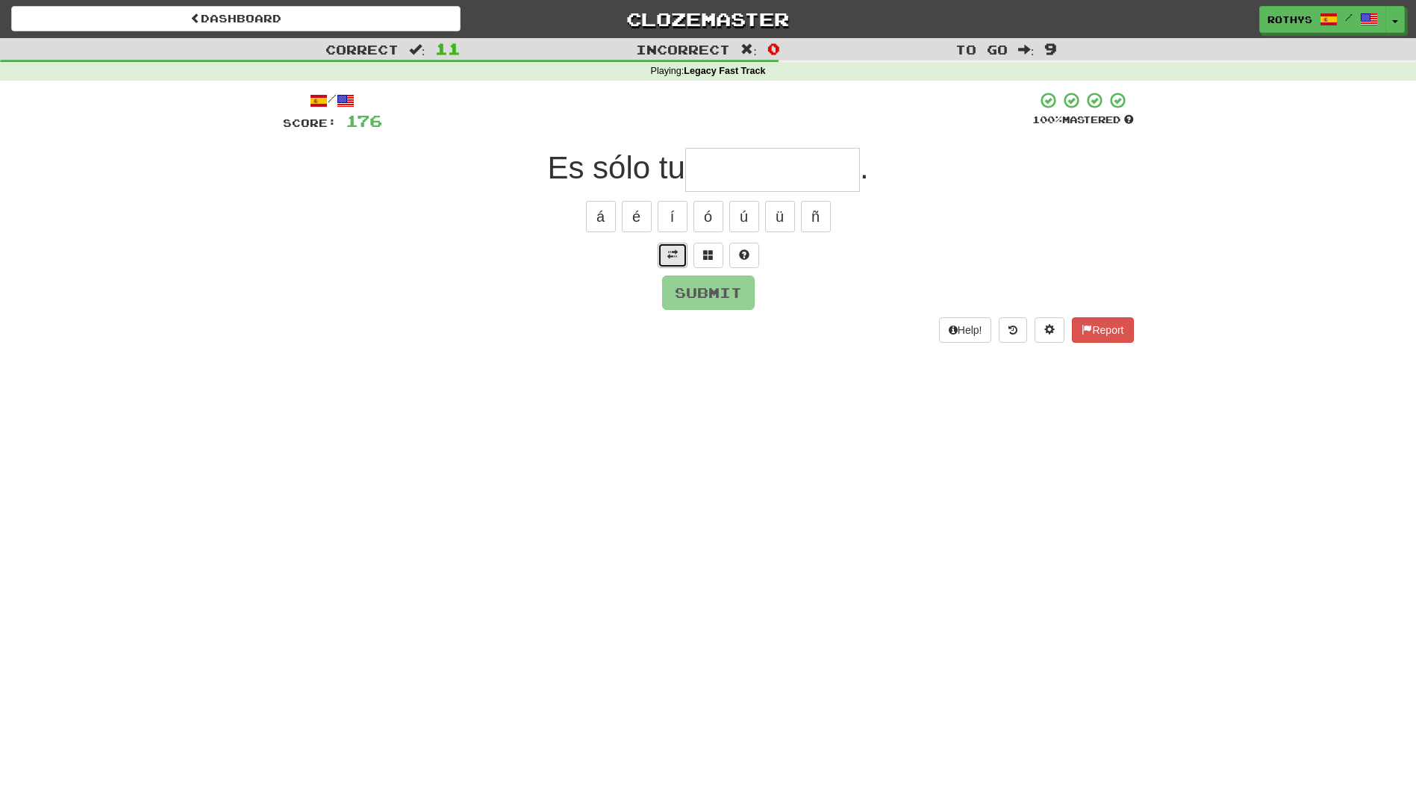
click at [670, 254] on span at bounding box center [672, 254] width 10 height 10
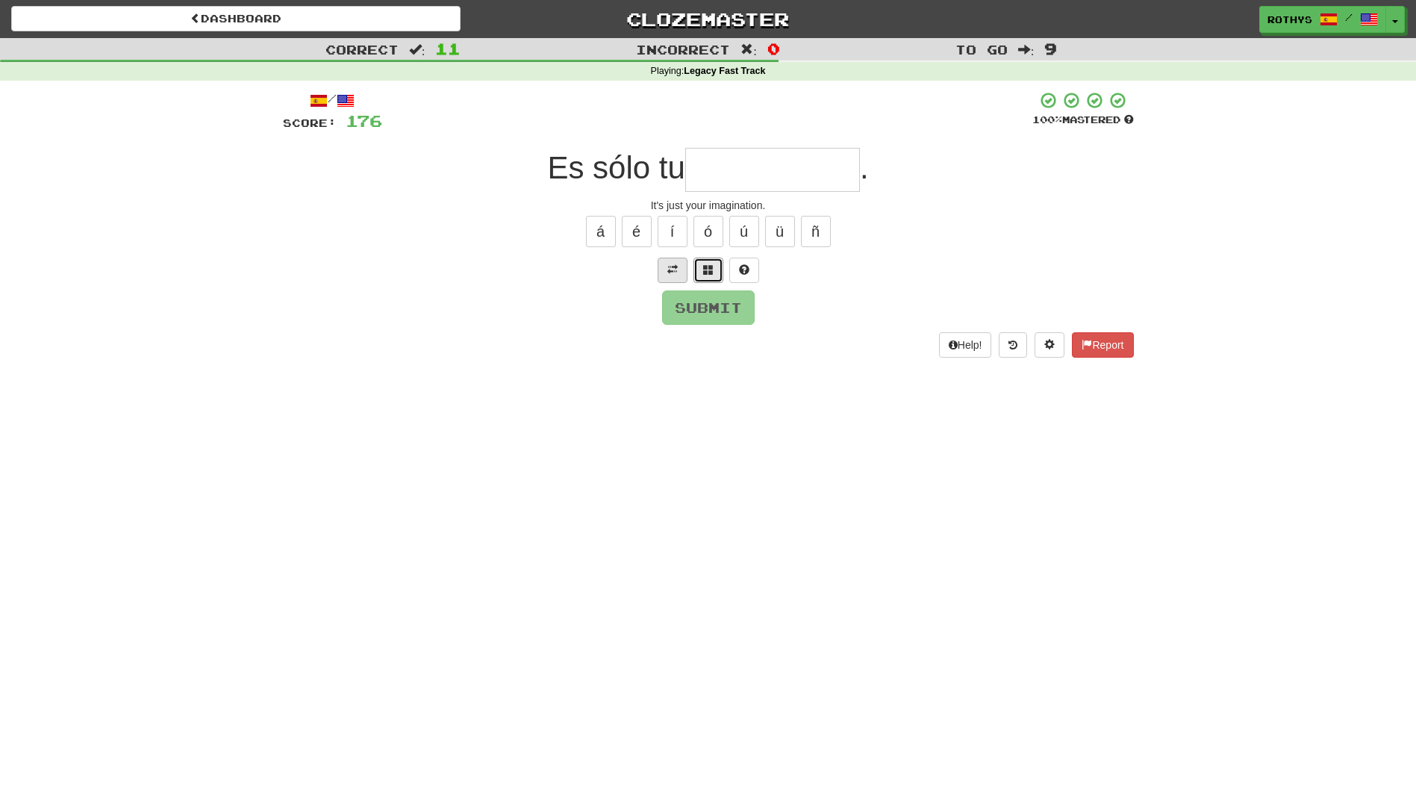
click at [714, 266] on button at bounding box center [708, 270] width 30 height 25
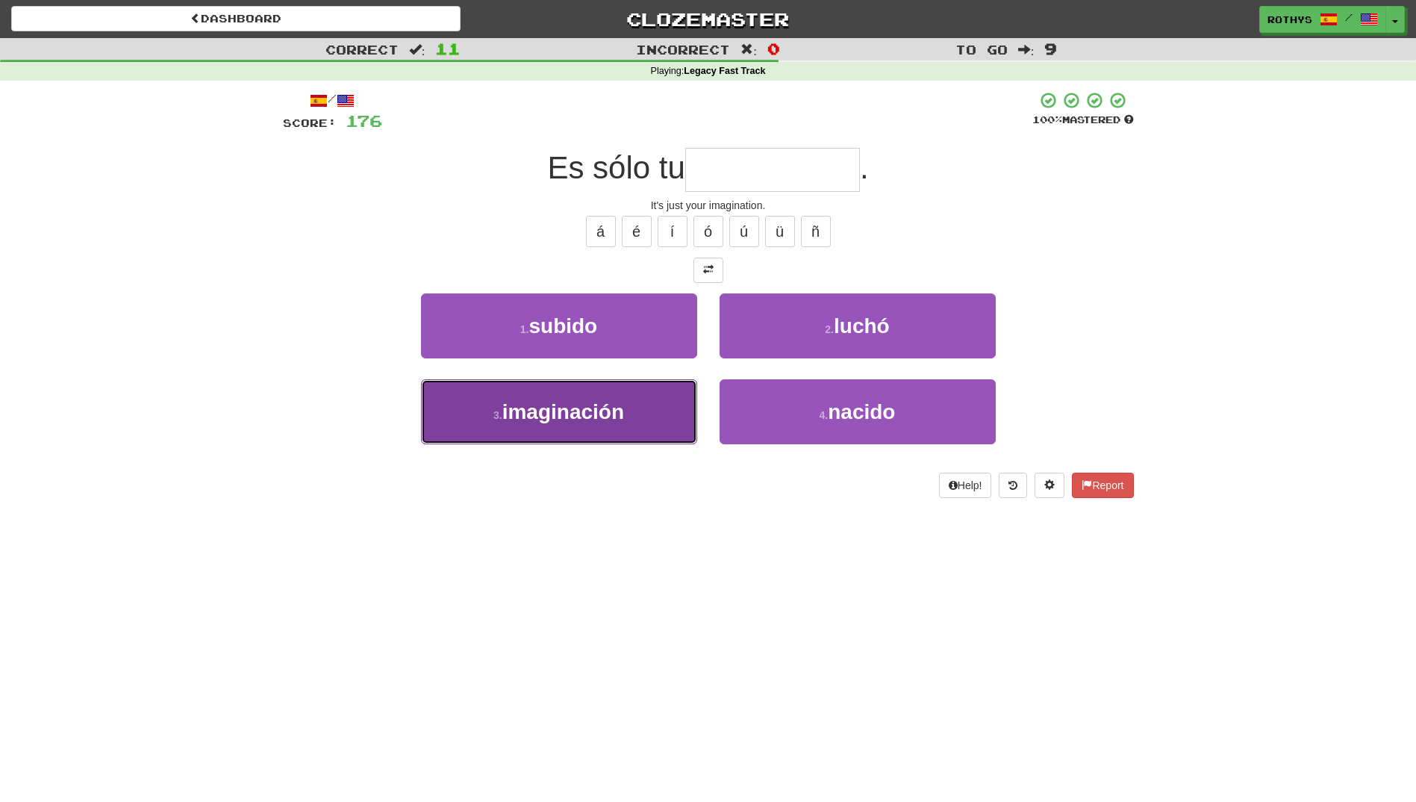
click at [626, 424] on button "3 . imaginación" at bounding box center [559, 411] width 276 height 65
type input "**********"
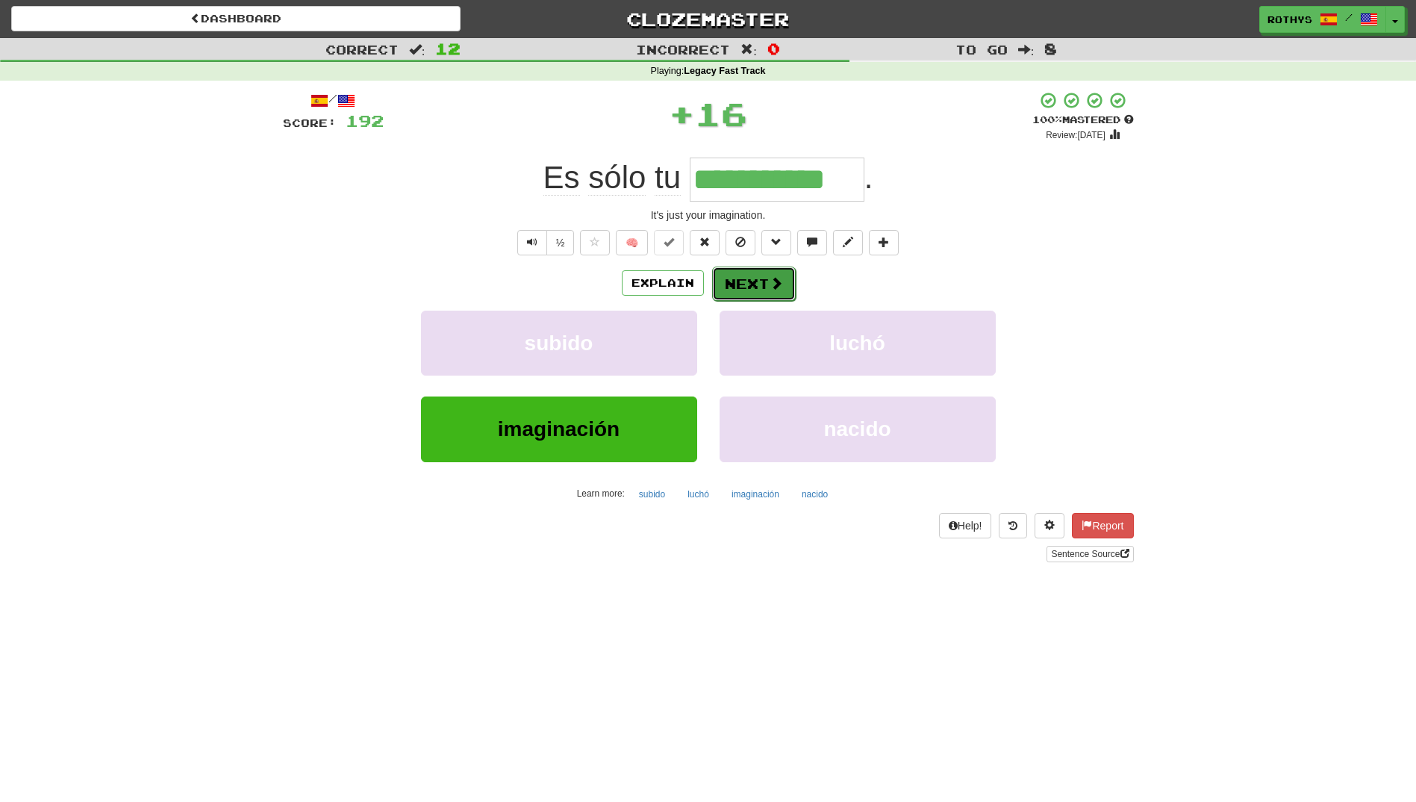
click at [747, 274] on button "Next" at bounding box center [754, 283] width 84 height 34
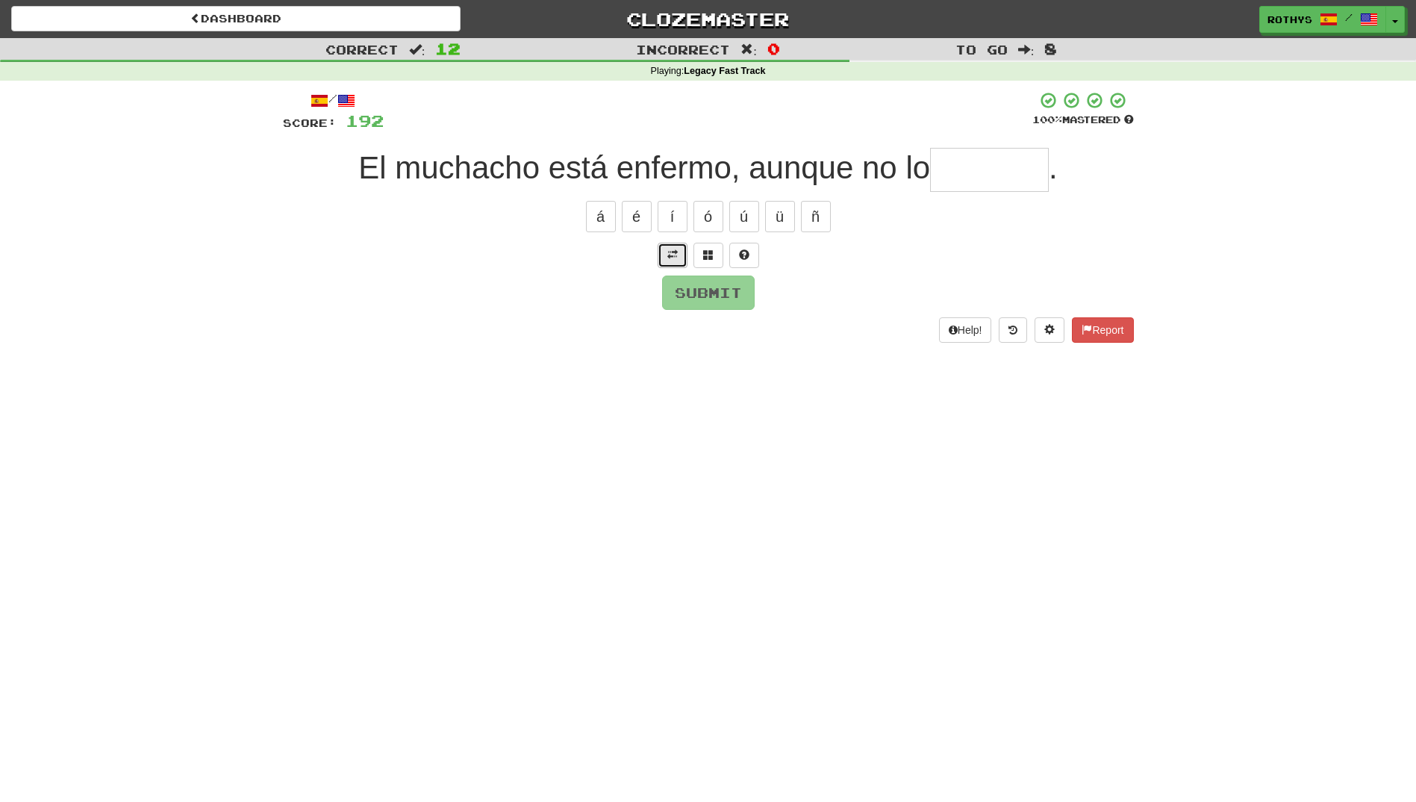
click at [672, 254] on span at bounding box center [672, 254] width 10 height 10
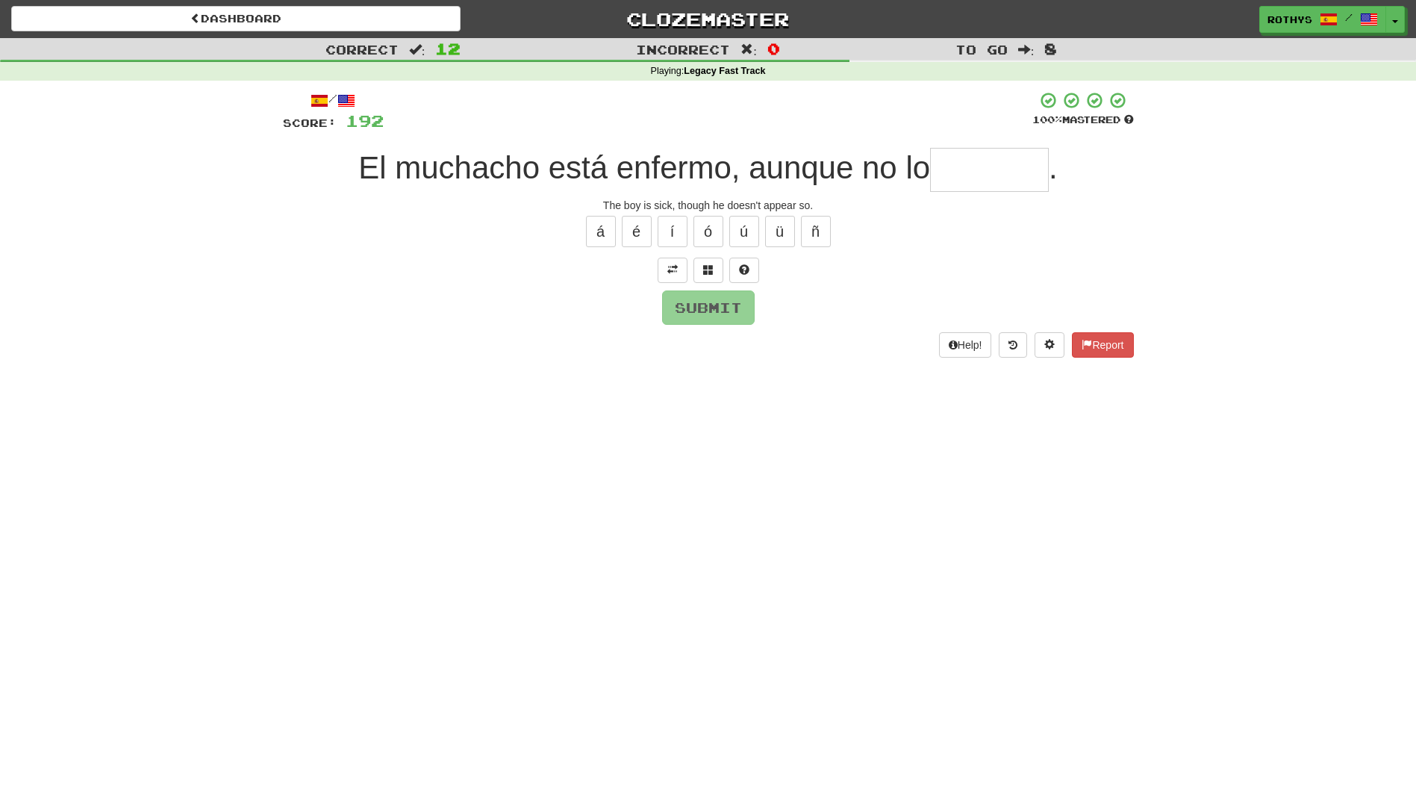
click at [972, 176] on input "text" at bounding box center [989, 170] width 119 height 44
click at [711, 267] on span at bounding box center [708, 269] width 10 height 10
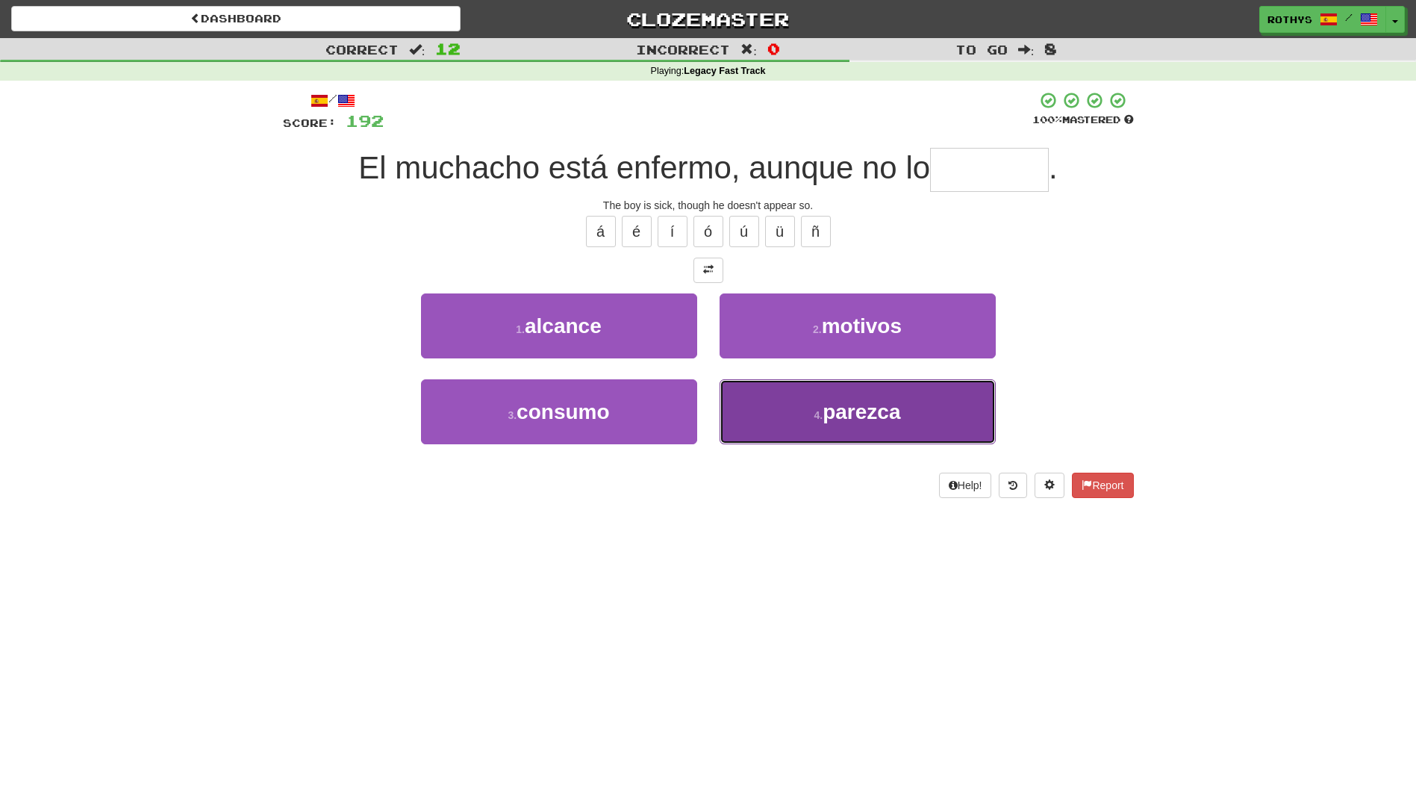
click at [869, 409] on span "parezca" at bounding box center [862, 411] width 78 height 23
type input "*******"
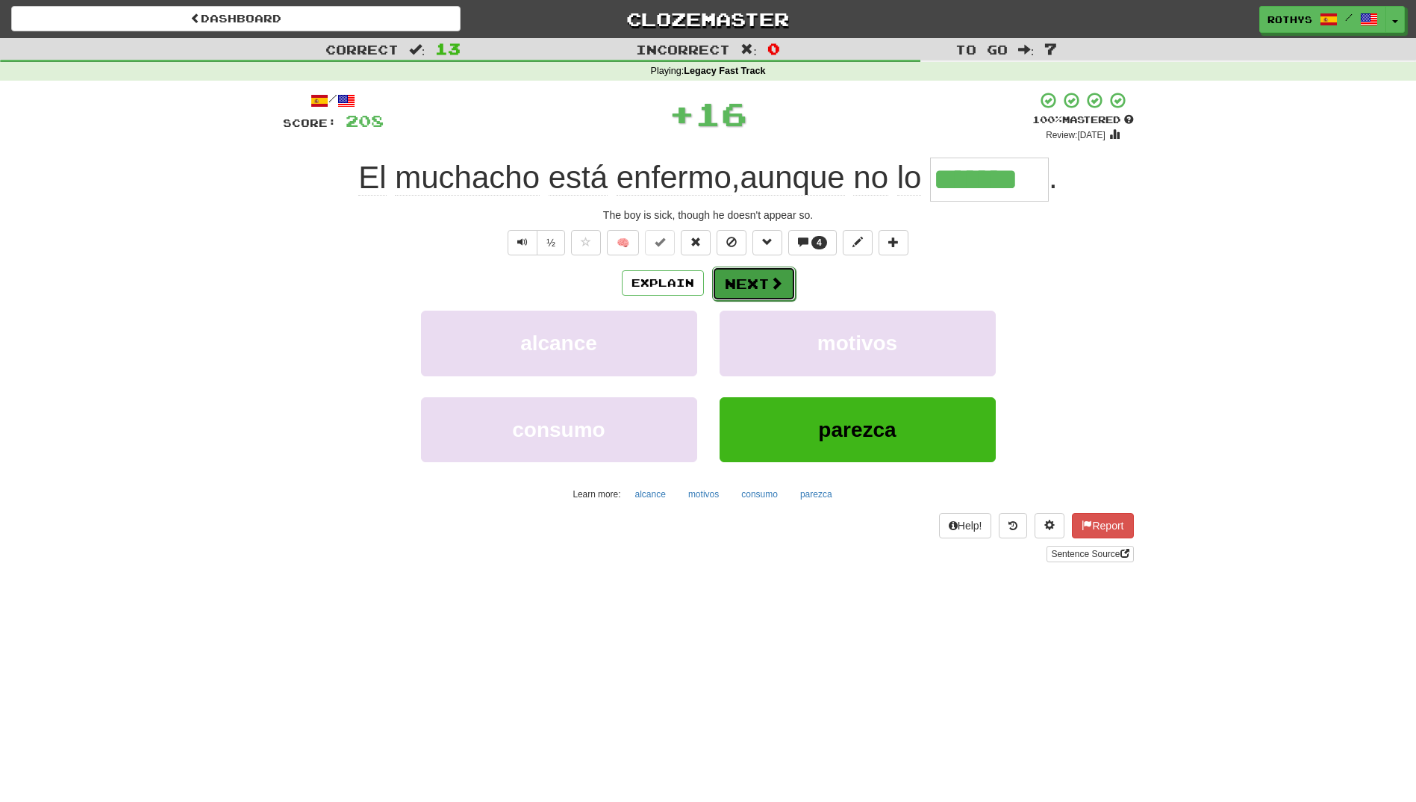
click at [770, 281] on span at bounding box center [776, 282] width 13 height 13
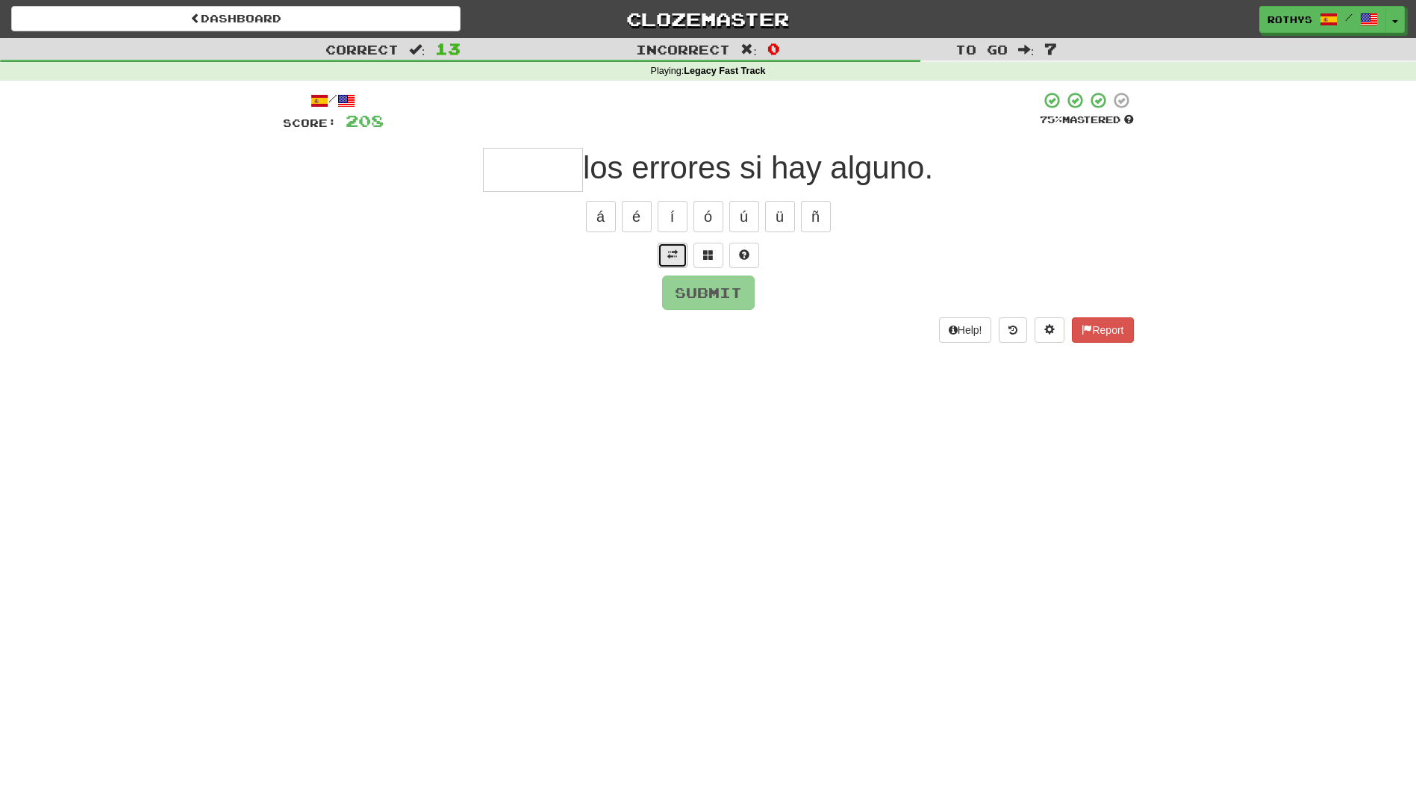
click at [673, 255] on span at bounding box center [672, 254] width 10 height 10
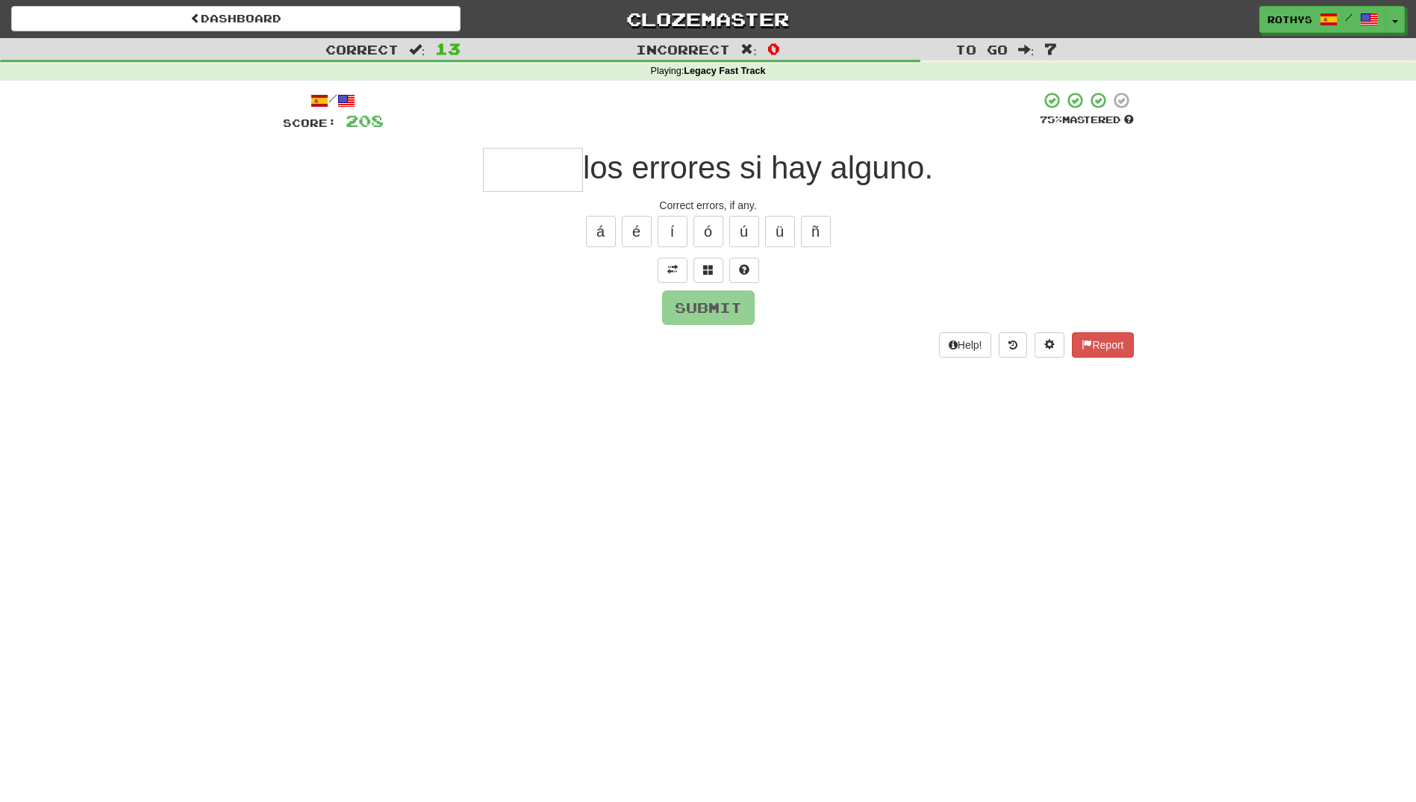
click at [511, 163] on input "text" at bounding box center [533, 170] width 100 height 44
click at [708, 268] on span at bounding box center [708, 269] width 10 height 10
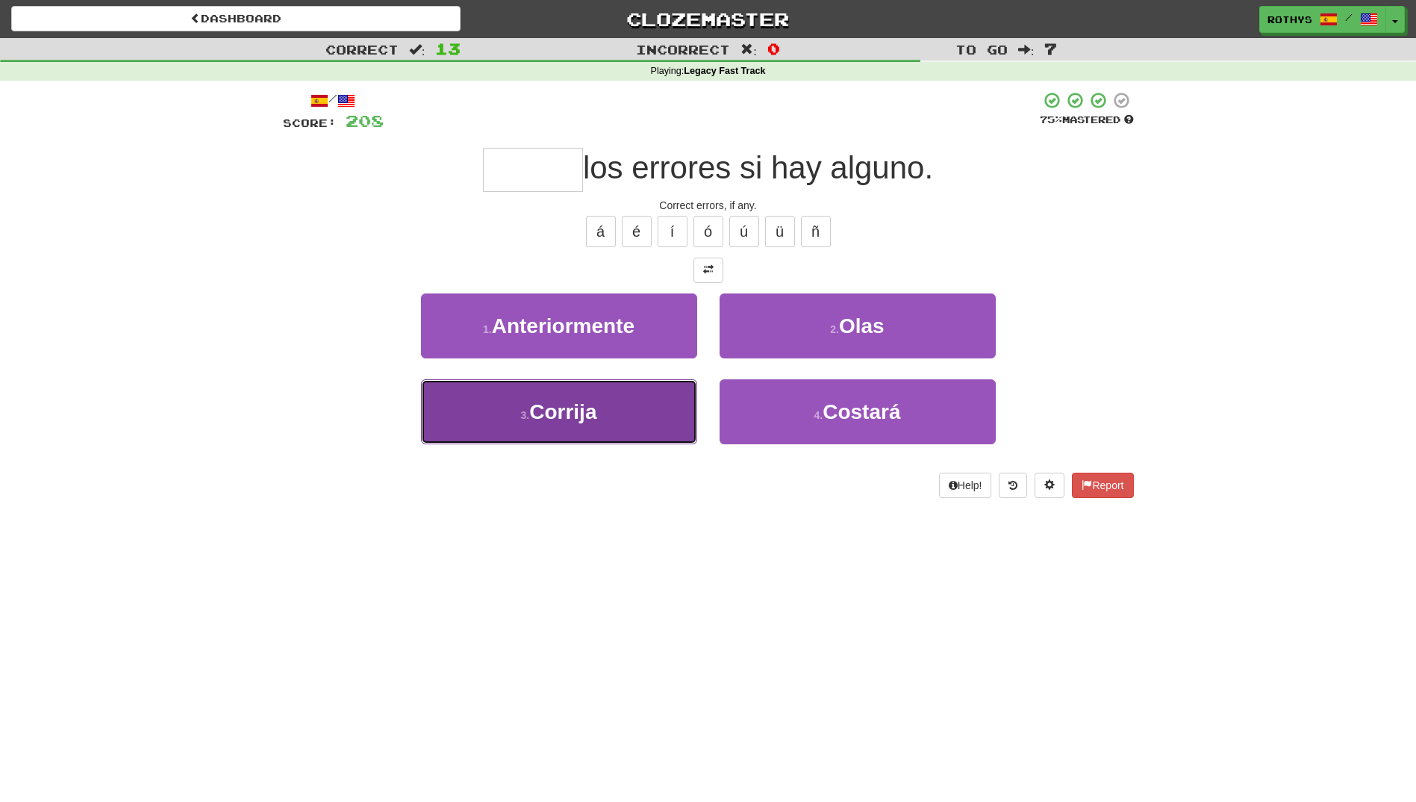
click at [639, 411] on button "3 . Corrija" at bounding box center [559, 411] width 276 height 65
type input "*******"
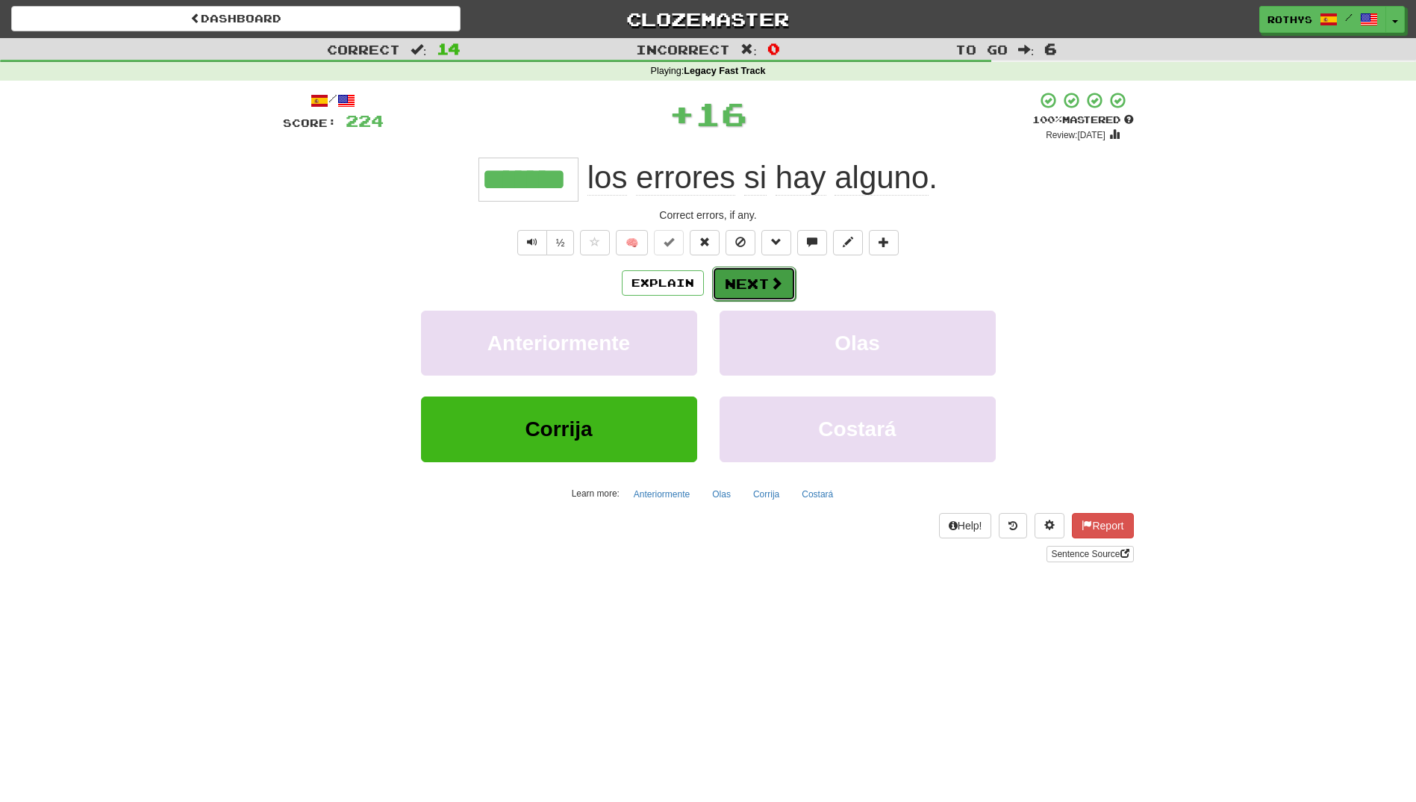
click at [778, 286] on span at bounding box center [776, 282] width 13 height 13
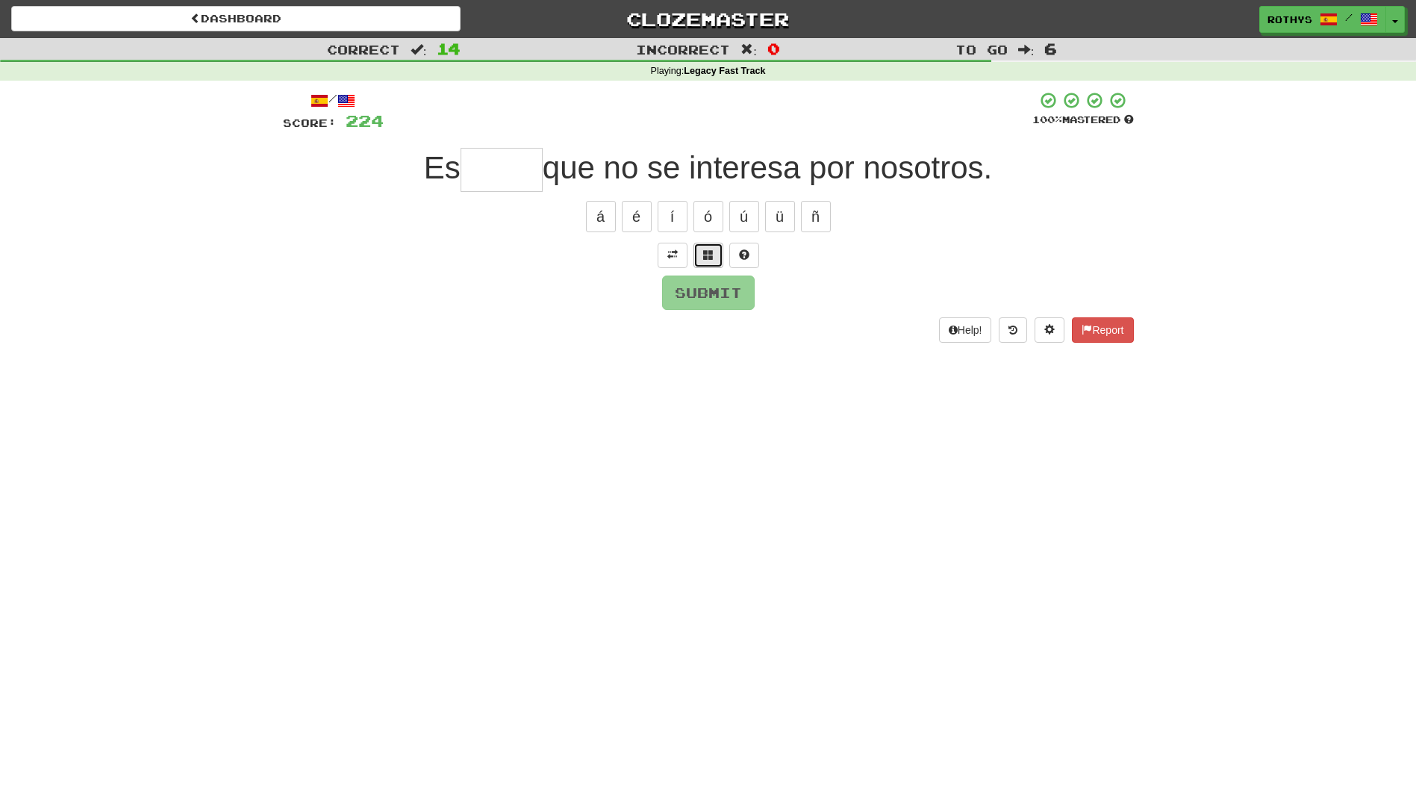
click at [704, 258] on span at bounding box center [708, 254] width 10 height 10
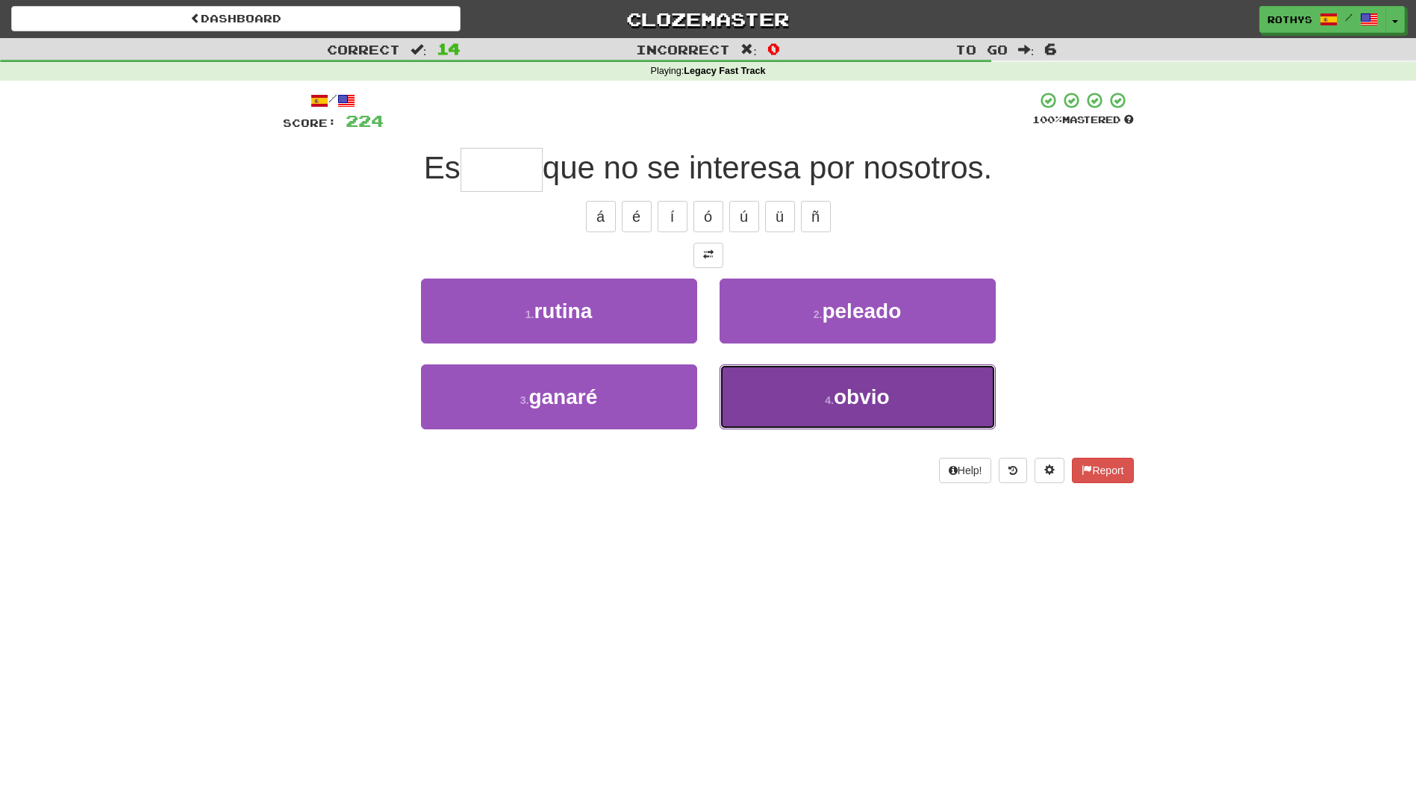
click at [888, 413] on button "4 . obvio" at bounding box center [858, 396] width 276 height 65
type input "*****"
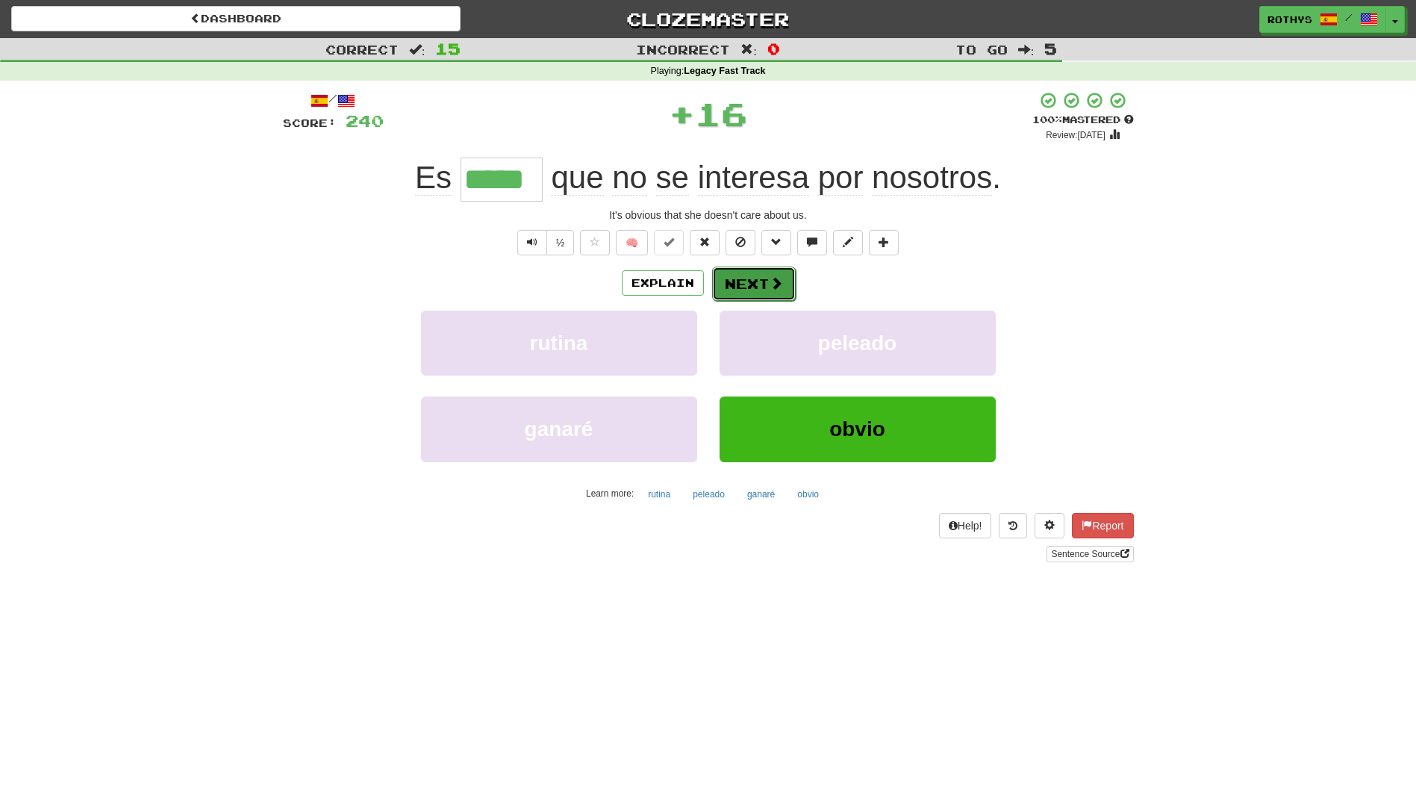
click at [761, 284] on button "Next" at bounding box center [754, 283] width 84 height 34
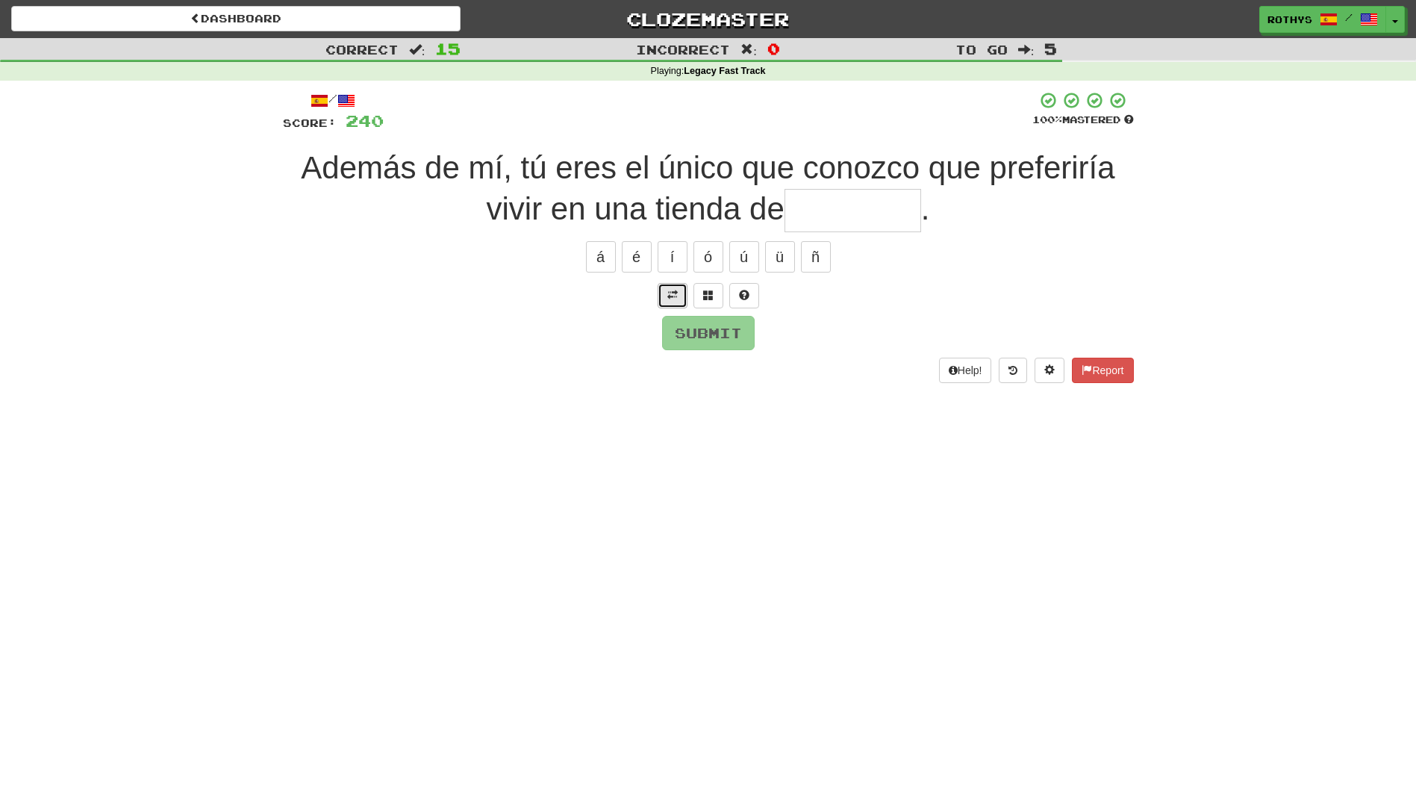
click at [666, 294] on button at bounding box center [673, 295] width 30 height 25
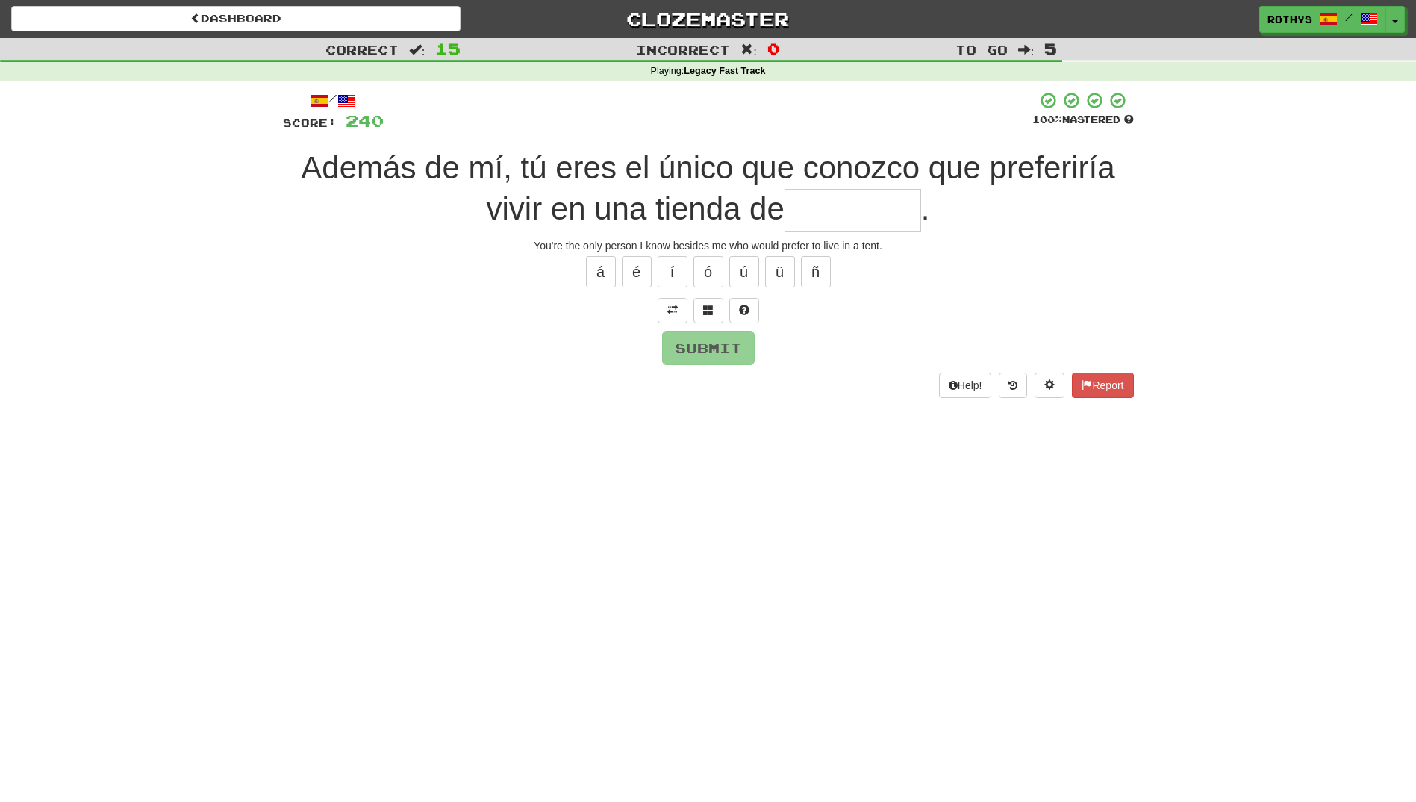
click at [832, 204] on input "text" at bounding box center [853, 211] width 137 height 44
click at [708, 313] on span at bounding box center [708, 310] width 10 height 10
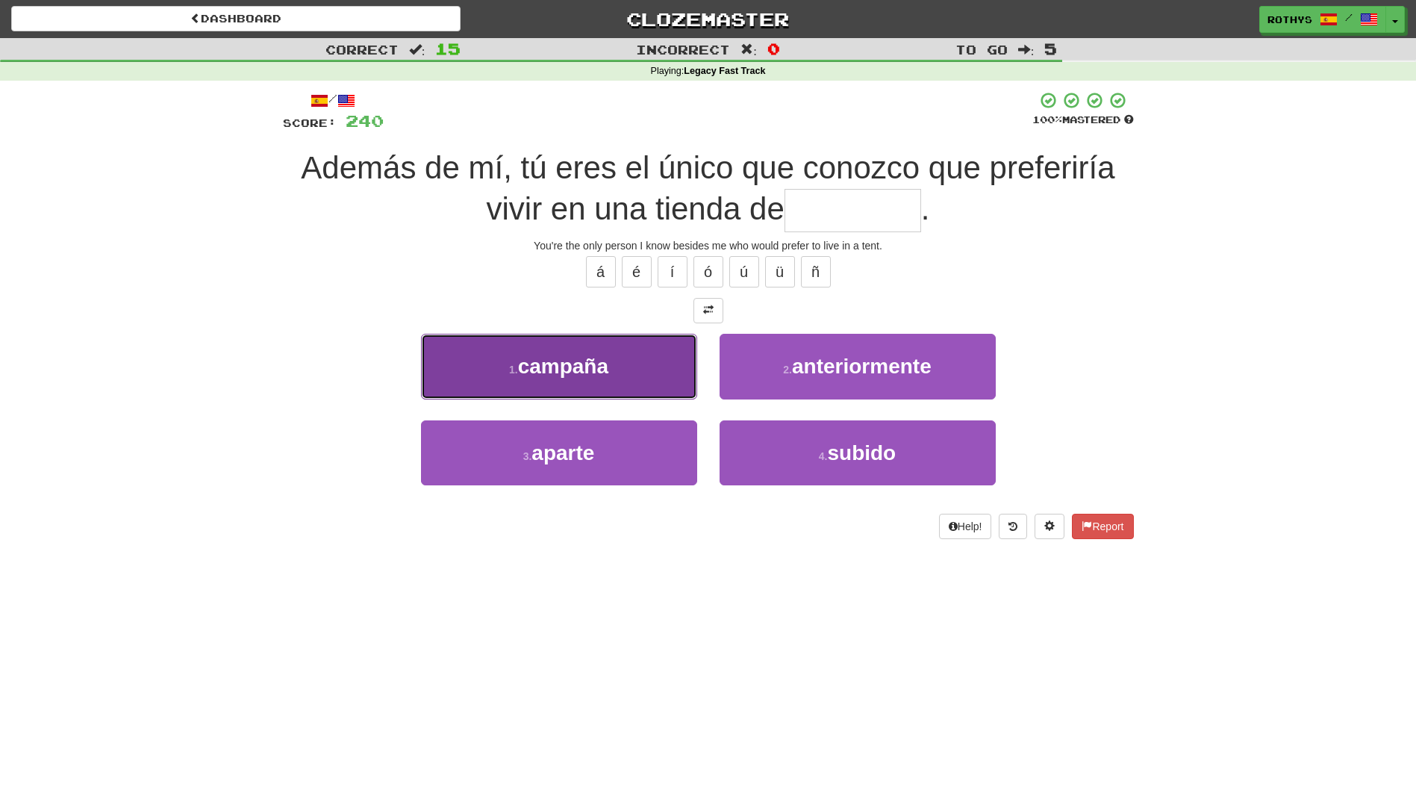
click at [643, 375] on button "1 . campaña" at bounding box center [559, 366] width 276 height 65
type input "*******"
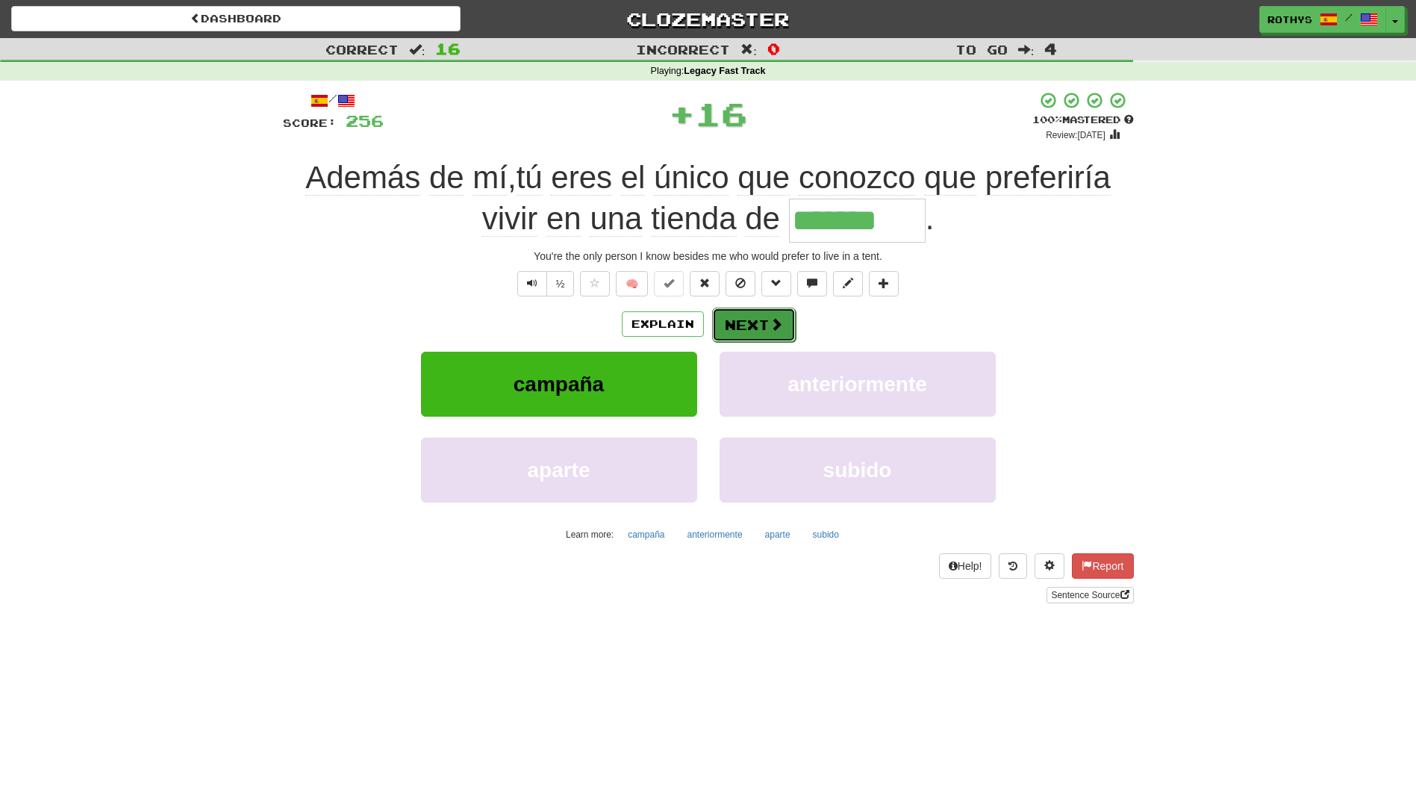
click at [760, 324] on button "Next" at bounding box center [754, 325] width 84 height 34
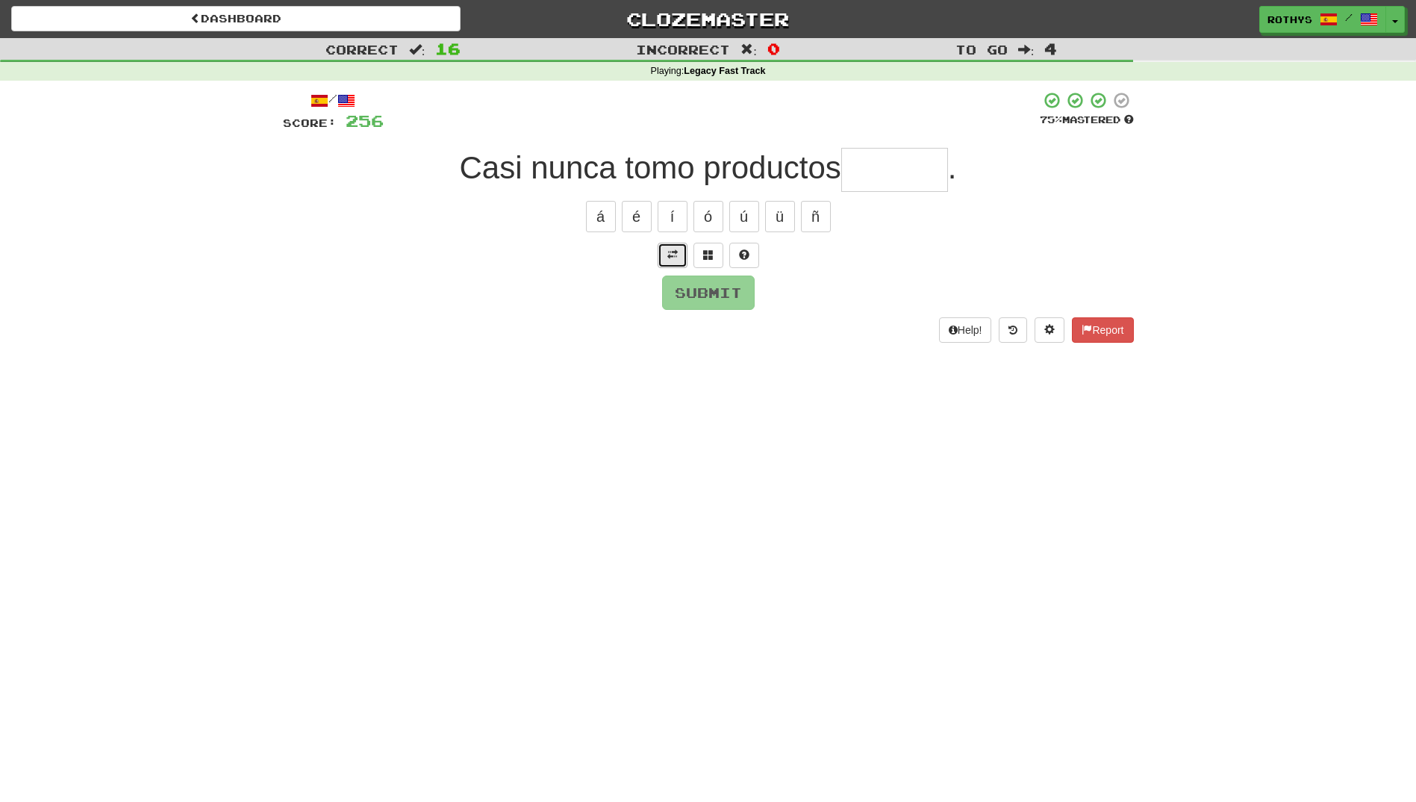
click at [675, 252] on span at bounding box center [672, 254] width 10 height 10
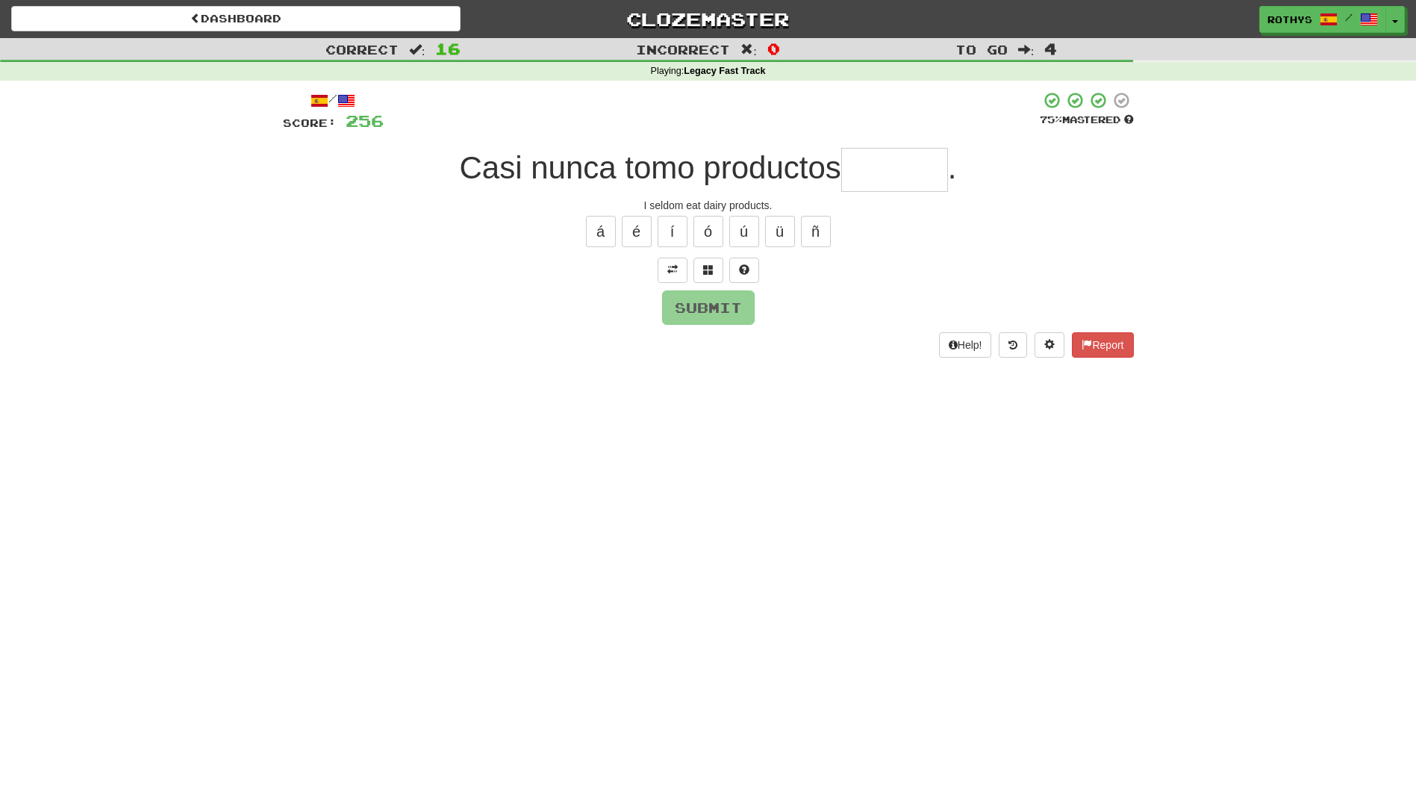
click at [868, 160] on input "text" at bounding box center [894, 170] width 107 height 44
click at [703, 269] on span at bounding box center [708, 269] width 10 height 10
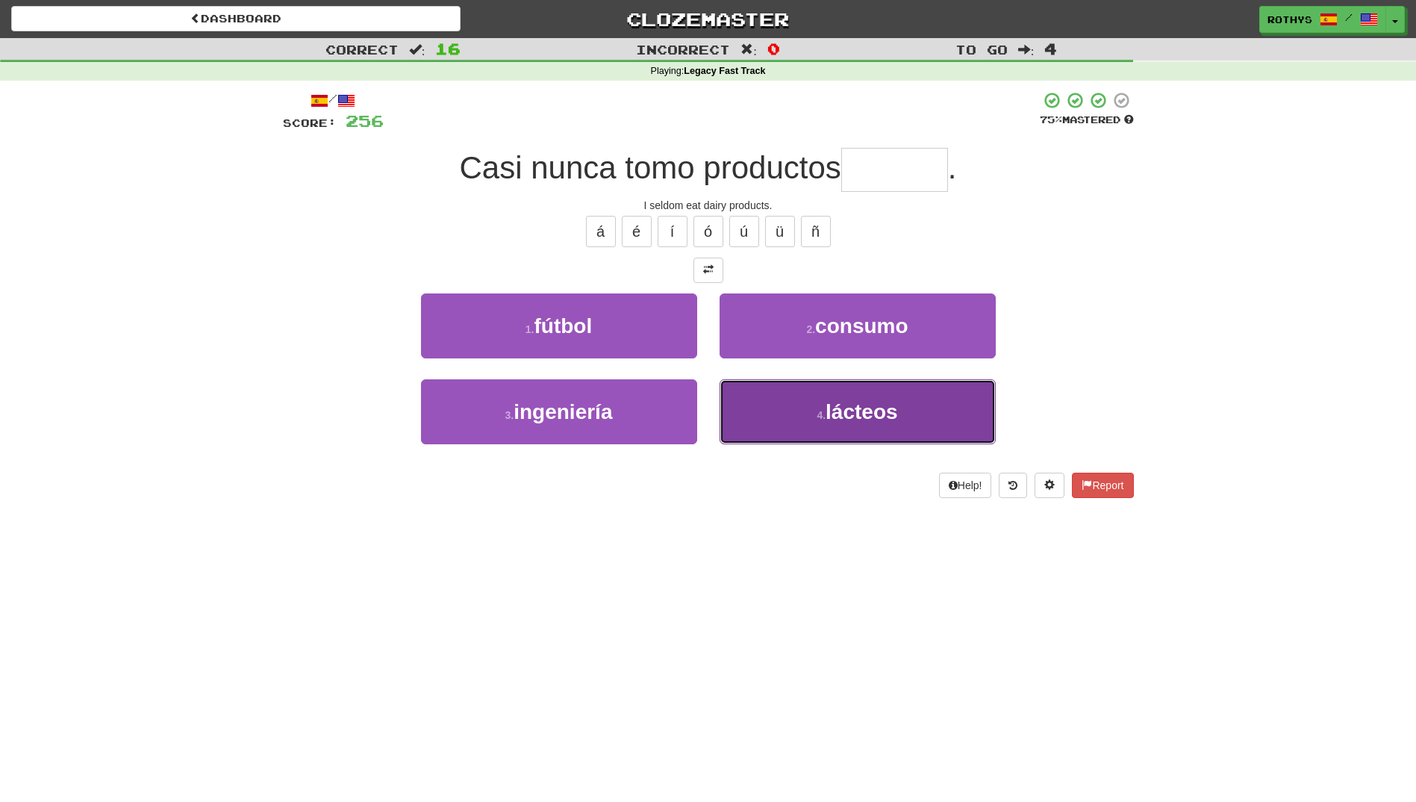
click at [852, 410] on span "lácteos" at bounding box center [862, 411] width 72 height 23
type input "*******"
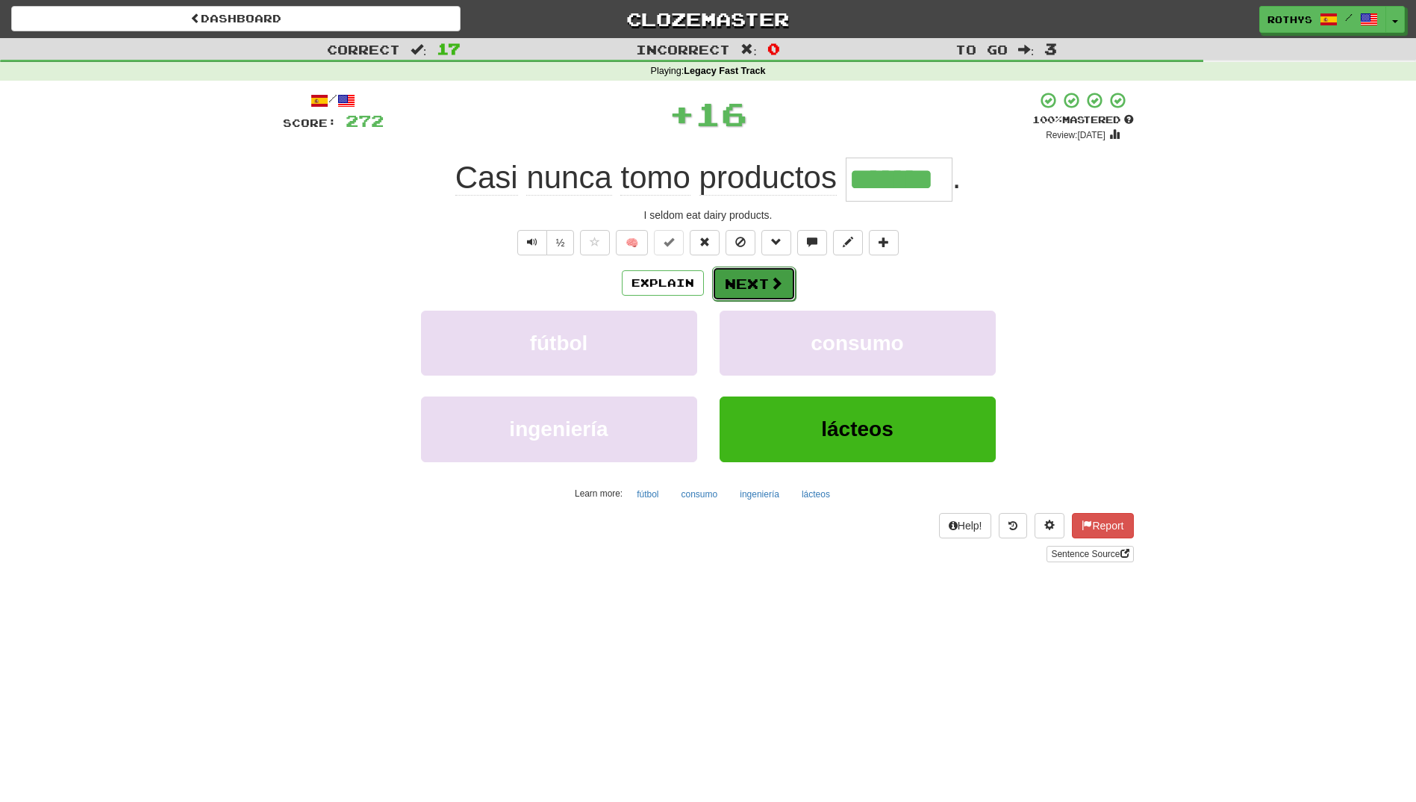
click at [763, 284] on button "Next" at bounding box center [754, 283] width 84 height 34
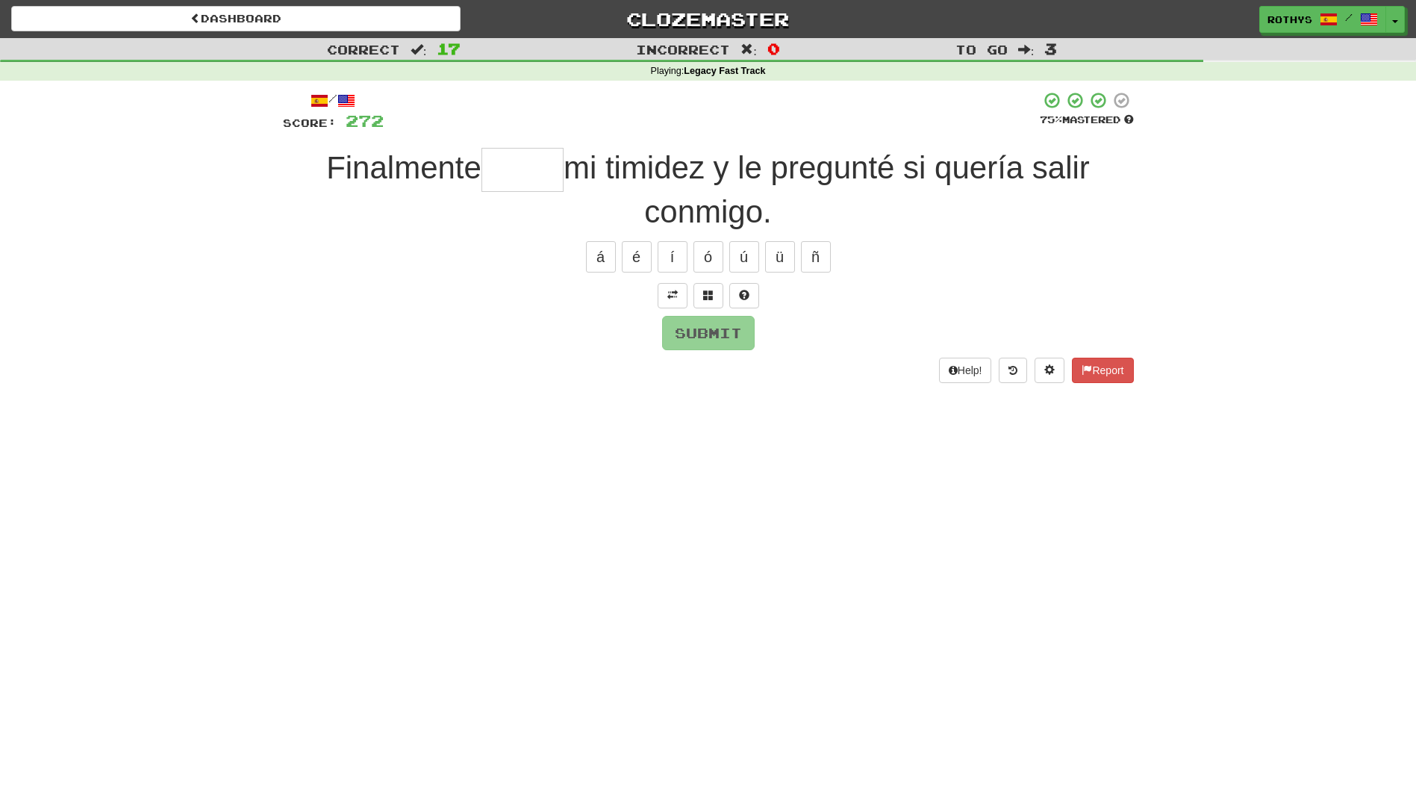
click at [529, 169] on input "text" at bounding box center [522, 170] width 82 height 44
click at [664, 296] on button at bounding box center [673, 295] width 30 height 25
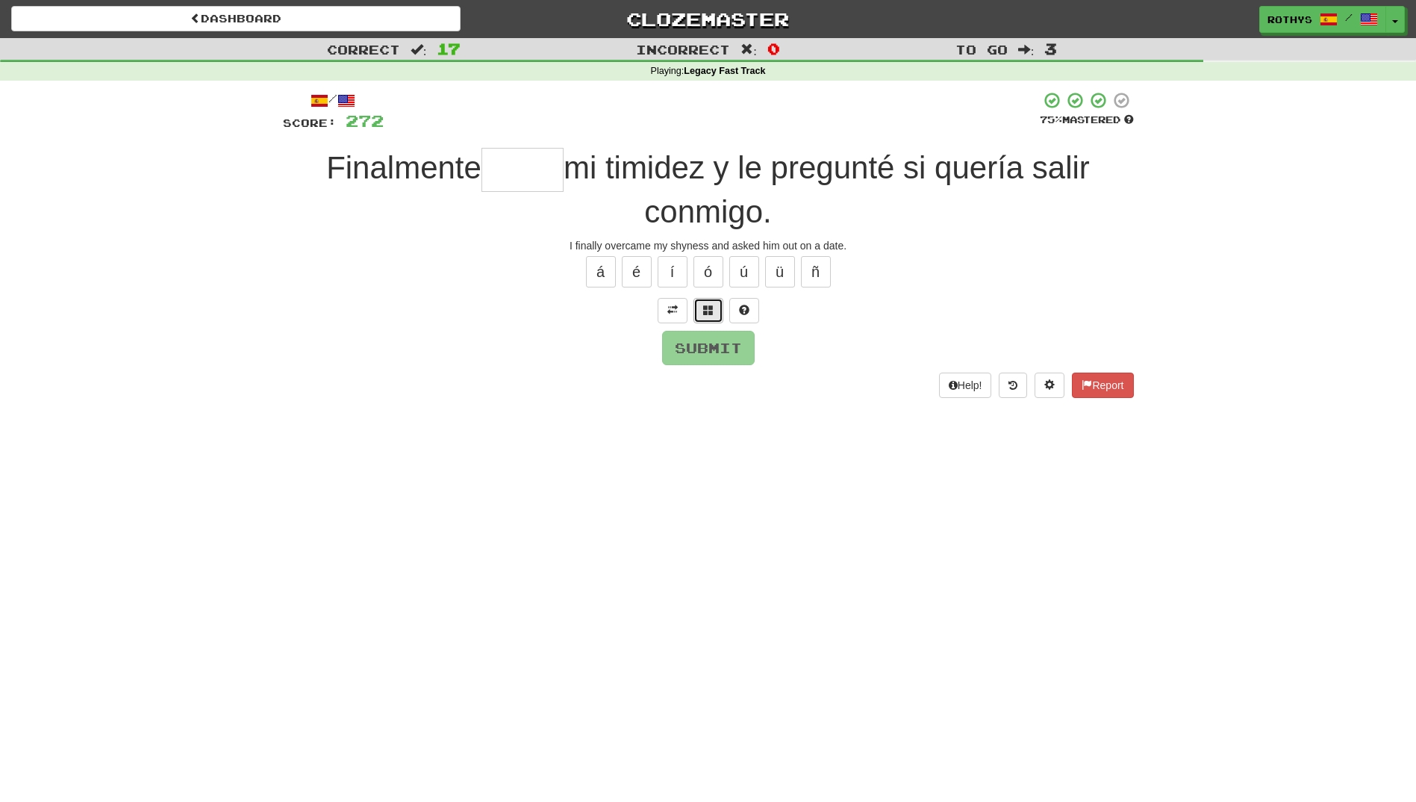
click at [705, 309] on span at bounding box center [708, 310] width 10 height 10
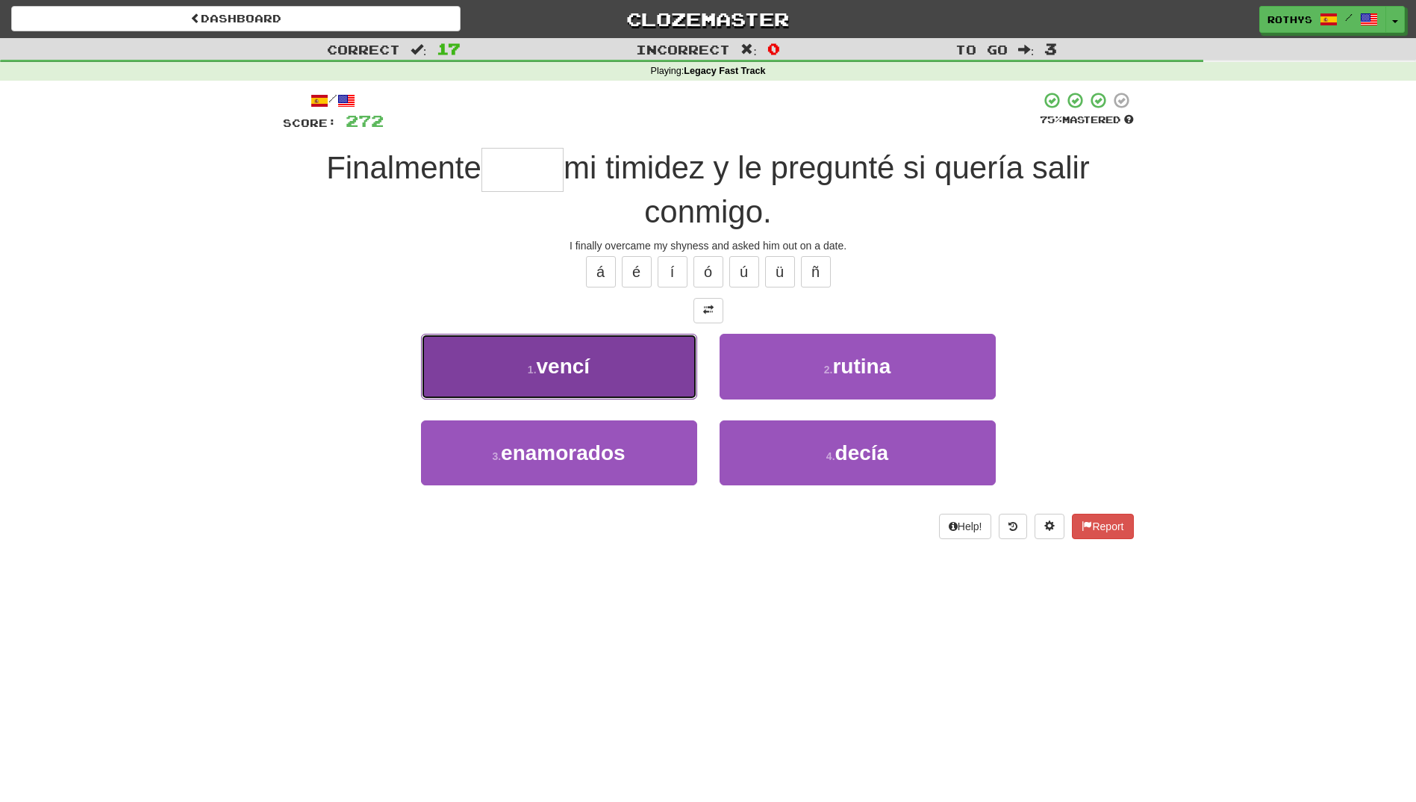
click at [546, 370] on span "vencí" at bounding box center [564, 366] width 54 height 23
type input "*****"
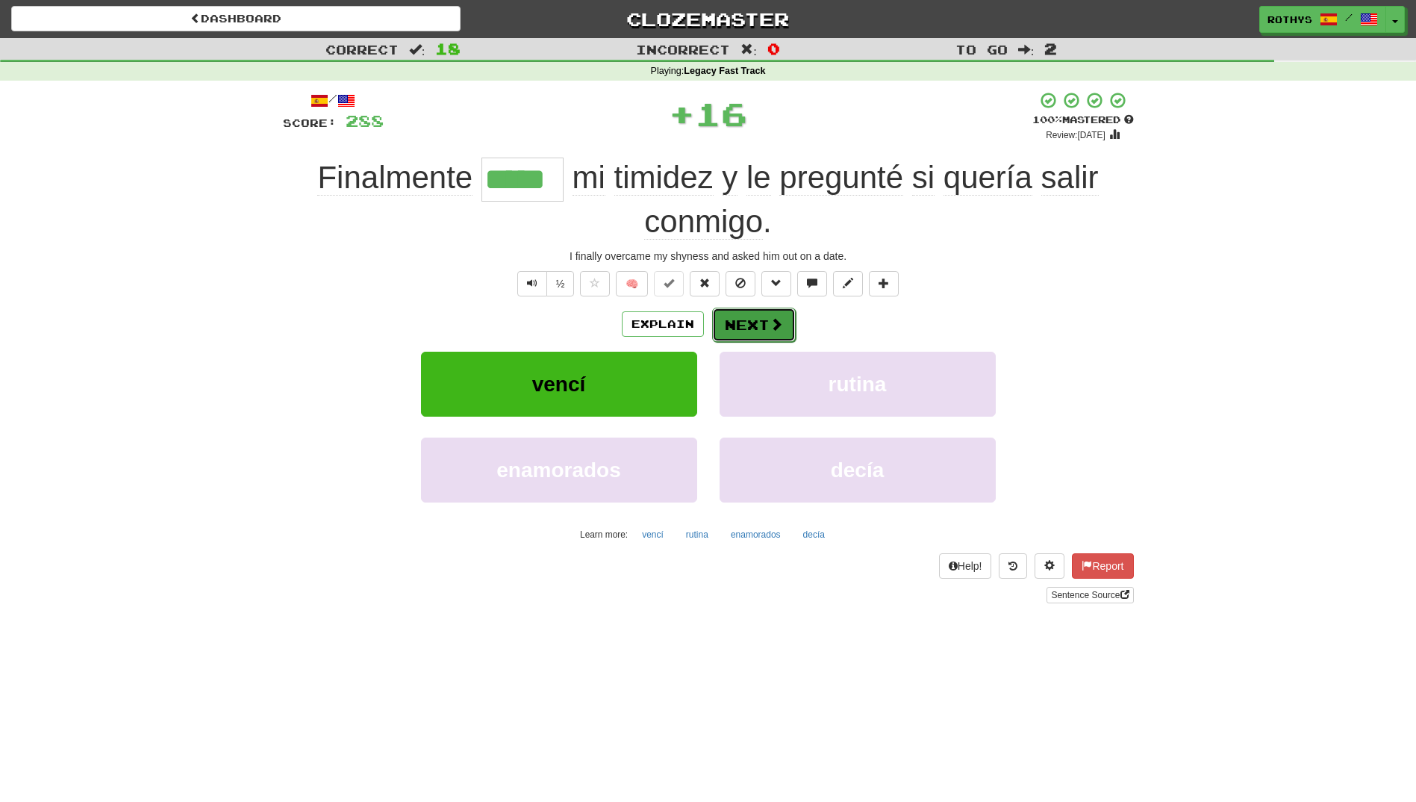
click at [748, 331] on button "Next" at bounding box center [754, 325] width 84 height 34
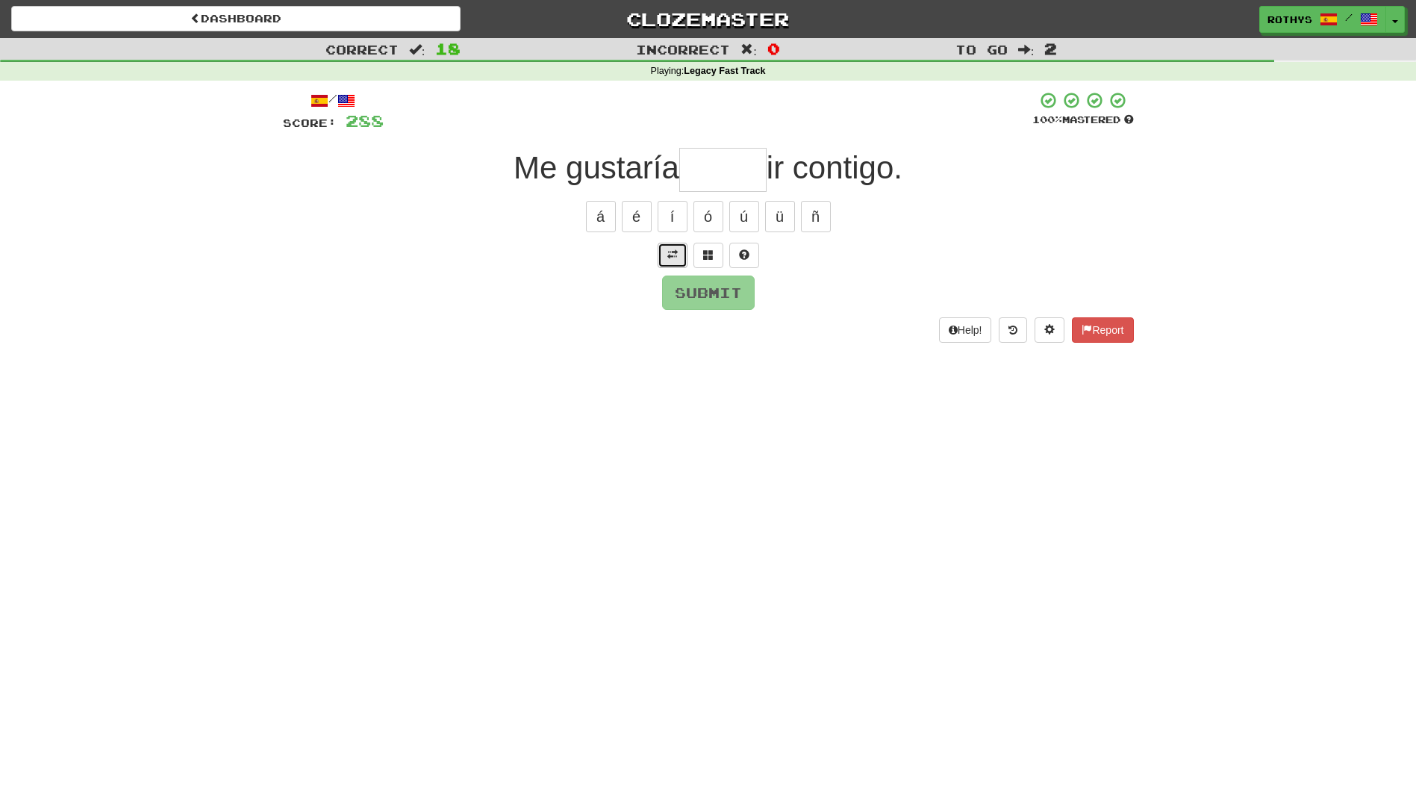
click at [665, 259] on button at bounding box center [673, 255] width 30 height 25
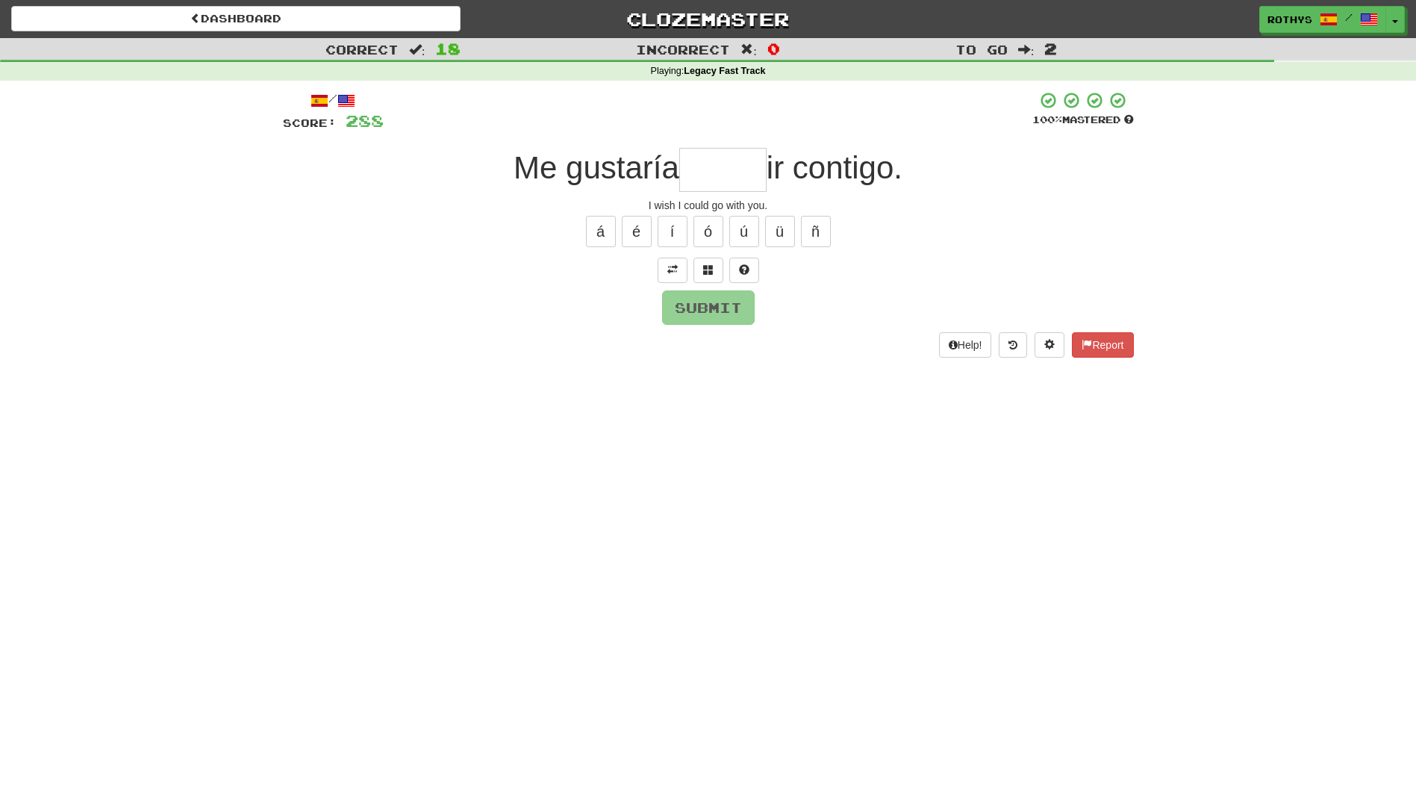
click at [691, 168] on input "text" at bounding box center [722, 170] width 87 height 44
click at [711, 269] on span at bounding box center [708, 269] width 10 height 10
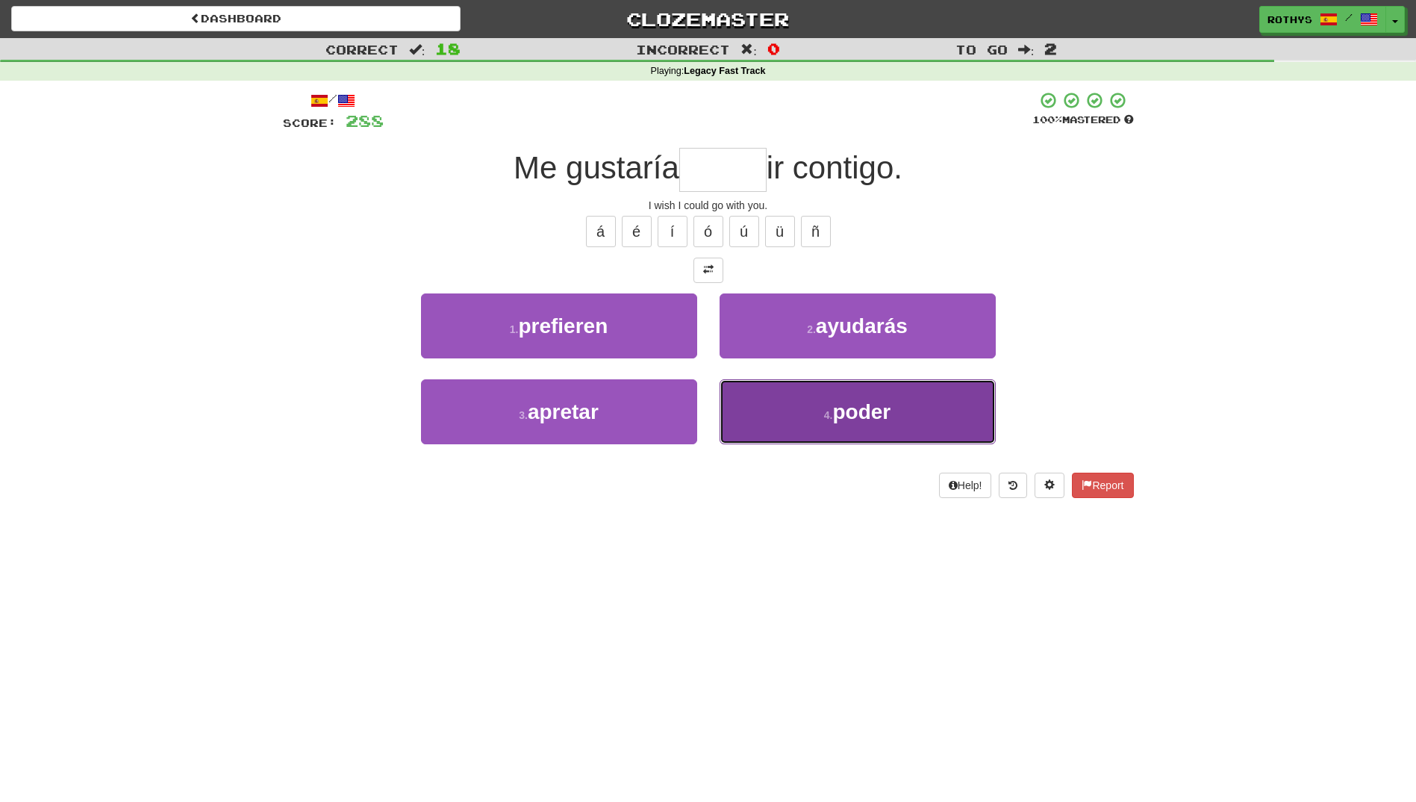
drag, startPoint x: 859, startPoint y: 395, endPoint x: 872, endPoint y: 399, distance: 13.5
click at [871, 399] on button "4 . poder" at bounding box center [858, 411] width 276 height 65
type input "*****"
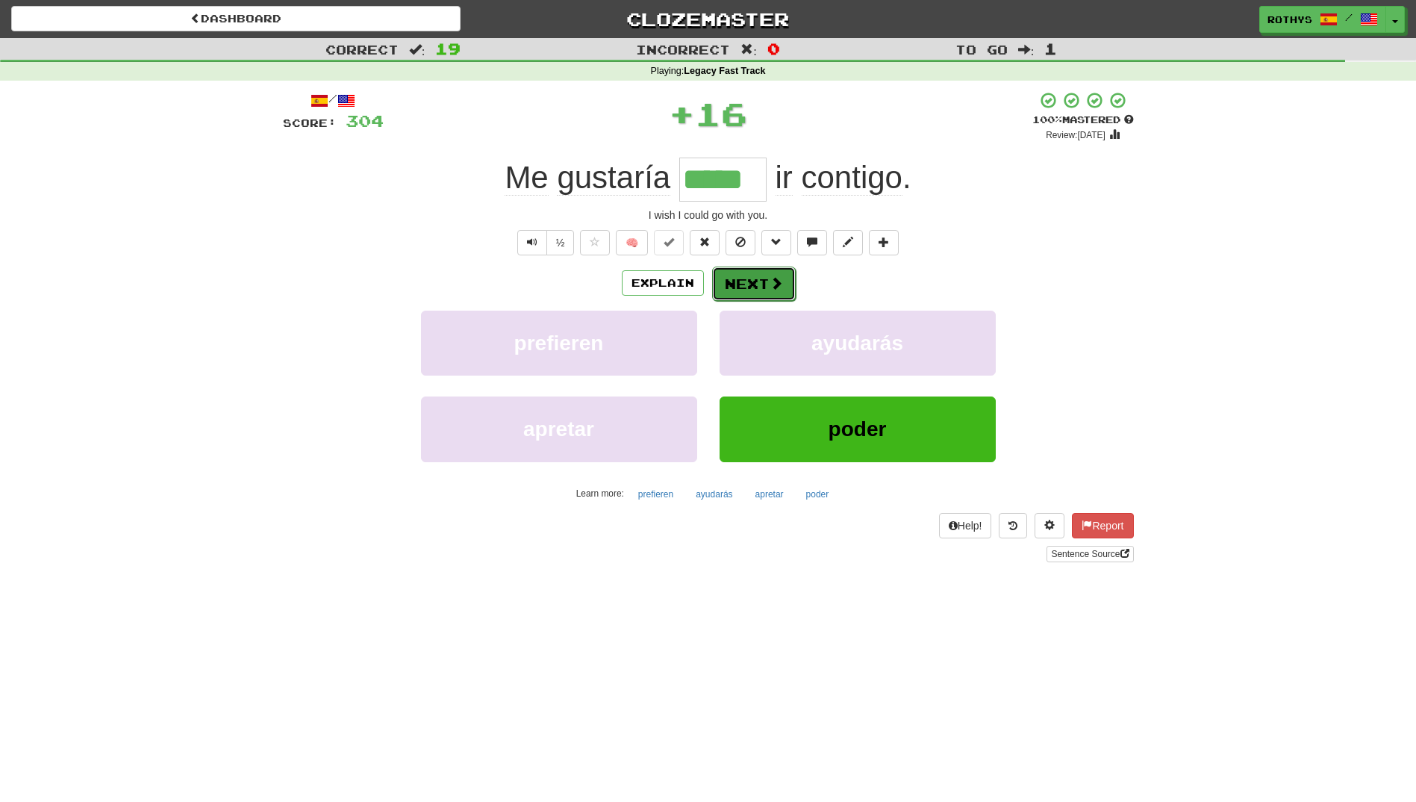
click at [738, 281] on button "Next" at bounding box center [754, 283] width 84 height 34
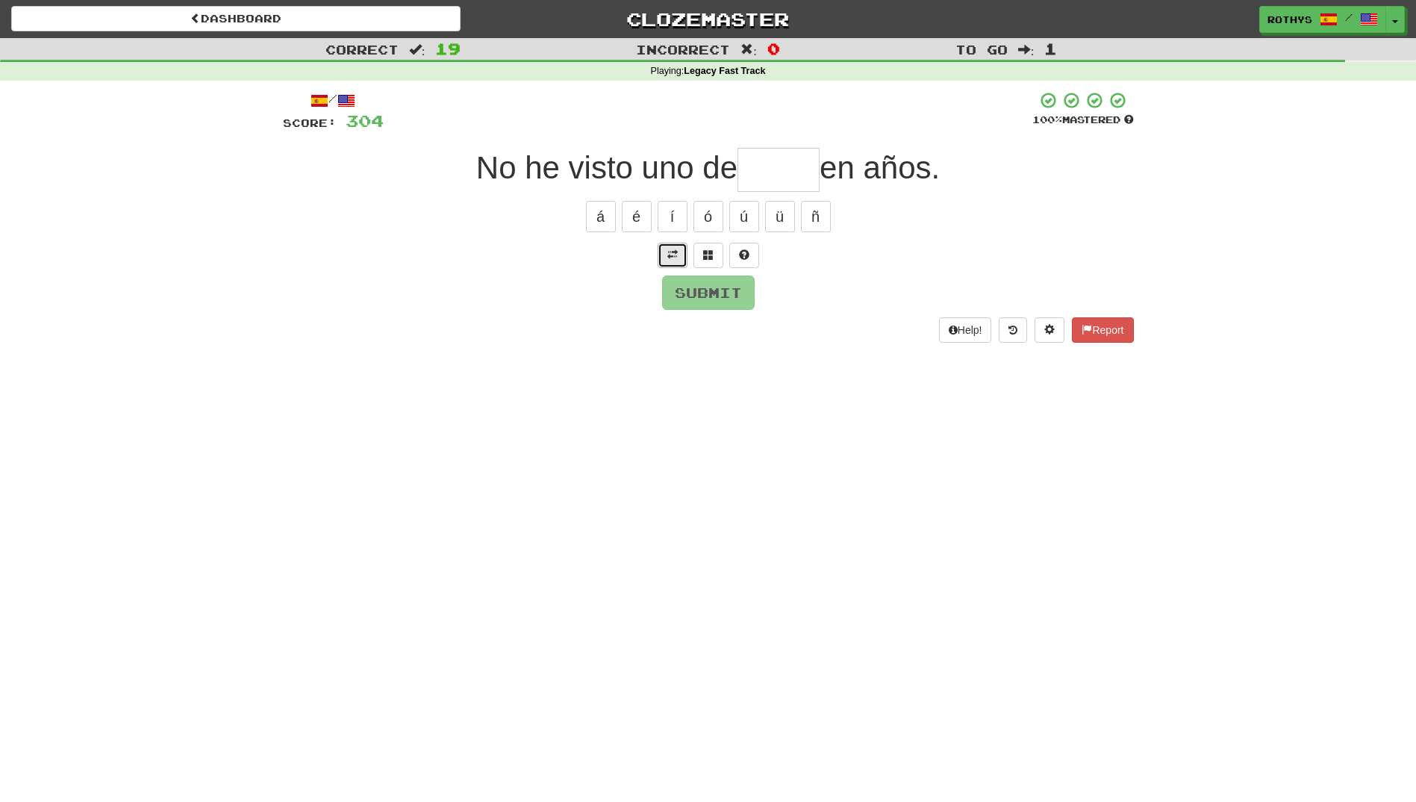
click at [682, 249] on button at bounding box center [673, 255] width 30 height 25
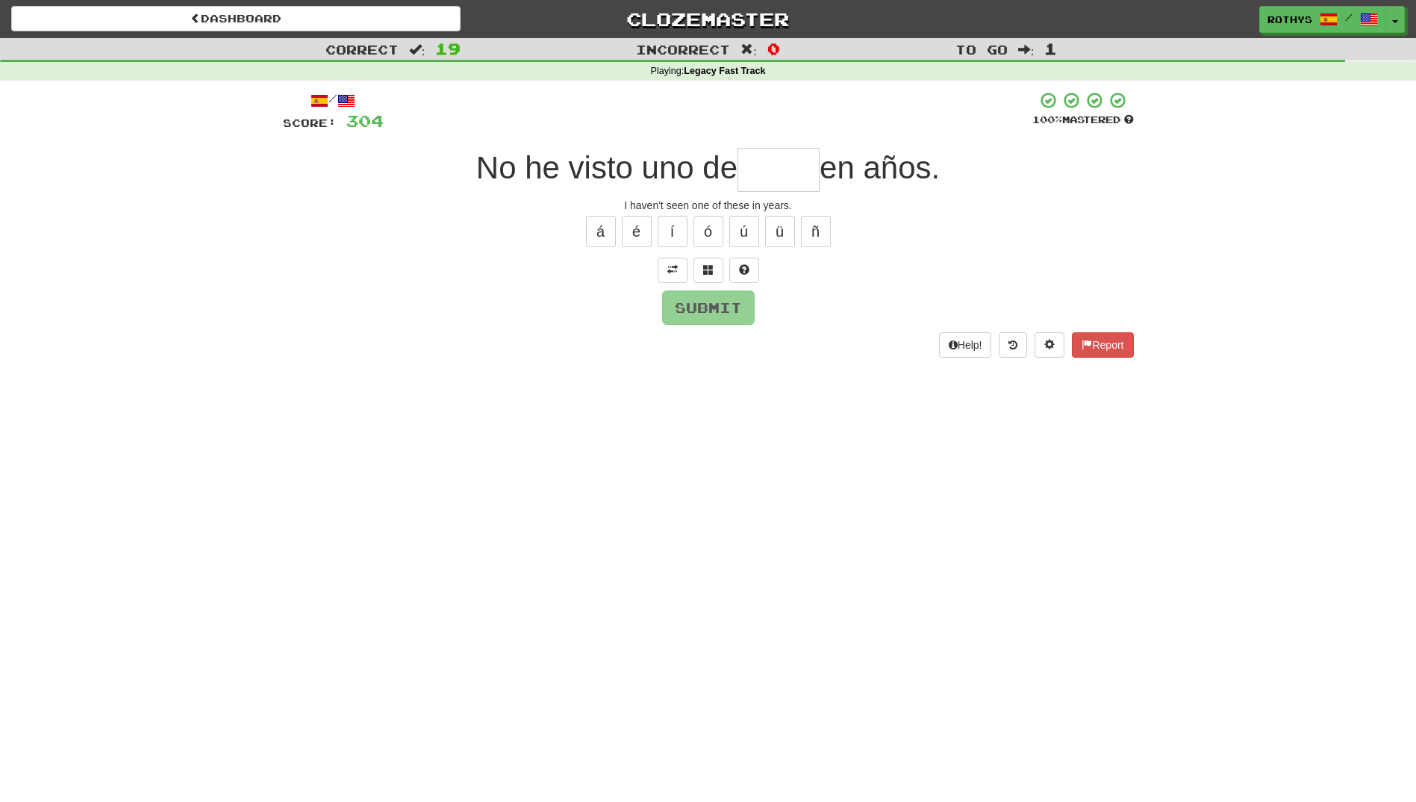
drag, startPoint x: 708, startPoint y: 268, endPoint x: 1031, endPoint y: 222, distance: 326.4
click at [1031, 222] on div "á é í ó ú ü ñ" at bounding box center [708, 231] width 851 height 37
click at [711, 269] on span at bounding box center [708, 269] width 10 height 10
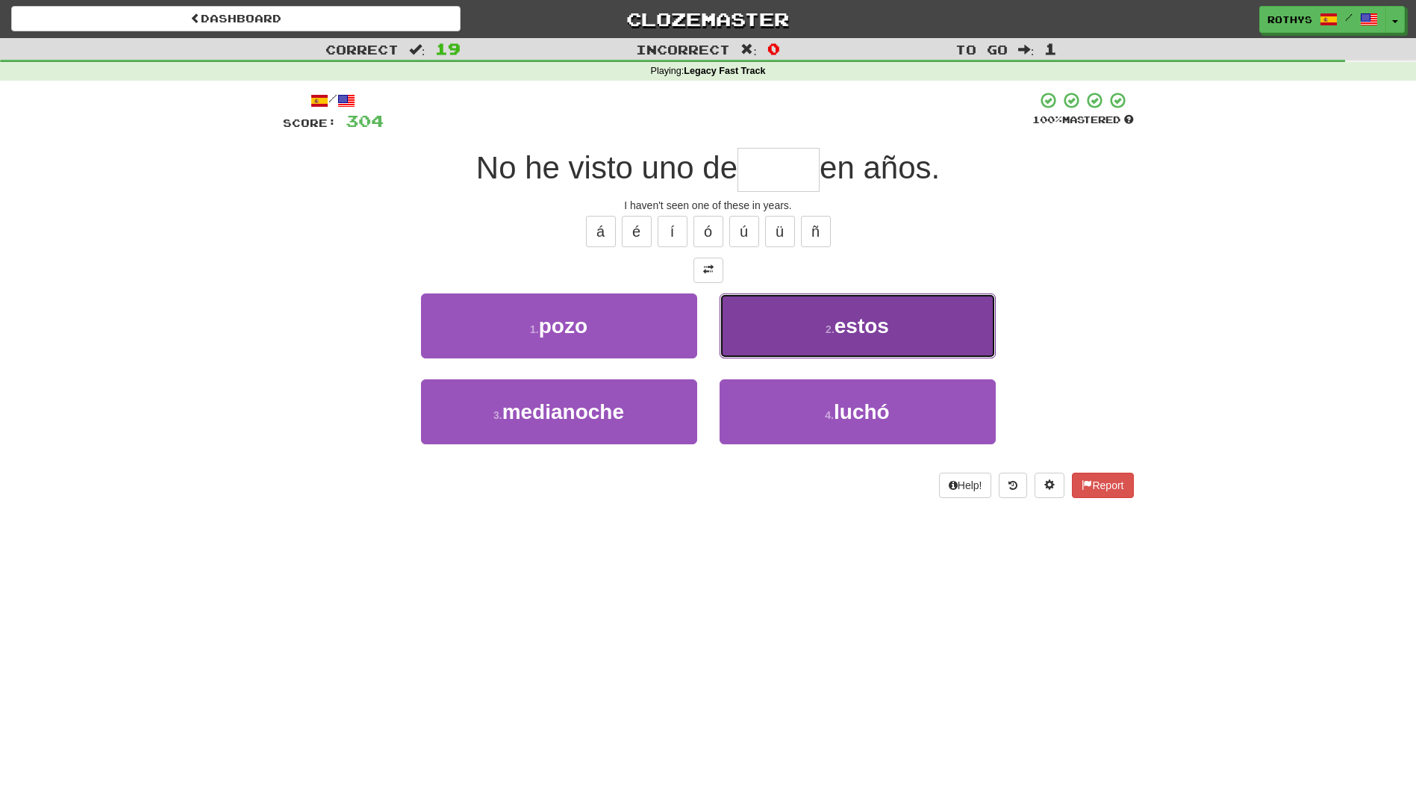
click at [891, 333] on button "2 . estos" at bounding box center [858, 325] width 276 height 65
type input "*****"
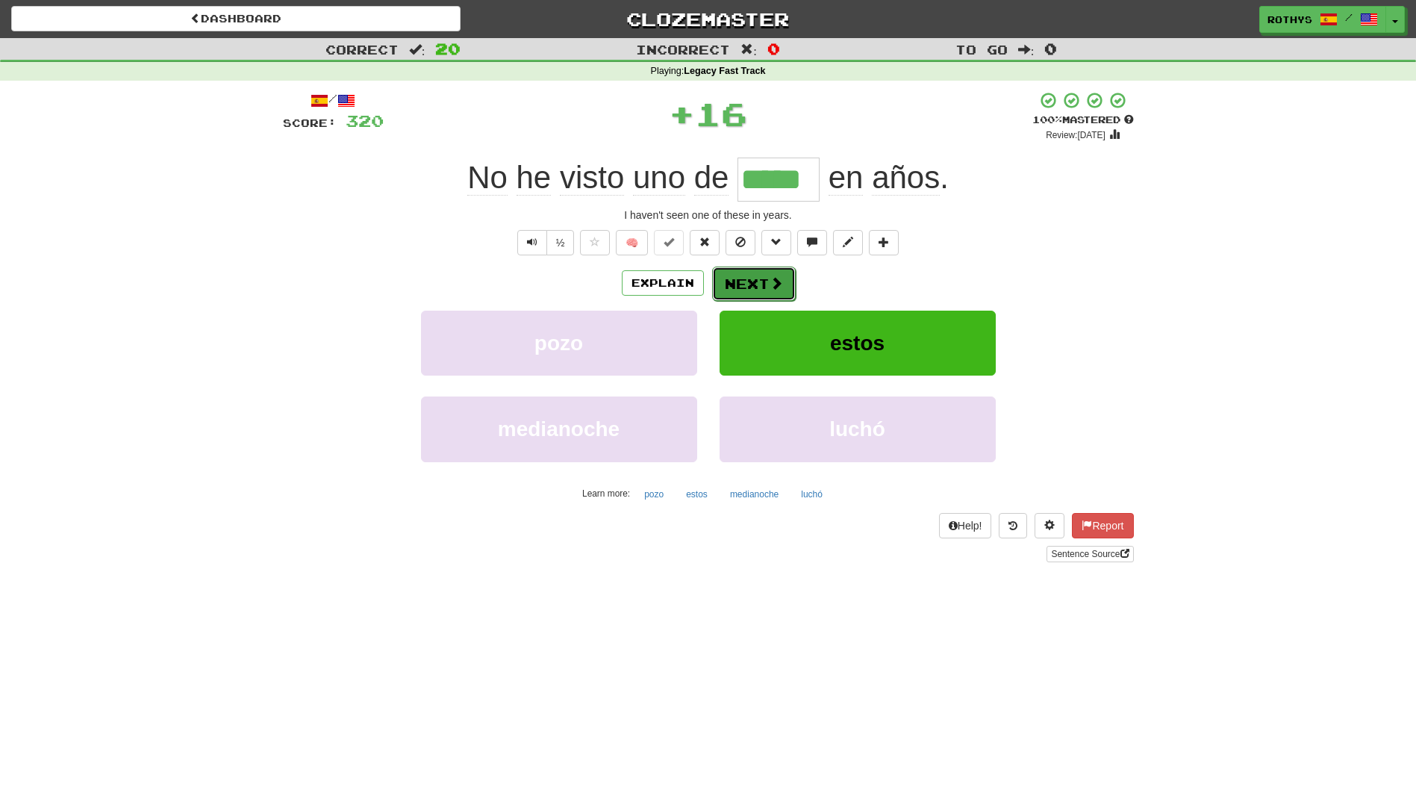
click at [740, 289] on button "Next" at bounding box center [754, 283] width 84 height 34
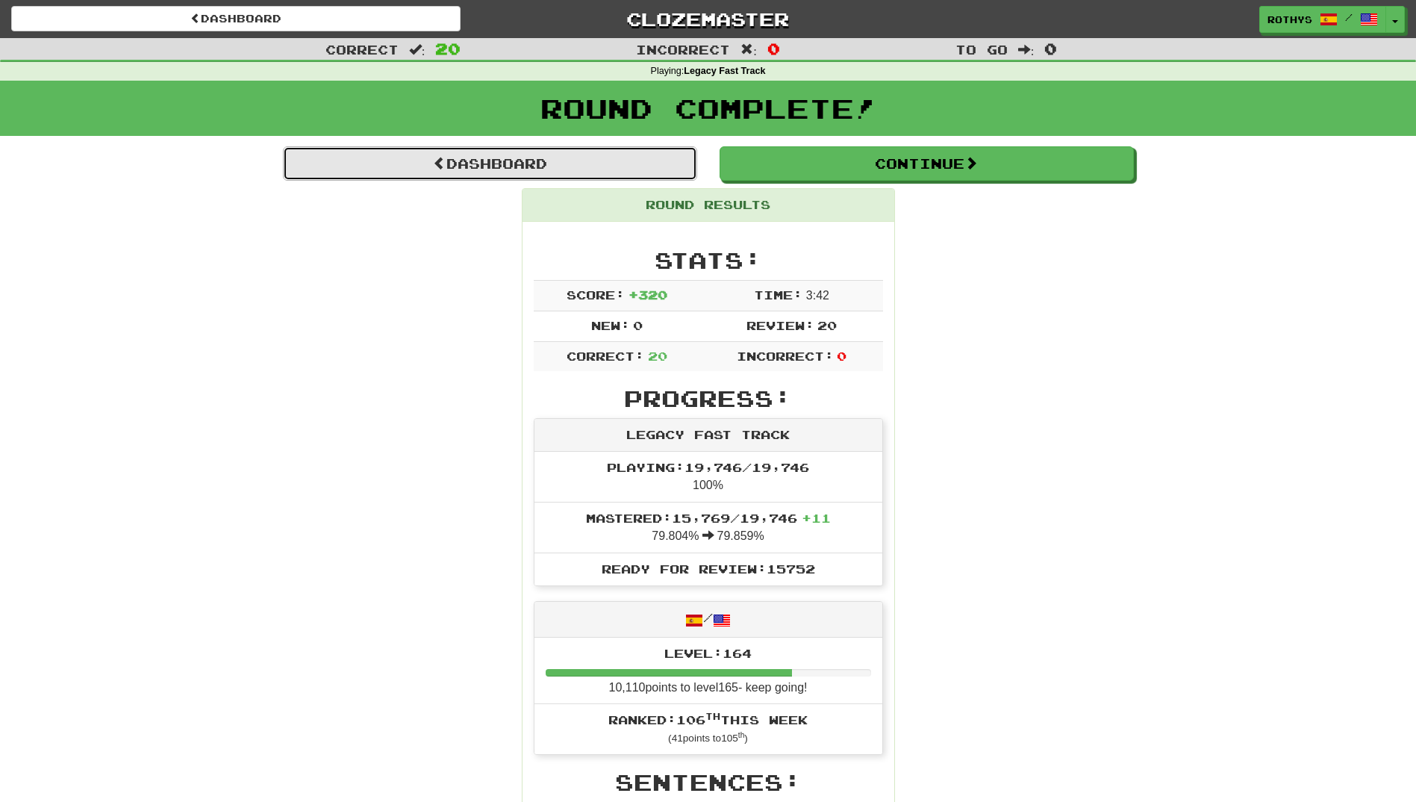
click at [436, 163] on span at bounding box center [439, 162] width 13 height 13
